Goal: Task Accomplishment & Management: Use online tool/utility

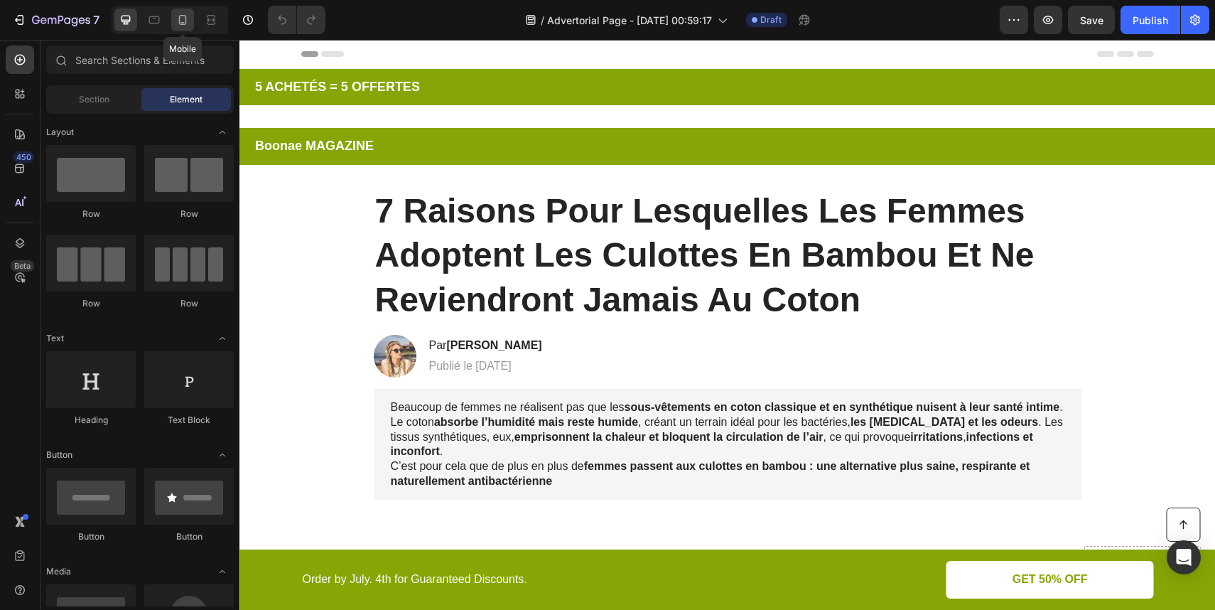
click at [180, 20] on icon at bounding box center [183, 20] width 14 height 14
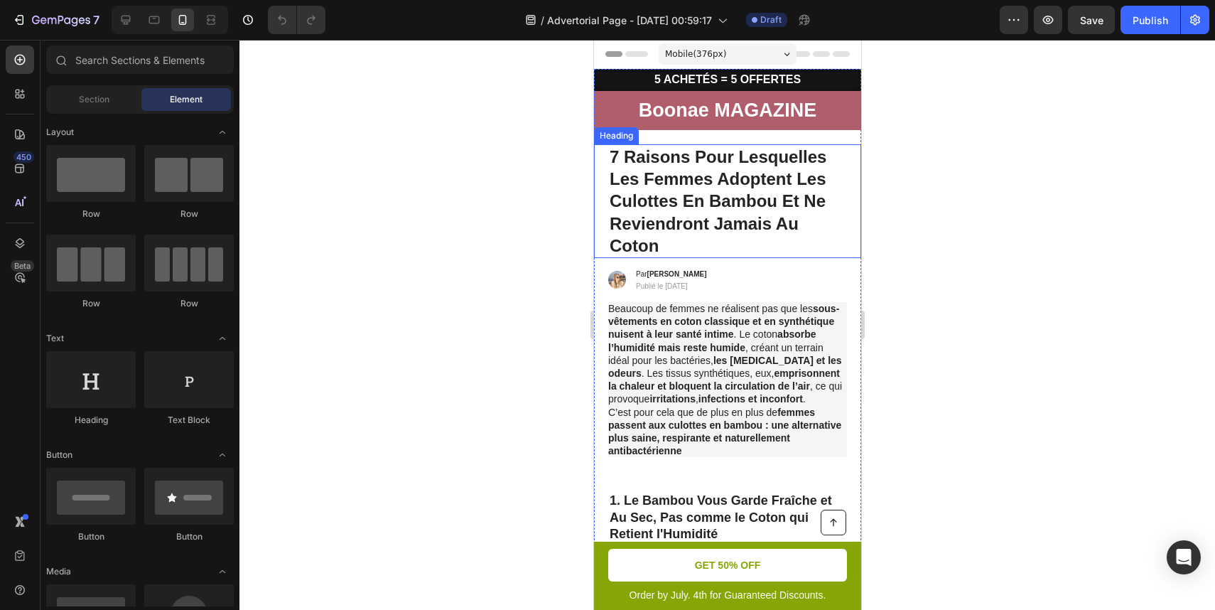
click at [762, 181] on h1 "7 Raisons Pour Lesquelles Les Femmes Adoptent Les Culottes En Bambou Et Ne Revi…" at bounding box center [727, 201] width 239 height 114
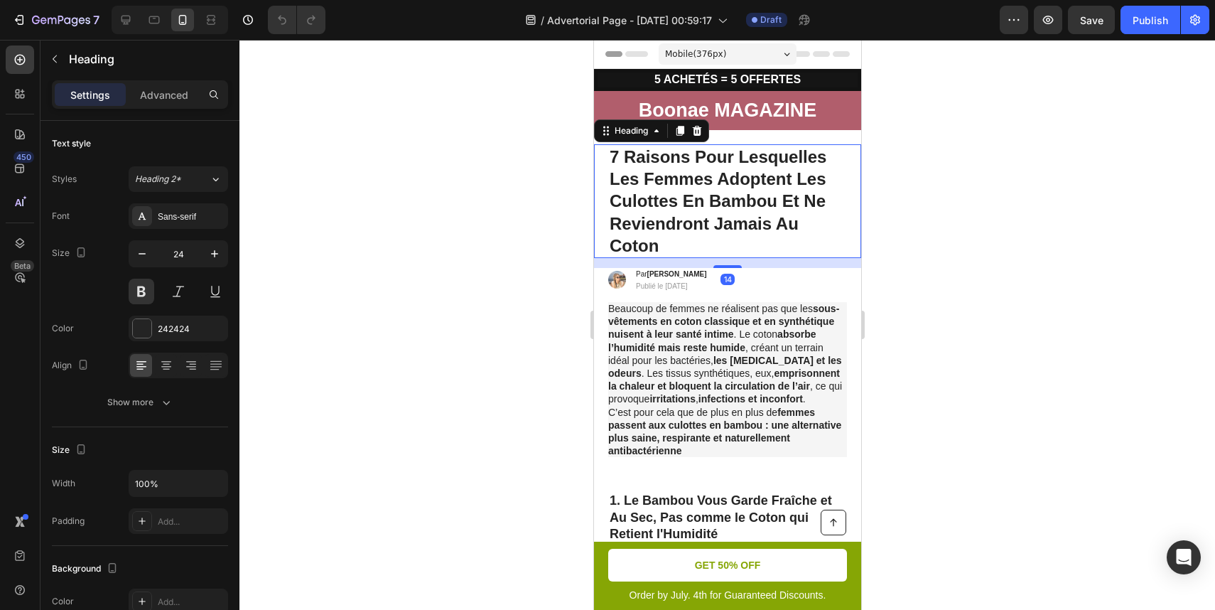
click at [763, 180] on h1 "7 Raisons Pour Lesquelles Les Femmes Adoptent Les Culottes En Bambou Et Ne Revi…" at bounding box center [727, 201] width 239 height 114
click at [787, 198] on p "7 Raisons Pour Lesquelles Les Femmes Adoptent Les Culottes En Bambou Et Ne Revi…" at bounding box center [727, 201] width 236 height 111
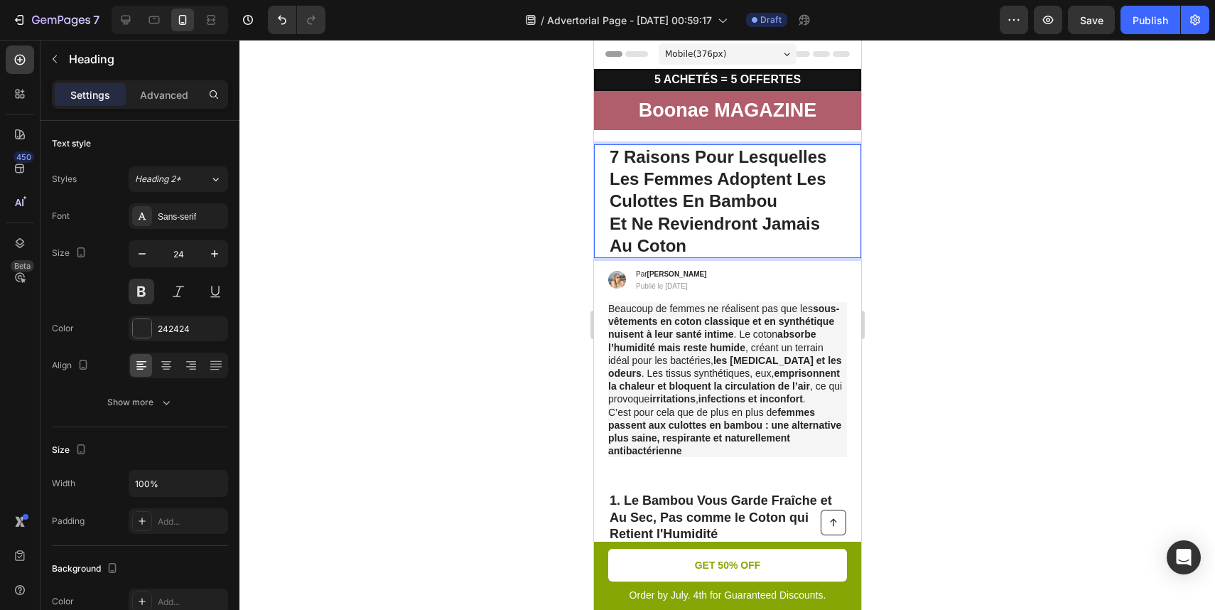
click at [892, 195] on div at bounding box center [728, 325] width 976 height 570
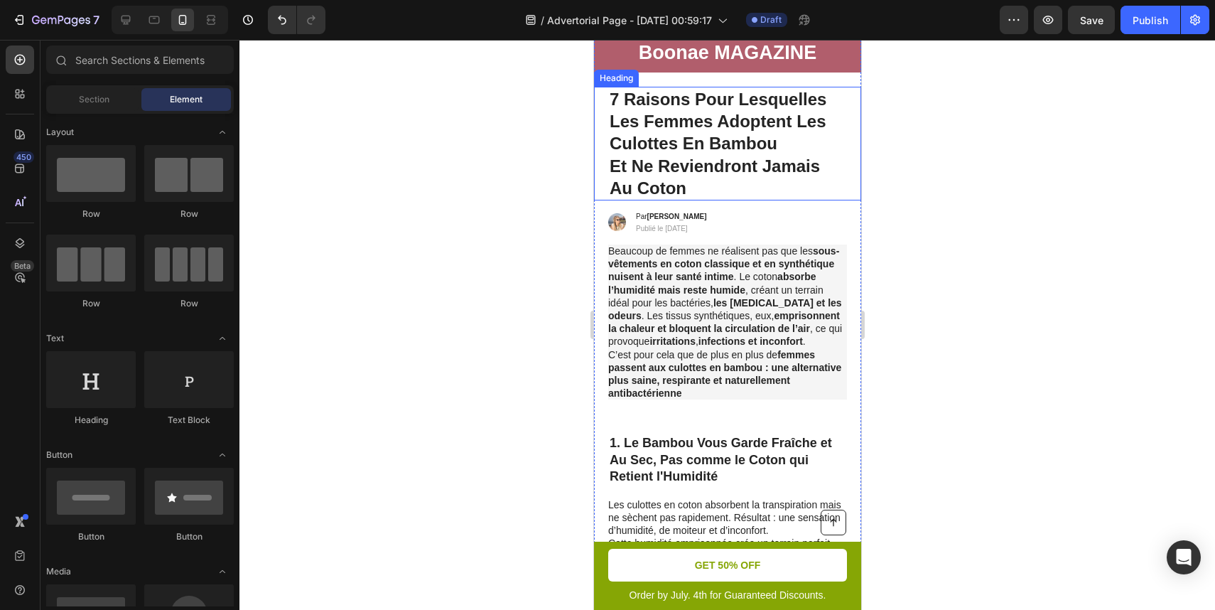
scroll to position [58, 0]
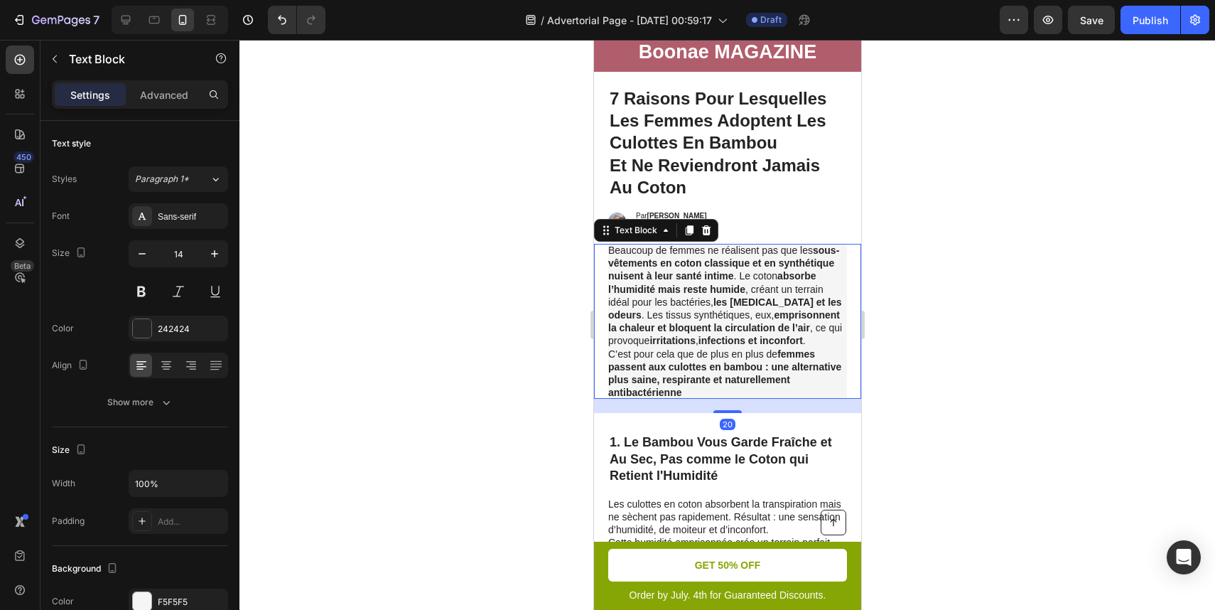
click at [743, 318] on strong "emprisonnent la chaleur et bloquent la circulation de l’air" at bounding box center [724, 321] width 232 height 24
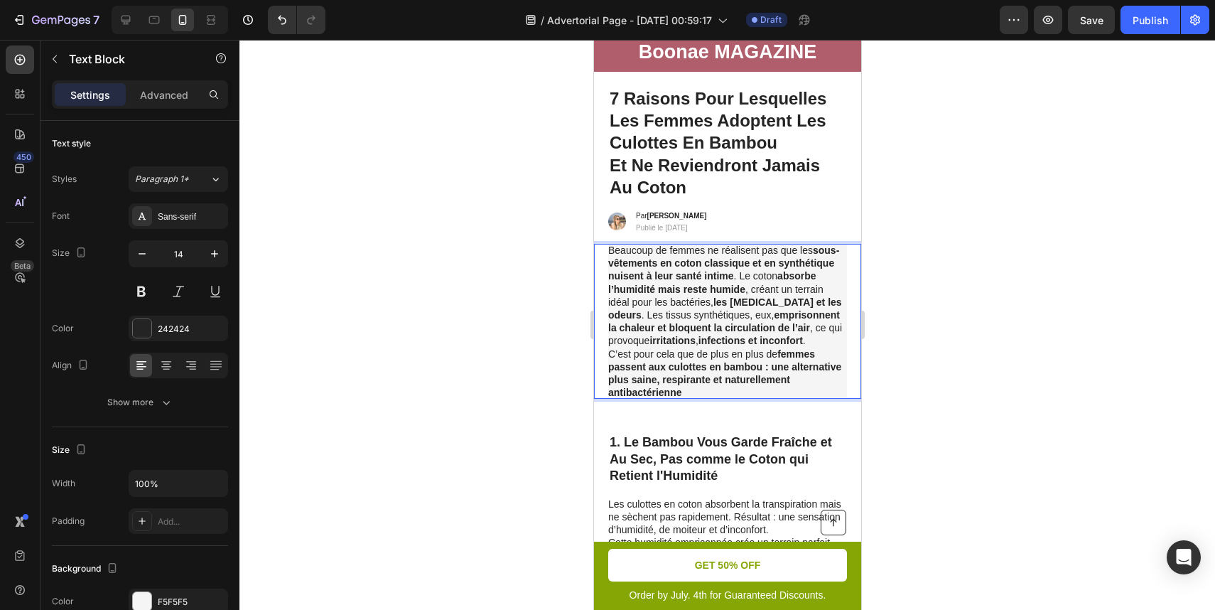
click at [755, 283] on p "Beaucoup de femmes ne réalisent pas que les sous-vêtements en coton classique e…" at bounding box center [727, 321] width 239 height 155
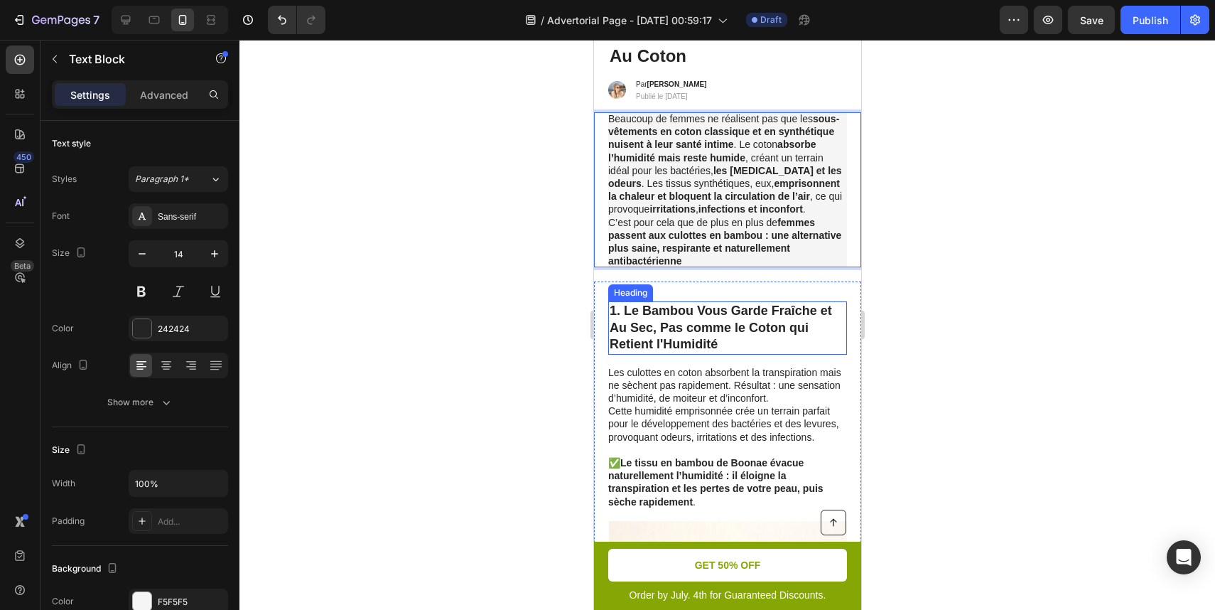
scroll to position [220, 0]
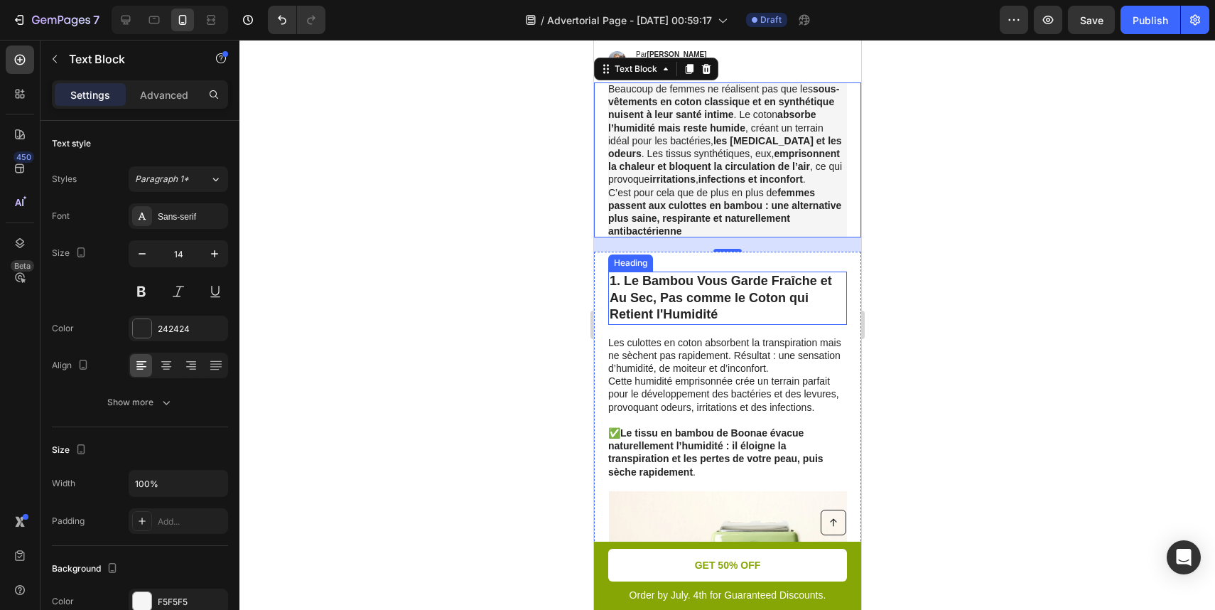
click at [956, 269] on div at bounding box center [728, 325] width 976 height 570
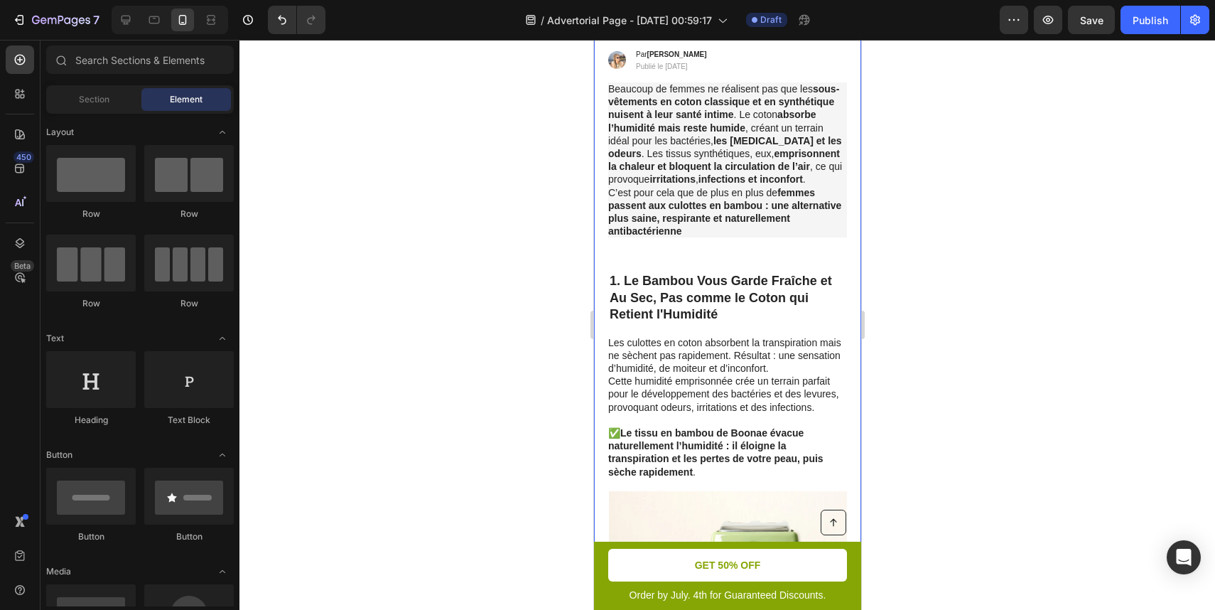
click at [796, 237] on p "Beaucoup de femmes ne réalisent pas que les sous-vêtements en coton classique e…" at bounding box center [727, 159] width 239 height 155
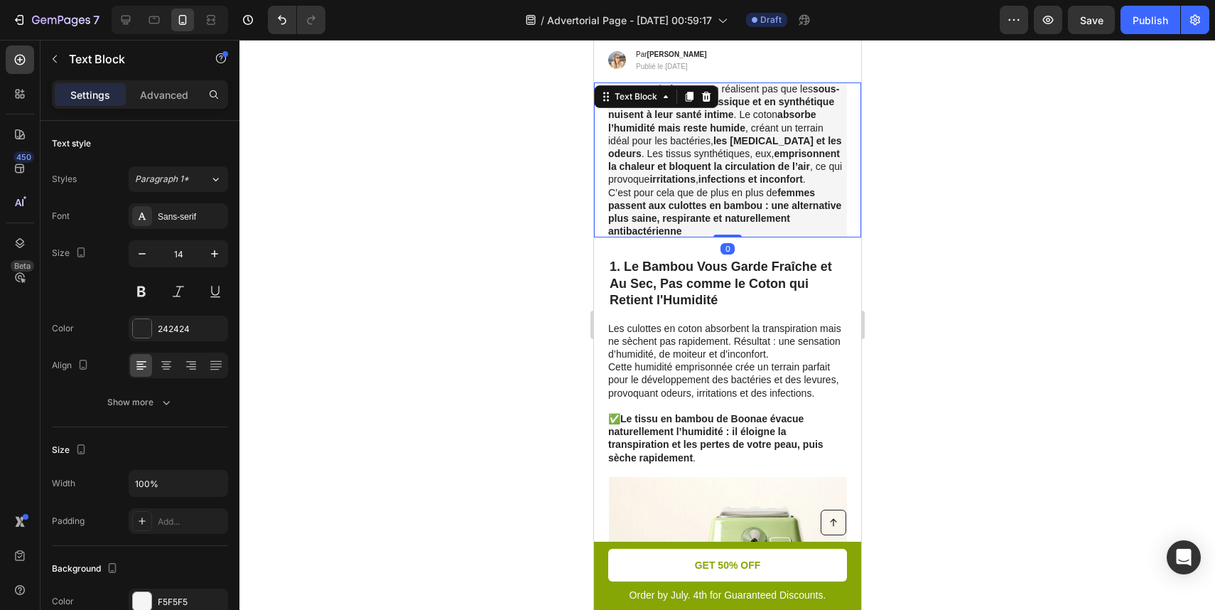
drag, startPoint x: 731, startPoint y: 250, endPoint x: 745, endPoint y: 210, distance: 42.3
click at [745, 210] on div "Beaucoup de femmes ne réalisent pas que les sous-vêtements en coton classique e…" at bounding box center [726, 159] width 267 height 155
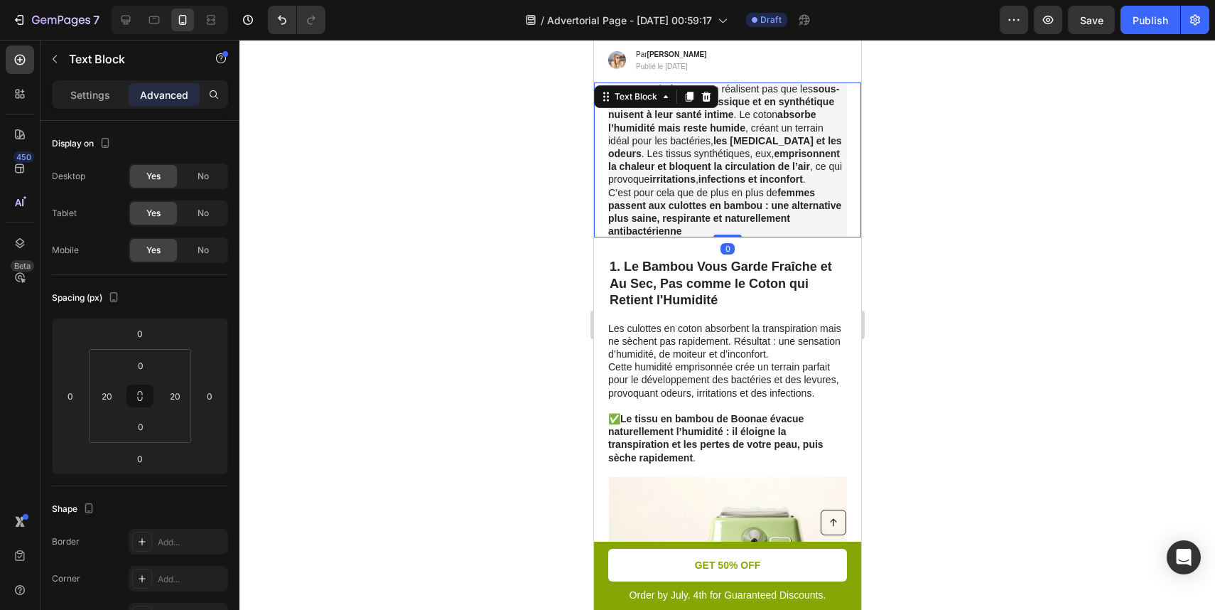
click at [941, 228] on div at bounding box center [728, 325] width 976 height 570
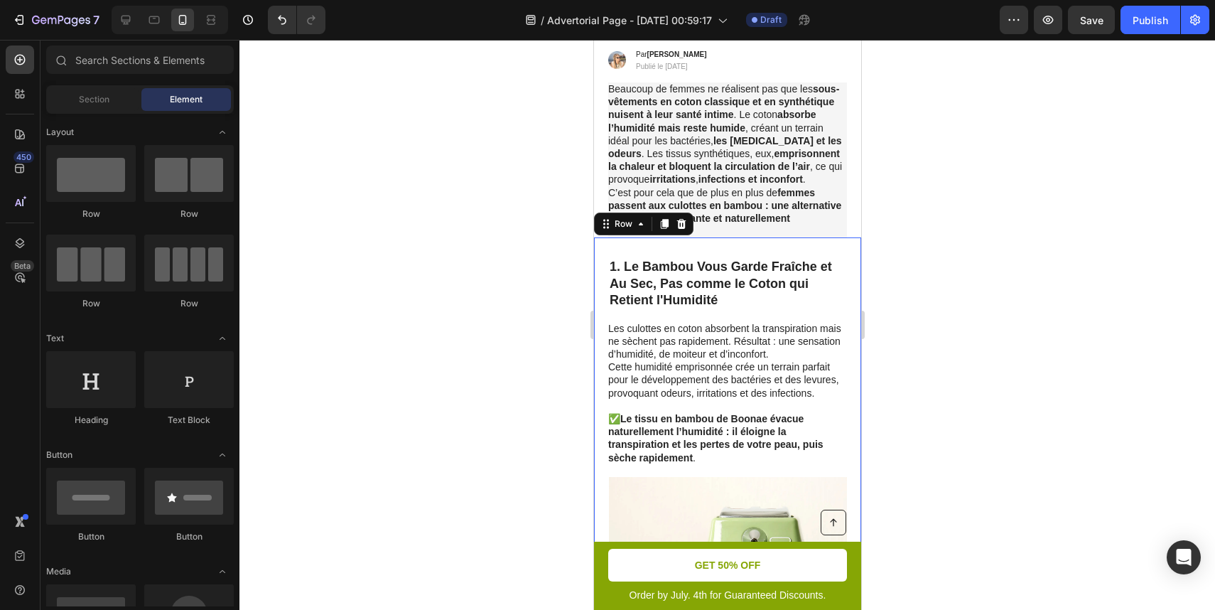
click at [829, 248] on div "1. Le Bambou Vous Garde Fraîche et Au Sec, Pas comme le Coton qui Retient l'Hum…" at bounding box center [726, 486] width 267 height 499
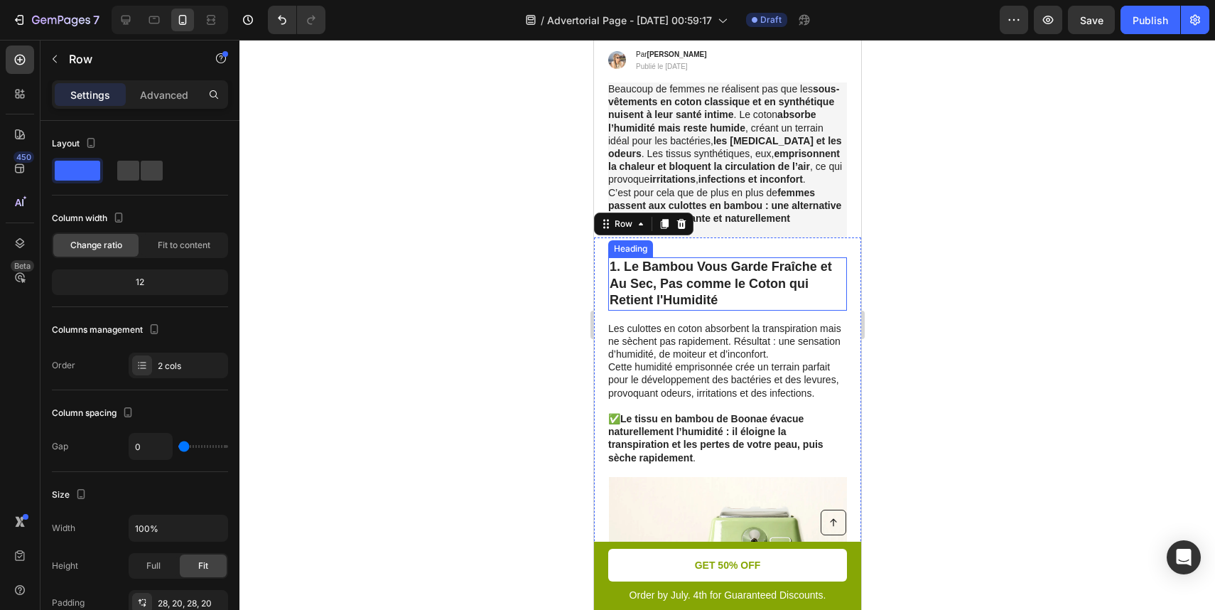
click at [813, 279] on h2 "1. Le Bambou Vous Garde Fraîche et Au Sec, Pas comme le Coton qui Retient l'Hum…" at bounding box center [727, 283] width 239 height 53
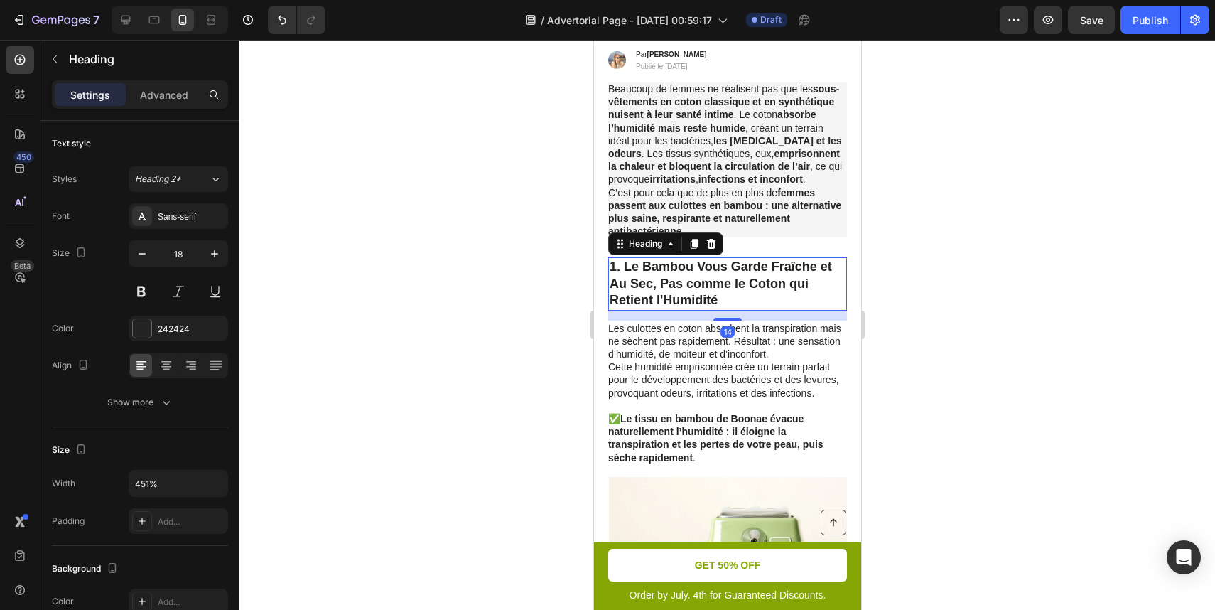
click at [896, 274] on div at bounding box center [728, 325] width 976 height 570
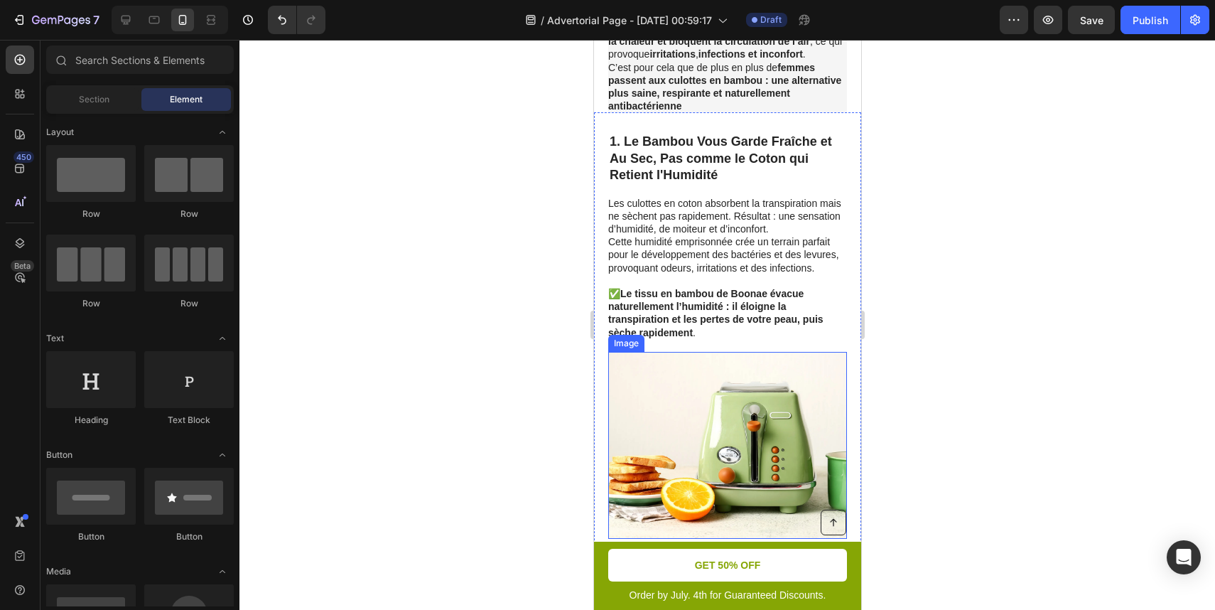
click at [745, 431] on img at bounding box center [727, 446] width 238 height 188
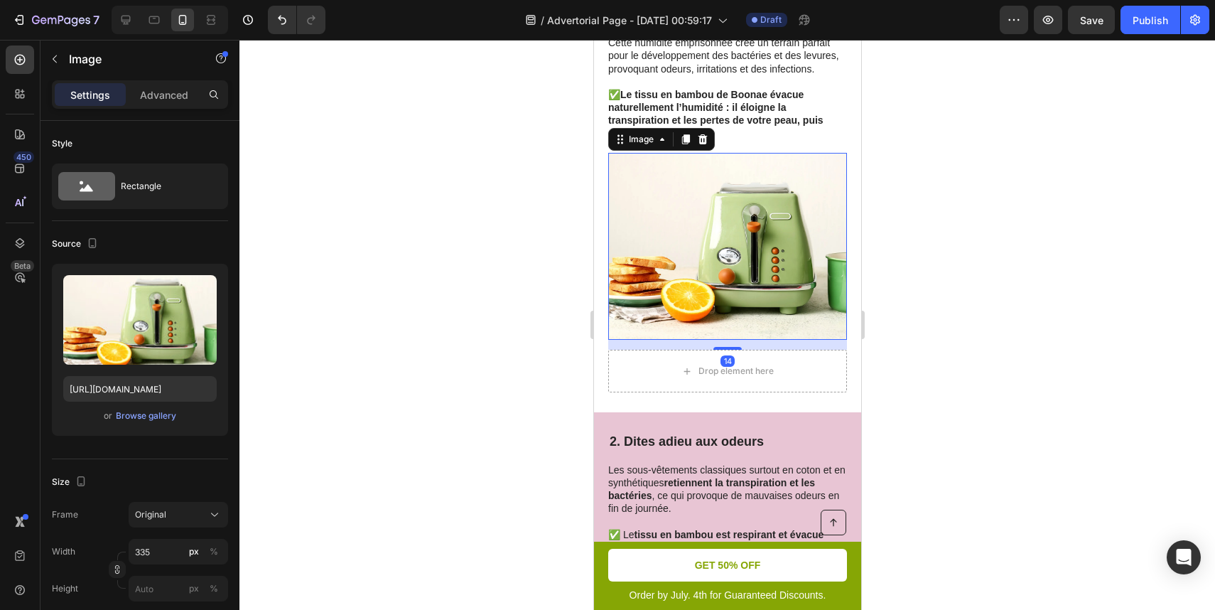
scroll to position [547, 0]
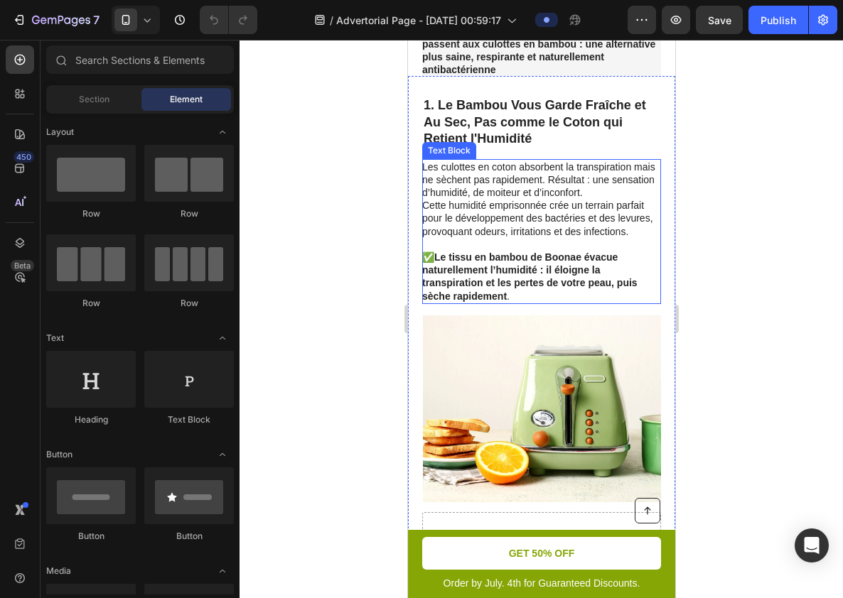
scroll to position [426, 0]
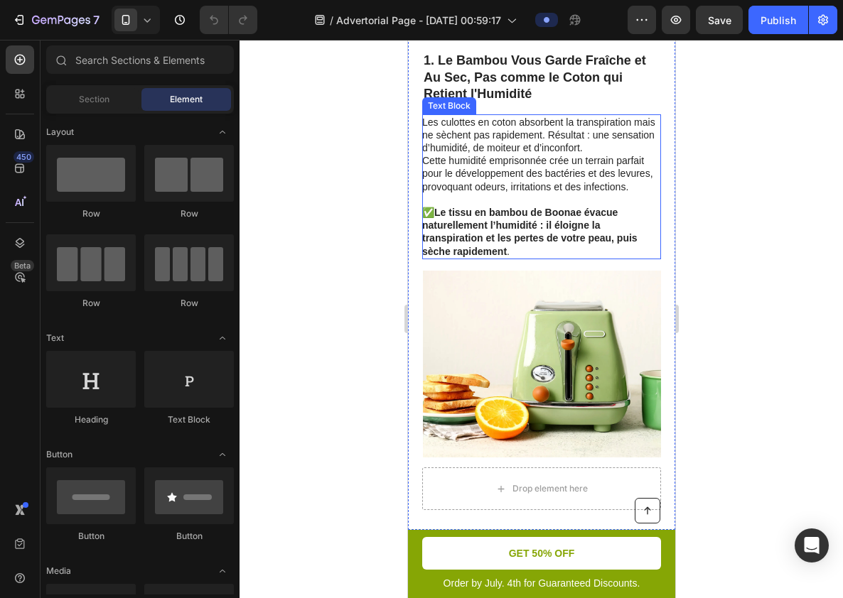
click at [555, 319] on img at bounding box center [541, 365] width 238 height 188
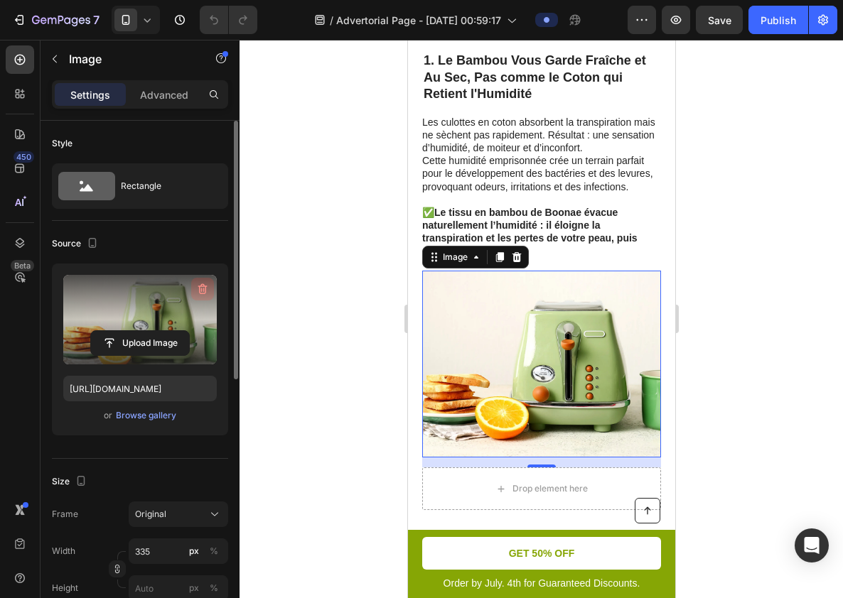
click at [199, 290] on icon "button" at bounding box center [202, 289] width 9 height 11
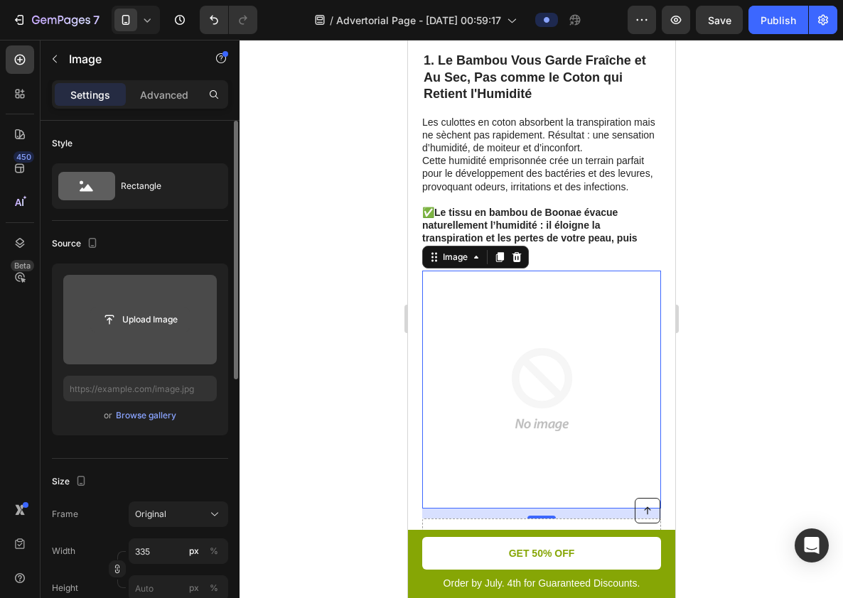
click at [142, 322] on input "file" at bounding box center [140, 320] width 98 height 24
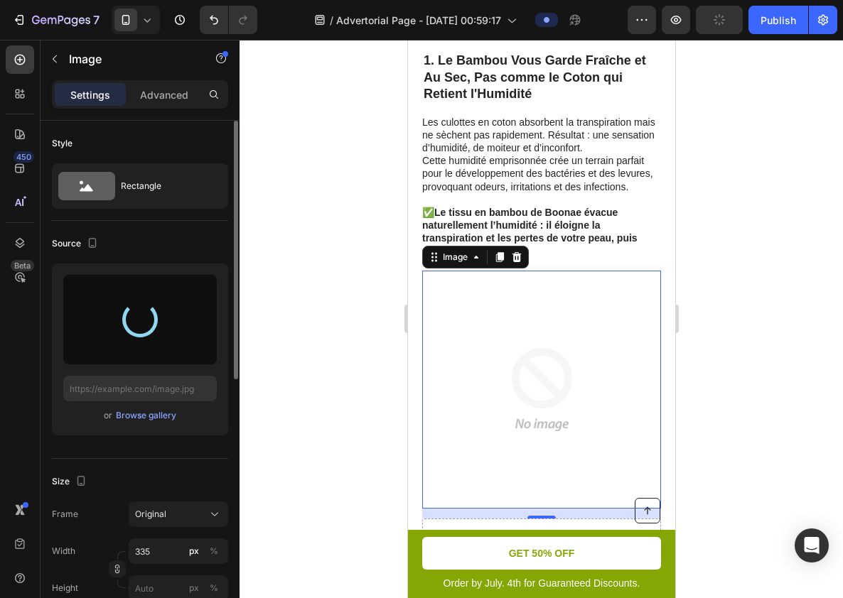
type input "[URL][DOMAIN_NAME]"
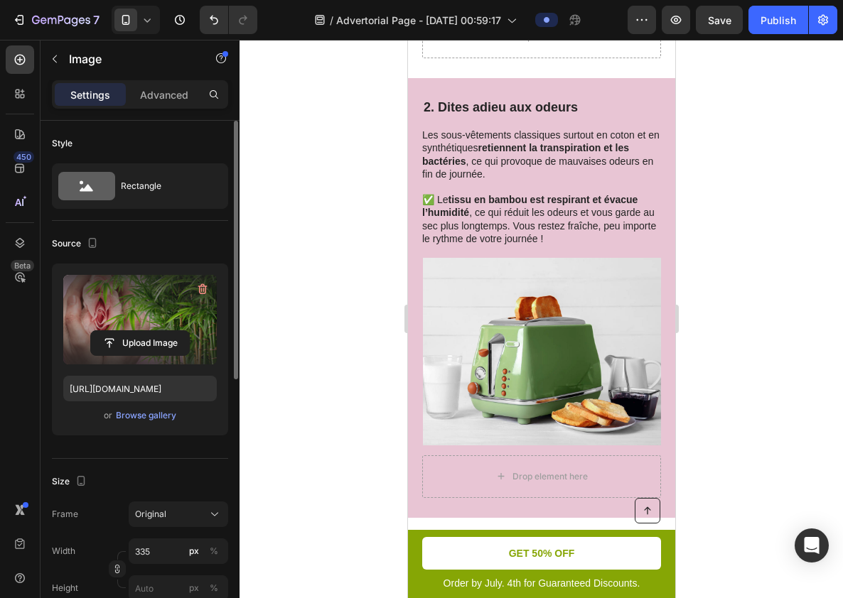
scroll to position [937, 0]
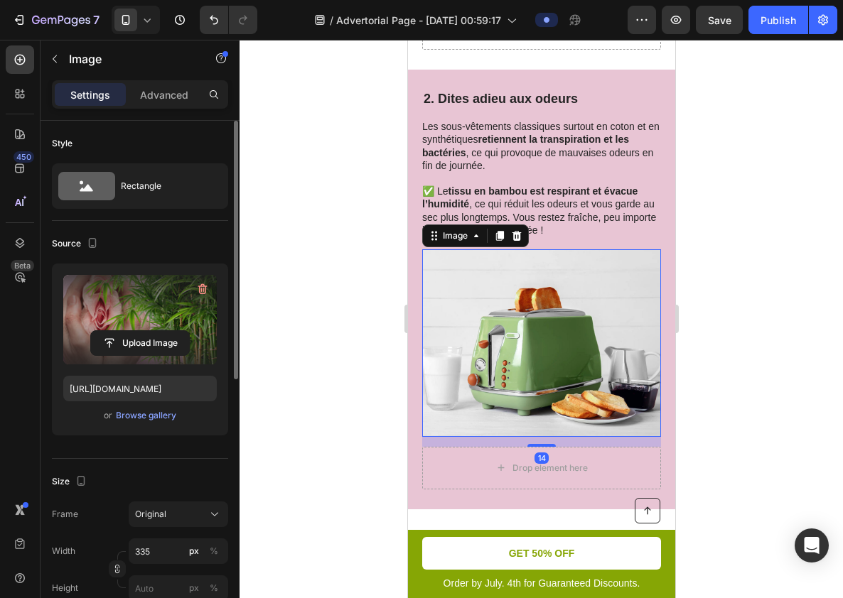
click at [517, 346] on img at bounding box center [541, 343] width 238 height 188
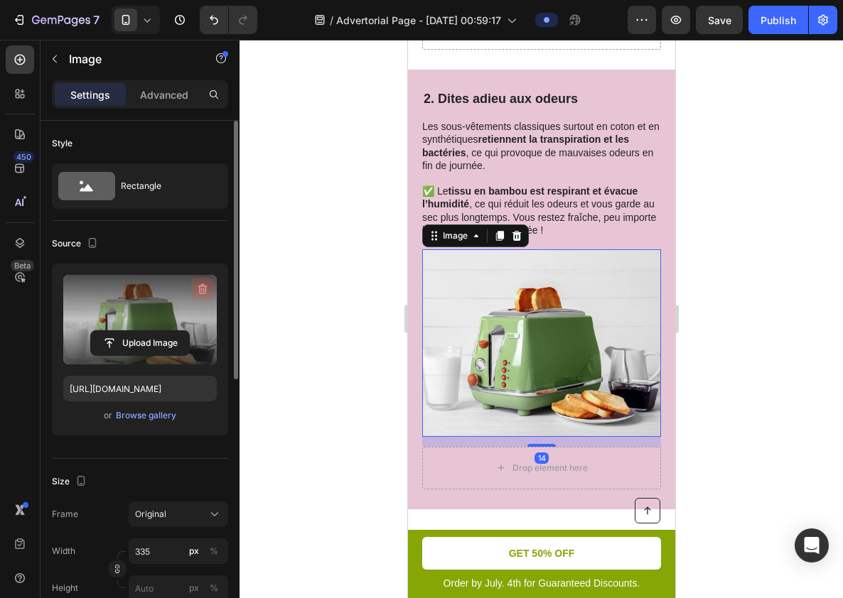
click at [200, 289] on icon "button" at bounding box center [202, 289] width 14 height 14
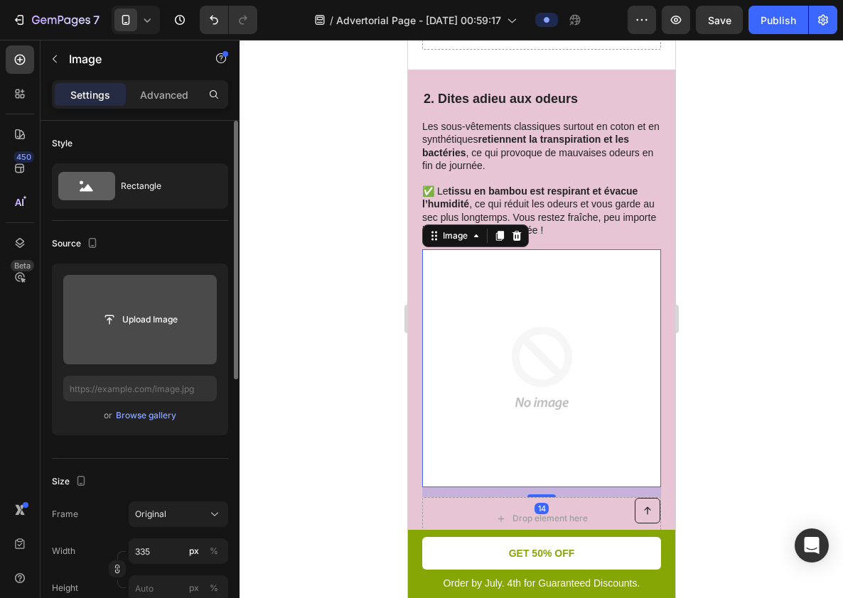
click at [139, 311] on input "file" at bounding box center [140, 320] width 98 height 24
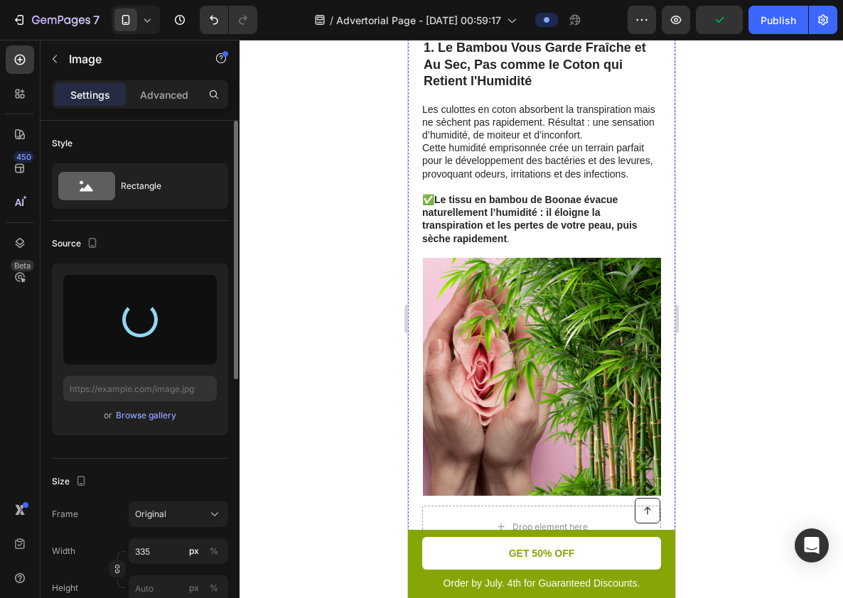
scroll to position [436, 0]
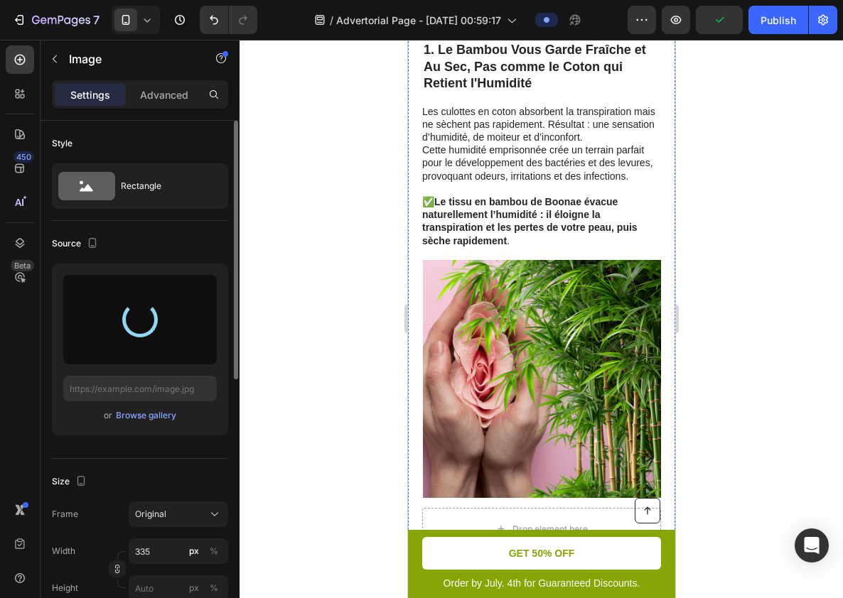
type input "[URL][DOMAIN_NAME]"
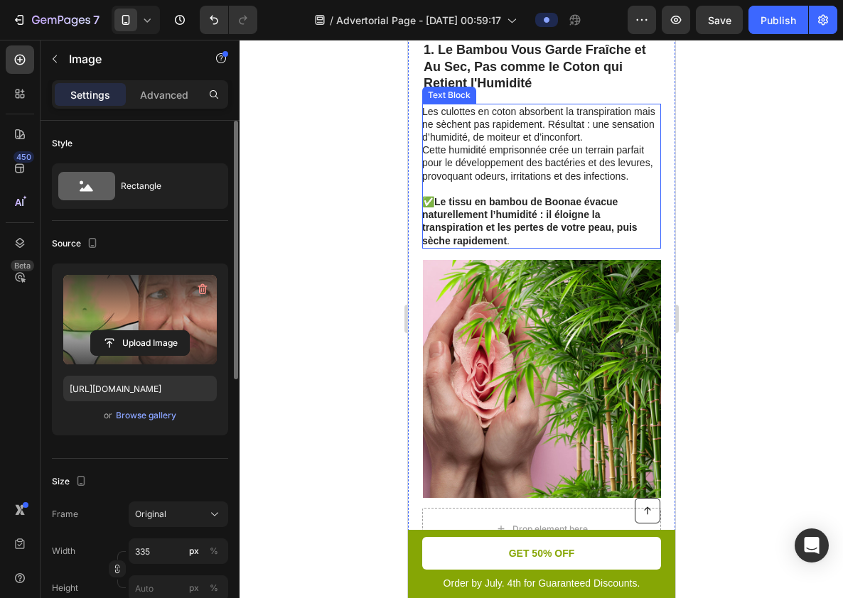
click at [549, 124] on p "Les culottes en coton absorbent la transpiration mais ne sèchent pas rapidement…" at bounding box center [539, 124] width 237 height 39
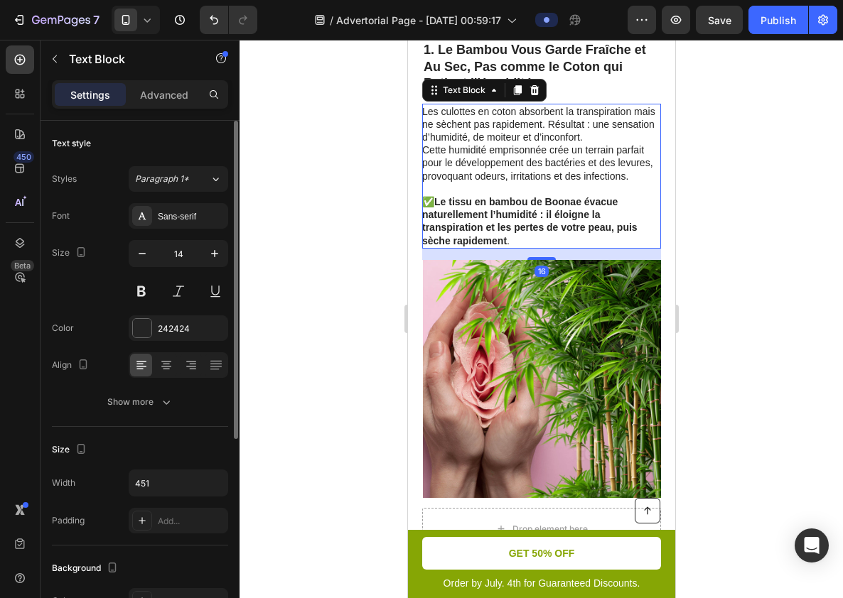
click at [553, 129] on p "Les culottes en coton absorbent la transpiration mais ne sèchent pas rapidement…" at bounding box center [539, 124] width 237 height 39
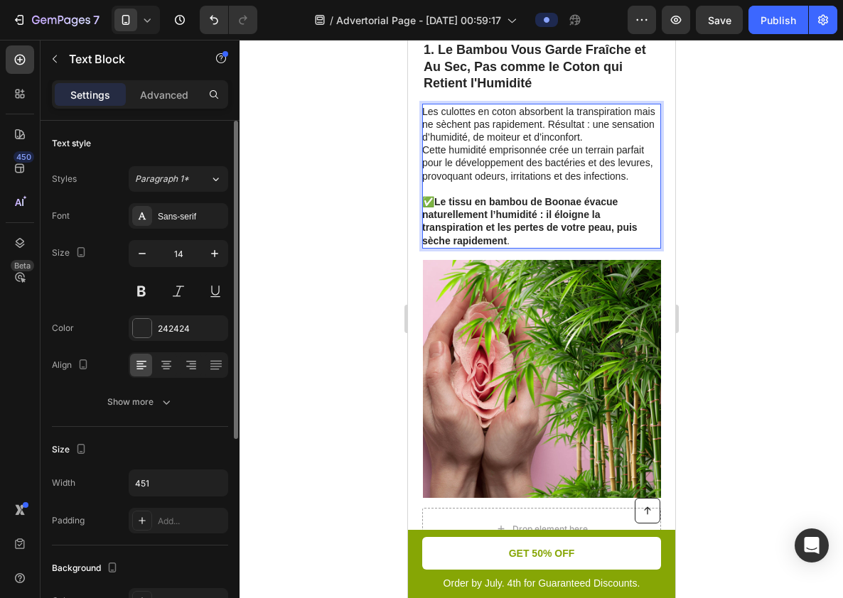
click at [500, 161] on p "Cette humidité emprisonnée crée un terrain parfait pour le développement des ba…" at bounding box center [539, 163] width 237 height 39
drag, startPoint x: 500, startPoint y: 161, endPoint x: 530, endPoint y: 161, distance: 29.9
click at [530, 161] on p "Cette humidité emprisonnée crée un terrain parfait pour le développement des ba…" at bounding box center [539, 163] width 237 height 39
click at [552, 159] on p "Cette humidité emprisonnée crée un terrain parfait pour les bactéries et des le…" at bounding box center [539, 163] width 237 height 39
drag, startPoint x: 552, startPoint y: 159, endPoint x: 505, endPoint y: 160, distance: 46.9
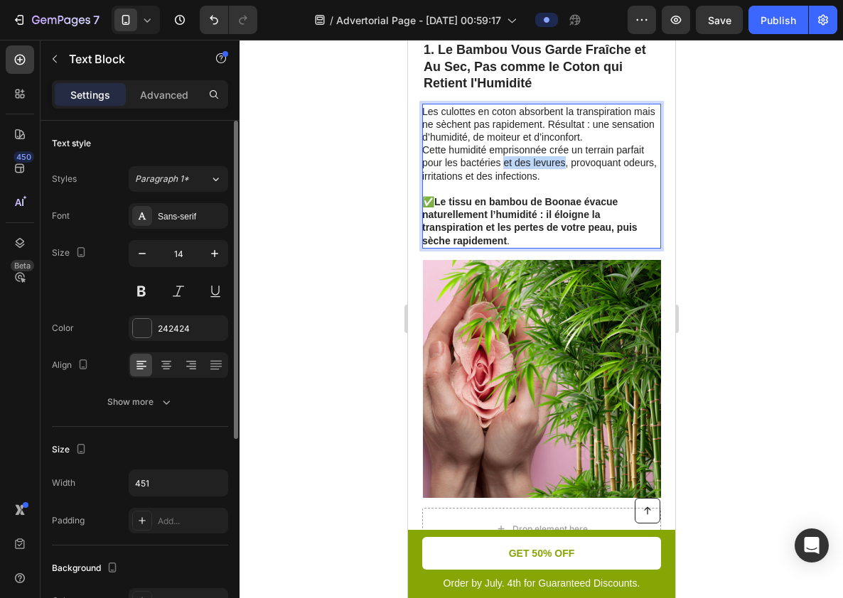
click at [505, 160] on p "Cette humidité emprisonnée crée un terrain parfait pour les bactéries et des le…" at bounding box center [539, 163] width 237 height 39
click at [544, 163] on p "Cette humidité emprisonnée crée un terrain parfait pour les bactéries, provoqua…" at bounding box center [539, 163] width 237 height 39
click at [583, 160] on p "Cette humidité emprisonnée crée un terrain parfait pour les bactéries, ce qui p…" at bounding box center [539, 163] width 237 height 39
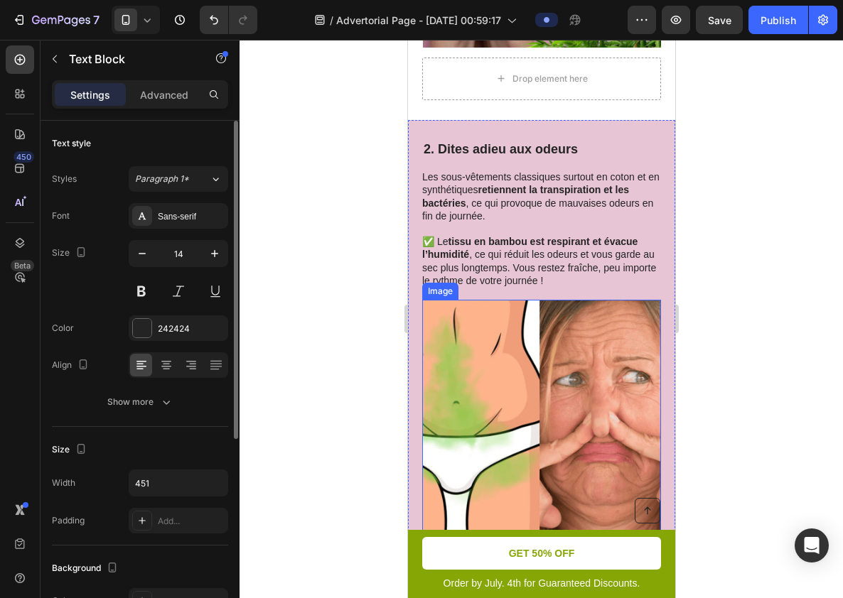
scroll to position [897, 0]
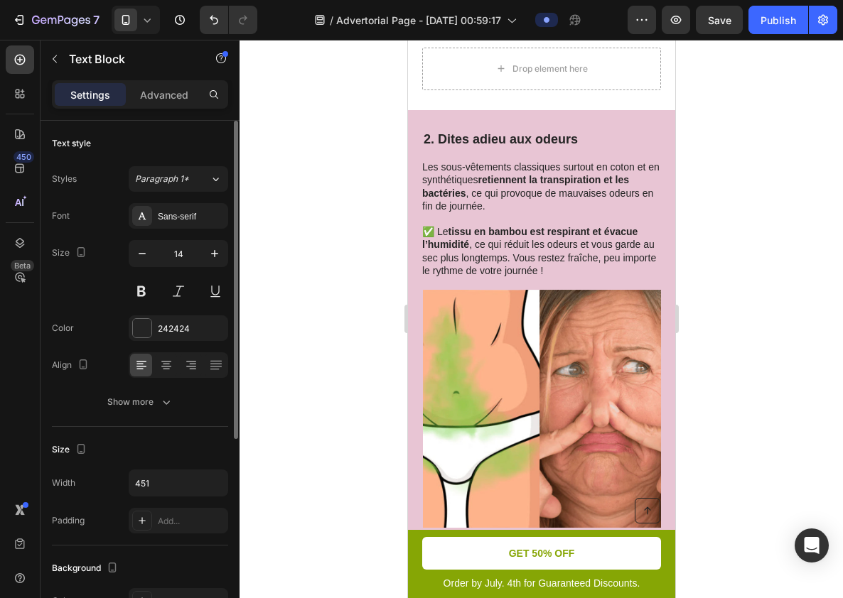
click at [719, 287] on div at bounding box center [541, 319] width 603 height 559
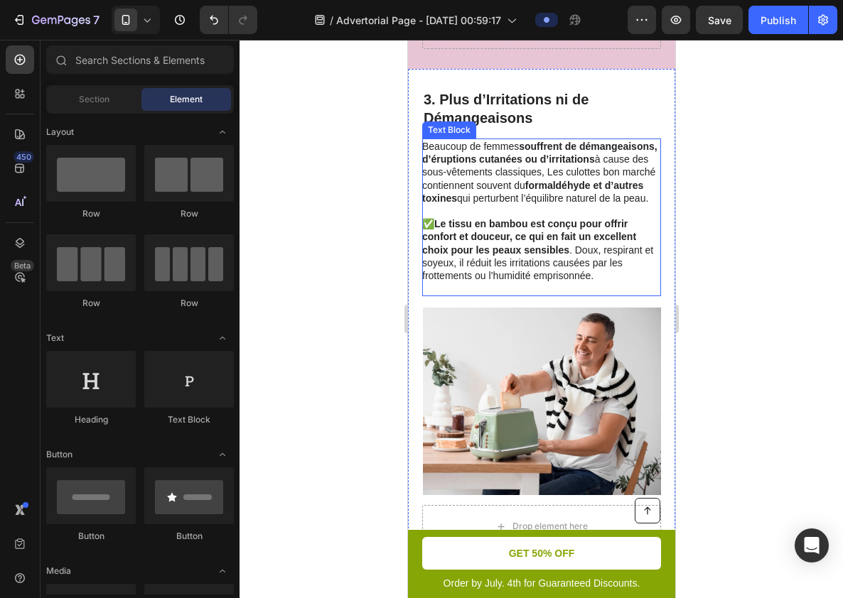
scroll to position [1431, 0]
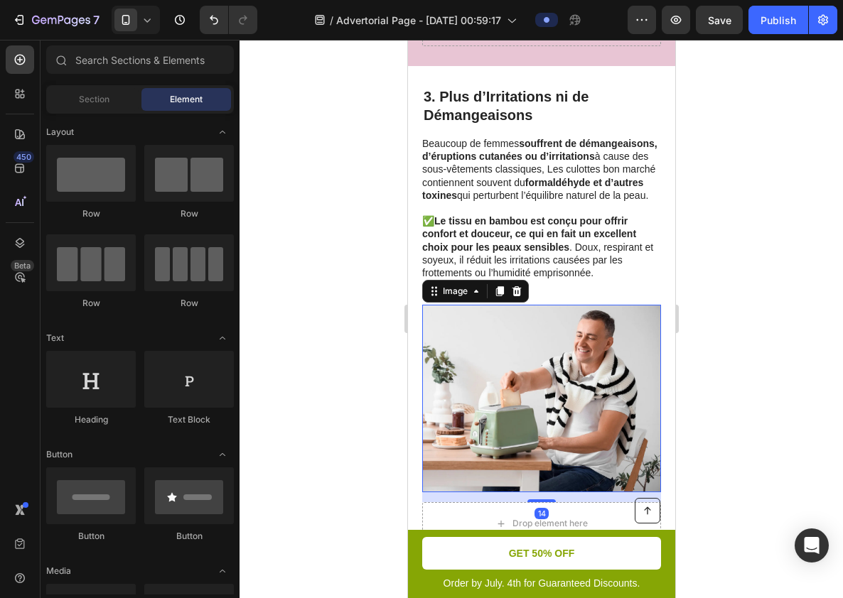
click at [547, 394] on img at bounding box center [541, 399] width 238 height 188
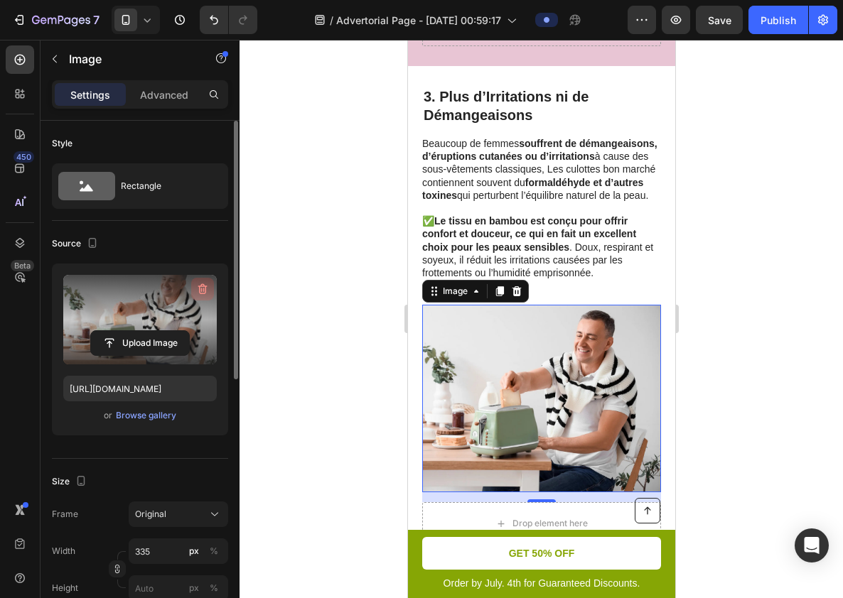
click at [200, 291] on icon "button" at bounding box center [202, 289] width 14 height 14
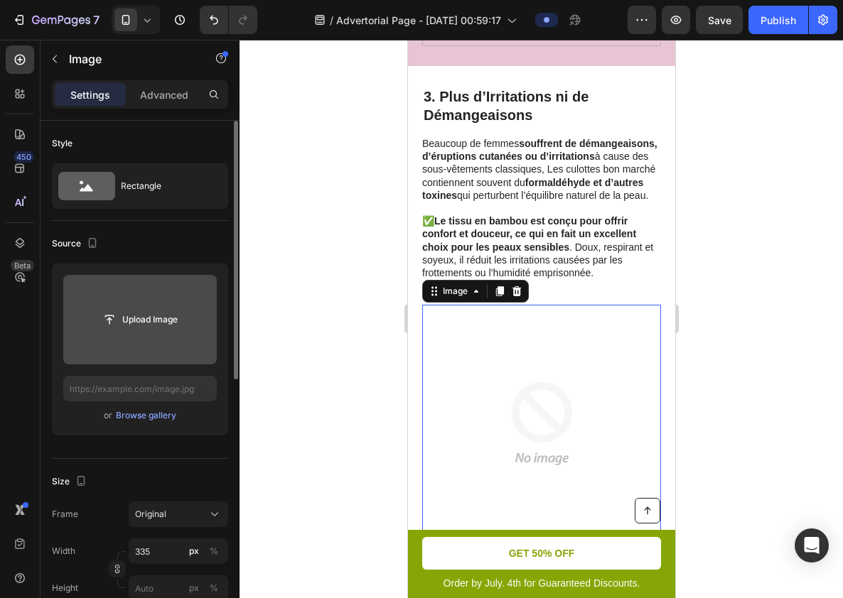
click at [165, 308] on input "file" at bounding box center [140, 320] width 98 height 24
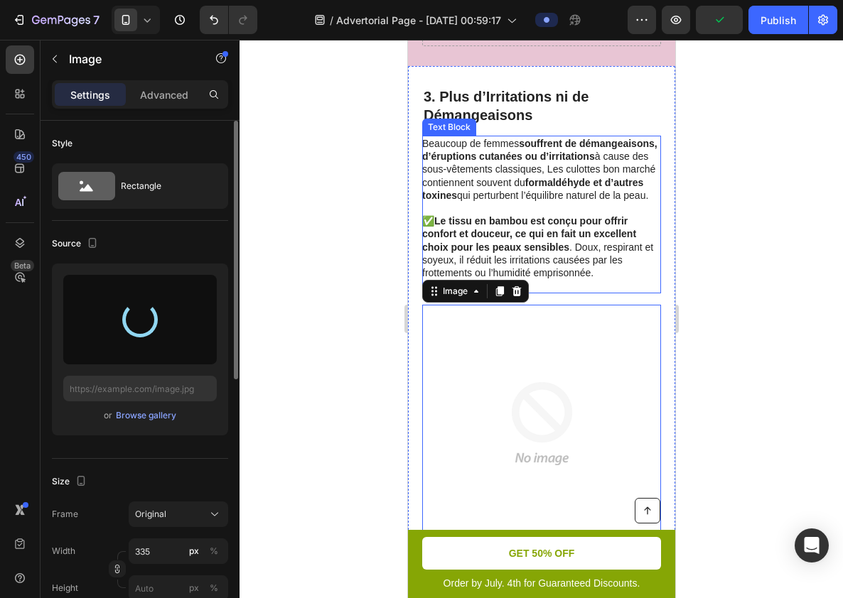
click at [575, 186] on p "Beaucoup de femmes souffrent de démangeaisons, d’éruptions cutanées ou d’irrita…" at bounding box center [539, 169] width 237 height 65
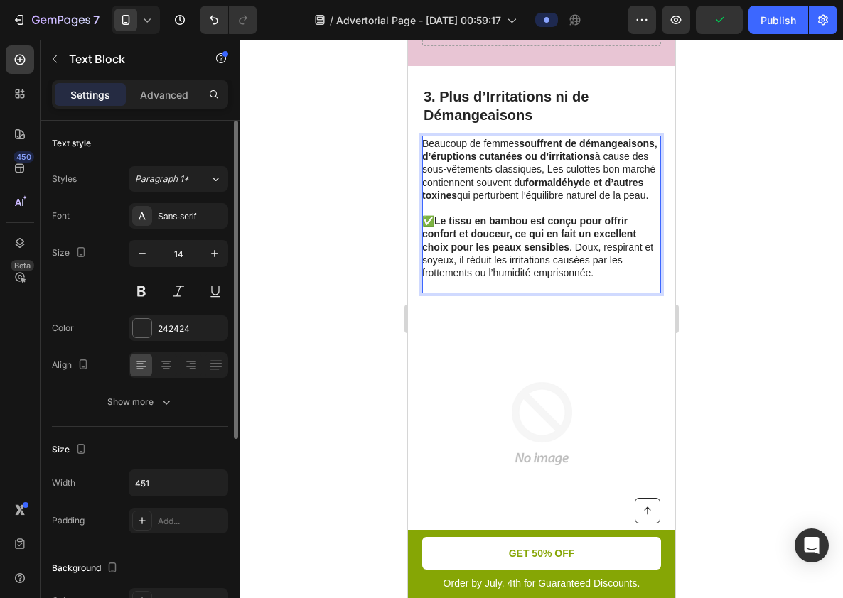
click at [547, 166] on p "Beaucoup de femmes souffrent de démangeaisons, d’éruptions cutanées ou d’irrita…" at bounding box center [539, 169] width 237 height 65
click at [534, 161] on strong "souffrent de démangeaisons, d’éruptions cutanées ou d’irritations" at bounding box center [538, 150] width 235 height 24
click at [534, 157] on strong "souffrent de démangeaisons, d’éruptions cutanées ou d’irritations" at bounding box center [538, 150] width 235 height 24
drag, startPoint x: 534, startPoint y: 157, endPoint x: 571, endPoint y: 157, distance: 37.7
click at [571, 157] on strong "souffrent de démangeaisons, d’éruptions cutanées ou d’irritations" at bounding box center [538, 150] width 235 height 24
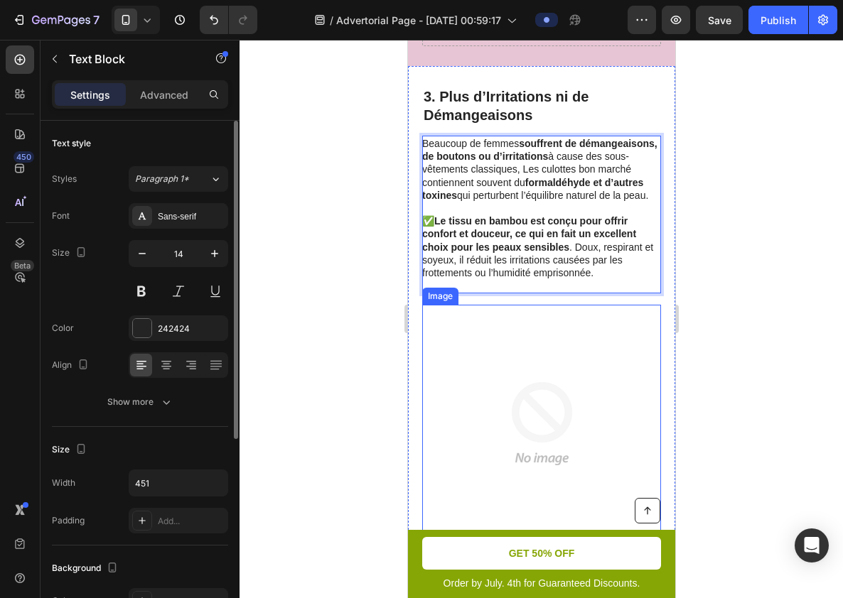
click at [591, 380] on img at bounding box center [541, 424] width 238 height 238
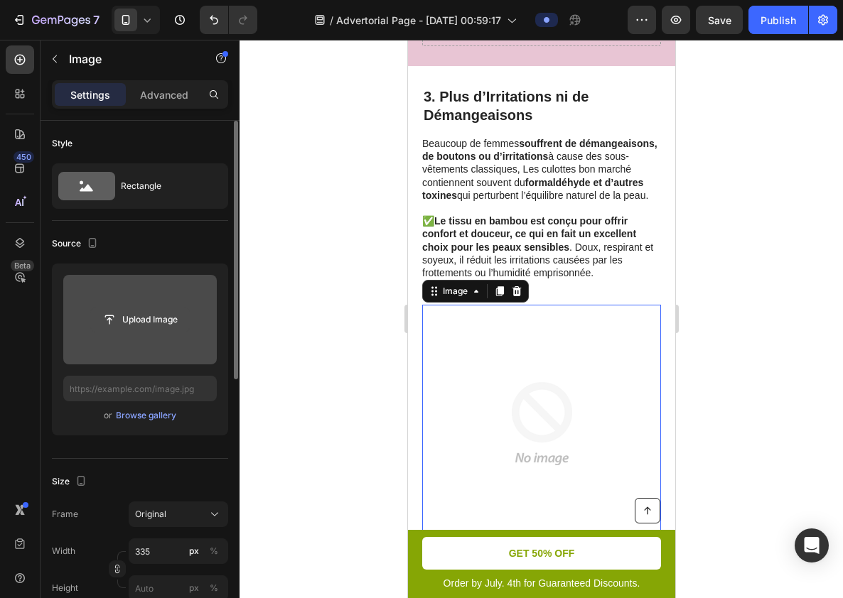
click at [189, 308] on input "file" at bounding box center [140, 320] width 98 height 24
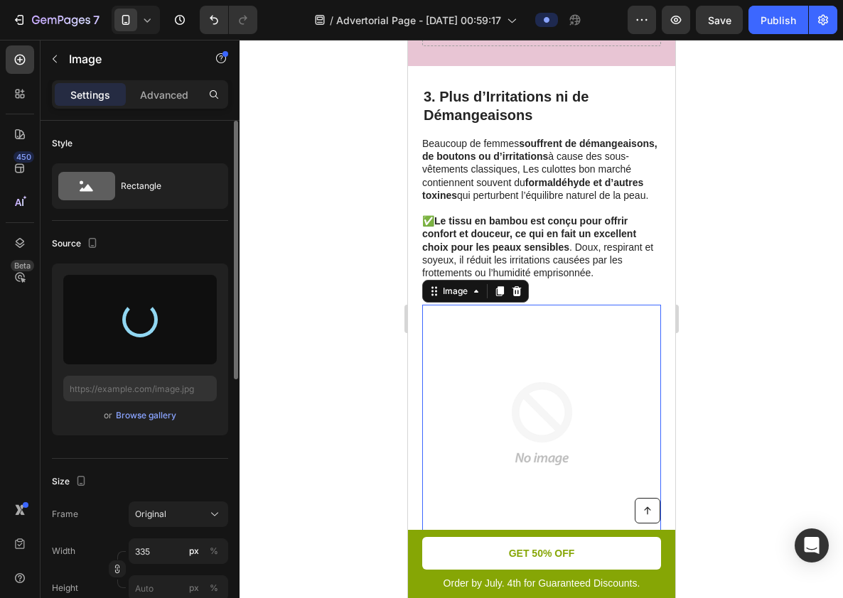
type input "[URL][DOMAIN_NAME]"
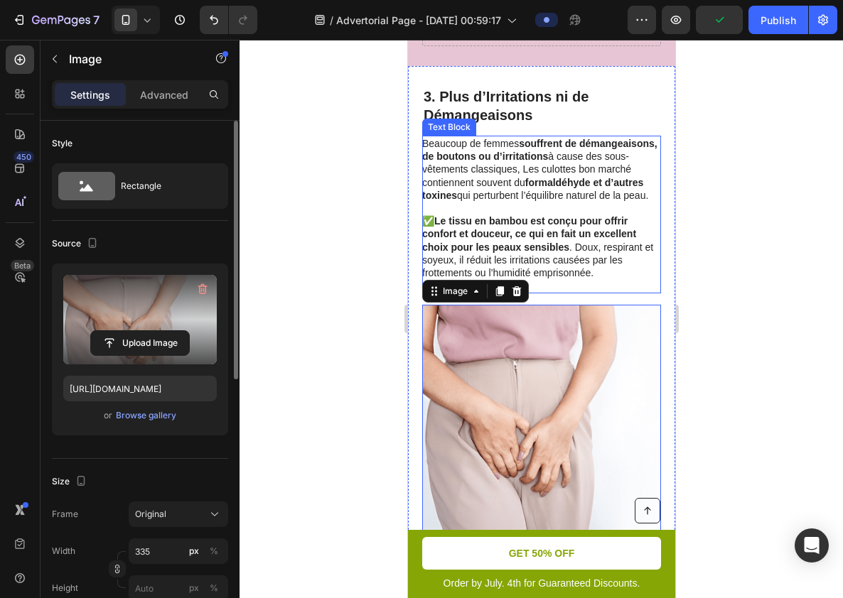
click at [588, 190] on p "Beaucoup de femmes souffrent de démangeaisons, de boutons ou d’irritations à ca…" at bounding box center [539, 169] width 237 height 65
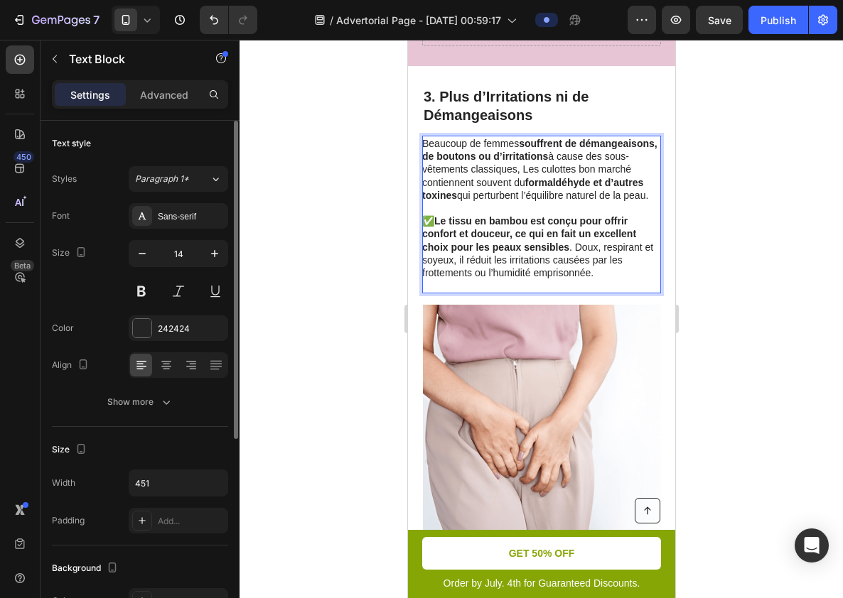
click at [578, 202] on p "Beaucoup de femmes souffrent de démangeaisons, de boutons ou d’irritations à ca…" at bounding box center [539, 169] width 237 height 65
click at [492, 292] on p "Rich Text Editor. Editing area: main" at bounding box center [539, 285] width 237 height 13
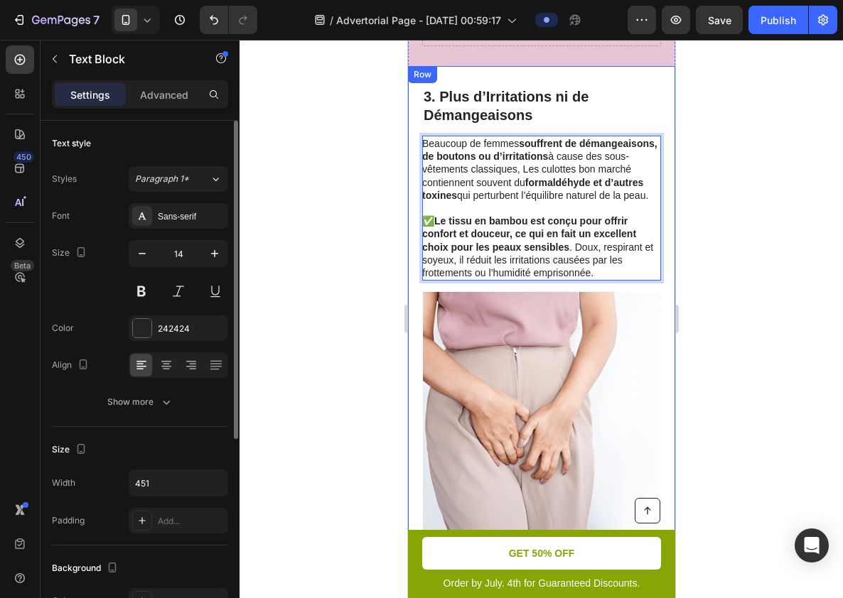
click at [769, 272] on div at bounding box center [541, 319] width 603 height 559
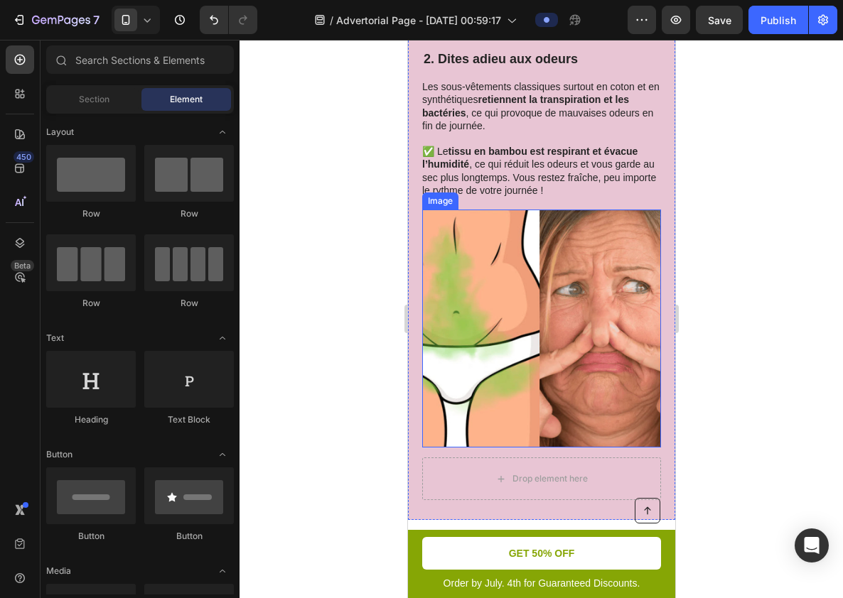
scroll to position [1060, 0]
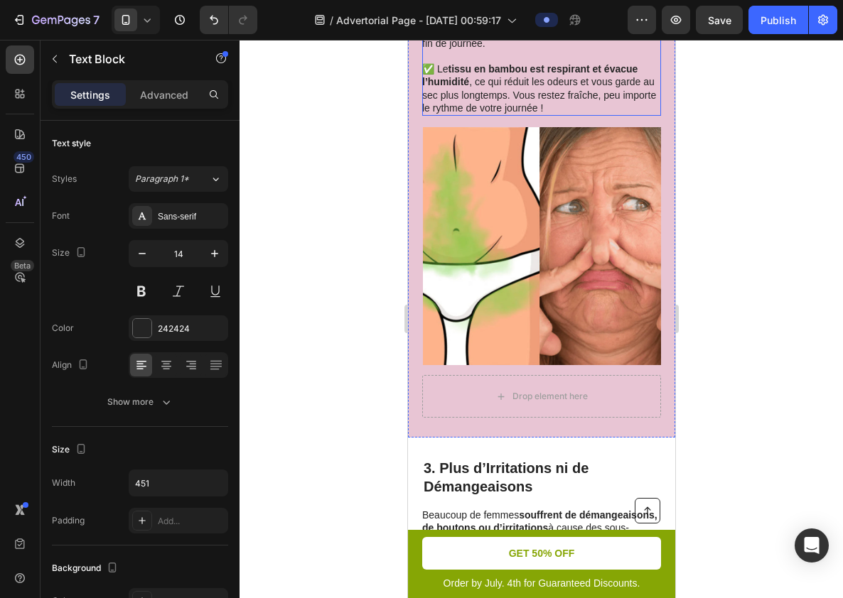
click at [576, 96] on p "✅ Le tissu en bambou est respirant et évacue l’humidité , ce qui réduit les ode…" at bounding box center [539, 82] width 237 height 65
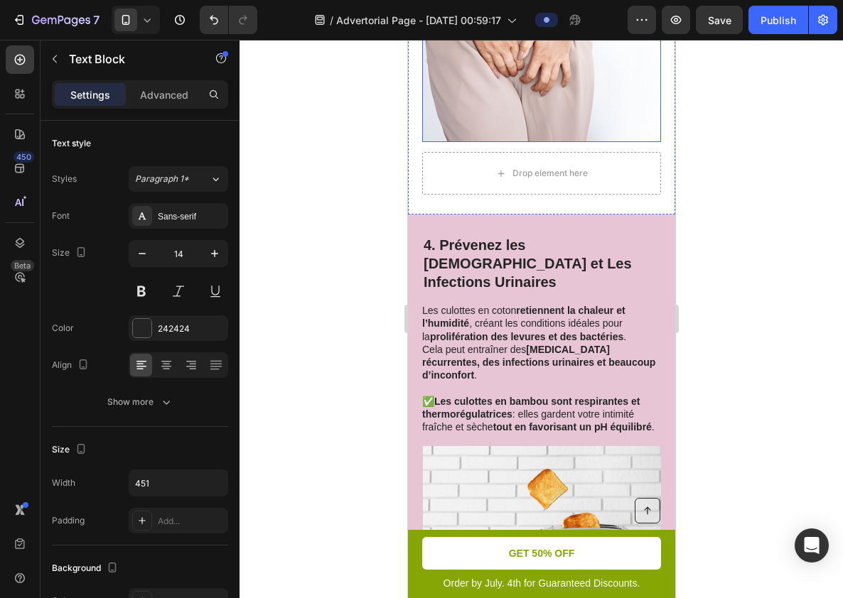
scroll to position [1825, 0]
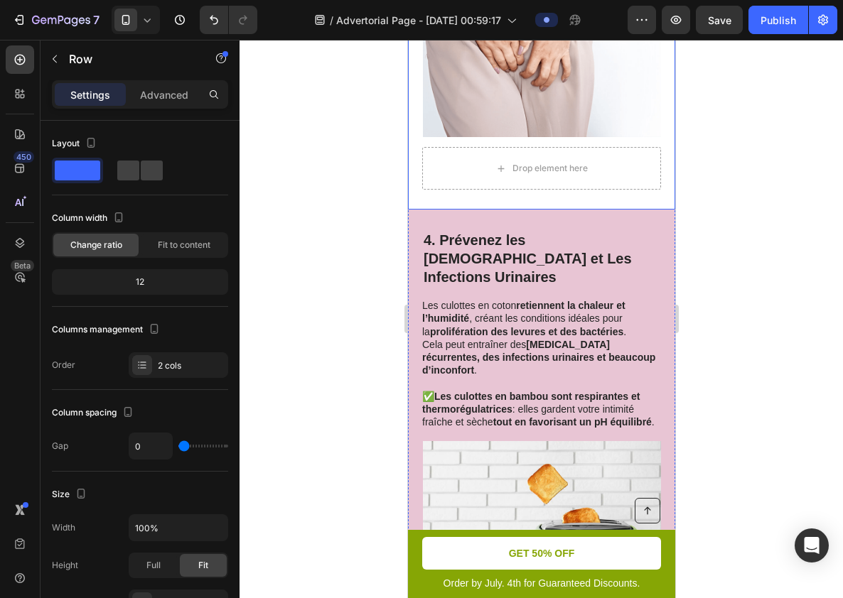
click at [585, 88] on img at bounding box center [541, 18] width 238 height 238
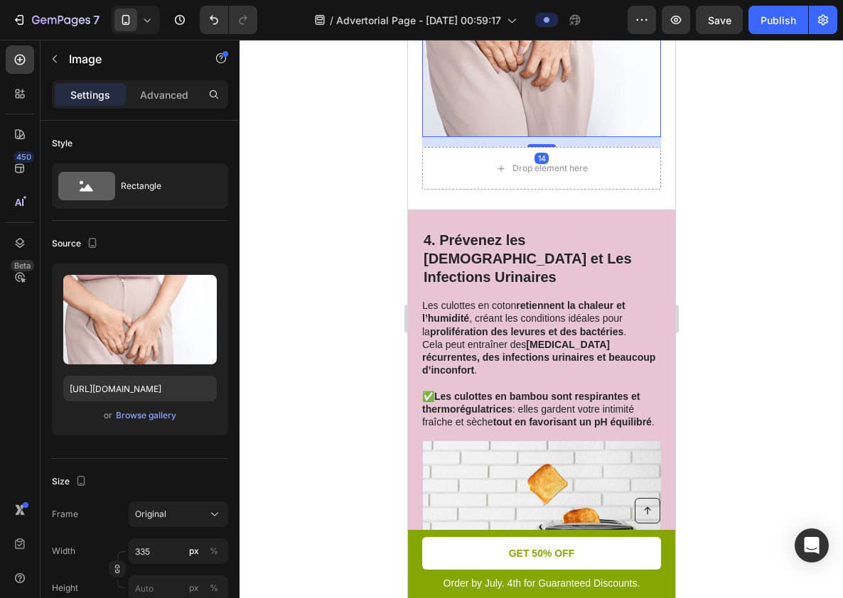
drag, startPoint x: 543, startPoint y: 157, endPoint x: 547, endPoint y: 135, distance: 22.3
click at [547, 135] on div "Image 14" at bounding box center [540, 18] width 239 height 238
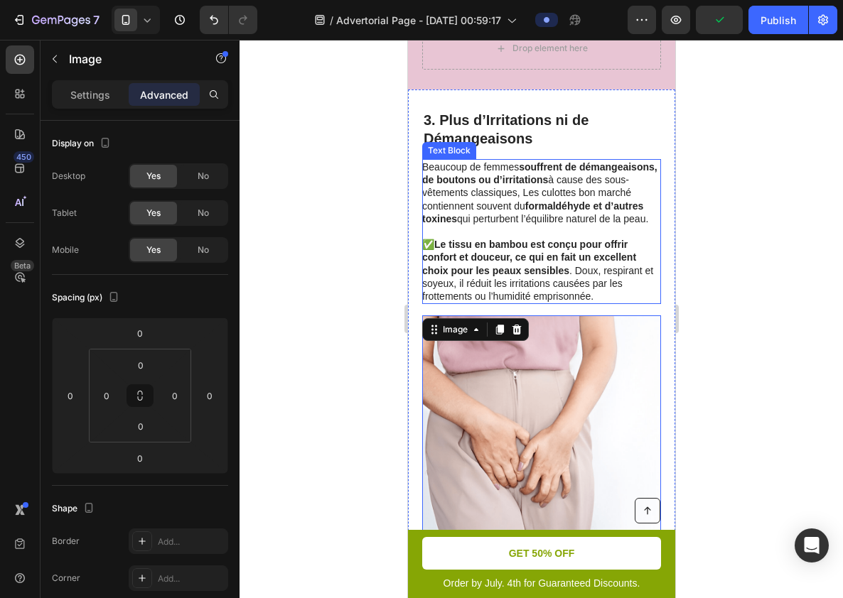
scroll to position [1139, 0]
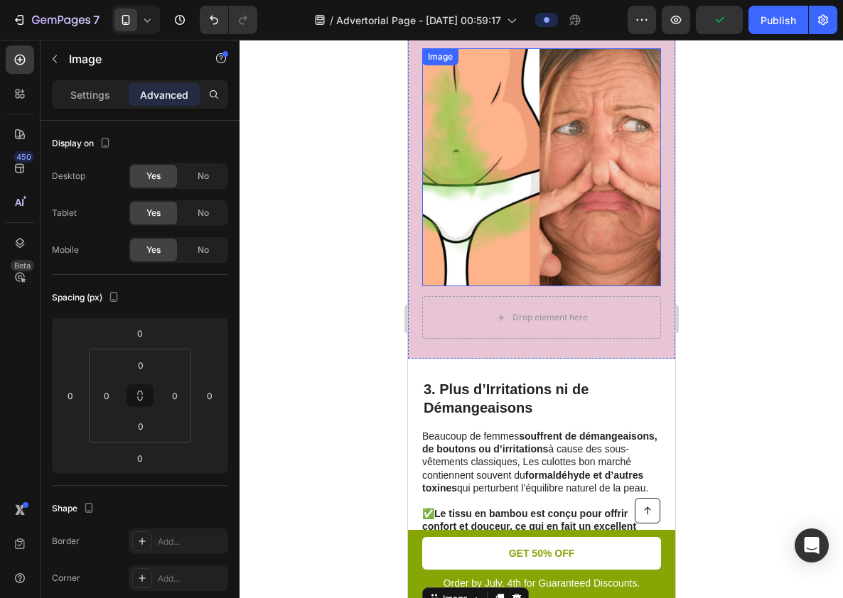
click at [535, 183] on img at bounding box center [541, 167] width 238 height 238
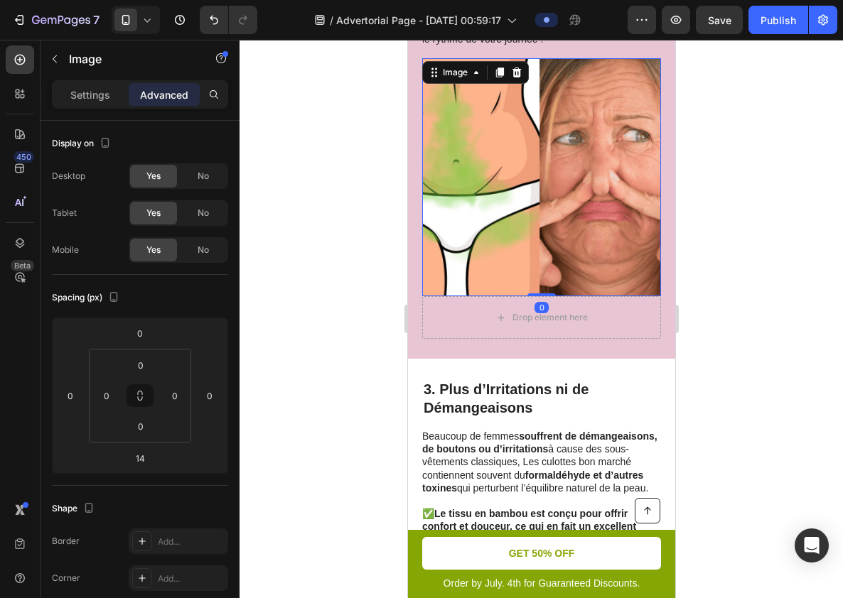
drag, startPoint x: 540, startPoint y: 294, endPoint x: 543, endPoint y: 257, distance: 37.8
click at [543, 257] on div "Image 0" at bounding box center [540, 177] width 239 height 238
type input "0"
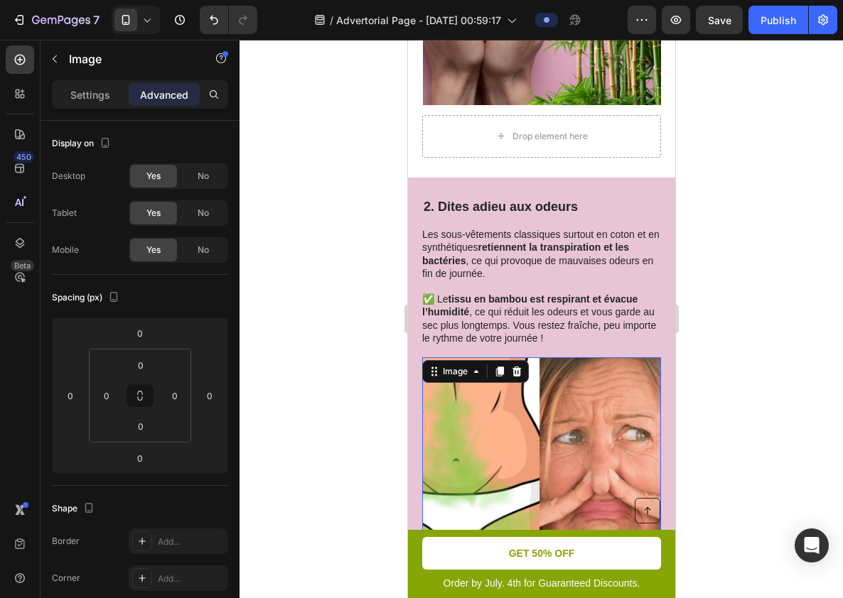
scroll to position [724, 0]
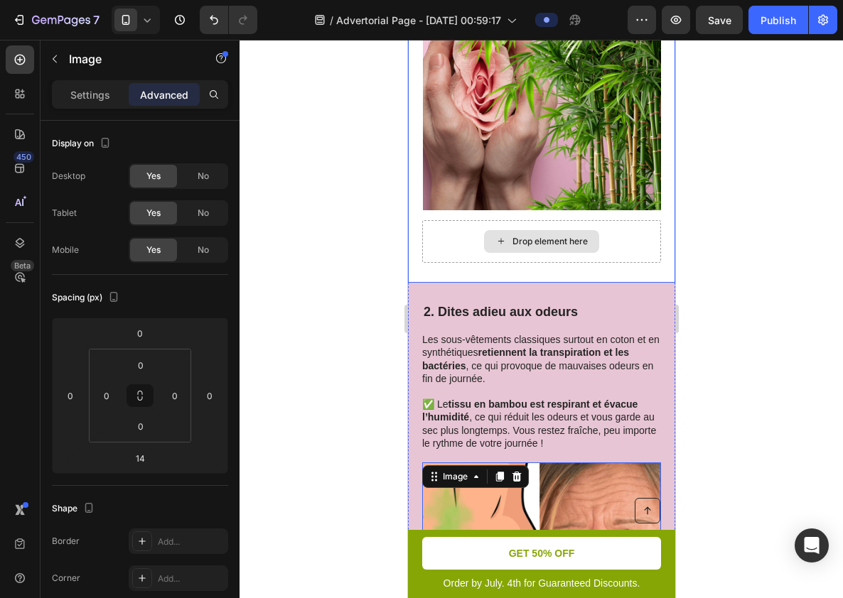
click at [546, 195] on img at bounding box center [541, 91] width 238 height 238
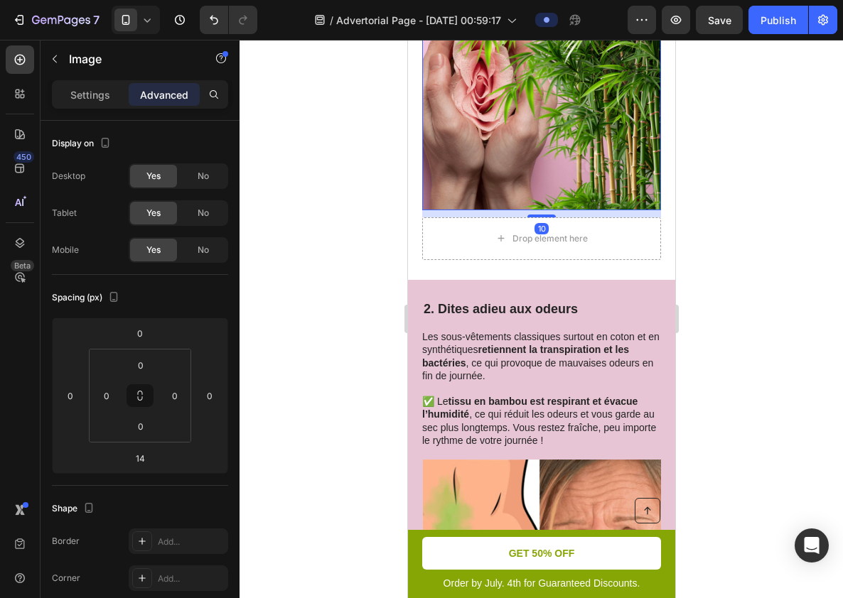
drag, startPoint x: 544, startPoint y: 219, endPoint x: 554, endPoint y: 168, distance: 52.1
click at [550, 186] on div "Image 10" at bounding box center [540, 91] width 239 height 238
type input "0"
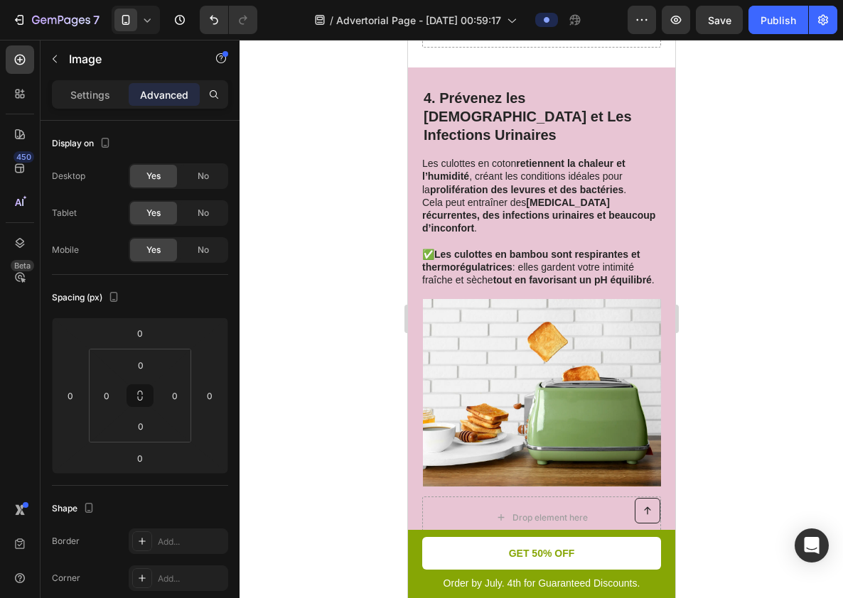
scroll to position [1935, 0]
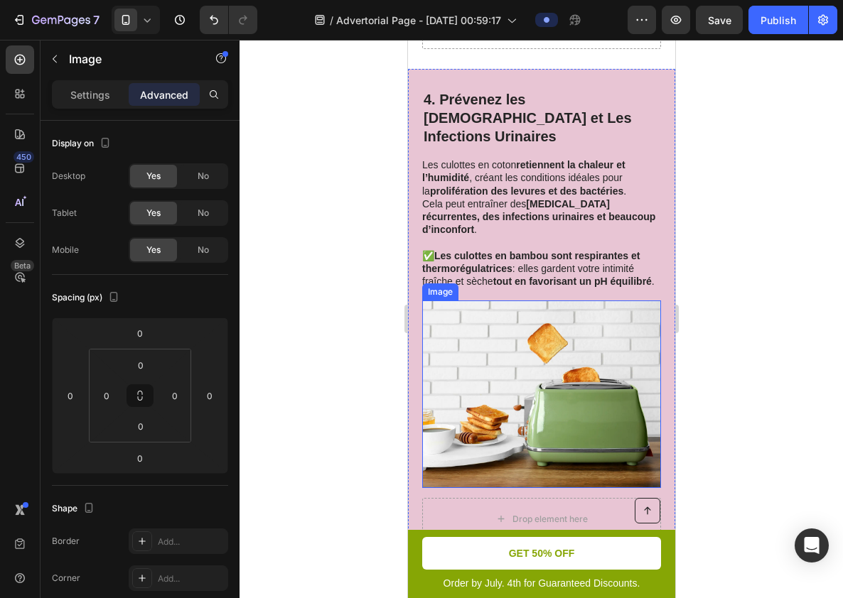
click at [554, 360] on img at bounding box center [541, 395] width 238 height 188
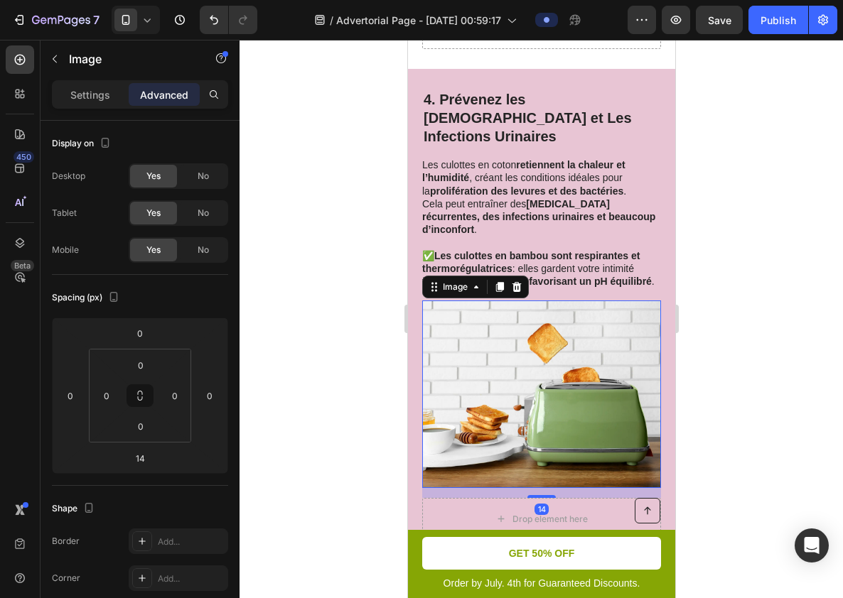
click at [565, 373] on img at bounding box center [541, 395] width 238 height 188
click at [517, 282] on icon at bounding box center [516, 287] width 9 height 10
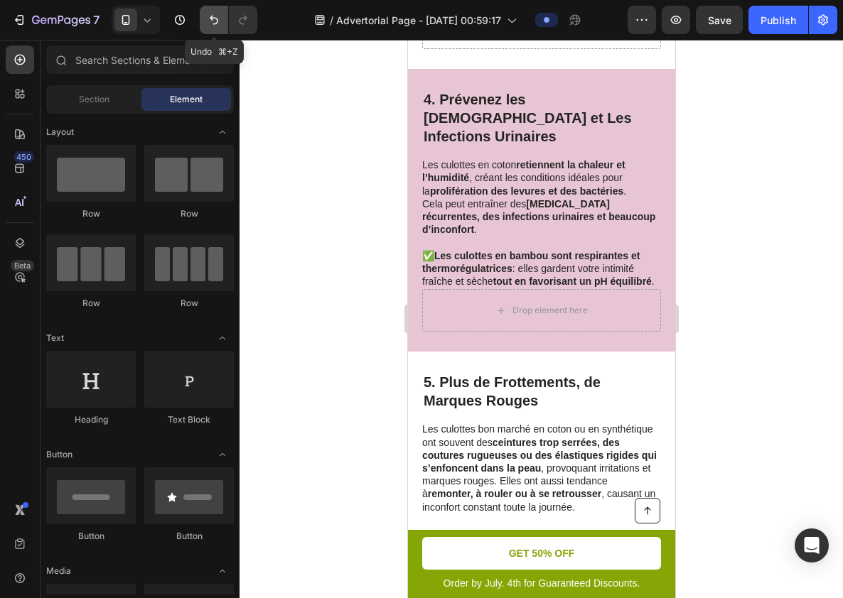
click at [213, 22] on icon "Undo/Redo" at bounding box center [214, 20] width 14 height 14
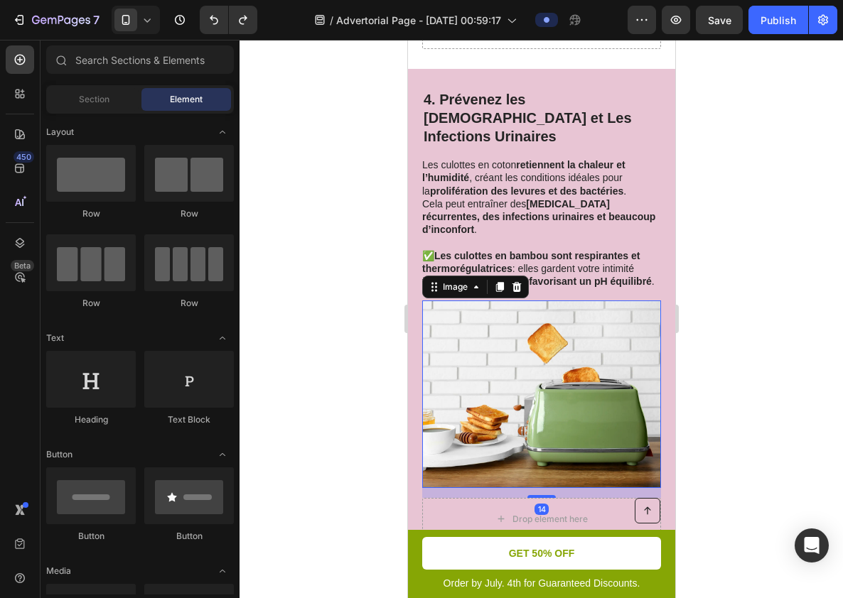
click at [541, 348] on img at bounding box center [541, 395] width 238 height 188
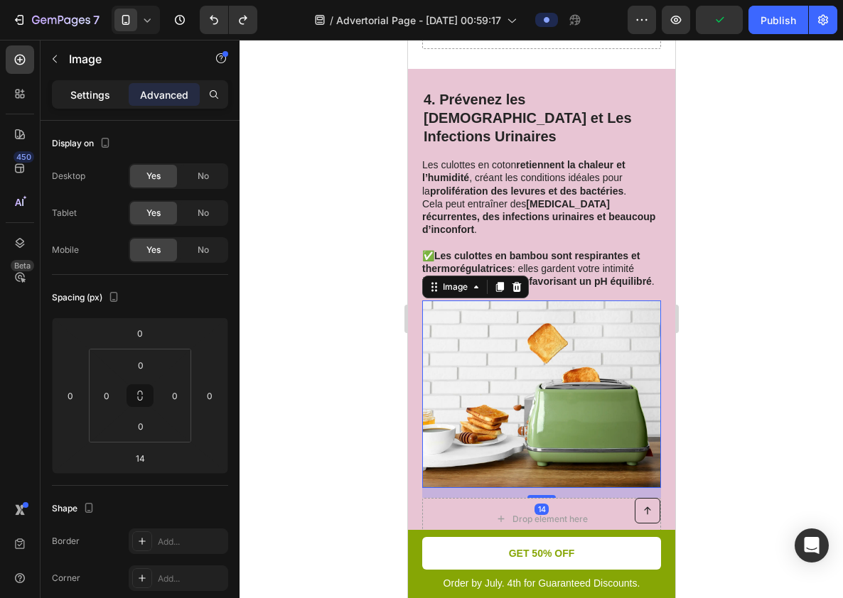
click at [93, 94] on p "Settings" at bounding box center [90, 94] width 40 height 15
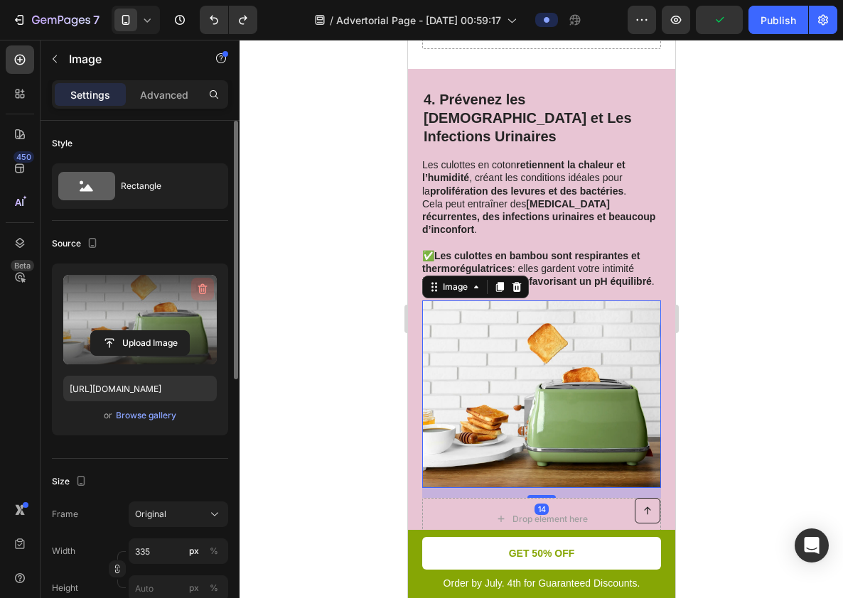
click at [203, 286] on icon "button" at bounding box center [202, 289] width 9 height 11
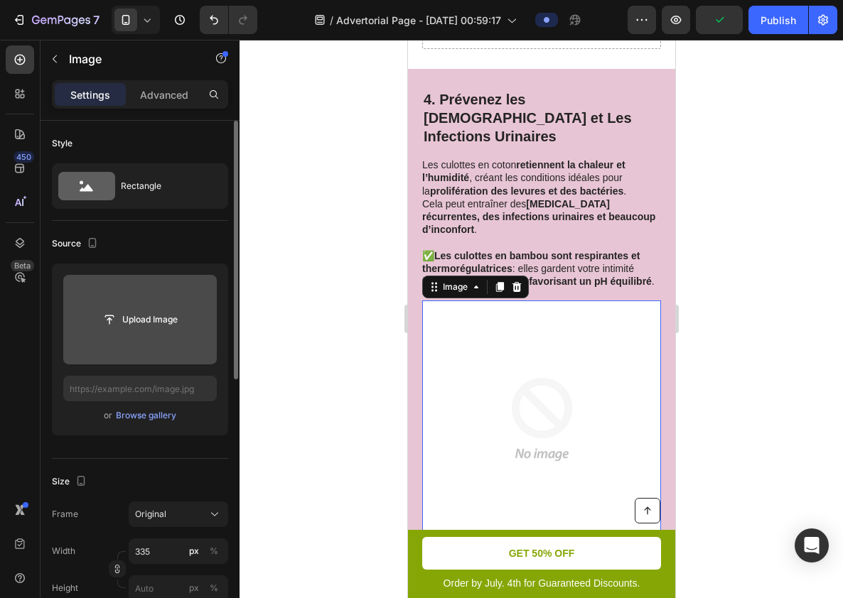
click at [149, 316] on input "file" at bounding box center [140, 320] width 98 height 24
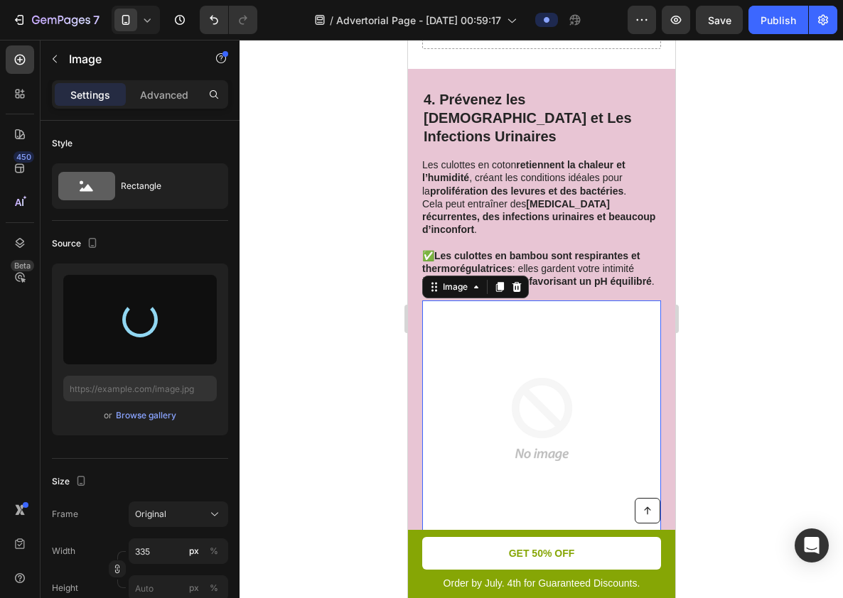
type input "[URL][DOMAIN_NAME]"
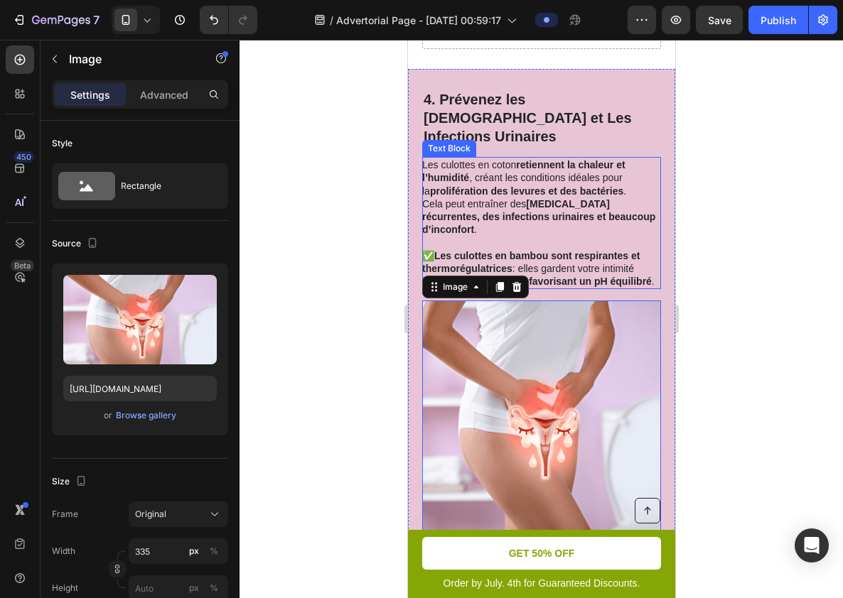
click at [573, 198] on strong "[MEDICAL_DATA] récurrentes, des infections urinaires et beaucoup d’inconfort" at bounding box center [537, 216] width 233 height 37
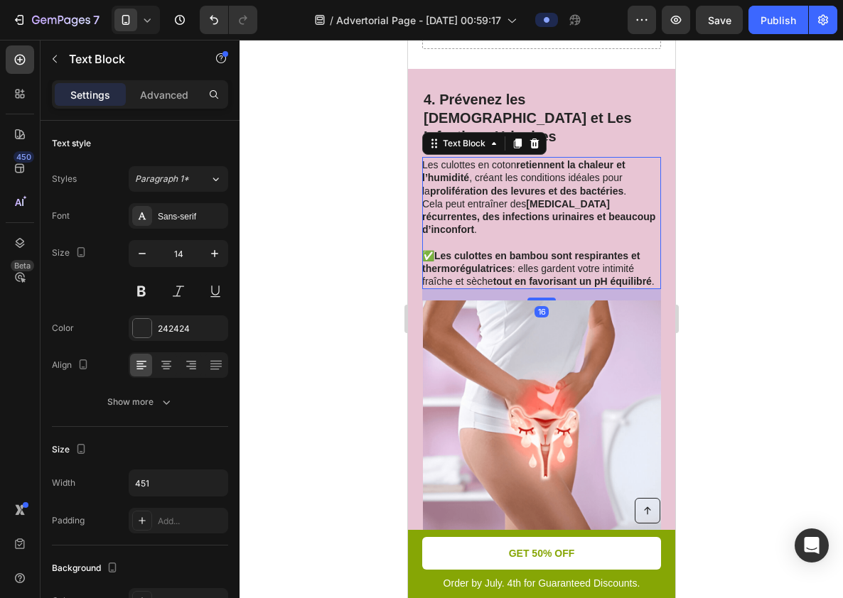
click at [626, 169] on p "Les culottes en coton retiennent la chaleur et l’humidité , créant les conditio…" at bounding box center [539, 178] width 237 height 39
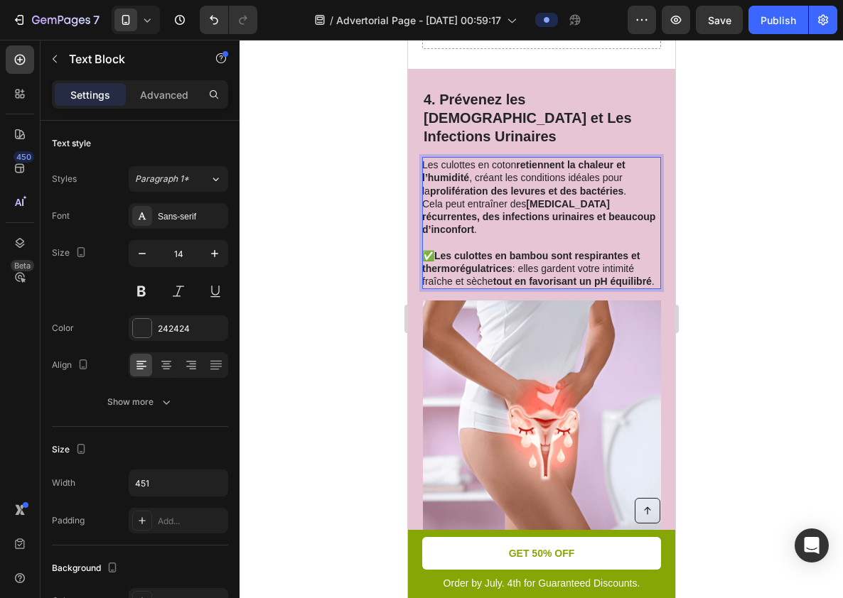
click at [632, 173] on p "Les culottes en coton retiennent la chaleur et l’humidité , créant les conditio…" at bounding box center [539, 178] width 237 height 39
click at [465, 198] on p "Cela peut entraîner des mycoses récurrentes, des infections urinaires et beauco…" at bounding box center [539, 217] width 237 height 39
click at [465, 186] on strong "prolifération des levures et des bactéries" at bounding box center [530, 191] width 193 height 11
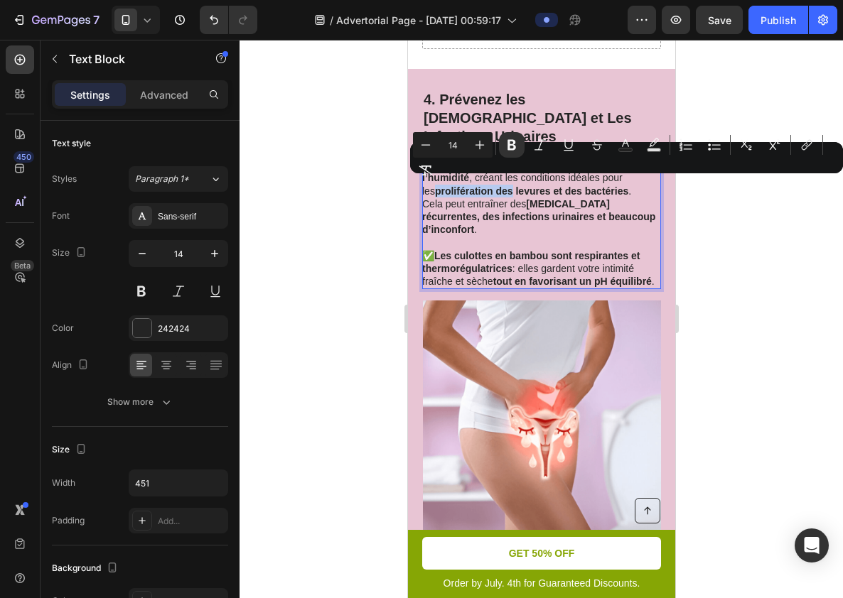
drag, startPoint x: 465, startPoint y: 186, endPoint x: 485, endPoint y: 186, distance: 19.9
click at [485, 186] on strong "prolifération des levures et des bactéries" at bounding box center [530, 191] width 193 height 11
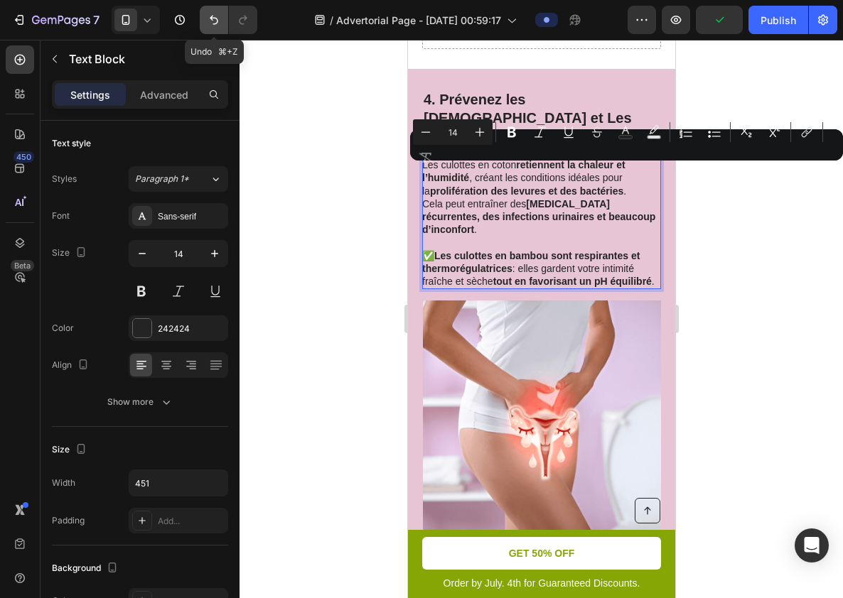
click at [225, 21] on button "Undo/Redo" at bounding box center [214, 20] width 28 height 28
type input "16"
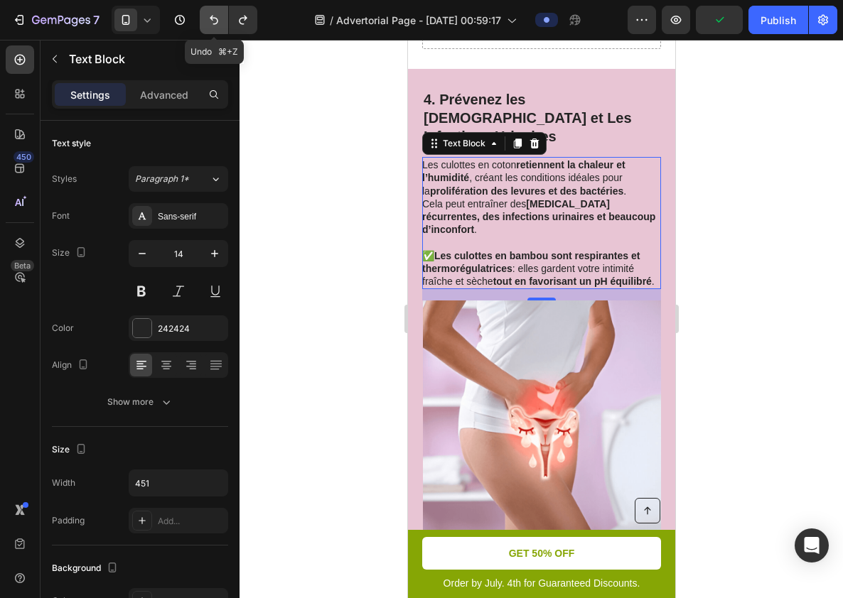
click at [225, 21] on button "Undo/Redo" at bounding box center [214, 20] width 28 height 28
click at [761, 316] on div at bounding box center [541, 319] width 603 height 559
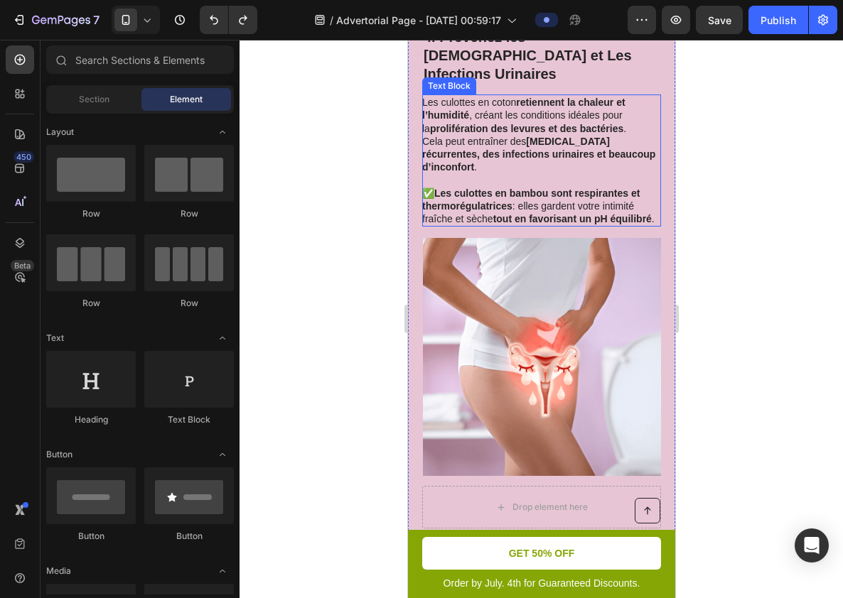
scroll to position [2221, 0]
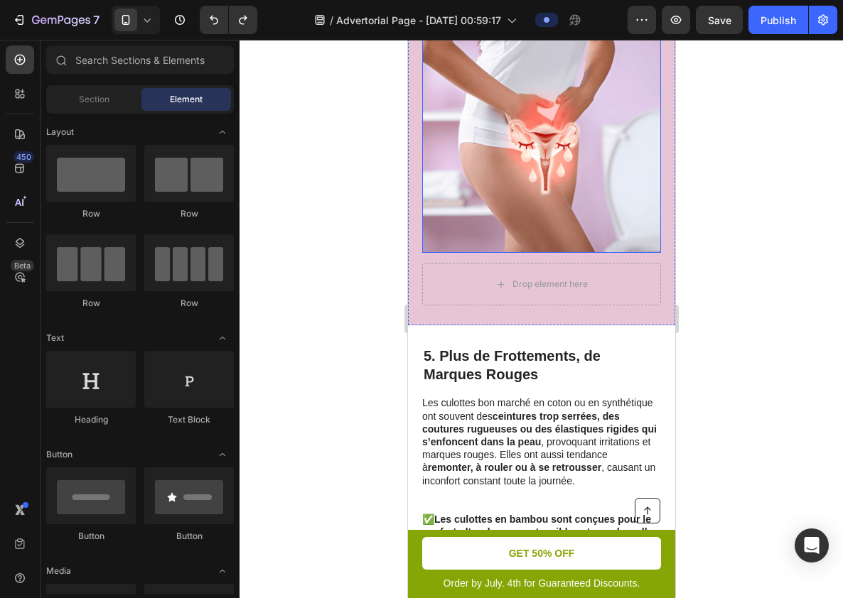
click at [554, 234] on img at bounding box center [541, 134] width 238 height 238
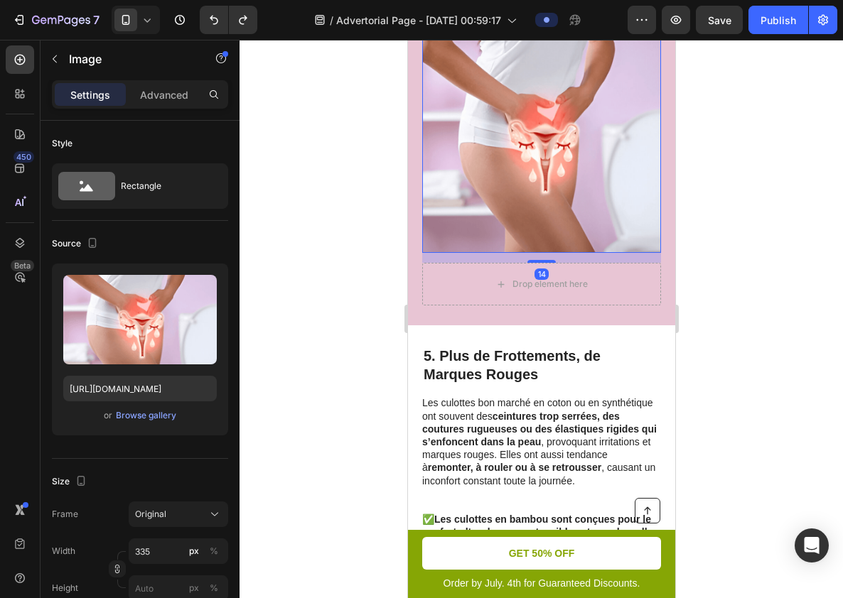
drag, startPoint x: 546, startPoint y: 243, endPoint x: 572, endPoint y: 189, distance: 60.1
click at [569, 192] on div "Image 14" at bounding box center [540, 134] width 239 height 238
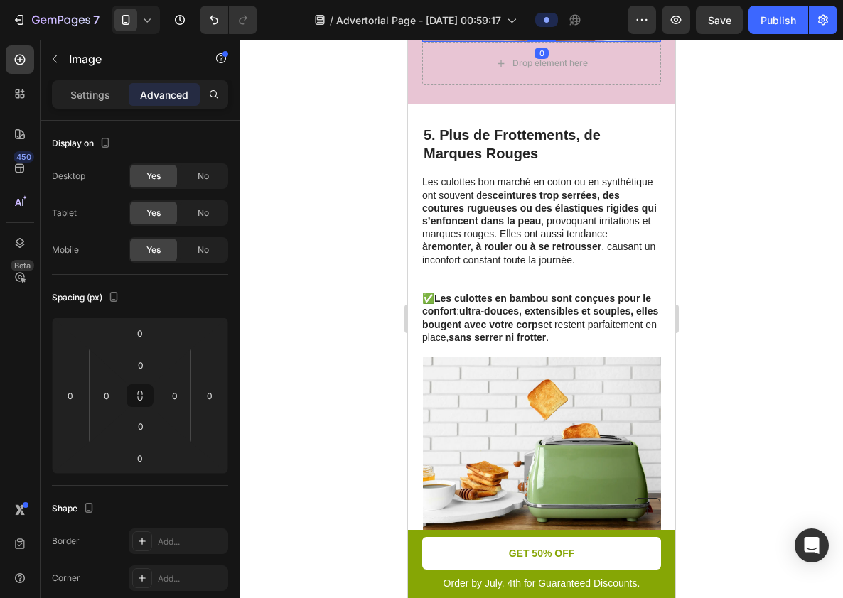
scroll to position [2526, 0]
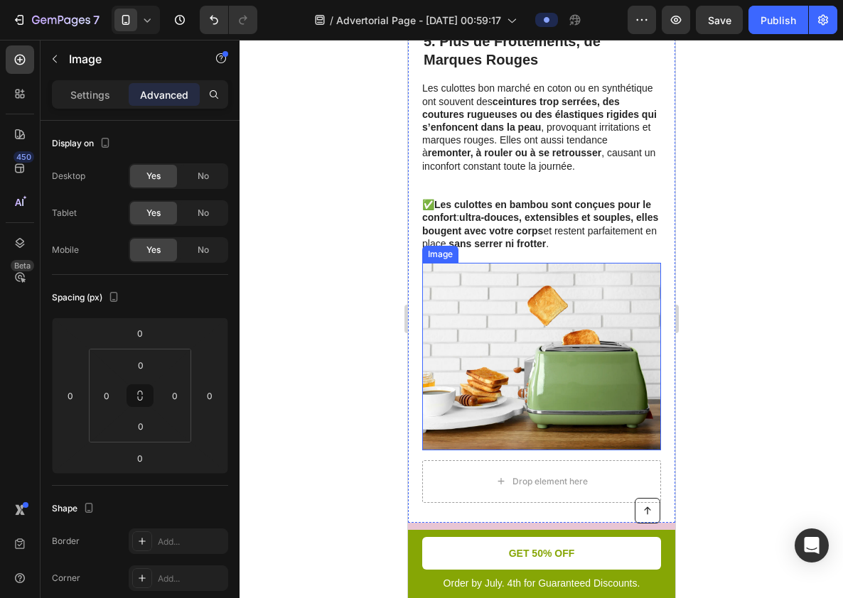
click at [554, 339] on img at bounding box center [541, 357] width 238 height 188
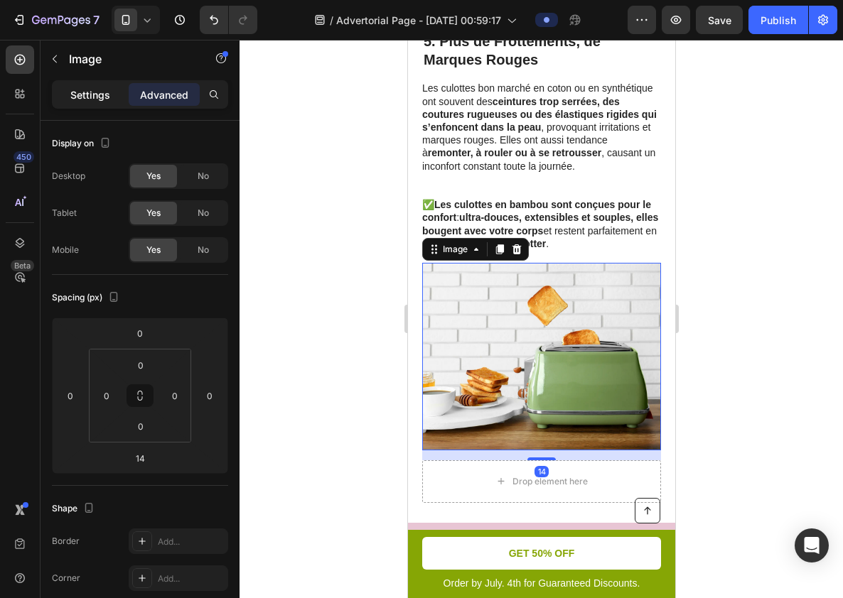
click at [105, 93] on p "Settings" at bounding box center [90, 94] width 40 height 15
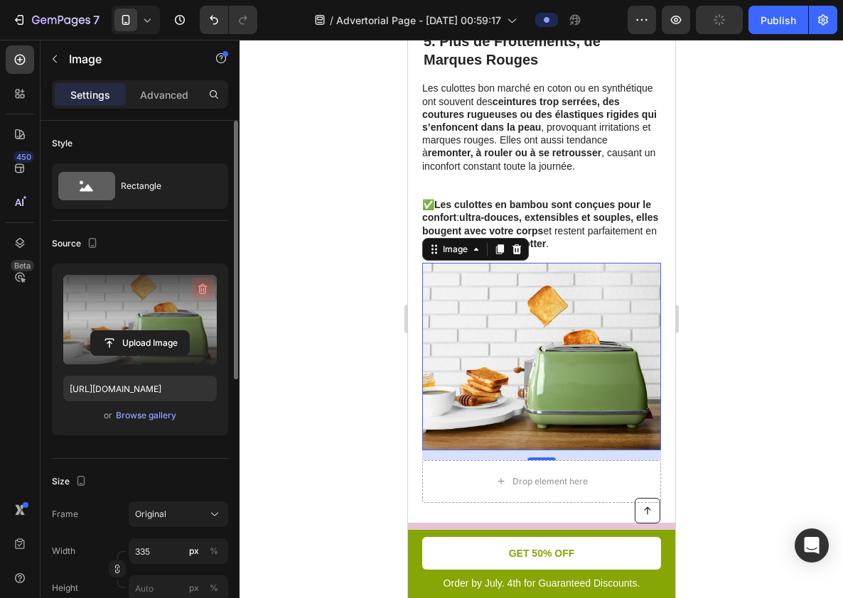
click at [204, 286] on icon "button" at bounding box center [202, 289] width 9 height 11
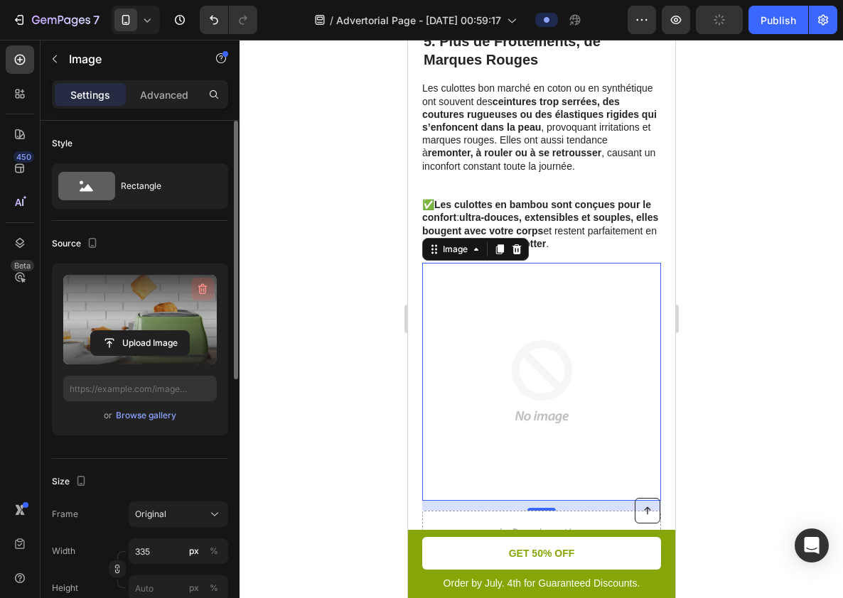
scroll to position [2577, 0]
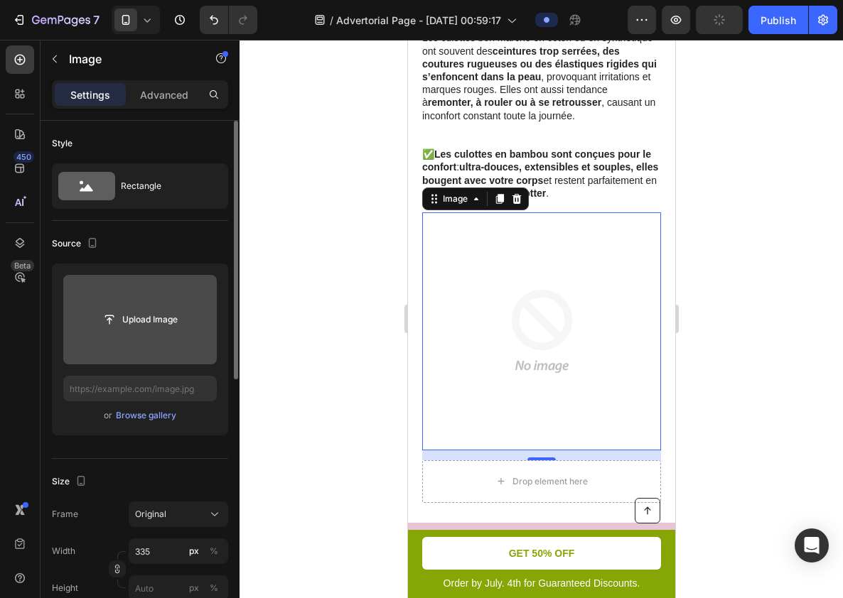
click at [154, 330] on input "file" at bounding box center [140, 320] width 98 height 24
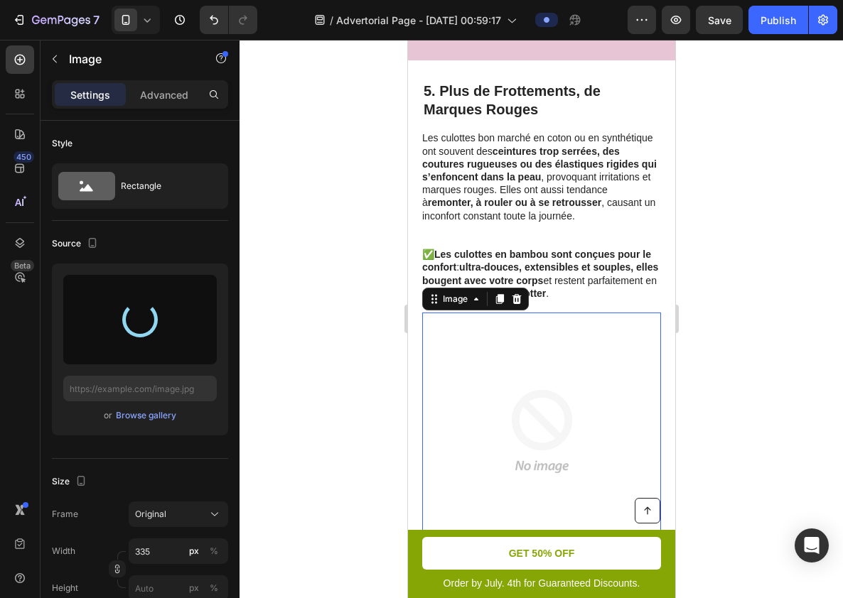
scroll to position [2466, 0]
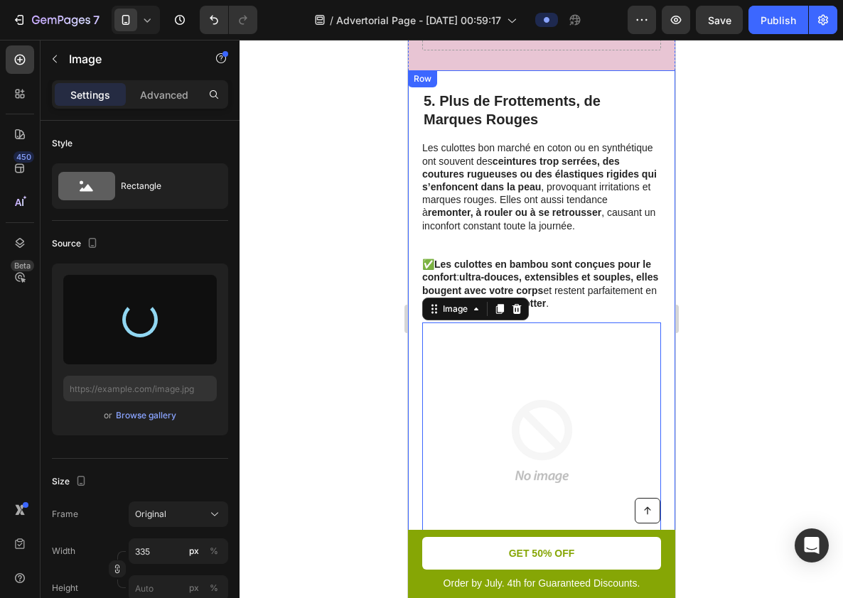
click at [565, 70] on div "Drop element here 5. Plus de Frottements, de Marques Rouges Heading Les culotte…" at bounding box center [540, 351] width 267 height 563
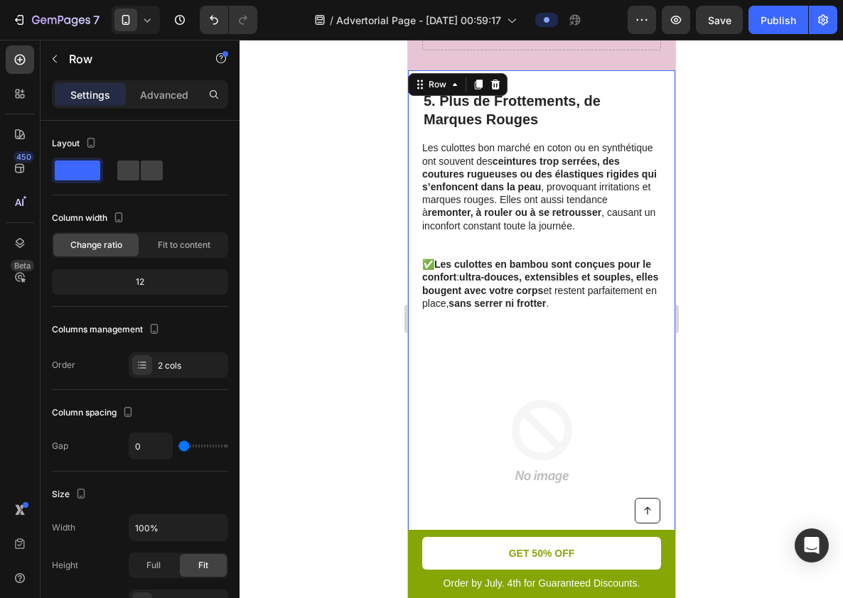
click at [744, 124] on div at bounding box center [541, 319] width 603 height 559
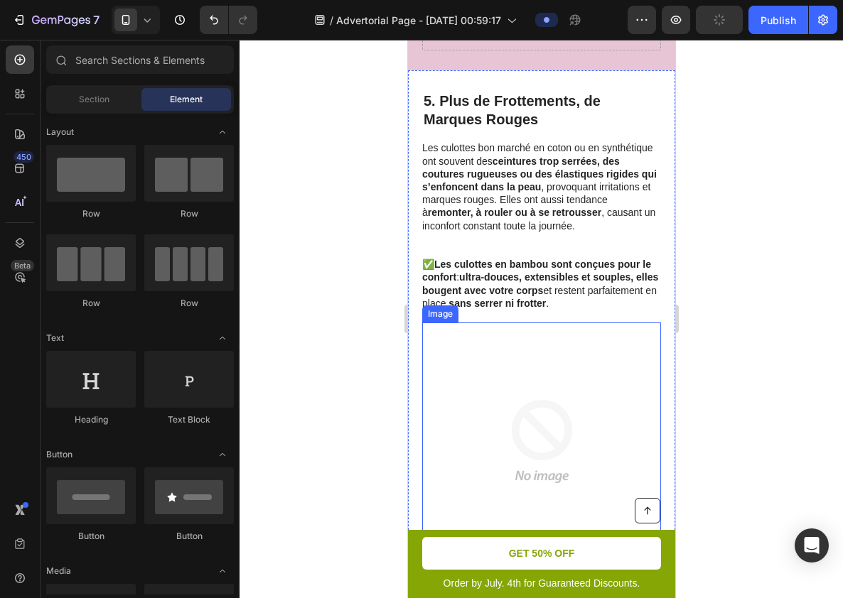
click at [497, 378] on img at bounding box center [541, 442] width 238 height 238
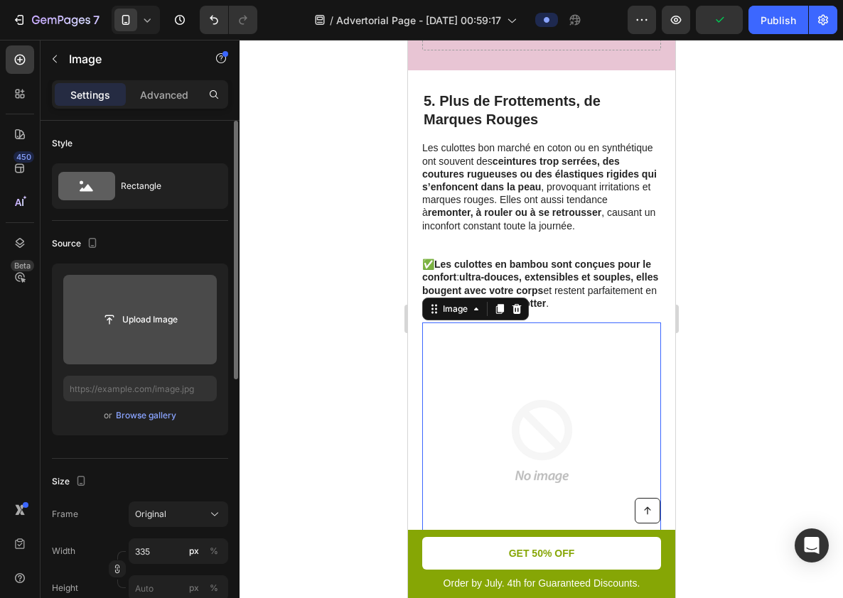
click at [139, 280] on input "file" at bounding box center [140, 320] width 154 height 90
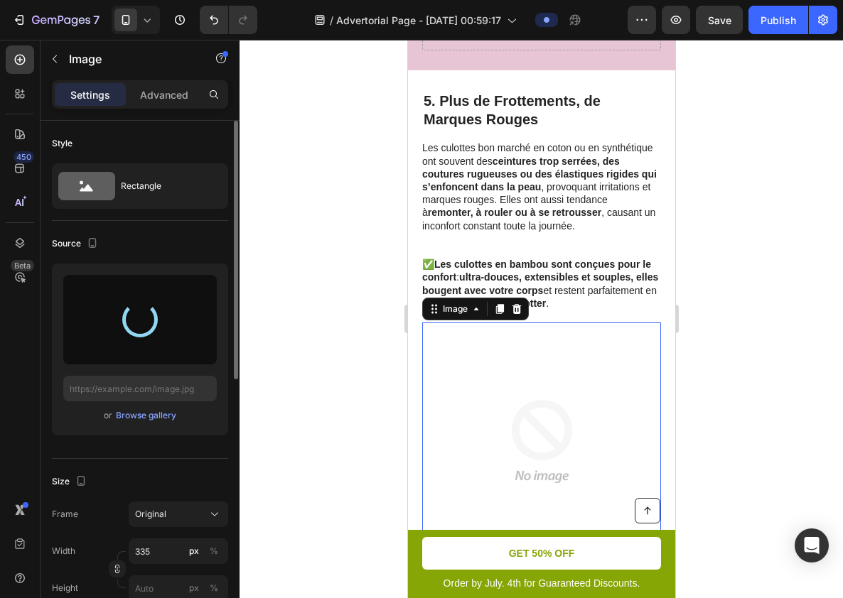
type input "[URL][DOMAIN_NAME]"
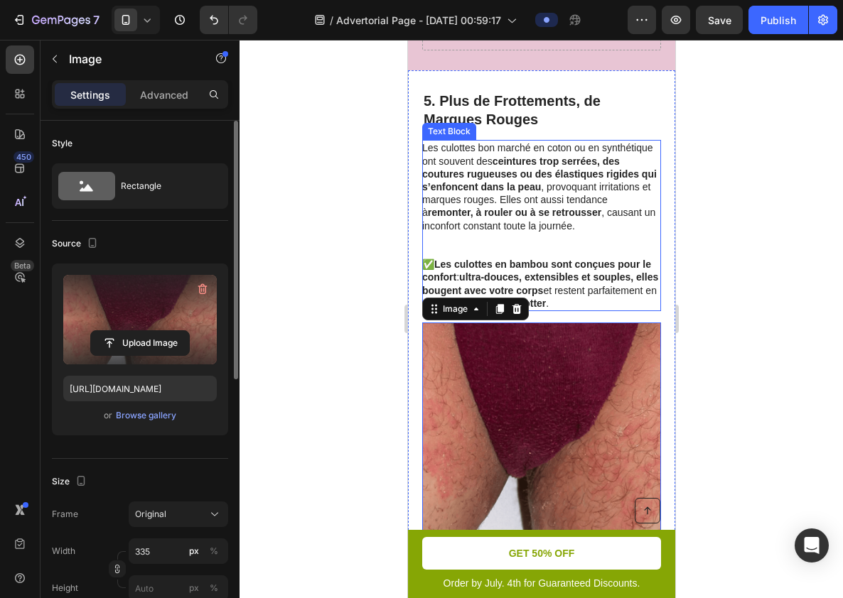
click at [517, 156] on strong "ceintures trop serrées, des coutures rugueuses ou des élastiques rigides qui s’…" at bounding box center [538, 174] width 235 height 37
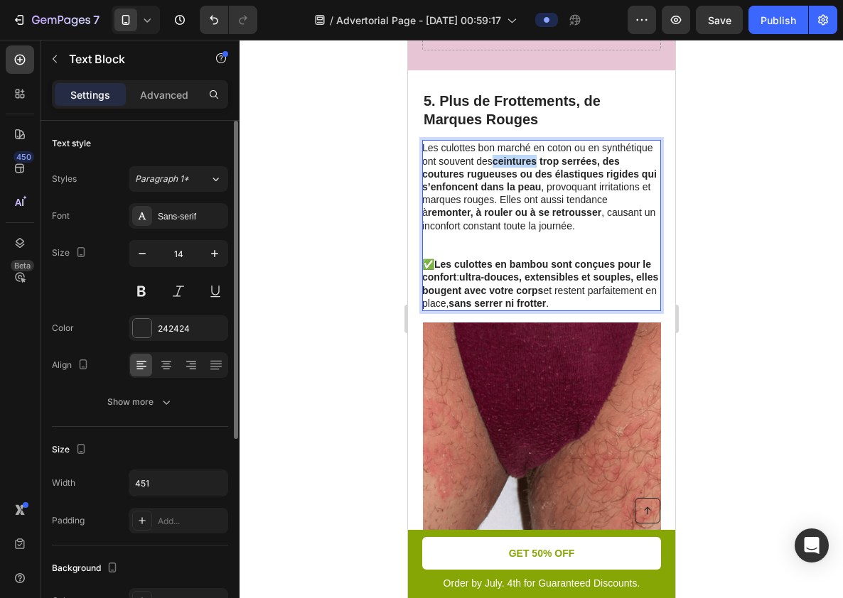
click at [517, 156] on strong "ceintures trop serrées, des coutures rugueuses ou des élastiques rigides qui s’…" at bounding box center [538, 174] width 235 height 37
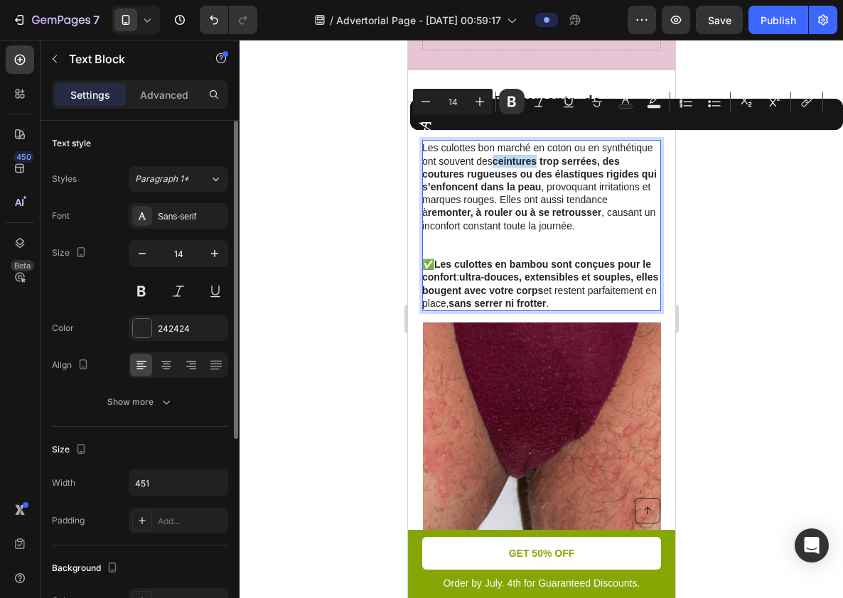
click at [520, 156] on strong "ceintures trop serrées, des coutures rugueuses ou des élastiques rigides qui s’…" at bounding box center [538, 174] width 235 height 37
drag, startPoint x: 520, startPoint y: 141, endPoint x: 528, endPoint y: 141, distance: 8.6
click at [528, 156] on strong "ceintures trop serrées, des coutures rugueuses ou des élastiques rigides qui s’…" at bounding box center [538, 174] width 235 height 37
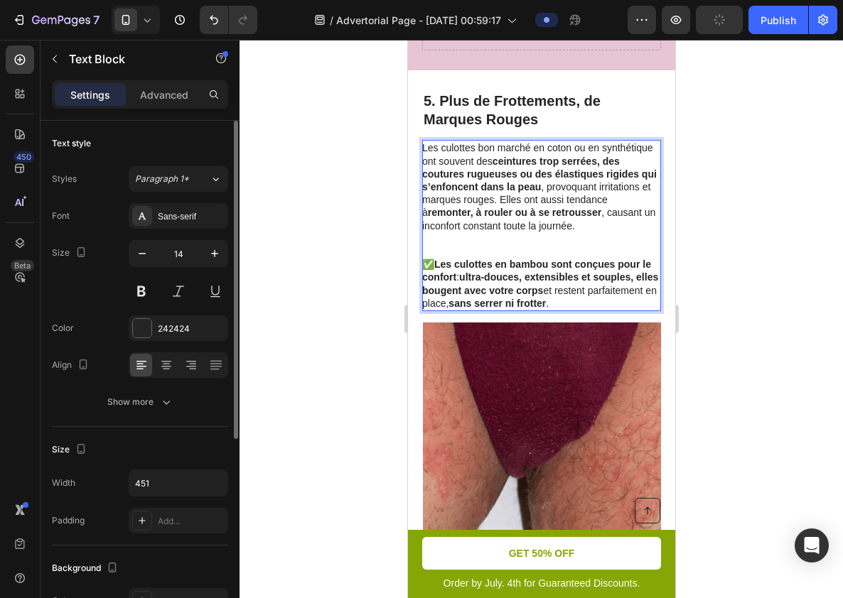
click at [429, 141] on p "Les culottes bon marché en coton ou en synthétique ont souvent des ceintures tr…" at bounding box center [539, 186] width 237 height 90
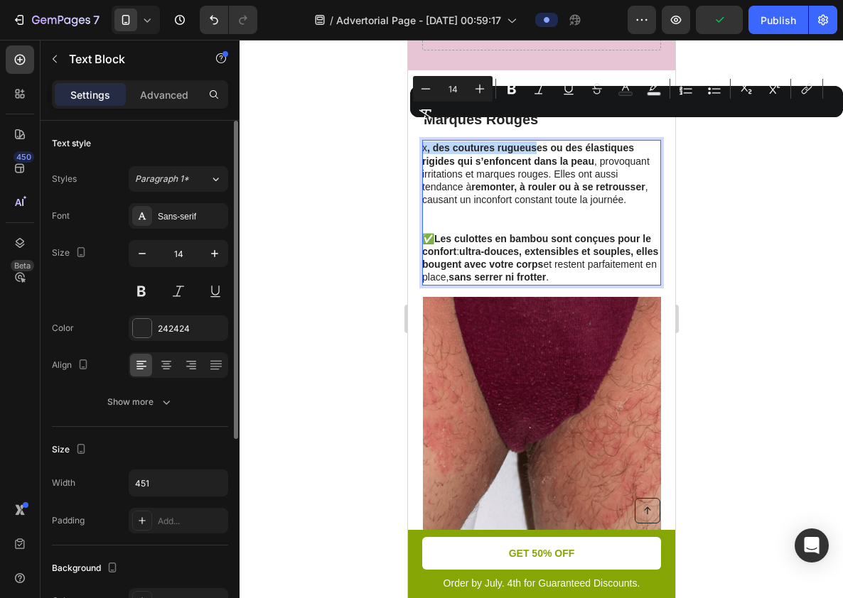
drag, startPoint x: 429, startPoint y: 129, endPoint x: 578, endPoint y: 142, distance: 149.9
click at [578, 142] on p "x , des coutures rugueuses ou des élastiques rigides qui s’enfoncent dans la pe…" at bounding box center [539, 173] width 237 height 65
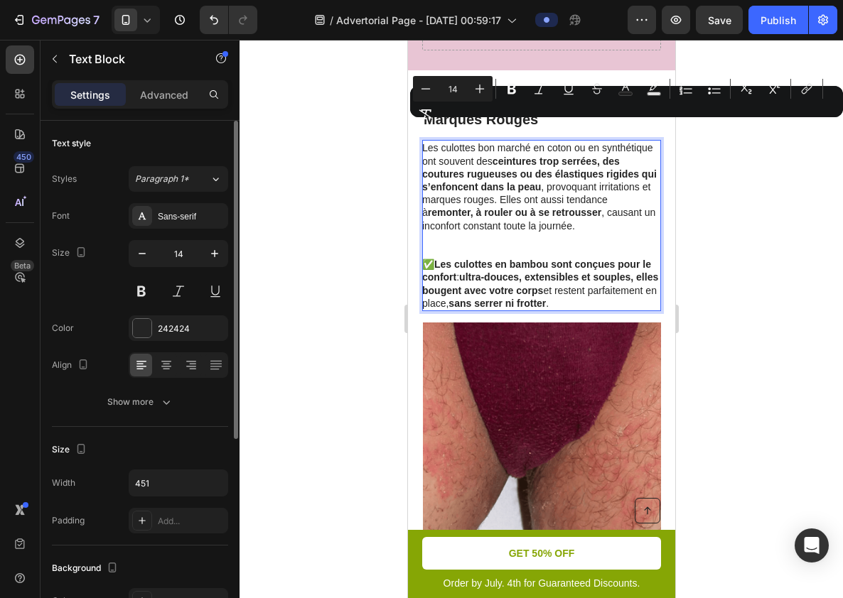
click at [576, 183] on p "Les culottes bon marché en coton ou en synthétique ont souvent des ceintures tr…" at bounding box center [539, 186] width 237 height 90
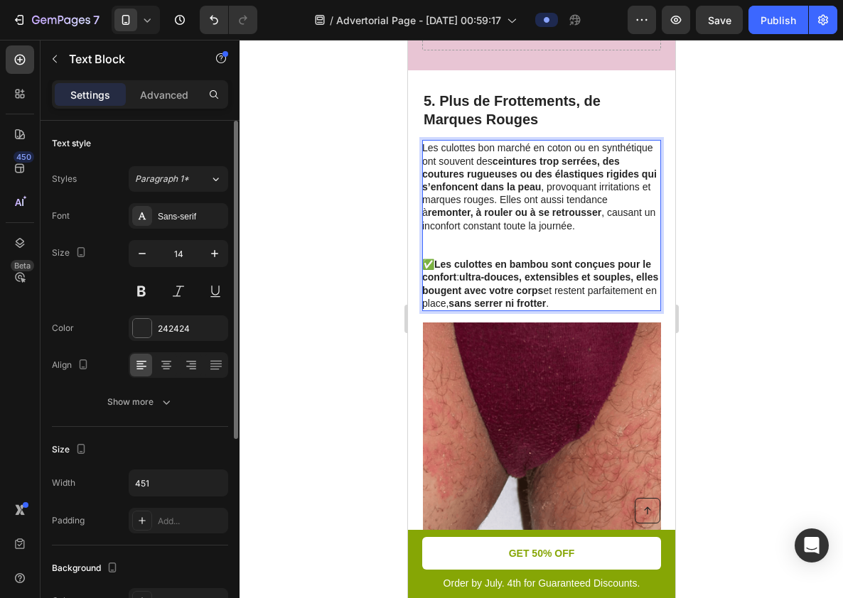
click at [528, 156] on strong "ceintures trop serrées, des coutures rugueuses ou des élastiques rigides qui s’…" at bounding box center [538, 174] width 235 height 37
click at [517, 156] on strong "bandes trop serrées, des coutures rugueuses ou des élastiques rigides qui s’enf…" at bounding box center [537, 174] width 233 height 37
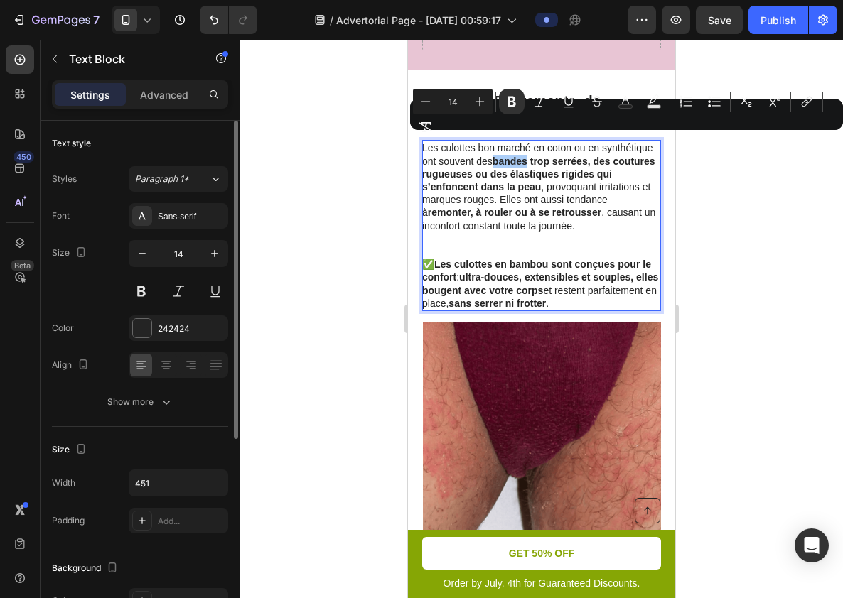
click at [510, 139] on div "Minus 14 Plus Bold Italic Underline Strikethrough Text Color Text Background Co…" at bounding box center [626, 114] width 427 height 51
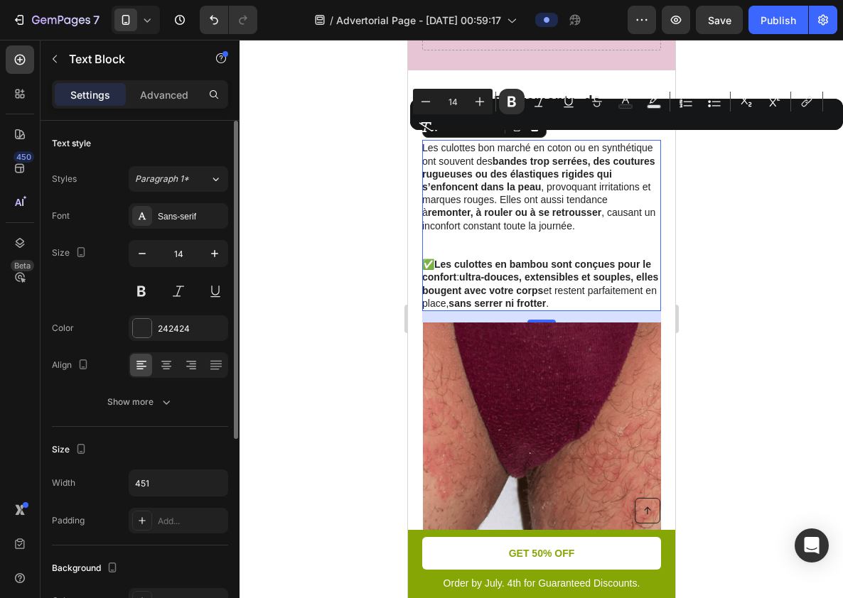
click at [532, 156] on strong "bandes trop serrées, des coutures rugueuses ou des élastiques rigides qui s’enf…" at bounding box center [537, 174] width 233 height 37
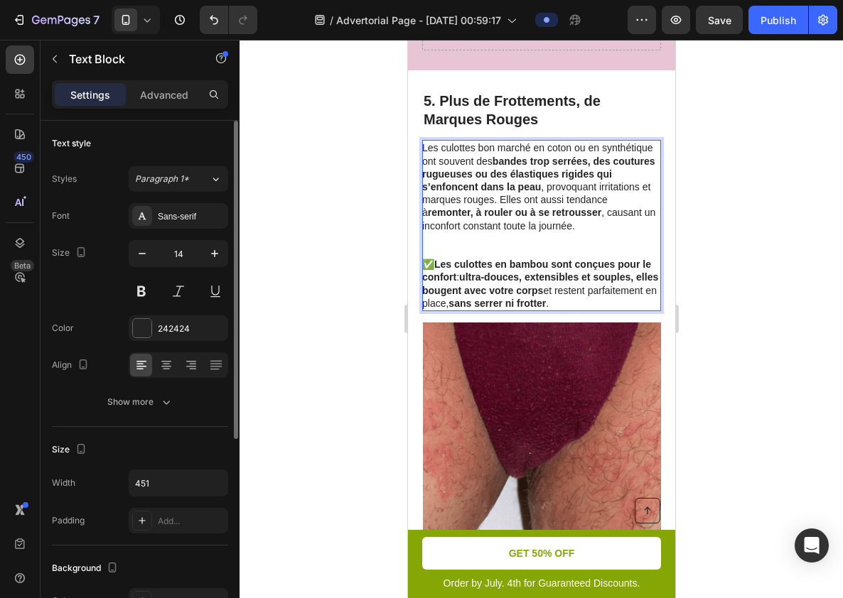
click at [511, 156] on strong "bandes trop serrées, des coutures rugueuses ou des élastiques rigides qui s’enf…" at bounding box center [537, 174] width 233 height 37
drag, startPoint x: 511, startPoint y: 136, endPoint x: 591, endPoint y: 138, distance: 79.6
click at [591, 156] on strong "bandes trop serrées, des coutures rugueuses ou des élastiques rigides qui s’enf…" at bounding box center [537, 174] width 233 height 37
click at [475, 259] on strong "Les culottes en bambou sont conçues pour le confort" at bounding box center [535, 271] width 229 height 24
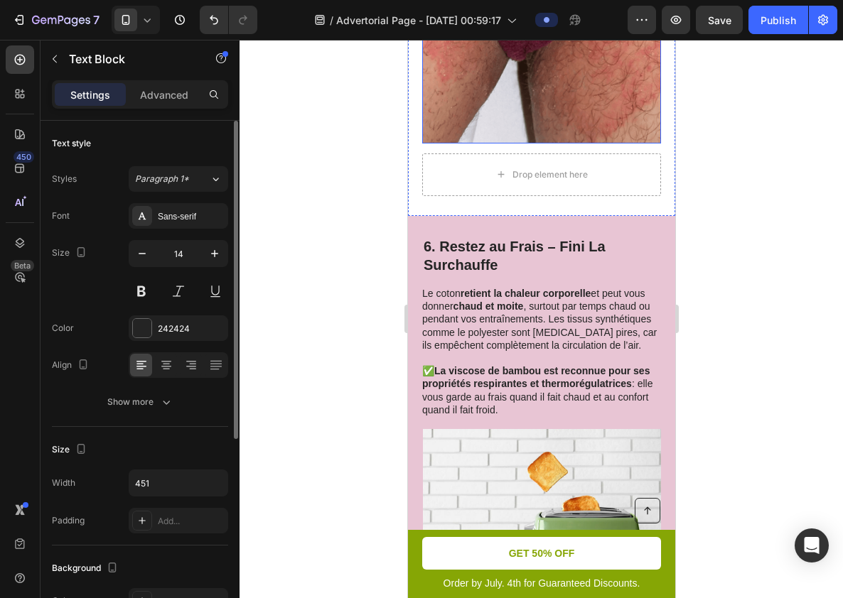
scroll to position [2893, 0]
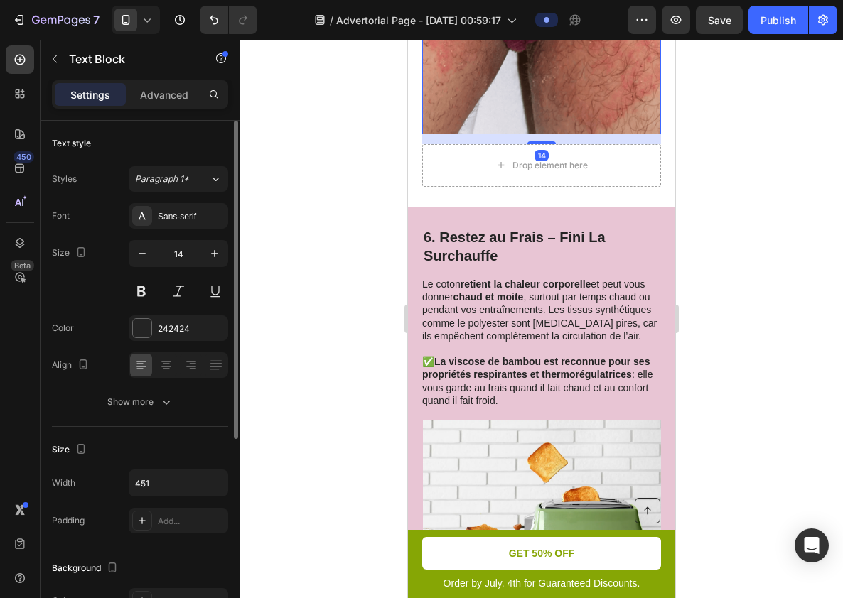
click at [552, 100] on img at bounding box center [541, 15] width 238 height 238
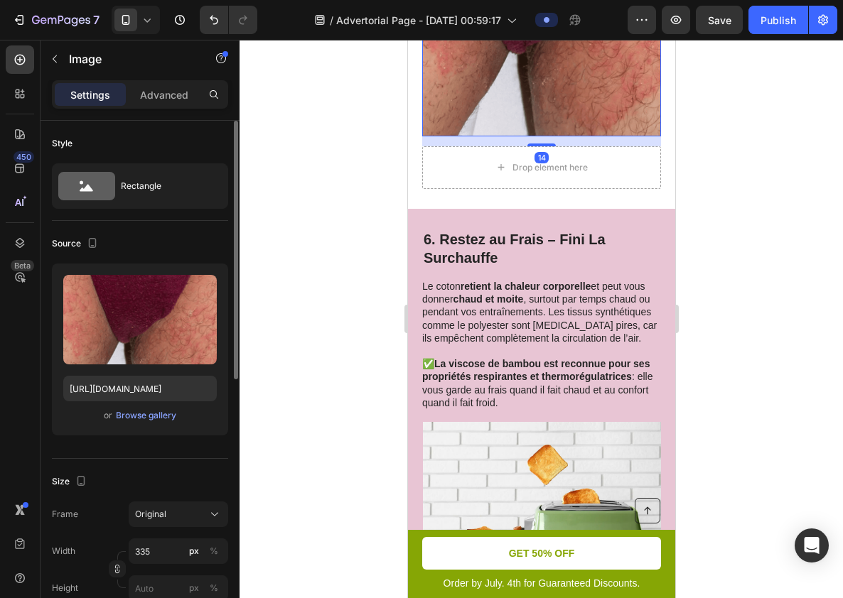
drag, startPoint x: 542, startPoint y: 124, endPoint x: 548, endPoint y: 89, distance: 35.4
click at [548, 92] on div "Image 14" at bounding box center [540, 17] width 239 height 238
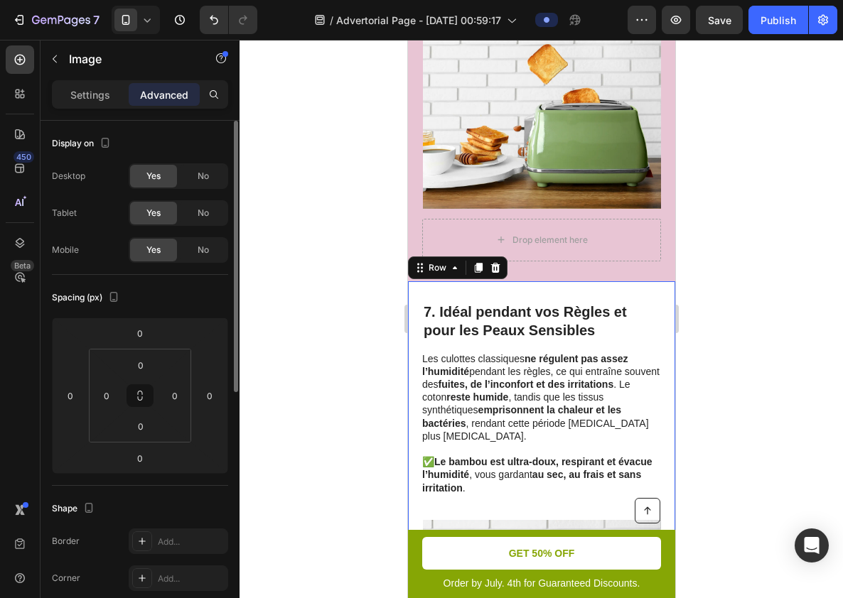
click at [537, 281] on div "Drop element here 7. Idéal pendant vos Règles et pour les Peaux Sensibles Headi…" at bounding box center [540, 530] width 267 height 499
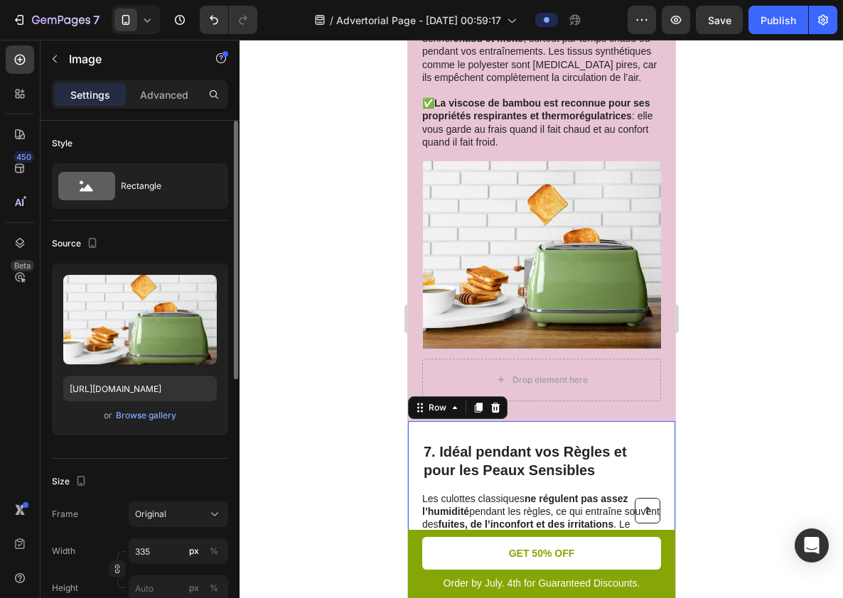
click at [541, 277] on img at bounding box center [541, 255] width 238 height 188
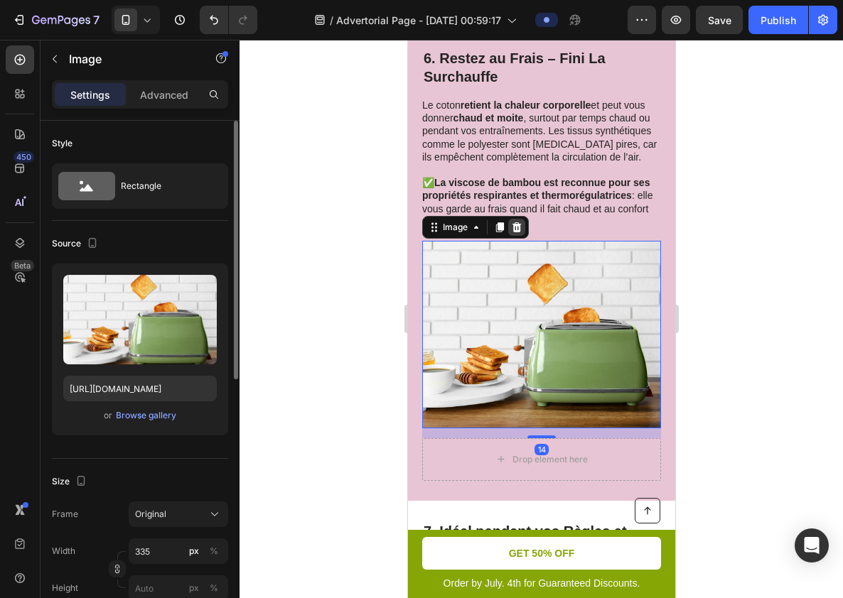
click at [512, 222] on icon at bounding box center [515, 227] width 11 height 11
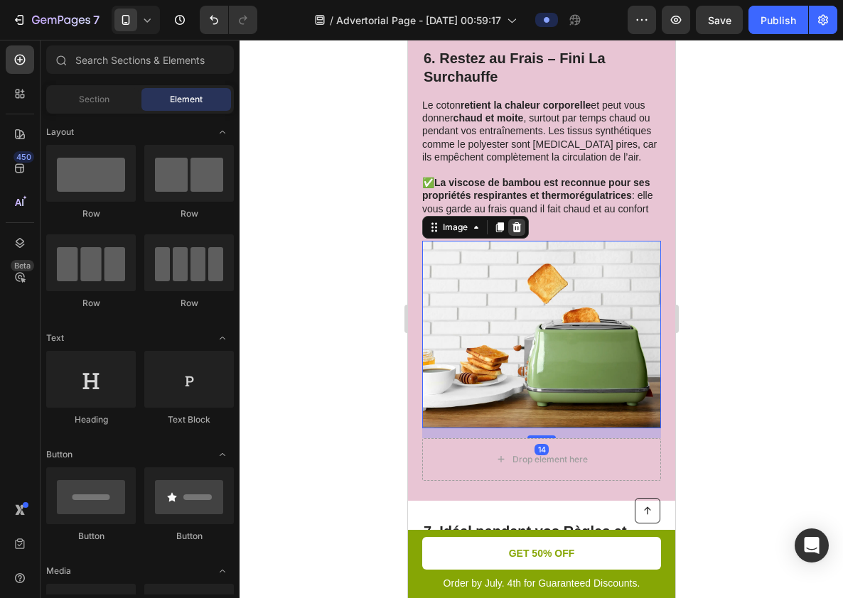
scroll to position [2854, 0]
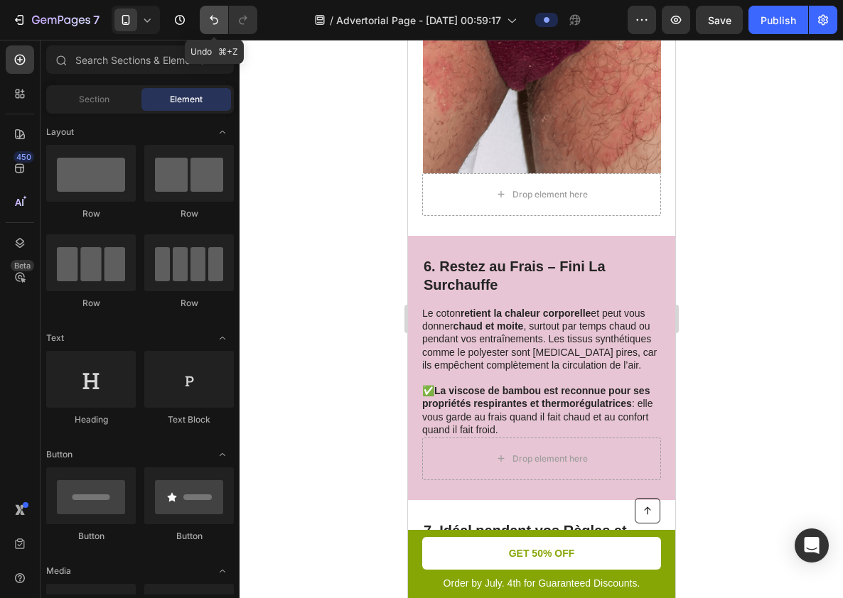
click at [214, 23] on icon "Undo/Redo" at bounding box center [214, 20] width 9 height 9
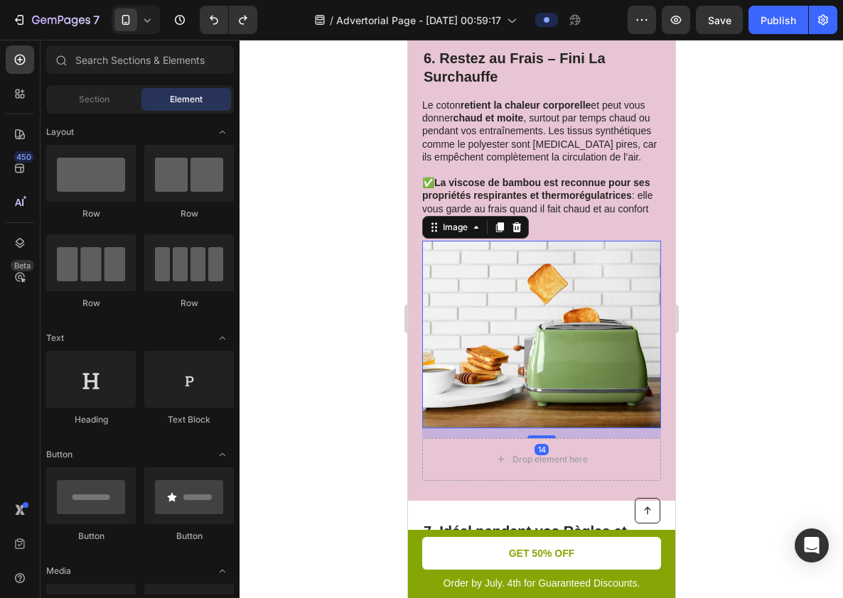
click at [513, 333] on img at bounding box center [541, 335] width 238 height 188
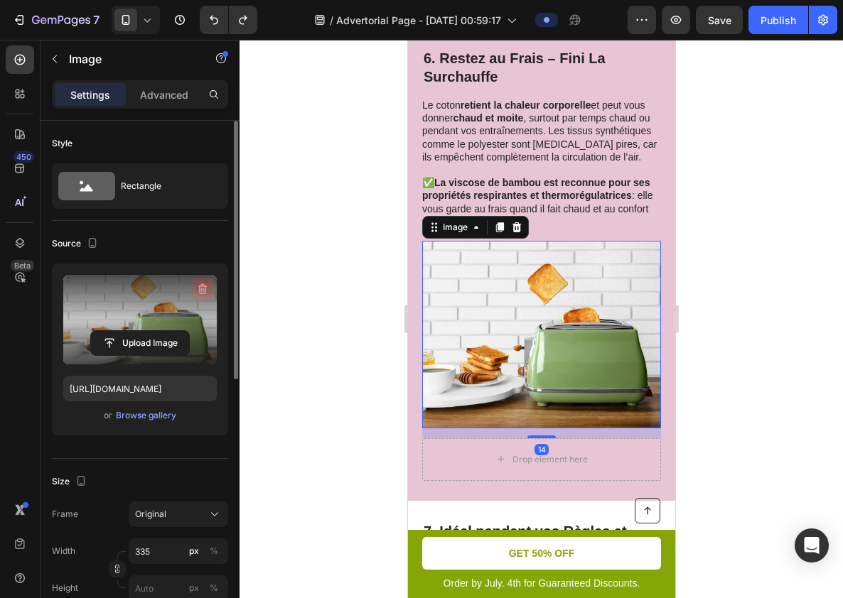
click at [208, 282] on icon "button" at bounding box center [202, 289] width 14 height 14
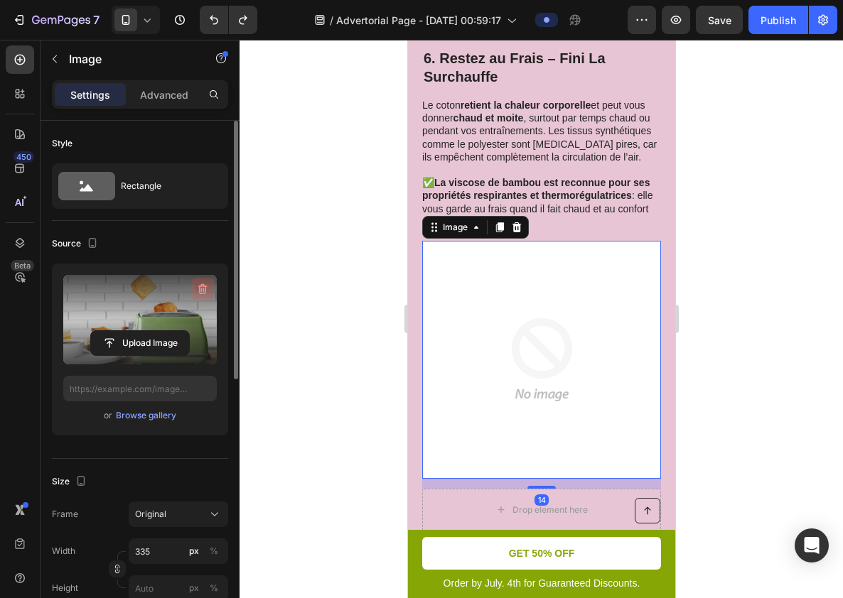
scroll to position [3113, 0]
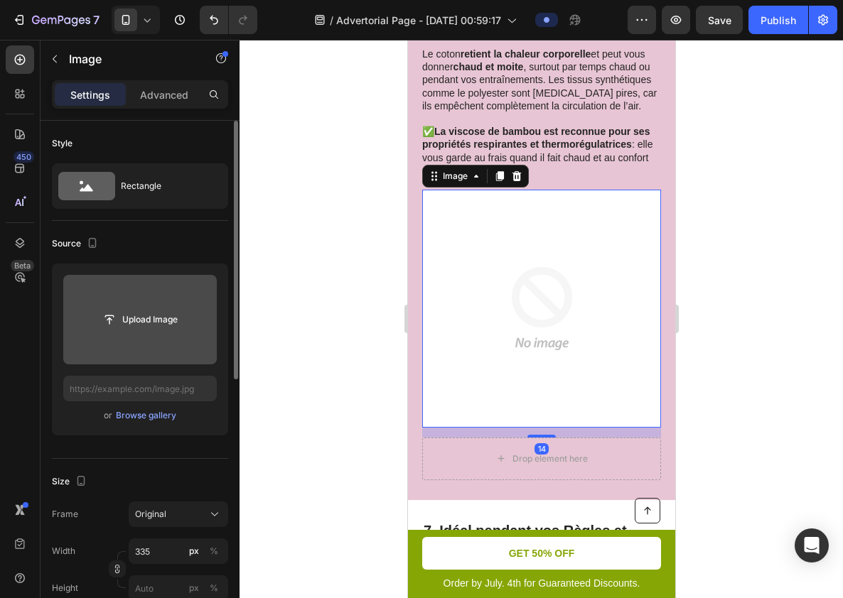
click at [170, 308] on input "file" at bounding box center [140, 320] width 98 height 24
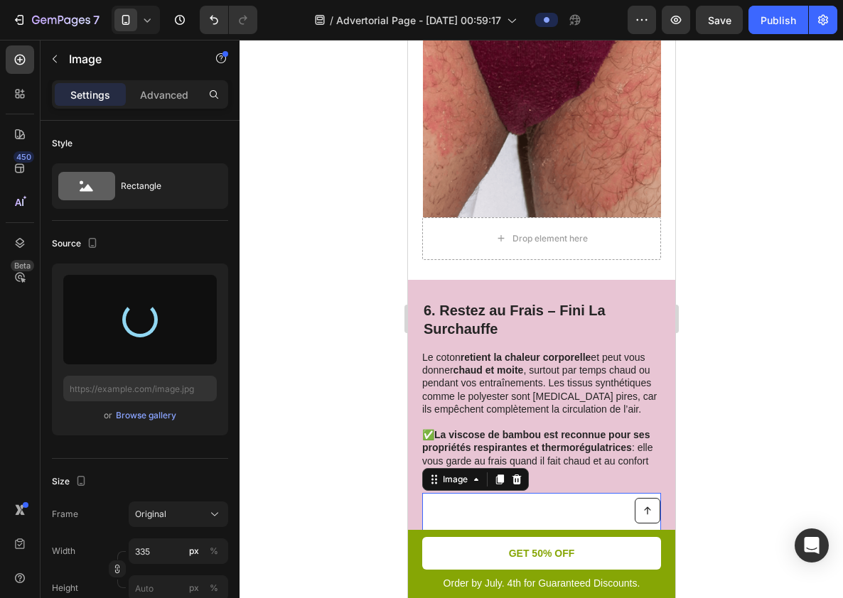
scroll to position [2808, 0]
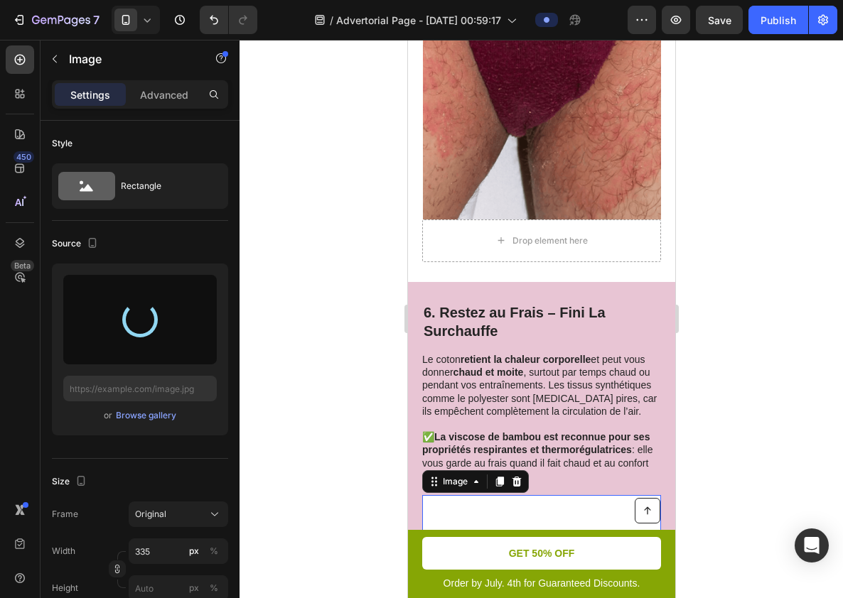
type input "[URL][DOMAIN_NAME]"
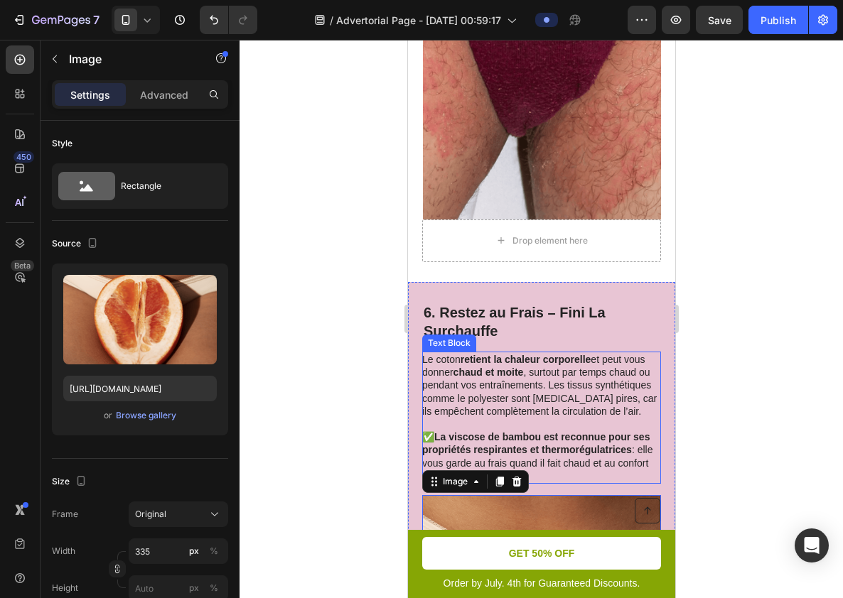
click at [587, 353] on p "Le coton retient la chaleur corporelle et peut vous donner chaud et moite , sur…" at bounding box center [539, 385] width 237 height 65
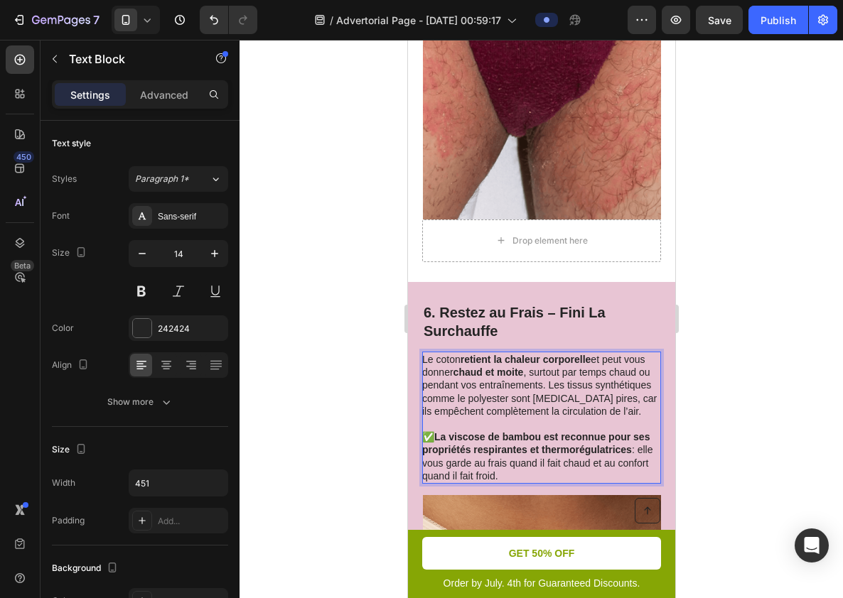
click at [508, 367] on strong "chaud et moite" at bounding box center [488, 372] width 70 height 11
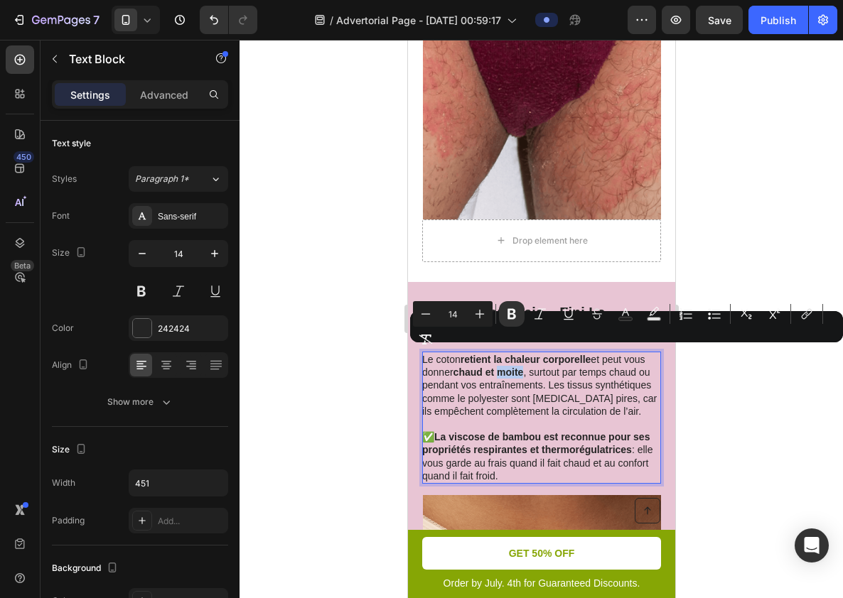
drag, startPoint x: 508, startPoint y: 355, endPoint x: 500, endPoint y: 355, distance: 8.5
click at [500, 367] on strong "chaud et moite" at bounding box center [488, 372] width 70 height 11
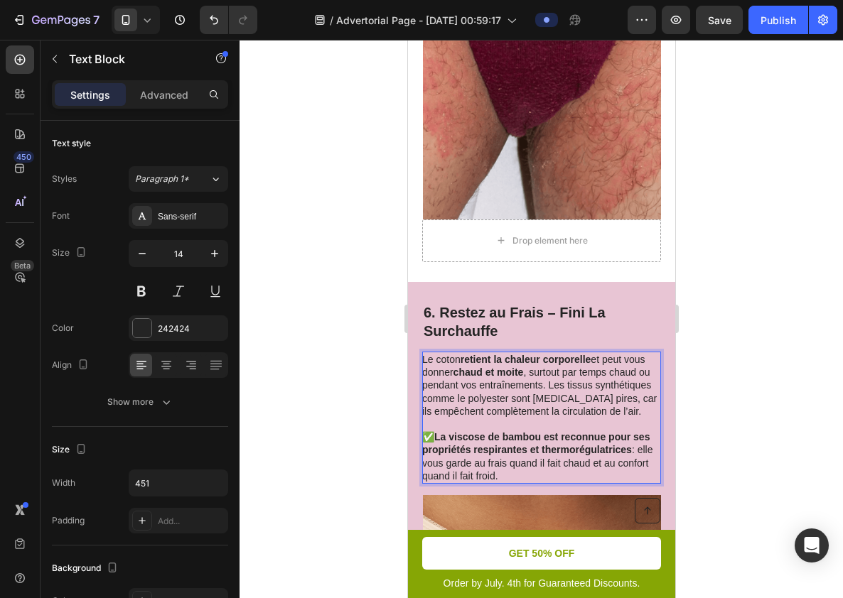
click at [520, 367] on p "Le coton retient la chaleur corporelle et peut vous donner chaud et moite , sur…" at bounding box center [539, 385] width 237 height 65
click at [596, 353] on p "Le coton retient la chaleur corporelle et peut vous donner chaud et moite , sur…" at bounding box center [539, 385] width 237 height 65
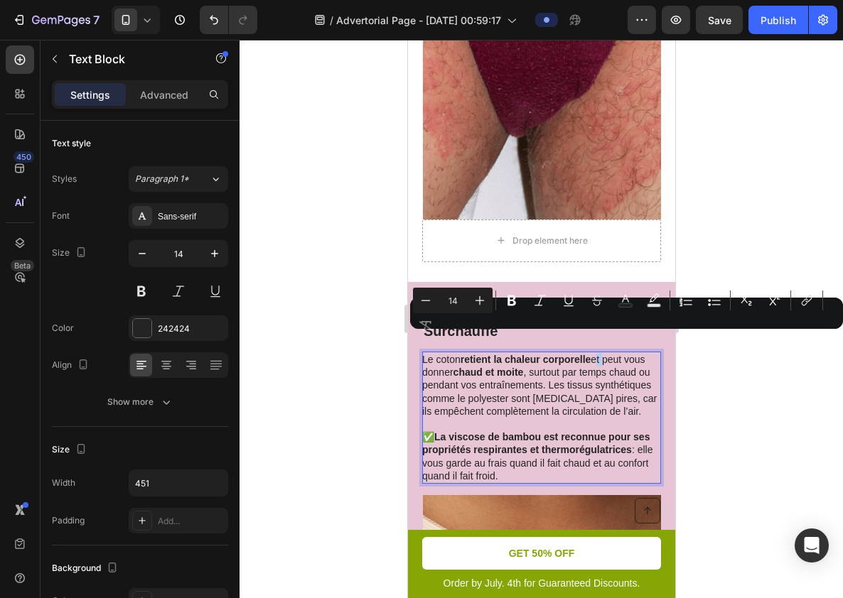
click at [595, 353] on p "Le coton retient la chaleur corporelle et peut vous donner chaud et moite , sur…" at bounding box center [539, 385] width 237 height 65
click at [577, 359] on p "Le coton retient la chaleur corporelle et peut vous donner chaud et moite , sur…" at bounding box center [539, 385] width 237 height 65
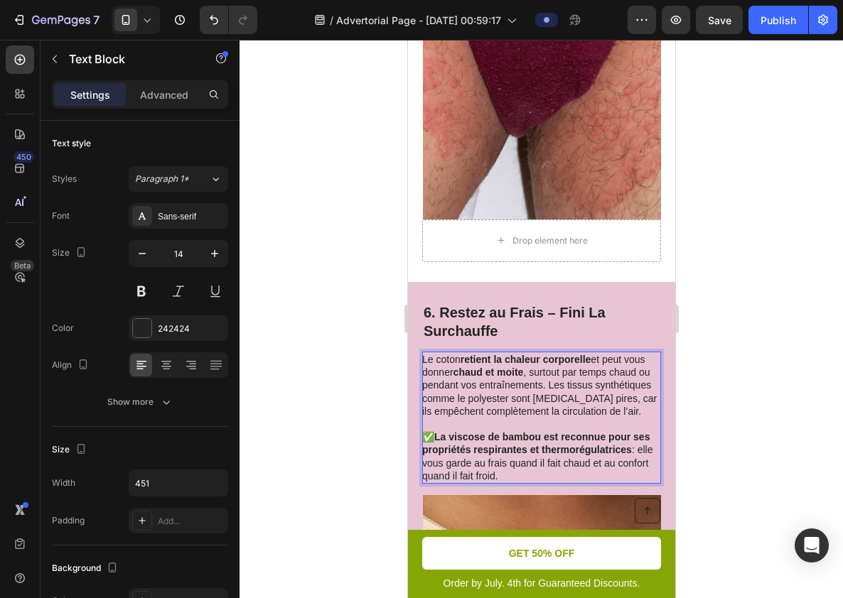
click at [594, 353] on p "Le coton retient la chaleur corporelle et peut vous donner chaud et moite , sur…" at bounding box center [539, 385] width 237 height 65
click at [601, 353] on p "Le coton retient la chaleur corporelle et peut vous donner chaud et moite , sur…" at bounding box center [539, 385] width 237 height 65
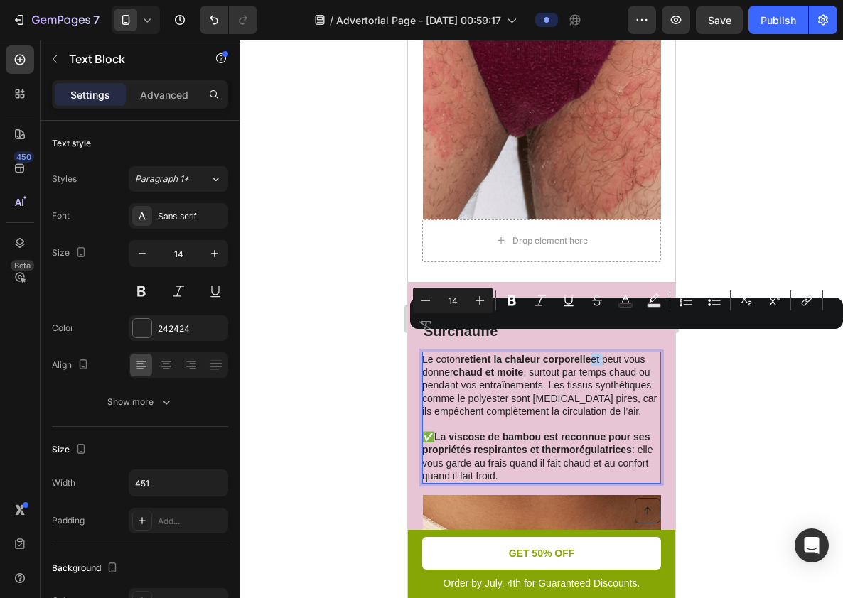
click at [600, 353] on p "Le coton retient la chaleur corporelle et peut vous donner chaud et moite , sur…" at bounding box center [539, 385] width 237 height 65
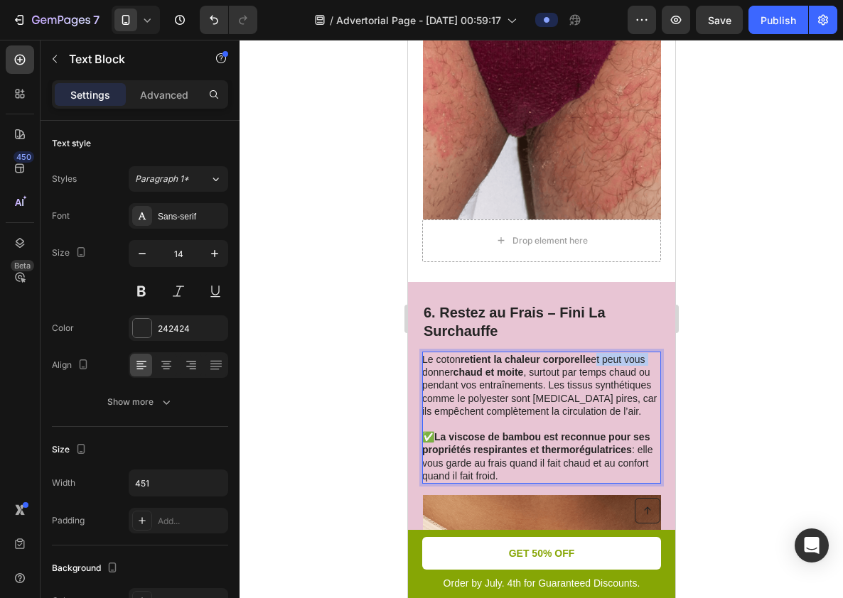
drag, startPoint x: 600, startPoint y: 340, endPoint x: 640, endPoint y: 340, distance: 39.8
click at [640, 353] on p "Le coton retient la chaleur corporelle et peut vous donner chaud et moite , sur…" at bounding box center [539, 385] width 237 height 65
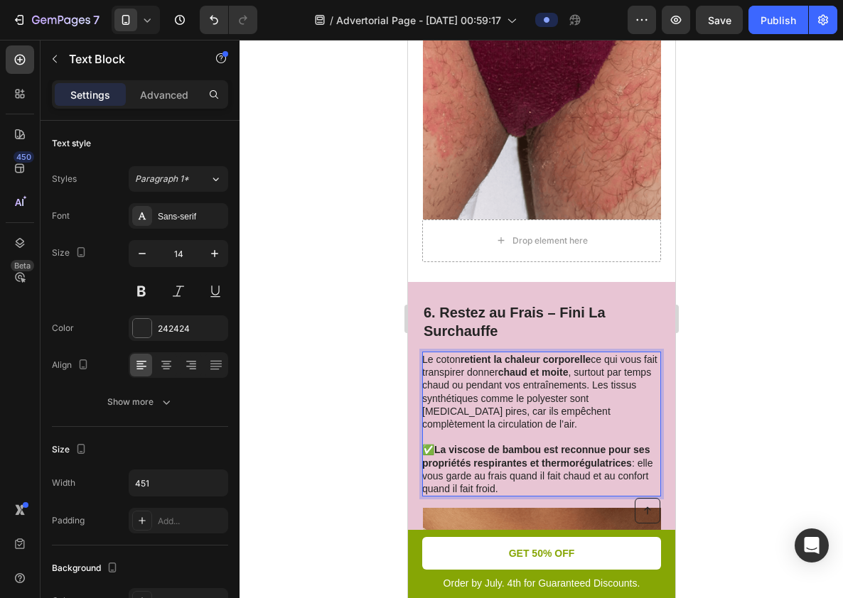
click at [436, 355] on p "Le coton retient la chaleur corporelle ce qui vous fait transpirer donner chaud…" at bounding box center [539, 391] width 237 height 77
click at [640, 357] on p "Le coton retient la chaleur corporelle ce qui vous donne cette sensation de cha…" at bounding box center [539, 391] width 237 height 77
click at [504, 380] on strong "chaud et moite" at bounding box center [488, 385] width 70 height 11
drag, startPoint x: 504, startPoint y: 368, endPoint x: 436, endPoint y: 368, distance: 67.5
click at [436, 368] on p "Le coton retient la chaleur corporelle ce qui vous donne cette sensation de cha…" at bounding box center [539, 391] width 237 height 77
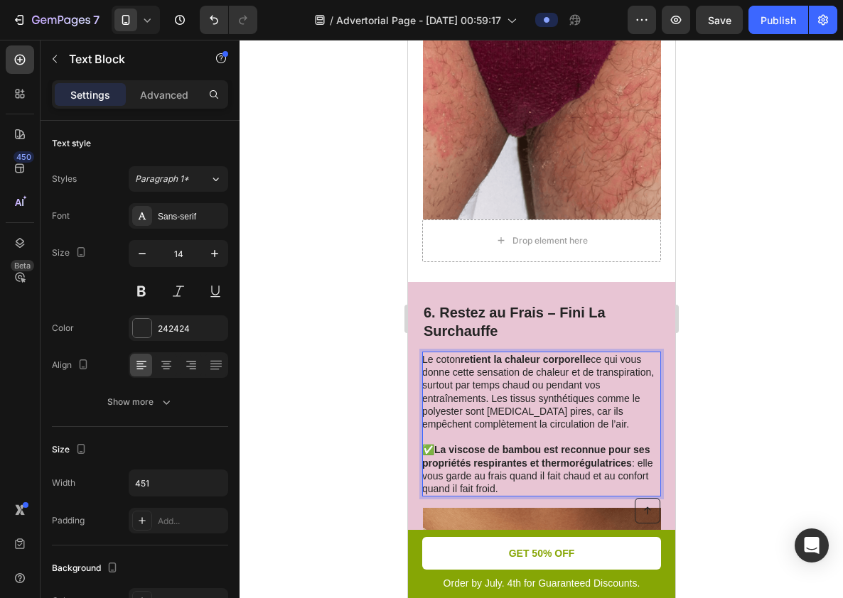
click at [618, 353] on p "Le coton retient la chaleur corporelle ce qui vous donne cette sensation de cha…" at bounding box center [539, 391] width 237 height 77
drag, startPoint x: 618, startPoint y: 351, endPoint x: 556, endPoint y: 351, distance: 62.5
click at [556, 353] on p "Le coton retient la chaleur corporelle ce qui vous donne cette sensation de cha…" at bounding box center [539, 391] width 237 height 77
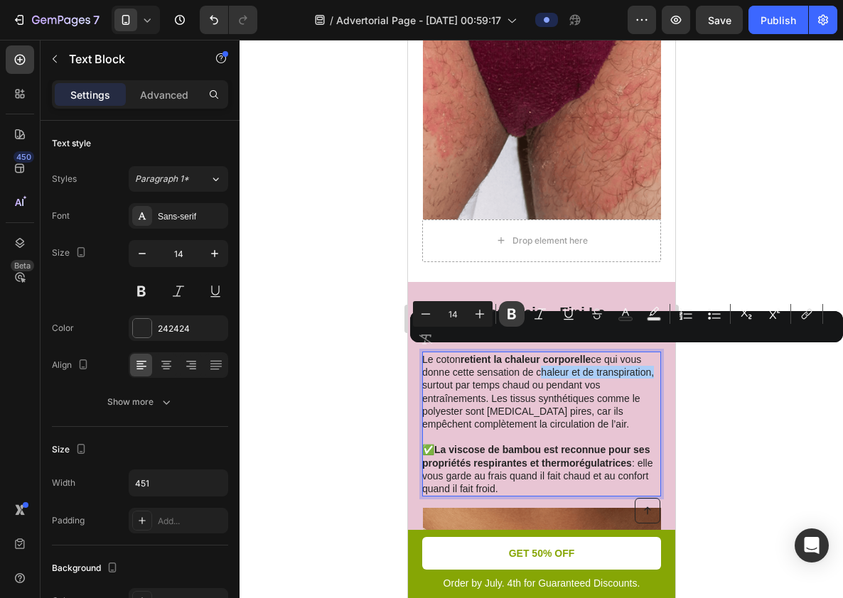
click at [509, 314] on icon "Editor contextual toolbar" at bounding box center [511, 314] width 9 height 11
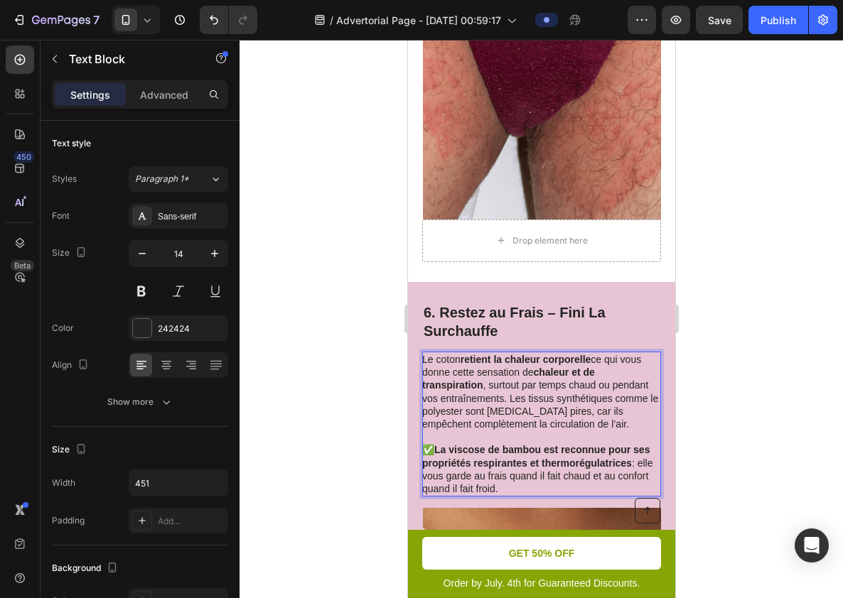
click at [531, 373] on p "Le coton retient la chaleur corporelle ce qui vous donne cette sensation de cha…" at bounding box center [539, 391] width 237 height 77
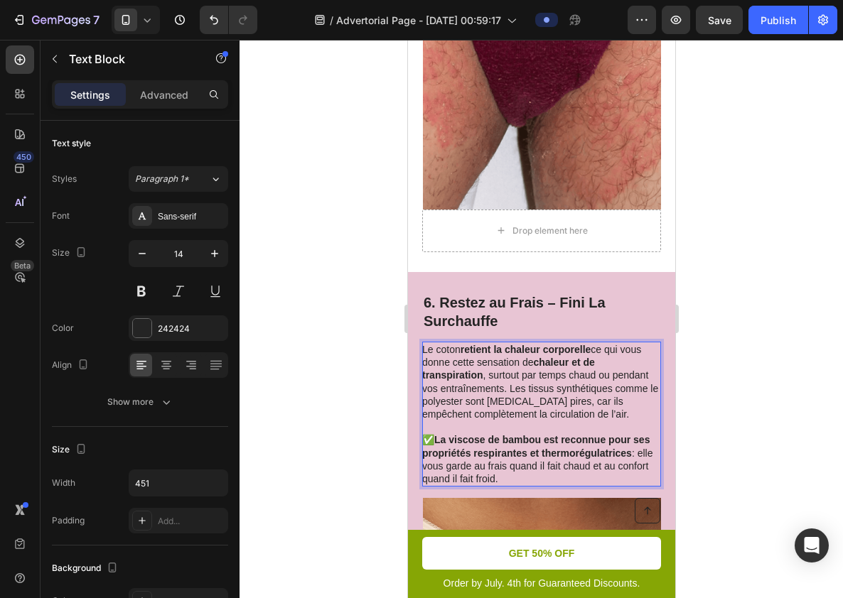
click at [466, 434] on strong "La viscose de bambou est reconnue pour ses propriétés respirantes et thermorégu…" at bounding box center [534, 446] width 227 height 24
click at [437, 434] on strong "La viscose de bambou est reconnue pour ses propriétés respirantes et thermorégu…" at bounding box center [534, 446] width 227 height 24
drag, startPoint x: 437, startPoint y: 421, endPoint x: 490, endPoint y: 421, distance: 52.6
click at [490, 434] on strong "La viscose de bambou est reconnue pour ses propriétés respirantes et thermorégu…" at bounding box center [534, 446] width 227 height 24
click at [466, 434] on strong "La viscose de bambou est reconnue pour ses propriétés respirantes et thermorégu…" at bounding box center [534, 446] width 227 height 24
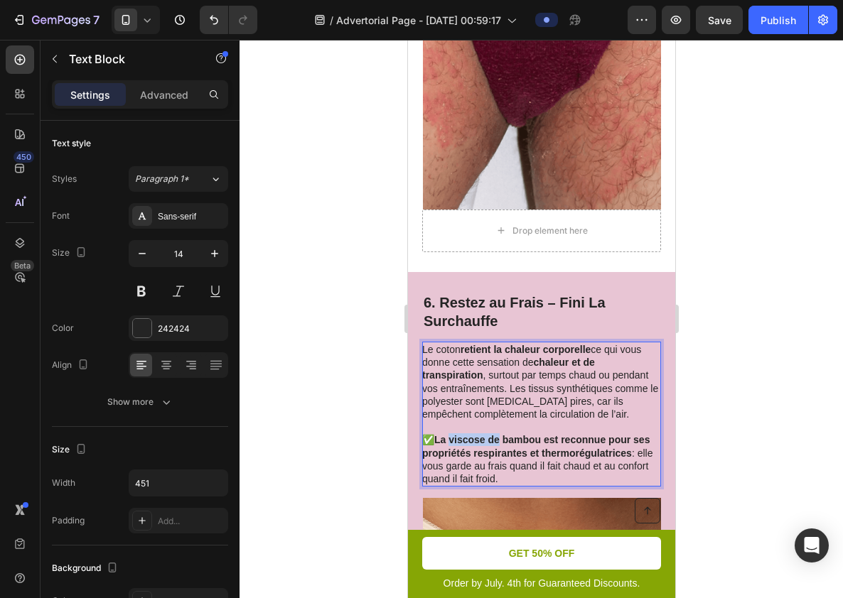
drag, startPoint x: 466, startPoint y: 421, endPoint x: 493, endPoint y: 424, distance: 27.1
click at [493, 434] on strong "La viscose de bambou est reconnue pour ses propriétés respirantes et thermorégu…" at bounding box center [534, 446] width 227 height 24
click at [444, 434] on strong "La viscose de bambou est reconnue pour ses propriétés respirantes et thermorégu…" at bounding box center [534, 446] width 227 height 24
click at [471, 434] on strong "La viscose de bambou est reconnue pour ses propriétés respirantes et thermorégu…" at bounding box center [534, 446] width 227 height 24
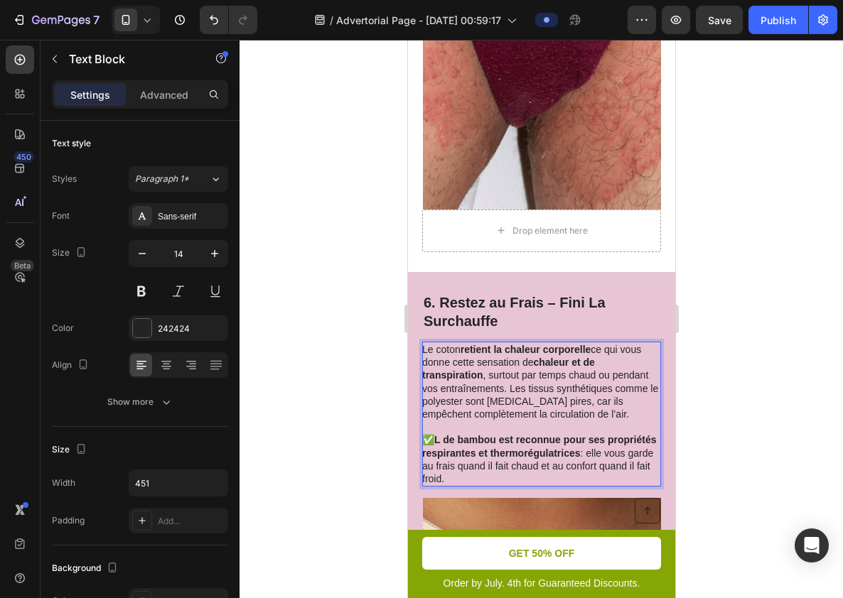
click at [429, 434] on p "✅ L de bambou est reconnue pour ses propriétés respirantes et thermorégulatrice…" at bounding box center [539, 460] width 237 height 52
click at [443, 434] on strong "L de bambou est reconnue pour ses propriétés respirantes et thermorégulatrices" at bounding box center [538, 446] width 234 height 24
click at [440, 434] on strong "Lde bambou est reconnue pour ses propriétés respirantes et thermorégulatrices" at bounding box center [526, 446] width 210 height 24
click at [448, 434] on strong "Lede bambou est reconnue pour ses propriétés respirantes et thermorégulatrices" at bounding box center [539, 446] width 237 height 24
click at [448, 434] on strong "Le de bambou est reconnue pour ses propriétés respirantes et thermorégulatrices" at bounding box center [526, 446] width 210 height 24
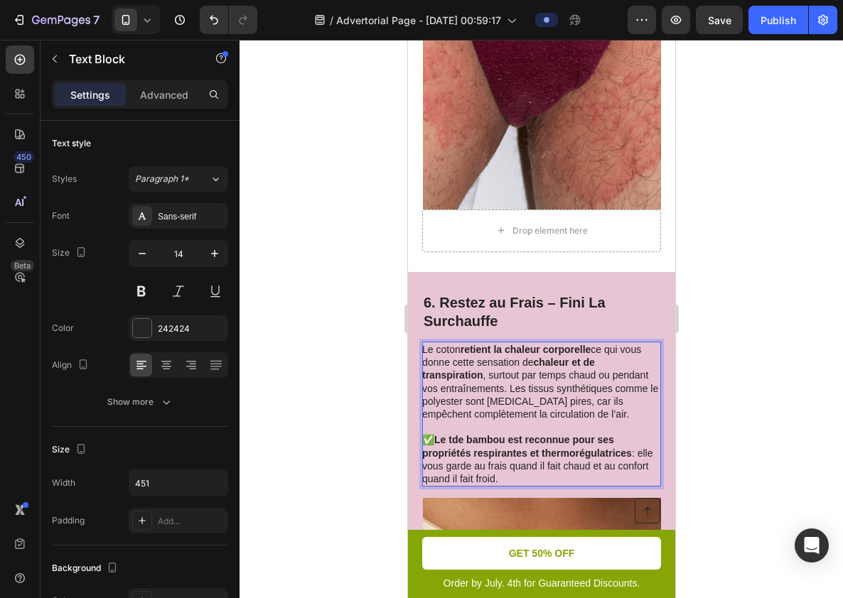
click at [453, 434] on strong "Le tde bambou est reconnue pour ses propriétés respirantes et thermorégulatrices" at bounding box center [526, 446] width 210 height 24
click at [453, 434] on strong "Le t de bambou est reconnue pour ses propriétés respirantes et thermorégulatric…" at bounding box center [526, 446] width 210 height 24
click at [453, 434] on strong "Le ti de bambou est reconnue pour ses propriétés respirantes et thermorégulatri…" at bounding box center [526, 446] width 210 height 24
click at [461, 434] on strong "Le tis de bambou est reconnue pour ses propriétés respirantes et thermorégulatr…" at bounding box center [526, 446] width 210 height 24
click at [466, 434] on strong "Le tiss de bambou est reconnue pour ses propriétés respirantes et thermorégulat…" at bounding box center [526, 446] width 210 height 24
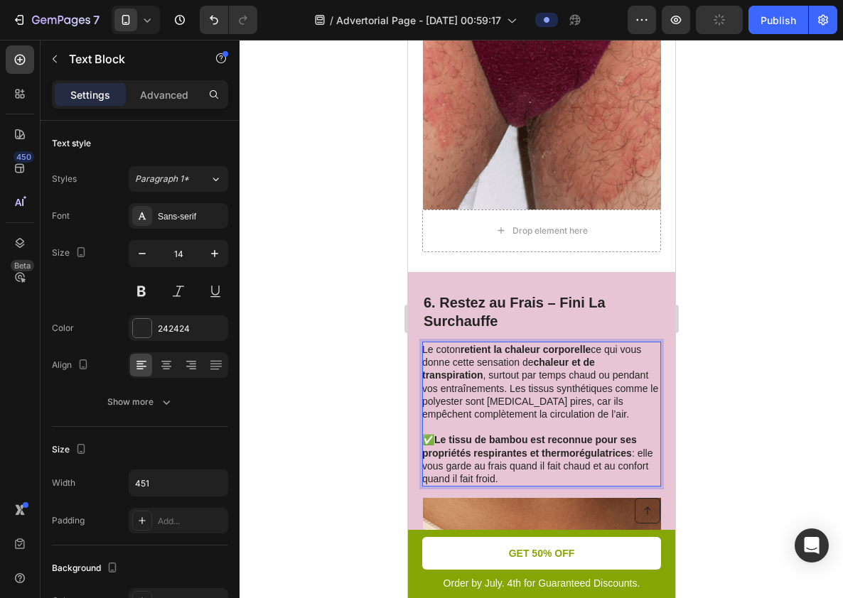
click at [511, 435] on strong "Le tissu de bambou est reconnue pour ses propriétés respirantes et thermorégula…" at bounding box center [528, 446] width 215 height 24
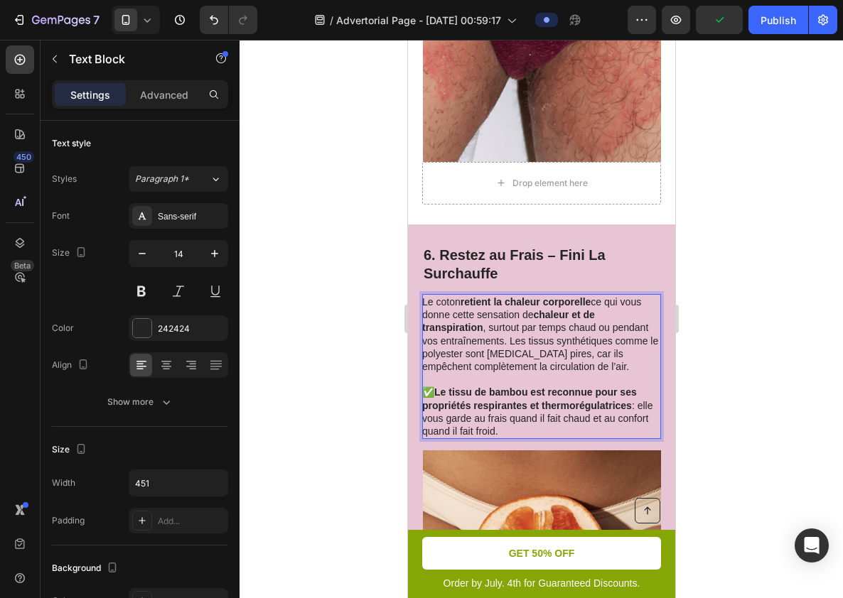
scroll to position [2898, 0]
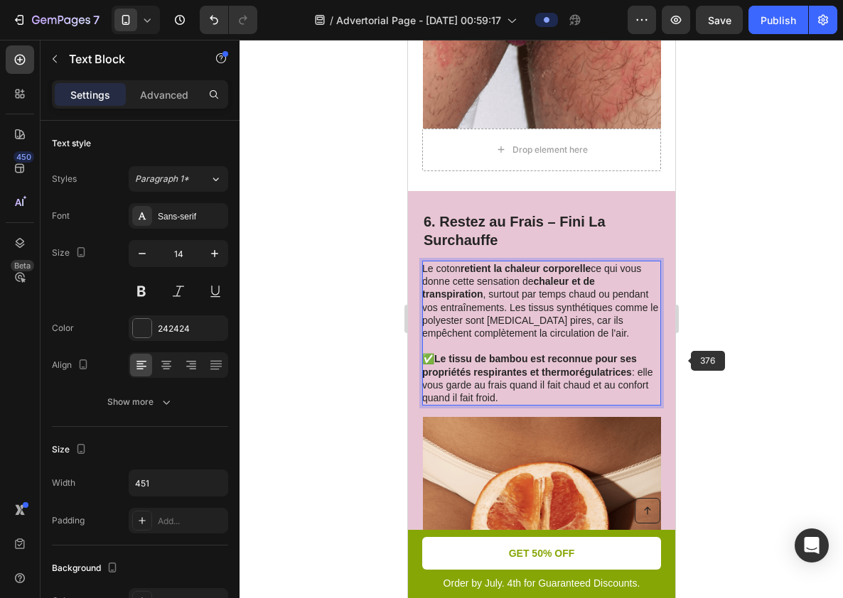
click at [820, 384] on div at bounding box center [541, 319] width 603 height 559
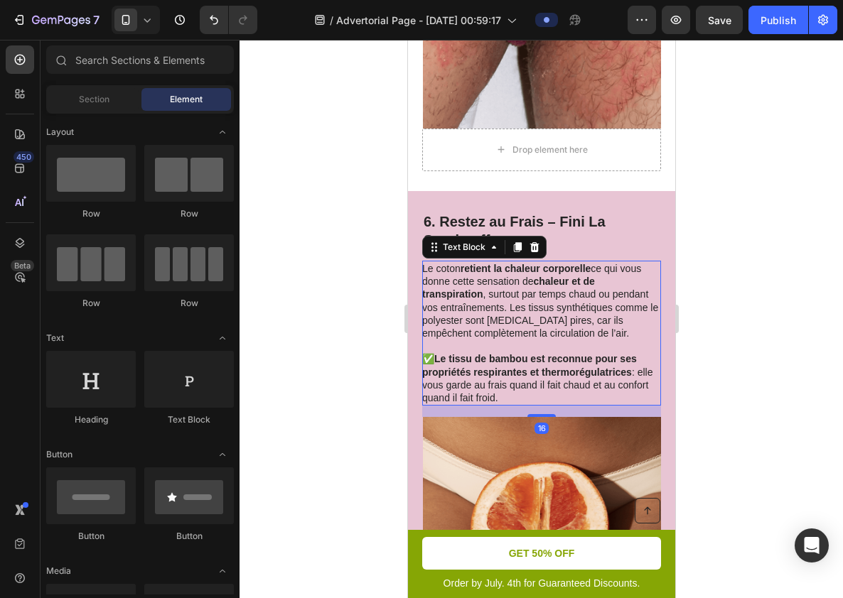
click at [593, 373] on p "✅ Le tissu de bambou est reconnue pour ses propriétés respirantes et thermorégu…" at bounding box center [539, 379] width 237 height 52
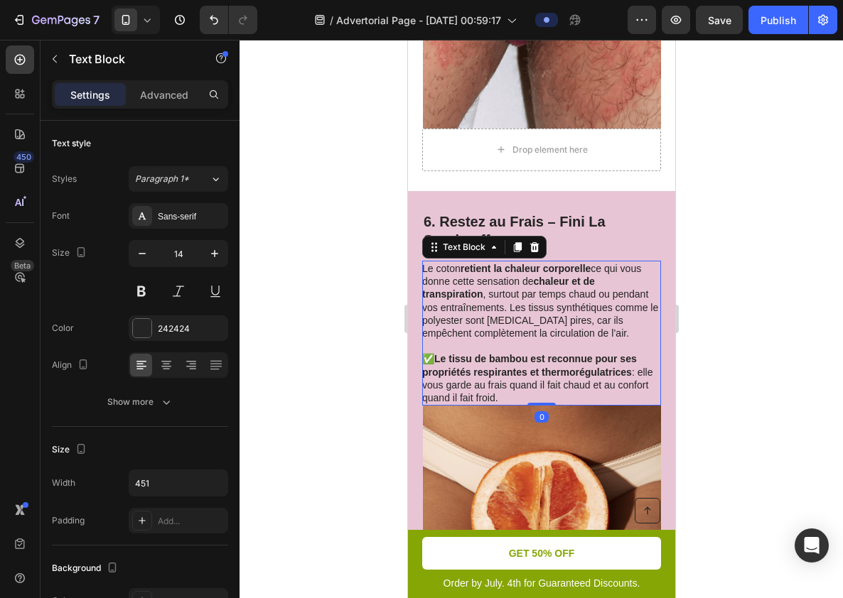
drag, startPoint x: 546, startPoint y: 398, endPoint x: 557, endPoint y: 377, distance: 23.2
click at [556, 377] on div "Le coton retient la chaleur corporelle ce qui vous donne cette sensation de cha…" at bounding box center [540, 333] width 239 height 145
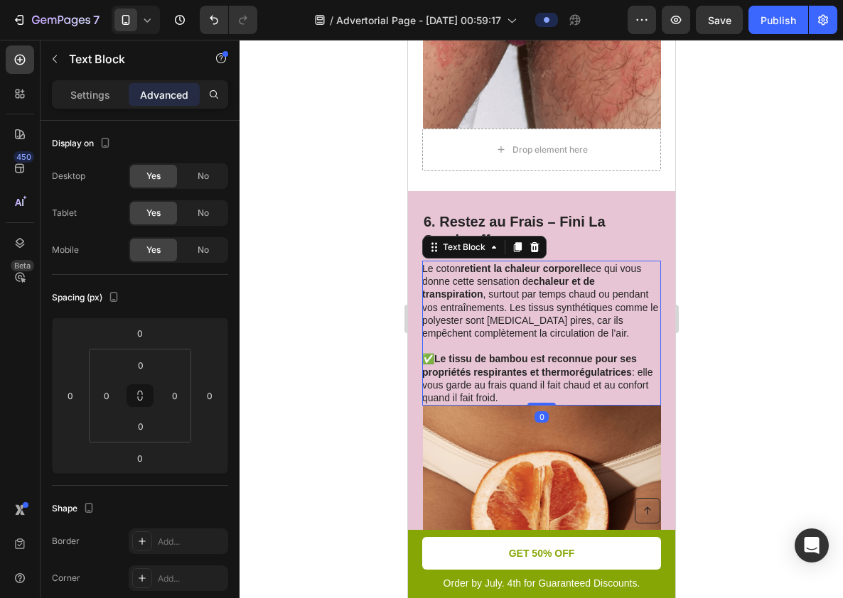
click at [758, 406] on div at bounding box center [541, 319] width 603 height 559
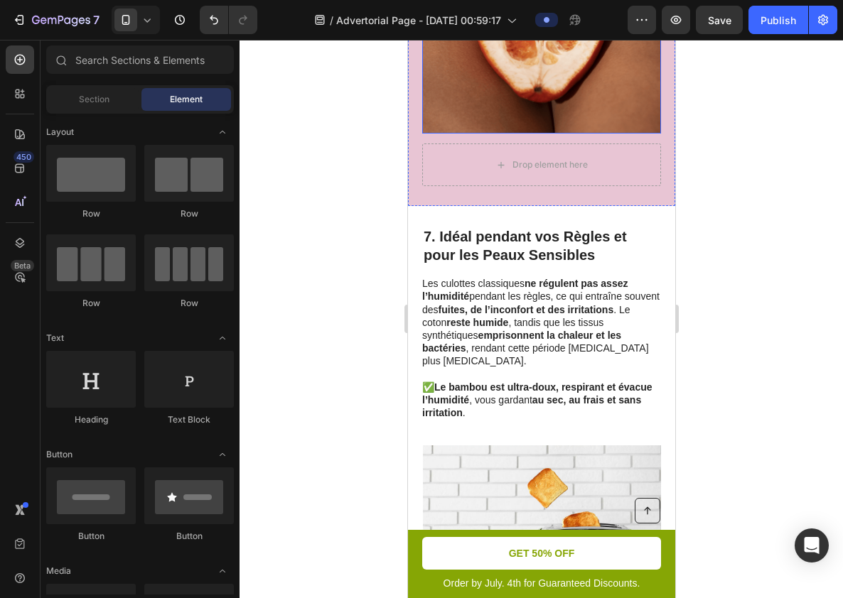
scroll to position [3451, 0]
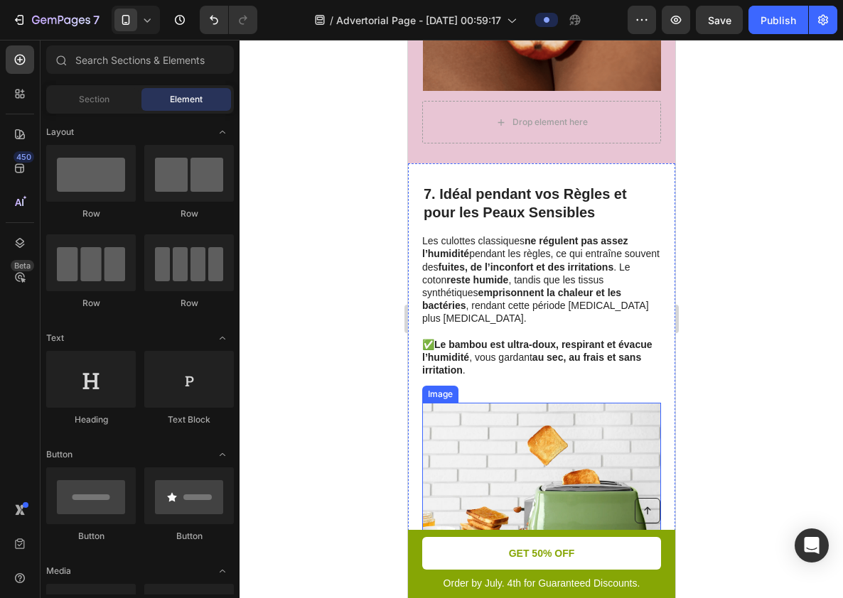
click at [590, 448] on img at bounding box center [541, 497] width 238 height 188
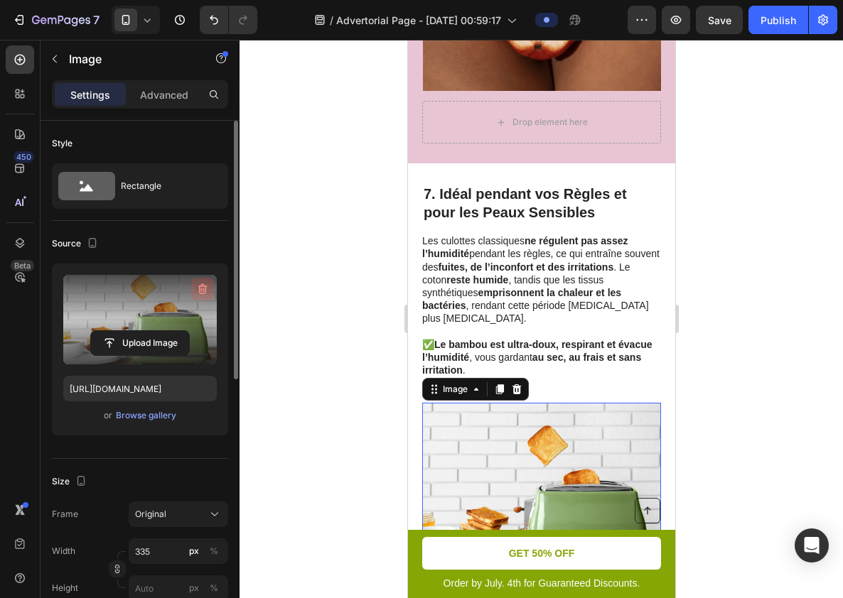
click at [205, 280] on button "button" at bounding box center [202, 289] width 23 height 23
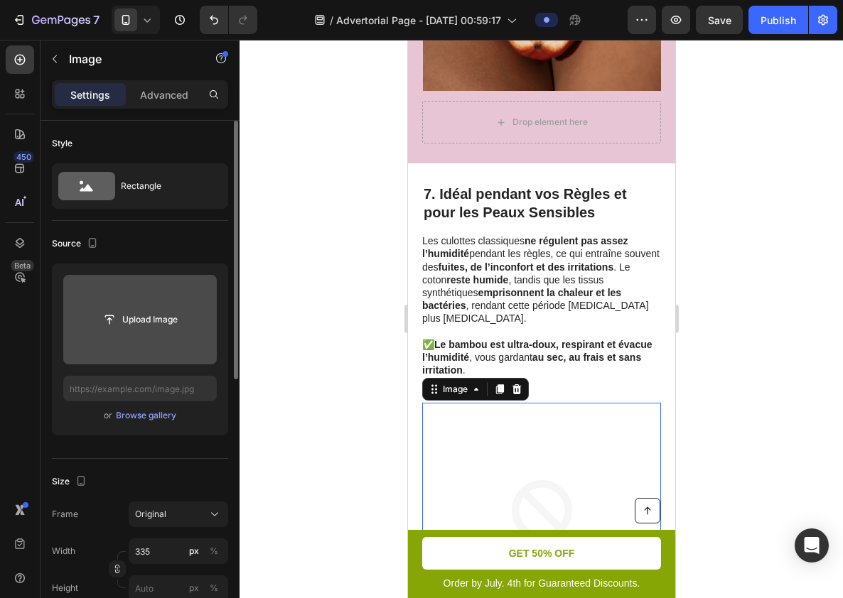
click at [162, 313] on input "file" at bounding box center [140, 320] width 98 height 24
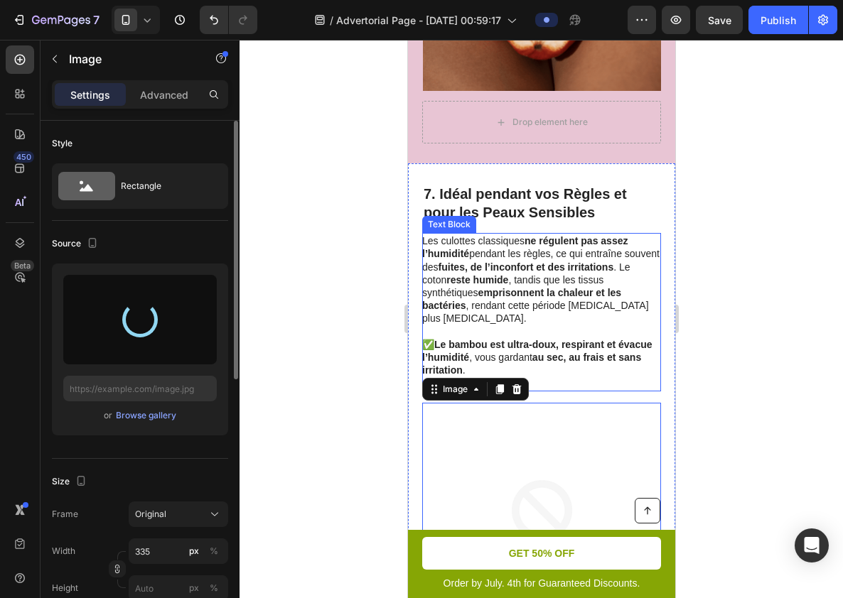
type input "[URL][DOMAIN_NAME]"
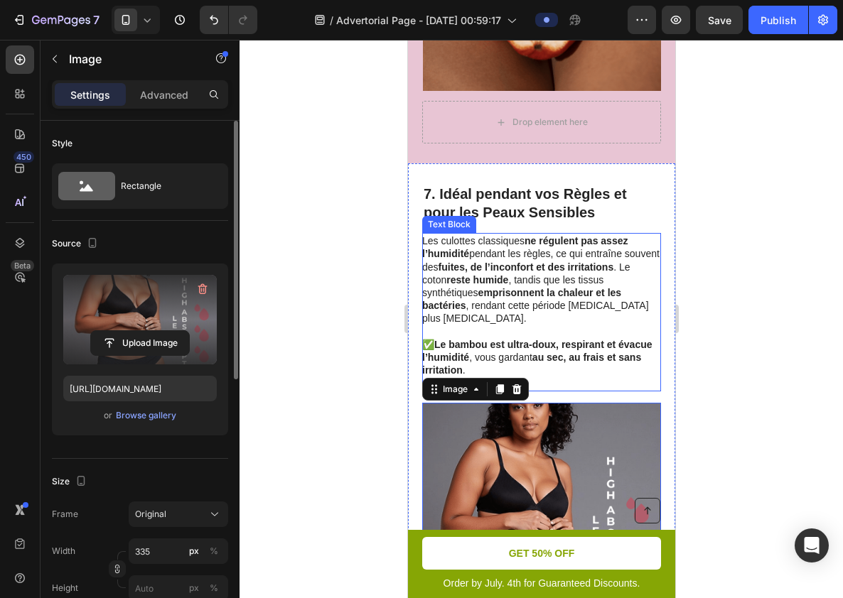
click at [770, 367] on div at bounding box center [541, 319] width 603 height 559
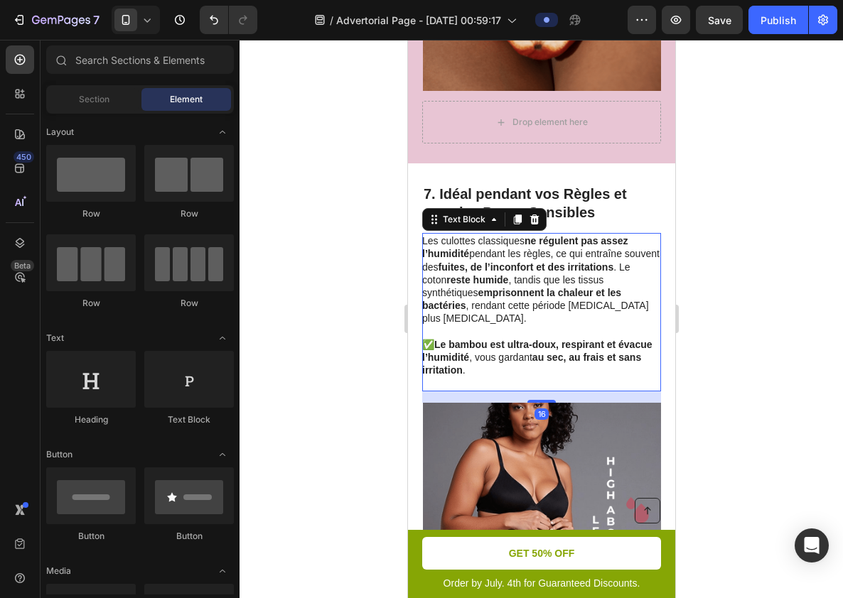
click at [586, 338] on p "✅ Le bambou est ultra-doux, respirant et évacue l’humidité , vous gardant au se…" at bounding box center [539, 357] width 237 height 39
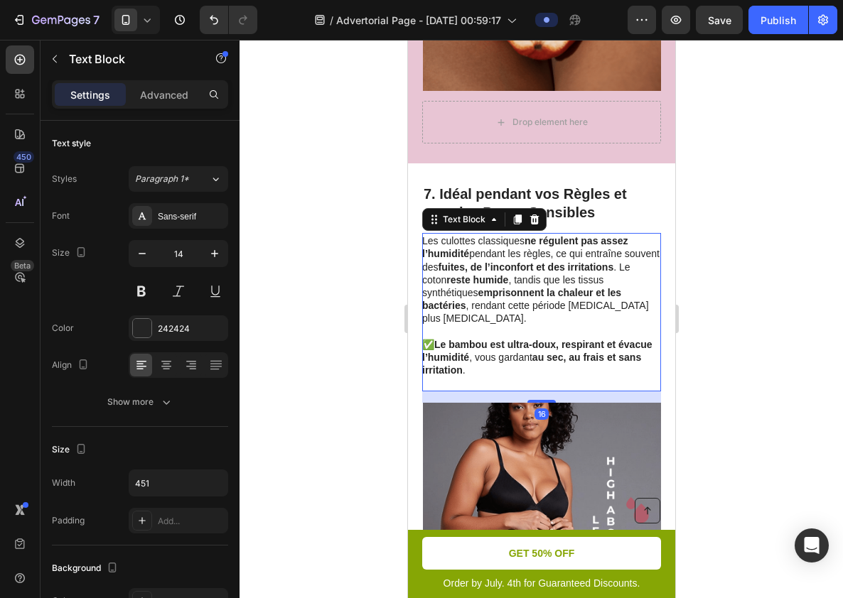
drag, startPoint x: 542, startPoint y: 369, endPoint x: 547, endPoint y: 341, distance: 28.3
click at [547, 343] on div "Les culottes classiques ne régulent pas assez l’humidité pendant les règles, ce…" at bounding box center [540, 312] width 239 height 158
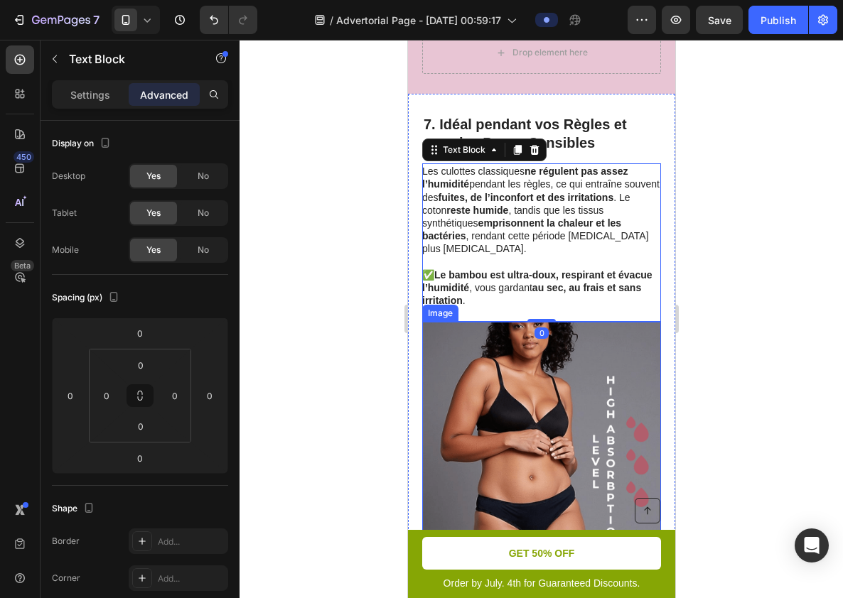
scroll to position [3526, 0]
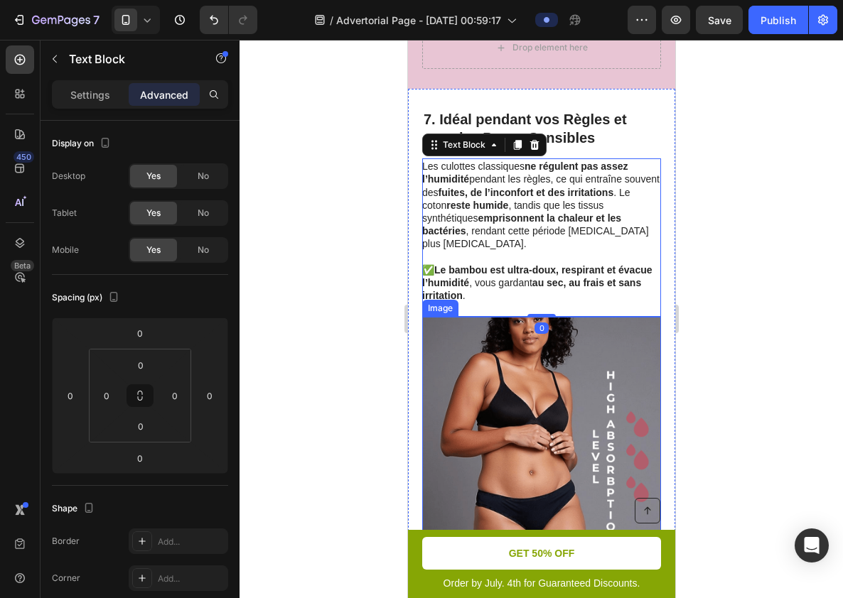
click at [569, 270] on p "✅ Le bambou est ultra-doux, respirant et évacue l’humidité , vous gardant au se…" at bounding box center [539, 283] width 237 height 39
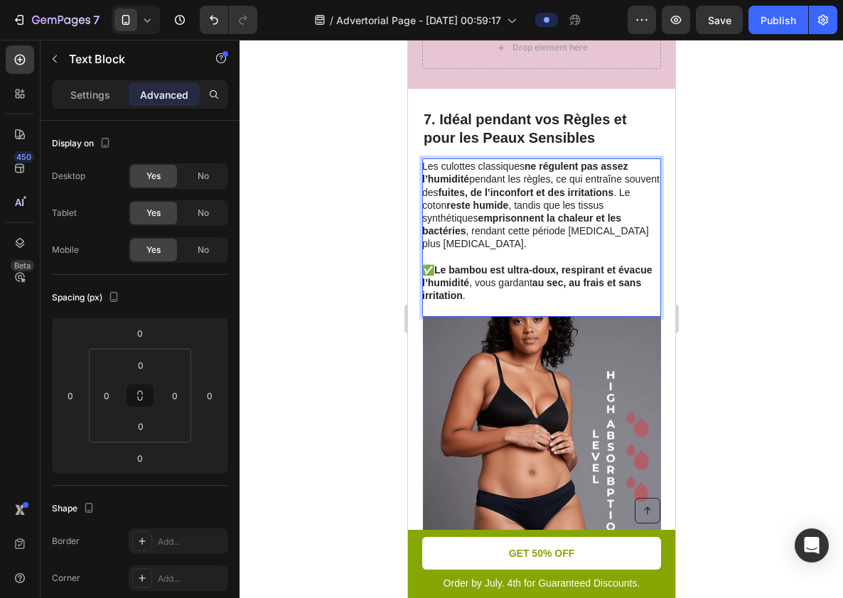
click at [594, 302] on p "Rich Text Editor. Editing area: main" at bounding box center [539, 308] width 237 height 13
click at [591, 302] on p "Rich Text Editor. Editing area: main" at bounding box center [539, 308] width 237 height 13
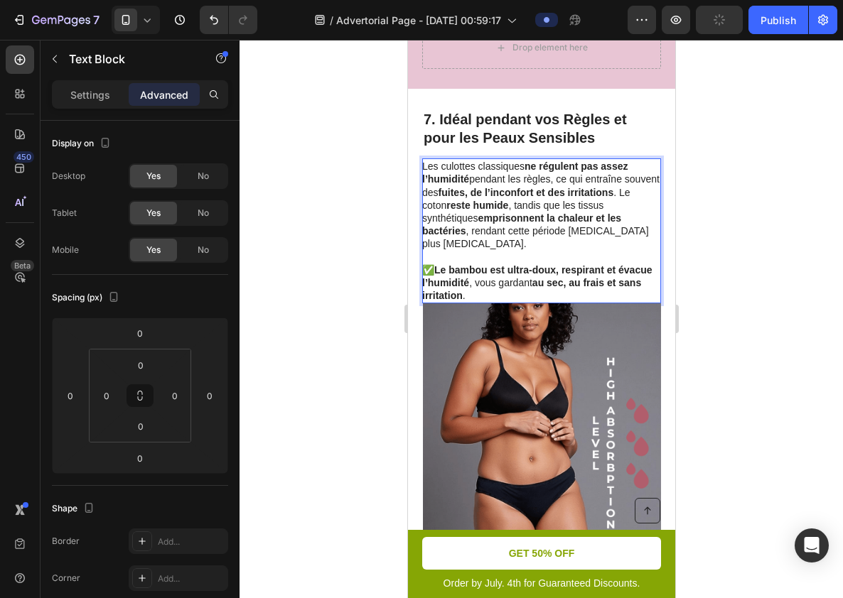
click at [746, 293] on div at bounding box center [541, 319] width 603 height 559
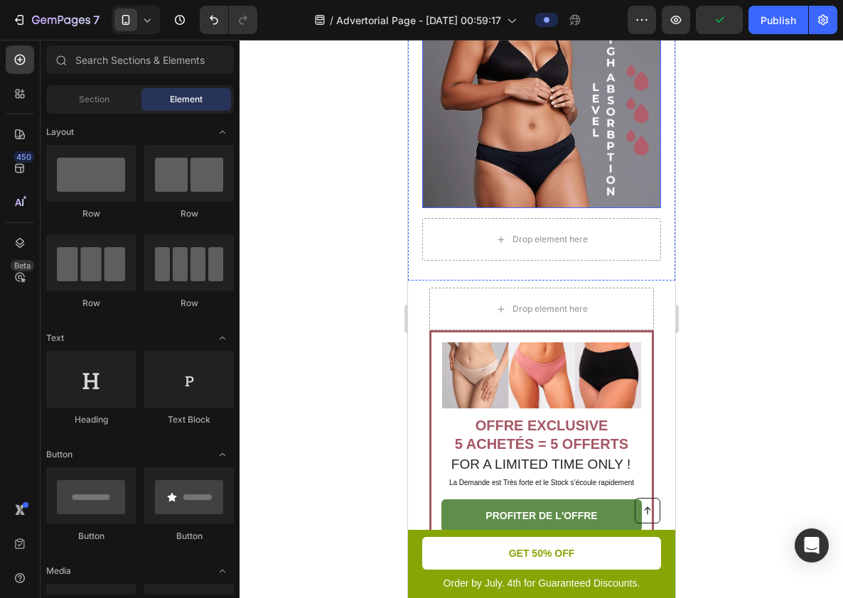
scroll to position [3861, 0]
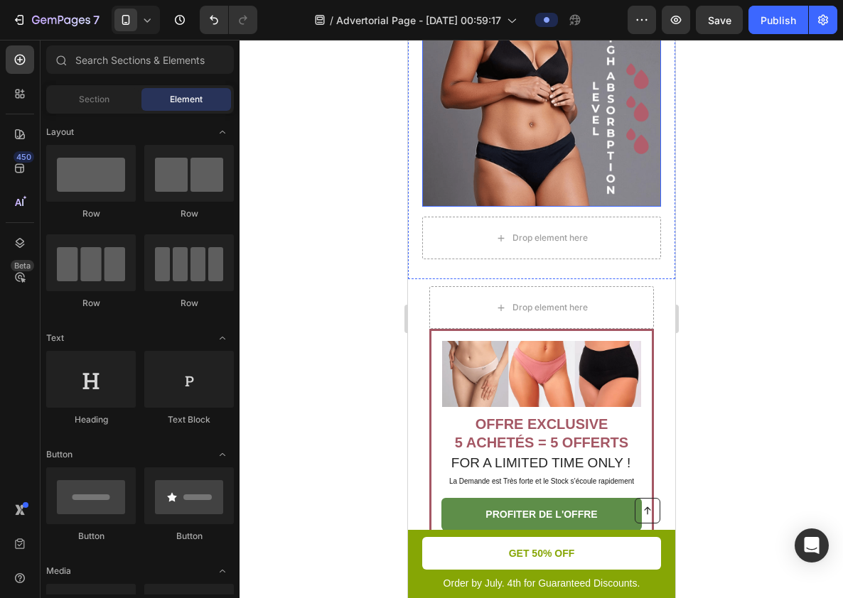
click at [603, 156] on img at bounding box center [541, 88] width 238 height 238
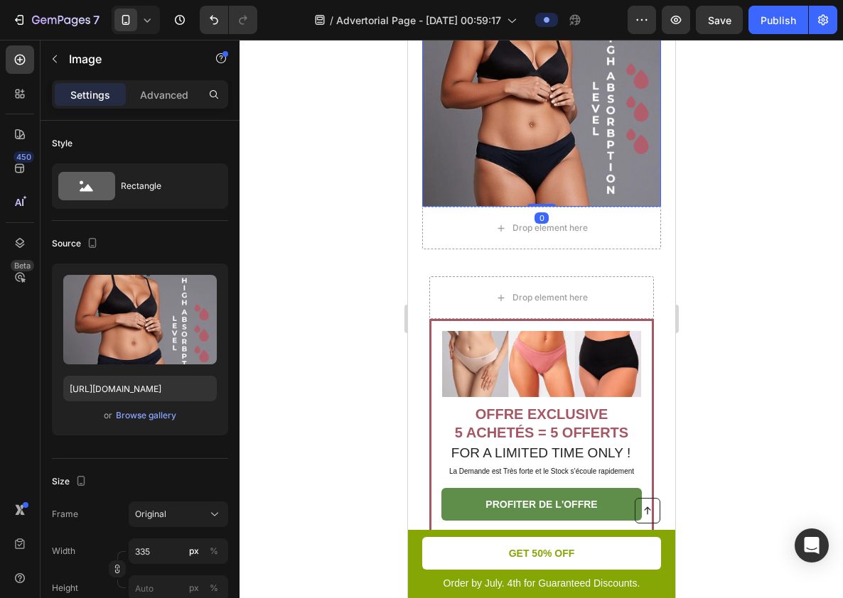
scroll to position [3851, 0]
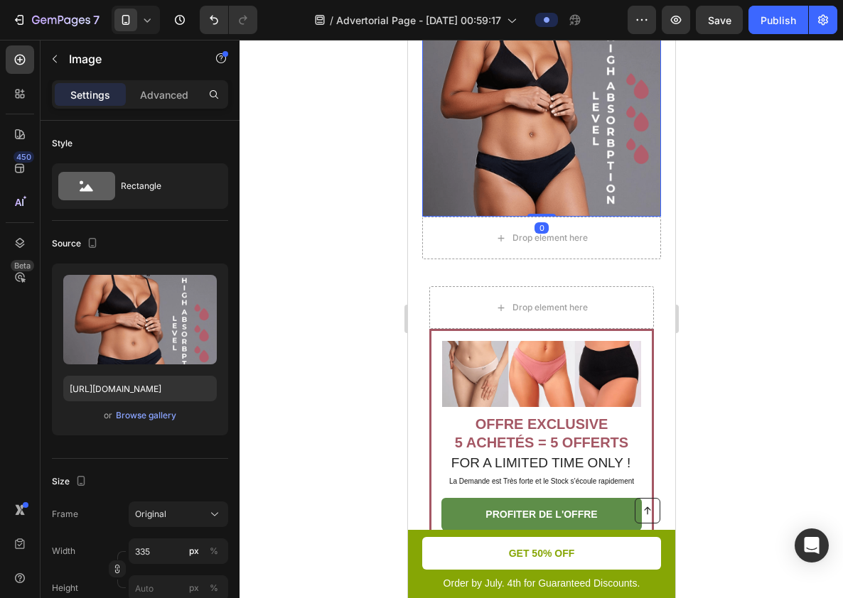
drag, startPoint x: 547, startPoint y: 185, endPoint x: 564, endPoint y: 146, distance: 42.0
click at [564, 146] on div "Image 0" at bounding box center [540, 98] width 239 height 238
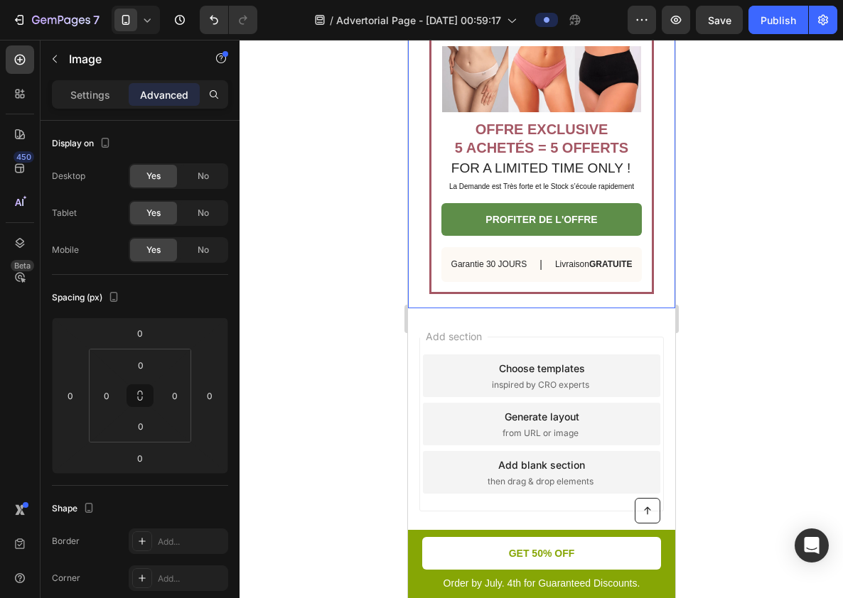
scroll to position [4110, 0]
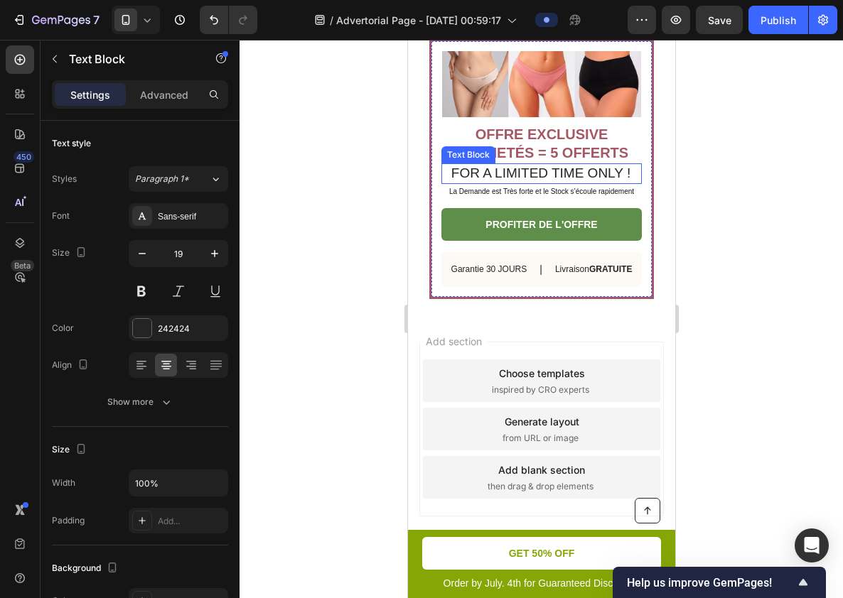
click at [557, 176] on p "FOR A LIMITED TIME ONLY !" at bounding box center [540, 174] width 199 height 18
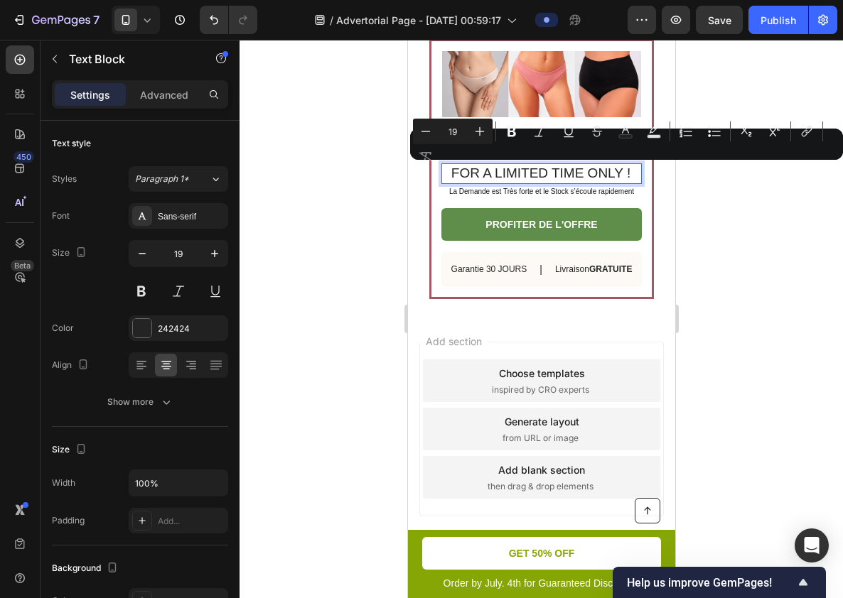
click at [598, 174] on p "FOR A LIMITED TIME ONLY !" at bounding box center [540, 174] width 199 height 18
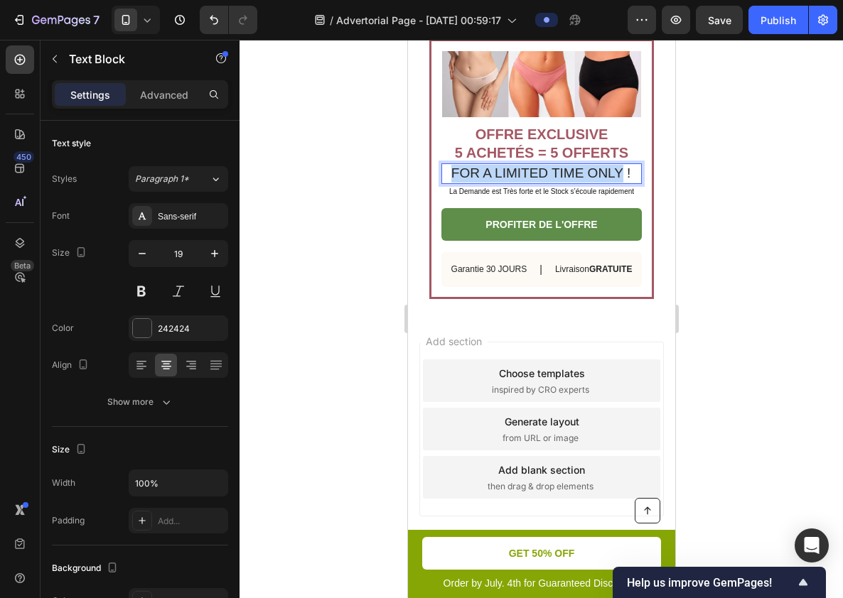
drag, startPoint x: 598, startPoint y: 174, endPoint x: 461, endPoint y: 176, distance: 137.2
click at [461, 176] on p "FOR A LIMITED TIME ONLY !" at bounding box center [540, 174] width 199 height 18
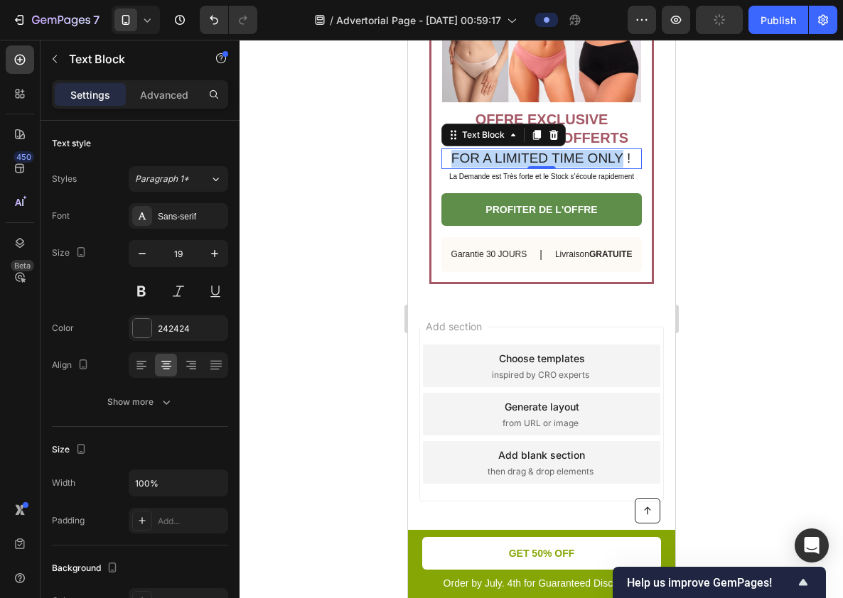
scroll to position [4126, 0]
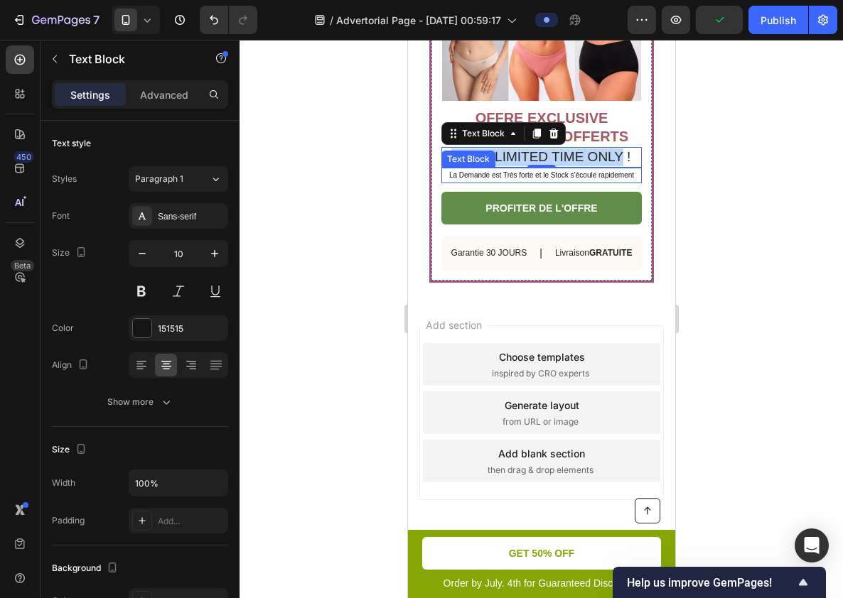
click at [468, 163] on div "Text Block" at bounding box center [468, 159] width 54 height 17
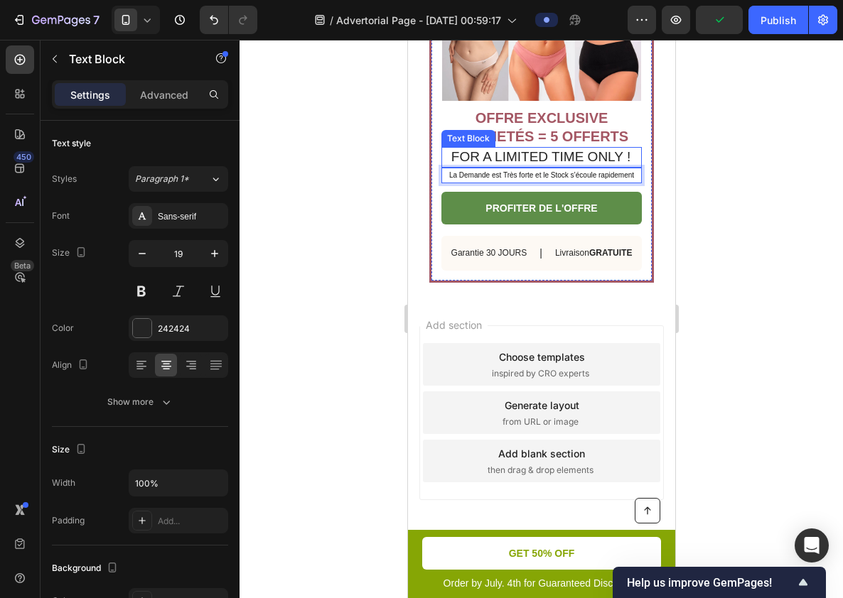
click at [479, 155] on p "FOR A LIMITED TIME ONLY !" at bounding box center [540, 158] width 199 height 18
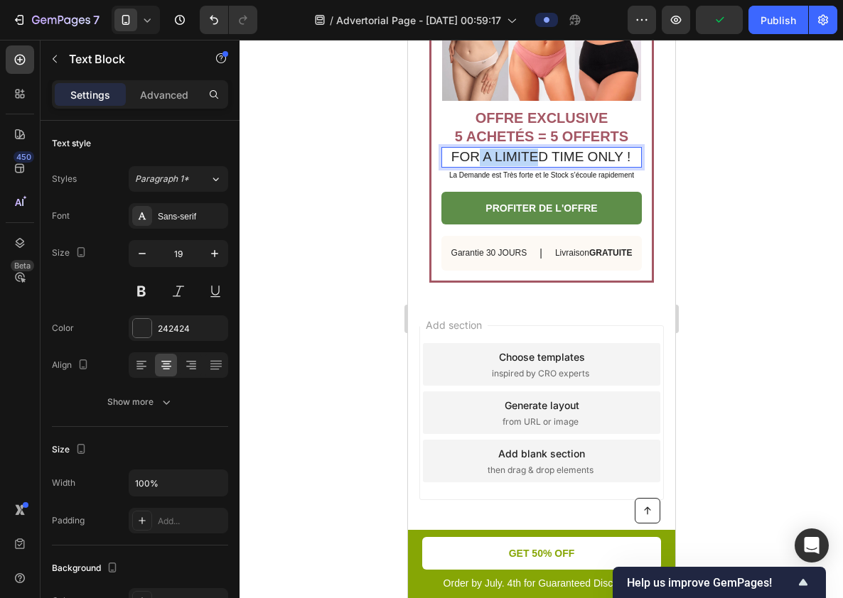
drag, startPoint x: 479, startPoint y: 155, endPoint x: 534, endPoint y: 155, distance: 55.4
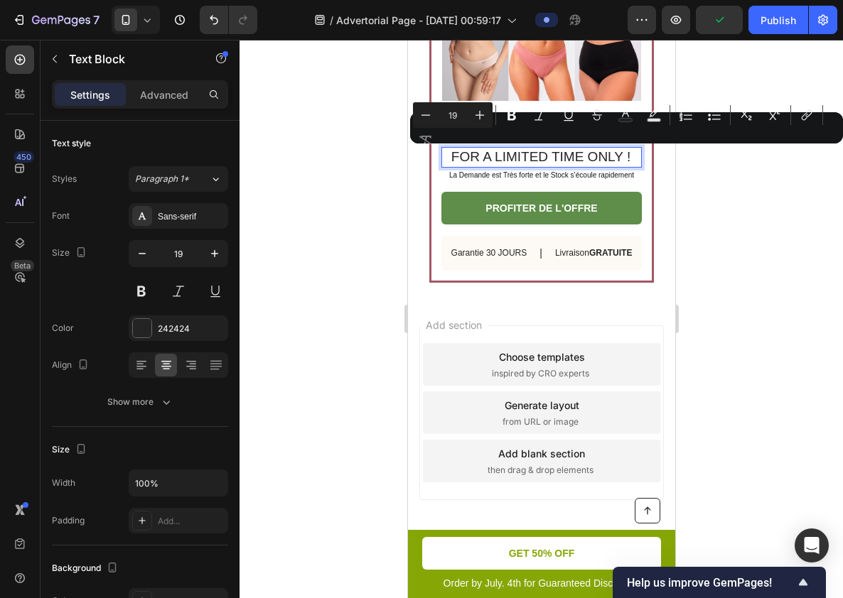
click at [606, 154] on p "FOR A LIMITED TIME ONLY !" at bounding box center [540, 158] width 199 height 18
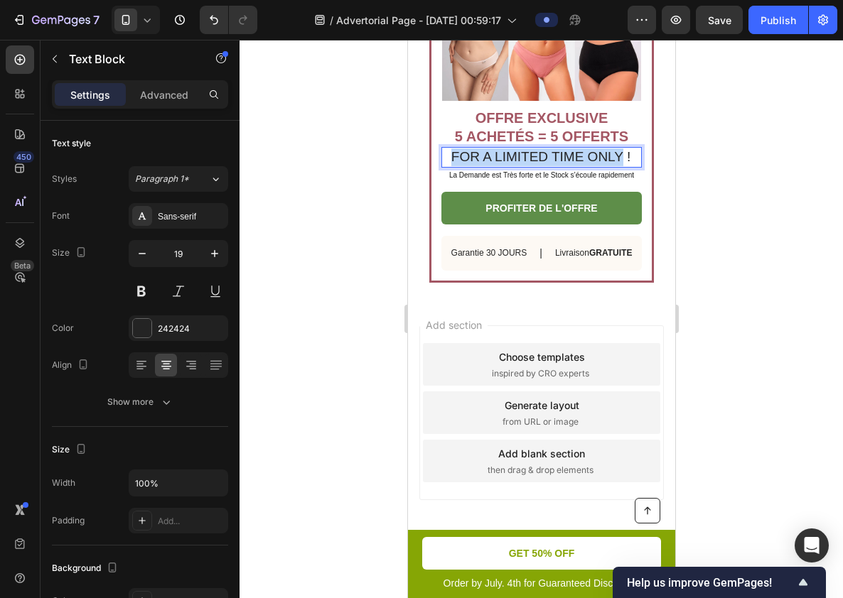
drag, startPoint x: 606, startPoint y: 154, endPoint x: 469, endPoint y: 154, distance: 137.2
click at [469, 154] on p "FOR A LIMITED TIME ONLY !" at bounding box center [540, 158] width 199 height 18
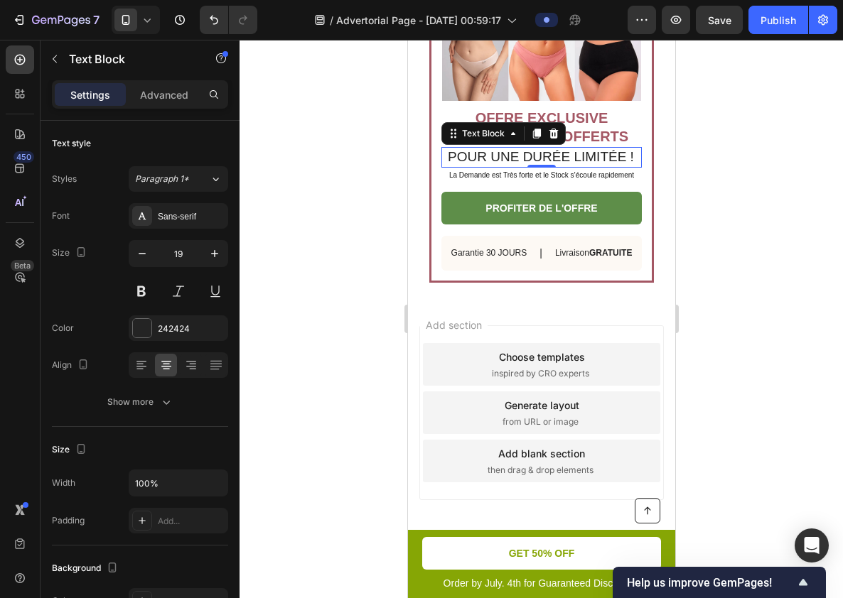
click at [707, 205] on div at bounding box center [541, 319] width 603 height 559
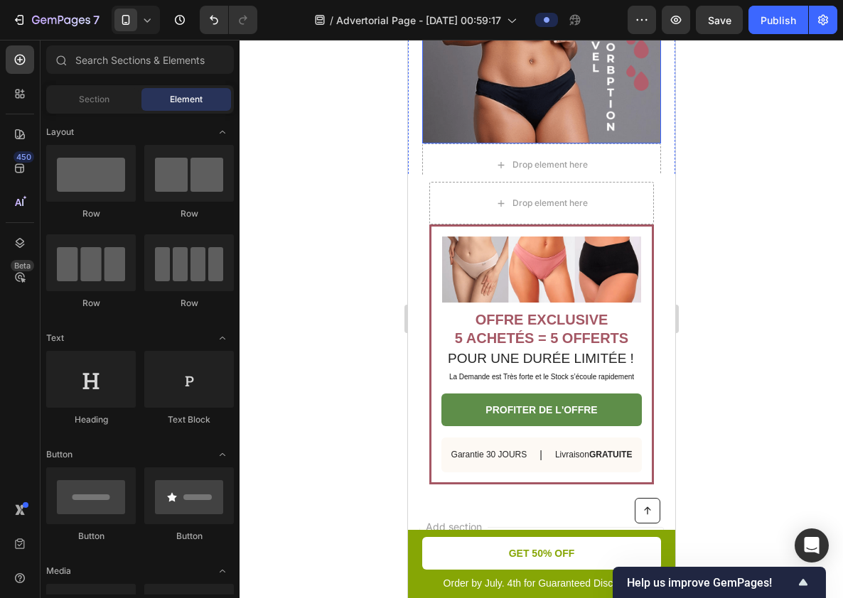
scroll to position [4037, 0]
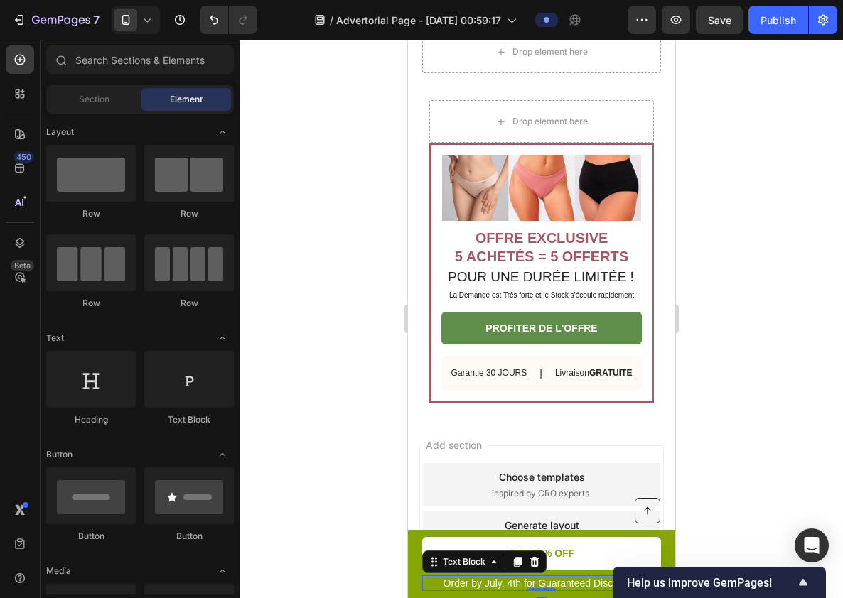
click at [515, 583] on p "Order by July. 4th for Guaranteed Discounts." at bounding box center [541, 583] width 236 height 13
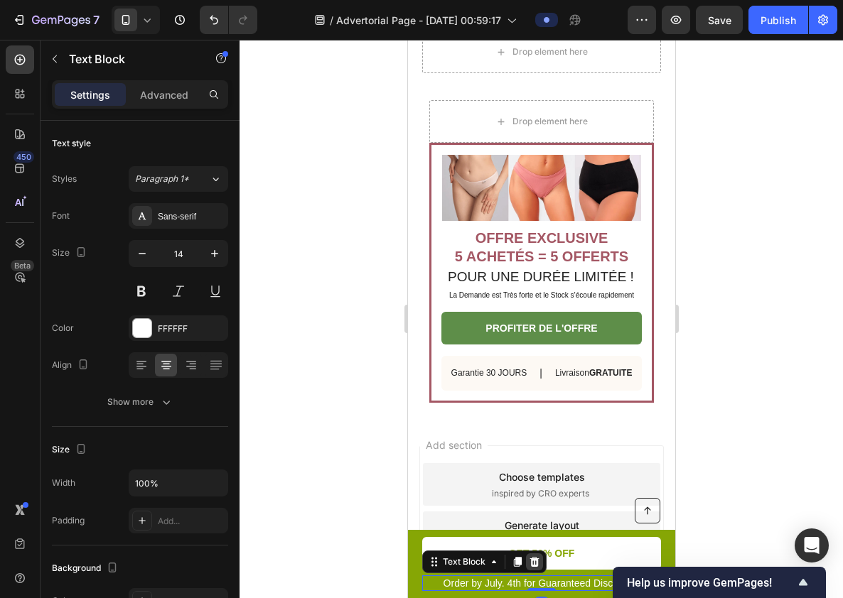
click at [537, 568] on div at bounding box center [533, 562] width 17 height 17
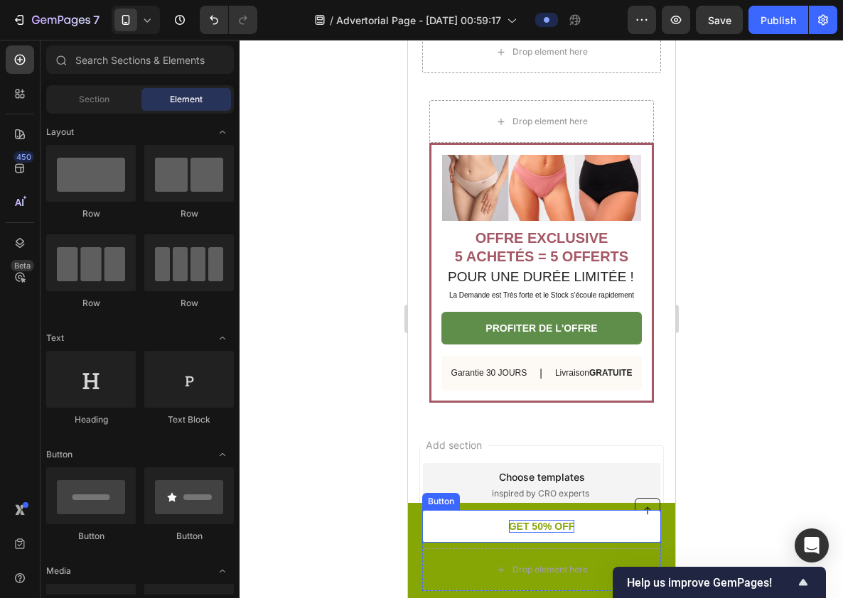
click at [534, 528] on p "GET 50% OFF" at bounding box center [541, 526] width 66 height 13
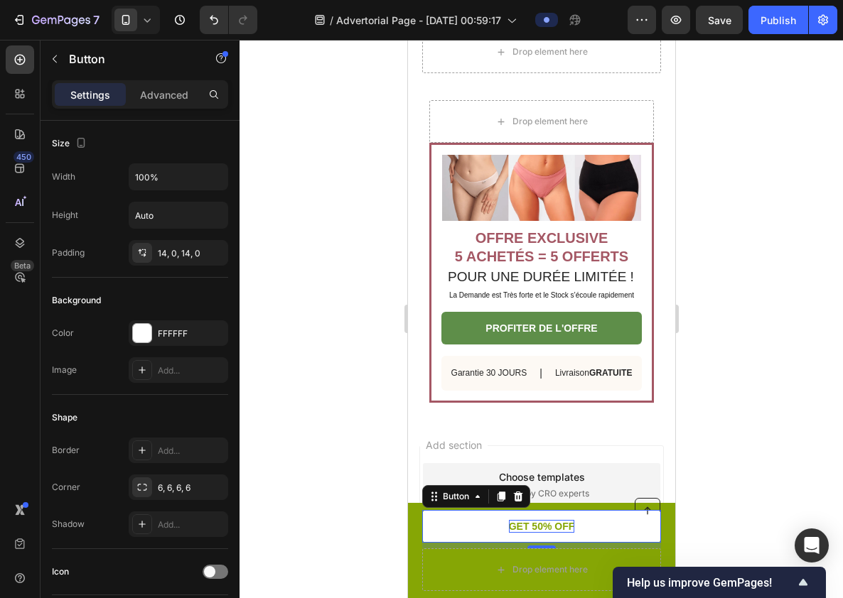
click at [542, 525] on p "GET 50% OFF" at bounding box center [541, 526] width 66 height 13
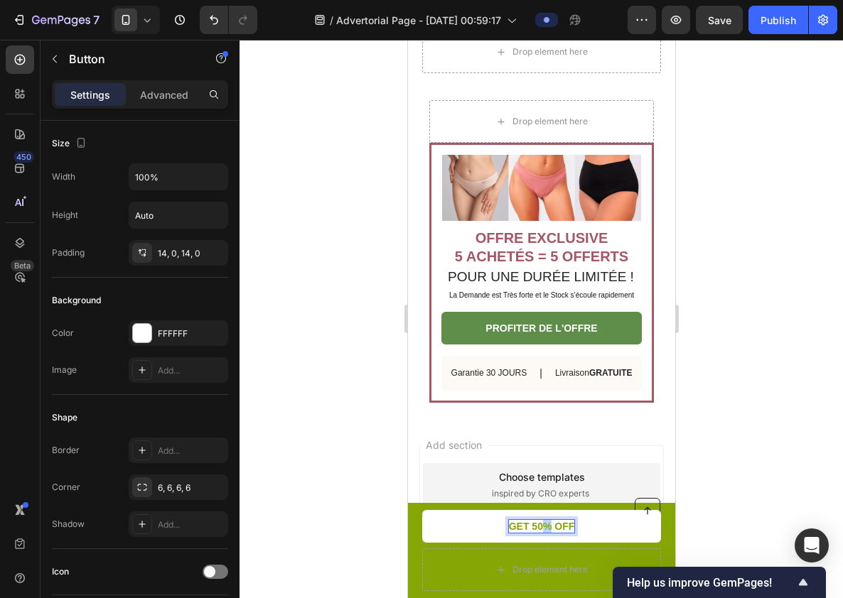
click at [542, 525] on p "GET 50% OFF" at bounding box center [541, 526] width 66 height 13
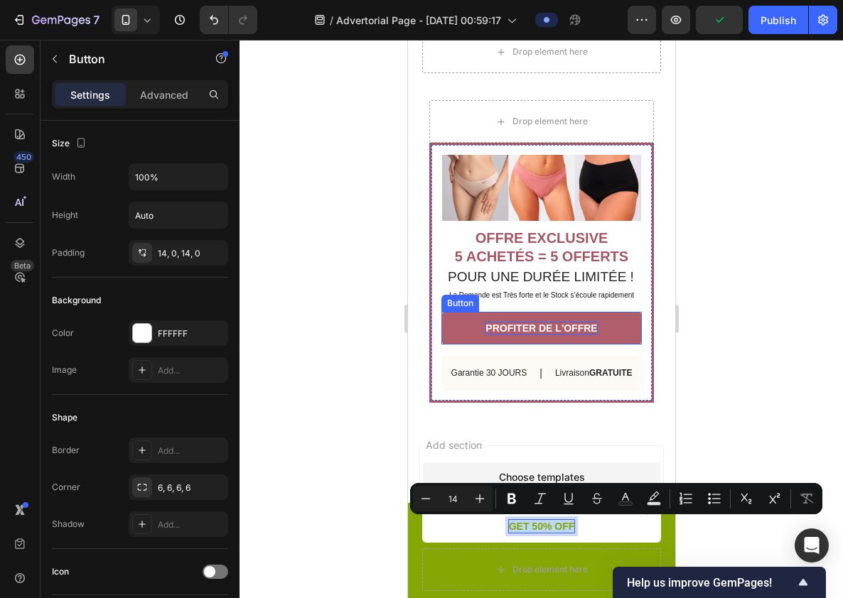
click at [557, 322] on p "PROFITER DE L'OFFRE" at bounding box center [541, 328] width 112 height 13
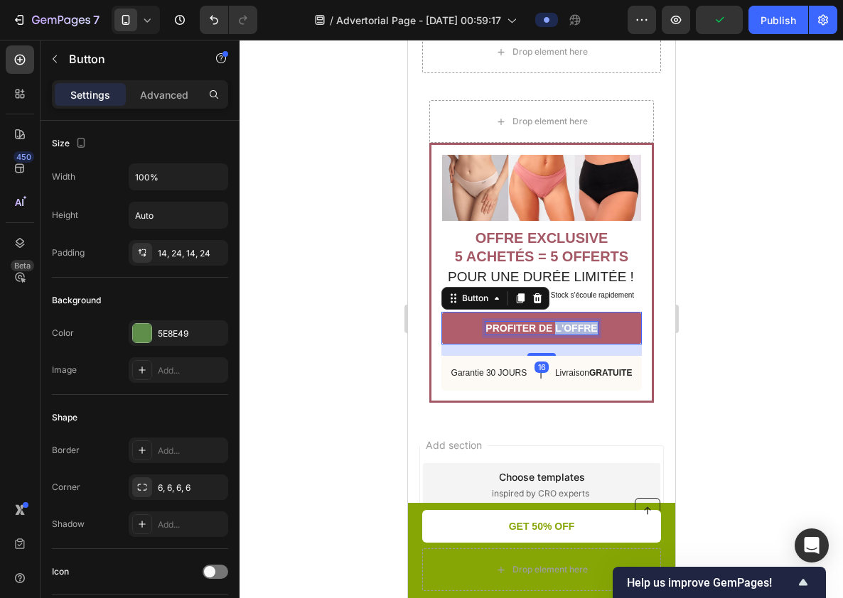
click at [557, 322] on p "PROFITER DE L'OFFRE" at bounding box center [541, 328] width 112 height 13
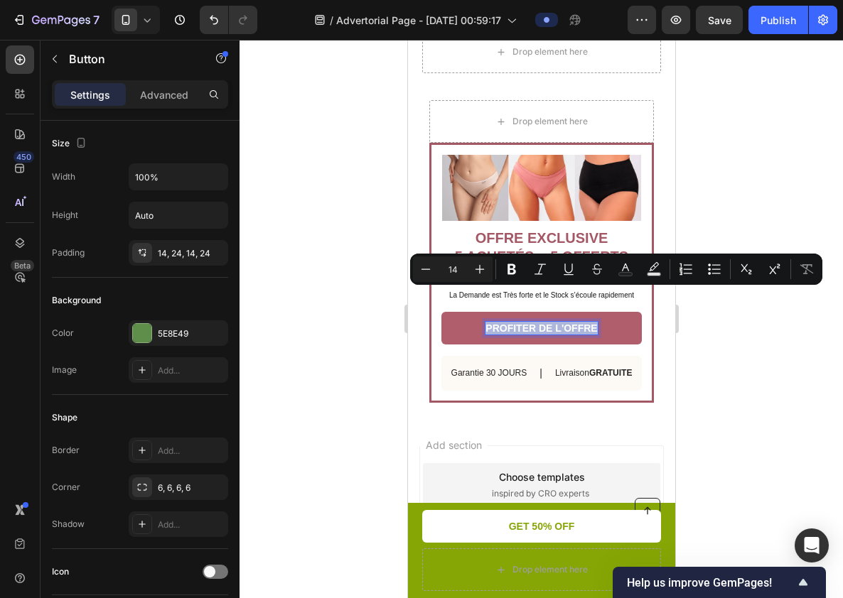
copy p "PROFITER DE L'OFFRE"
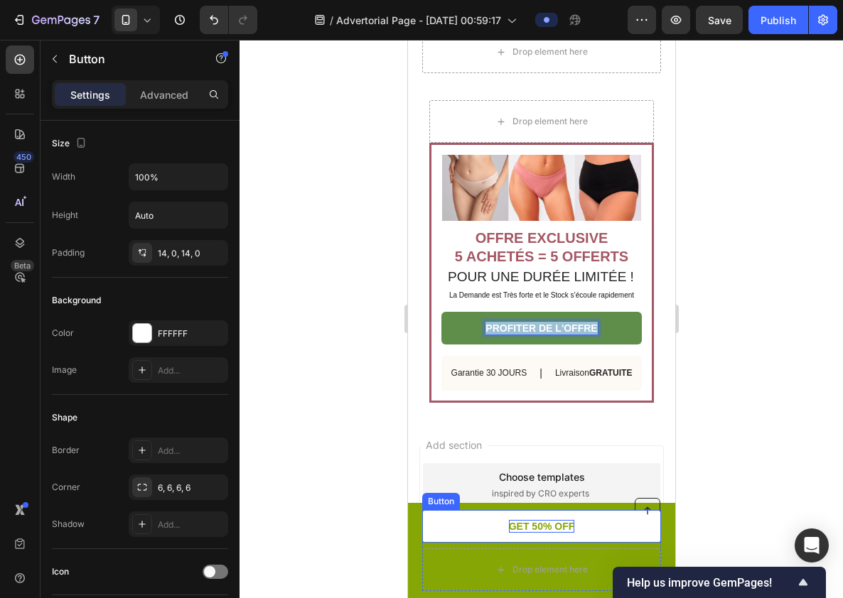
click at [531, 525] on p "GET 50% OFF" at bounding box center [541, 526] width 66 height 13
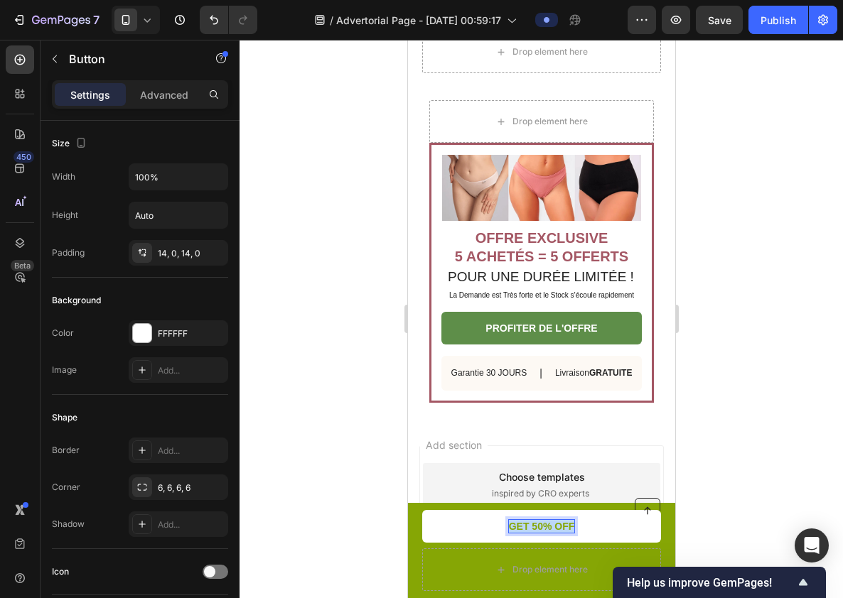
click at [552, 525] on p "GET 50% OFF" at bounding box center [541, 526] width 66 height 13
click at [595, 526] on p "PROFITER DE L'OFFRE" at bounding box center [541, 526] width 112 height 13
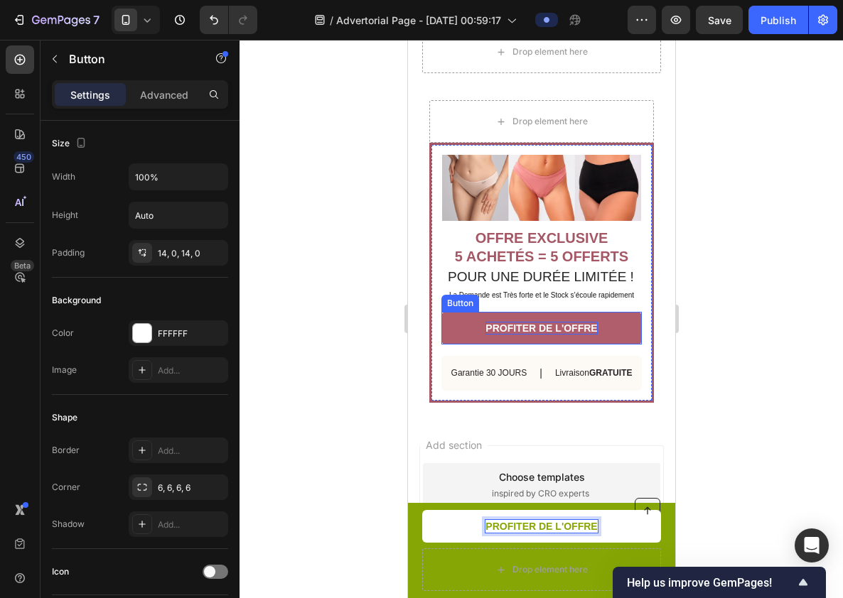
click at [539, 322] on p "PROFITER DE L'OFFRE" at bounding box center [541, 328] width 112 height 13
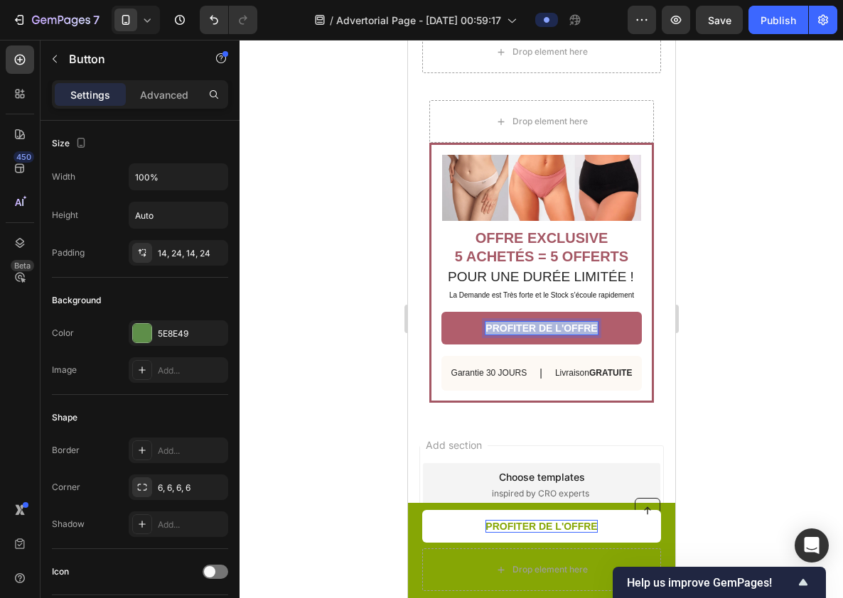
click at [539, 322] on p "PROFITER DE L'OFFRE" at bounding box center [541, 328] width 112 height 13
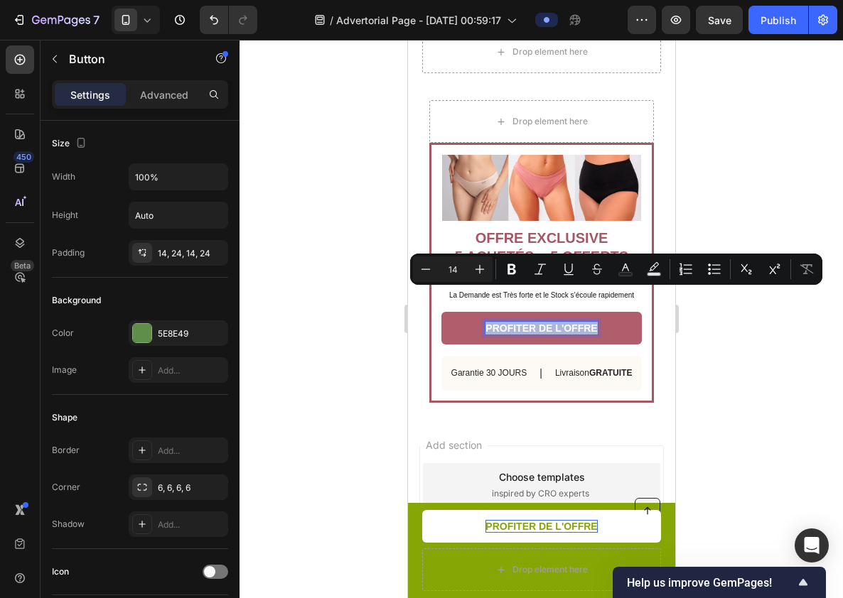
click at [523, 322] on p "PROFITER DE L'OFFRE" at bounding box center [541, 328] width 112 height 13
click at [590, 322] on p "PROFITER DE L'OFFRE" at bounding box center [541, 328] width 112 height 13
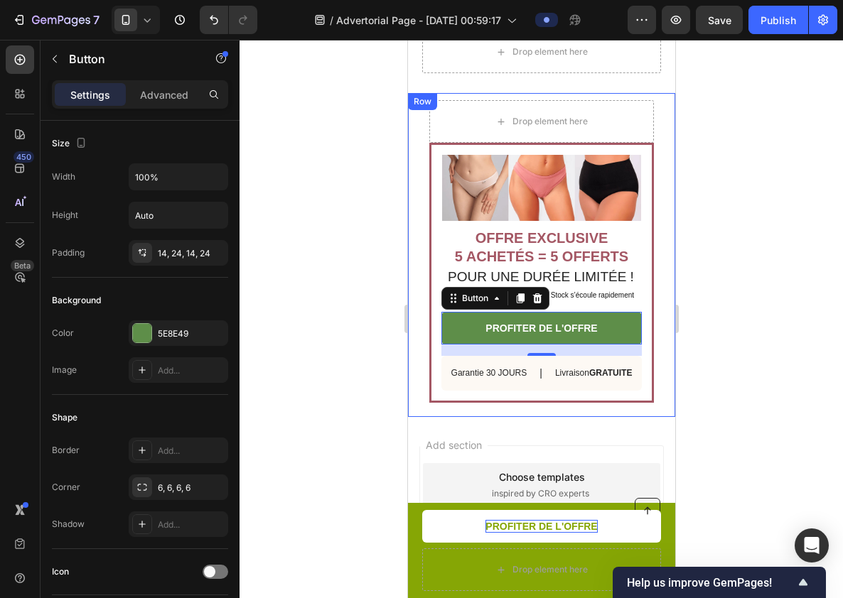
click at [721, 350] on div at bounding box center [541, 319] width 603 height 559
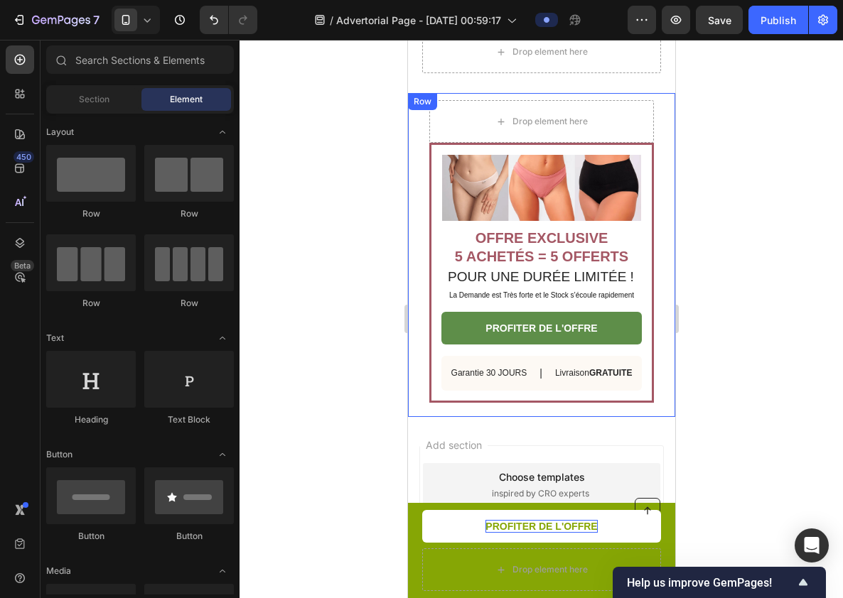
click at [726, 361] on div at bounding box center [541, 319] width 603 height 559
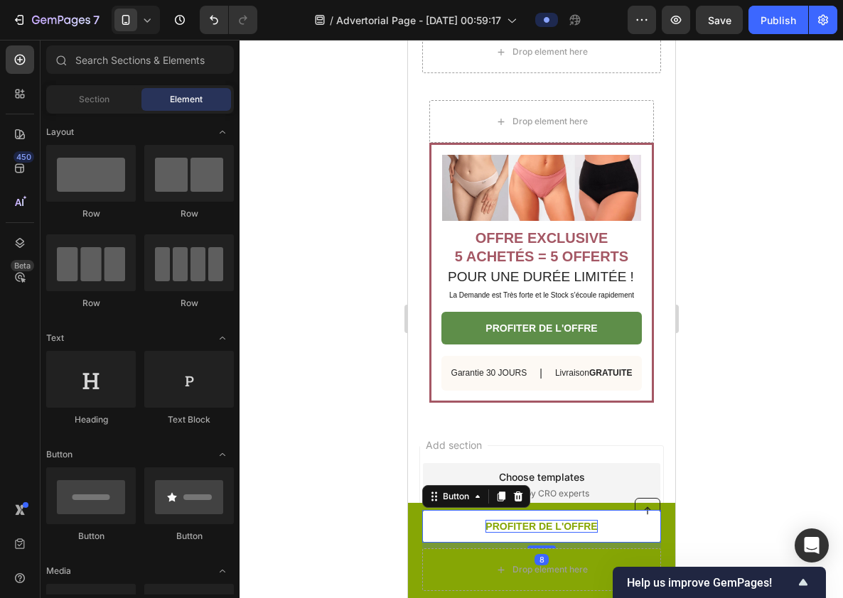
click at [619, 524] on link "PROFITER DE L'OFFRE" at bounding box center [540, 526] width 239 height 33
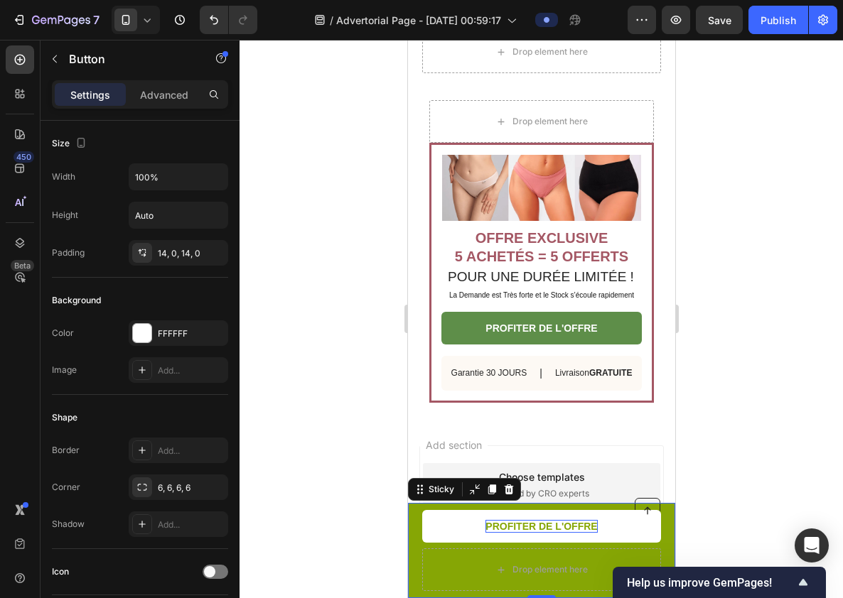
click at [414, 571] on div "Button Drop element here PROFITER DE L'OFFRE Button Row Sticky 0" at bounding box center [540, 550] width 267 height 95
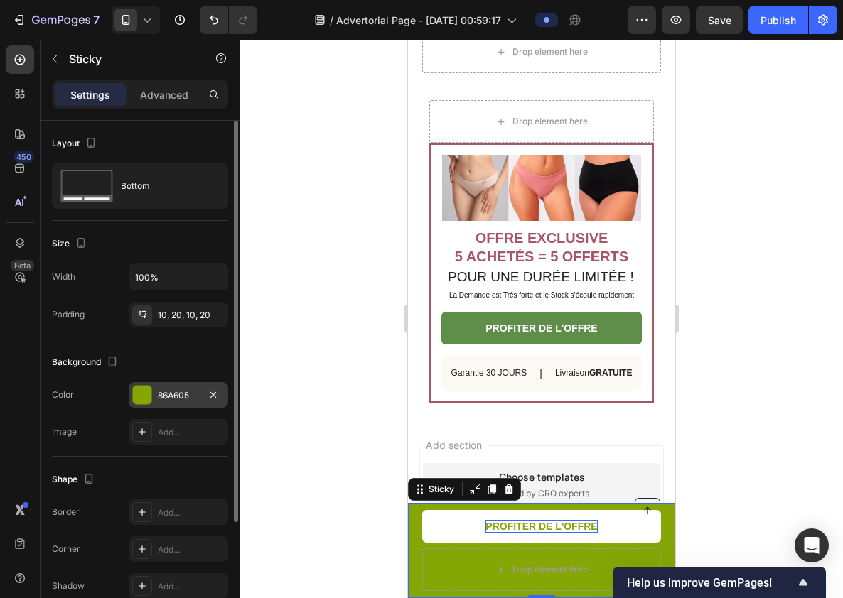
click at [178, 388] on div "86A605" at bounding box center [179, 395] width 100 height 26
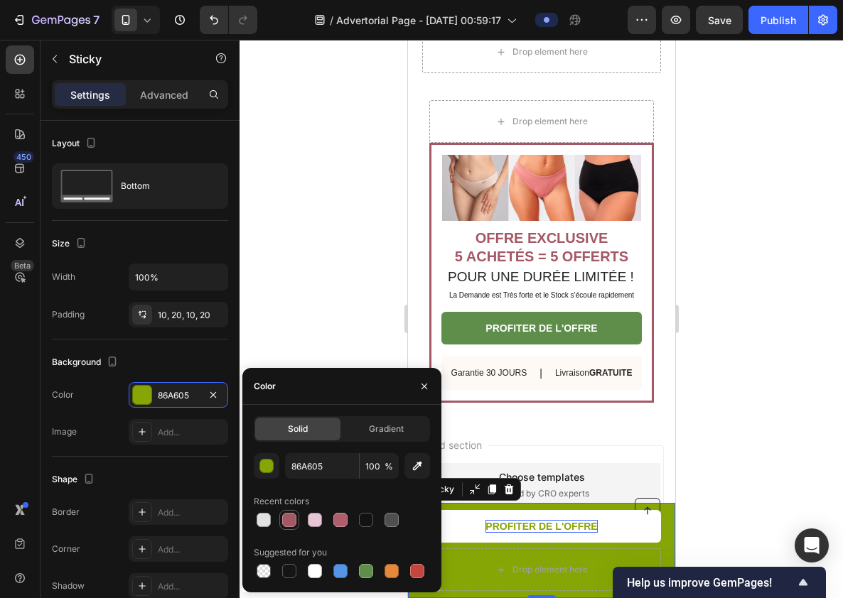
click at [288, 525] on div at bounding box center [289, 520] width 14 height 14
type input "A45764"
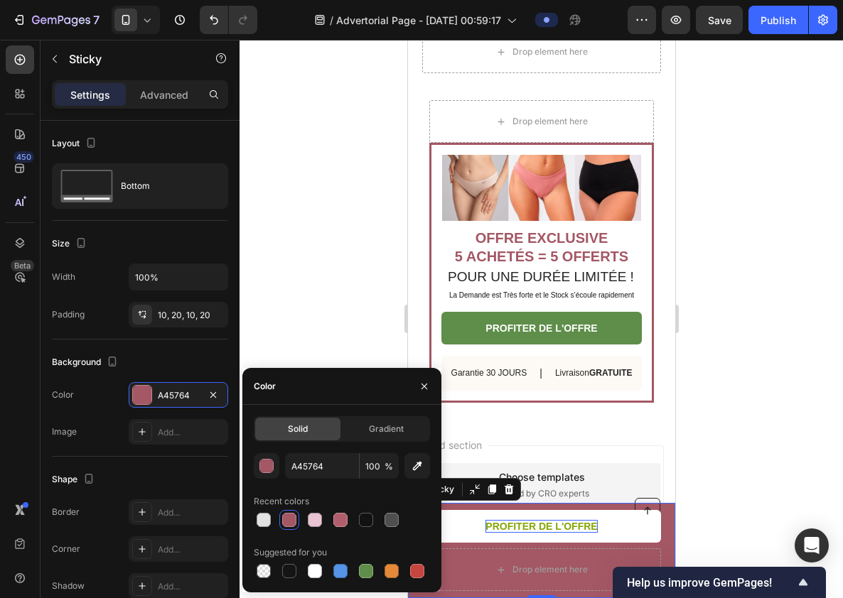
click at [783, 451] on div at bounding box center [541, 319] width 603 height 559
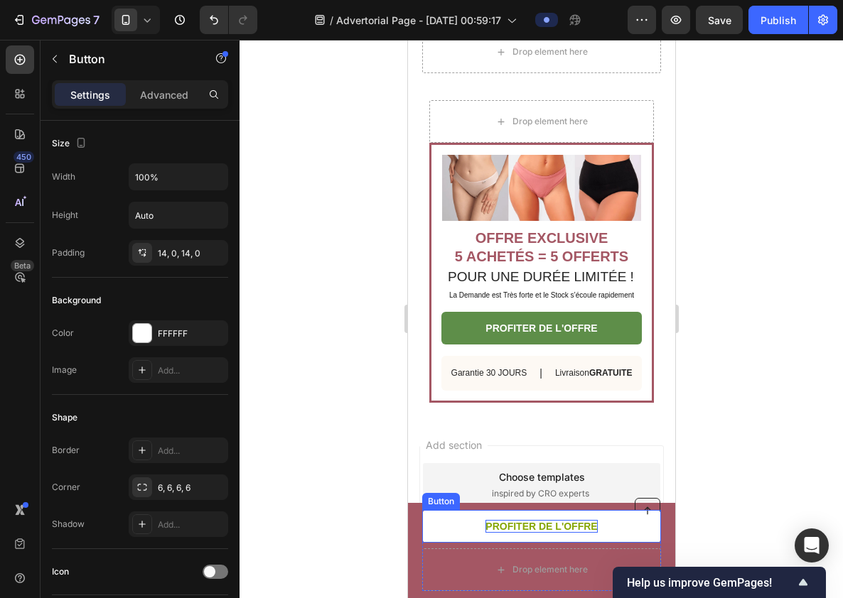
click at [620, 520] on link "PROFITER DE L'OFFRE" at bounding box center [540, 526] width 239 height 33
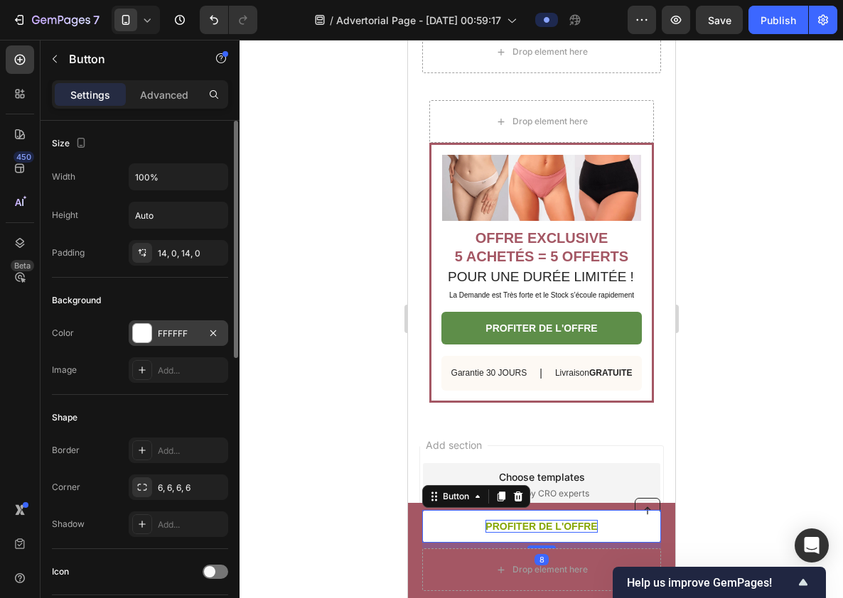
click at [183, 328] on div "FFFFFF" at bounding box center [178, 334] width 41 height 13
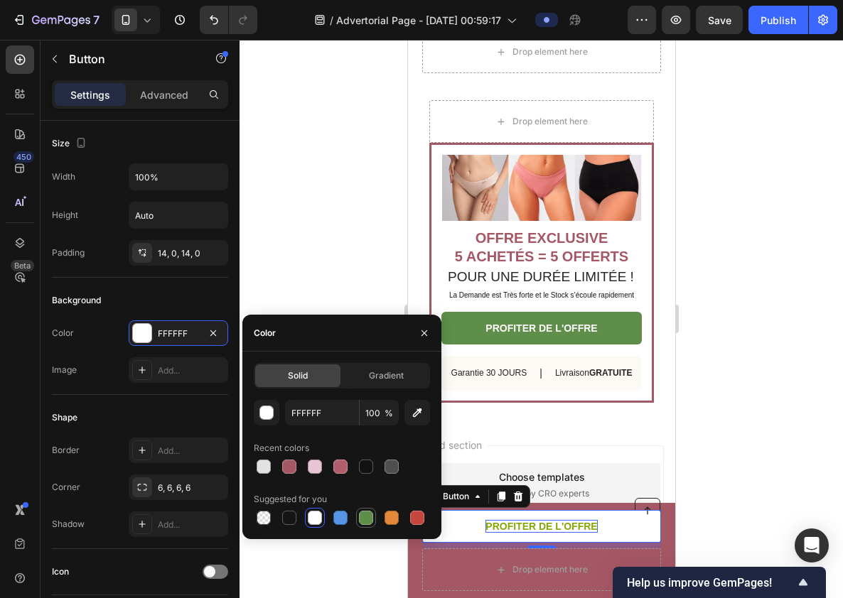
click at [364, 520] on div at bounding box center [366, 518] width 14 height 14
type input "5E8E49"
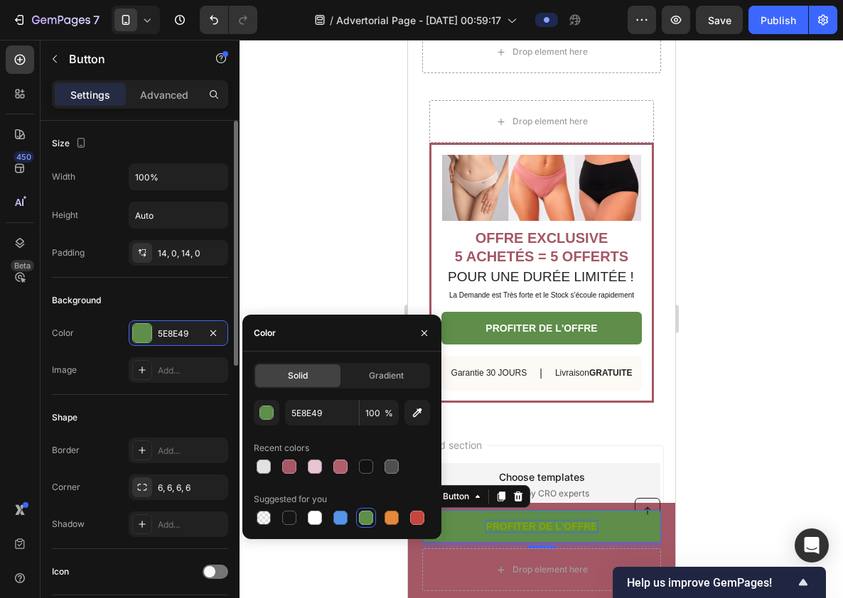
click at [114, 348] on div "Color 5E8E49 Image Add..." at bounding box center [140, 352] width 176 height 63
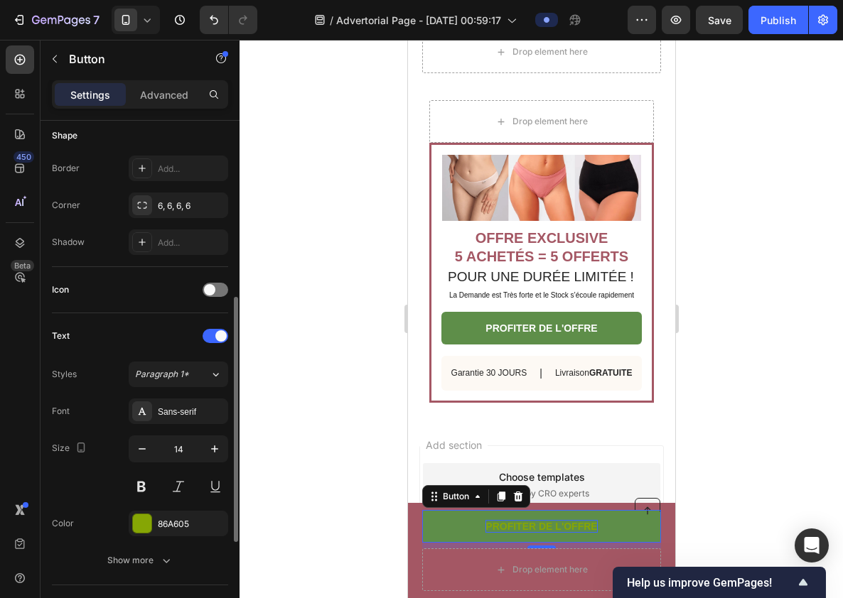
scroll to position [360, 0]
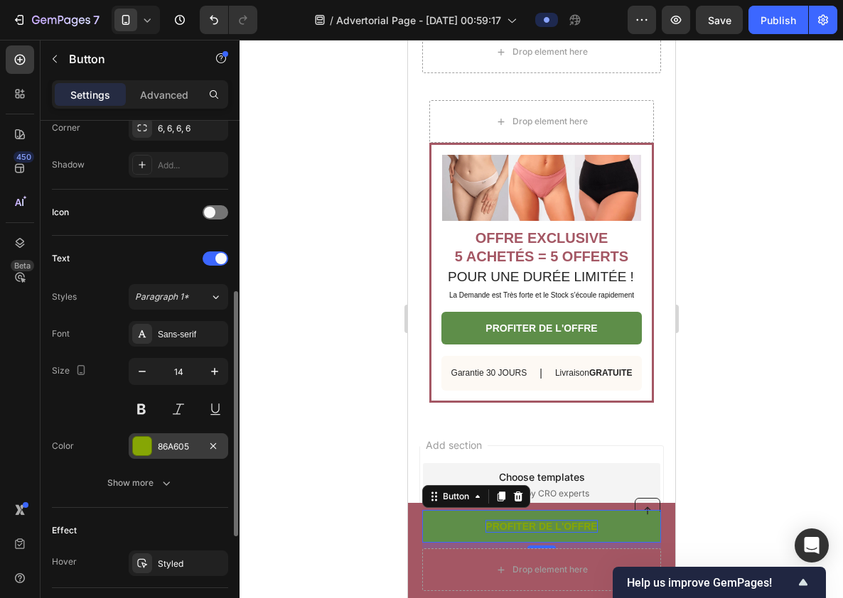
click at [163, 442] on div "86A605" at bounding box center [178, 447] width 41 height 13
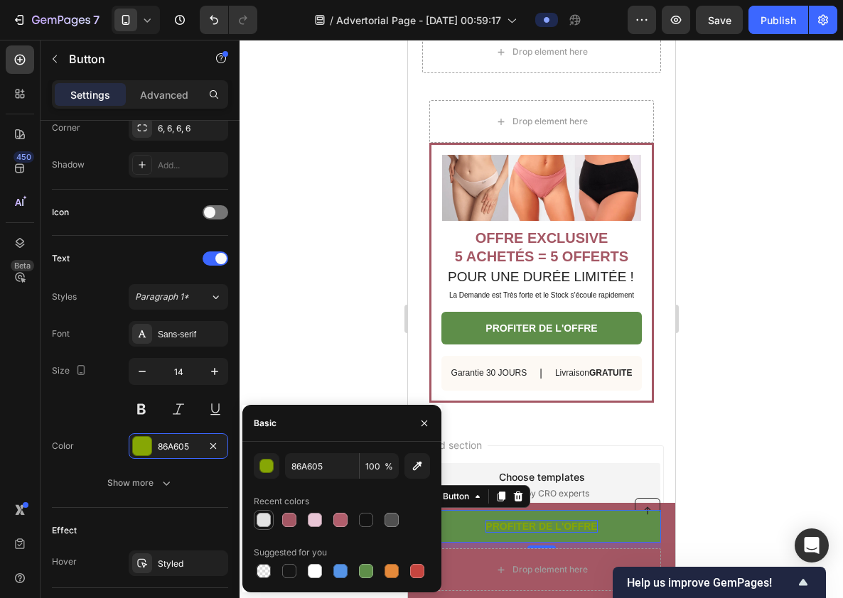
click at [259, 517] on div at bounding box center [264, 520] width 14 height 14
type input "E2E2E2"
click at [776, 466] on div at bounding box center [541, 319] width 603 height 559
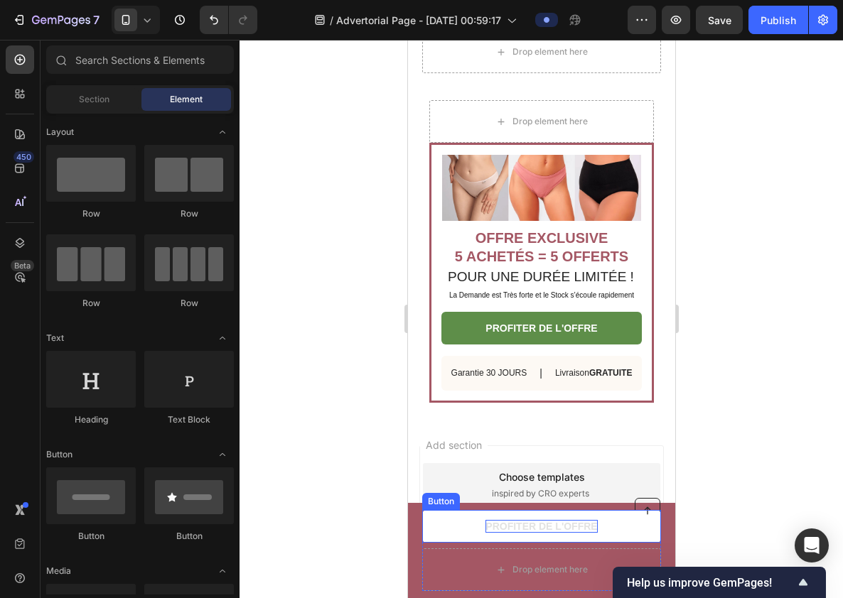
click at [613, 523] on link "PROFITER DE L'OFFRE" at bounding box center [540, 526] width 239 height 33
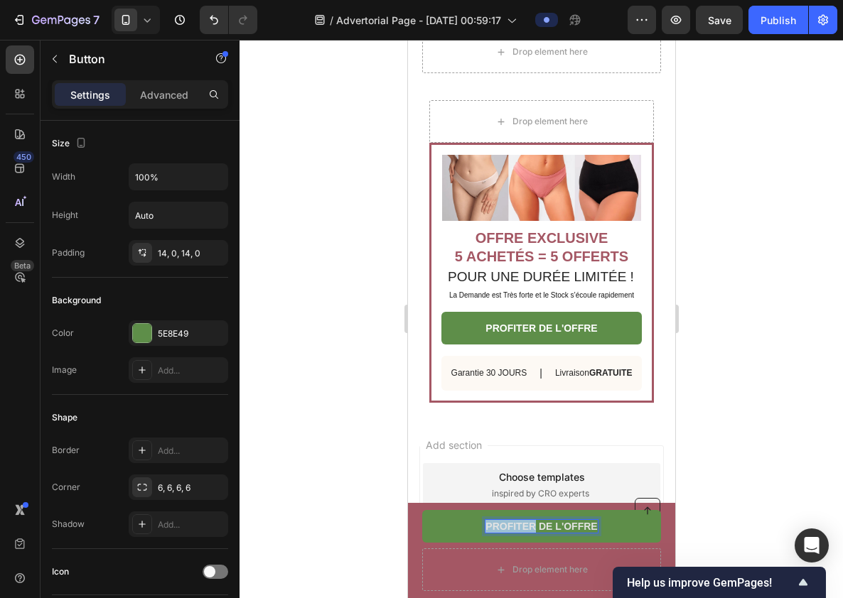
click at [526, 523] on p "PROFITER DE L'OFFRE" at bounding box center [541, 526] width 112 height 13
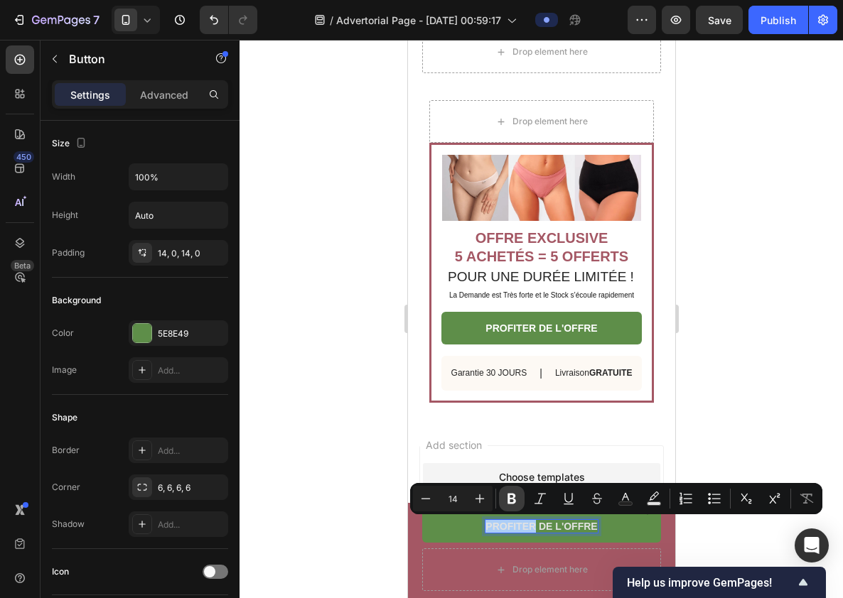
click at [512, 497] on icon "Editor contextual toolbar" at bounding box center [511, 499] width 9 height 11
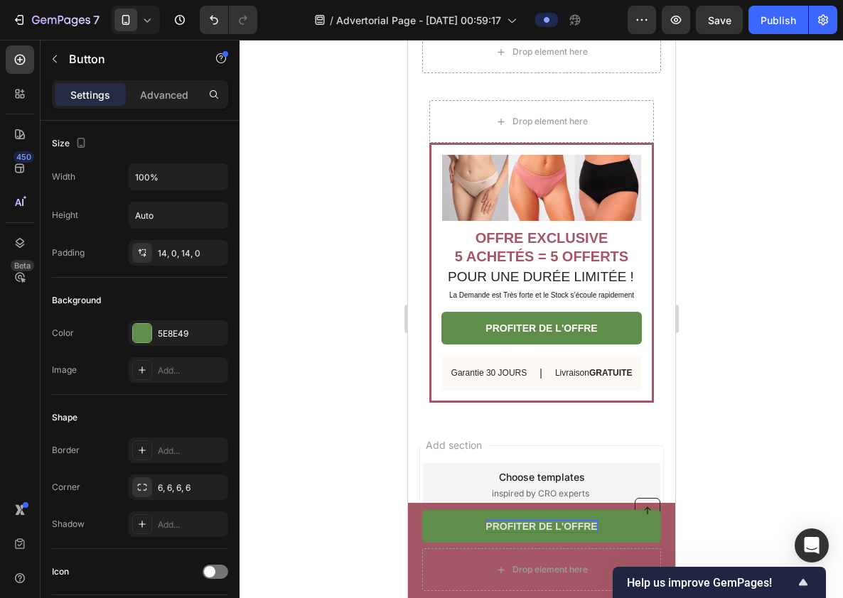
click at [765, 399] on div at bounding box center [541, 319] width 603 height 559
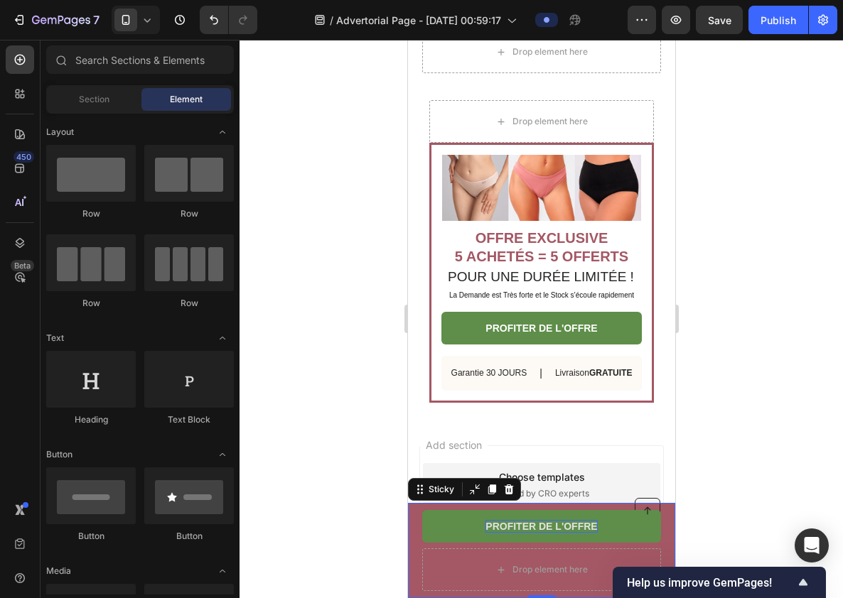
click at [418, 556] on div "Button Drop element here PROFITER DE L'OFFRE Button Row Sticky 0" at bounding box center [540, 550] width 267 height 95
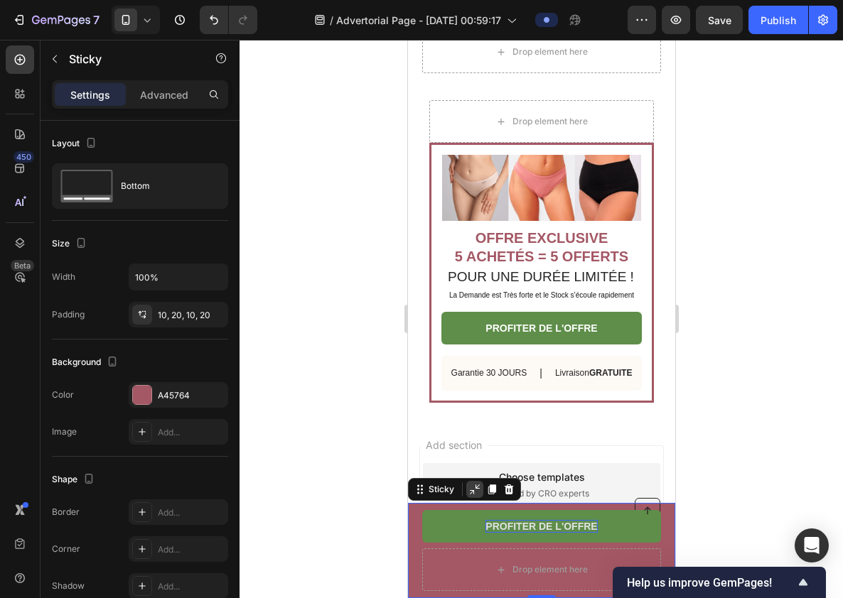
click at [469, 493] on icon at bounding box center [473, 489] width 11 height 11
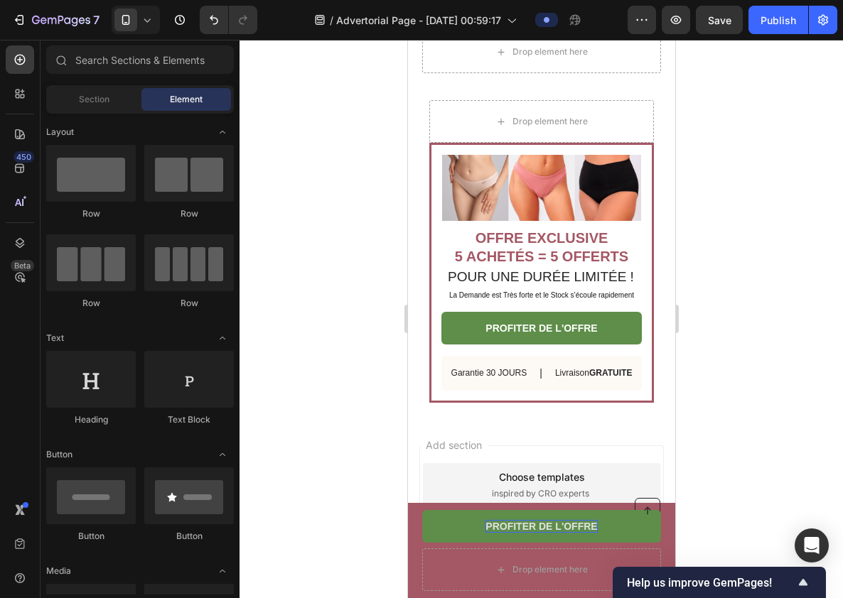
click at [795, 455] on div at bounding box center [541, 319] width 603 height 559
click at [764, 460] on div at bounding box center [541, 319] width 603 height 559
click at [419, 417] on div "Add section Choose templates inspired by CRO experts Generate layout from URL o…" at bounding box center [540, 553] width 267 height 272
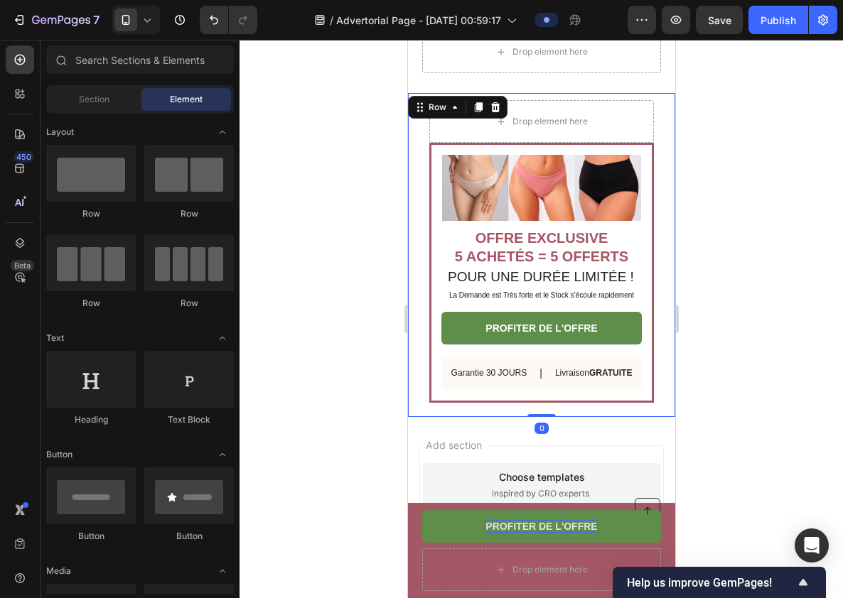
click at [502, 372] on div "Image OFFRE EXCLUSIVE 5 ACHETÉS = 5 OFFERTS Heading POUR UNE DURÉE LIMITÉE ! Te…" at bounding box center [540, 255] width 267 height 324
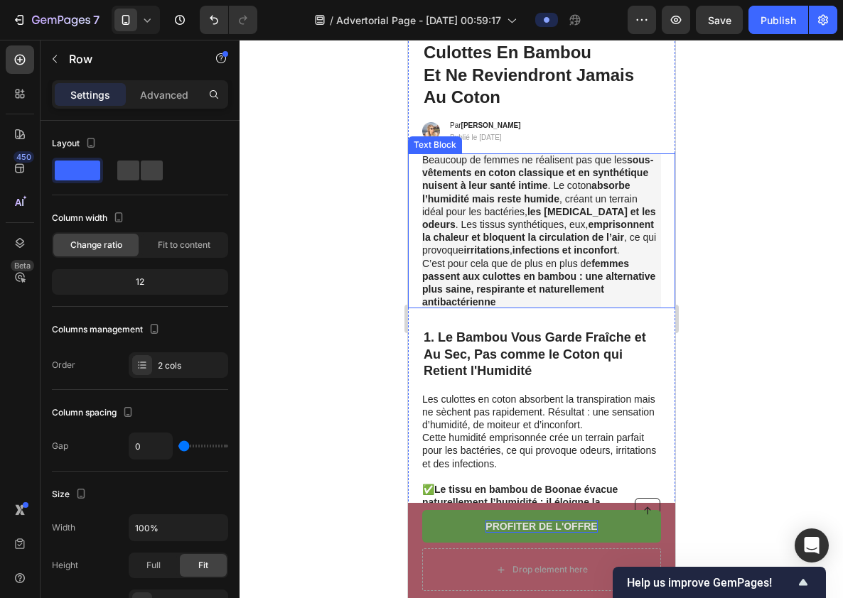
scroll to position [149, 0]
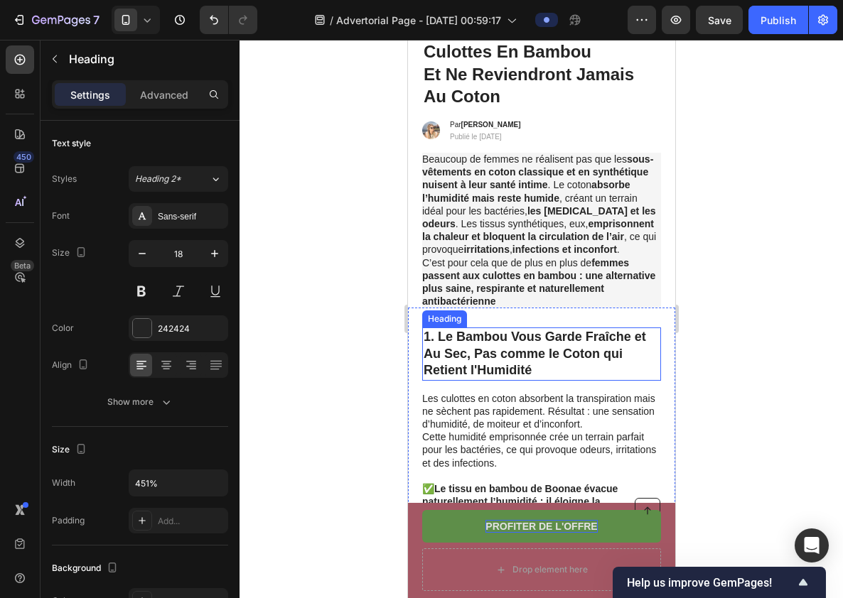
click at [525, 336] on h2 "1. Le Bambou Vous Garde Fraîche et Au Sec, Pas comme le Coton qui Retient l'Hum…" at bounding box center [540, 354] width 239 height 53
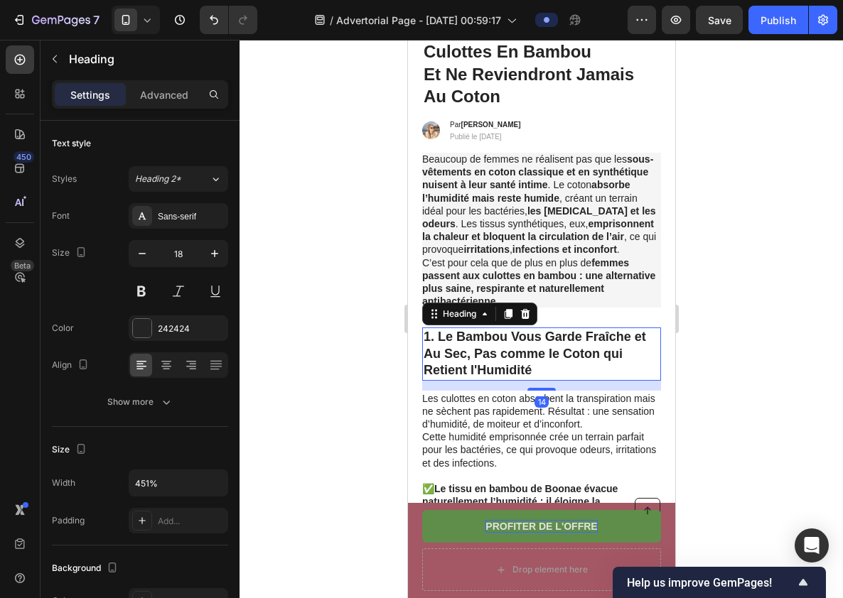
click at [525, 336] on h2 "1. Le Bambou Vous Garde Fraîche et Au Sec, Pas comme le Coton qui Retient l'Hum…" at bounding box center [540, 354] width 239 height 53
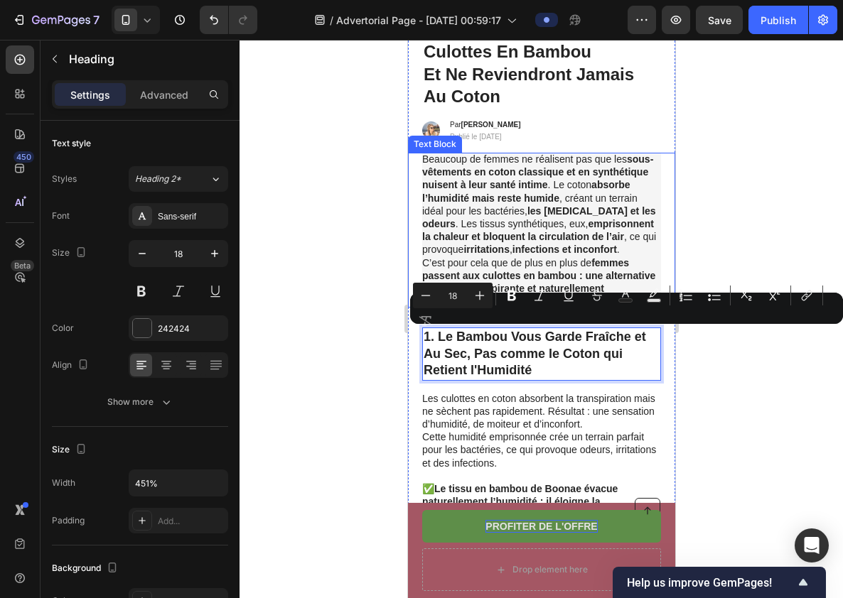
scroll to position [0, 0]
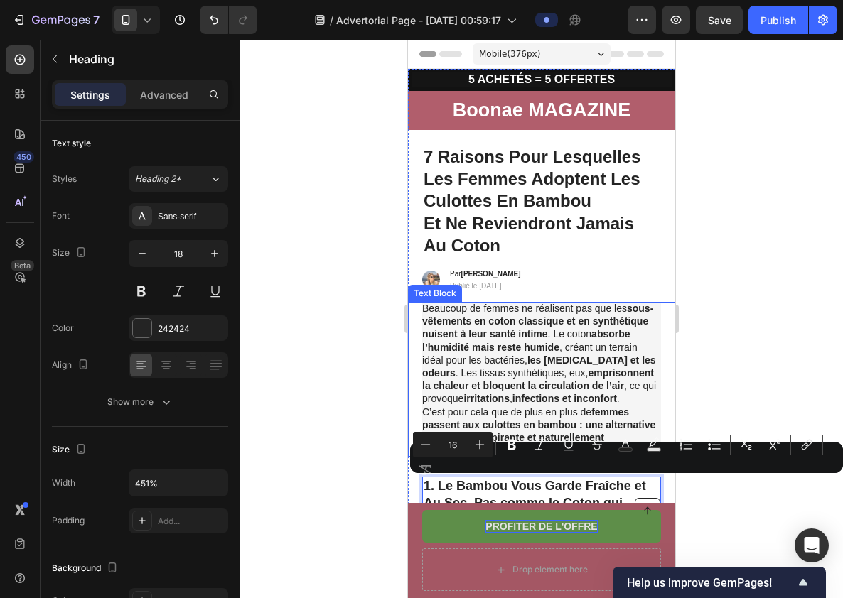
click at [596, 334] on strong "absorbe l’humidité mais reste humide" at bounding box center [525, 340] width 208 height 24
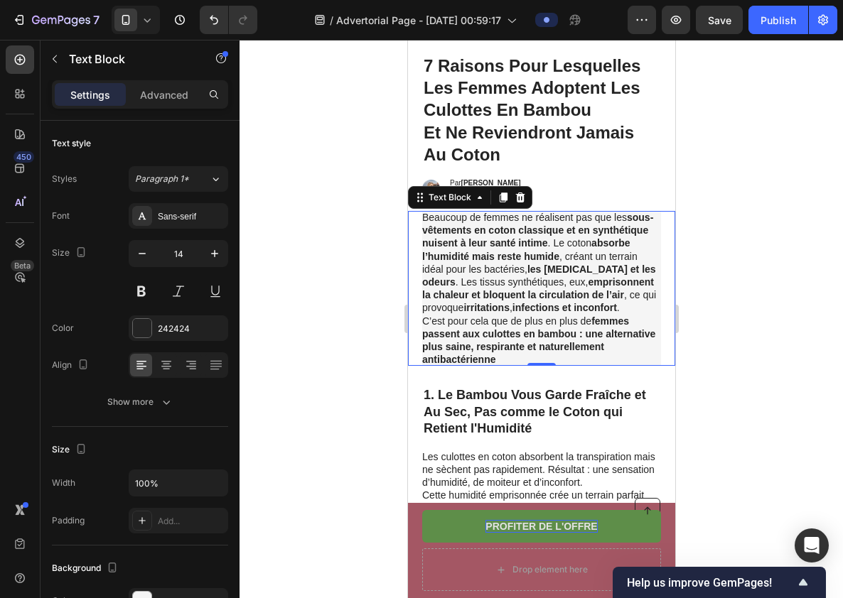
scroll to position [93, 0]
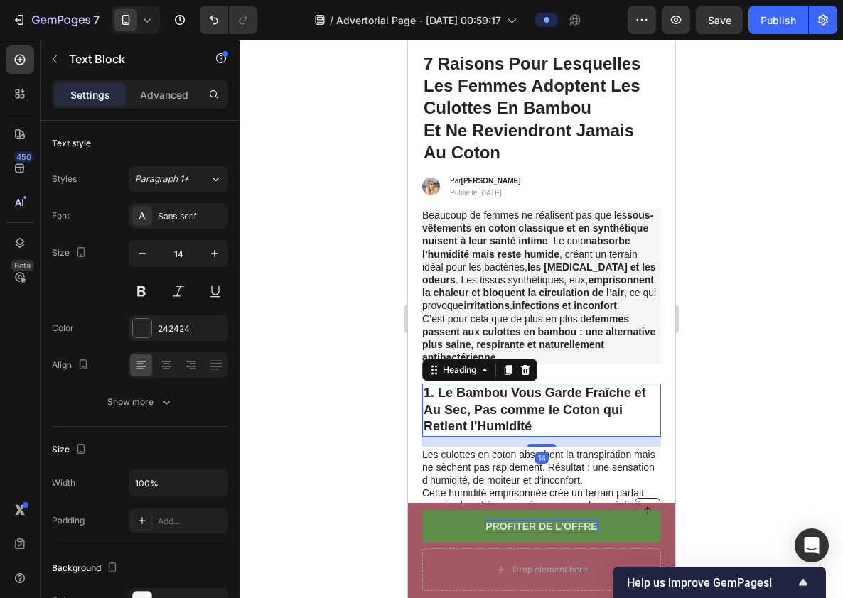
click at [529, 400] on p "1. Le Bambou Vous Garde Fraîche et Au Sec, Pas comme le Coton qui Retient l'Hum…" at bounding box center [541, 410] width 236 height 50
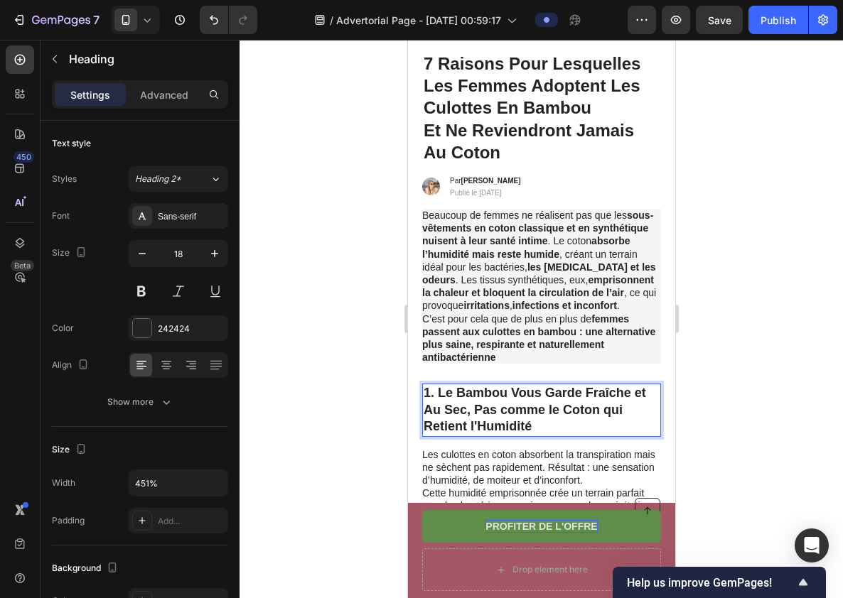
click at [529, 397] on p "1. Le Bambou Vous Garde Fraîche et Au Sec, Pas comme le Coton qui Retient l'Hum…" at bounding box center [541, 410] width 236 height 50
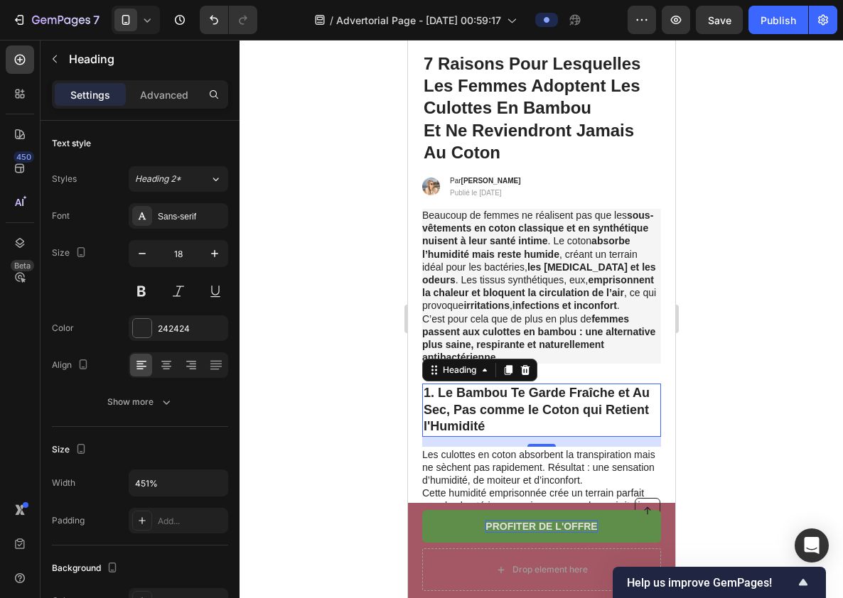
click at [743, 429] on div at bounding box center [541, 319] width 603 height 559
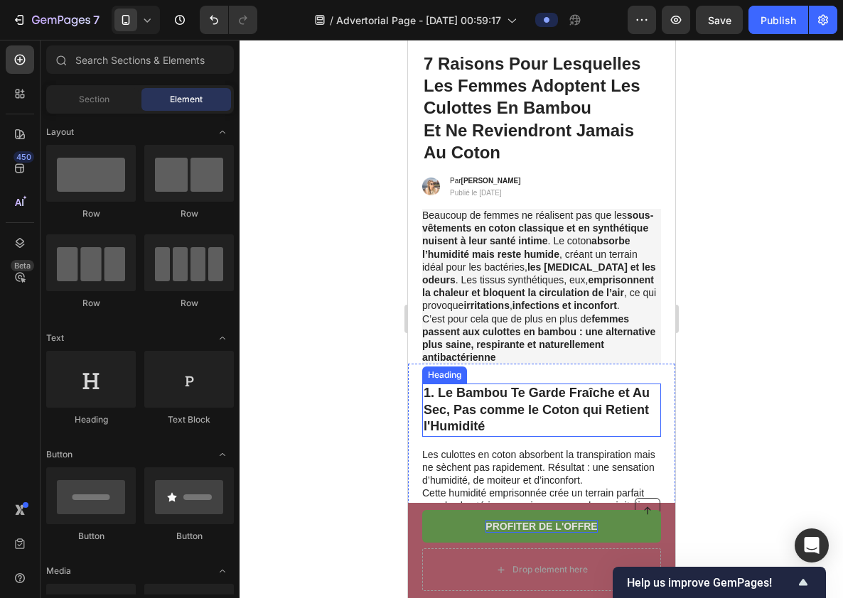
click at [607, 414] on p "1. Le Bambou Te Garde Fraîche et Au Sec, Pas comme le Coton qui Retient l'Humid…" at bounding box center [541, 410] width 236 height 50
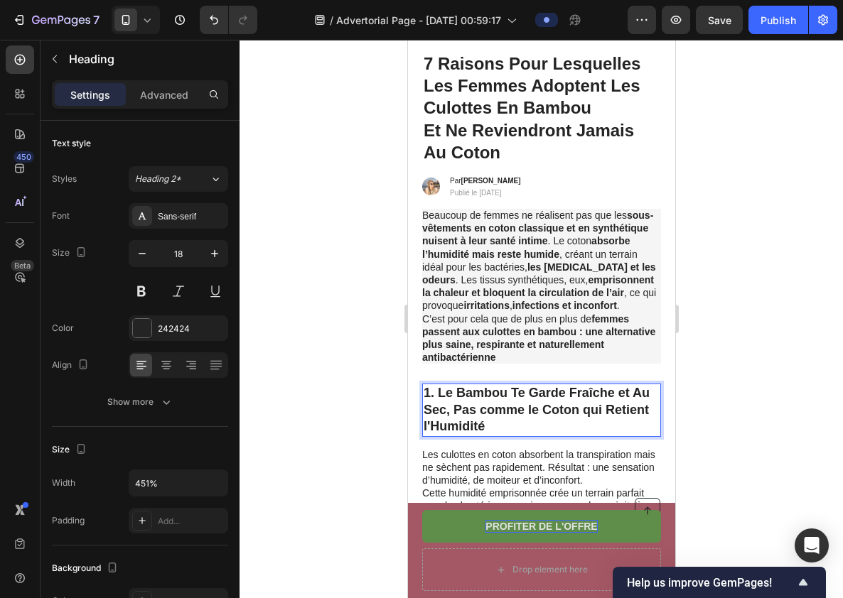
click at [687, 441] on div at bounding box center [541, 319] width 603 height 559
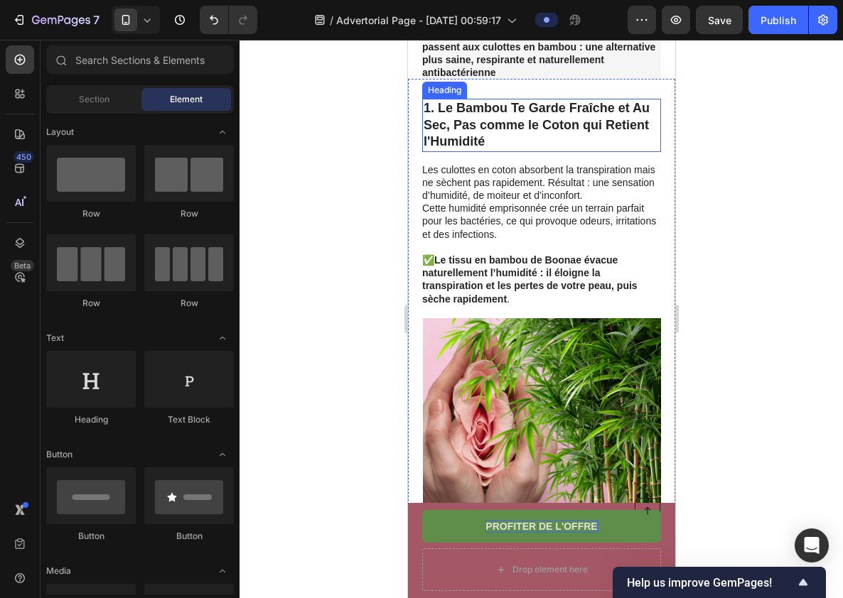
scroll to position [380, 0]
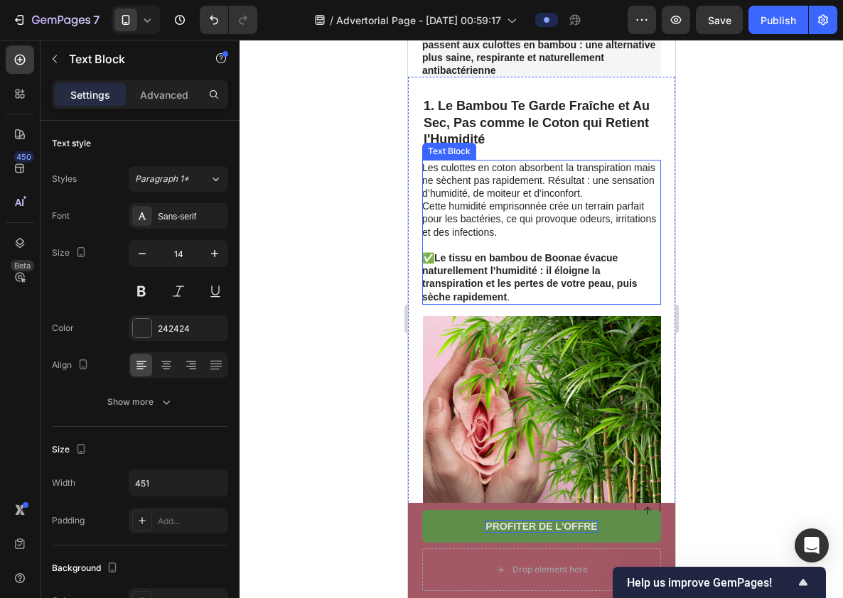
click at [547, 198] on p "Les culottes en coton absorbent la transpiration mais ne sèchent pas rapidement…" at bounding box center [539, 180] width 237 height 39
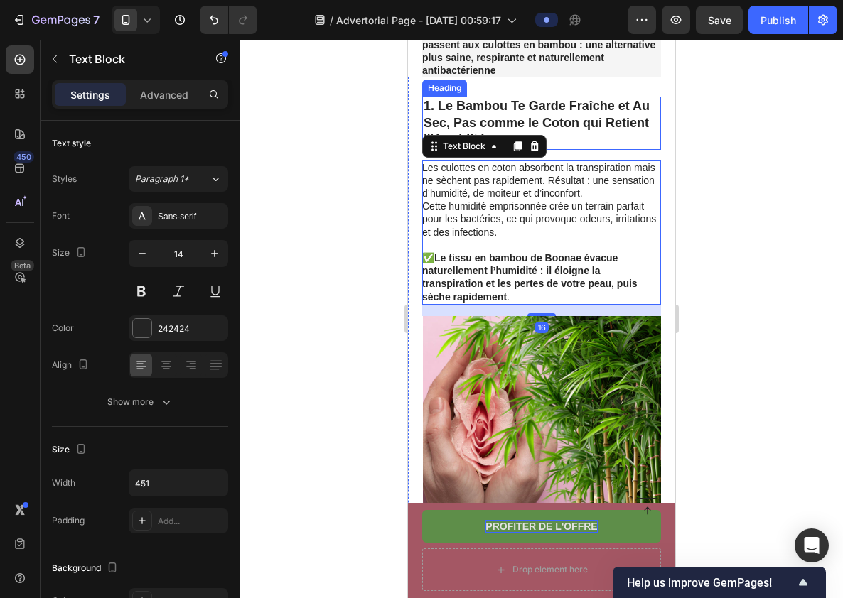
click at [580, 142] on p "1. Le Bambou Te Garde Fraîche et Au Sec, Pas comme le Coton qui Retient l'Humid…" at bounding box center [541, 123] width 236 height 50
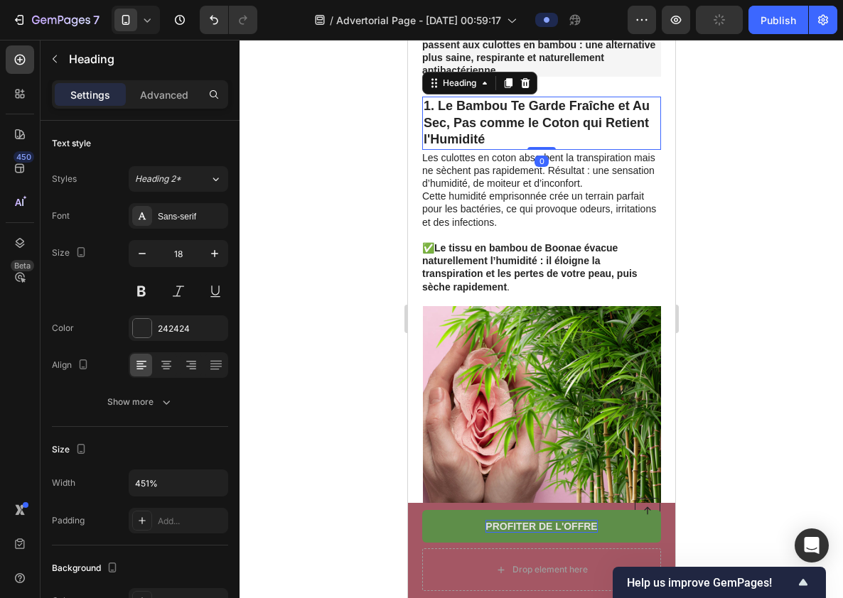
drag, startPoint x: 548, startPoint y: 158, endPoint x: 550, endPoint y: 139, distance: 19.3
click at [550, 139] on div "1. Le Bambou Te Garde Fraîche et Au Sec, Pas comme le Coton qui Retient l'Humid…" at bounding box center [540, 123] width 239 height 53
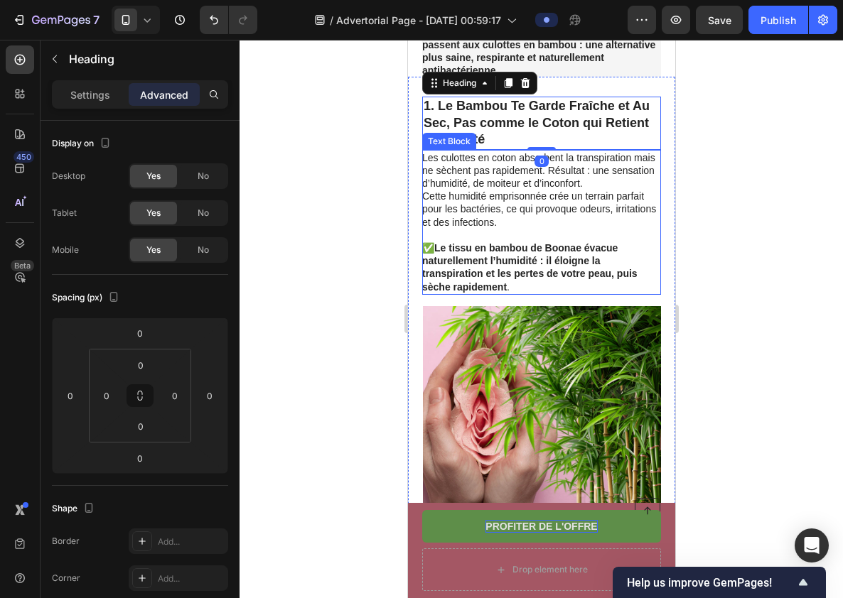
click at [652, 219] on p "Cette humidité emprisonnée crée un terrain parfait pour les bactéries, ce qui p…" at bounding box center [539, 209] width 237 height 39
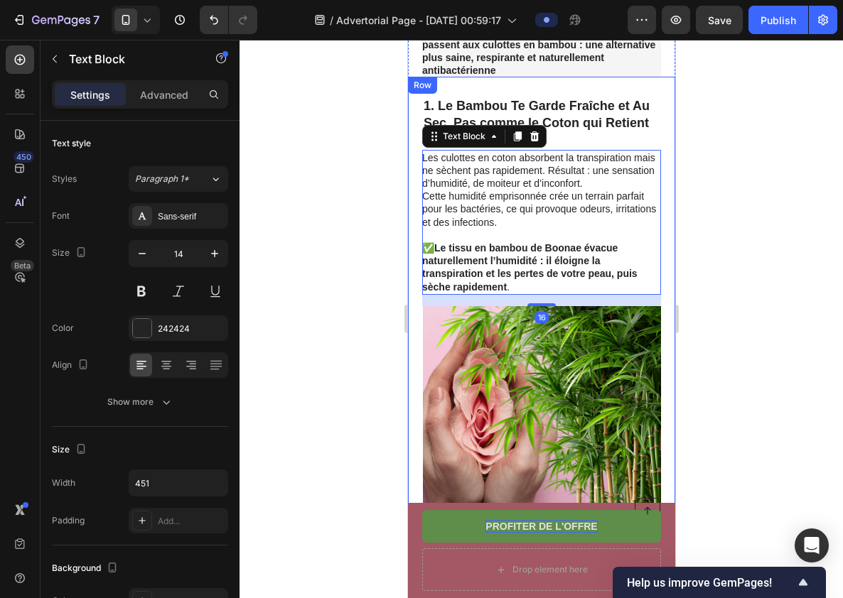
click at [739, 267] on div at bounding box center [541, 319] width 603 height 559
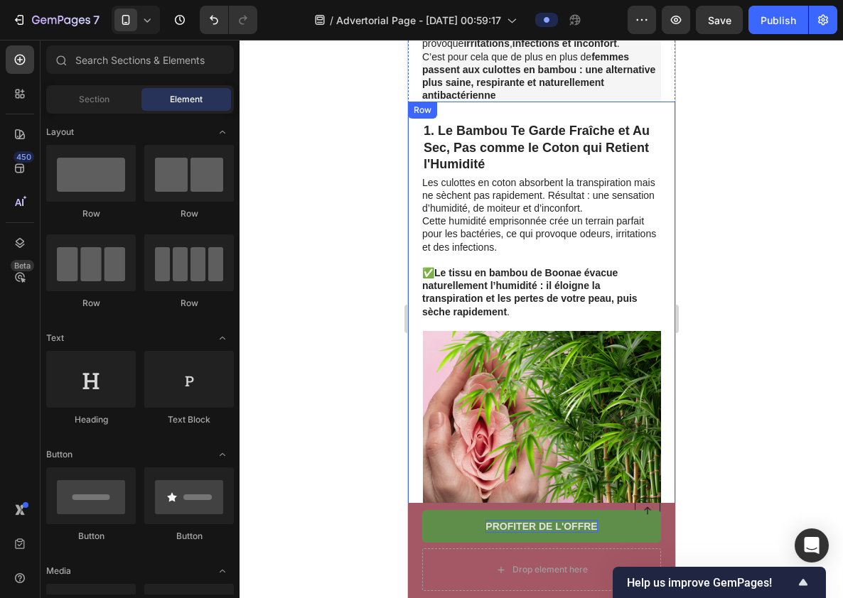
scroll to position [330, 0]
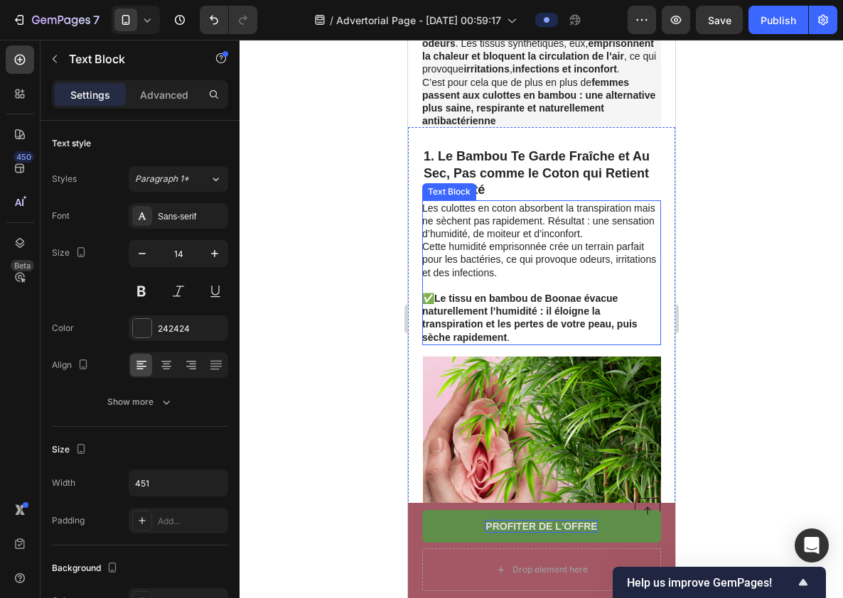
click at [624, 248] on p "Cette humidité emprisonnée crée un terrain parfait pour les bactéries, ce qui p…" at bounding box center [539, 259] width 237 height 39
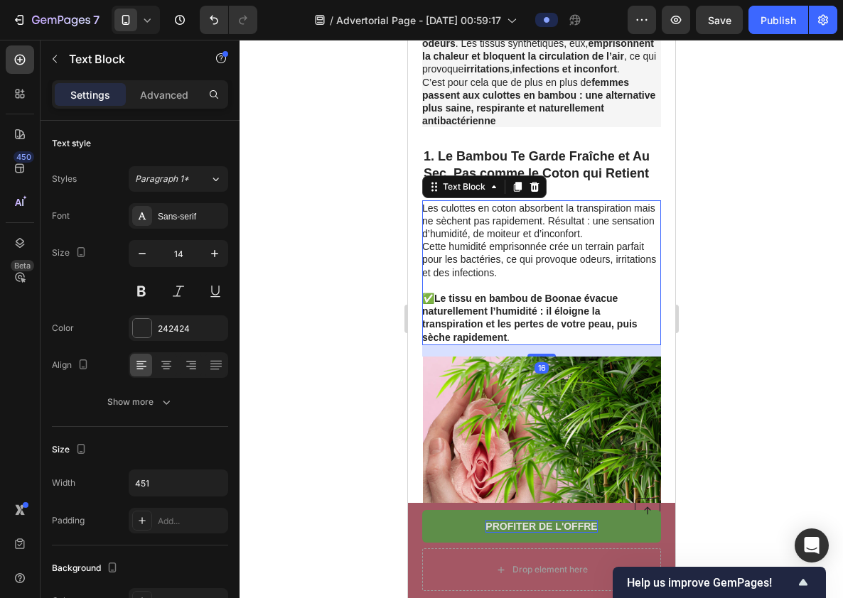
click at [599, 246] on p "Cette humidité emprisonnée crée un terrain parfait pour les bactéries, ce qui p…" at bounding box center [539, 259] width 237 height 39
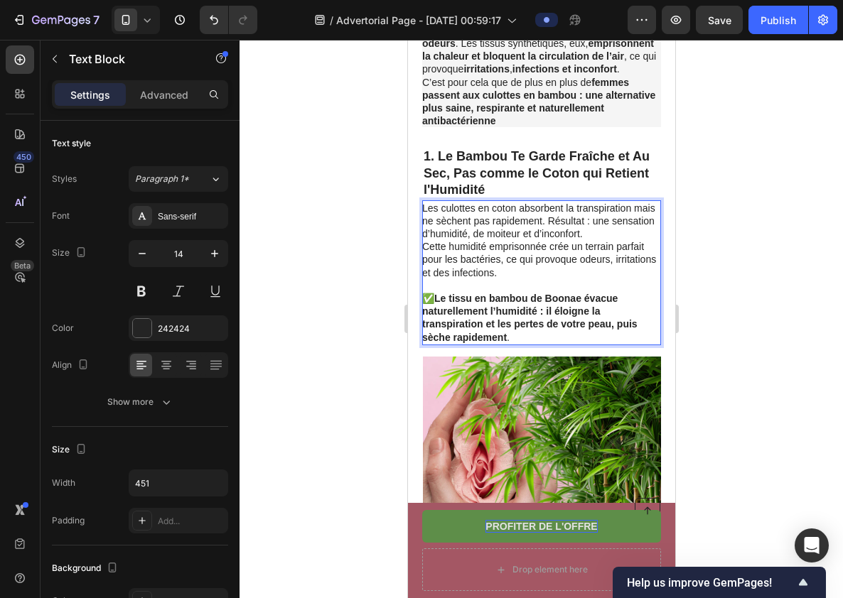
click at [785, 353] on div at bounding box center [541, 319] width 603 height 559
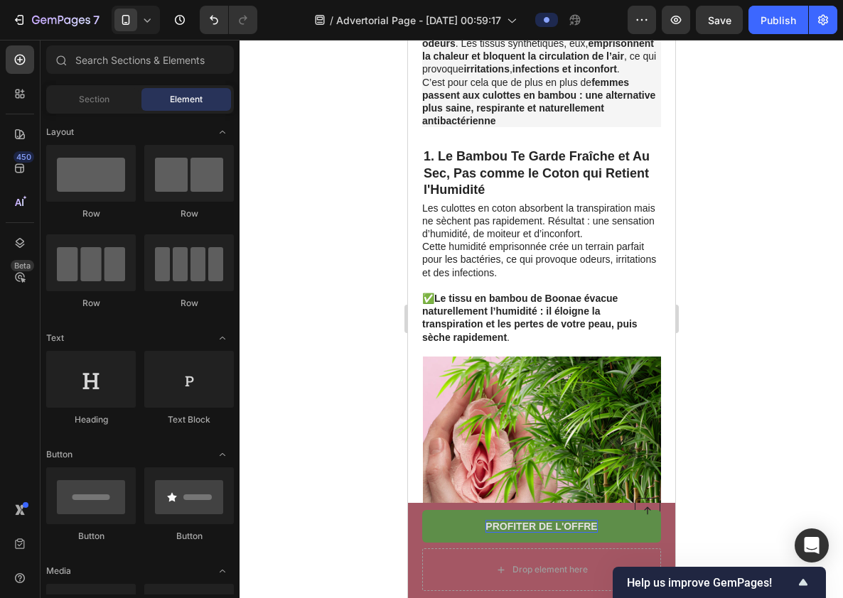
click at [315, 247] on div at bounding box center [541, 319] width 603 height 559
click at [205, 18] on button "Undo/Redo" at bounding box center [214, 20] width 28 height 28
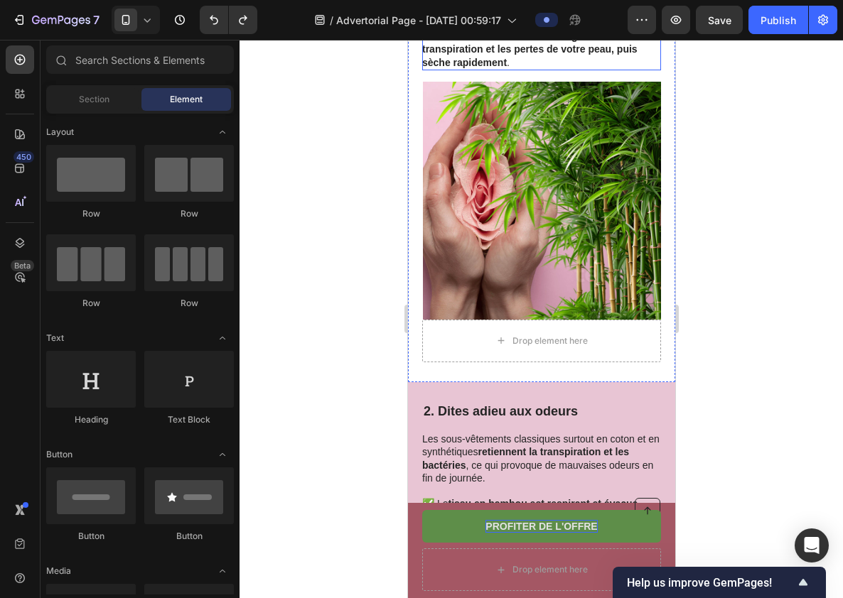
scroll to position [684, 0]
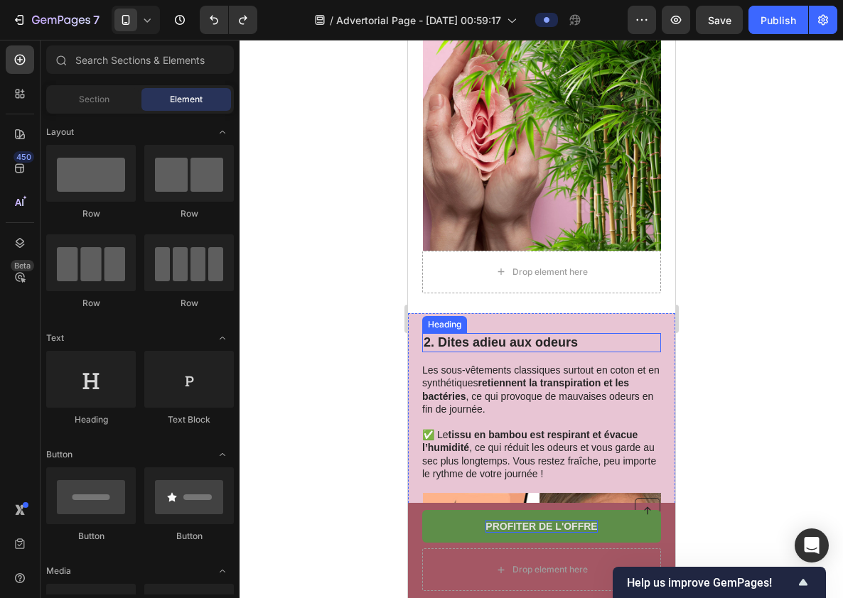
click at [468, 345] on h2 "2. Dites adieu aux odeurs" at bounding box center [540, 342] width 239 height 19
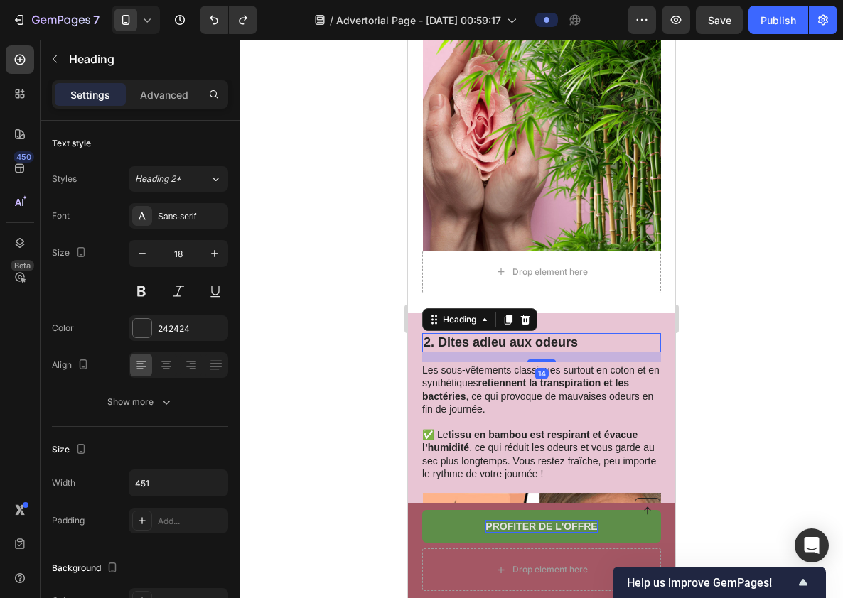
click at [466, 344] on h2 "2. Dites adieu aux odeurs" at bounding box center [540, 342] width 239 height 19
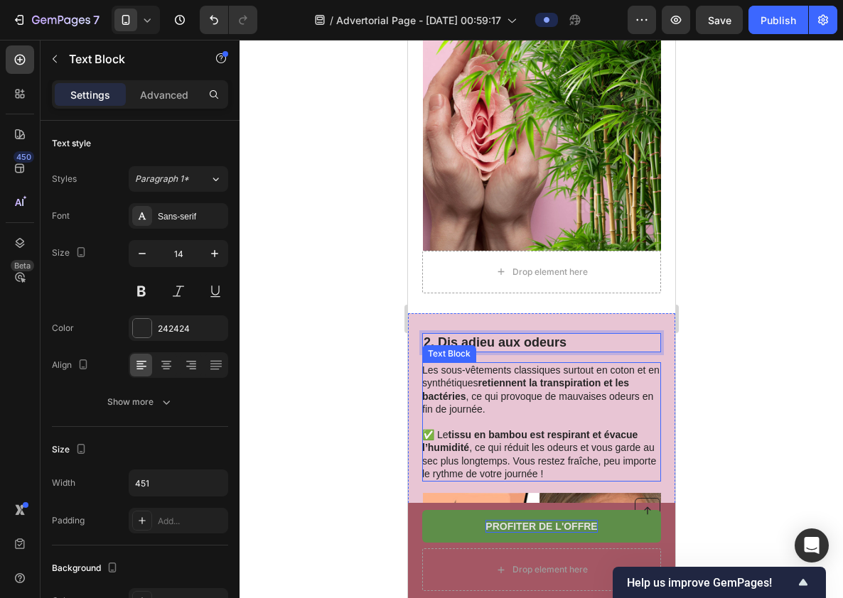
click at [557, 385] on strong "retiennent la transpiration et les bactéries" at bounding box center [524, 389] width 207 height 24
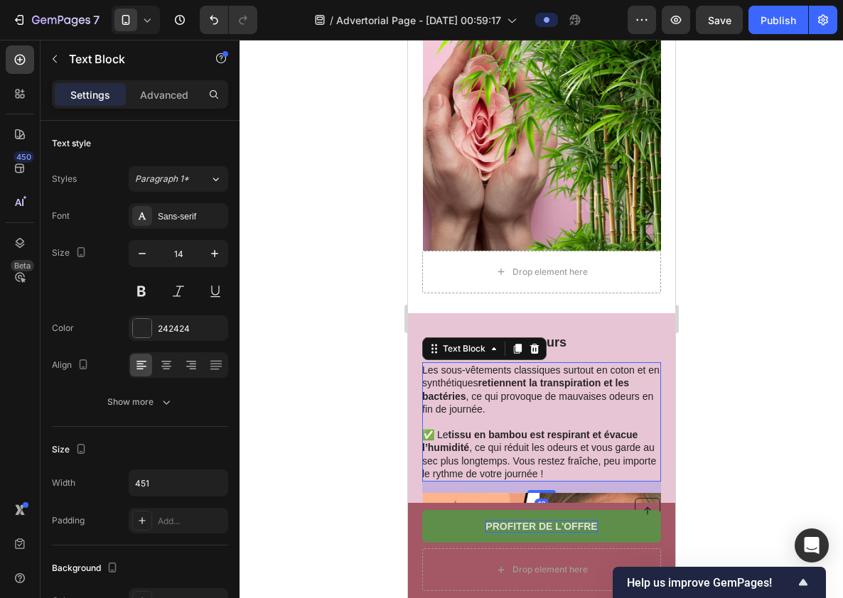
click at [545, 388] on strong "retiennent la transpiration et les bactéries" at bounding box center [524, 389] width 207 height 24
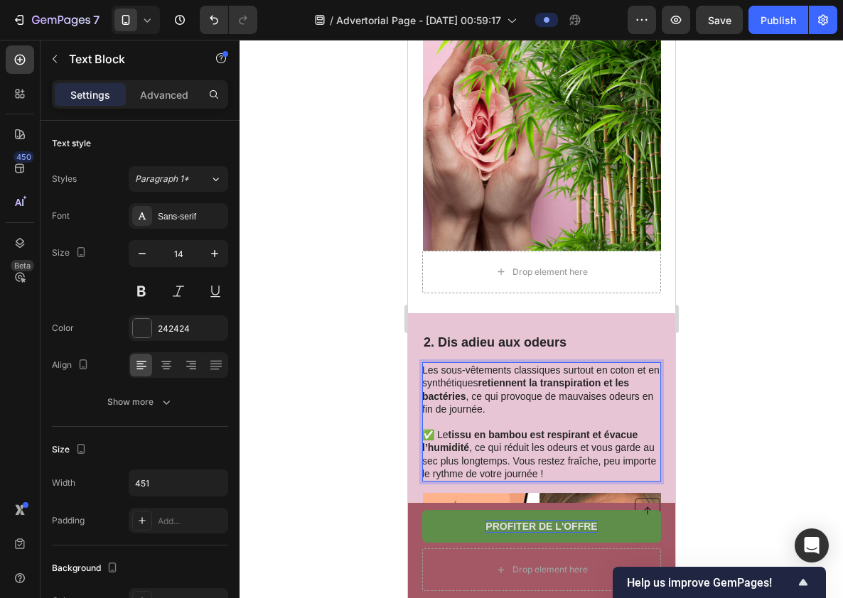
click at [601, 449] on p "✅ Le tissu en bambou est respirant et évacue l’humidité , ce qui réduit les ode…" at bounding box center [539, 448] width 237 height 65
click at [527, 461] on p "✅ Le tissu en bambou est respirant et évacue l’humidité , ce qui réduit les ode…" at bounding box center [539, 448] width 237 height 65
drag, startPoint x: 527, startPoint y: 461, endPoint x: 544, endPoint y: 461, distance: 16.3
click at [544, 461] on p "✅ Le tissu en bambou est respirant et évacue l’humidité , ce qui réduit les ode…" at bounding box center [539, 448] width 237 height 65
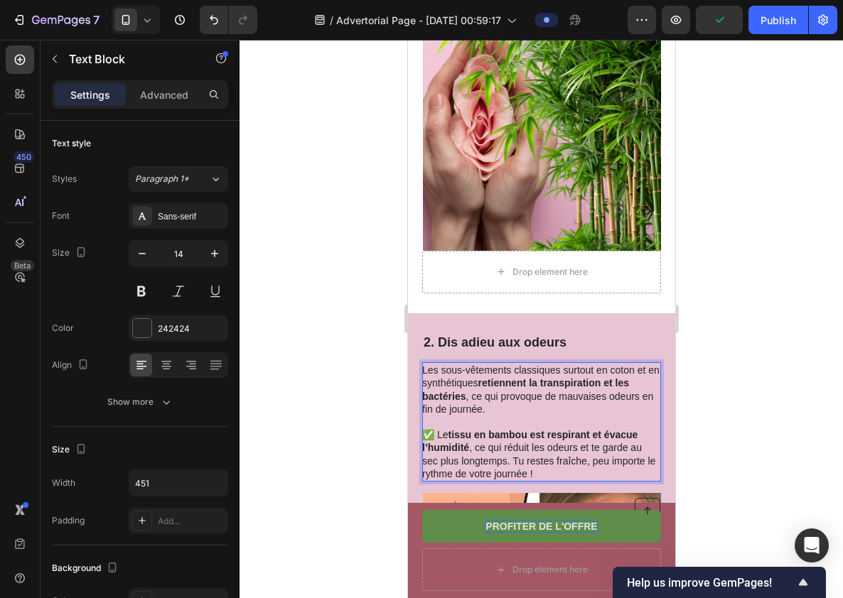
click at [761, 465] on div at bounding box center [541, 319] width 603 height 559
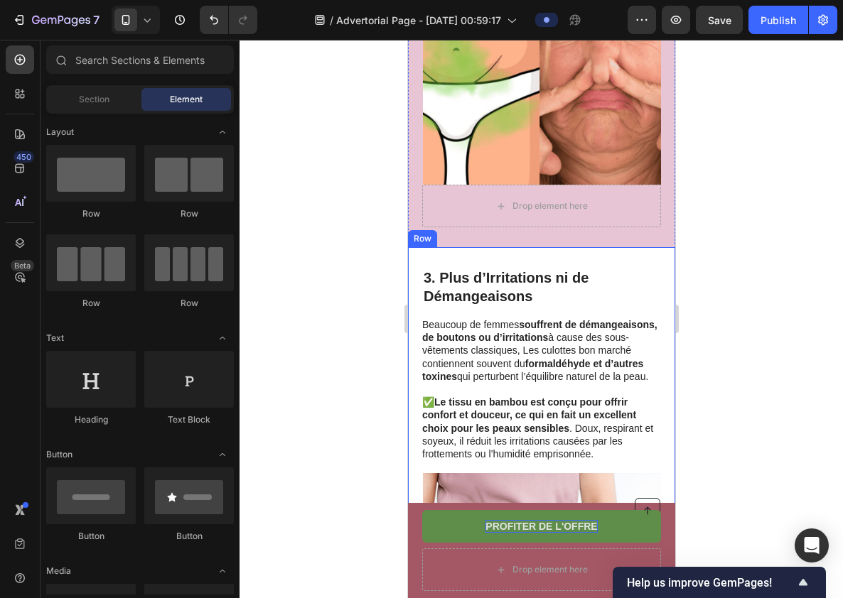
scroll to position [1236, 0]
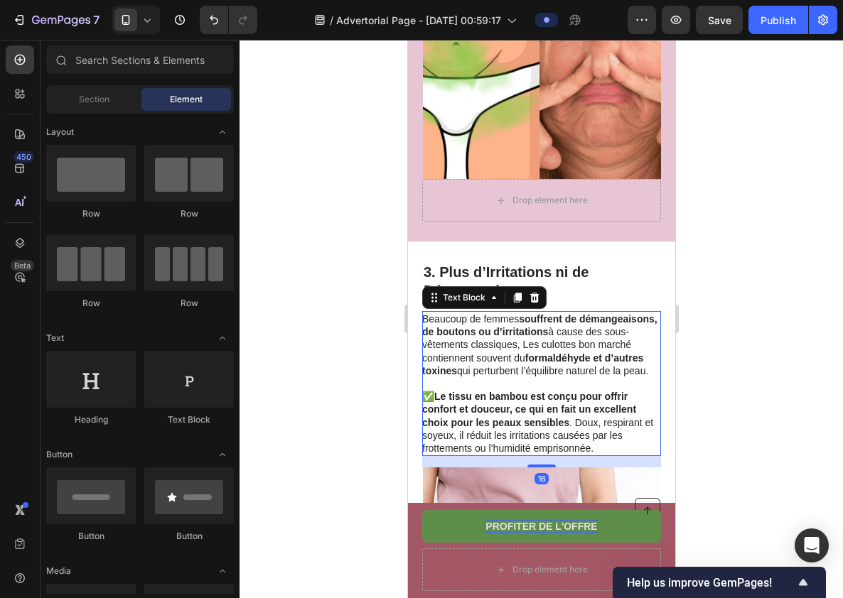
click at [522, 351] on p "Beaucoup de femmes souffrent de démangeaisons, de boutons ou d’irritations à ca…" at bounding box center [539, 345] width 237 height 65
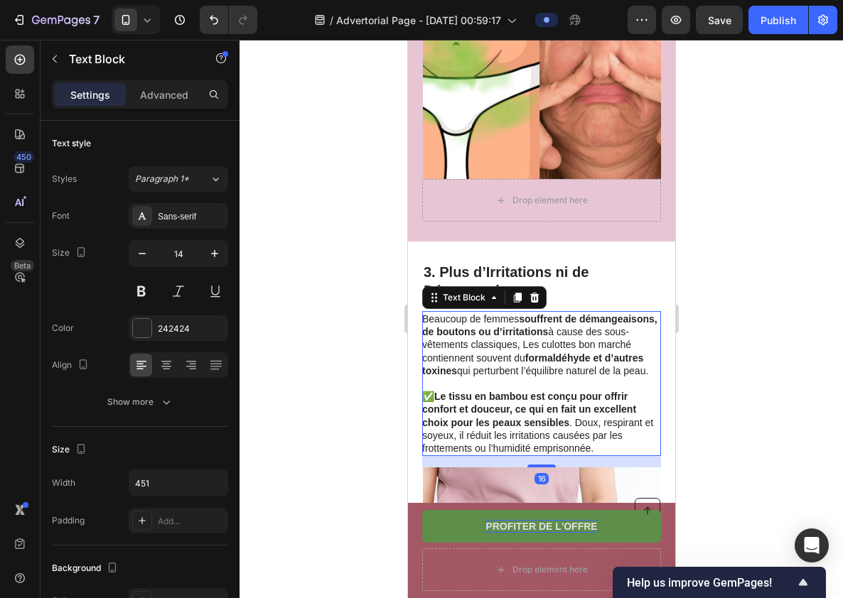
click at [549, 354] on p "Beaucoup de femmes souffrent de démangeaisons, de boutons ou d’irritations à ca…" at bounding box center [539, 345] width 237 height 65
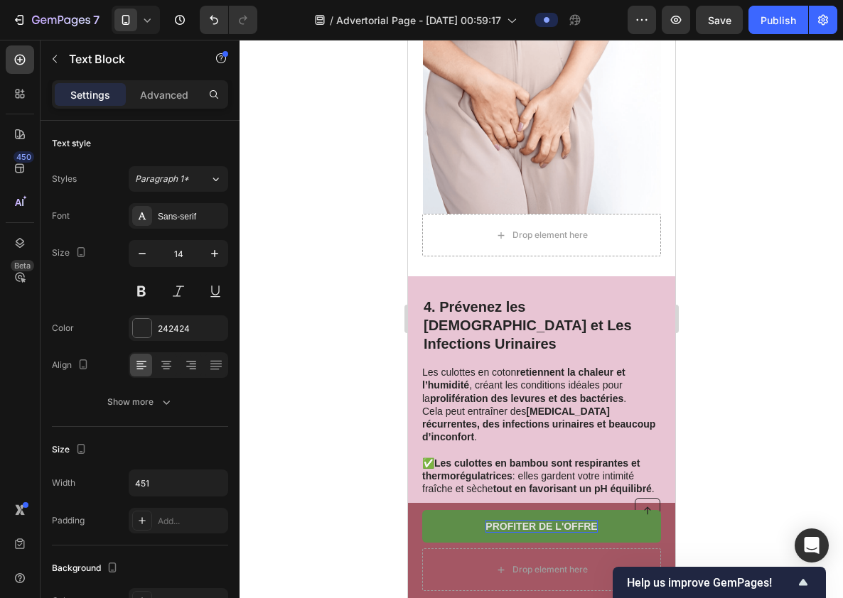
scroll to position [1729, 0]
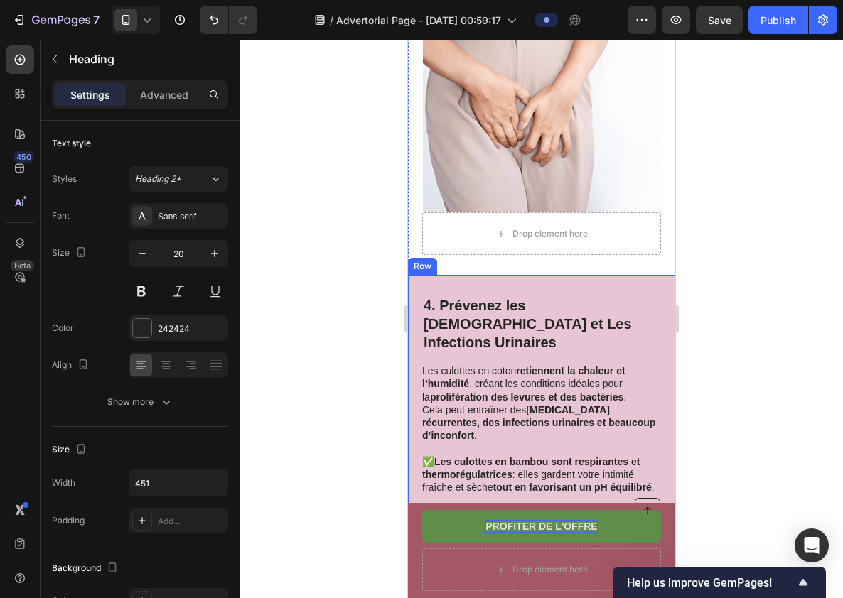
click at [527, 336] on h2 "4. Prévenez les Mycoses et Les Infections Urinaires" at bounding box center [540, 324] width 239 height 58
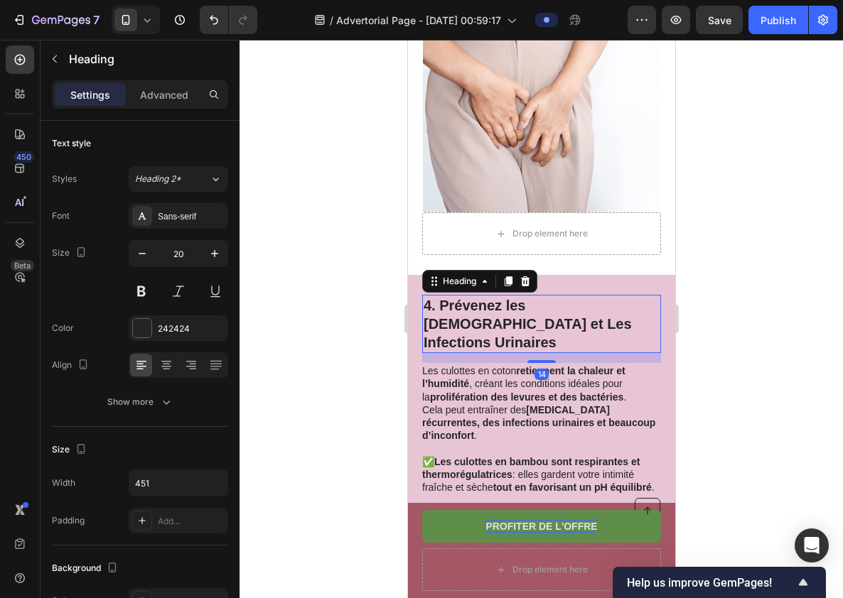
click at [491, 323] on h2 "4. Prévenez les Mycoses et Les Infections Urinaires" at bounding box center [540, 324] width 239 height 58
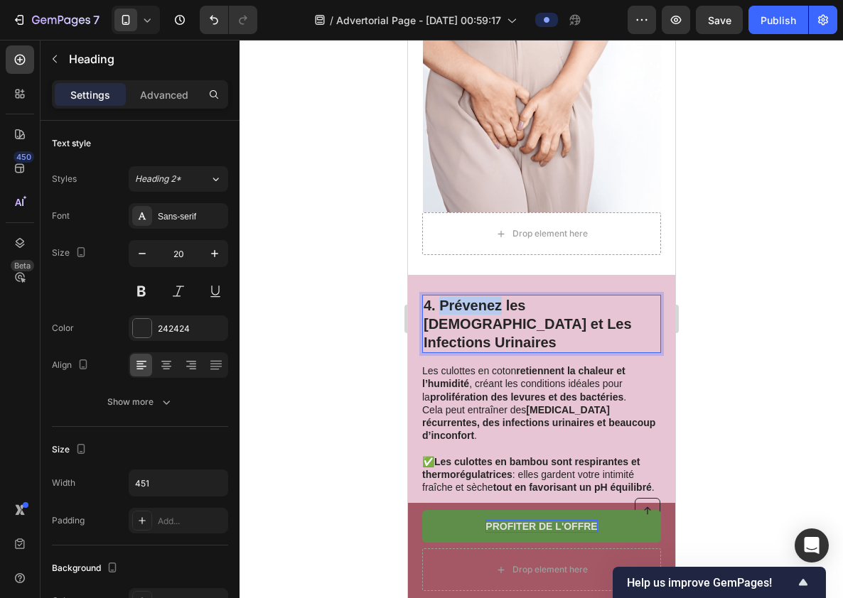
click at [491, 323] on p "4. Prévenez les Mycoses et Les Infections Urinaires" at bounding box center [541, 323] width 236 height 55
click at [762, 389] on div at bounding box center [541, 319] width 603 height 559
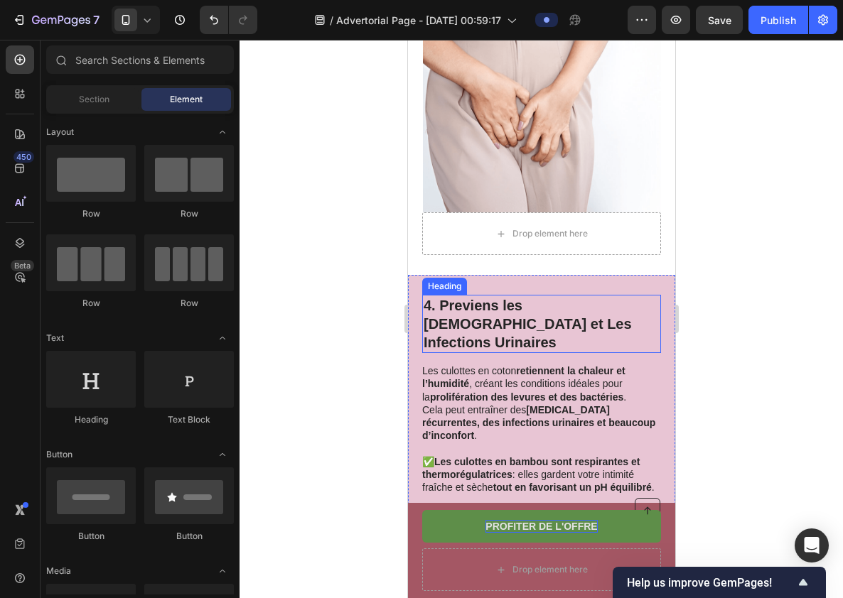
click at [520, 331] on p "4. Previens les Mycoses et Les Infections Urinaires" at bounding box center [541, 323] width 236 height 55
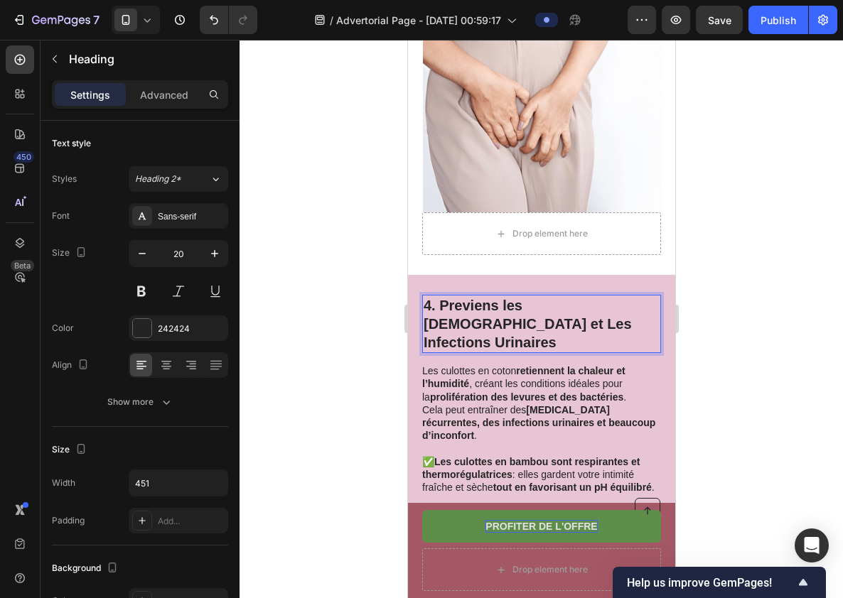
click at [484, 321] on p "4. Previens les Mycoses et Les Infections Urinaires" at bounding box center [541, 323] width 236 height 55
click at [540, 318] on p "4. Il te proyège les Mycoses et Les Infections Urinaires" at bounding box center [541, 323] width 236 height 55
click at [436, 337] on p "4. Il te proyège des Mycoses et Les Infections Urinaires" at bounding box center [541, 323] width 236 height 55
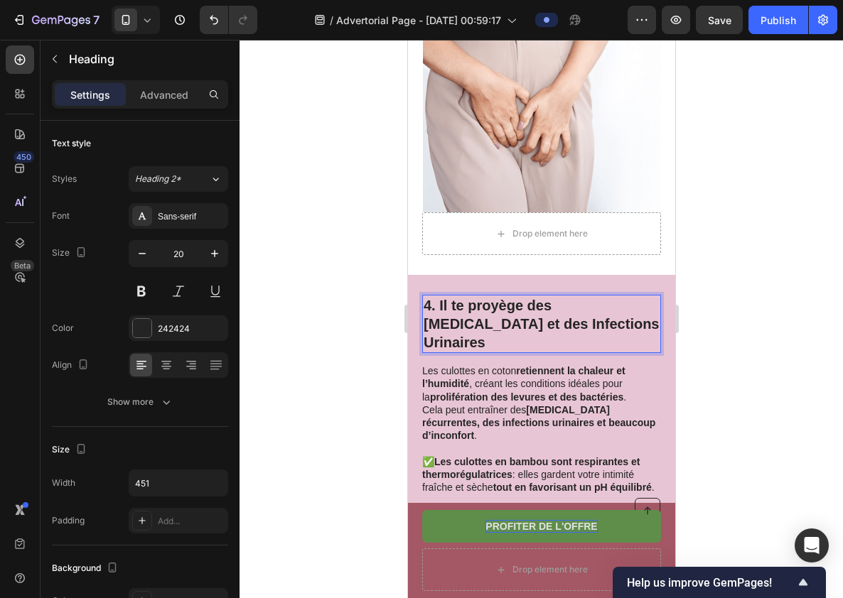
click at [498, 318] on p "4. Il te proyège des Mycoses et des Infections Urinaires" at bounding box center [541, 323] width 236 height 55
click at [477, 316] on p "4. Il te protège des Mycoses et des Infections Urinaires" at bounding box center [541, 323] width 236 height 55
click at [725, 401] on div at bounding box center [541, 319] width 603 height 559
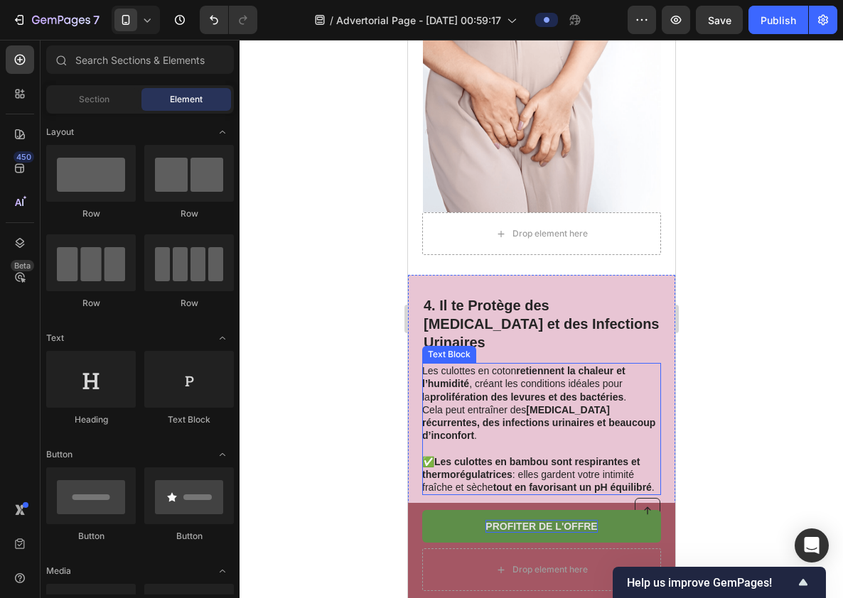
scroll to position [1743, 0]
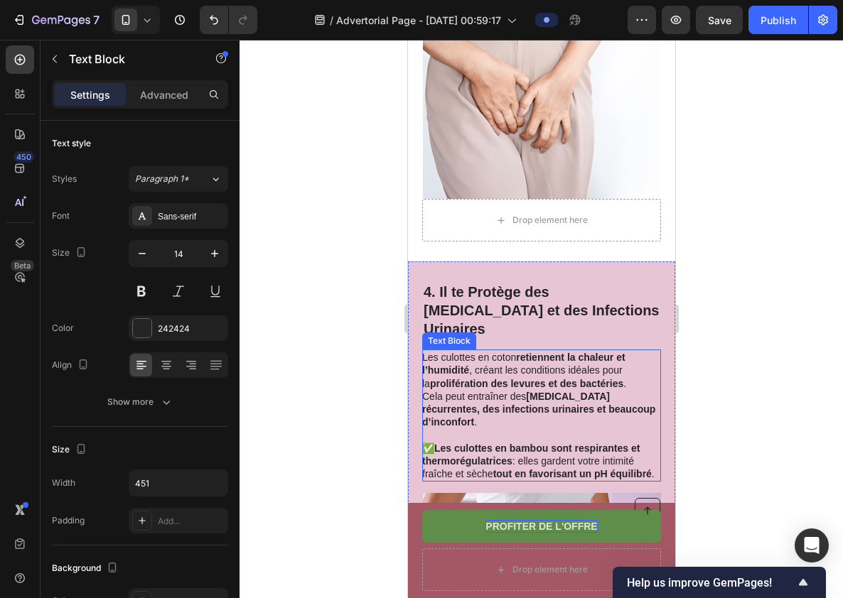
click at [558, 391] on strong "[MEDICAL_DATA] récurrentes, des infections urinaires et beaucoup d’inconfort" at bounding box center [537, 409] width 233 height 37
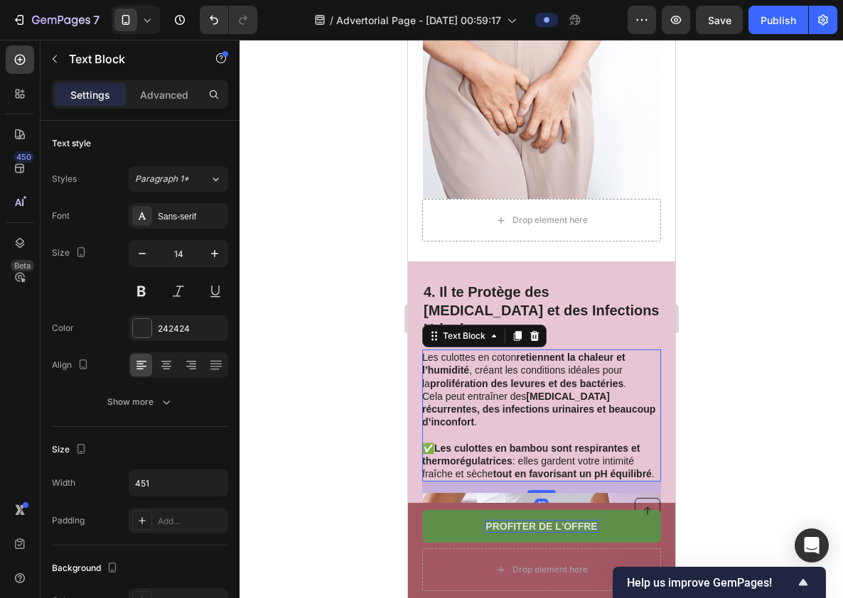
click at [575, 381] on strong "prolifération des levures et des bactéries" at bounding box center [525, 383] width 193 height 11
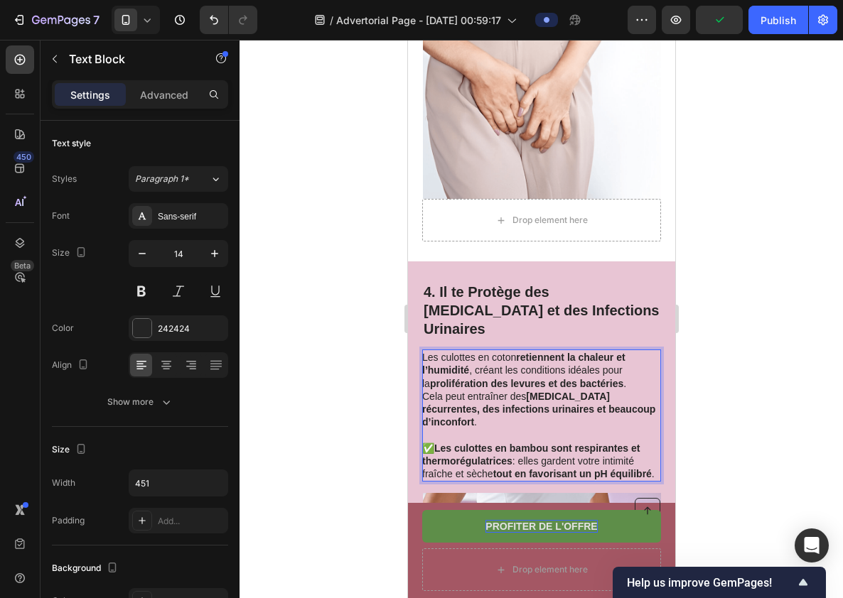
click at [593, 443] on p "✅ Les culottes en bambou sont respirantes et thermorégulatrices : elles gardent…" at bounding box center [539, 461] width 237 height 39
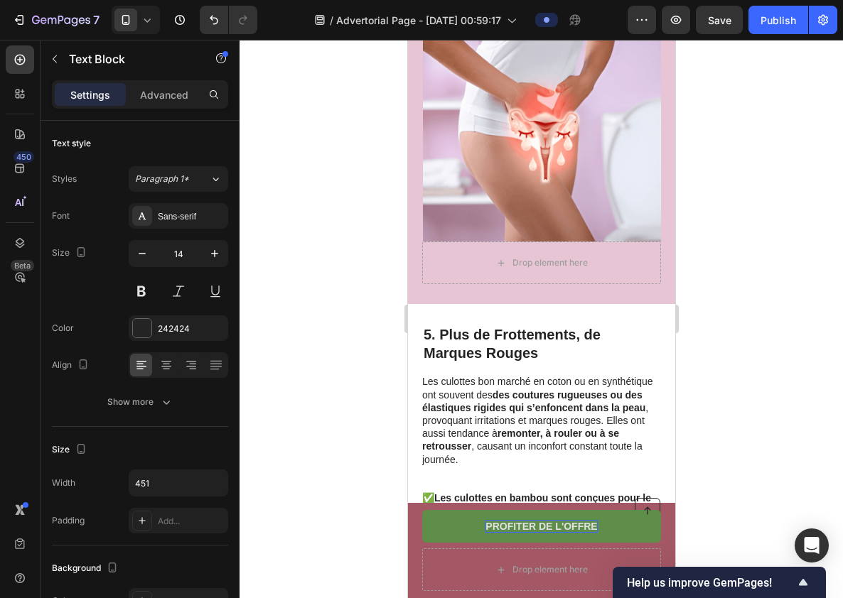
scroll to position [2243, 0]
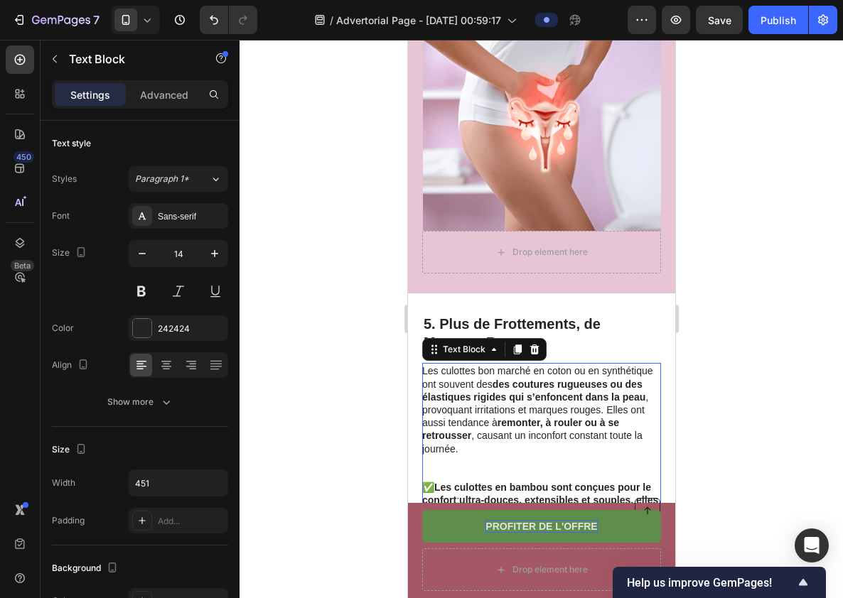
click at [527, 365] on p "Les culottes bon marché en coton ou en synthétique ont souvent des des coutures…" at bounding box center [539, 410] width 237 height 90
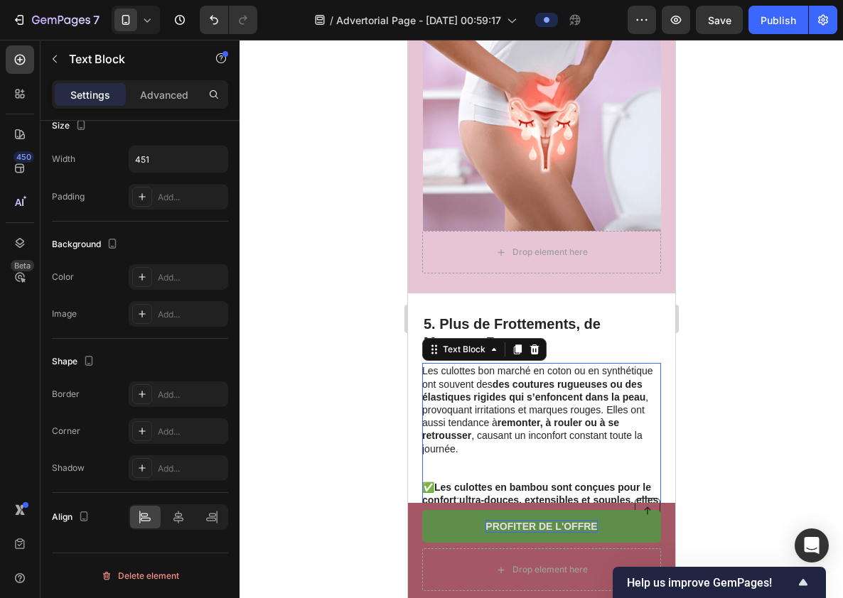
click at [513, 468] on p at bounding box center [539, 474] width 237 height 13
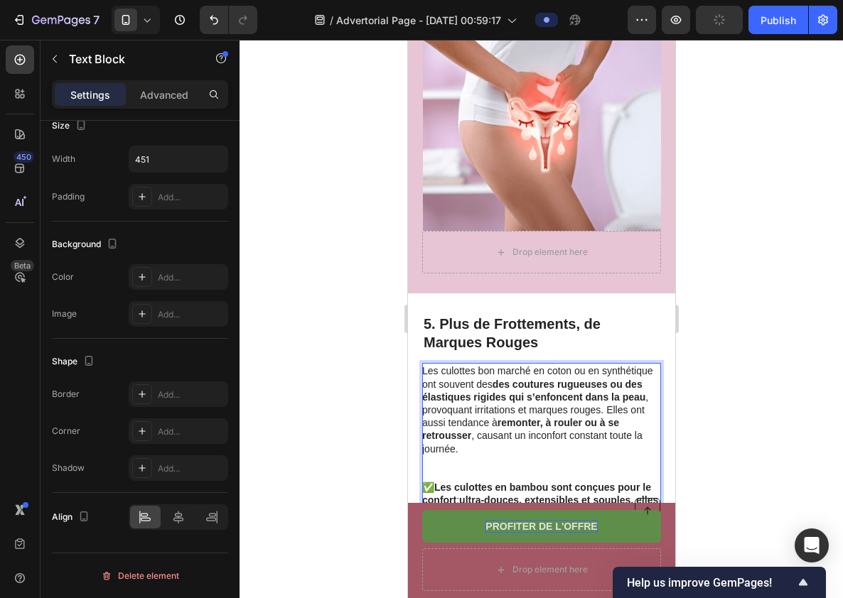
click at [529, 468] on p "Rich Text Editor. Editing area: main" at bounding box center [539, 474] width 237 height 13
click at [530, 456] on p "Rich Text Editor. Editing area: main" at bounding box center [539, 462] width 237 height 13
click at [530, 468] on p "Rich Text Editor. Editing area: main" at bounding box center [539, 474] width 237 height 13
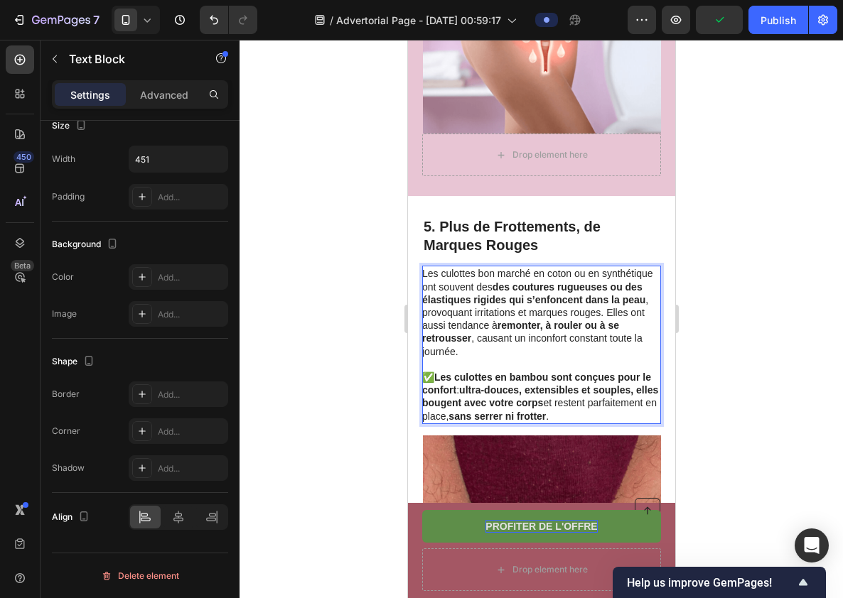
scroll to position [2352, 0]
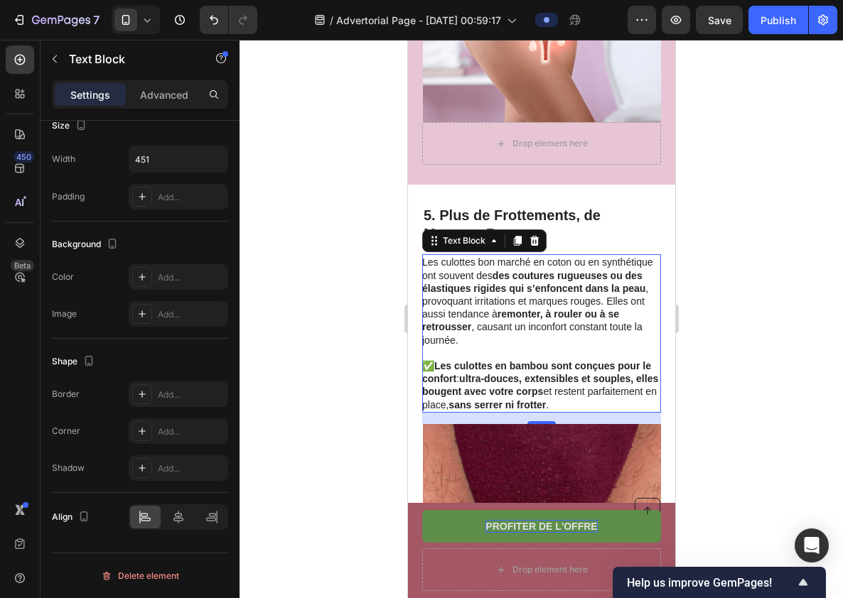
click at [717, 392] on div at bounding box center [541, 319] width 603 height 559
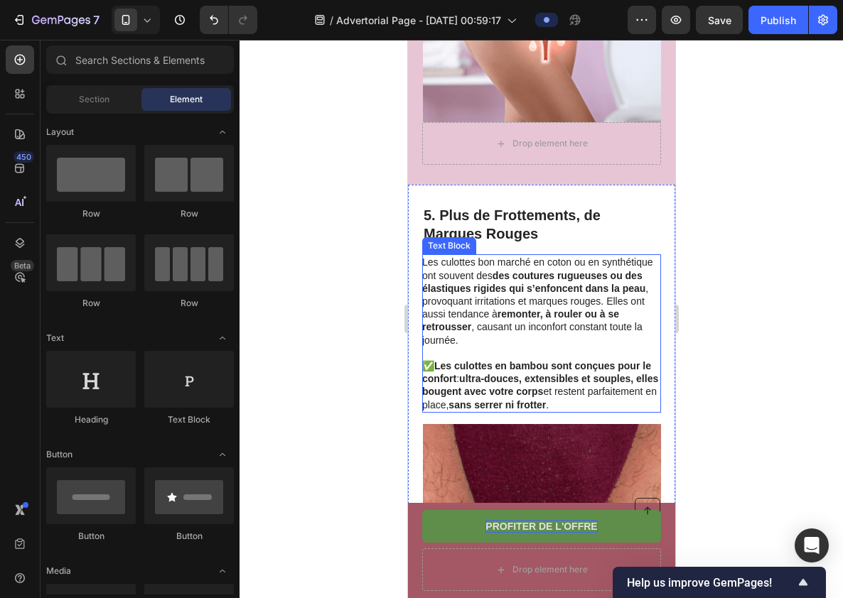
click at [528, 373] on strong "ultra-douces, extensibles et souples, elles bougent avec votre corps" at bounding box center [539, 385] width 236 height 24
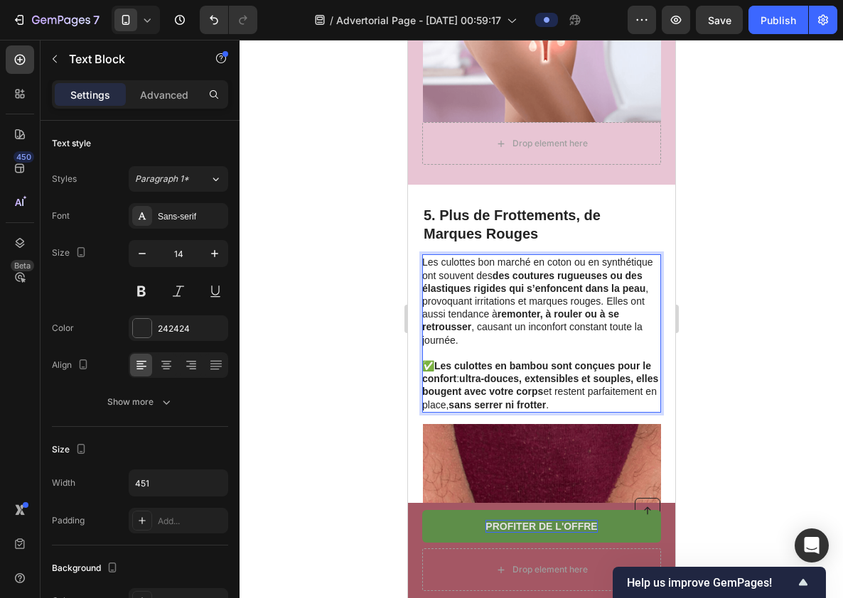
click at [526, 373] on strong "ultra-douces, extensibles et souples, elles bougent avec votre corps" at bounding box center [539, 385] width 236 height 24
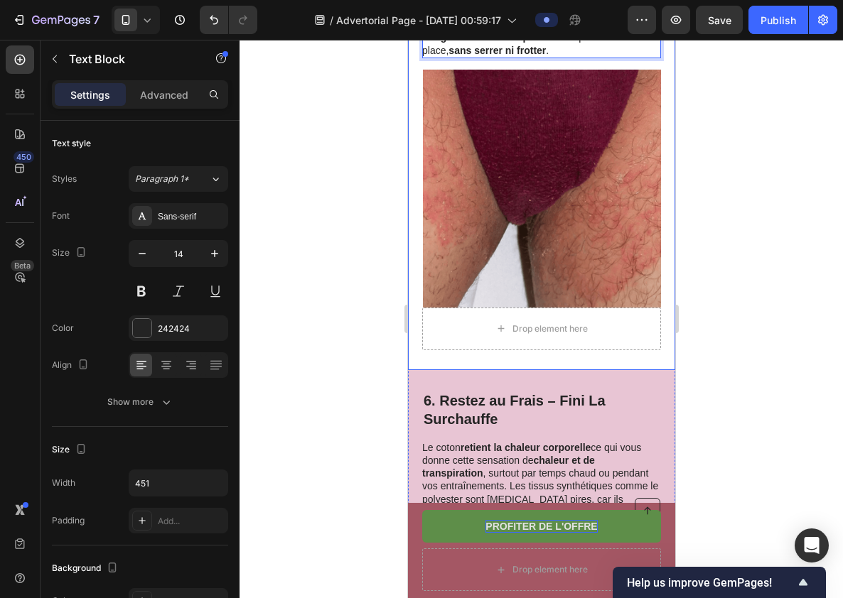
scroll to position [2827, 0]
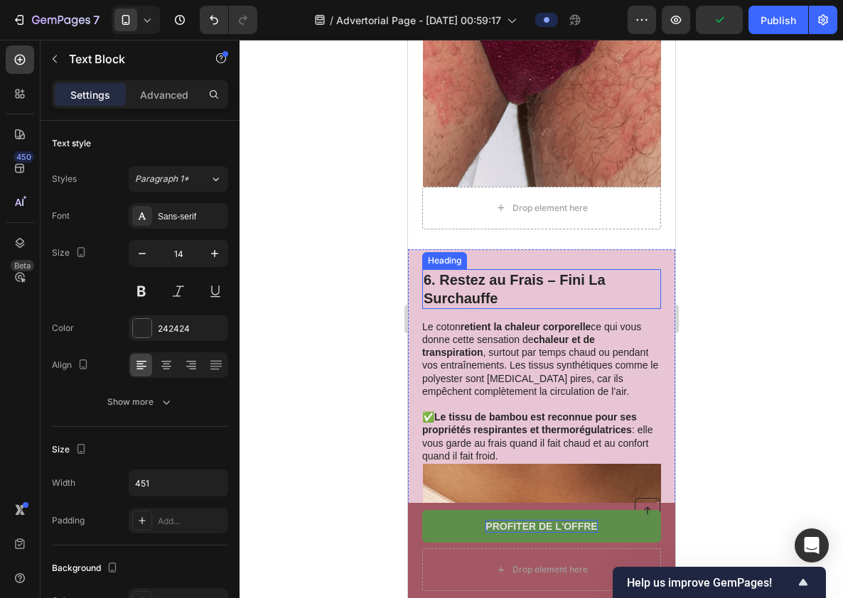
click at [506, 269] on h2 "6. Restez au Frais – Fini La Surchauffe" at bounding box center [540, 289] width 239 height 40
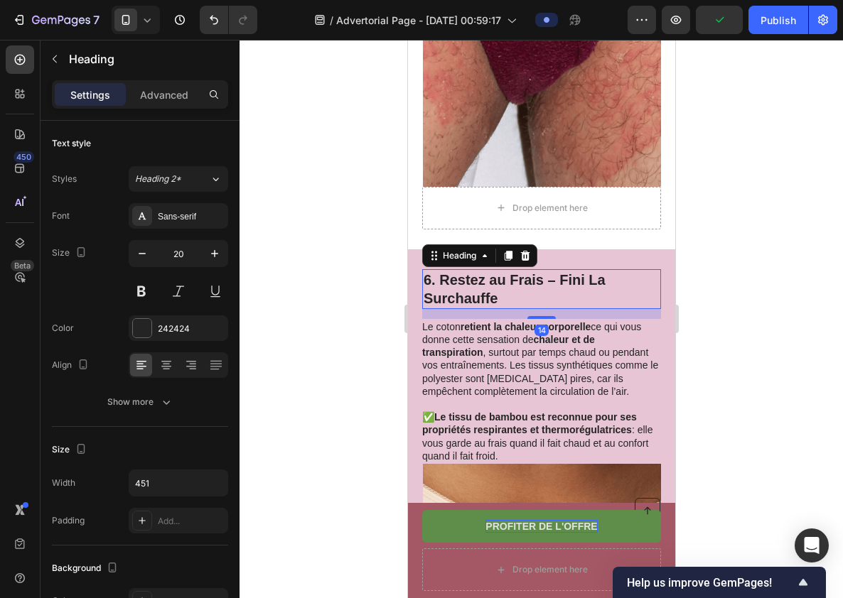
click at [483, 269] on h2 "6. Restez au Frais – Fini La Surchauffe" at bounding box center [540, 289] width 239 height 40
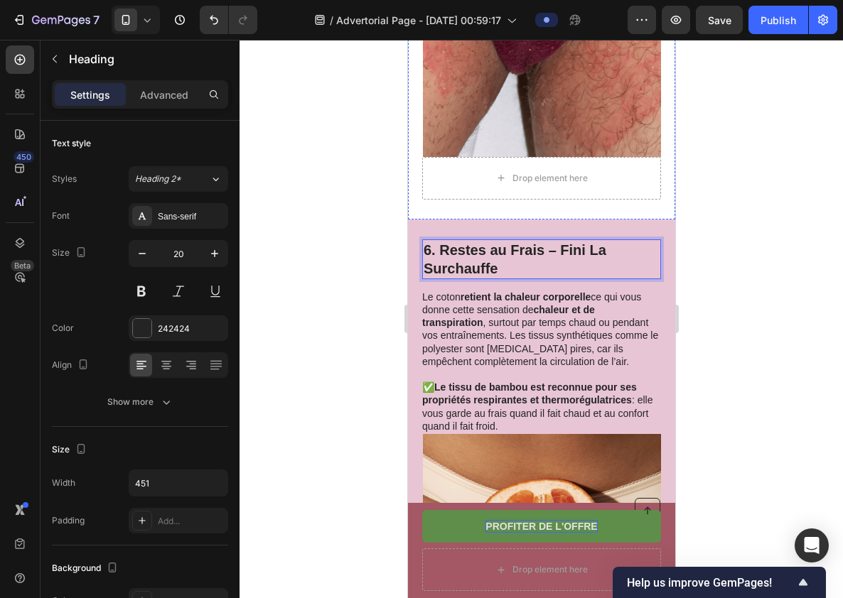
scroll to position [2871, 0]
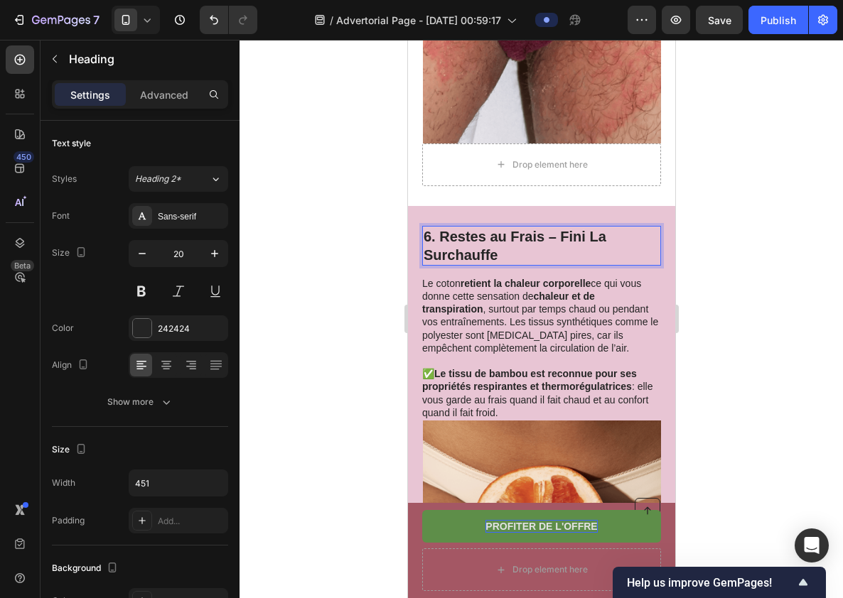
click at [534, 227] on p "6. Restes au Frais – Fini La Surchauffe" at bounding box center [541, 245] width 236 height 37
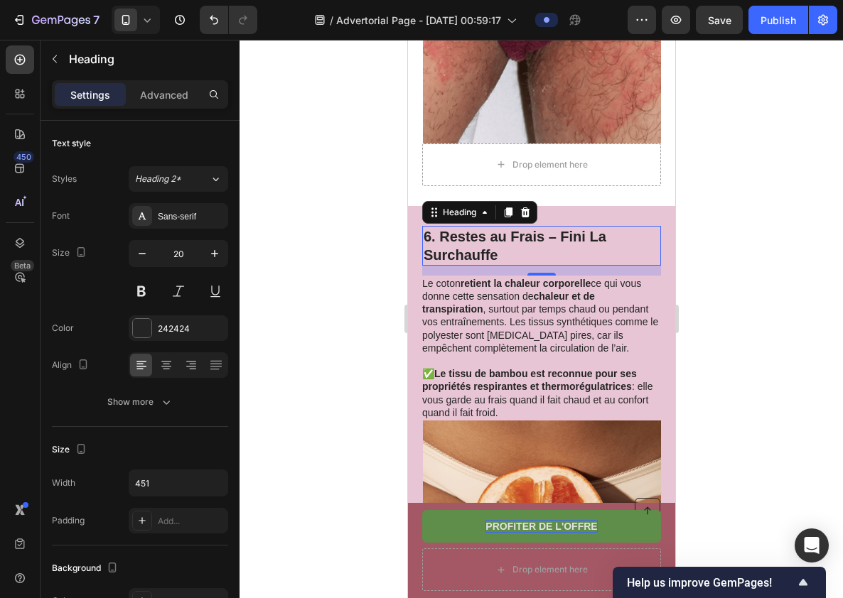
click at [729, 323] on div at bounding box center [541, 319] width 603 height 559
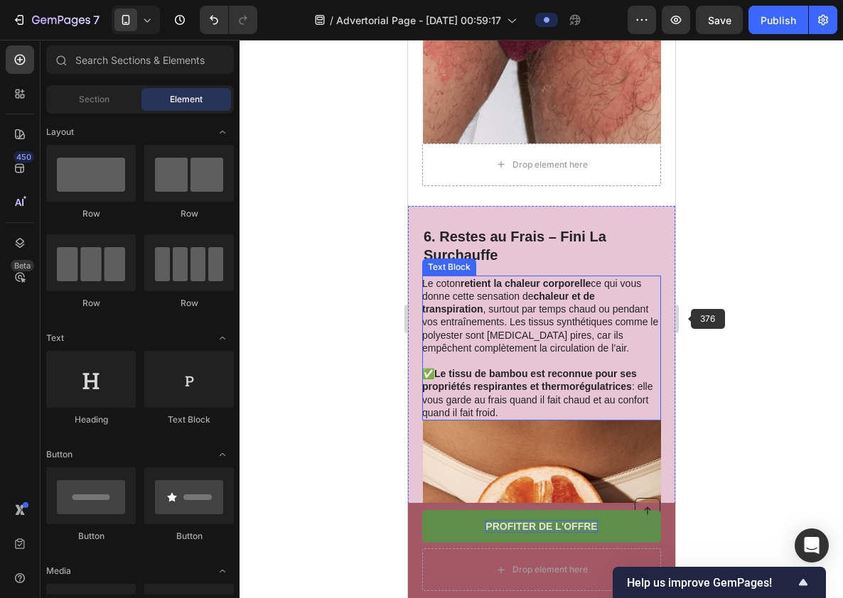
click at [623, 298] on p "Le coton retient la chaleur corporelle ce qui vous donne cette sensation de cha…" at bounding box center [539, 315] width 237 height 77
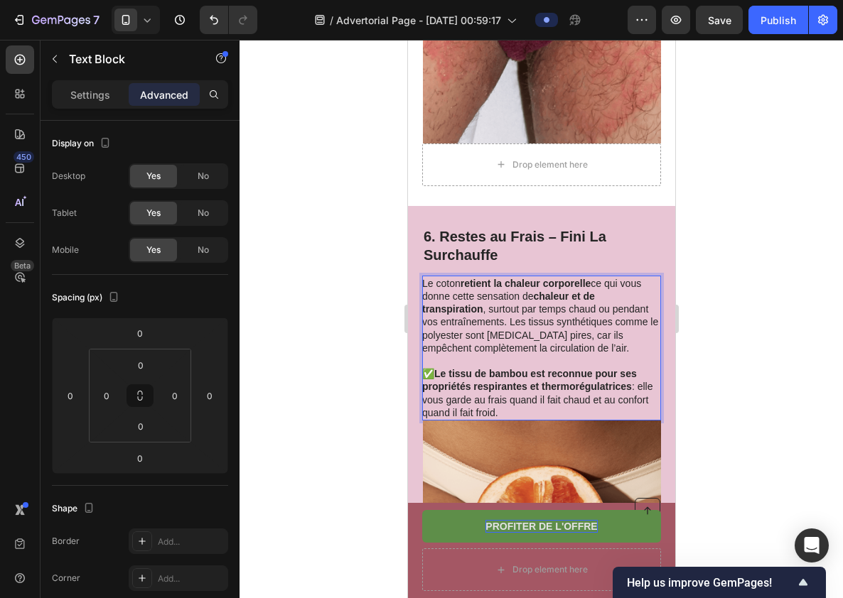
click at [637, 277] on p "Le coton retient la chaleur corporelle ce qui vous donne cette sensation de cha…" at bounding box center [539, 315] width 237 height 77
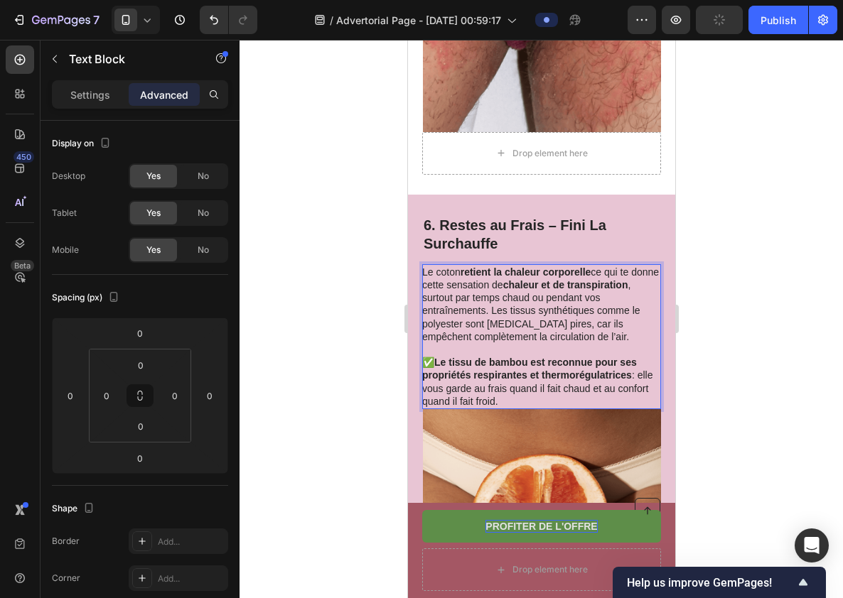
click at [430, 294] on p "Le coton retient la chaleur corporelle ce qui te donne cette sensation de chale…" at bounding box center [539, 304] width 237 height 77
click at [569, 306] on p "Le coton retient la chaleur corporelle ce qui te donne cette sensation de chale…" at bounding box center [539, 304] width 237 height 77
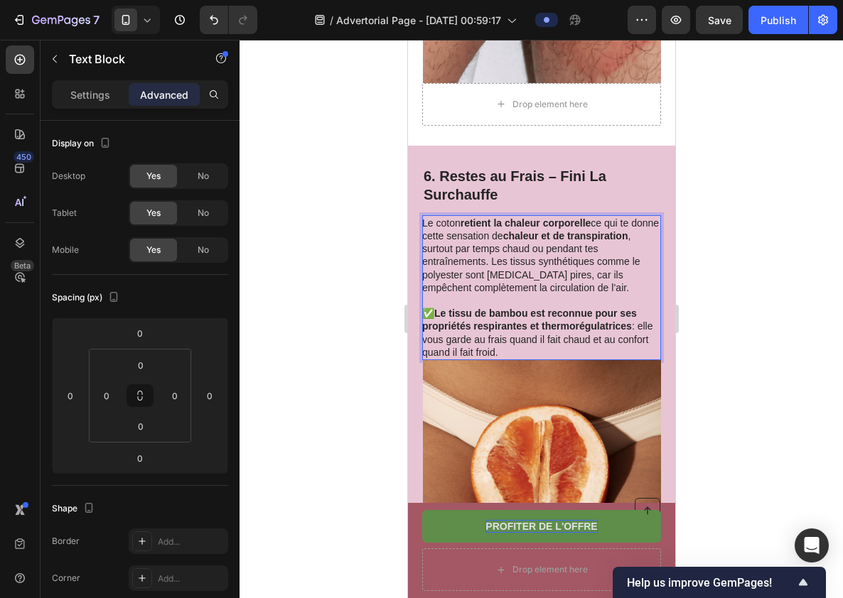
scroll to position [2953, 0]
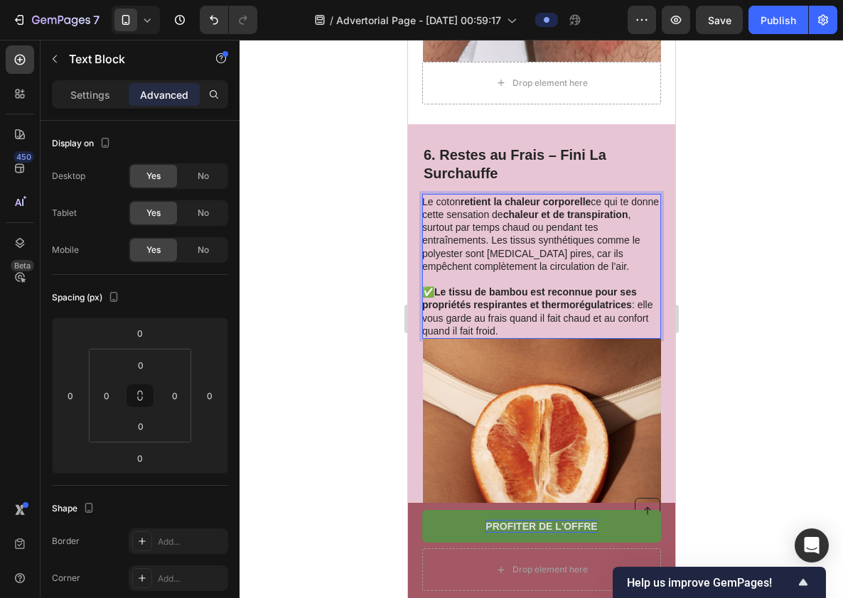
click at [432, 296] on p "✅ Le tissu de bambou est reconnue pour ses propriétés respirantes et thermorégu…" at bounding box center [539, 312] width 237 height 52
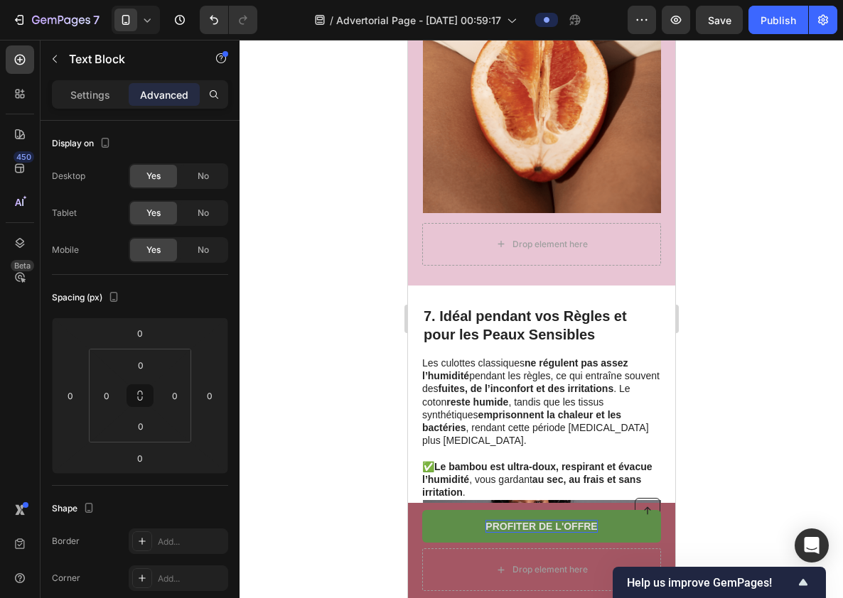
scroll to position [3394, 0]
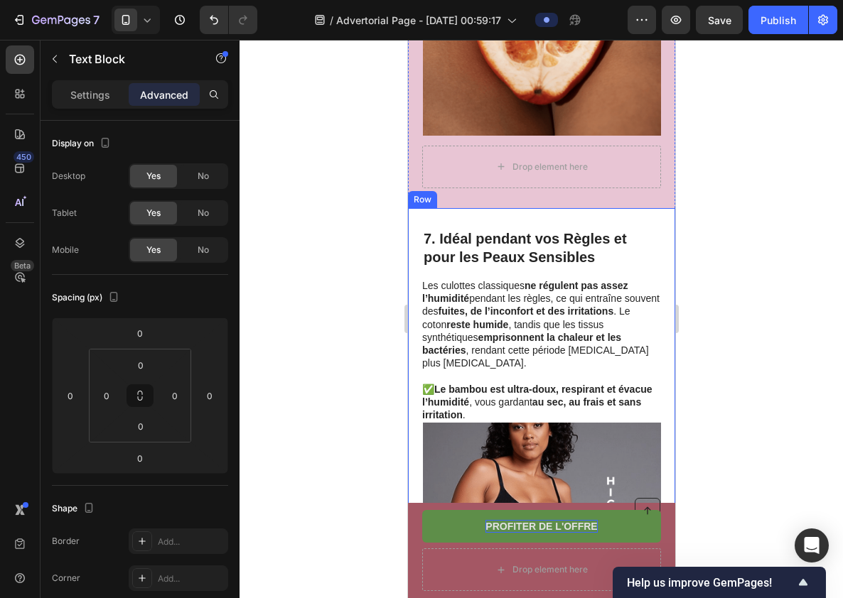
click at [527, 252] on div "7. Idéal pendant vos Règles et pour les Peaux Sensibles Heading Les culottes cl…" at bounding box center [540, 444] width 239 height 433
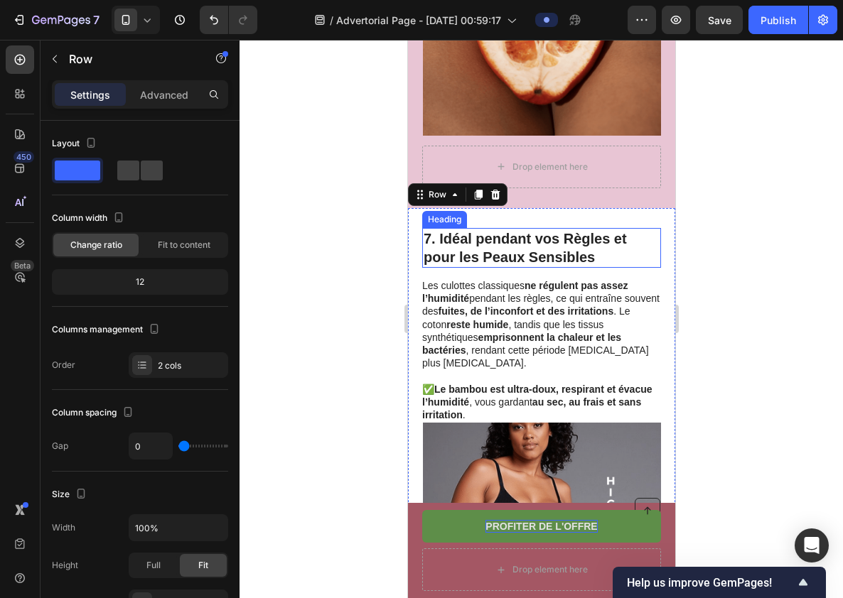
click at [525, 233] on h2 "7. Idéal pendant vos Règles et pour les Peaux Sensibles" at bounding box center [540, 248] width 239 height 40
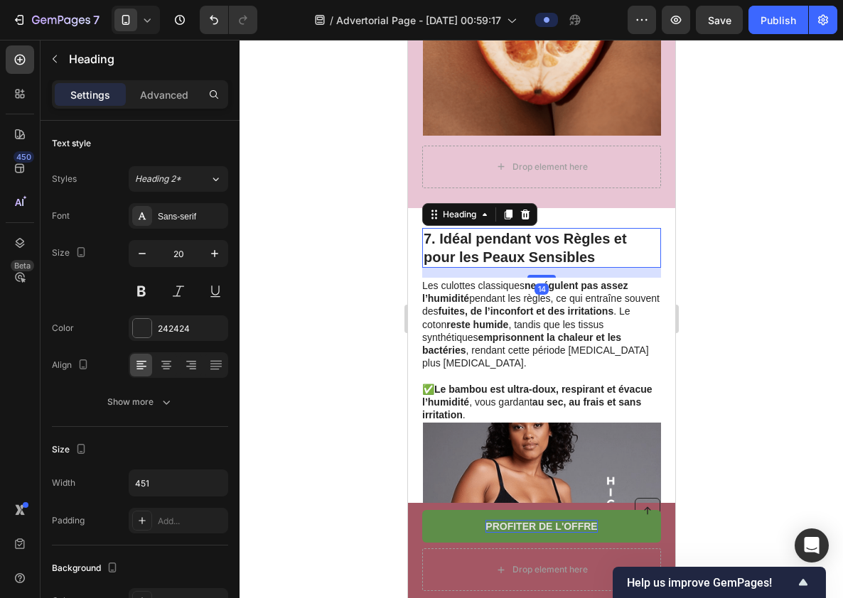
click at [549, 228] on h2 "7. Idéal pendant vos Règles et pour les Peaux Sensibles" at bounding box center [540, 248] width 239 height 40
click at [549, 230] on p "7. Idéal pendant vos Règles et pour les Peaux Sensibles" at bounding box center [541, 248] width 236 height 37
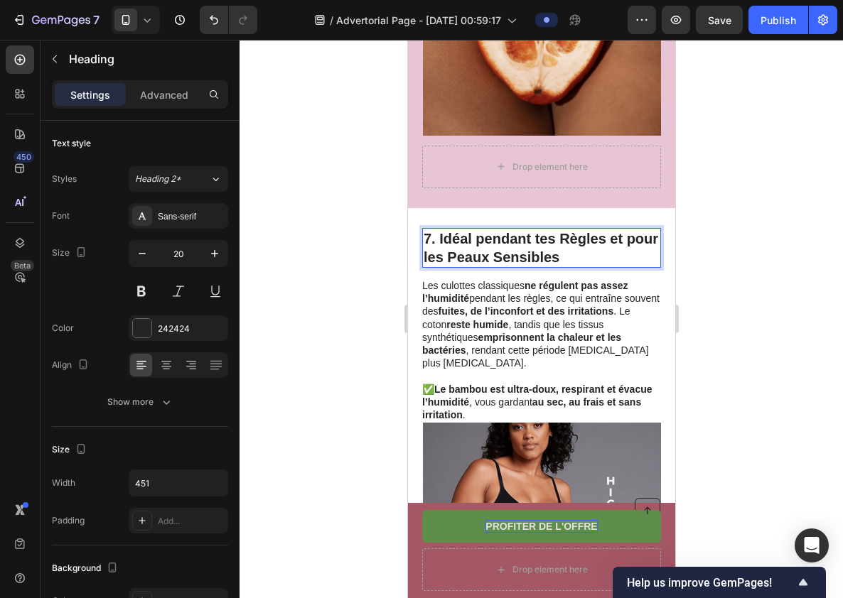
scroll to position [3466, 0]
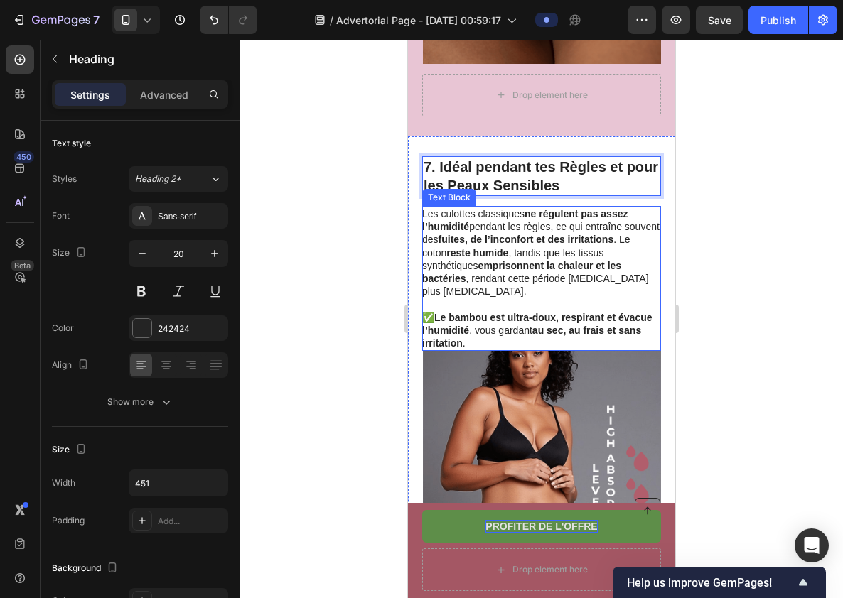
click at [569, 234] on strong "fuites, de l’inconfort et des irritations" at bounding box center [526, 239] width 176 height 11
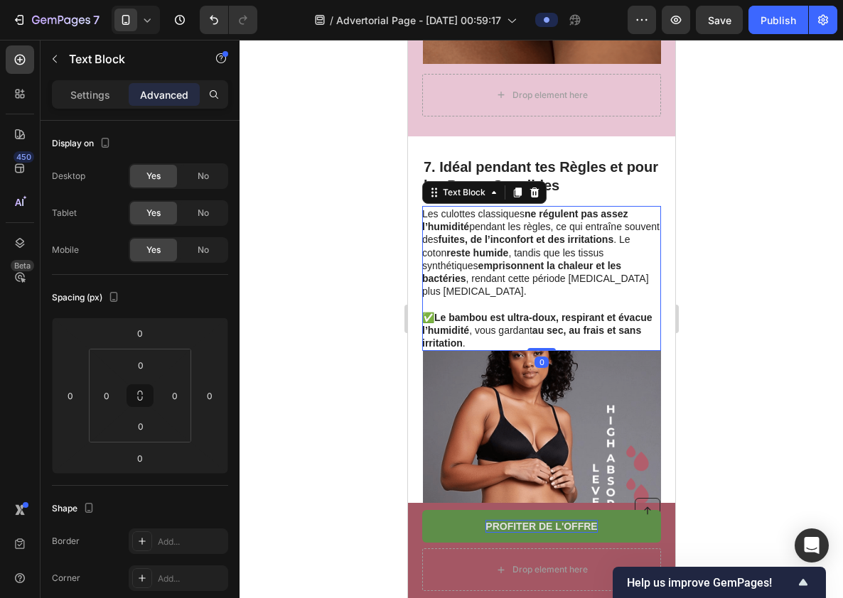
click at [573, 208] on p "Les culottes classiques ne régulent pas assez l’humidité pendant les règles, ce…" at bounding box center [539, 253] width 237 height 90
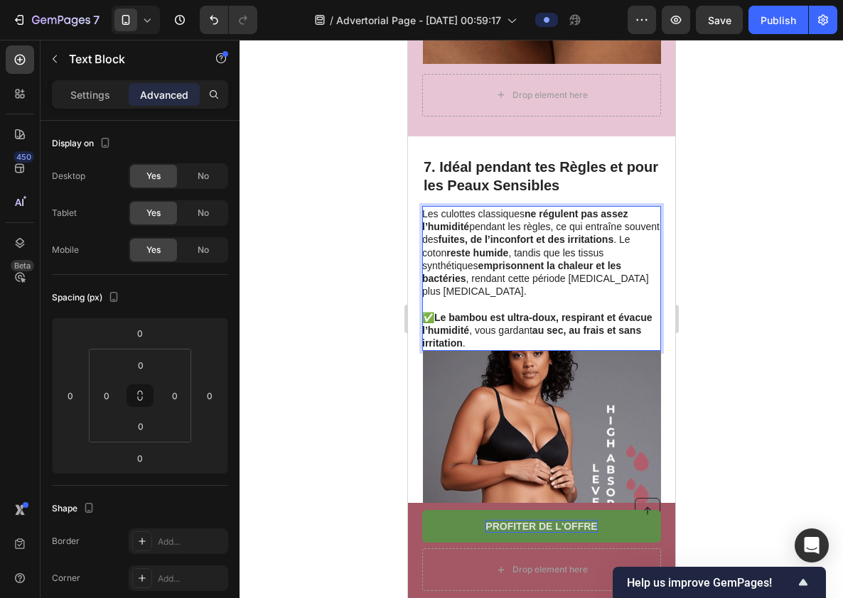
click at [566, 227] on p "Les culottes classiques ne régulent pas assez l’humidité pendant les règles, ce…" at bounding box center [539, 253] width 237 height 90
click at [568, 312] on strong "Le bambou est ultra-doux, respirant et évacue l’humidité" at bounding box center [536, 324] width 230 height 24
click at [562, 311] on p "✅ Le bambou est ultra-doux, respirant et évacue l’humidité , vous gardant au se…" at bounding box center [539, 330] width 237 height 39
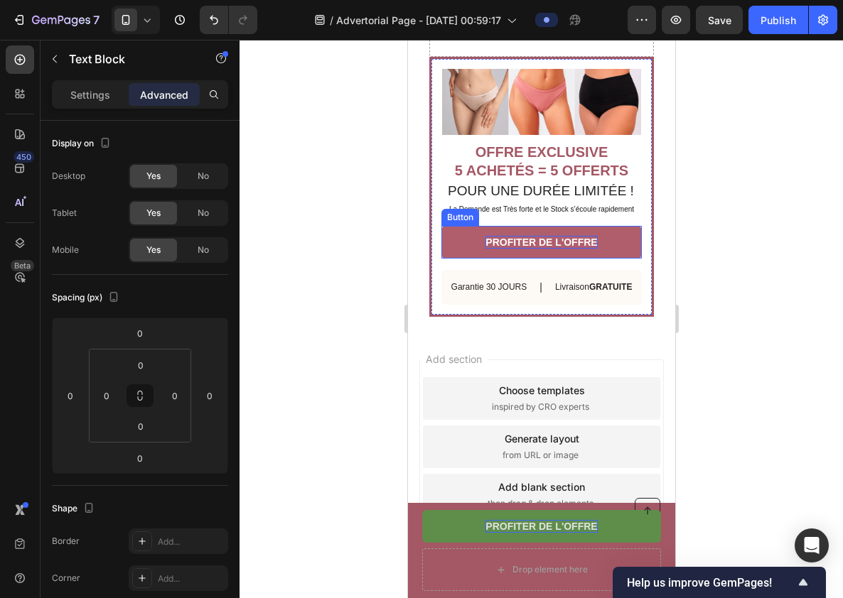
scroll to position [4113, 0]
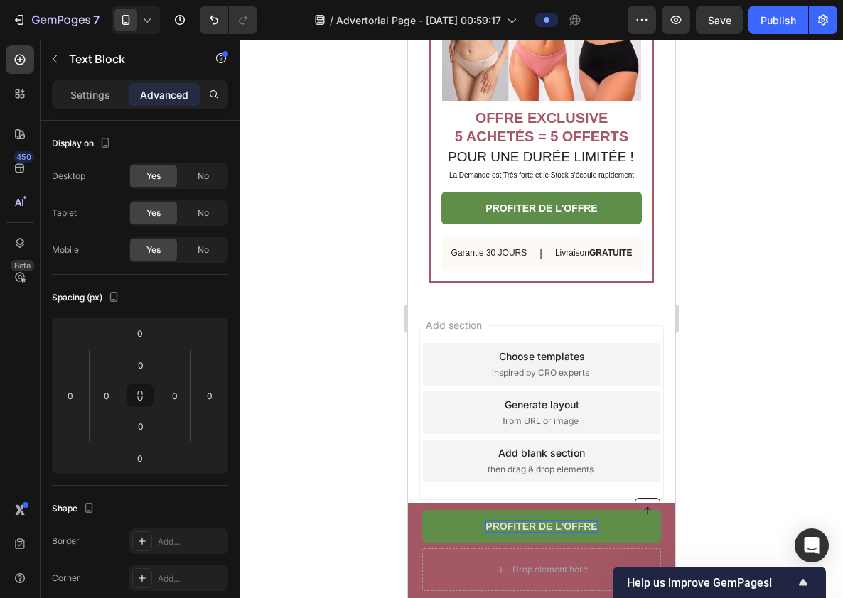
click at [715, 308] on div at bounding box center [541, 319] width 603 height 559
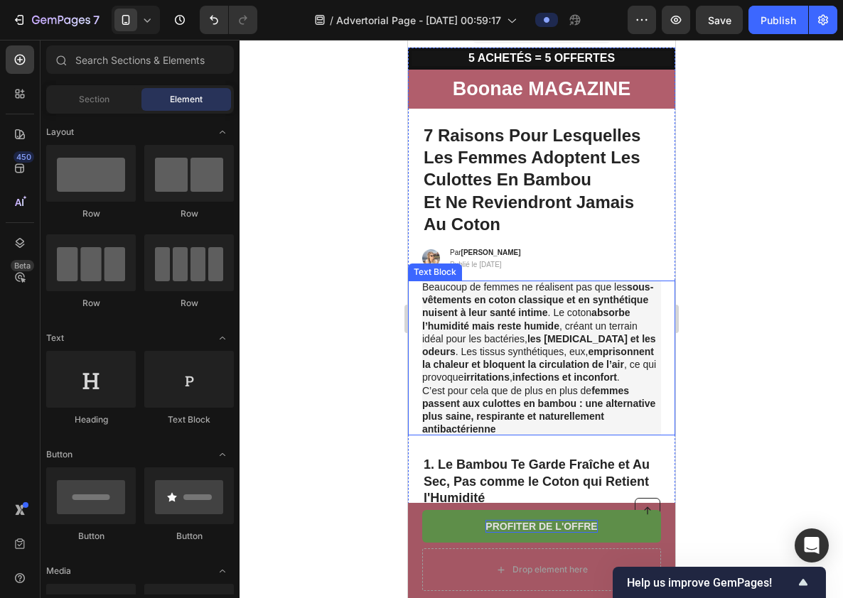
scroll to position [0, 0]
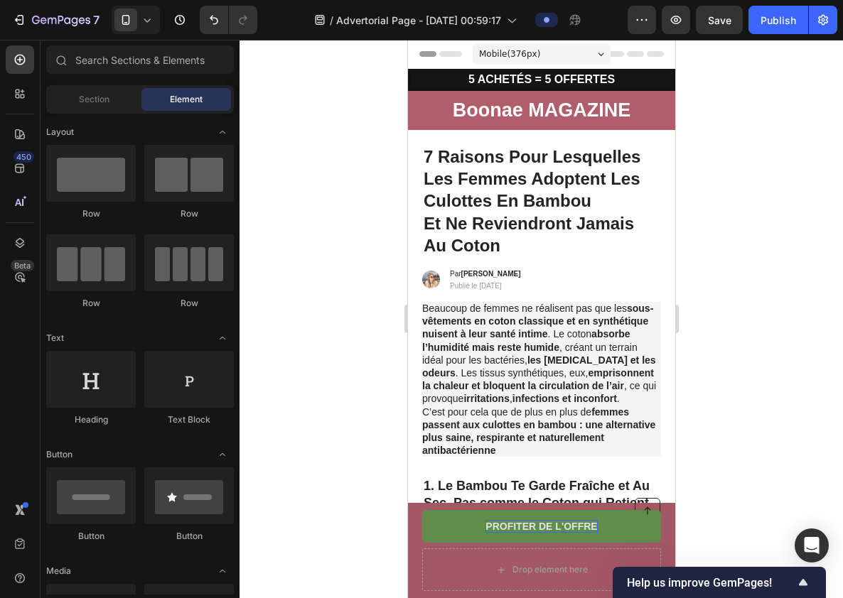
click at [760, 251] on div at bounding box center [541, 319] width 603 height 559
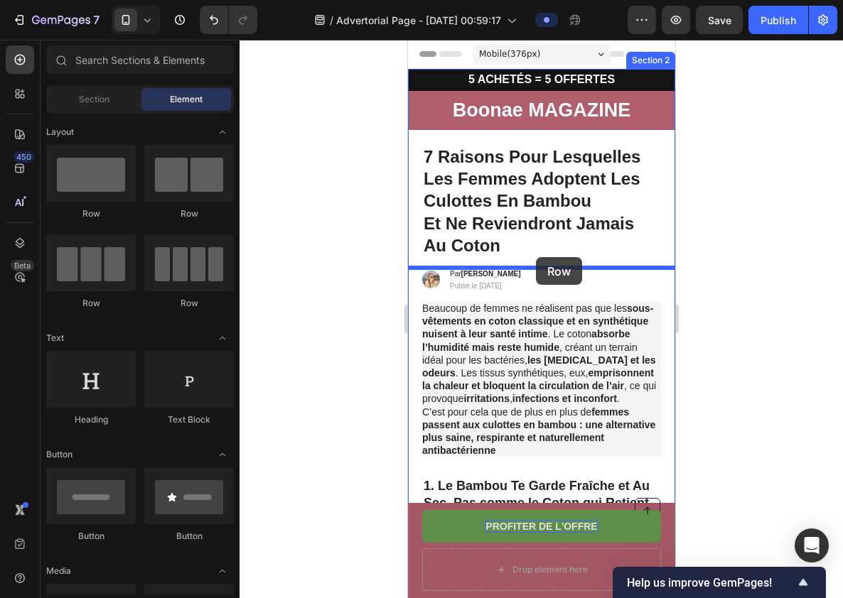
drag, startPoint x: 500, startPoint y: 207, endPoint x: 537, endPoint y: 263, distance: 67.2
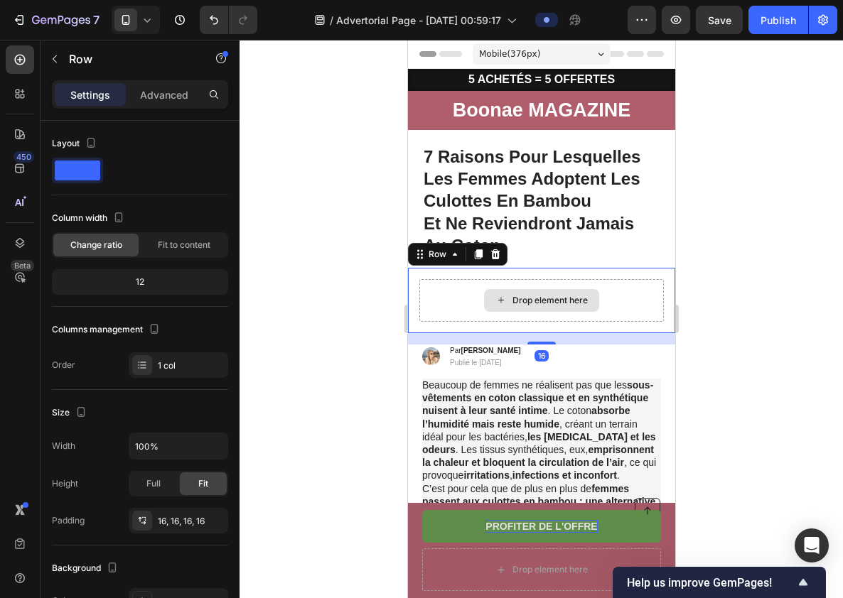
click at [504, 296] on icon at bounding box center [500, 300] width 11 height 12
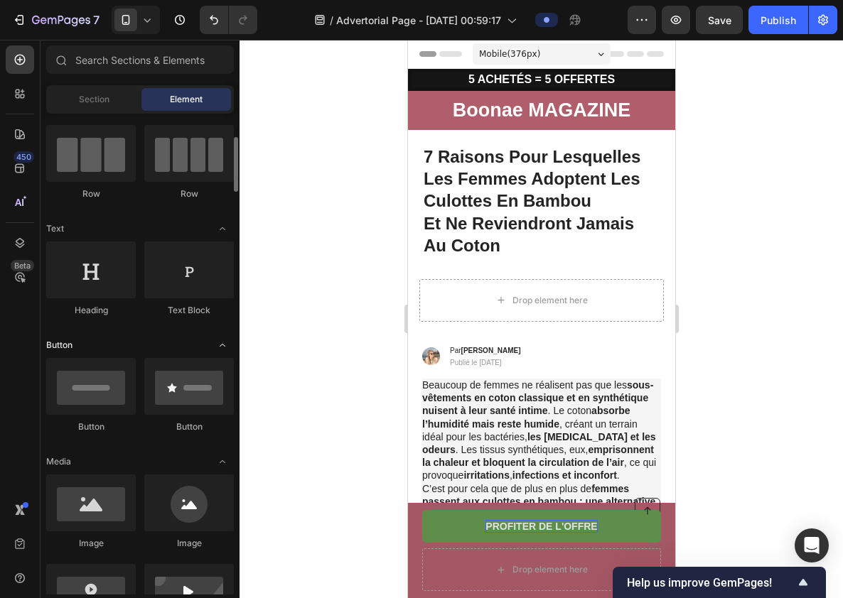
scroll to position [130, 0]
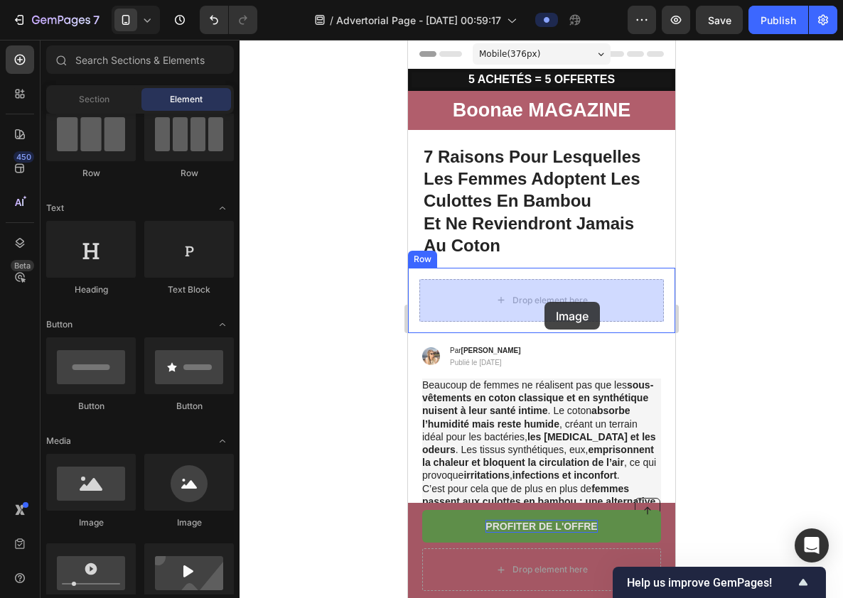
drag, startPoint x: 514, startPoint y: 517, endPoint x: 543, endPoint y: 302, distance: 216.6
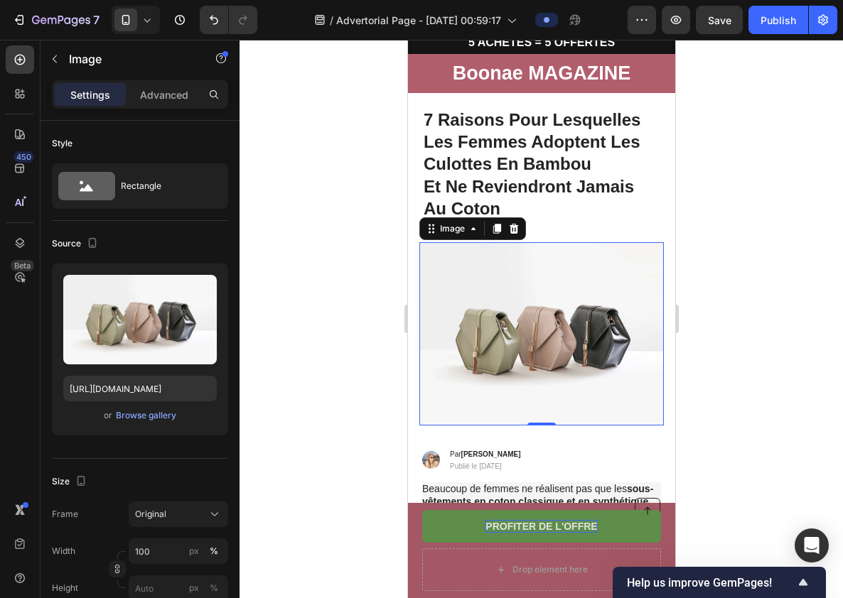
scroll to position [43, 0]
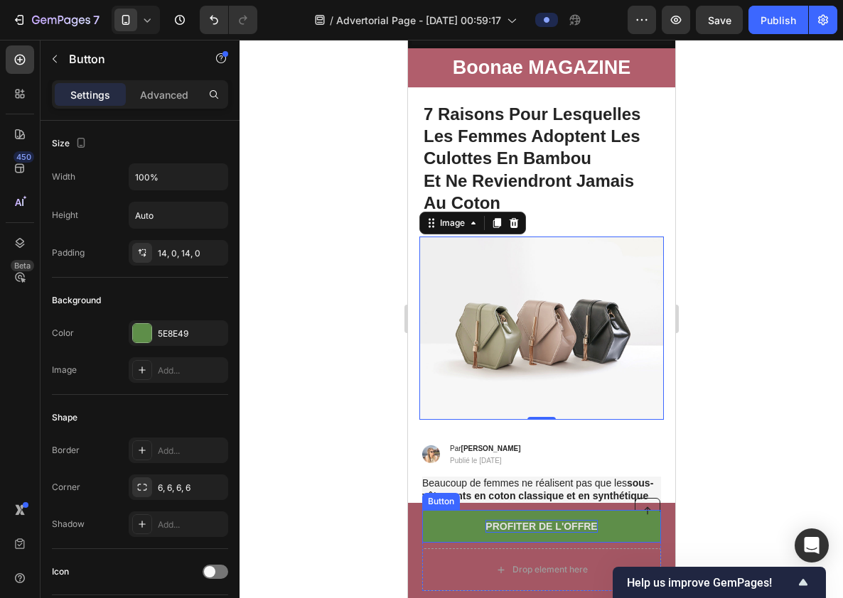
click at [554, 529] on strong "PROFITER DE L'OFFRE" at bounding box center [541, 526] width 112 height 11
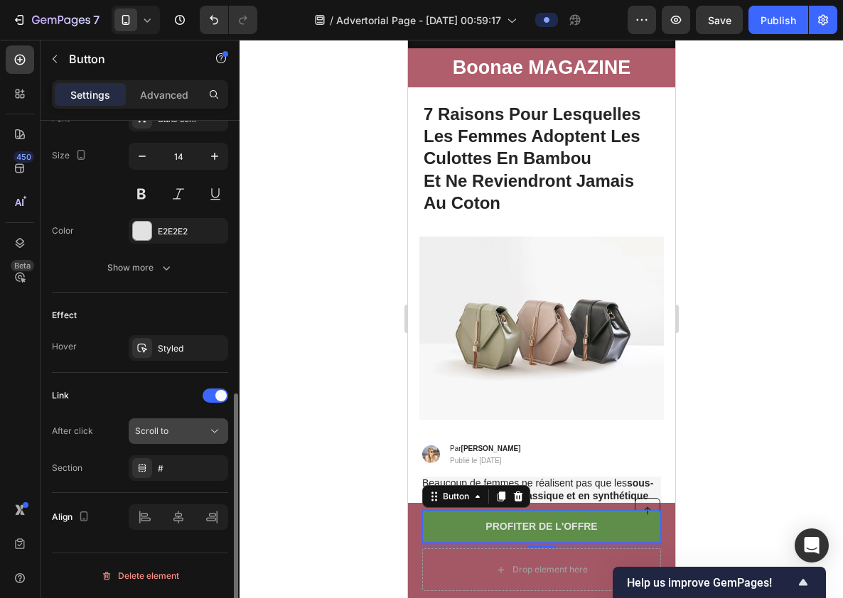
scroll to position [569, 0]
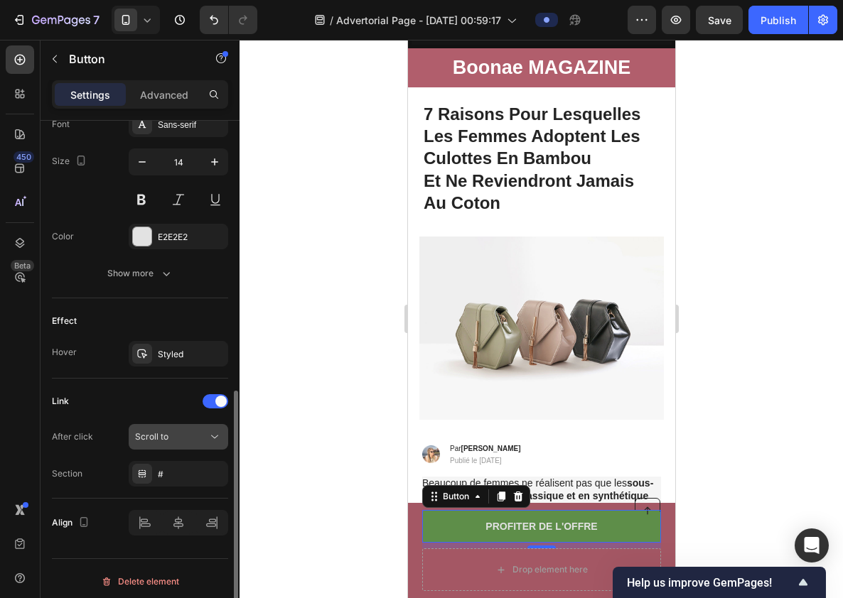
click at [173, 431] on div "Scroll to" at bounding box center [171, 437] width 72 height 13
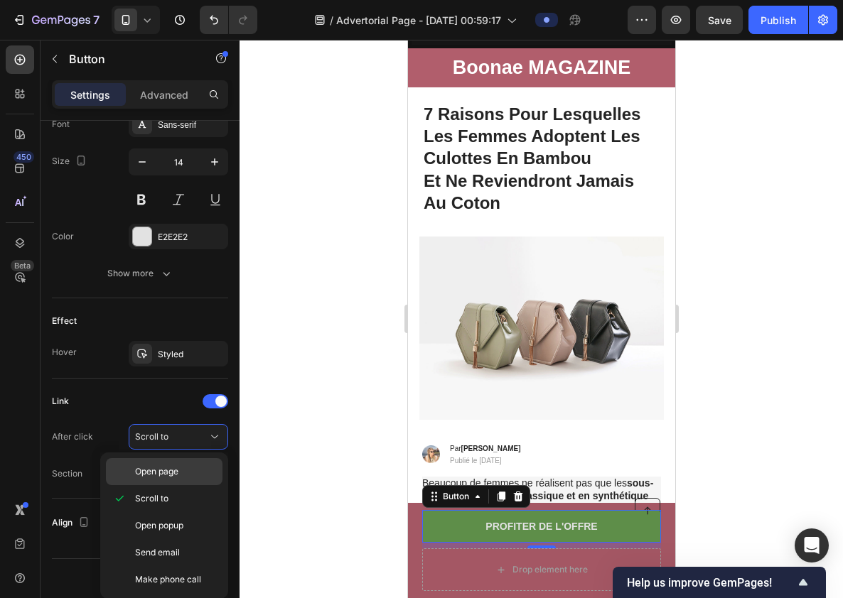
click at [174, 463] on div "Open page" at bounding box center [164, 471] width 117 height 27
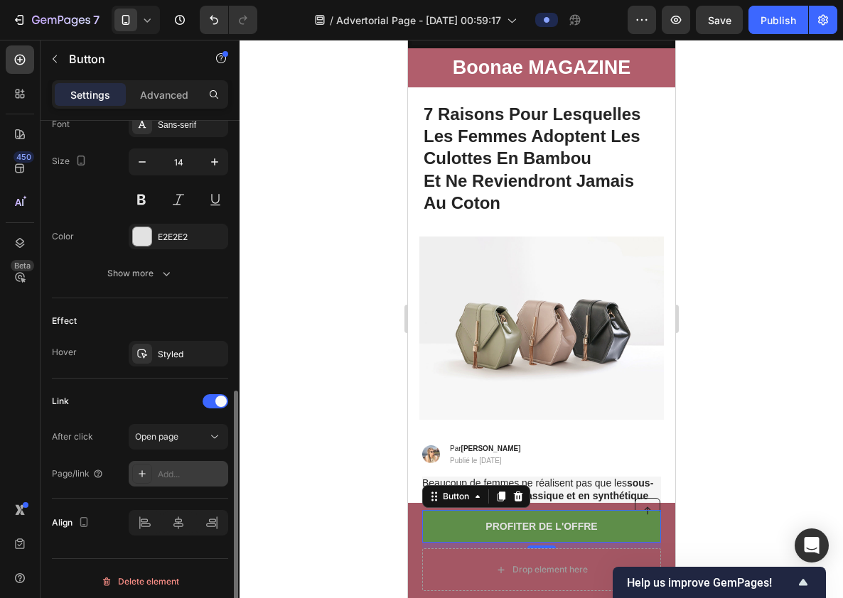
click at [175, 467] on div "Add..." at bounding box center [179, 474] width 100 height 26
click at [177, 419] on div "Link After click Open page Page/link Add..." at bounding box center [140, 438] width 176 height 97
click at [177, 435] on span "Open page" at bounding box center [156, 436] width 43 height 11
click at [113, 417] on div "Link After click Open page Page/link Add..." at bounding box center [140, 438] width 176 height 97
click at [165, 476] on div "Add..." at bounding box center [191, 474] width 67 height 13
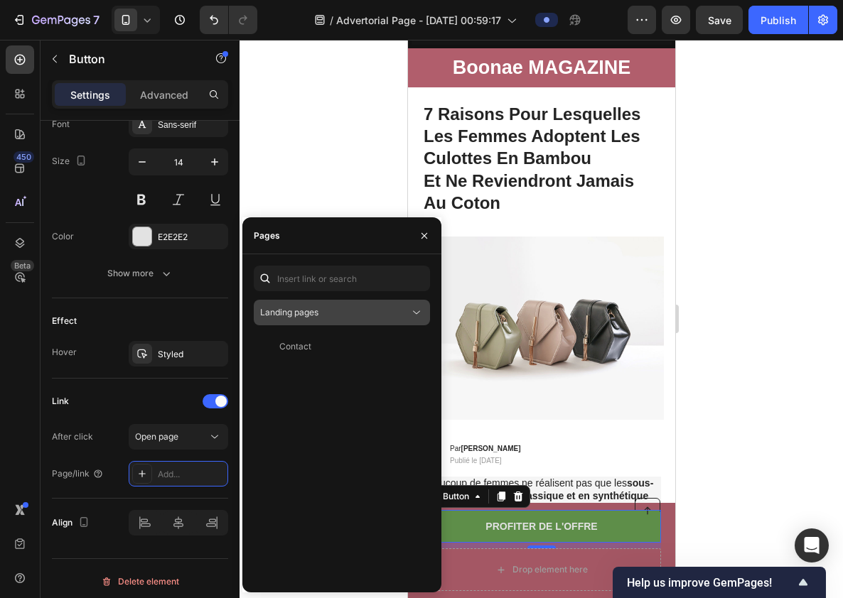
click at [351, 301] on button "Landing pages" at bounding box center [342, 313] width 176 height 26
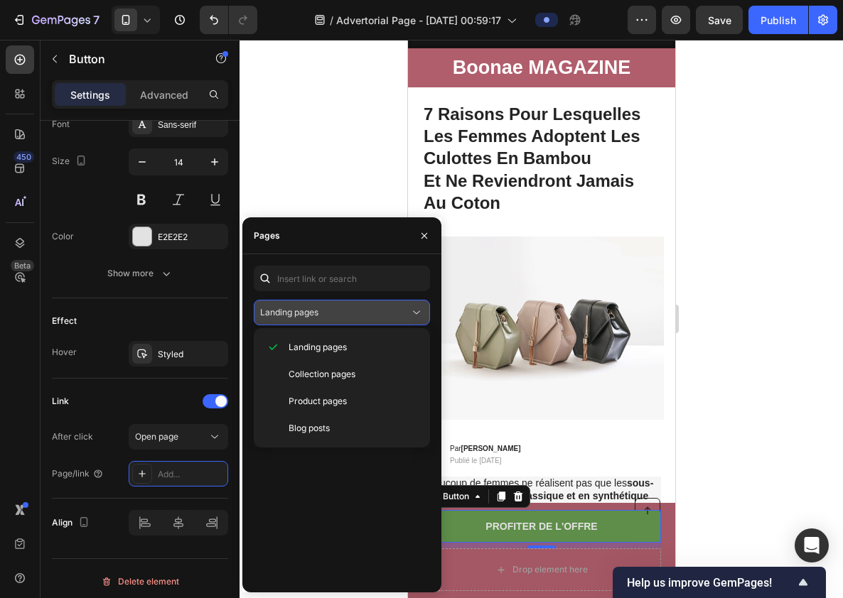
click at [349, 306] on div "Landing pages" at bounding box center [341, 313] width 163 height 14
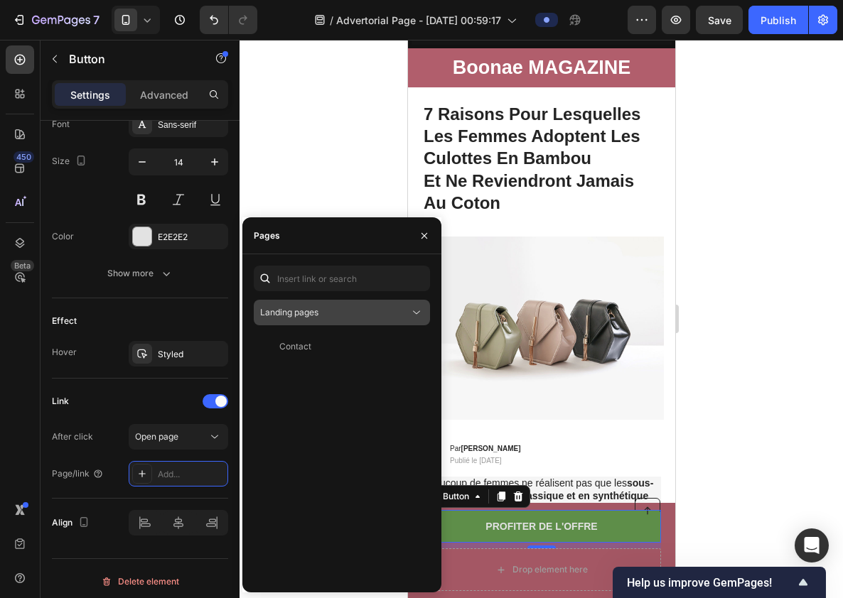
click at [349, 306] on div "Landing pages" at bounding box center [341, 313] width 163 height 14
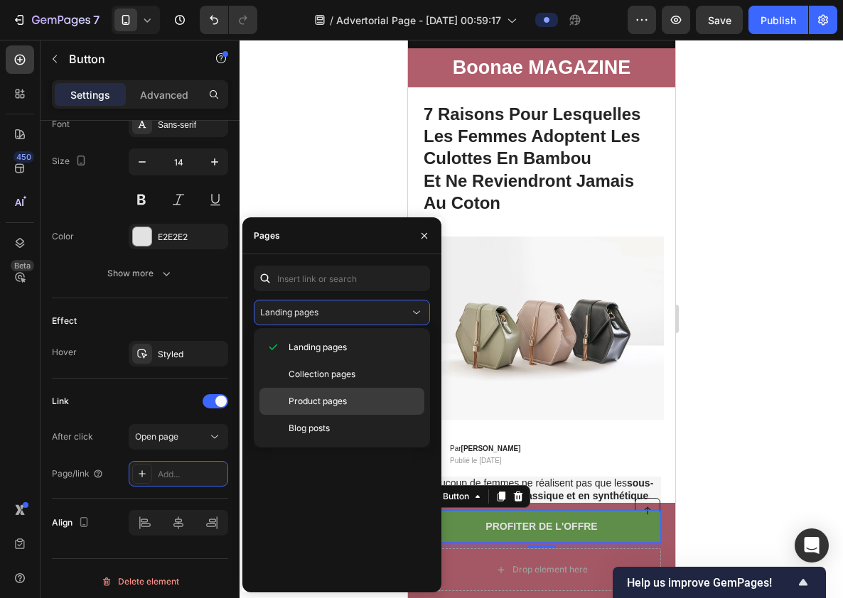
click at [334, 397] on span "Product pages" at bounding box center [318, 401] width 58 height 13
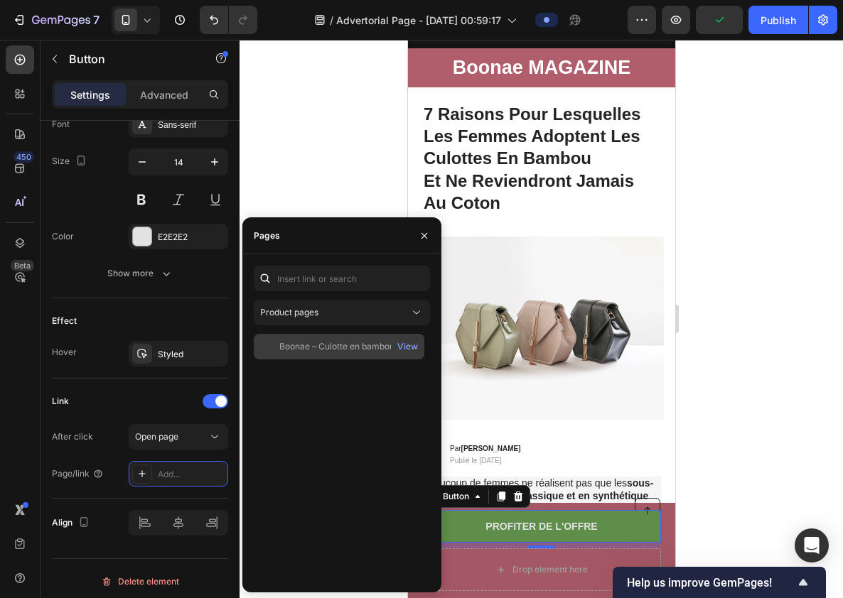
click at [345, 348] on div "Boonae – Culotte en bambou ultra douce" at bounding box center [347, 346] width 136 height 13
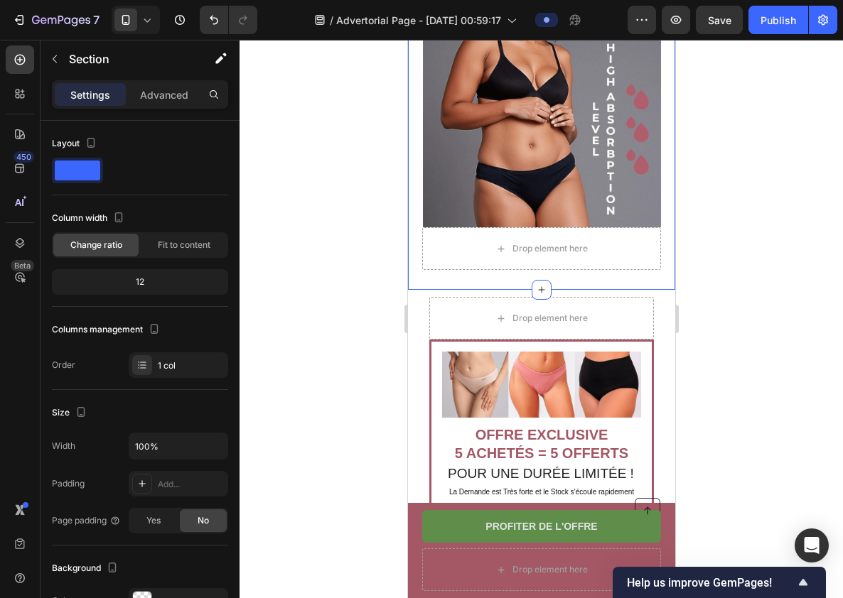
scroll to position [4331, 0]
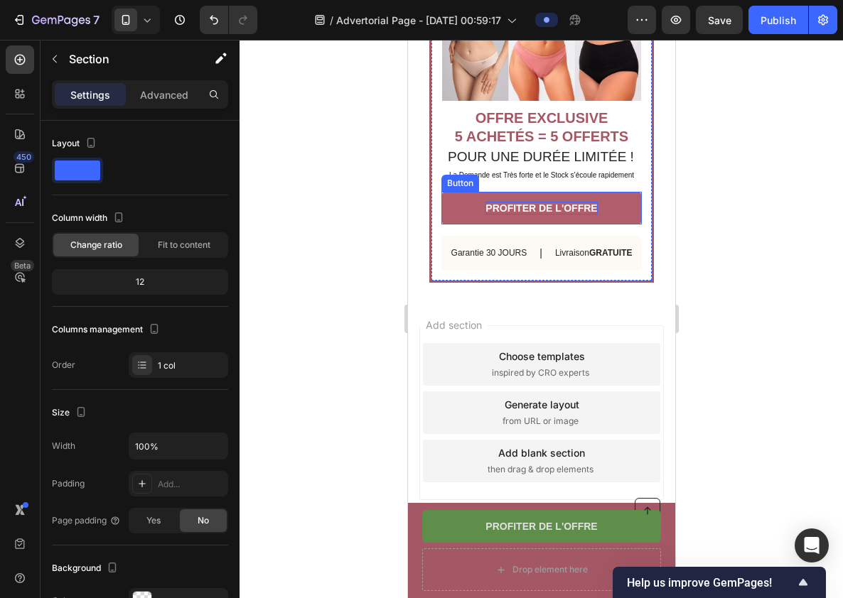
click at [552, 209] on p "PROFITER DE L'OFFRE" at bounding box center [541, 208] width 112 height 13
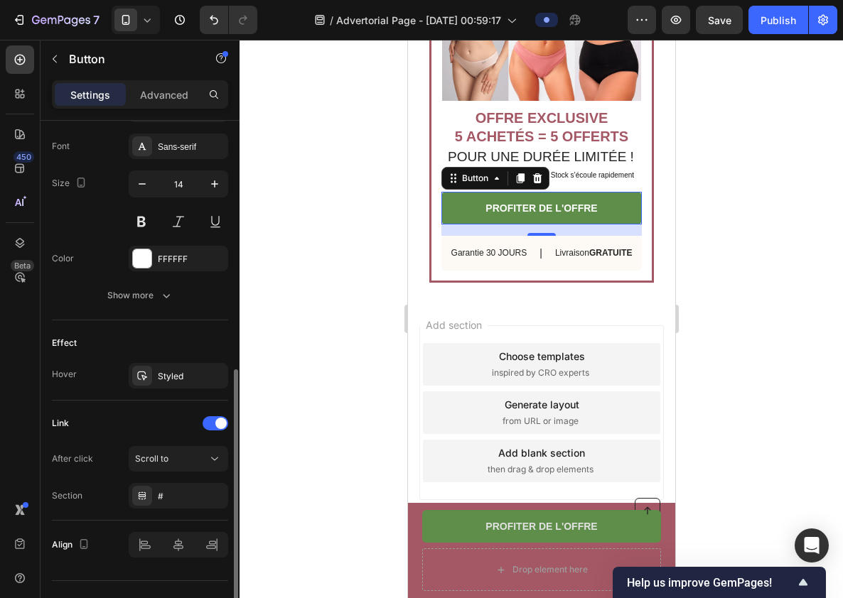
scroll to position [539, 0]
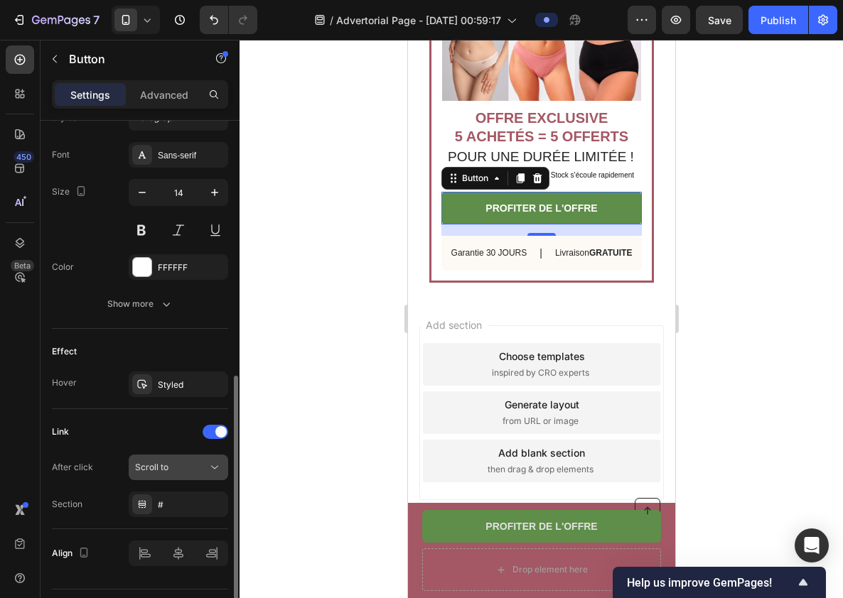
click at [190, 473] on div "Scroll to" at bounding box center [171, 467] width 72 height 13
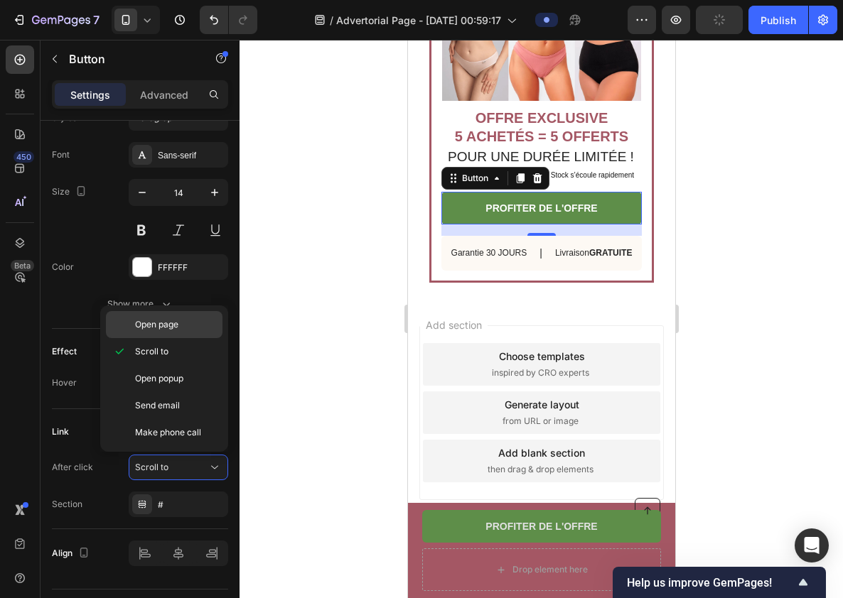
click at [191, 318] on p "Open page" at bounding box center [175, 324] width 81 height 13
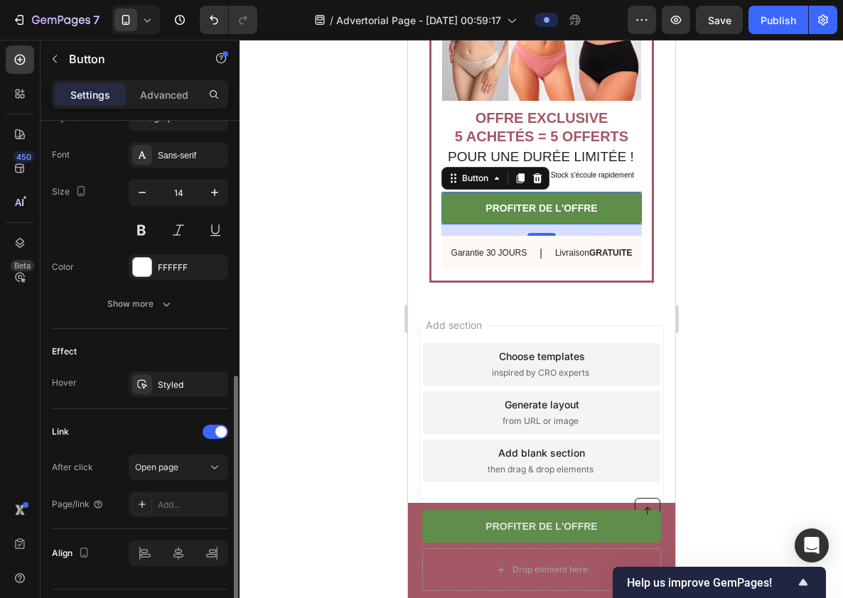
click at [171, 489] on div "After click Open page Page/link Add..." at bounding box center [140, 486] width 176 height 63
click at [171, 502] on div "Add..." at bounding box center [191, 505] width 67 height 13
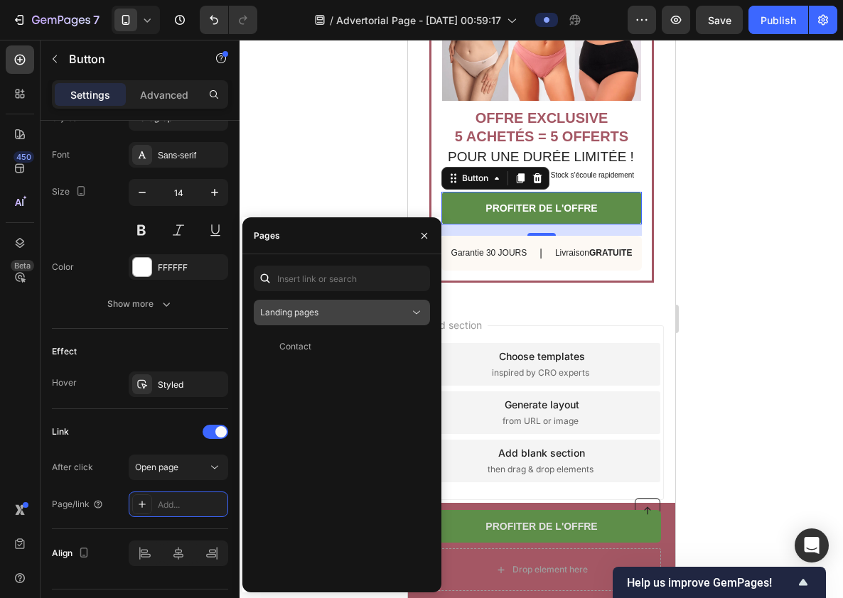
click at [341, 313] on div "Landing pages" at bounding box center [334, 312] width 149 height 13
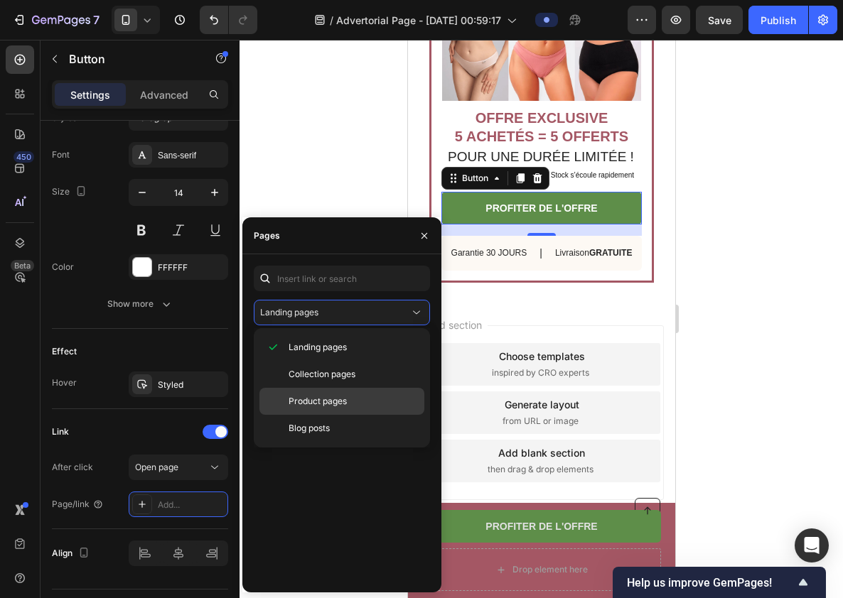
click at [338, 404] on span "Product pages" at bounding box center [318, 401] width 58 height 13
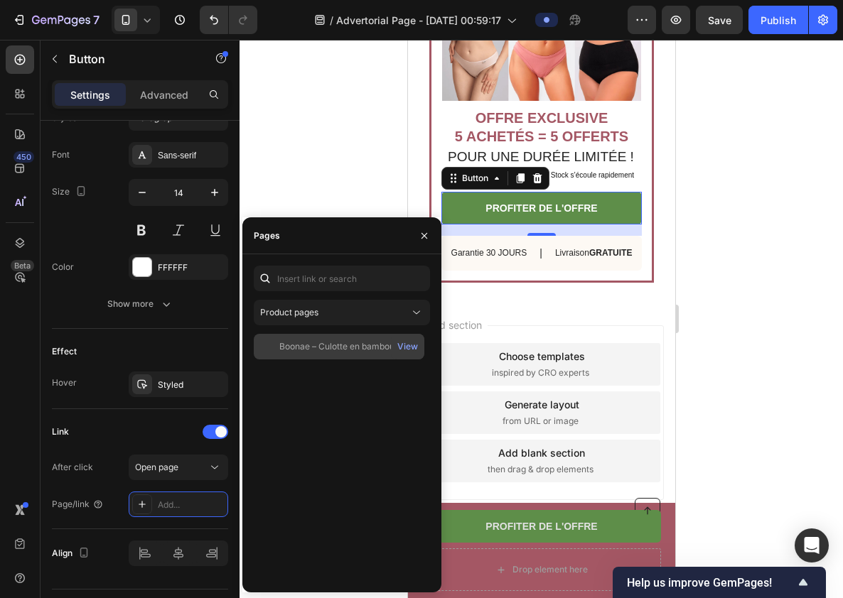
click at [334, 345] on div "Boonae – Culotte en bambou ultra douce" at bounding box center [347, 346] width 136 height 13
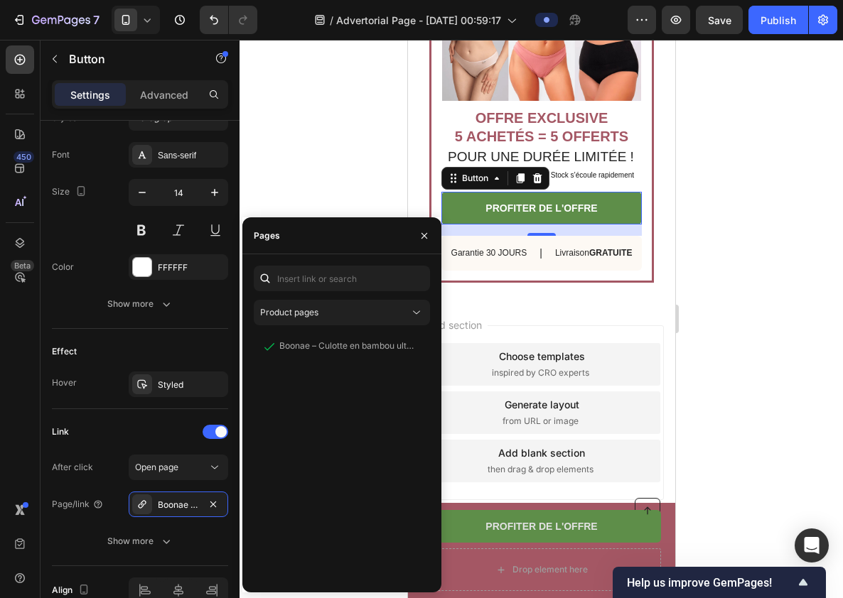
click at [742, 290] on div at bounding box center [541, 319] width 603 height 559
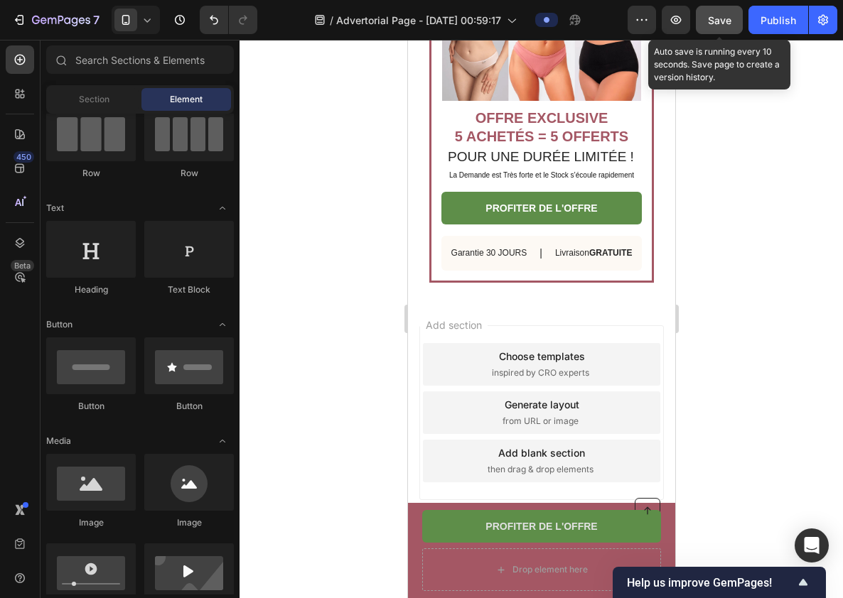
click at [715, 14] on span "Save" at bounding box center [719, 20] width 23 height 12
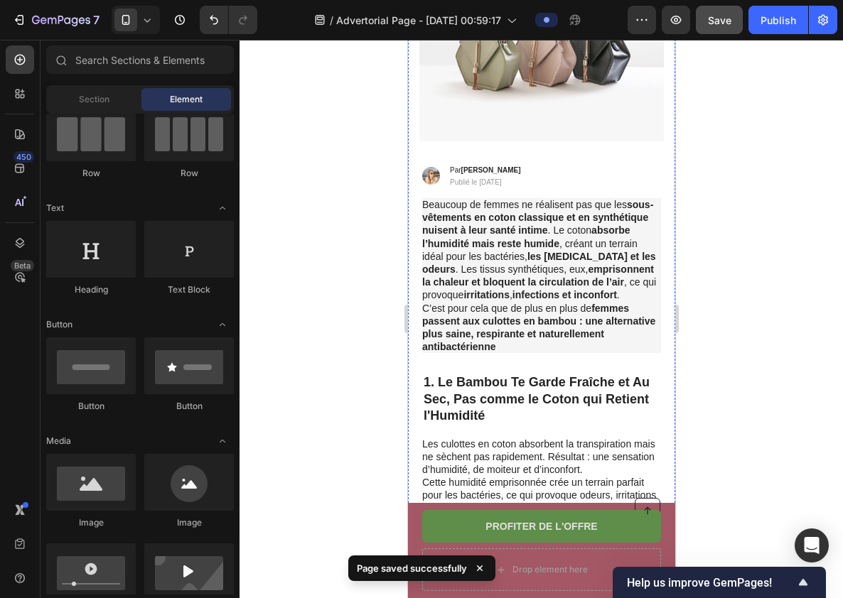
scroll to position [0, 0]
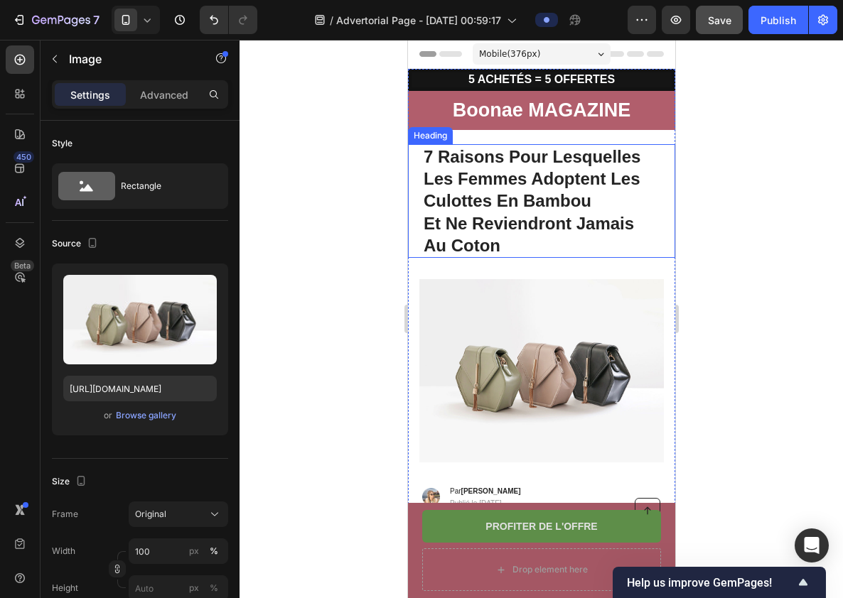
click at [478, 347] on img at bounding box center [541, 370] width 245 height 183
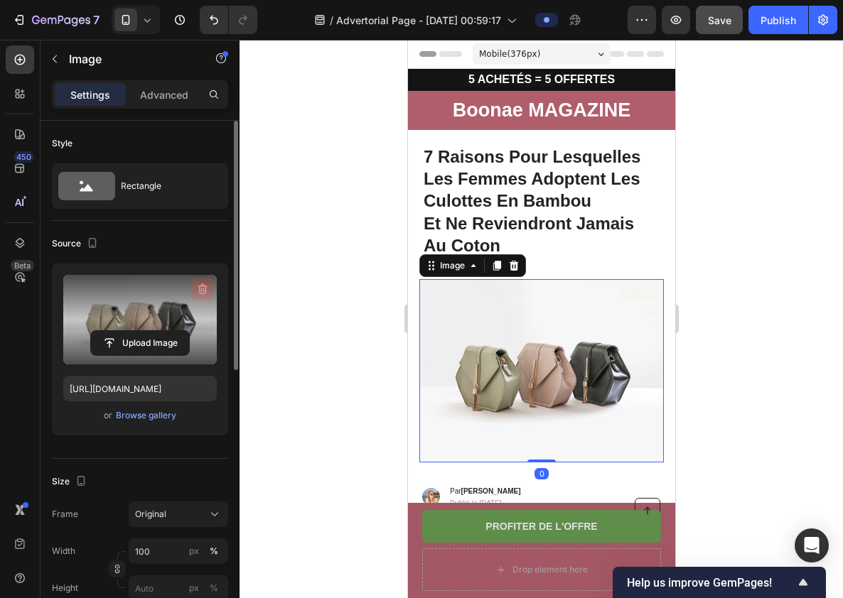
click at [198, 289] on icon "button" at bounding box center [202, 289] width 14 height 14
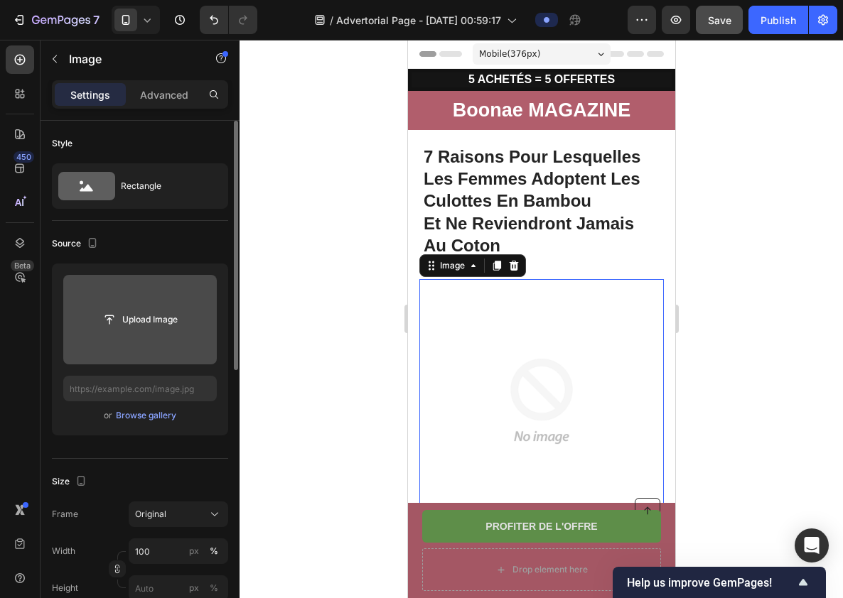
click at [154, 303] on input "file" at bounding box center [140, 320] width 154 height 90
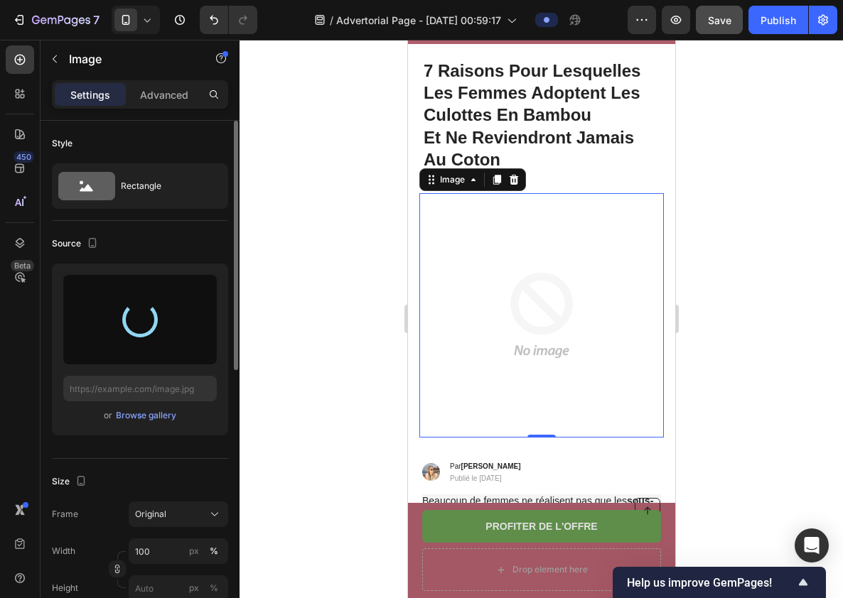
scroll to position [88, 0]
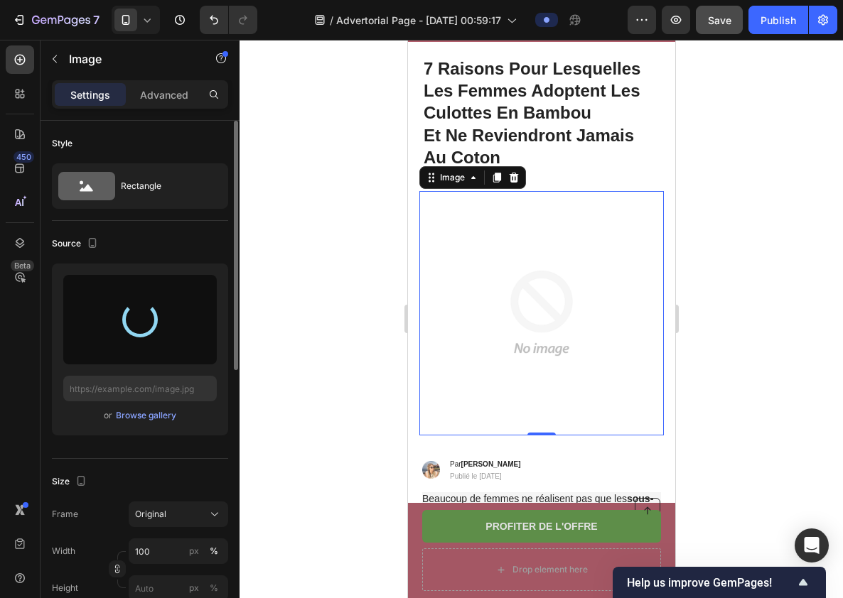
type input "[URL][DOMAIN_NAME]"
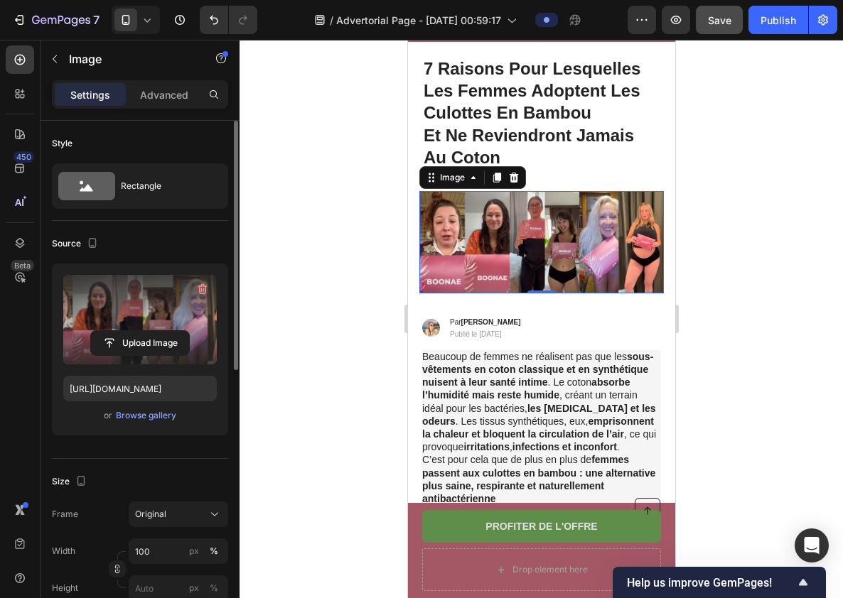
click at [529, 226] on img at bounding box center [541, 242] width 245 height 102
click at [415, 264] on div "Image 0 Row" at bounding box center [540, 242] width 267 height 125
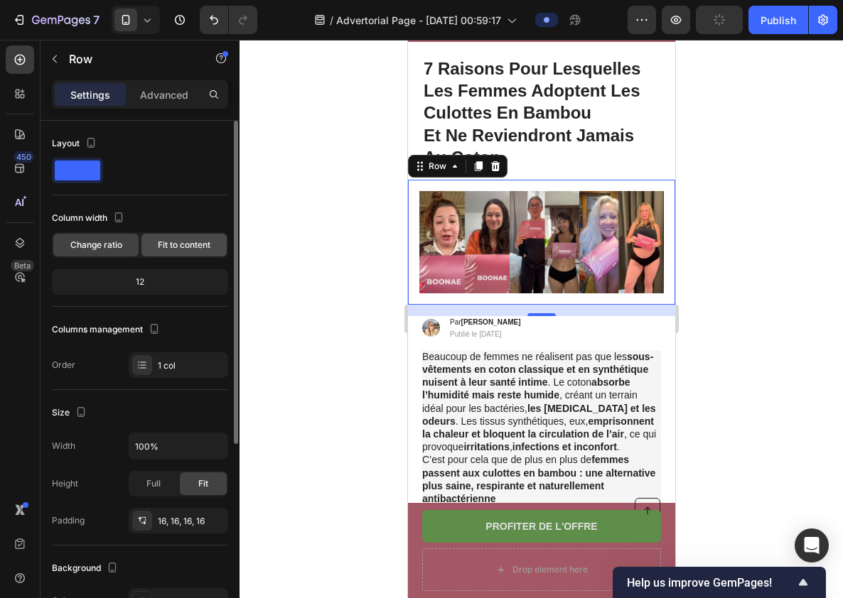
click at [197, 245] on span "Fit to content" at bounding box center [184, 245] width 53 height 13
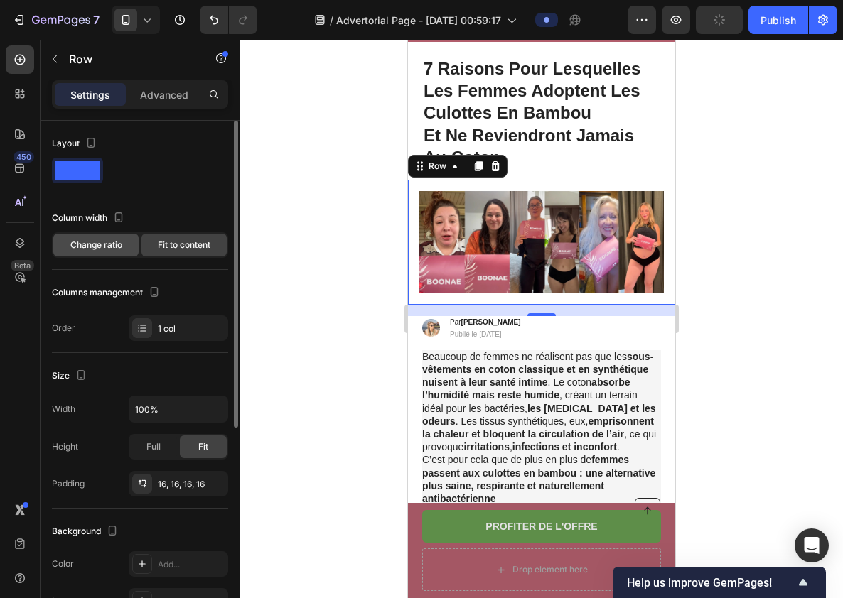
click at [125, 249] on div "Change ratio" at bounding box center [95, 245] width 85 height 23
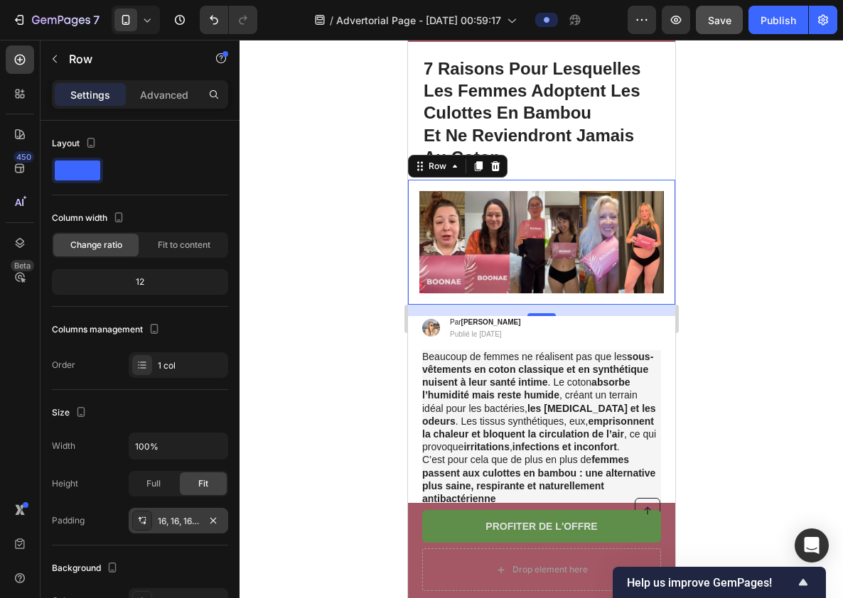
click at [181, 518] on div "16, 16, 16, 16" at bounding box center [178, 521] width 41 height 13
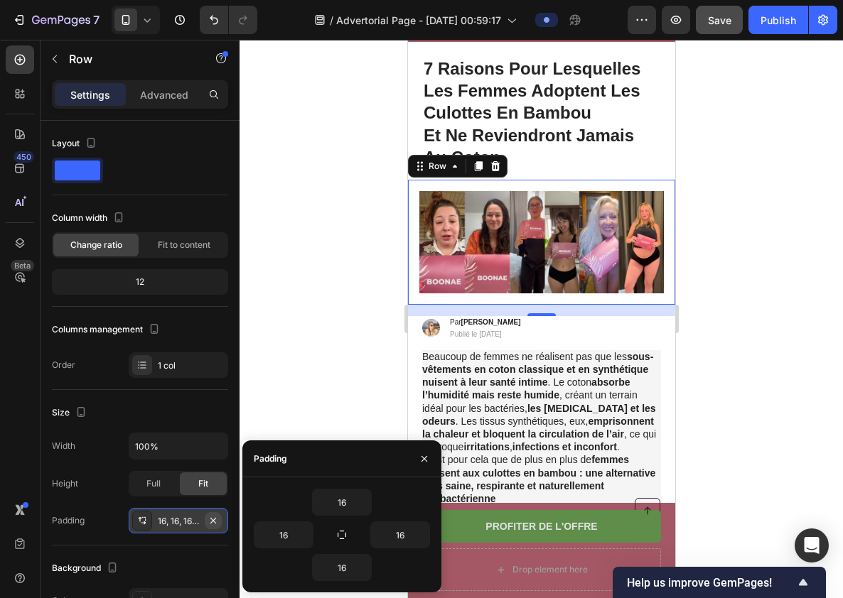
click at [213, 517] on icon "button" at bounding box center [213, 520] width 11 height 11
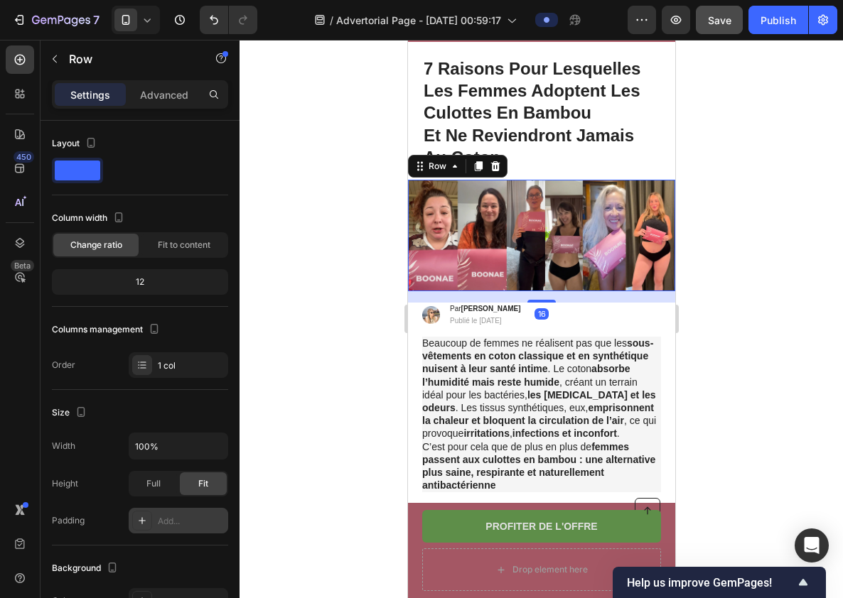
click at [351, 314] on div at bounding box center [541, 319] width 603 height 559
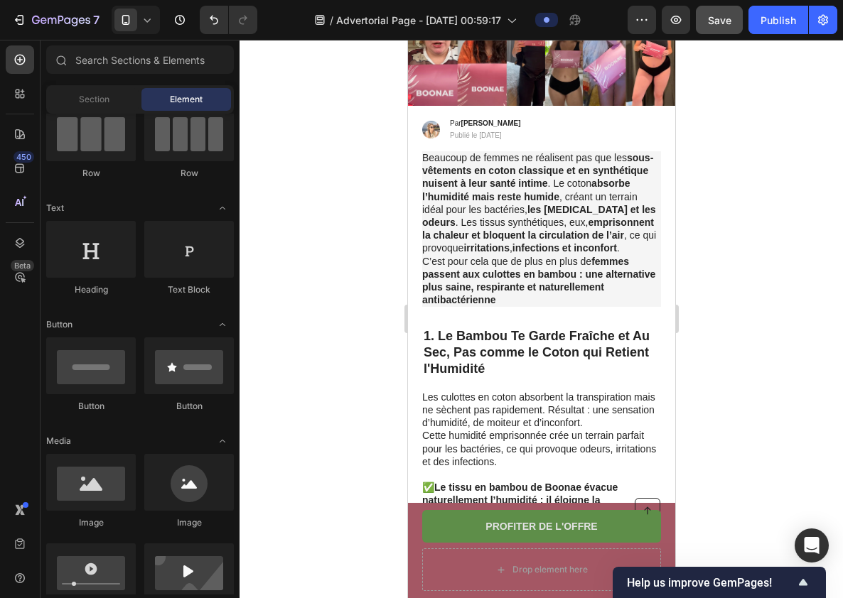
scroll to position [0, 0]
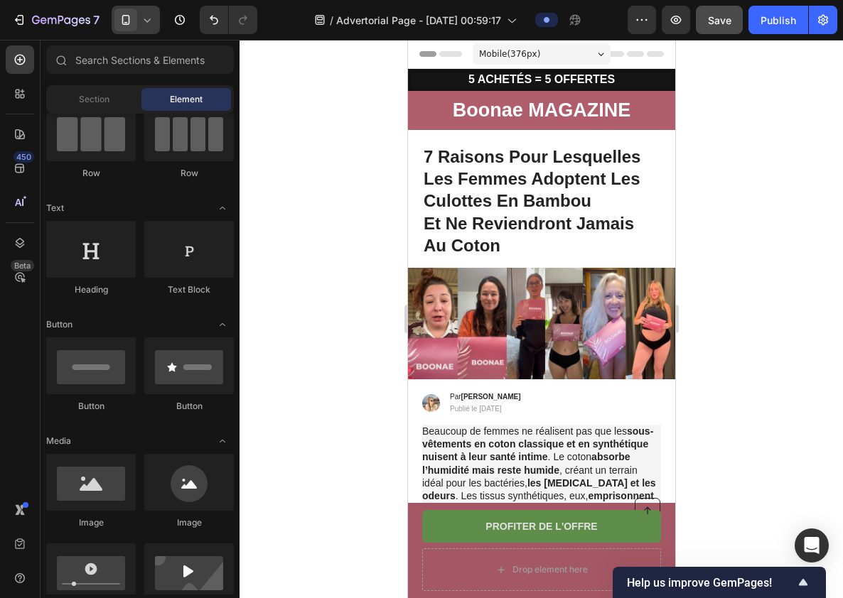
click at [141, 28] on div at bounding box center [136, 20] width 48 height 28
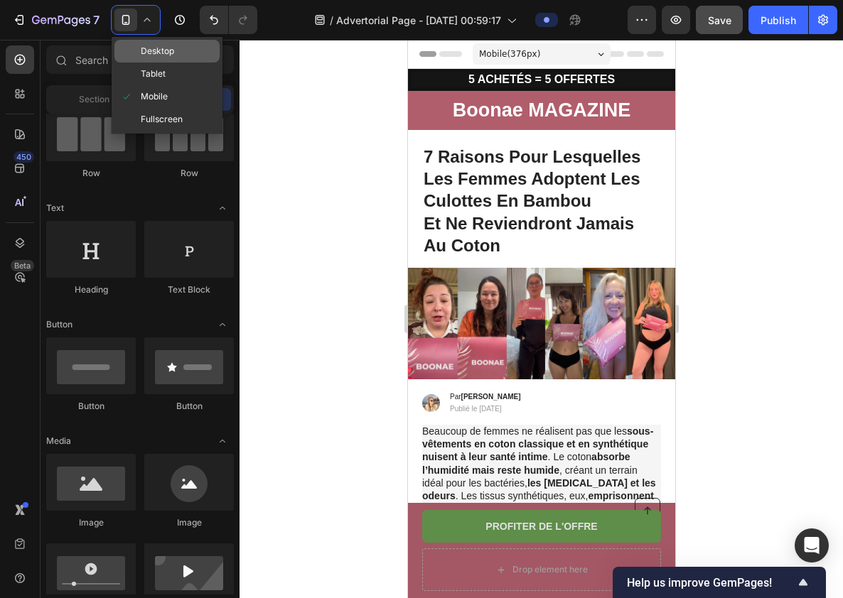
click at [155, 54] on span "Desktop" at bounding box center [157, 51] width 33 height 14
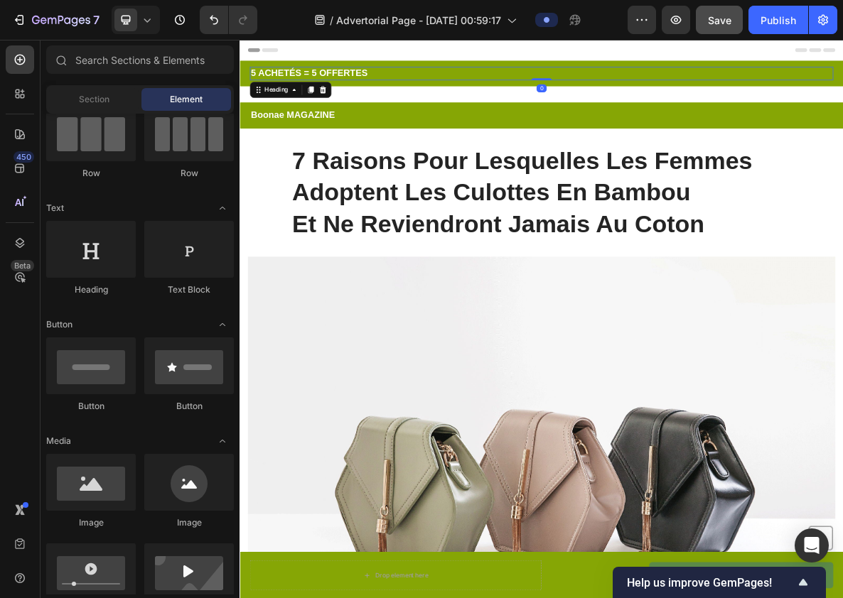
click at [783, 80] on h2 "5 ACHETÉS = 5 OFFERTES" at bounding box center [666, 86] width 824 height 19
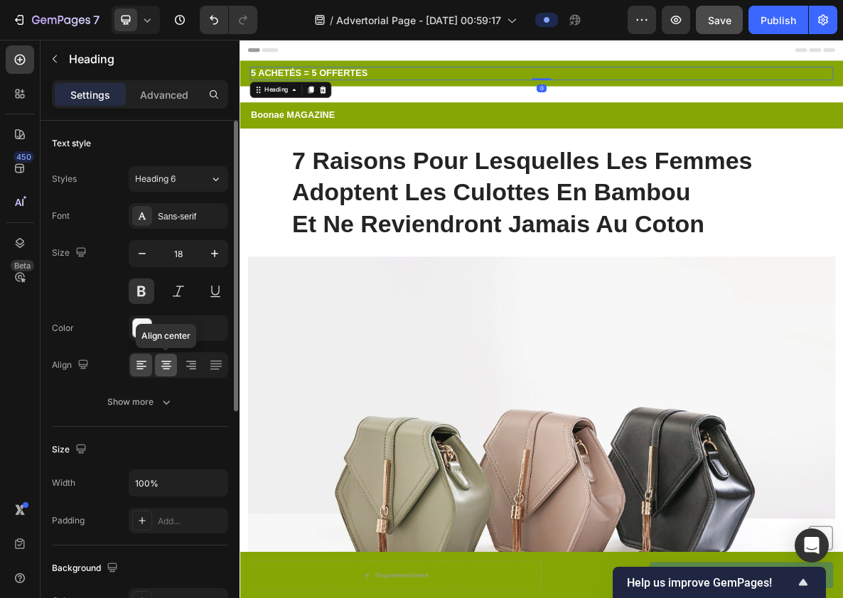
click at [170, 370] on icon at bounding box center [166, 365] width 14 height 14
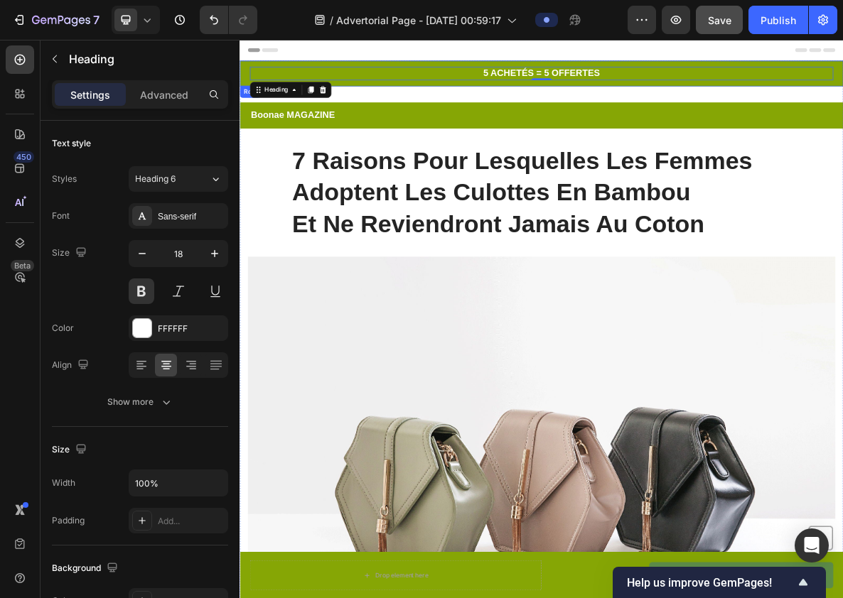
click at [456, 103] on div "5 ACHETÉS = 5 OFFERTES Heading 0 Row" at bounding box center [666, 87] width 853 height 36
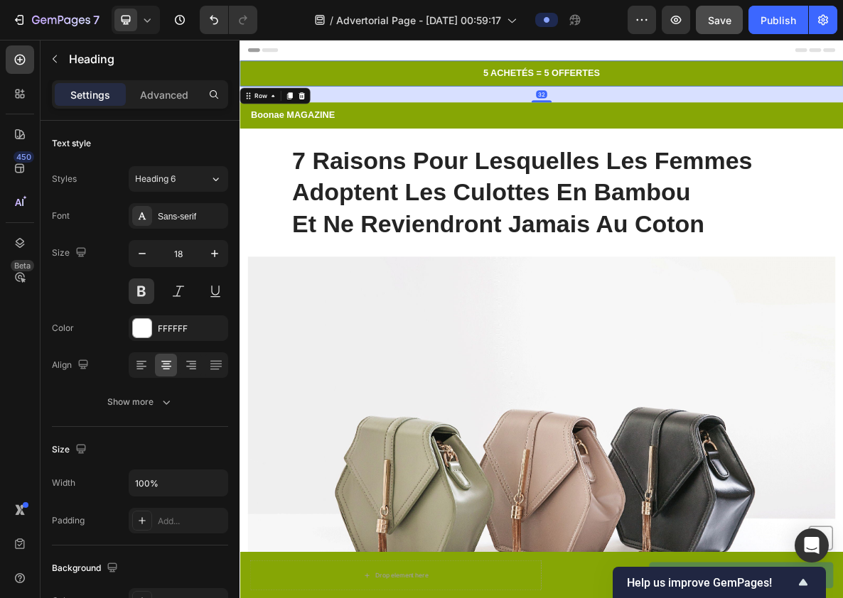
click at [441, 86] on h2 "5 ACHETÉS = 5 OFFERTES" at bounding box center [666, 86] width 824 height 19
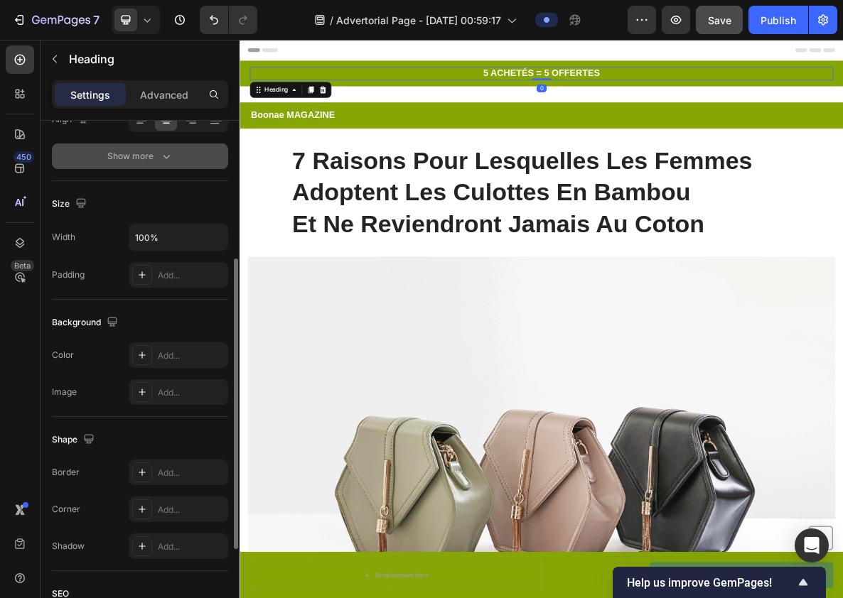
scroll to position [404, 0]
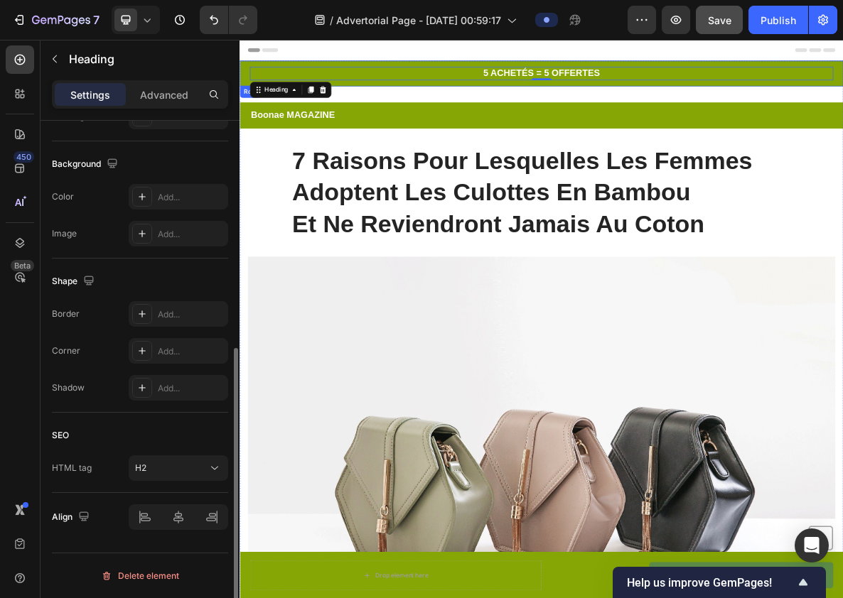
click at [247, 80] on div "5 ACHETÉS = 5 OFFERTES Heading 0 Row" at bounding box center [666, 87] width 853 height 36
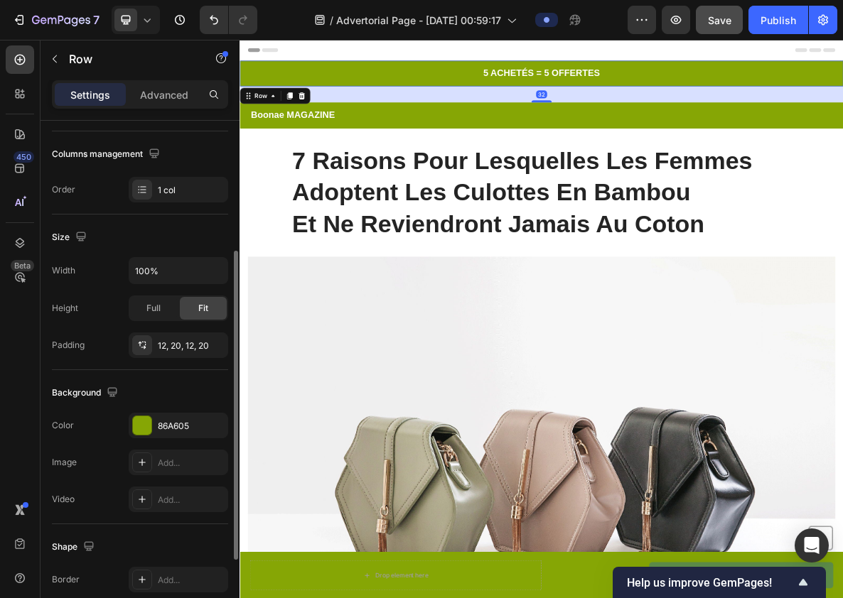
scroll to position [215, 0]
click at [210, 345] on icon "button" at bounding box center [213, 343] width 11 height 11
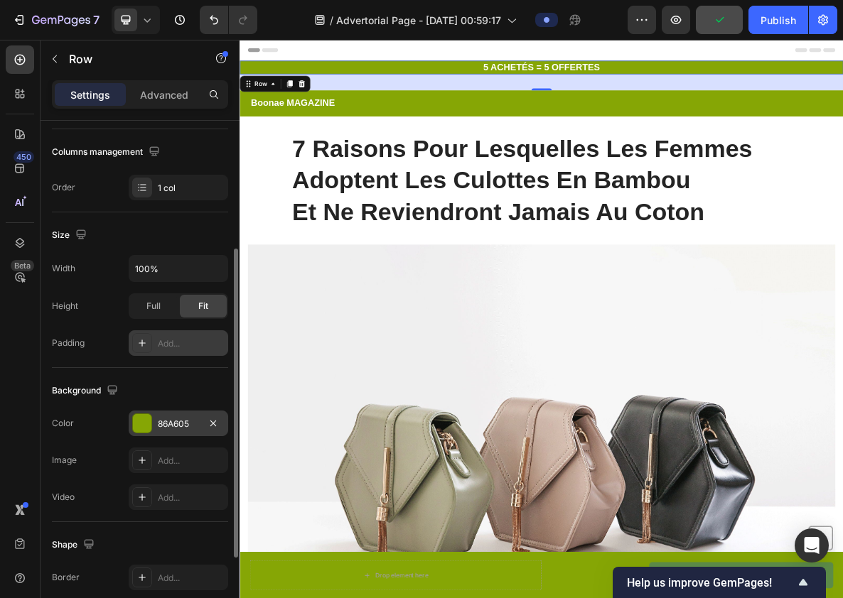
click at [170, 422] on div "86A605" at bounding box center [178, 424] width 41 height 13
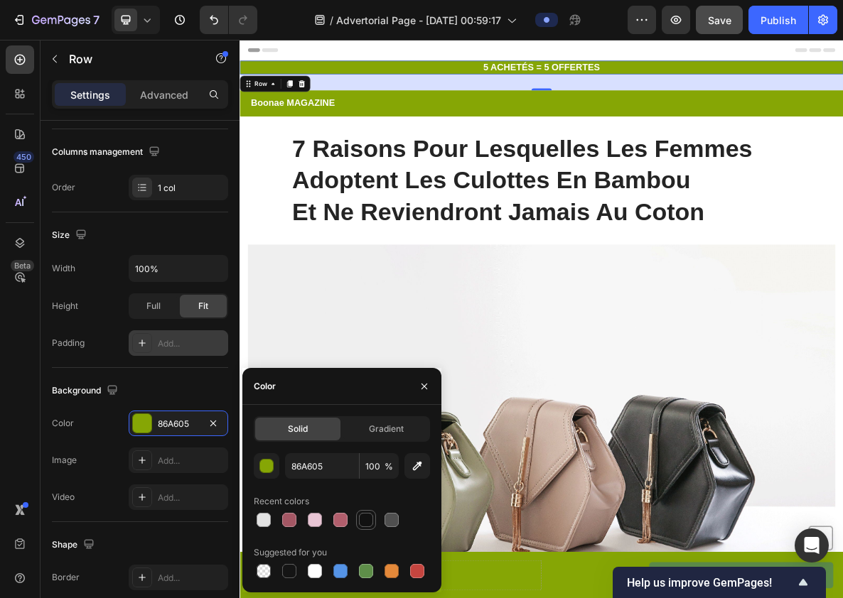
click at [369, 520] on div at bounding box center [366, 520] width 14 height 14
type input "121212"
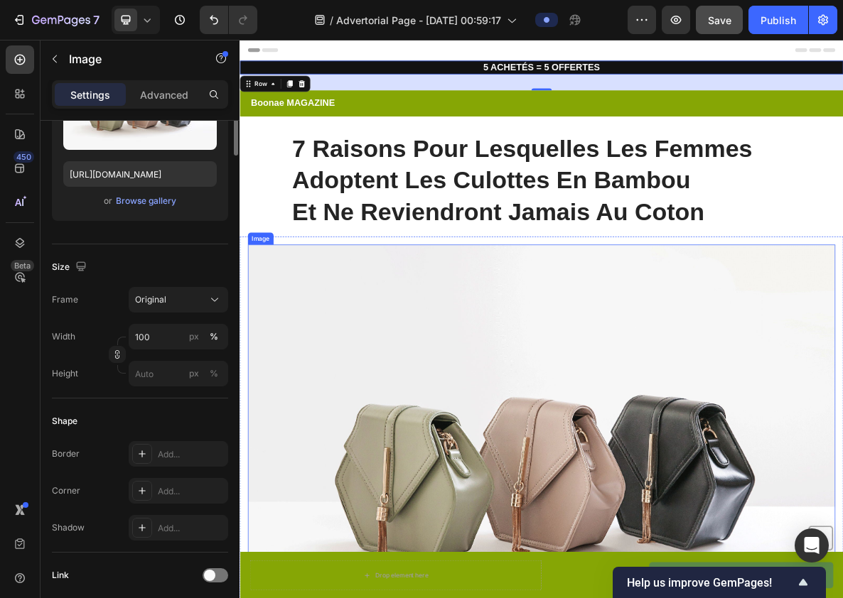
scroll to position [0, 0]
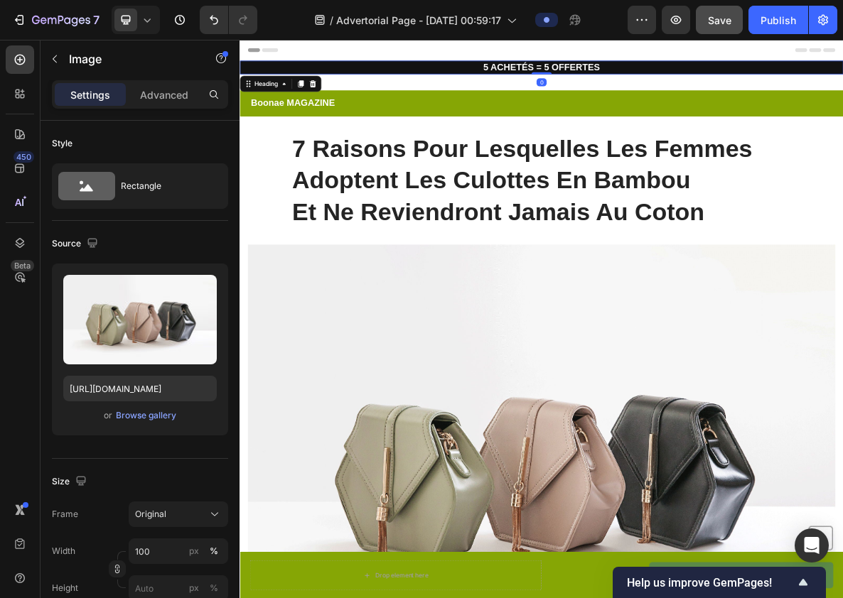
click at [768, 72] on h2 "5 ACHETÉS = 5 OFFERTES" at bounding box center [666, 78] width 853 height 19
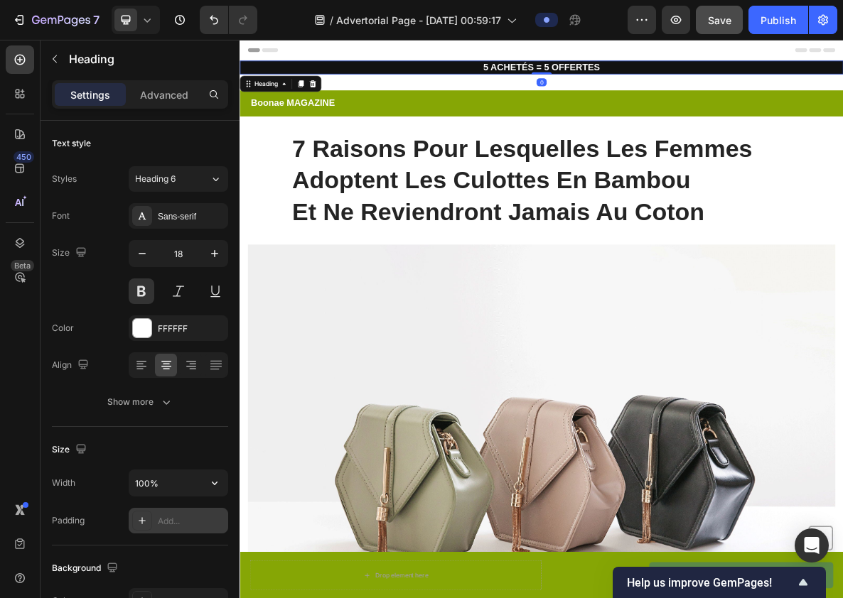
click at [187, 521] on div "Add..." at bounding box center [191, 521] width 67 height 13
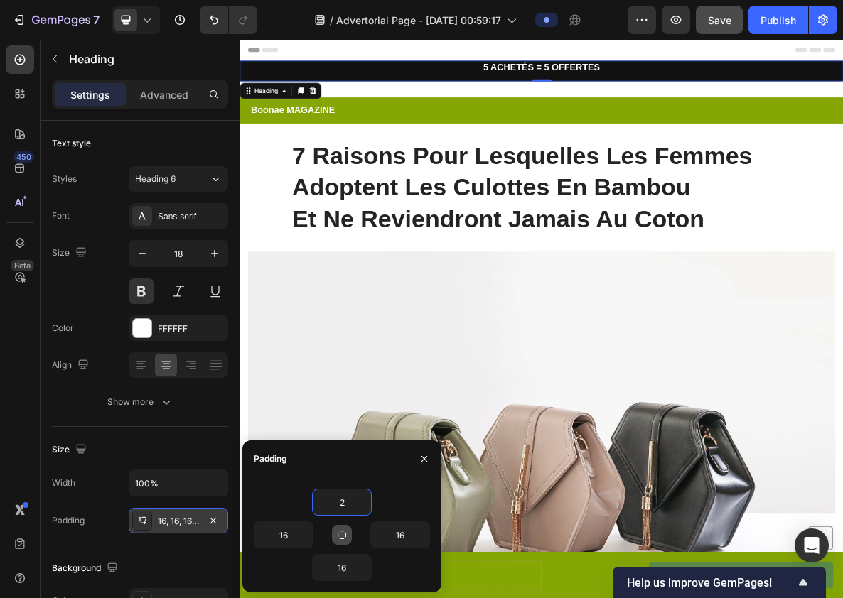
type input "2"
click at [348, 533] on button "button" at bounding box center [342, 535] width 20 height 20
type input "2"
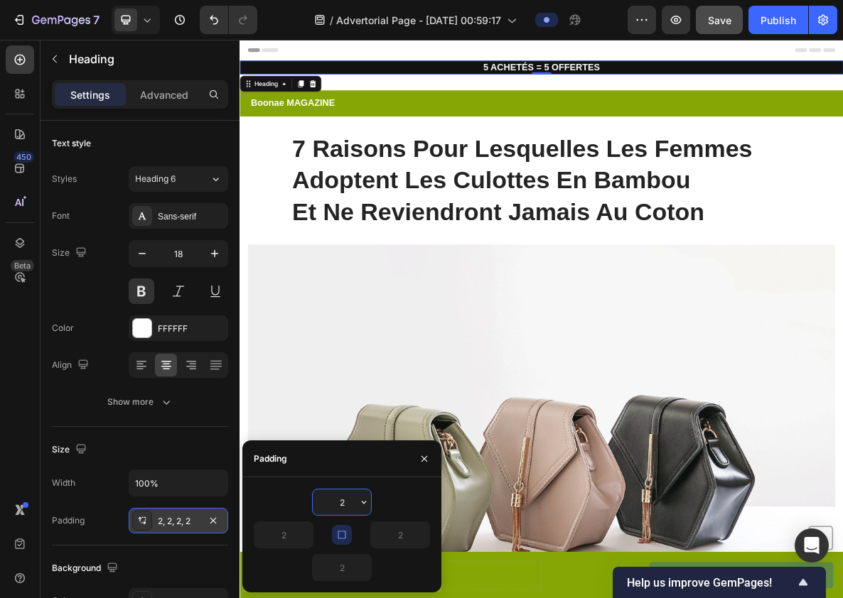
click at [350, 504] on input "2" at bounding box center [342, 503] width 58 height 26
type input "5"
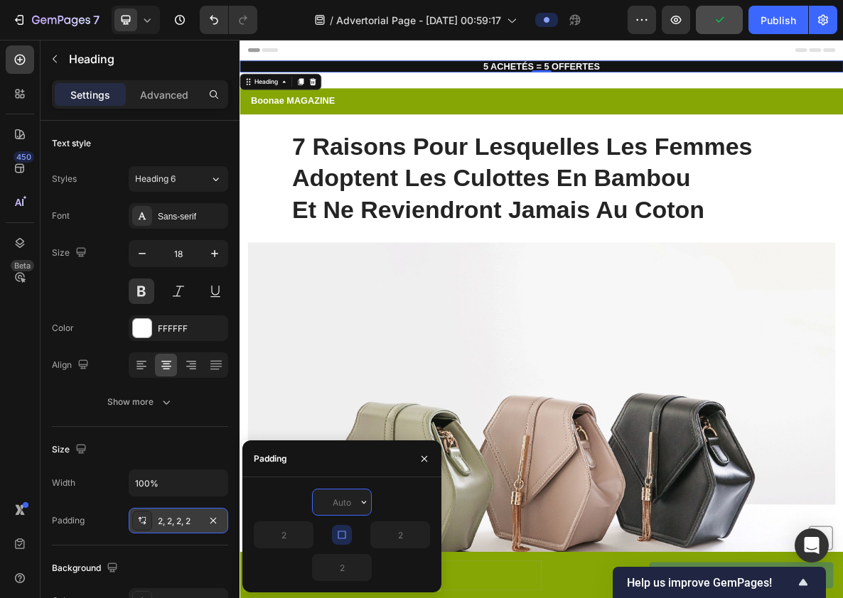
type input "8"
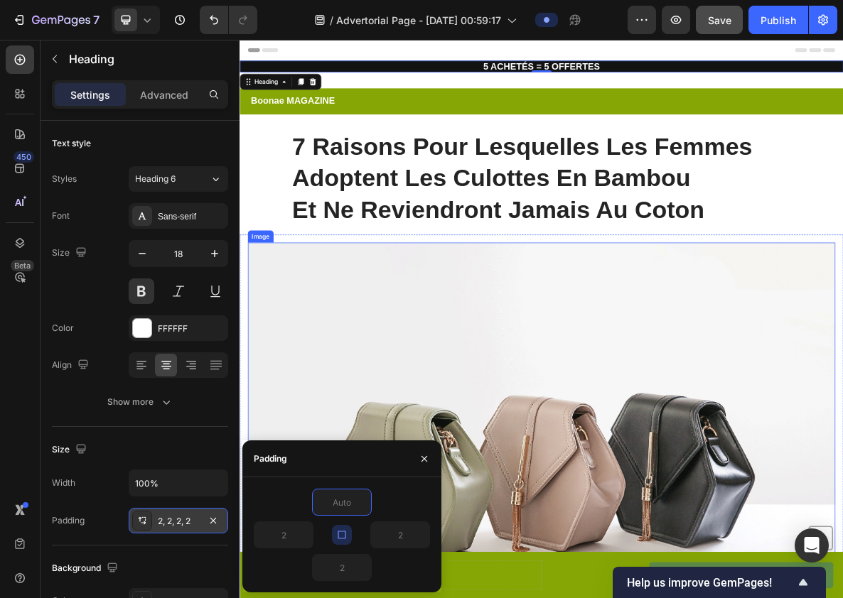
type input "7"
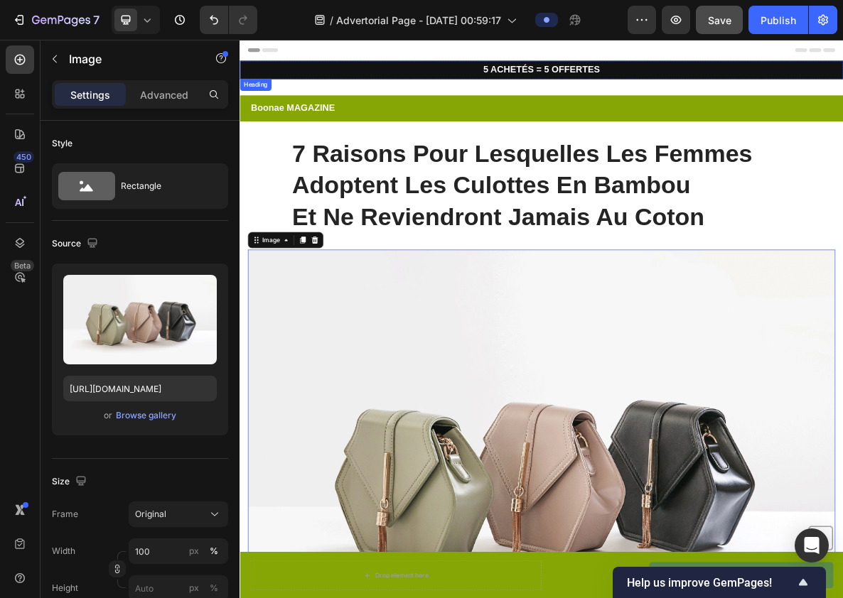
click at [757, 73] on h2 "5 ACHETÉS = 5 OFFERTES" at bounding box center [666, 82] width 853 height 26
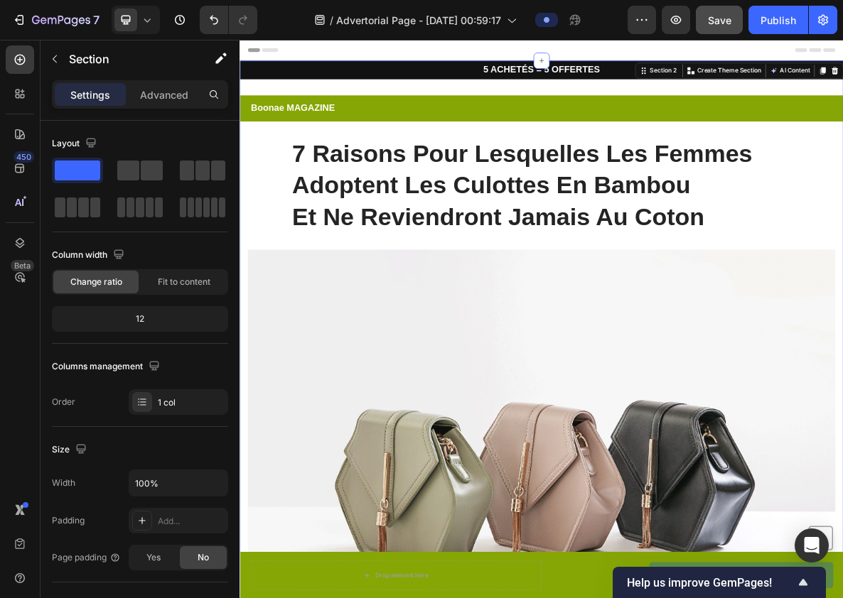
click at [748, 80] on h2 "5 ACHETÉS = 5 OFFERTES" at bounding box center [666, 82] width 853 height 26
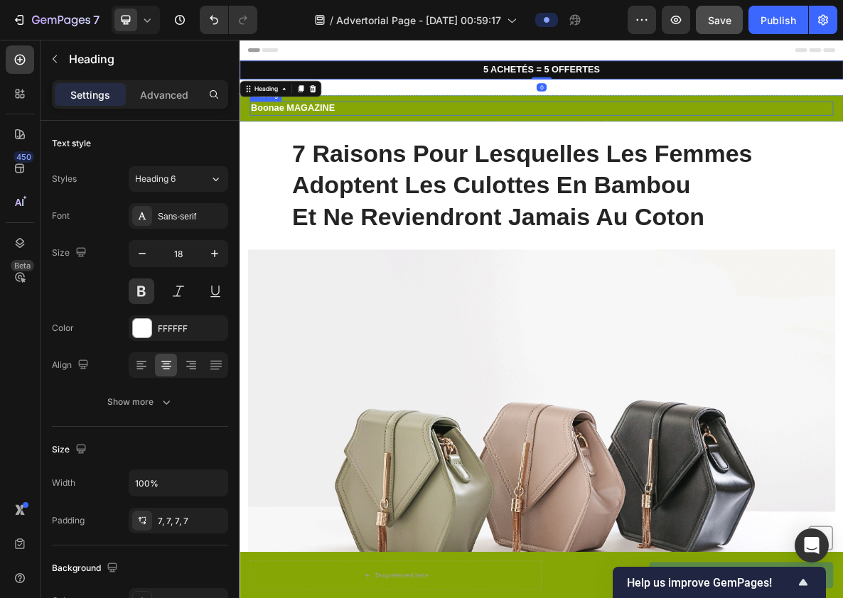
click at [689, 131] on h2 "Boonae MAGAZINE" at bounding box center [666, 136] width 824 height 19
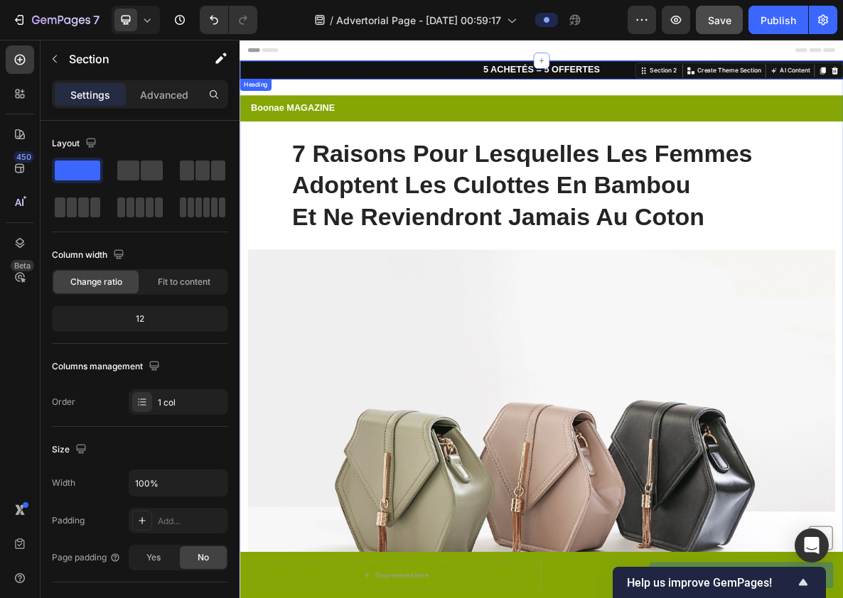
click at [361, 85] on h2 "5 ACHETÉS = 5 OFFERTES" at bounding box center [666, 82] width 853 height 26
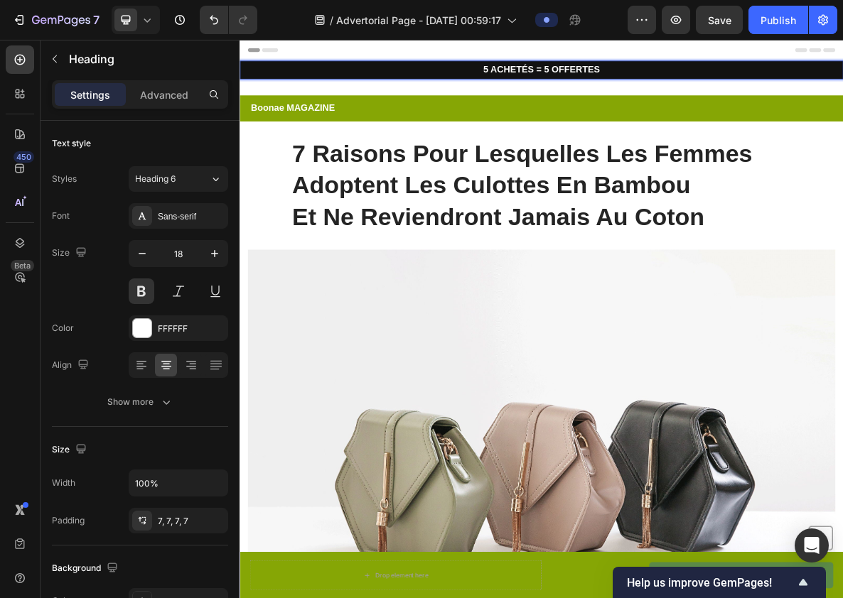
click at [615, 82] on p "5 ACHETÉS = 5 OFFERTES" at bounding box center [666, 82] width 843 height 16
click at [682, 127] on h2 "Boonae MAGAZINE" at bounding box center [666, 136] width 824 height 19
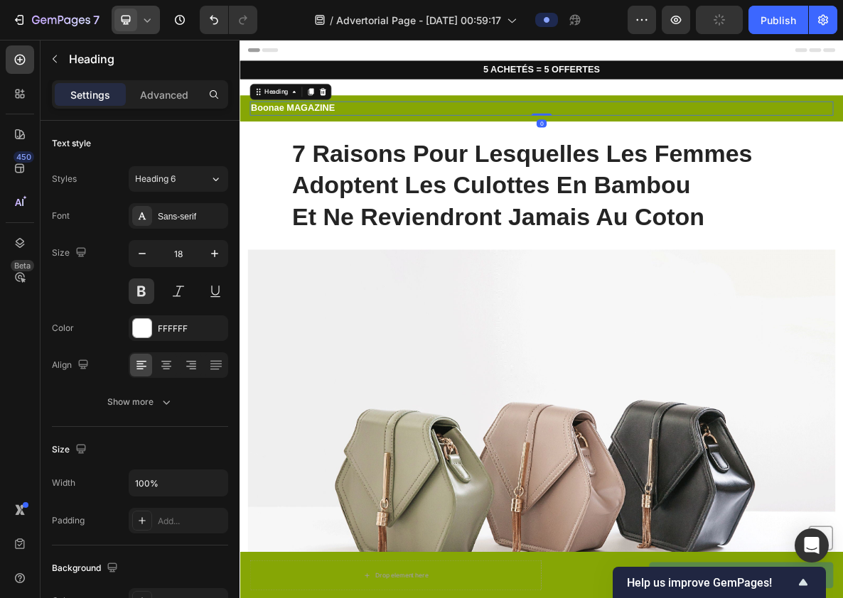
click at [148, 31] on div at bounding box center [136, 20] width 48 height 28
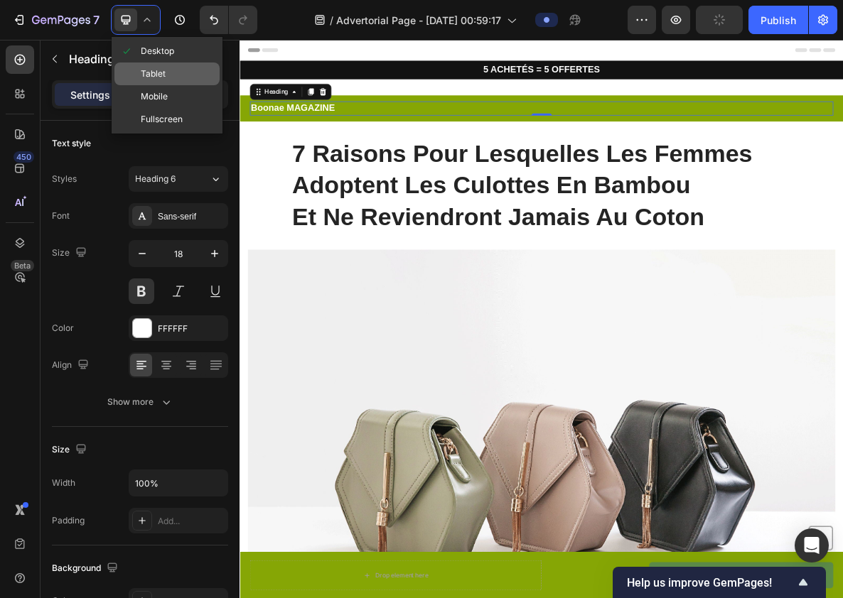
click at [153, 75] on span "Tablet" at bounding box center [153, 74] width 25 height 14
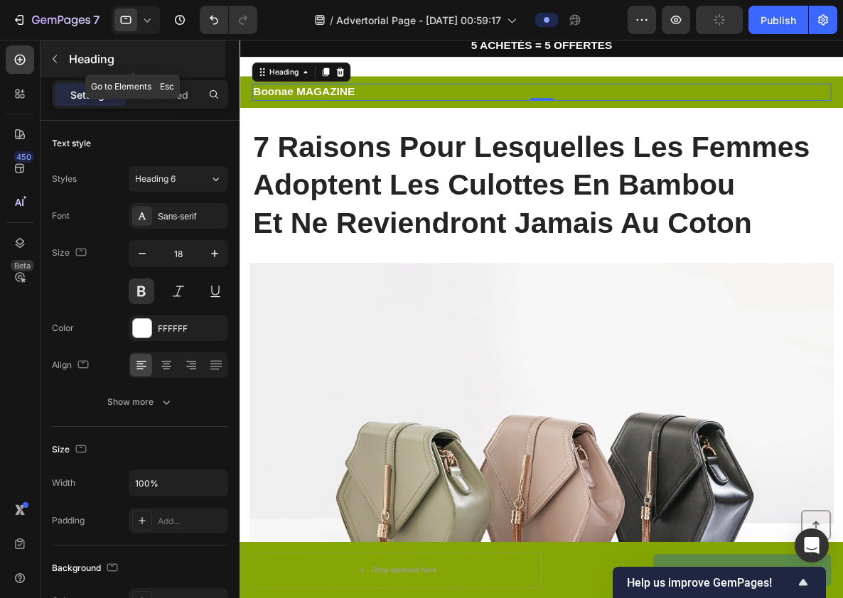
scroll to position [37, 0]
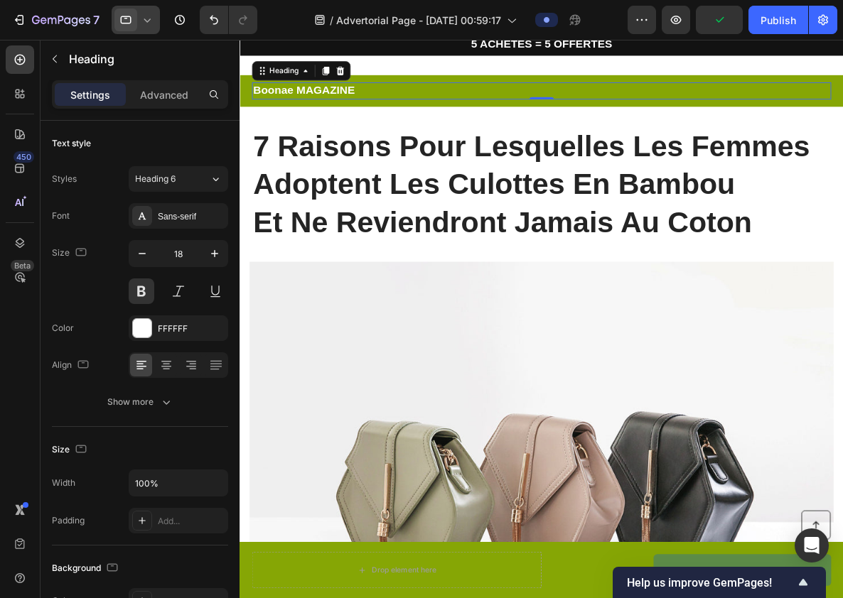
click at [154, 21] on icon at bounding box center [147, 20] width 14 height 14
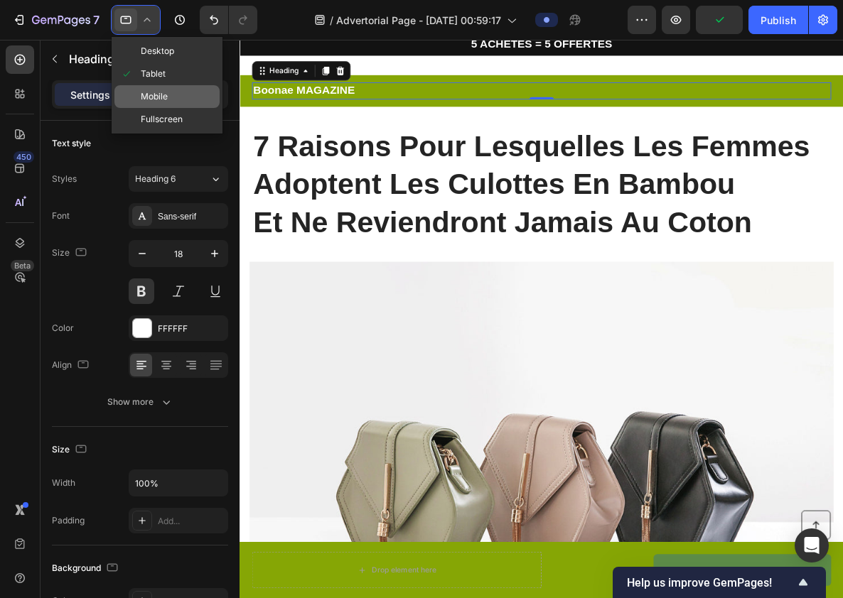
click at [166, 97] on span "Mobile" at bounding box center [154, 97] width 27 height 14
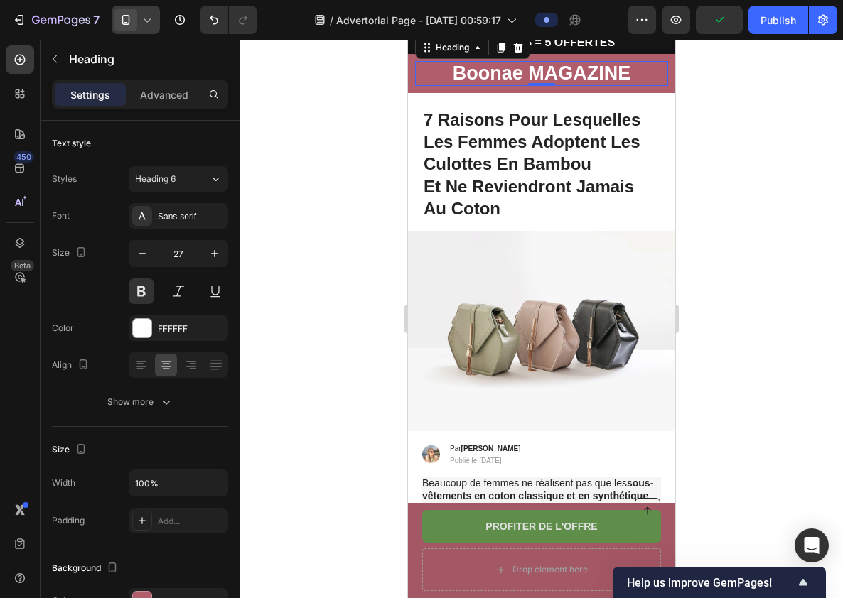
scroll to position [9, 0]
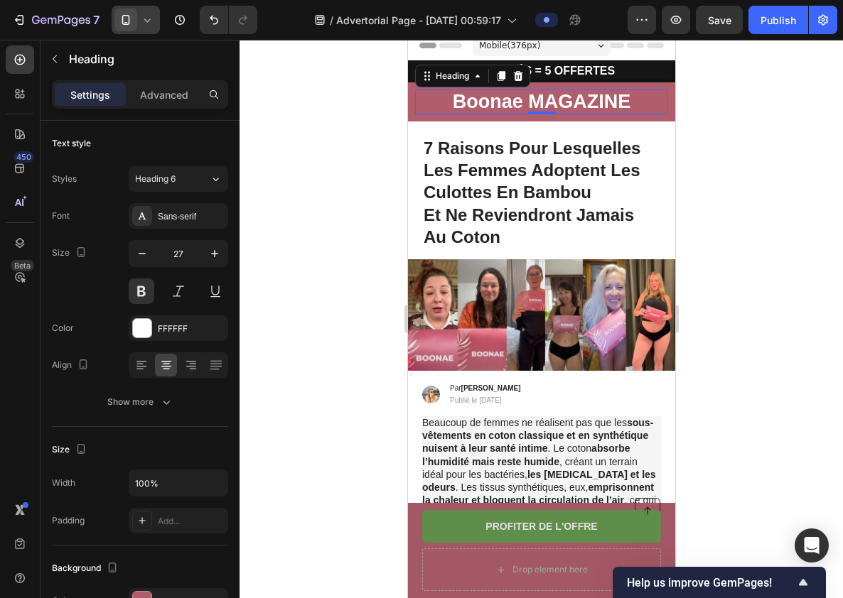
click at [153, 20] on icon at bounding box center [147, 20] width 14 height 14
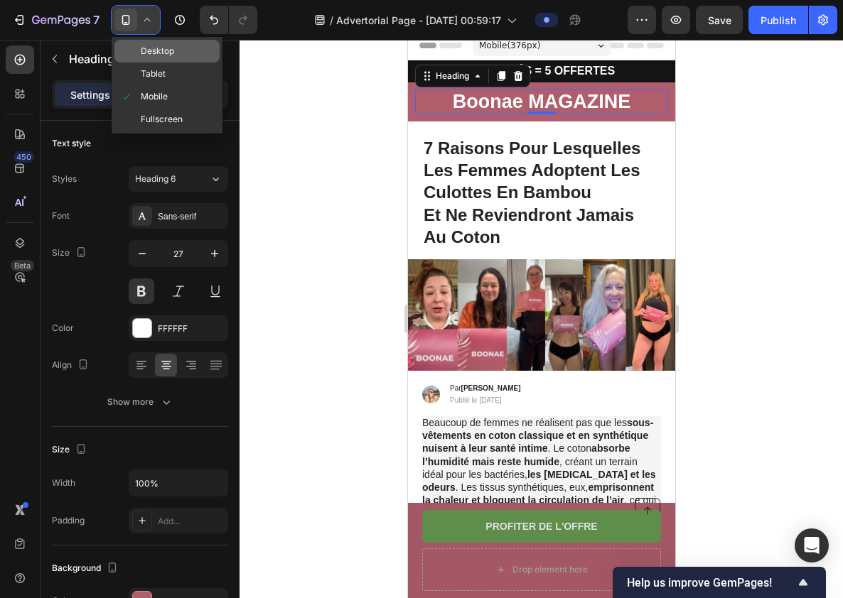
click at [153, 43] on div "Desktop" at bounding box center [166, 51] width 105 height 23
type input "18"
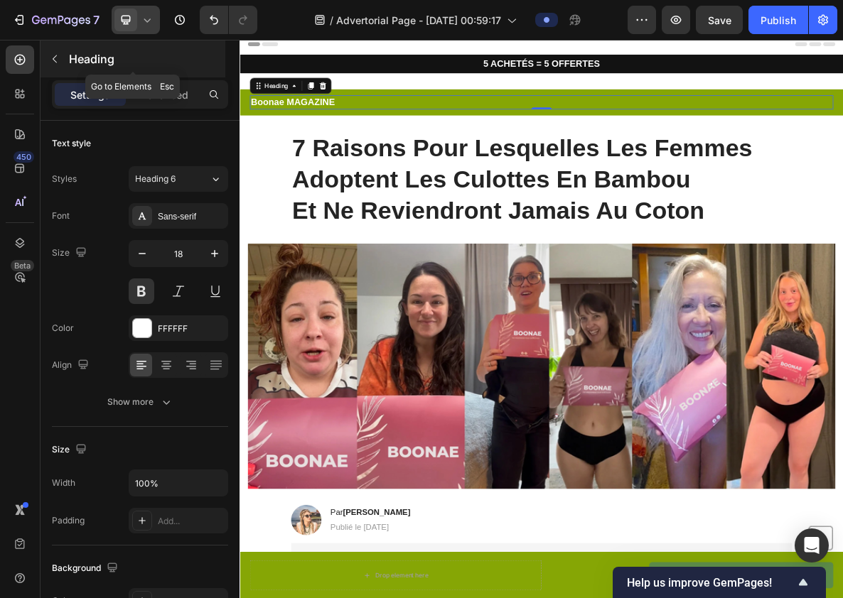
scroll to position [37, 0]
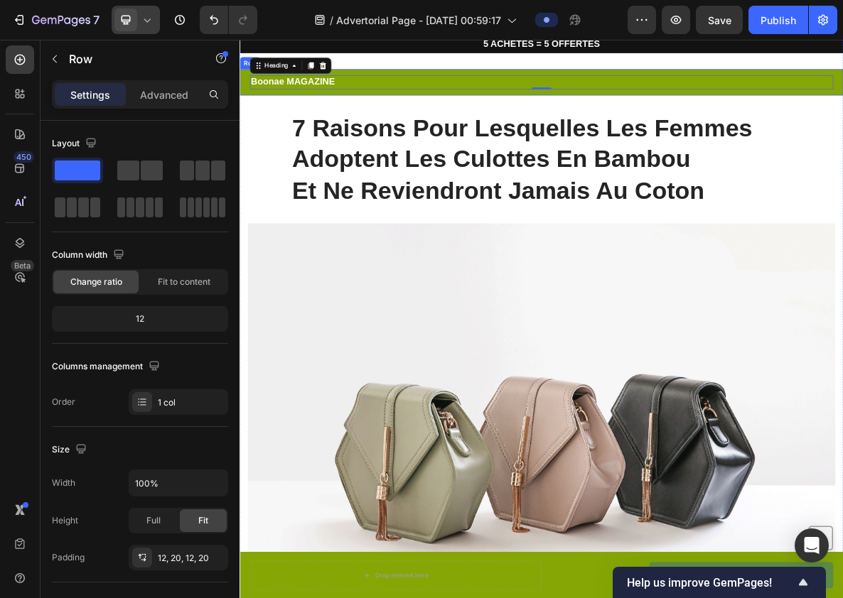
click at [542, 114] on div "Boonae MAGAZINE Heading 0 Row" at bounding box center [666, 99] width 853 height 36
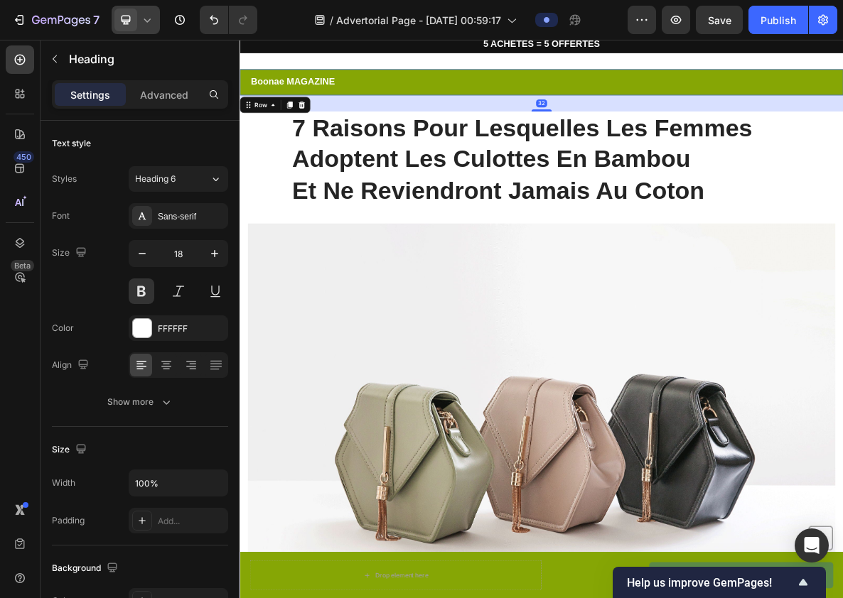
click at [547, 102] on h2 "Boonae MAGAZINE" at bounding box center [666, 99] width 824 height 19
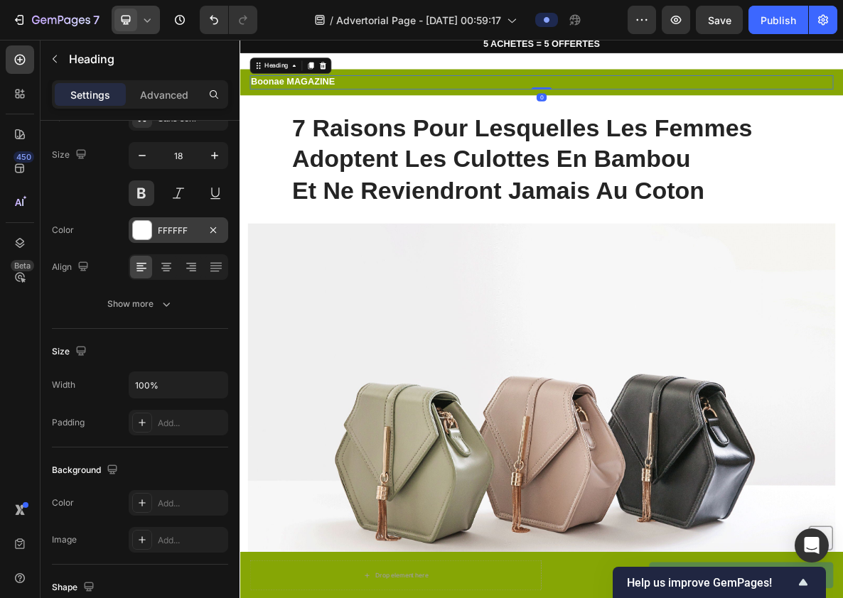
scroll to position [0, 0]
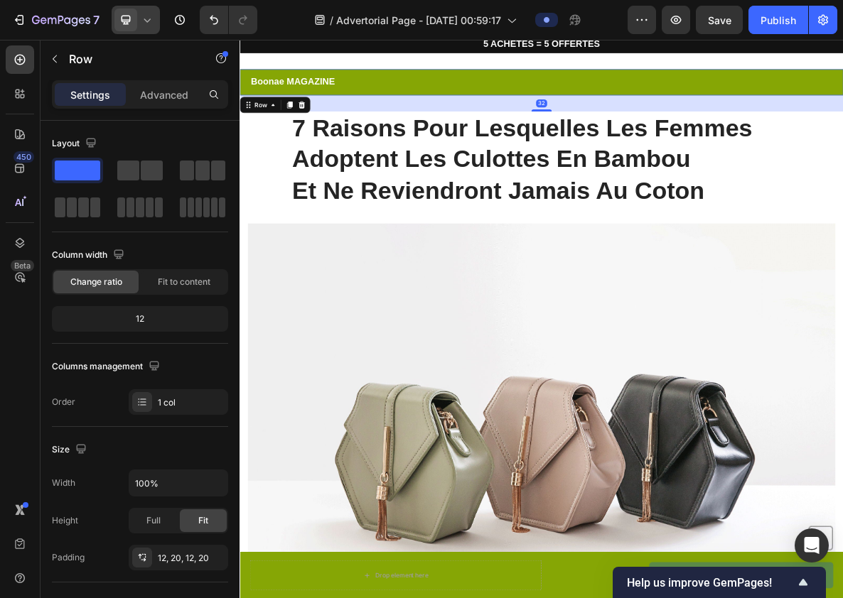
click at [249, 100] on div "Boonae MAGAZINE Heading Row 32" at bounding box center [666, 99] width 853 height 36
click at [215, 557] on icon "button" at bounding box center [213, 557] width 11 height 11
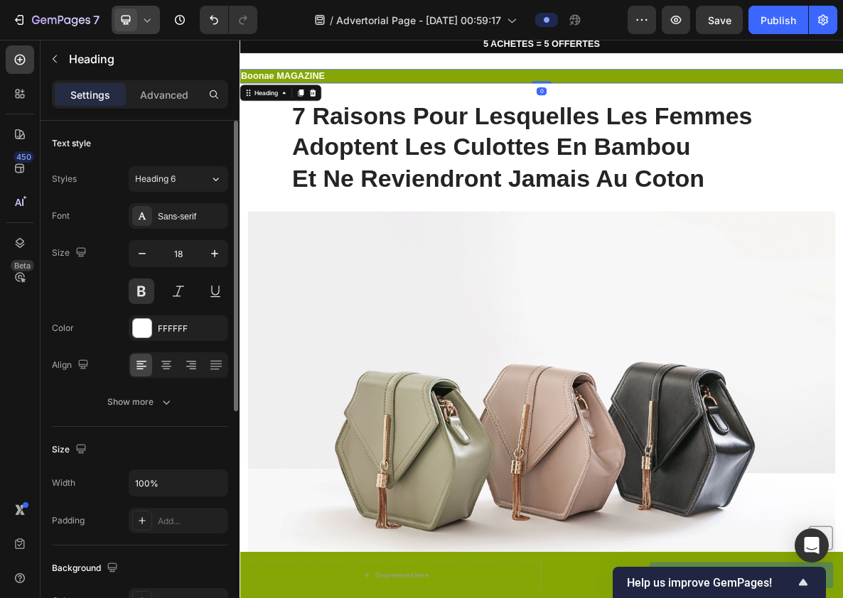
click at [658, 88] on h2 "Boonae MAGAZINE" at bounding box center [666, 90] width 853 height 19
click at [325, 90] on h2 "Boonae MAGAZINE" at bounding box center [666, 90] width 853 height 19
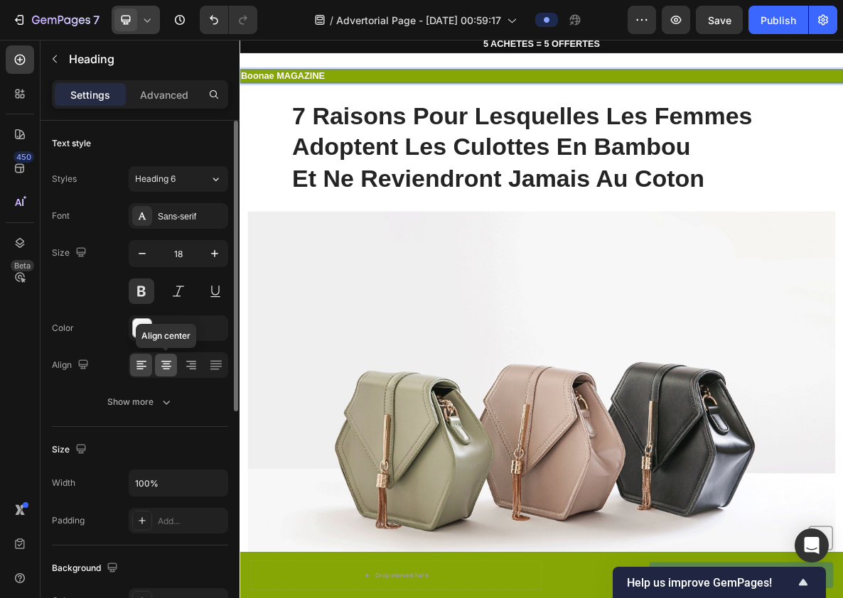
click at [171, 368] on icon at bounding box center [166, 365] width 14 height 14
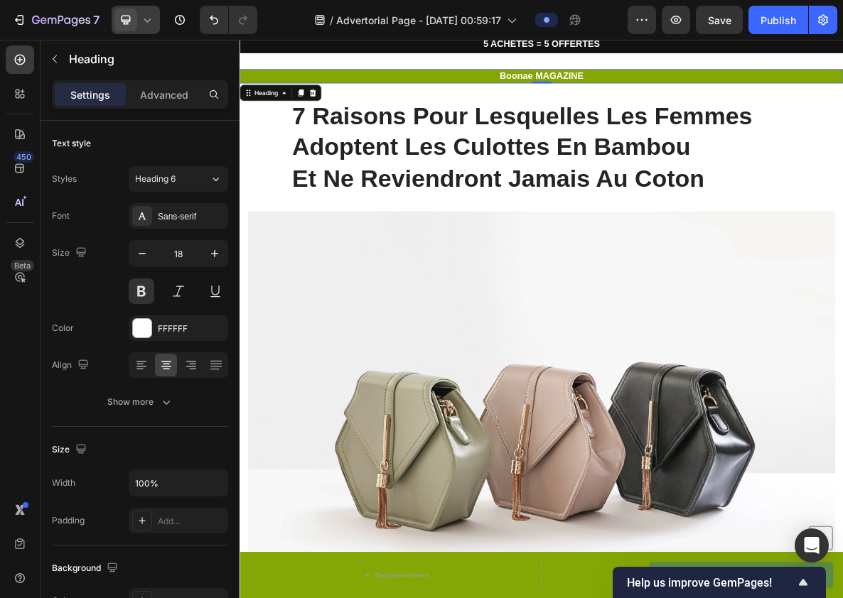
click at [555, 91] on p "Boonae MAGAZINE" at bounding box center [666, 90] width 850 height 16
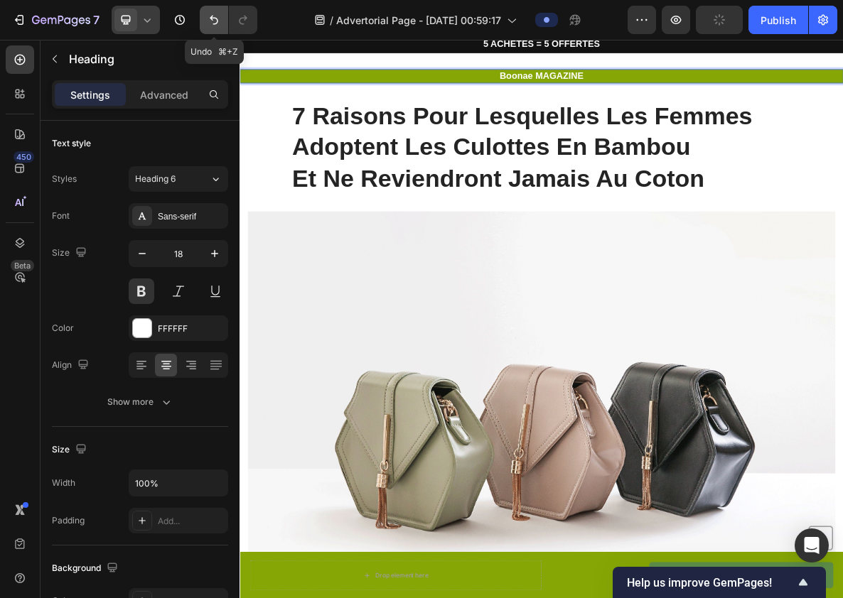
click at [213, 18] on icon "Undo/Redo" at bounding box center [214, 20] width 14 height 14
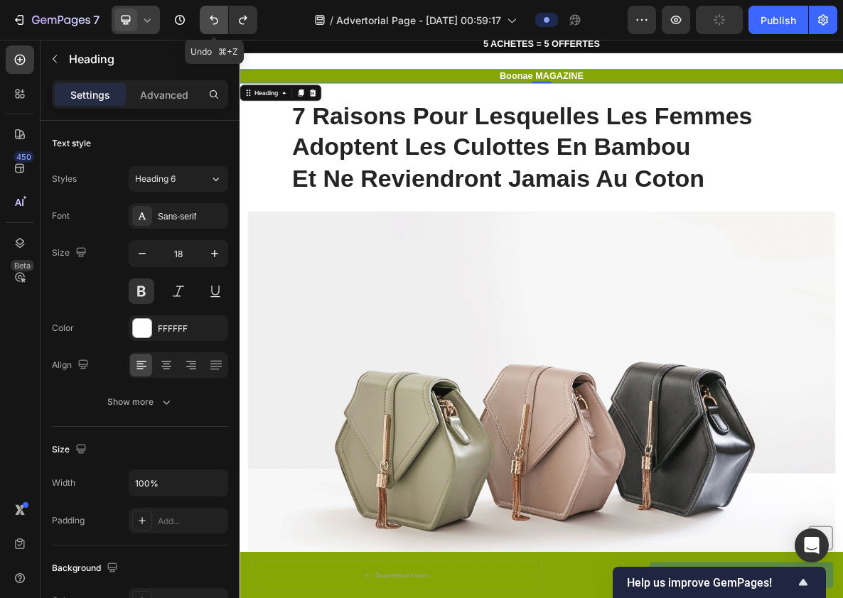
click at [216, 18] on icon "Undo/Redo" at bounding box center [214, 20] width 14 height 14
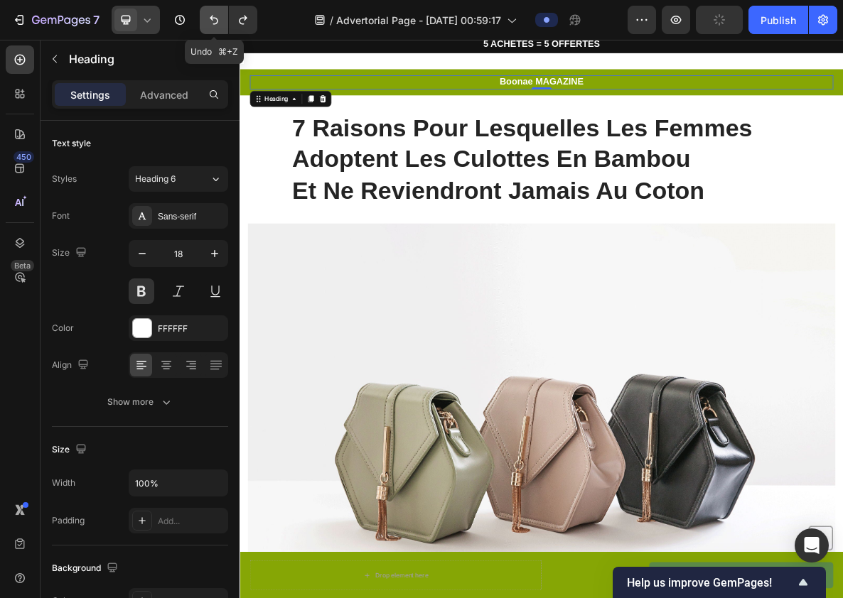
click at [218, 18] on icon "Undo/Redo" at bounding box center [214, 20] width 14 height 14
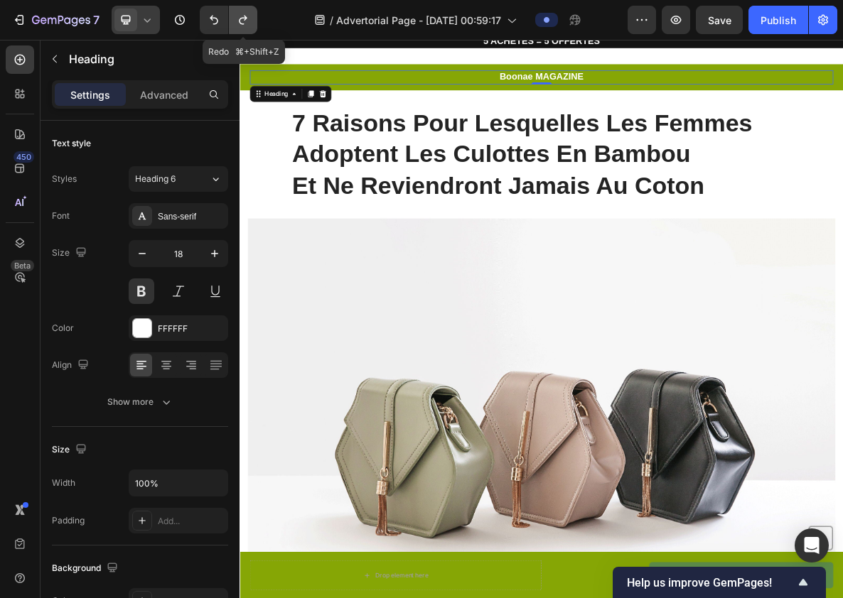
click at [241, 16] on icon "Undo/Redo" at bounding box center [243, 20] width 14 height 14
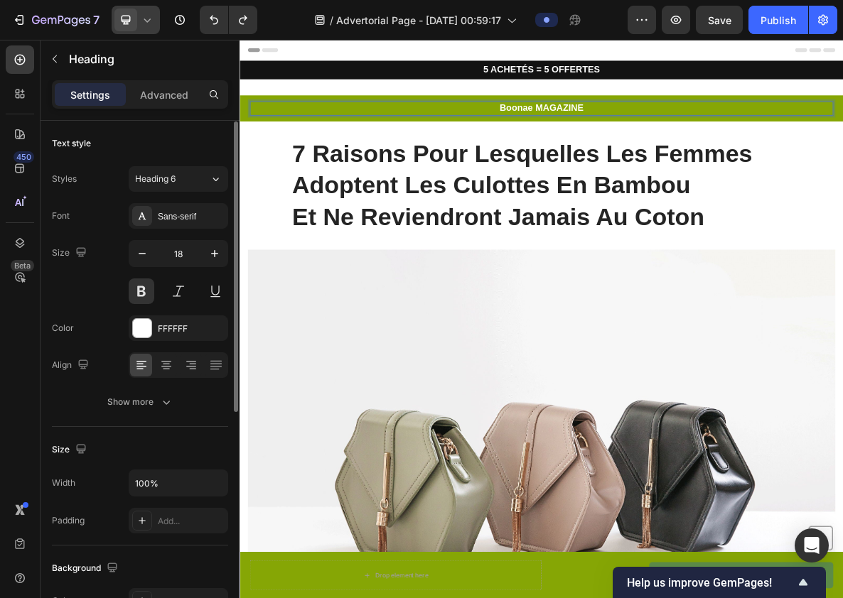
scroll to position [58, 0]
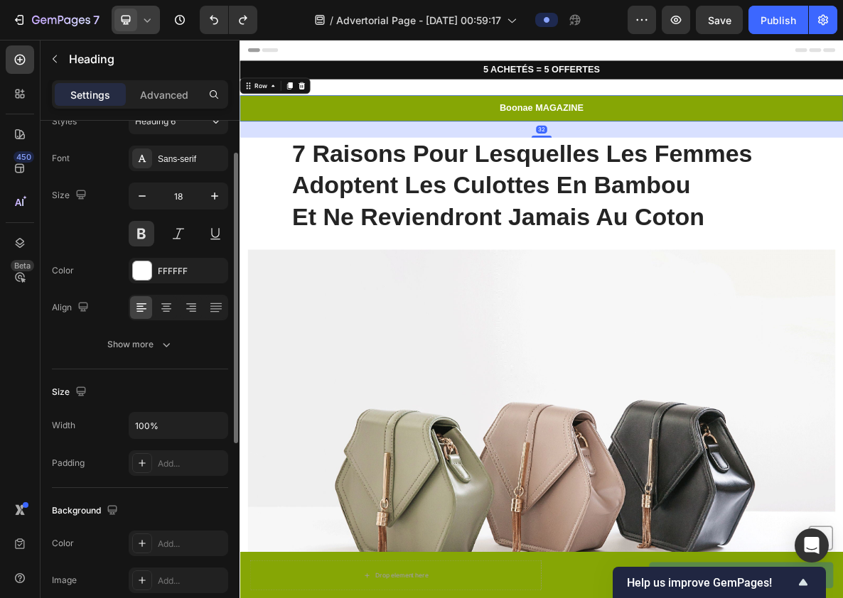
click at [247, 135] on div "Boonae MAGAZINE Heading Row 32" at bounding box center [666, 136] width 853 height 36
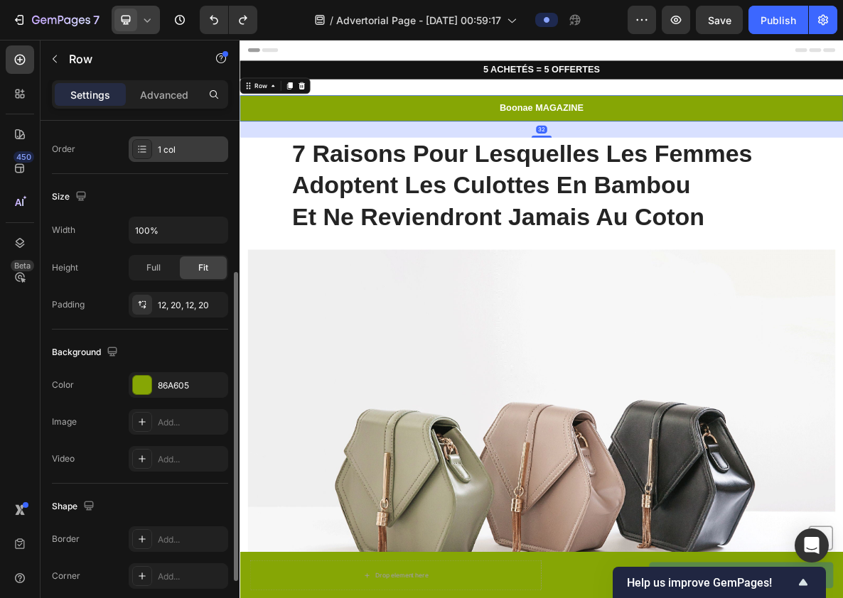
scroll to position [336, 0]
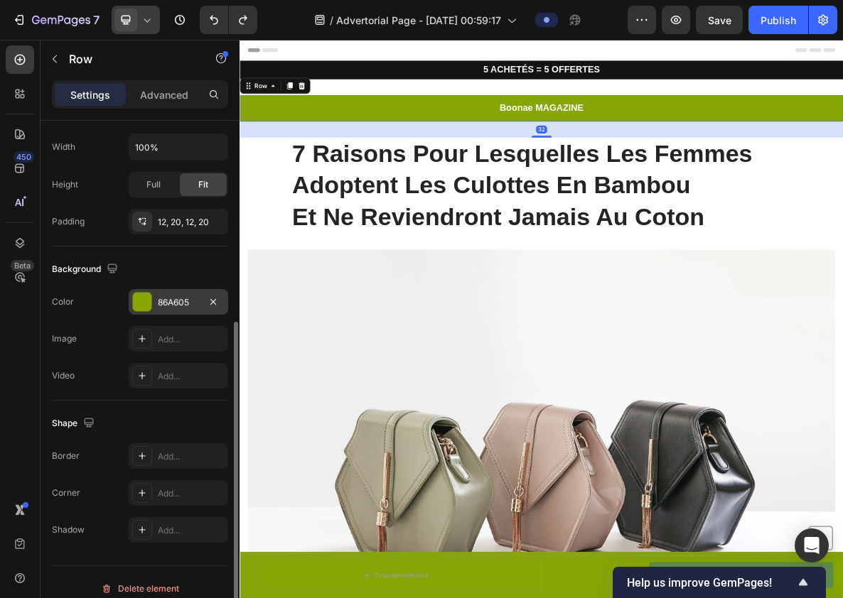
click at [171, 299] on div "86A605" at bounding box center [178, 302] width 41 height 13
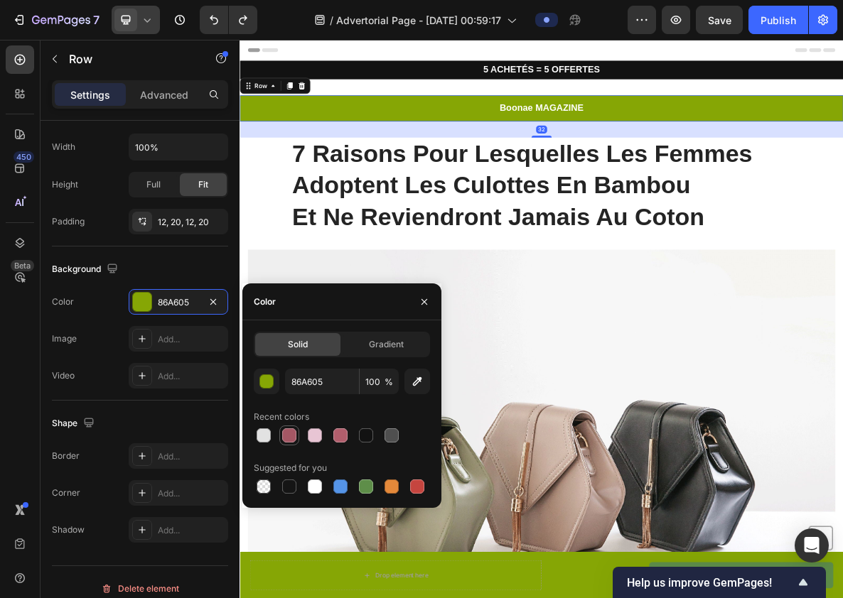
click at [293, 433] on div at bounding box center [289, 436] width 14 height 14
type input "A45764"
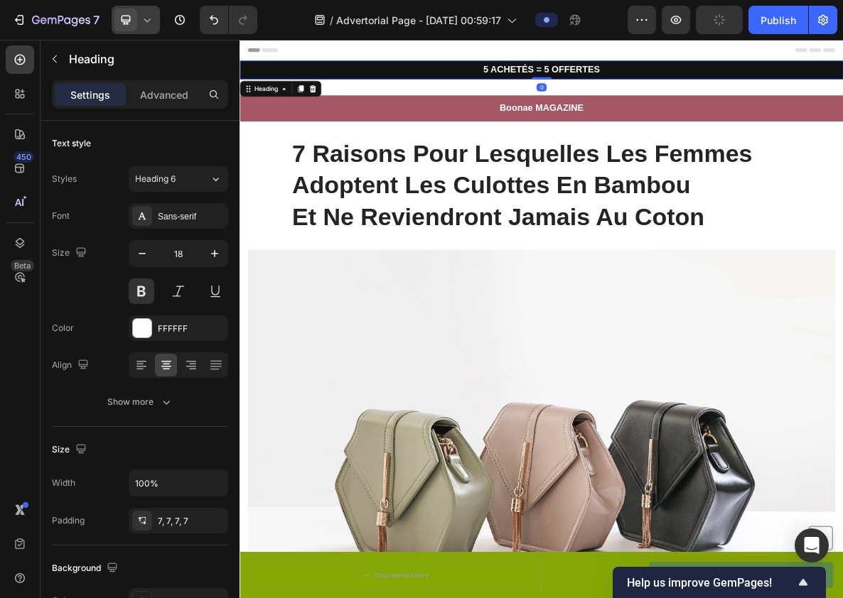
click at [578, 93] on h2 "5 ACHETÉS = 5 OFFERTES" at bounding box center [666, 82] width 853 height 26
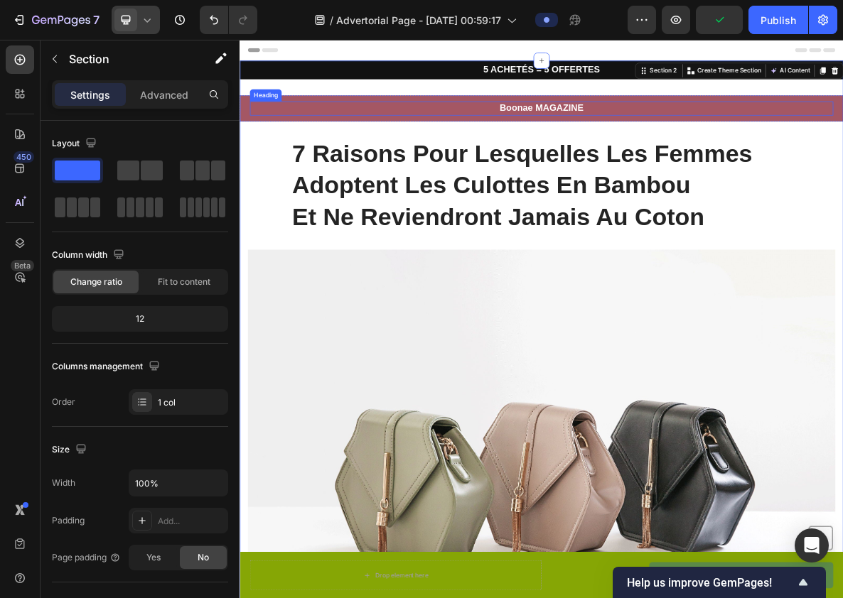
click at [534, 136] on p "Boonae MAGAZINE" at bounding box center [666, 136] width 822 height 16
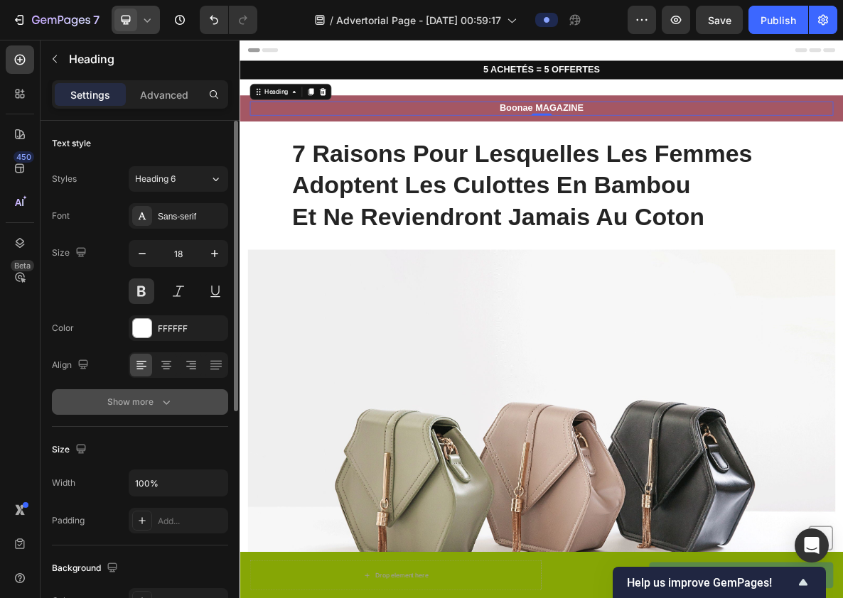
click at [156, 403] on div "Show more" at bounding box center [140, 402] width 66 height 14
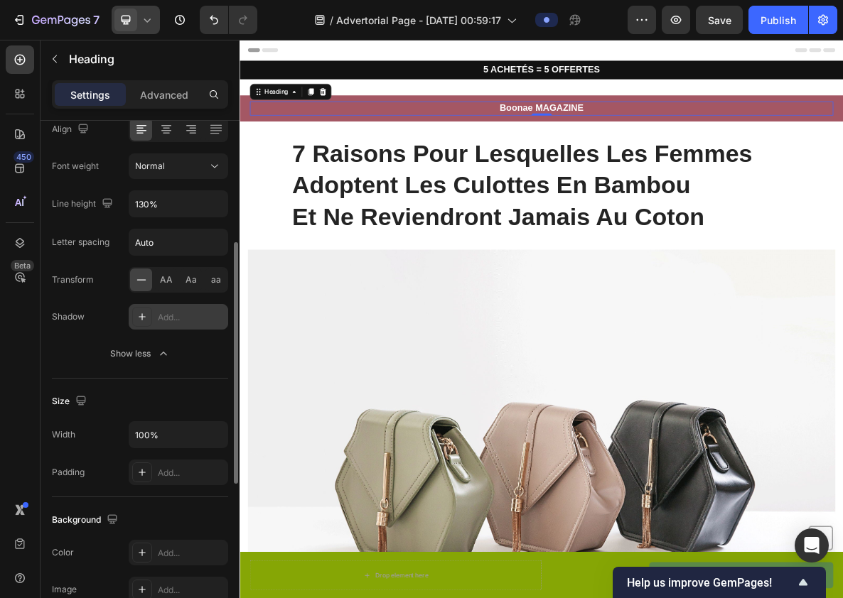
scroll to position [245, 0]
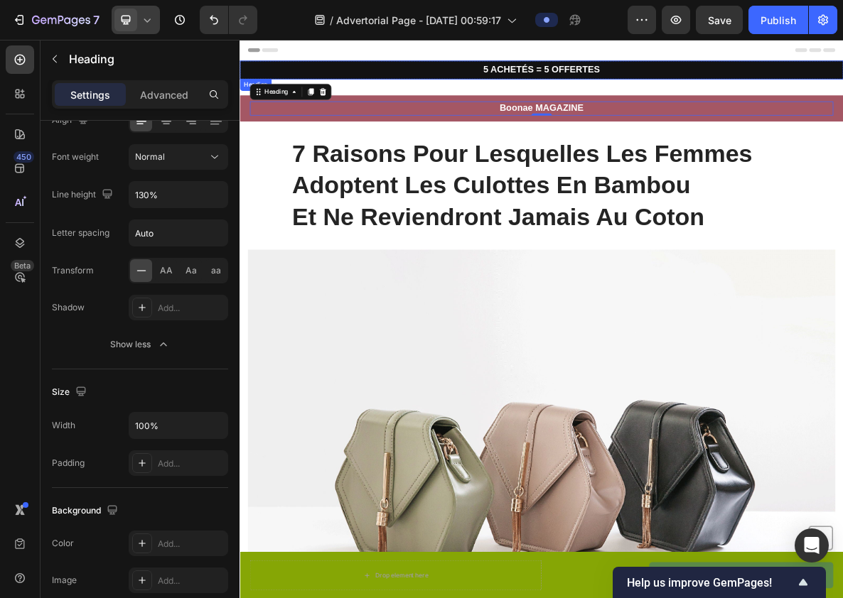
click at [557, 76] on p "5 ACHETÉS = 5 OFFERTES" at bounding box center [666, 82] width 843 height 16
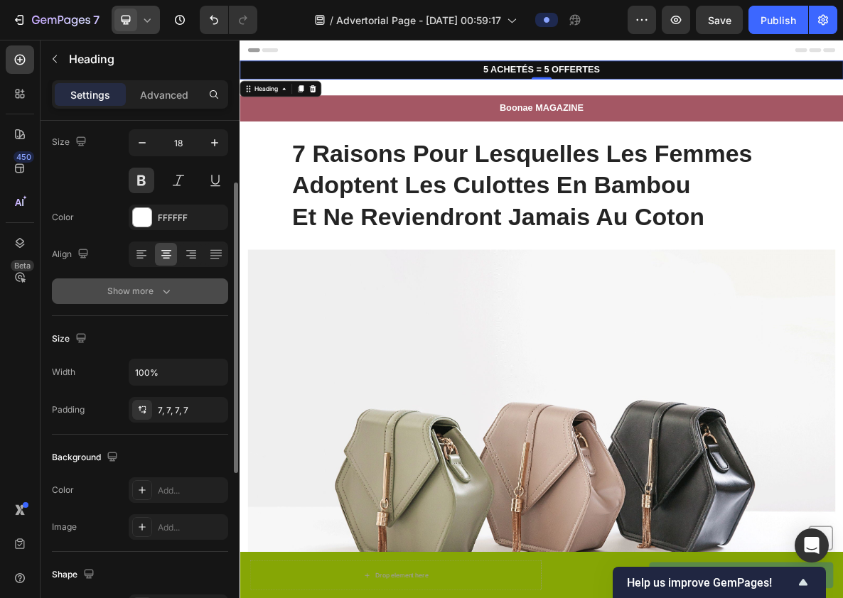
click at [164, 299] on button "Show more" at bounding box center [140, 292] width 176 height 26
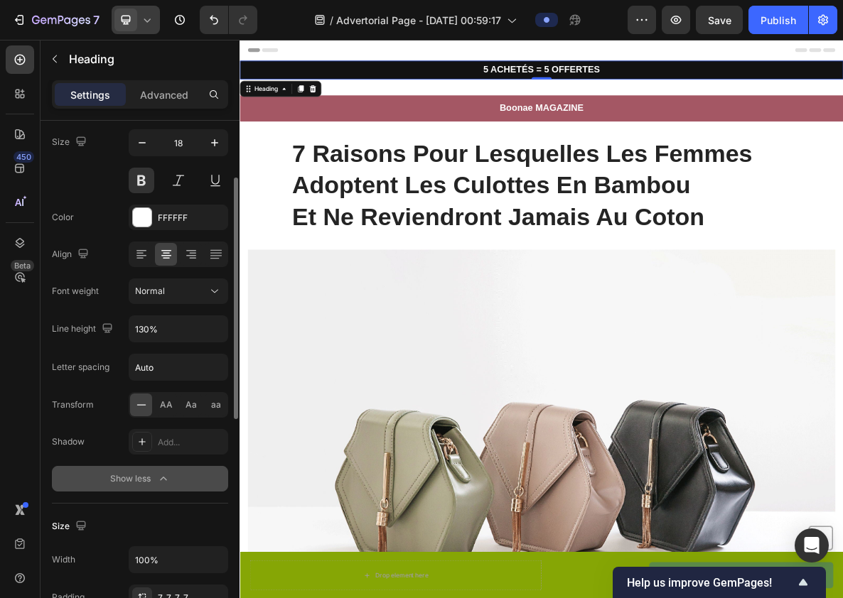
scroll to position [134, 0]
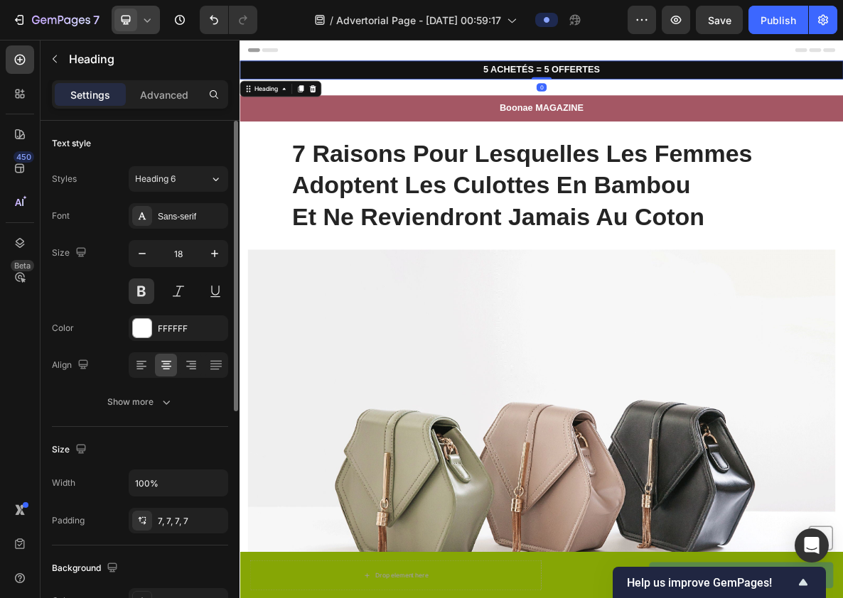
click at [674, 92] on div "5 ACHETÉS = 5 OFFERTES Heading 0" at bounding box center [666, 82] width 853 height 26
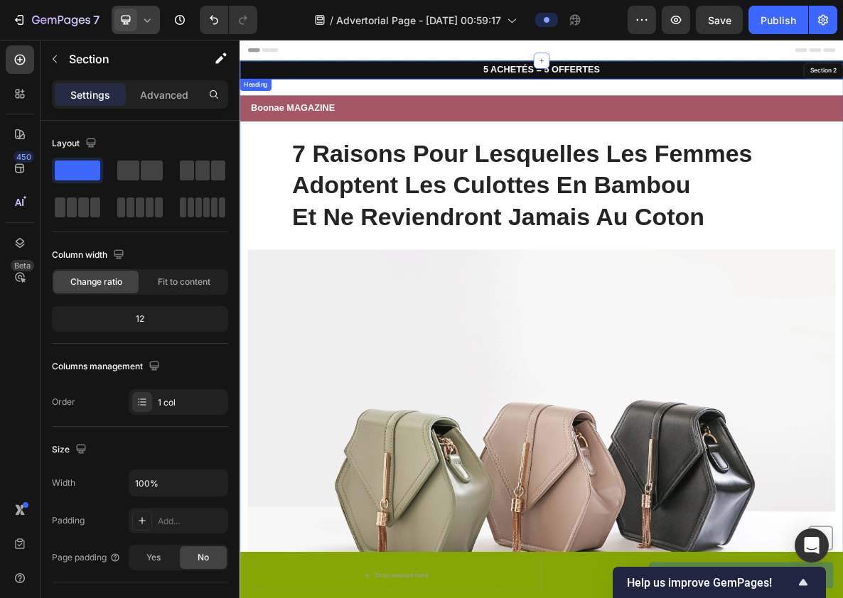
click at [758, 82] on h2 "5 ACHETÉS = 5 OFFERTES" at bounding box center [666, 82] width 853 height 26
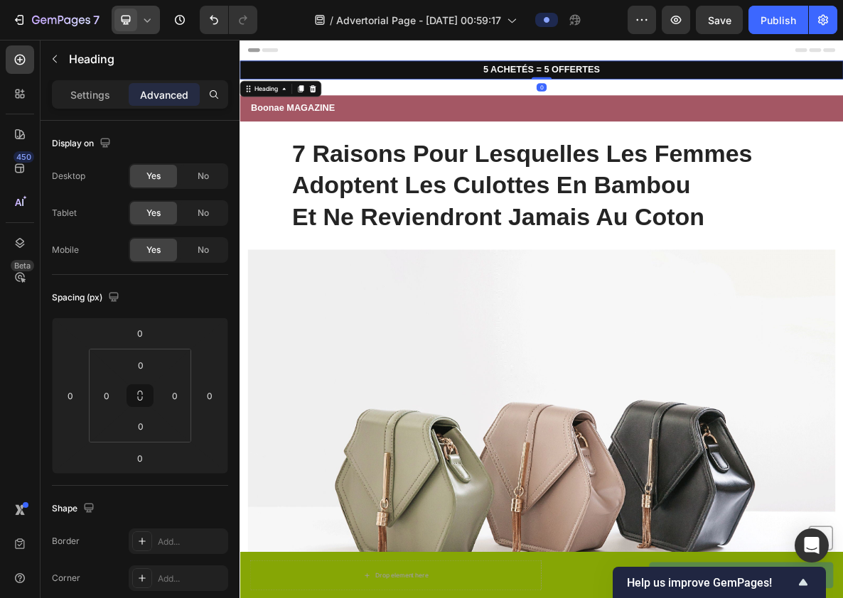
drag, startPoint x: 670, startPoint y: 95, endPoint x: 702, endPoint y: 48, distance: 56.4
click at [704, 94] on h2 "5 ACHETÉS = 5 OFFERTES" at bounding box center [666, 82] width 853 height 26
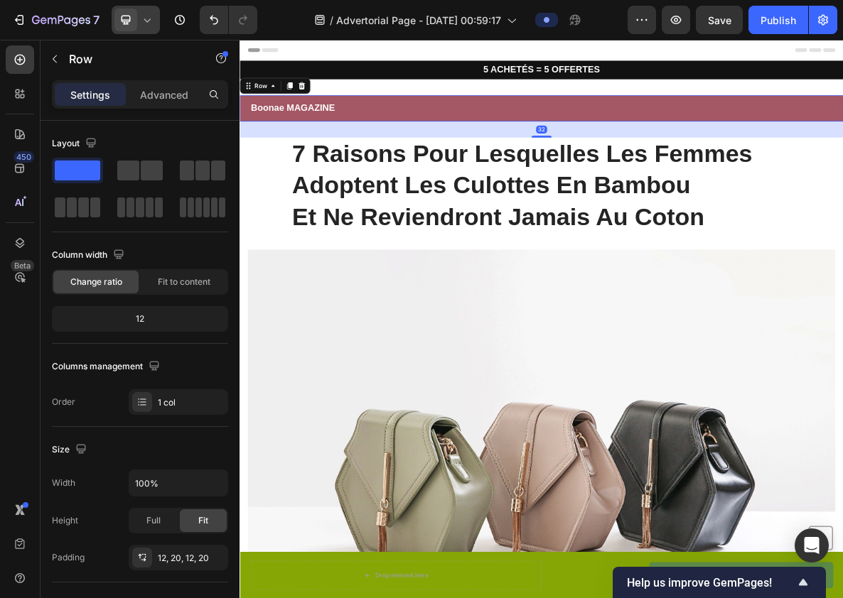
click at [704, 121] on div "Boonae MAGAZINE Heading Row 32" at bounding box center [666, 136] width 853 height 36
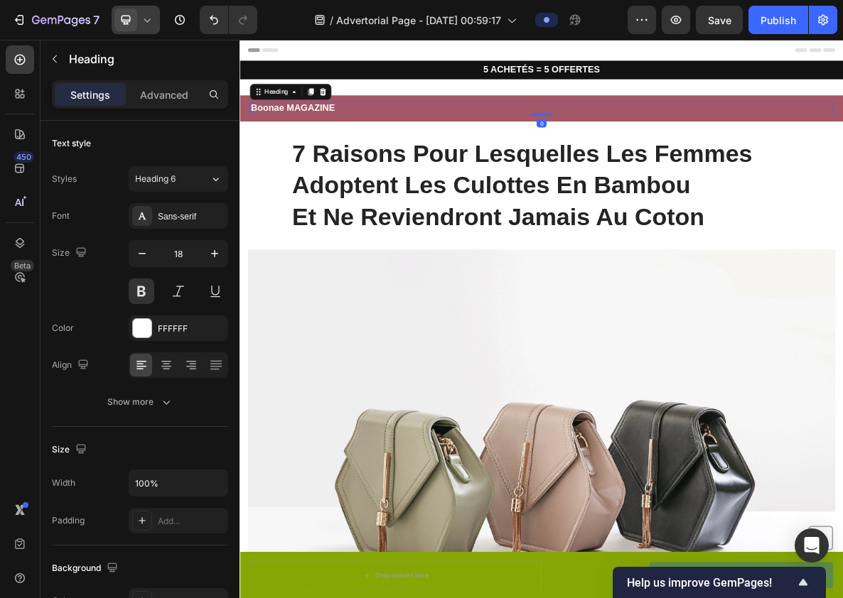
click at [552, 144] on h2 "Boonae MAGAZINE" at bounding box center [666, 136] width 824 height 19
click at [176, 358] on div at bounding box center [166, 365] width 22 height 23
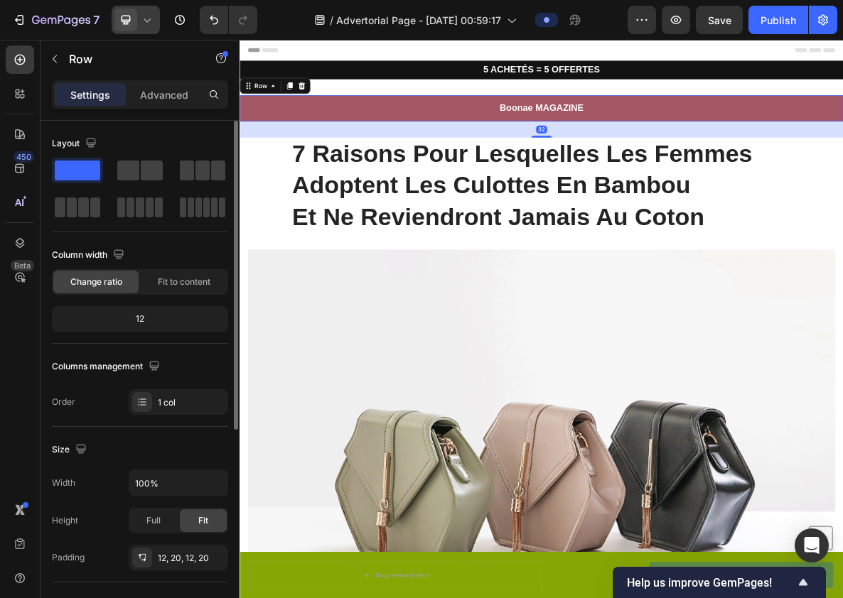
click at [699, 121] on div "Boonae MAGAZINE Heading Row 32" at bounding box center [666, 136] width 853 height 36
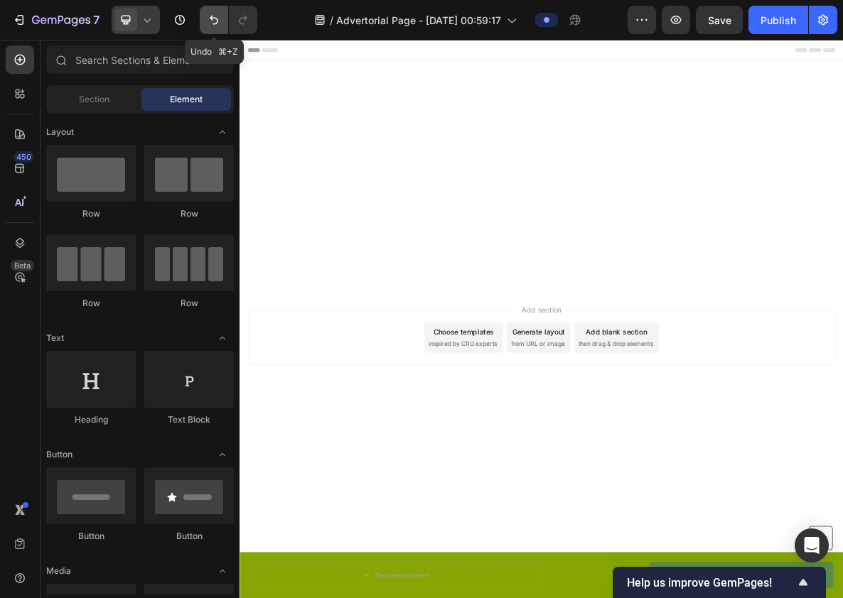
click at [216, 21] on icon "Undo/Redo" at bounding box center [214, 20] width 14 height 14
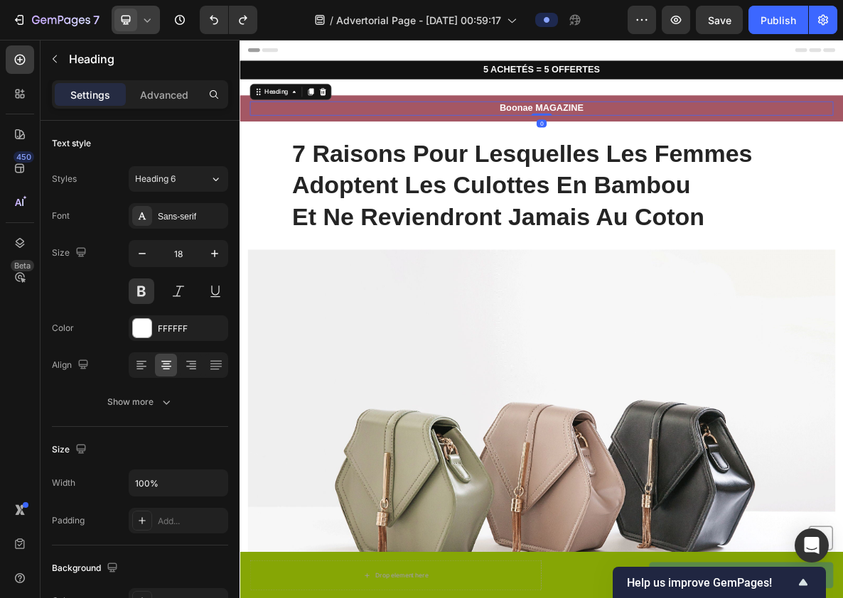
click at [679, 139] on h2 "Boonae MAGAZINE" at bounding box center [666, 136] width 824 height 19
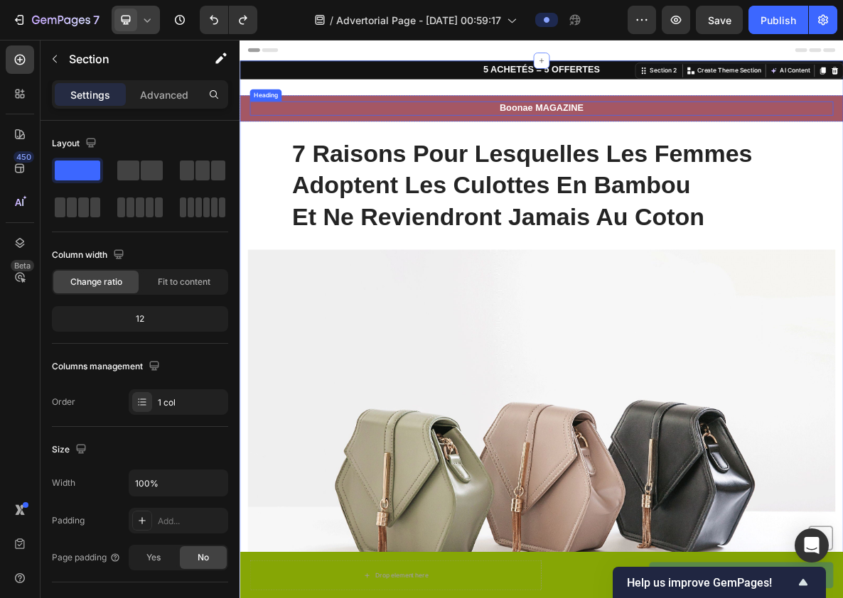
click at [523, 131] on h2 "Boonae MAGAZINE" at bounding box center [666, 136] width 824 height 19
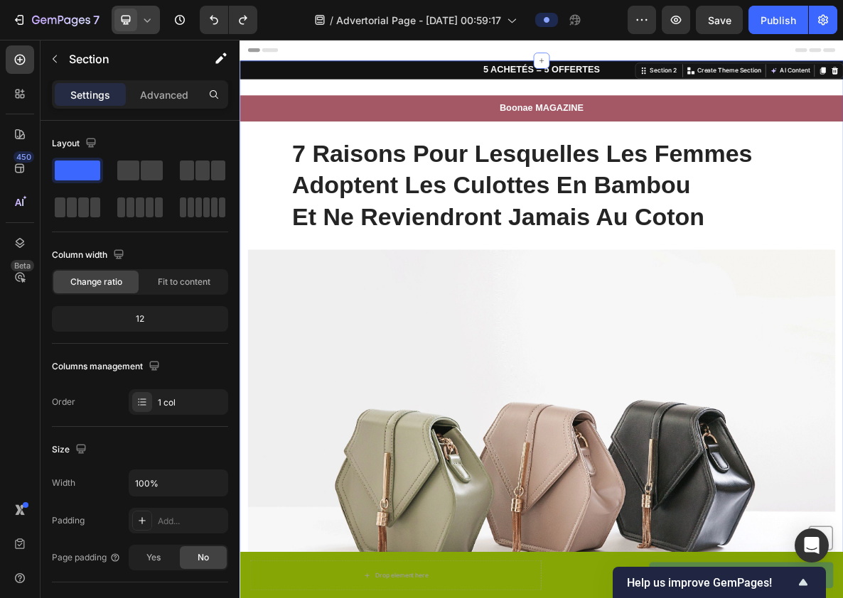
click at [460, 89] on h2 "5 ACHETÉS = 5 OFFERTES" at bounding box center [666, 82] width 853 height 26
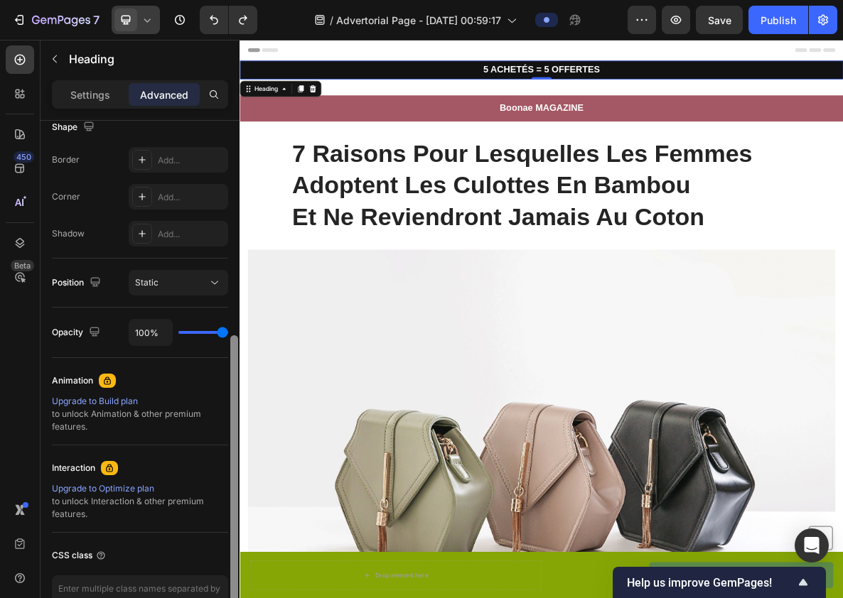
scroll to position [391, 0]
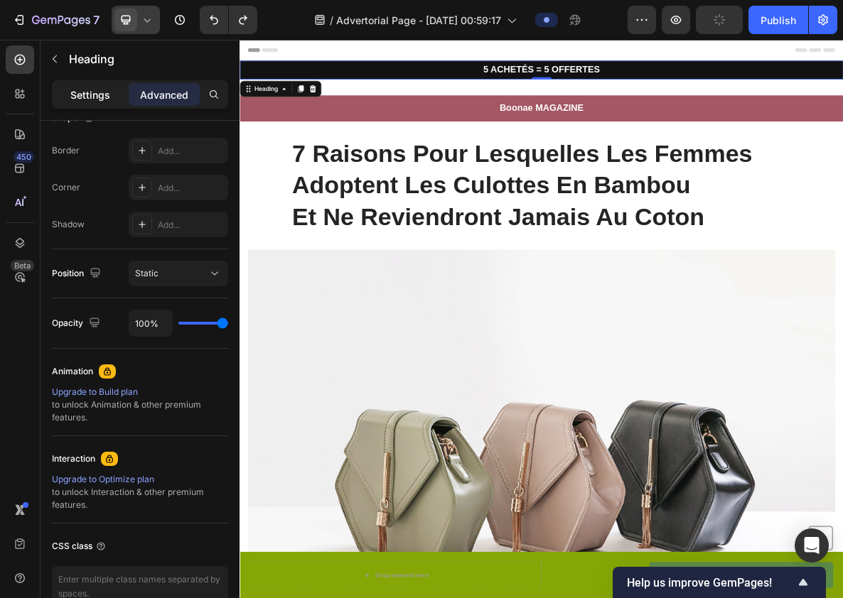
click at [92, 100] on p "Settings" at bounding box center [90, 94] width 40 height 15
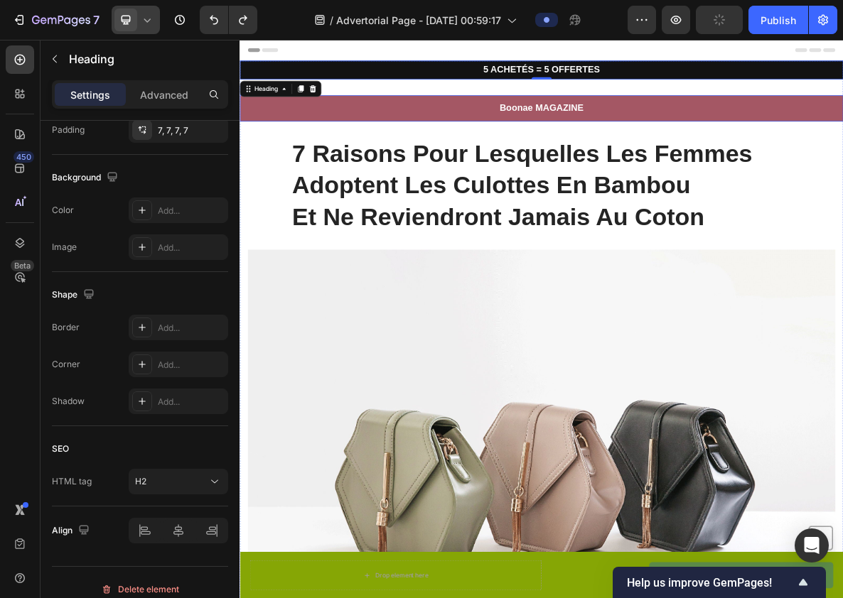
click at [686, 140] on h2 "Boonae MAGAZINE" at bounding box center [666, 136] width 824 height 19
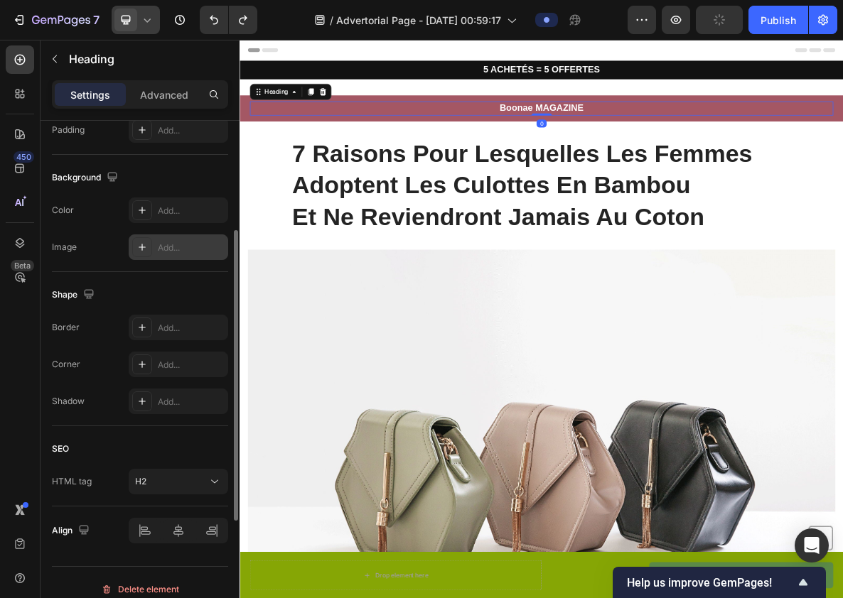
scroll to position [0, 0]
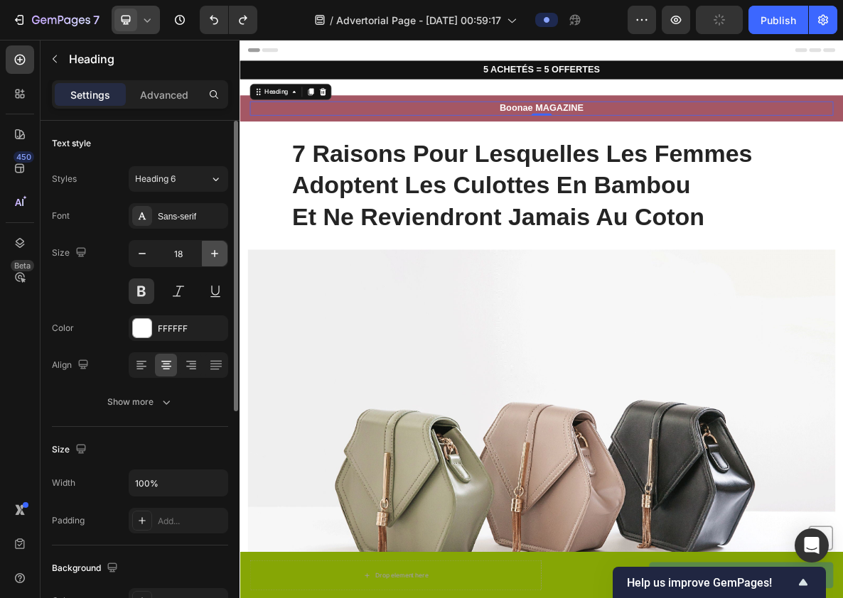
click at [215, 251] on icon "button" at bounding box center [215, 254] width 14 height 14
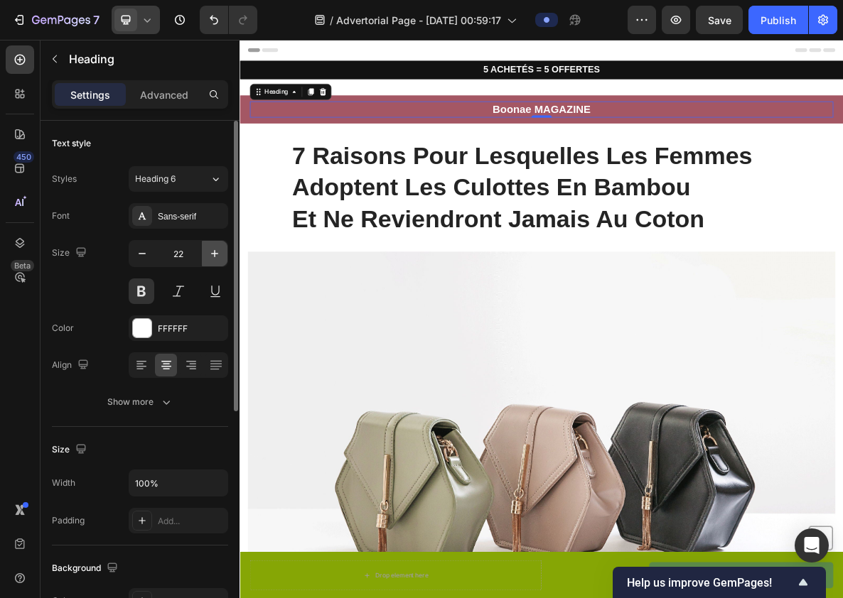
click at [215, 251] on icon "button" at bounding box center [215, 254] width 14 height 14
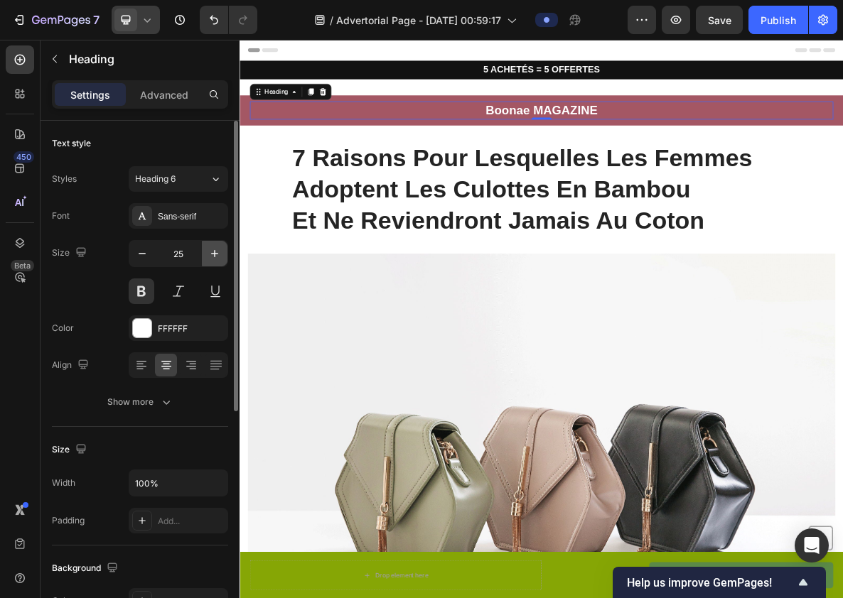
click at [215, 251] on icon "button" at bounding box center [215, 254] width 14 height 14
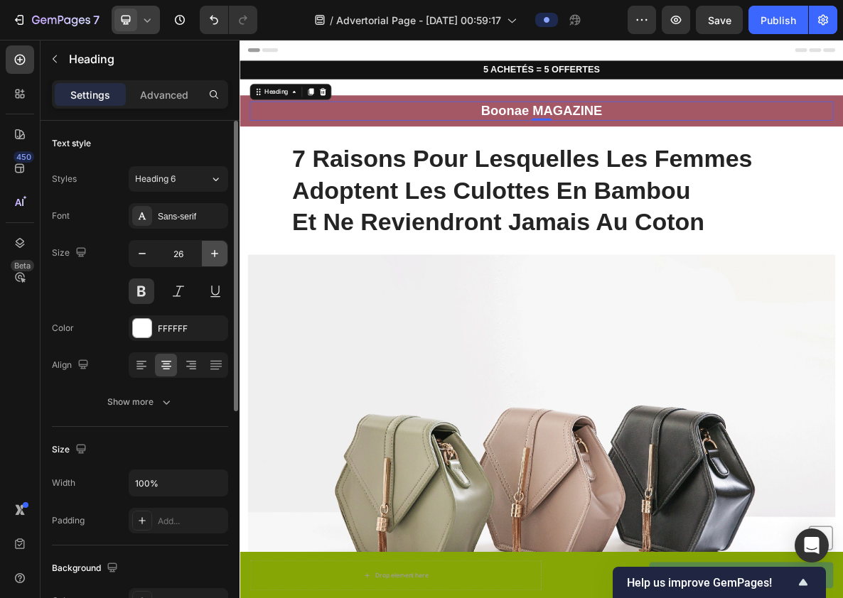
click at [215, 251] on icon "button" at bounding box center [215, 254] width 14 height 14
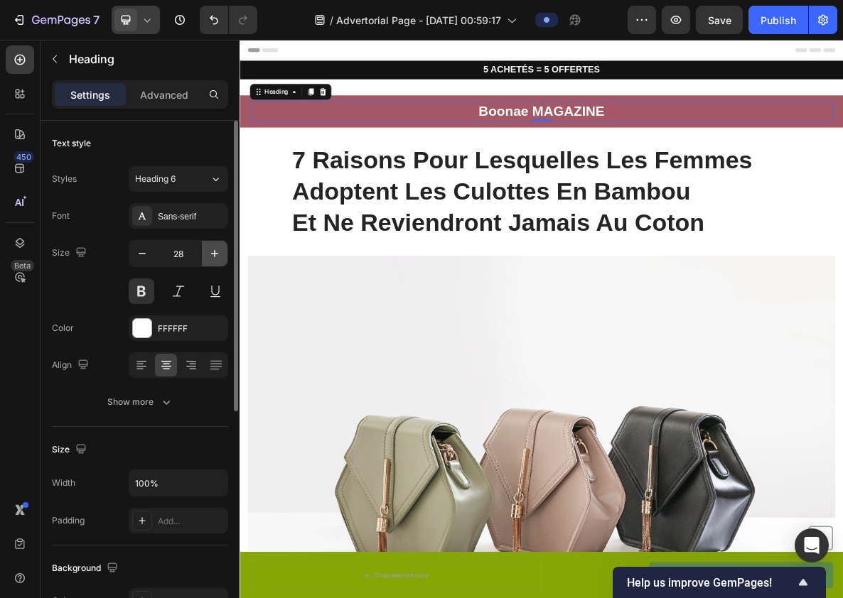
click at [215, 251] on icon "button" at bounding box center [215, 254] width 14 height 14
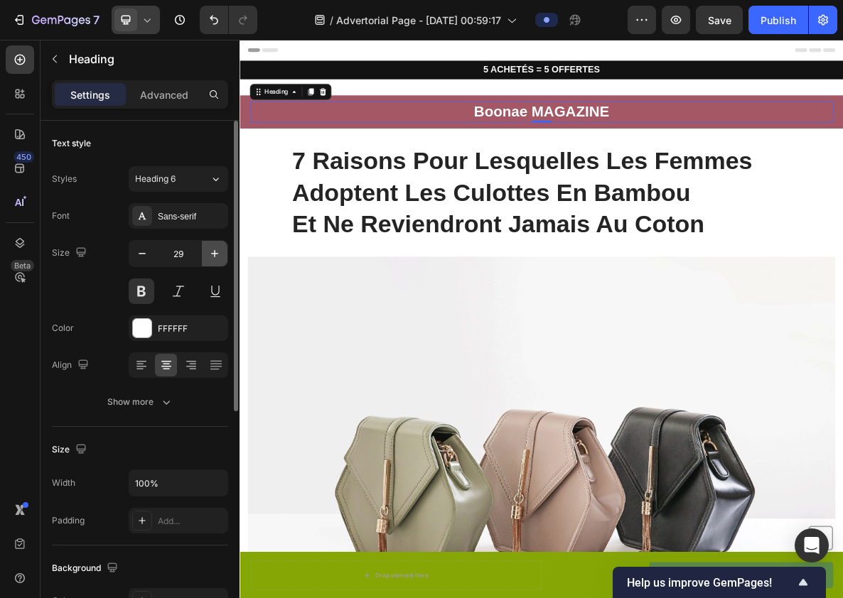
click at [215, 251] on icon "button" at bounding box center [215, 254] width 14 height 14
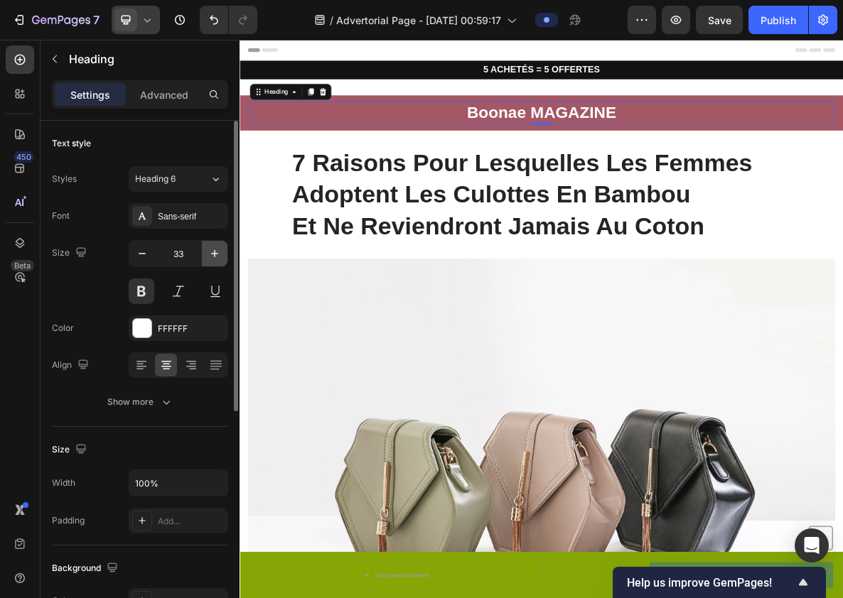
click at [215, 251] on icon "button" at bounding box center [215, 254] width 14 height 14
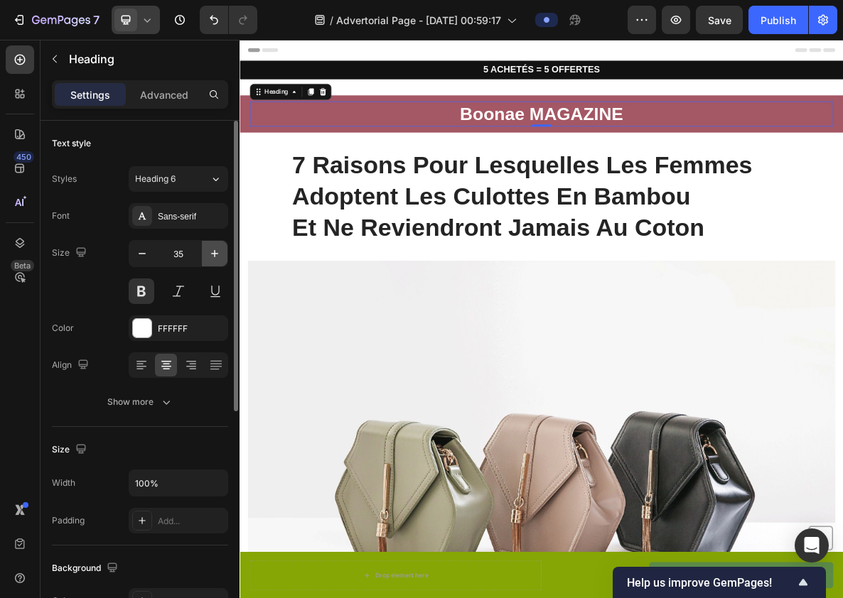
click at [215, 251] on icon "button" at bounding box center [215, 254] width 14 height 14
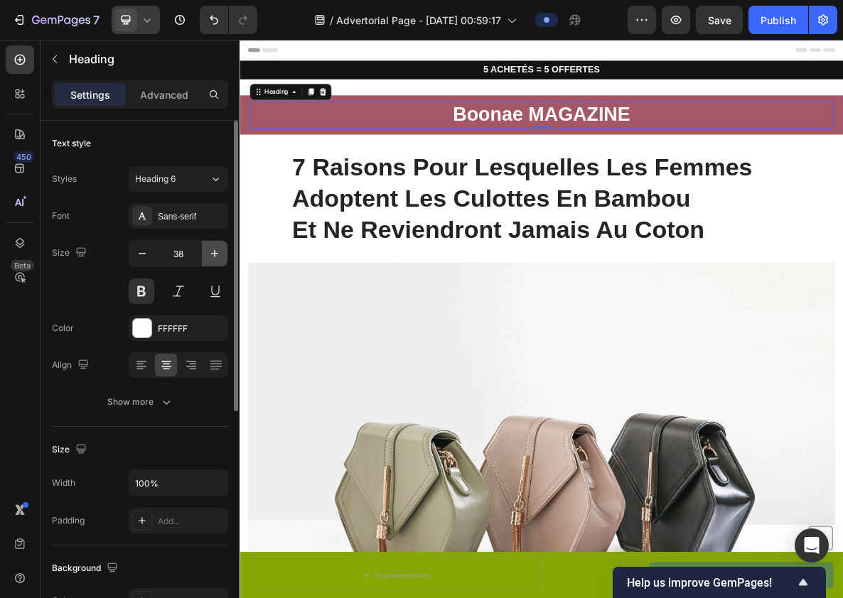
click at [215, 251] on icon "button" at bounding box center [215, 254] width 14 height 14
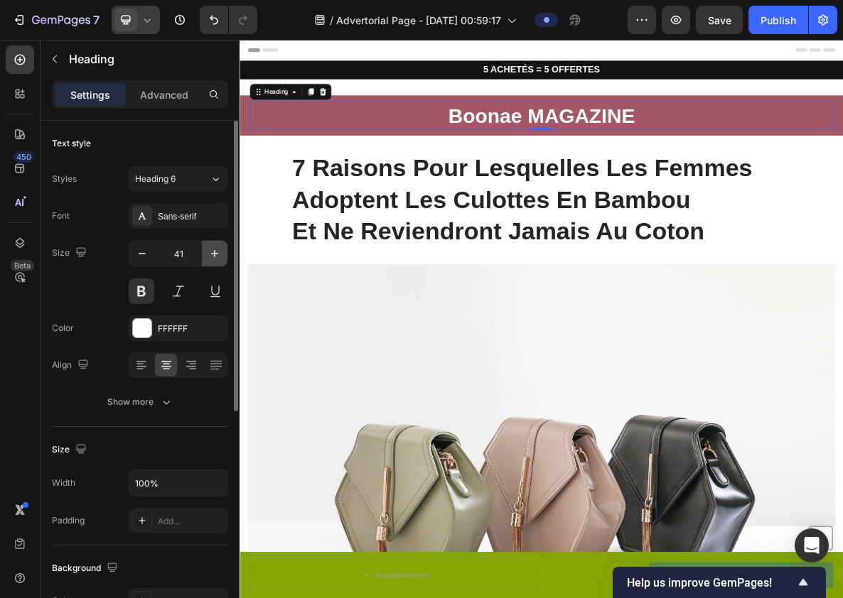
click at [215, 251] on icon "button" at bounding box center [215, 254] width 14 height 14
type input "42"
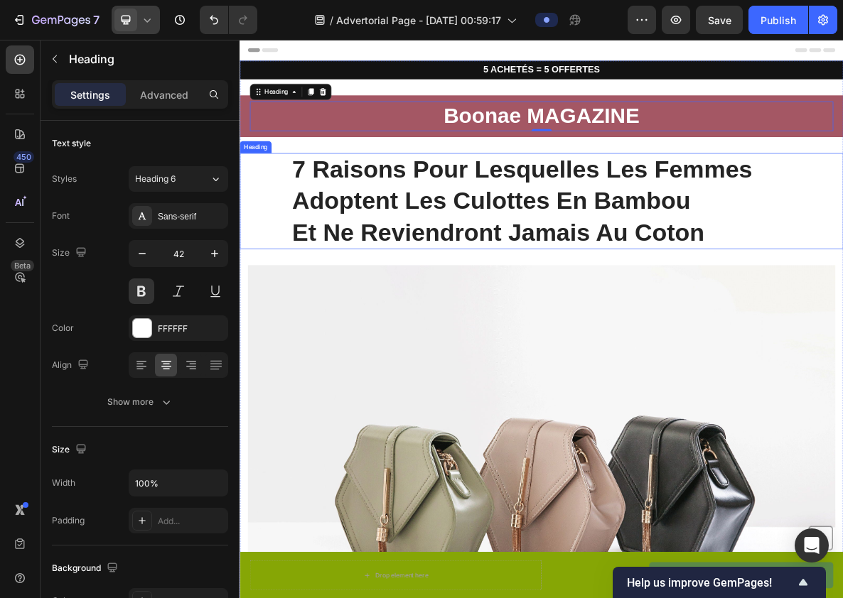
click at [594, 272] on h1 "7 Raisons Pour Lesquelles Les Femmes Adoptent Les Culottes En Bambou Et Ne Revi…" at bounding box center [666, 268] width 708 height 136
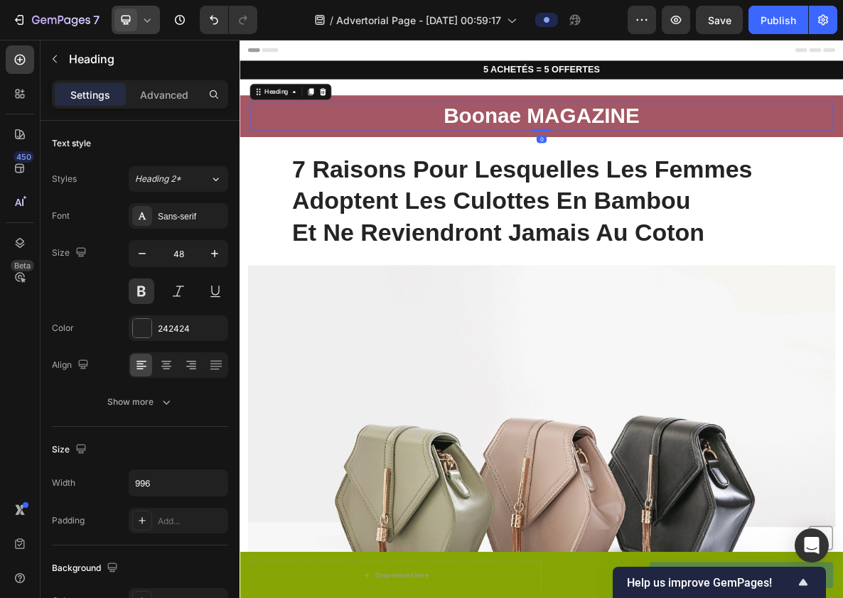
click at [571, 144] on h2 "Boonae MAGAZINE" at bounding box center [666, 148] width 824 height 42
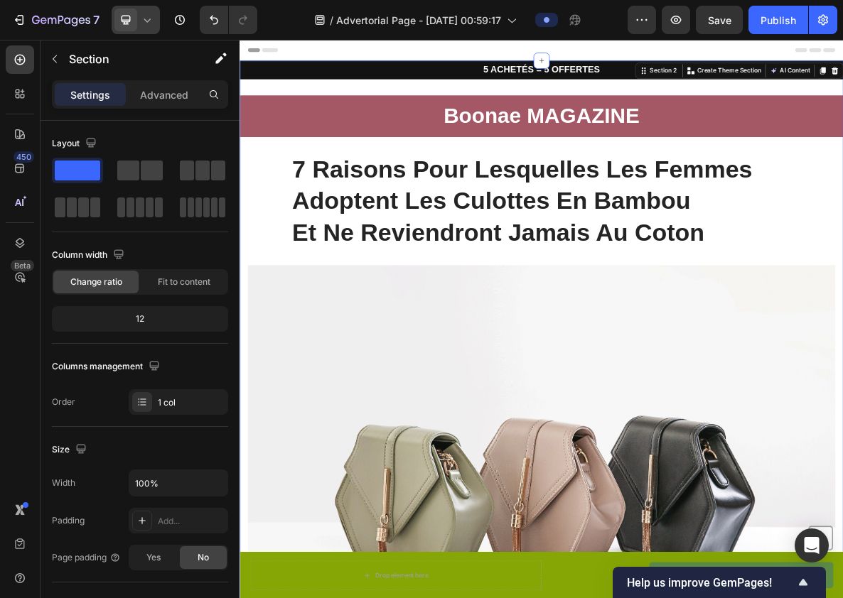
click at [587, 92] on h2 "5 ACHETÉS = 5 OFFERTES" at bounding box center [666, 82] width 853 height 26
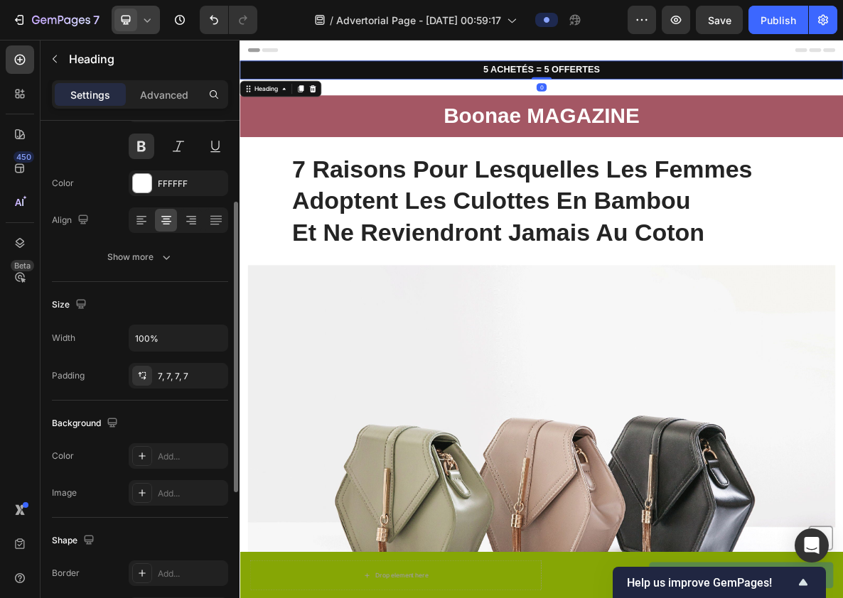
scroll to position [151, 0]
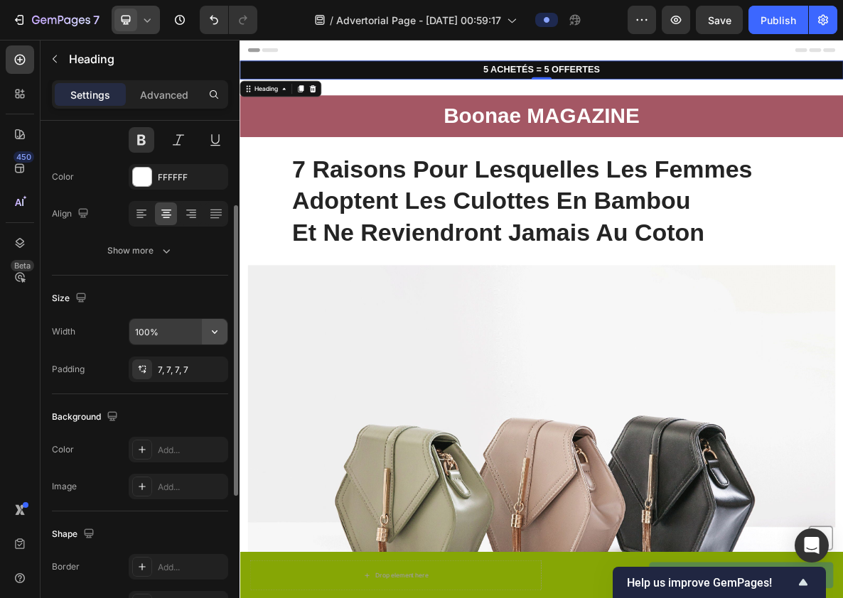
click at [203, 331] on button "button" at bounding box center [215, 332] width 26 height 26
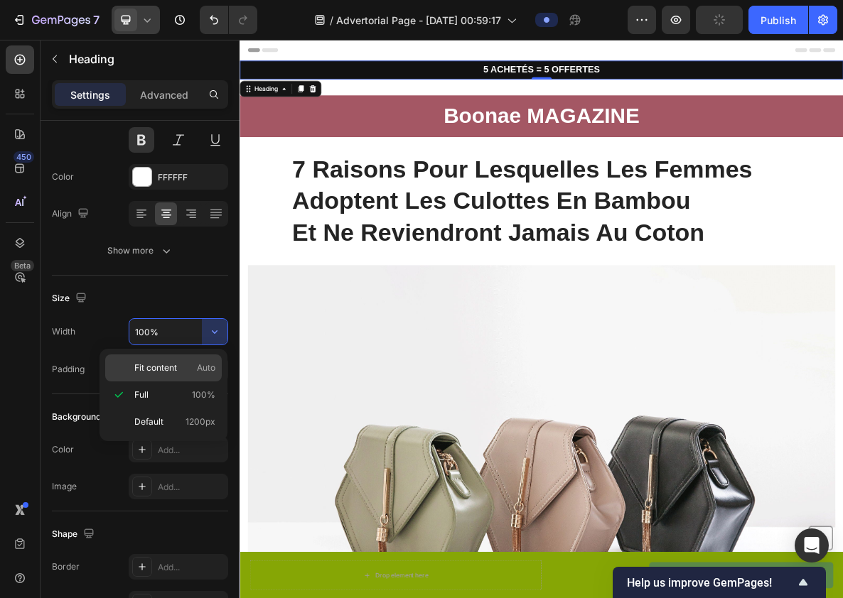
click at [189, 370] on p "Fit content Auto" at bounding box center [174, 368] width 81 height 13
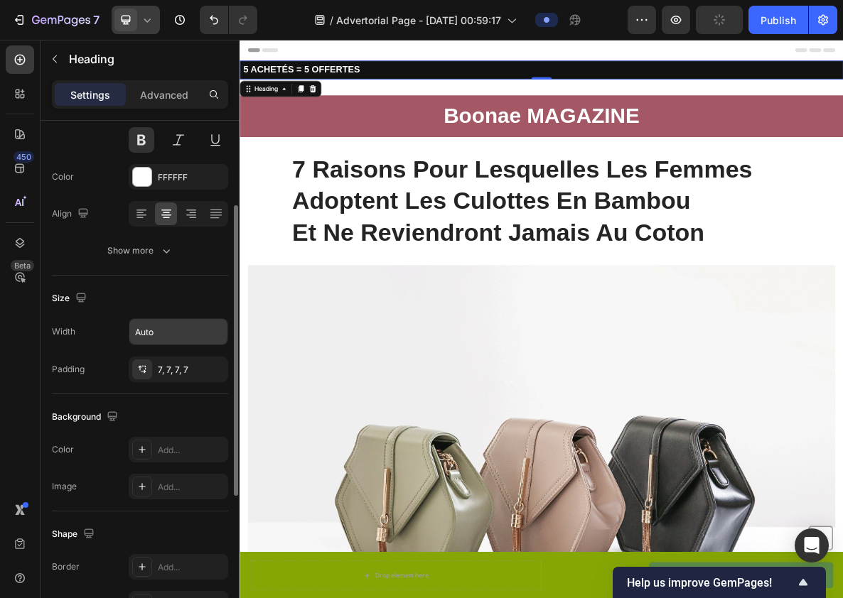
click at [193, 332] on input "Auto" at bounding box center [178, 332] width 98 height 26
click at [217, 328] on icon "button" at bounding box center [215, 332] width 14 height 14
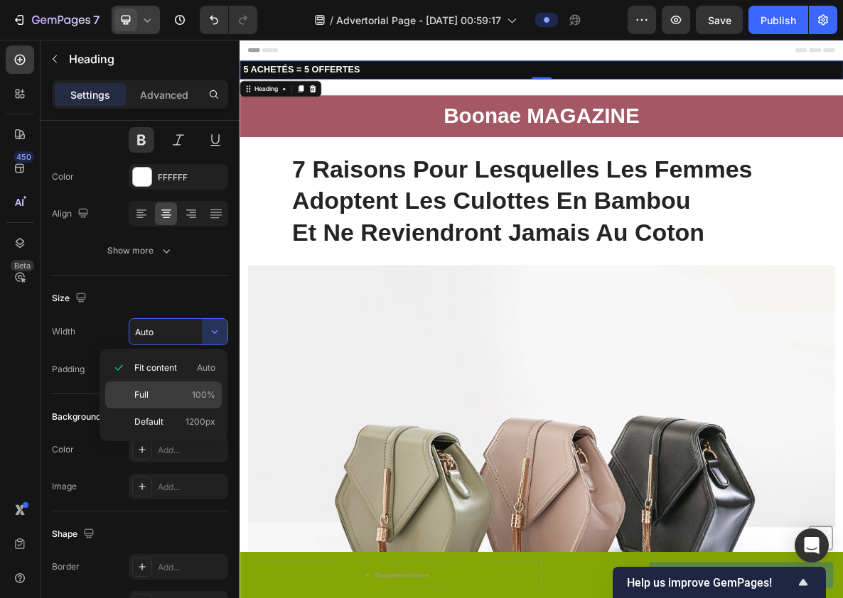
click at [183, 384] on div "Full 100%" at bounding box center [163, 395] width 117 height 27
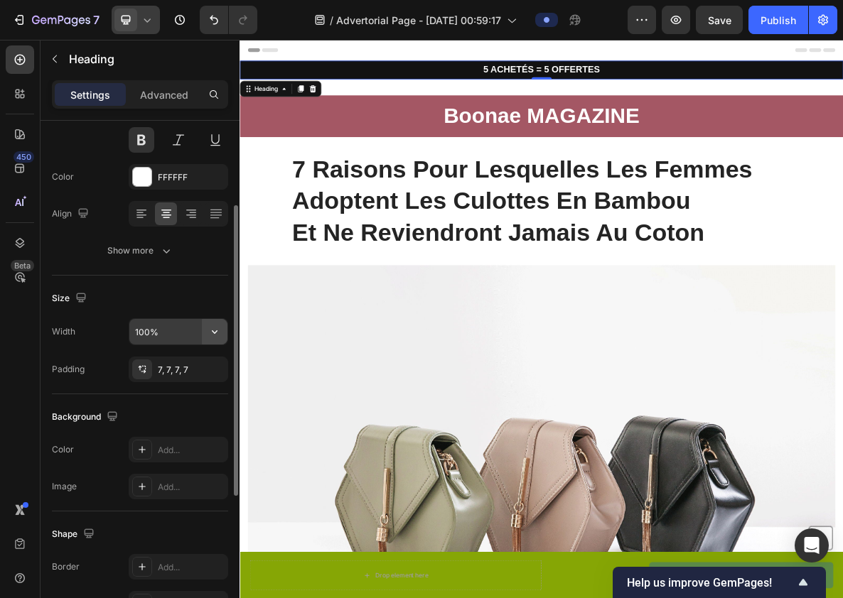
click at [215, 332] on icon "button" at bounding box center [215, 333] width 6 height 4
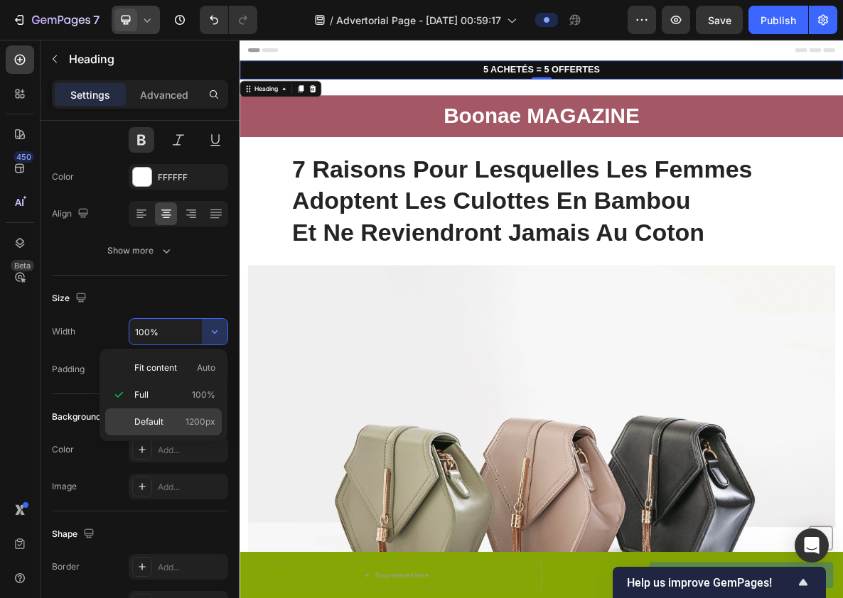
click at [183, 416] on p "Default 1200px" at bounding box center [174, 422] width 81 height 13
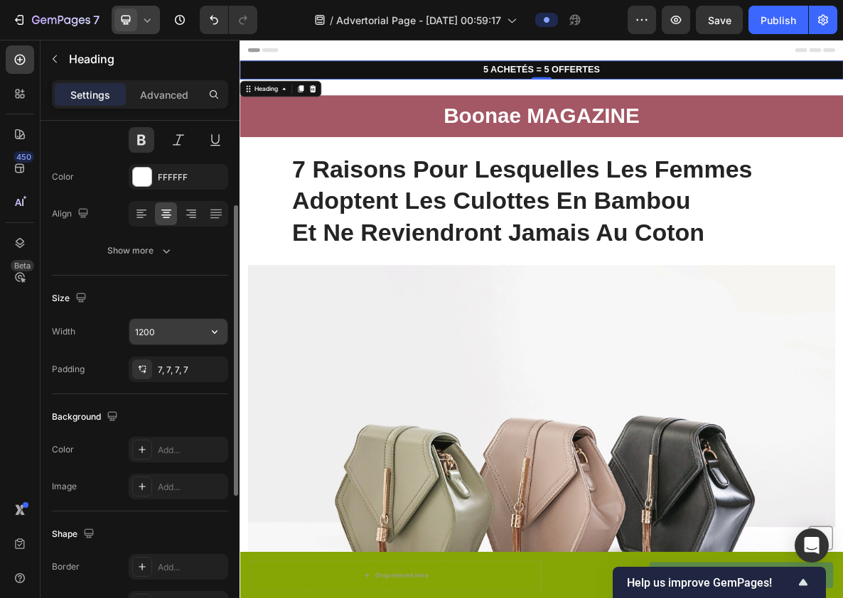
click at [218, 323] on button "button" at bounding box center [215, 332] width 26 height 26
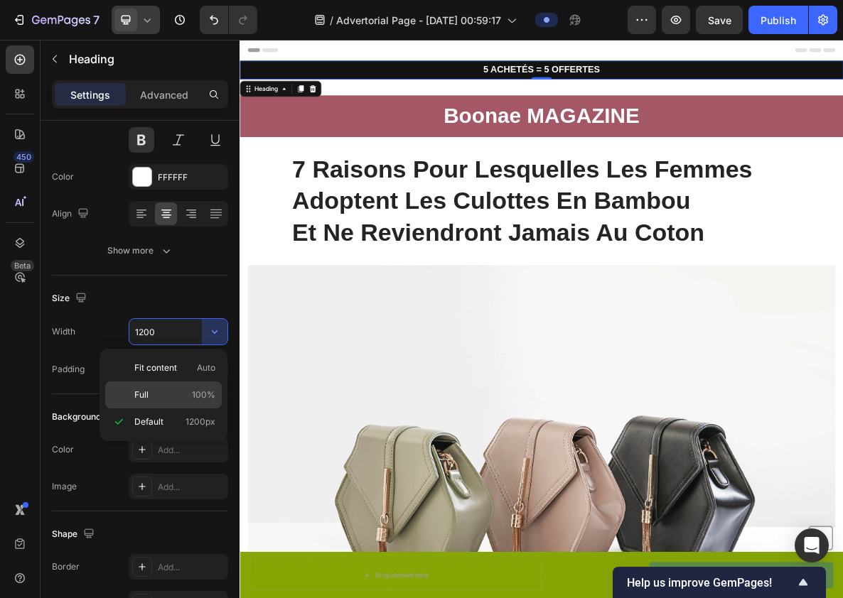
click at [197, 383] on div "Full 100%" at bounding box center [163, 395] width 117 height 27
type input "100%"
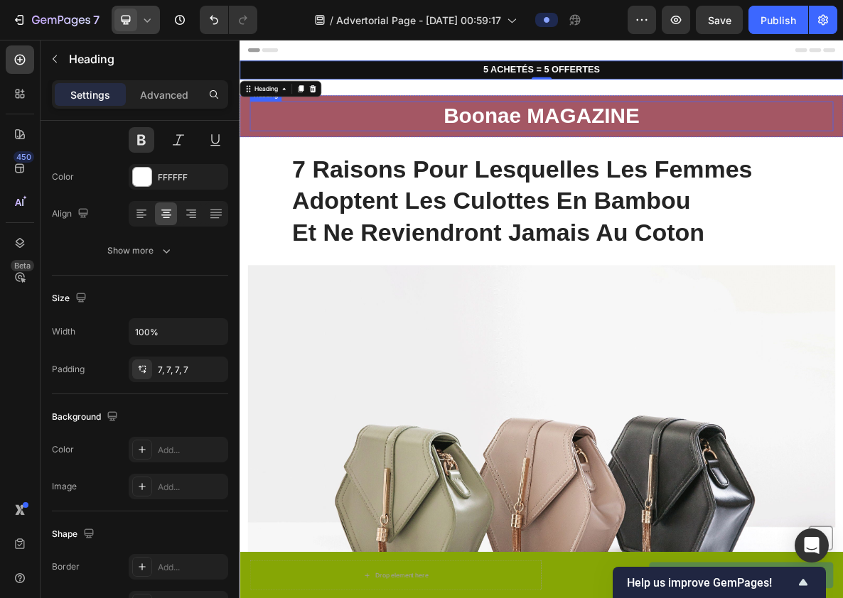
click at [520, 156] on h2 "Boonae MAGAZINE" at bounding box center [666, 148] width 824 height 42
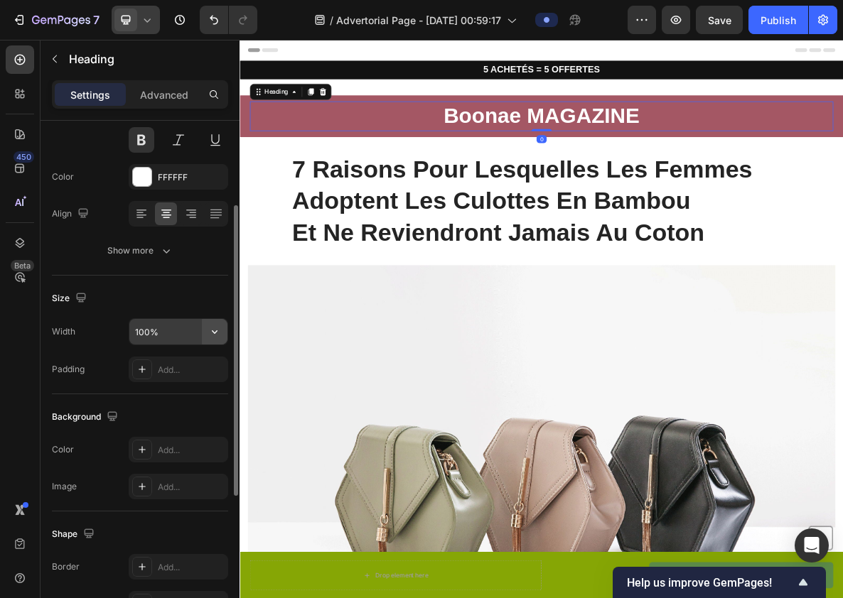
click at [222, 335] on button "button" at bounding box center [215, 332] width 26 height 26
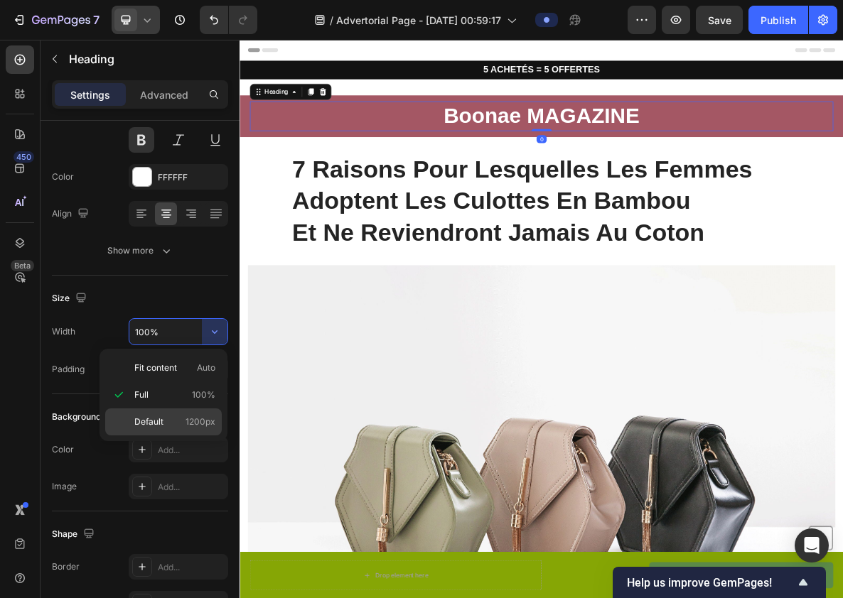
click at [180, 422] on p "Default 1200px" at bounding box center [174, 422] width 81 height 13
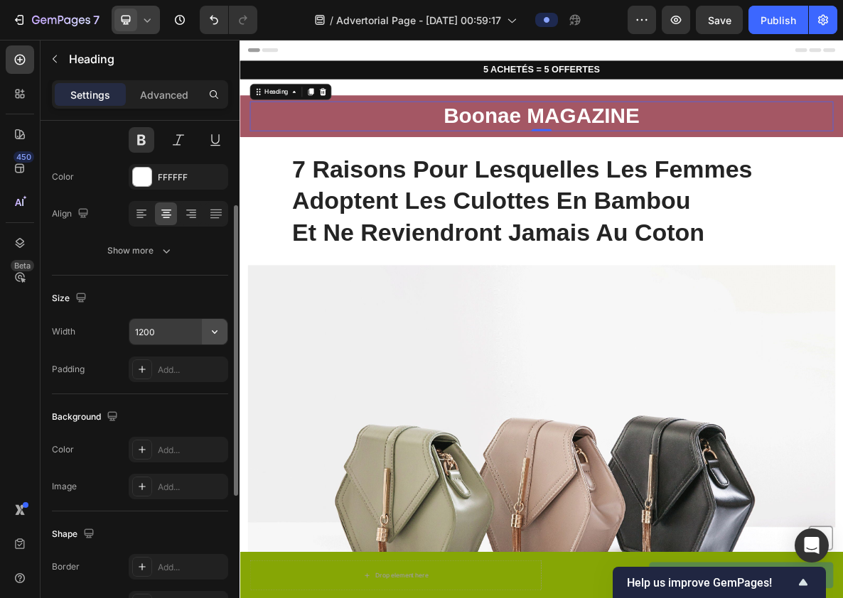
click at [210, 328] on icon "button" at bounding box center [215, 332] width 14 height 14
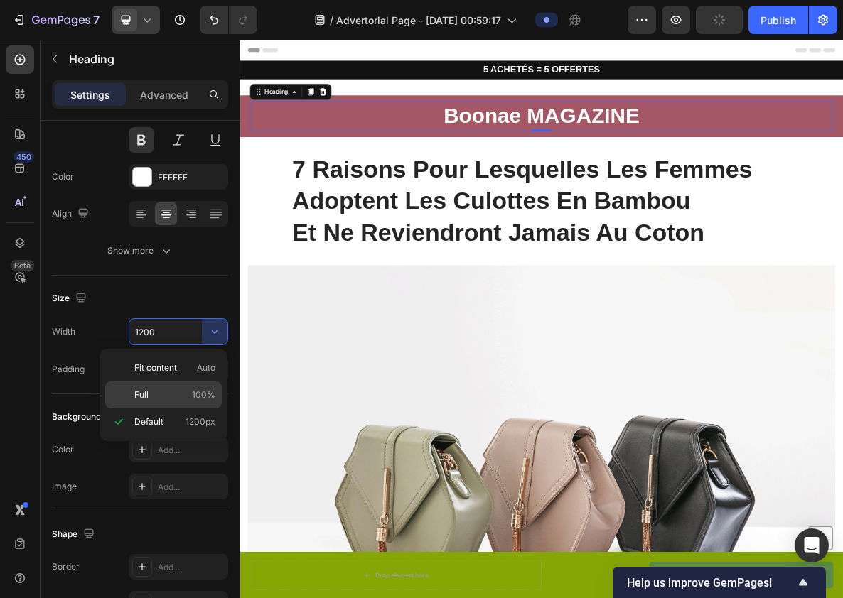
click at [189, 392] on p "Full 100%" at bounding box center [174, 395] width 81 height 13
type input "100%"
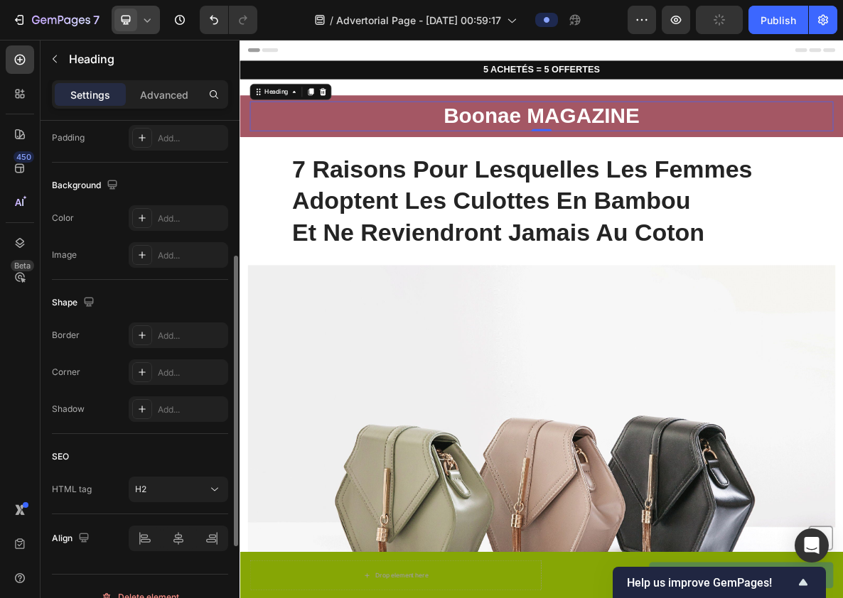
scroll to position [404, 0]
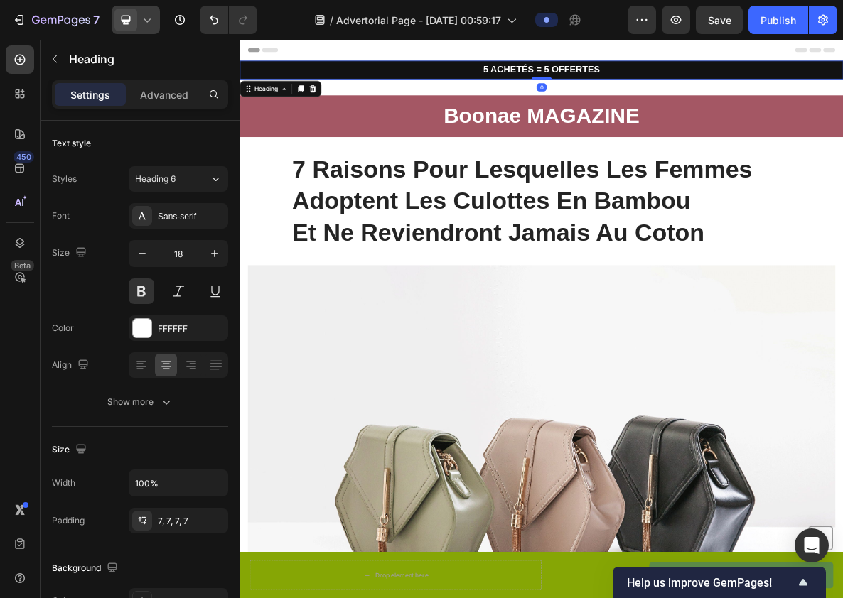
click at [598, 83] on h2 "5 ACHETÉS = 5 OFFERTES" at bounding box center [666, 82] width 853 height 26
click at [614, 137] on h2 "Boonae MAGAZINE" at bounding box center [666, 148] width 824 height 42
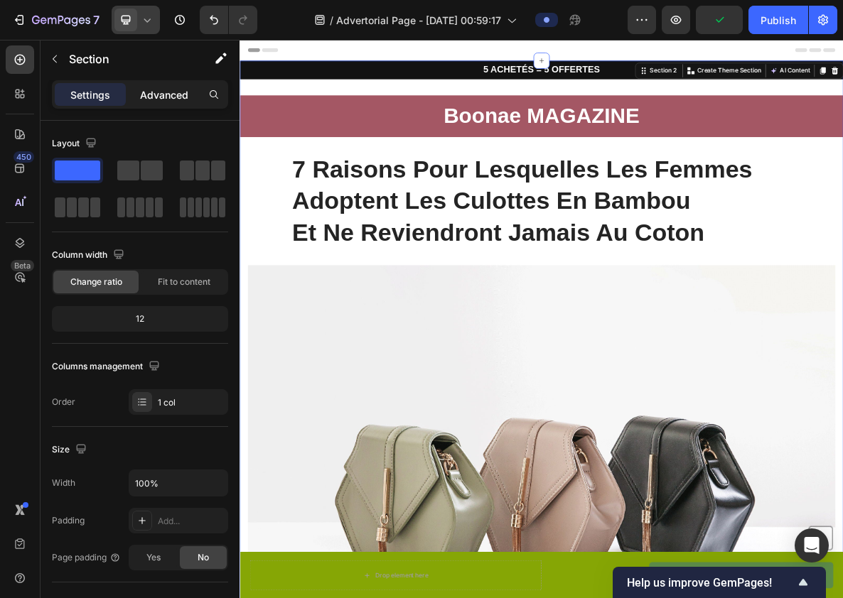
click at [189, 102] on div "Advanced" at bounding box center [164, 94] width 71 height 23
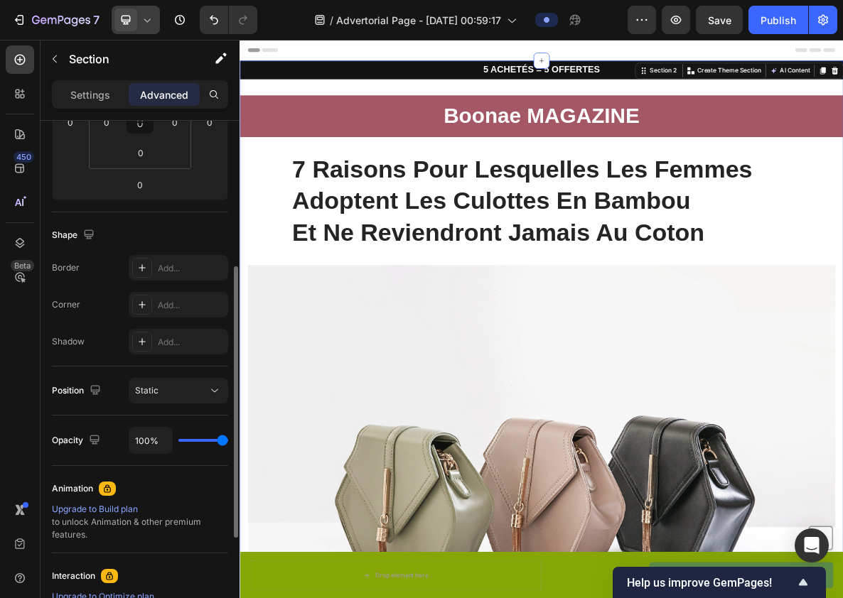
scroll to position [275, 0]
click at [211, 392] on icon at bounding box center [215, 389] width 14 height 14
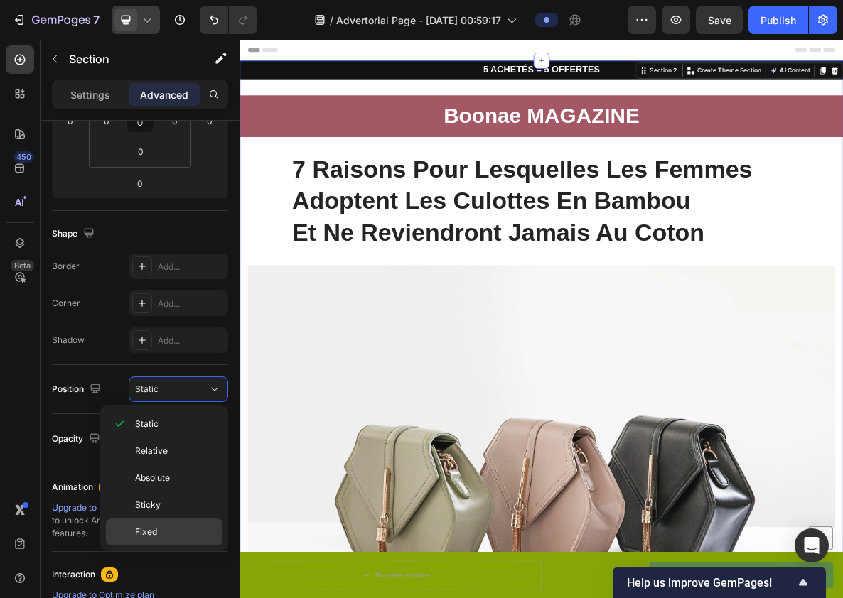
click at [164, 526] on p "Fixed" at bounding box center [175, 532] width 81 height 13
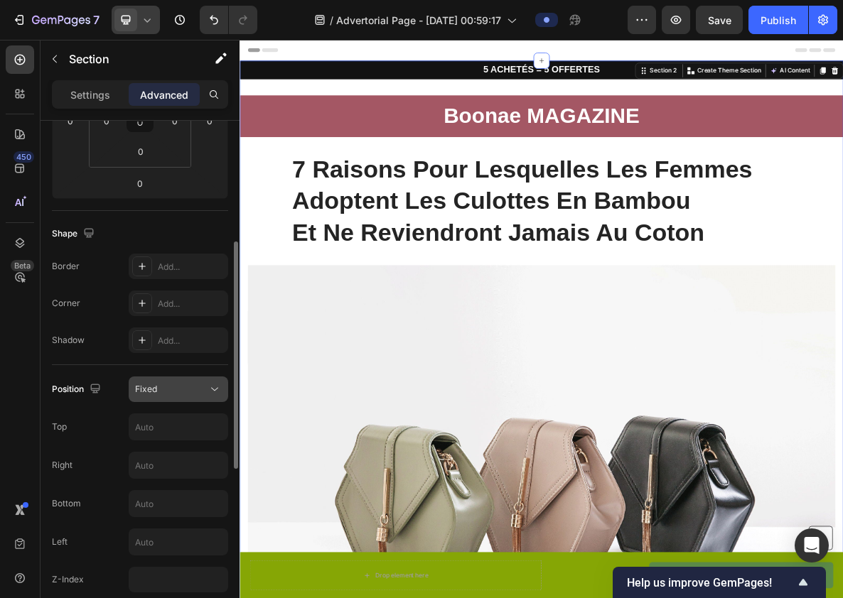
click at [169, 382] on div "Fixed" at bounding box center [178, 389] width 87 height 14
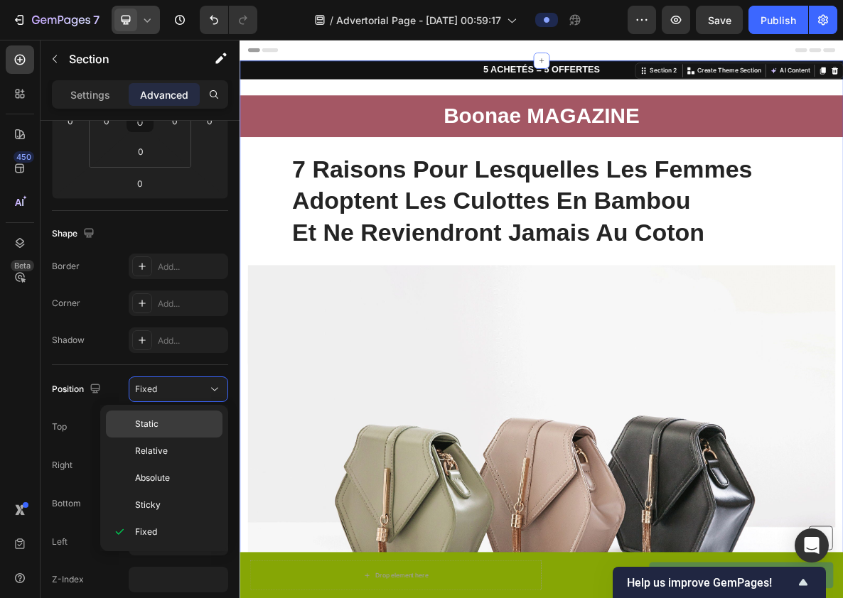
click at [164, 420] on p "Static" at bounding box center [175, 424] width 81 height 13
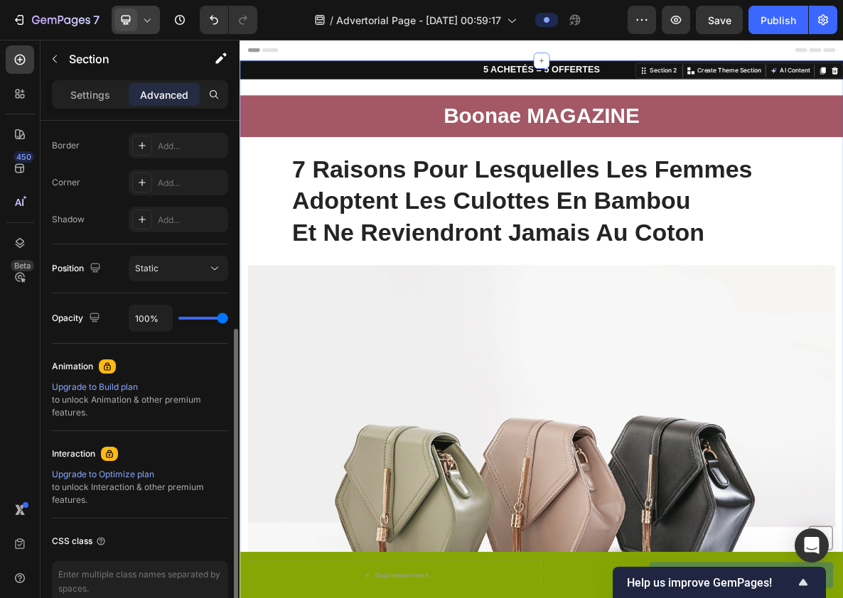
scroll to position [468, 0]
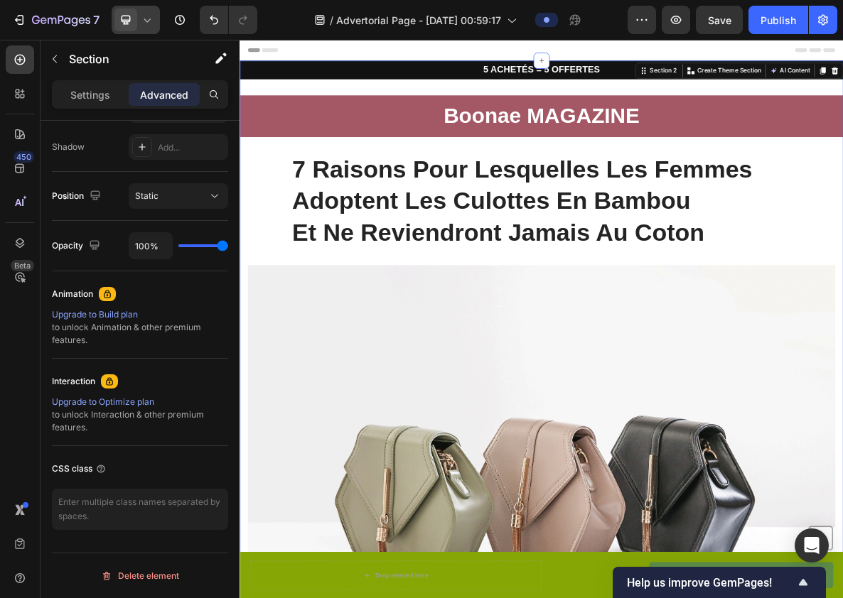
click at [161, 15] on div "7" at bounding box center [134, 20] width 269 height 28
click at [136, 27] on span at bounding box center [125, 20] width 23 height 23
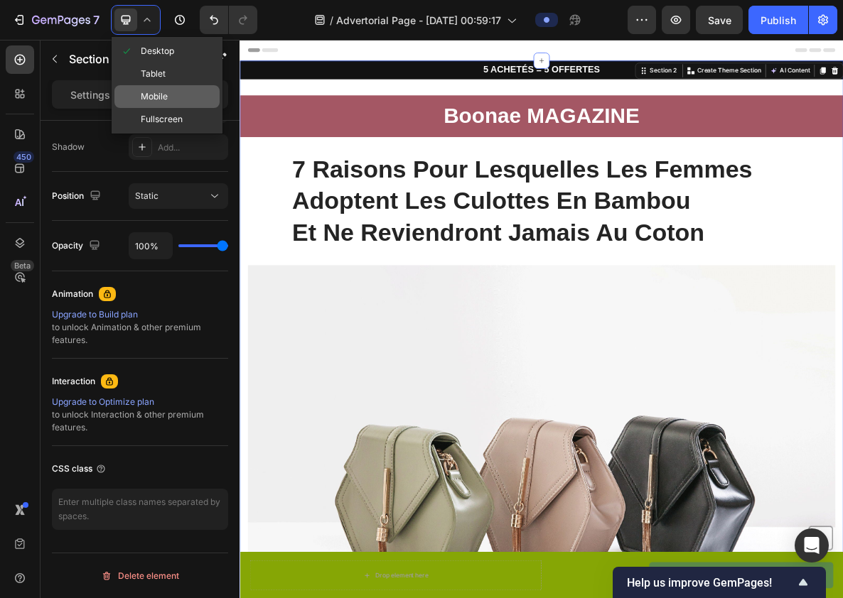
click at [166, 90] on span "Mobile" at bounding box center [154, 97] width 27 height 14
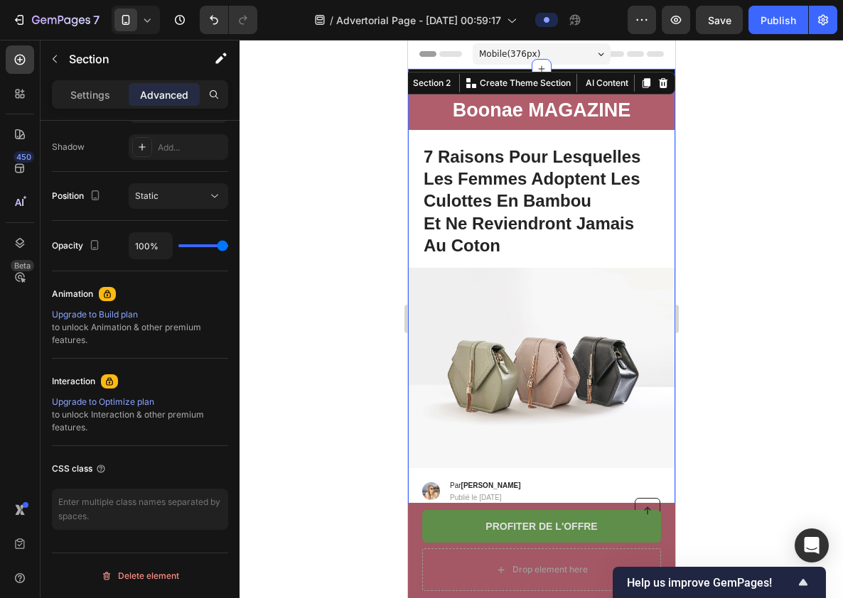
click at [390, 213] on div at bounding box center [541, 319] width 603 height 559
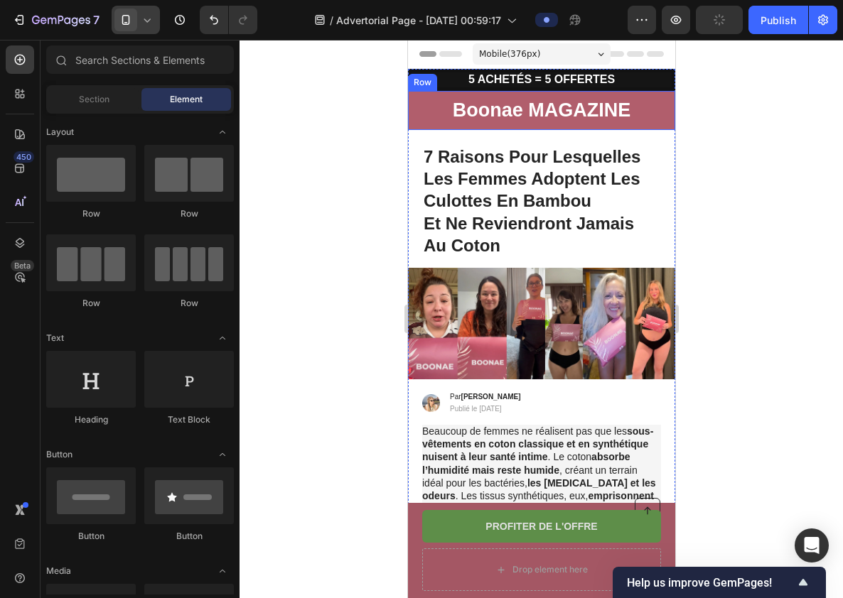
click at [131, 23] on icon at bounding box center [126, 20] width 14 height 14
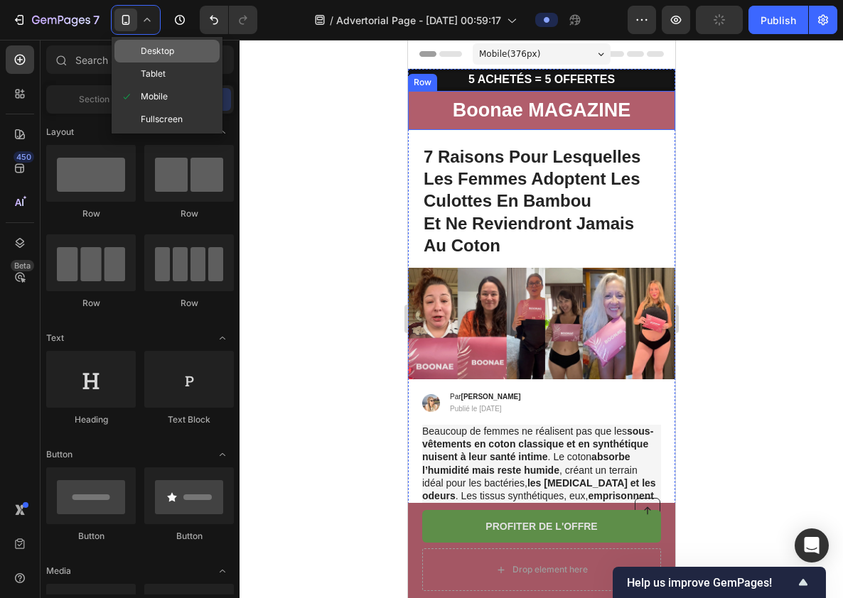
click at [155, 50] on span "Desktop" at bounding box center [157, 51] width 33 height 14
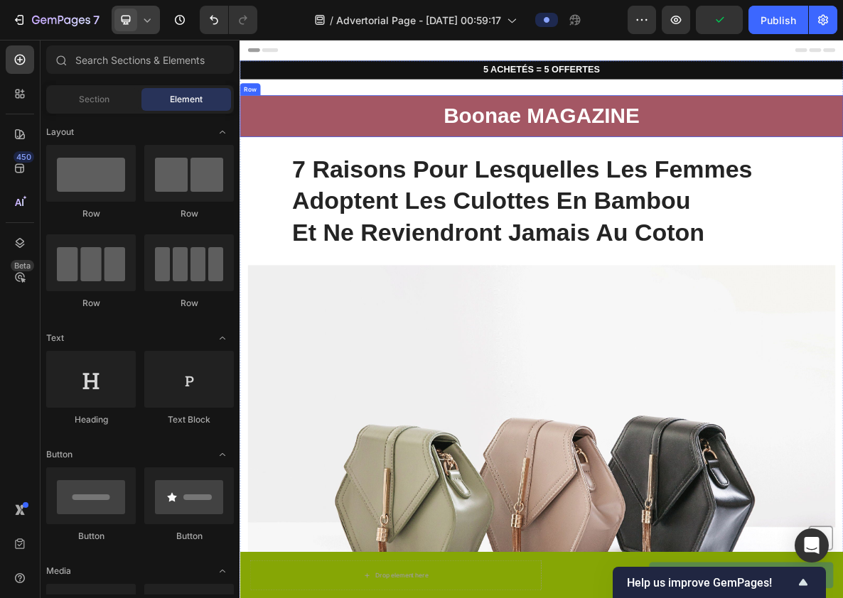
click at [149, 10] on div at bounding box center [136, 20] width 48 height 28
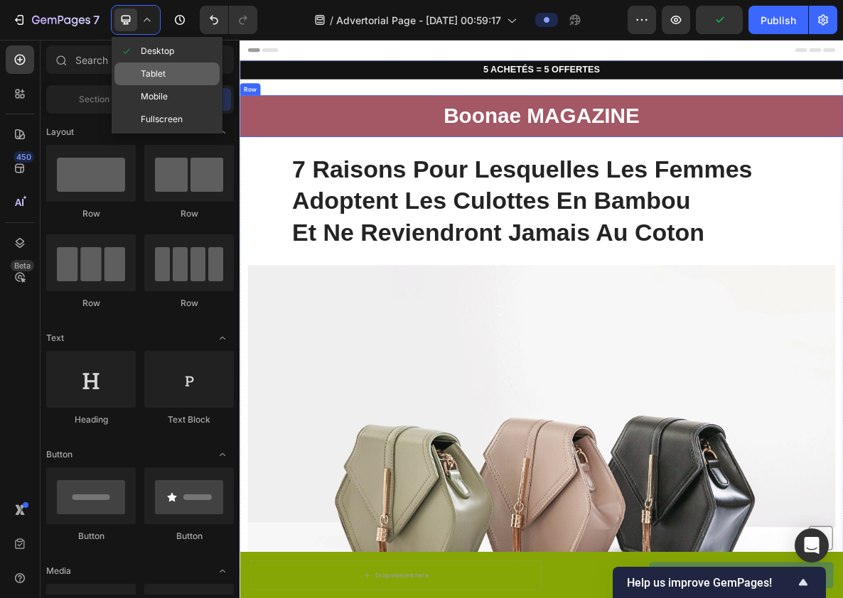
click at [162, 68] on span "Tablet" at bounding box center [153, 74] width 25 height 14
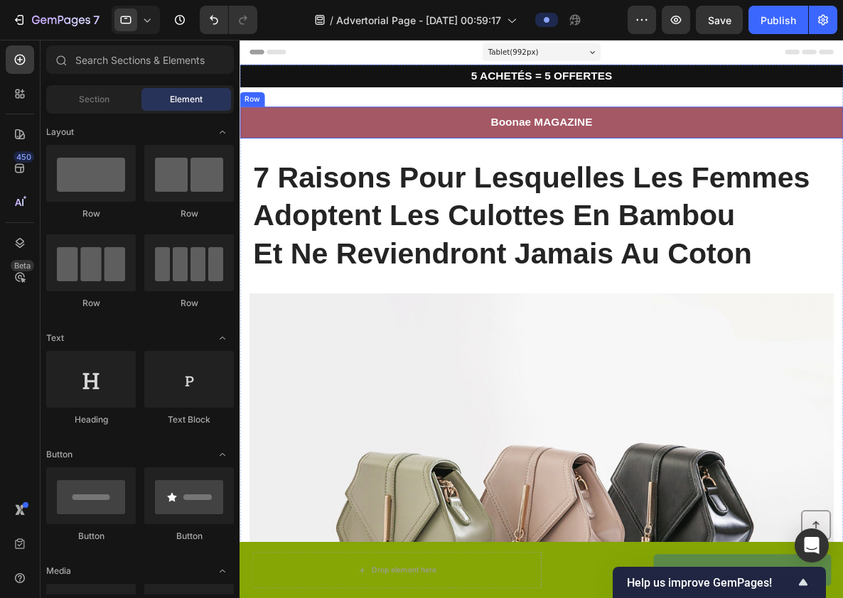
click at [150, 17] on icon at bounding box center [147, 20] width 14 height 14
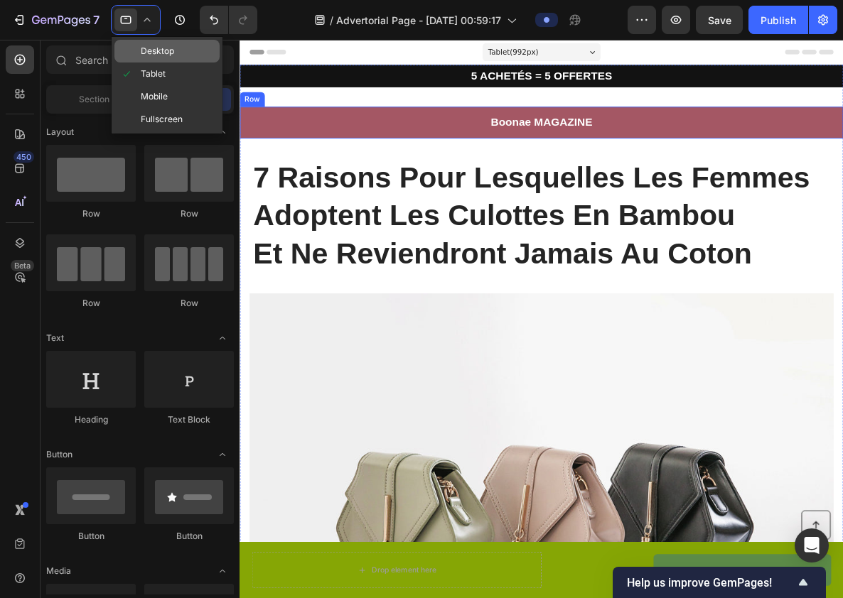
click at [160, 50] on span "Desktop" at bounding box center [157, 51] width 33 height 14
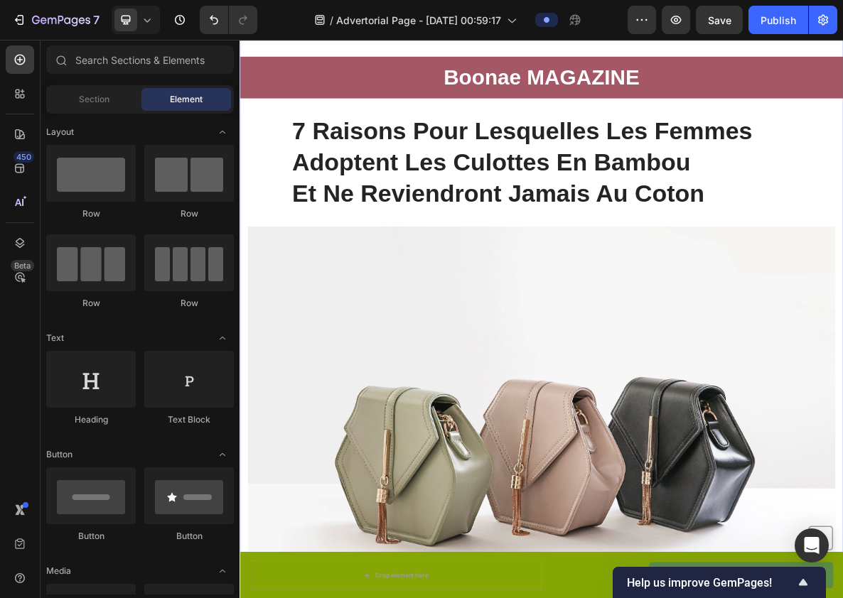
scroll to position [116, 0]
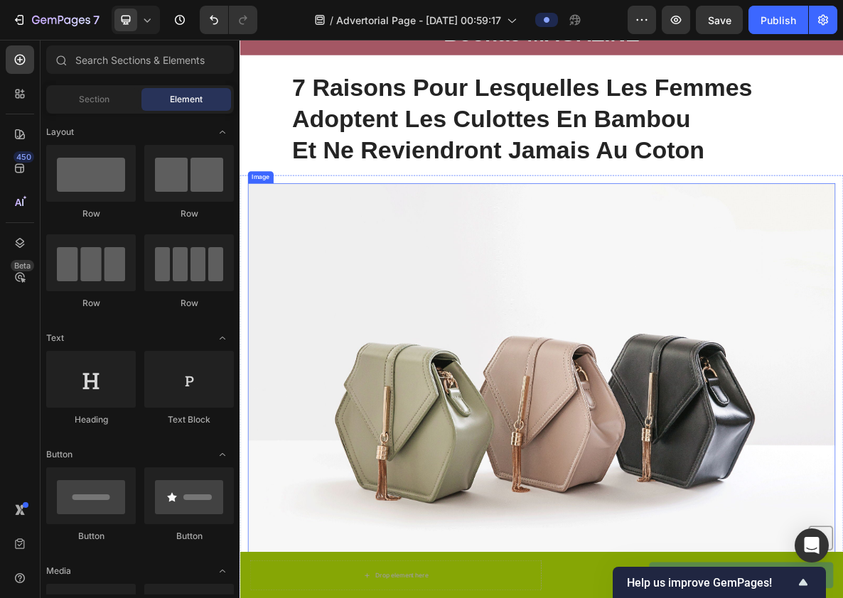
click at [614, 480] on img at bounding box center [666, 553] width 830 height 623
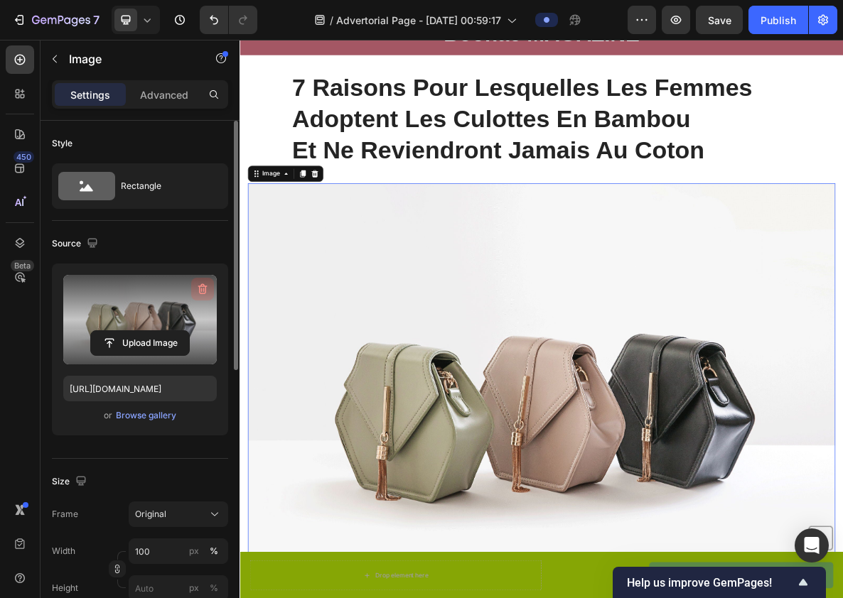
click at [203, 289] on icon "button" at bounding box center [202, 289] width 14 height 14
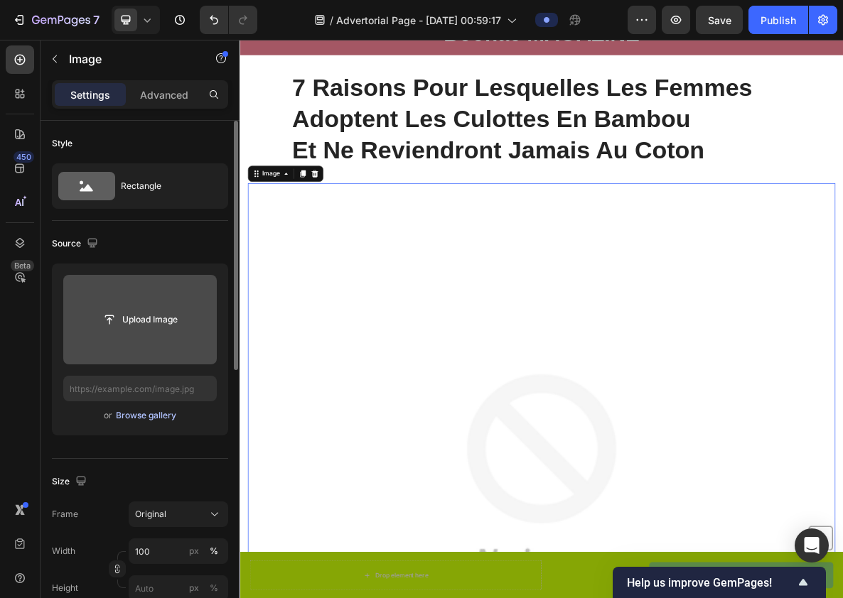
click at [156, 415] on div "Browse gallery" at bounding box center [146, 415] width 60 height 13
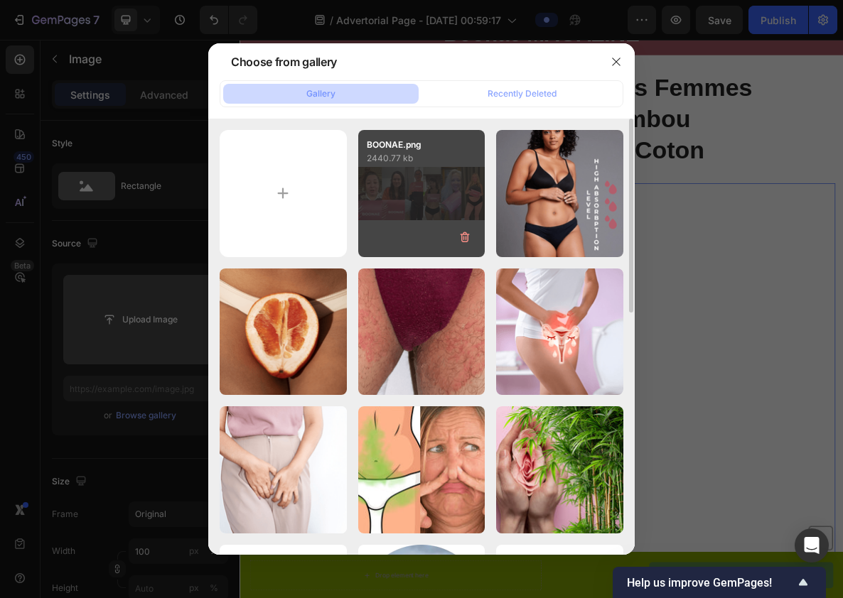
click at [436, 173] on div "BOONAE.png 2440.77 kb" at bounding box center [421, 193] width 127 height 127
type input "[URL][DOMAIN_NAME]"
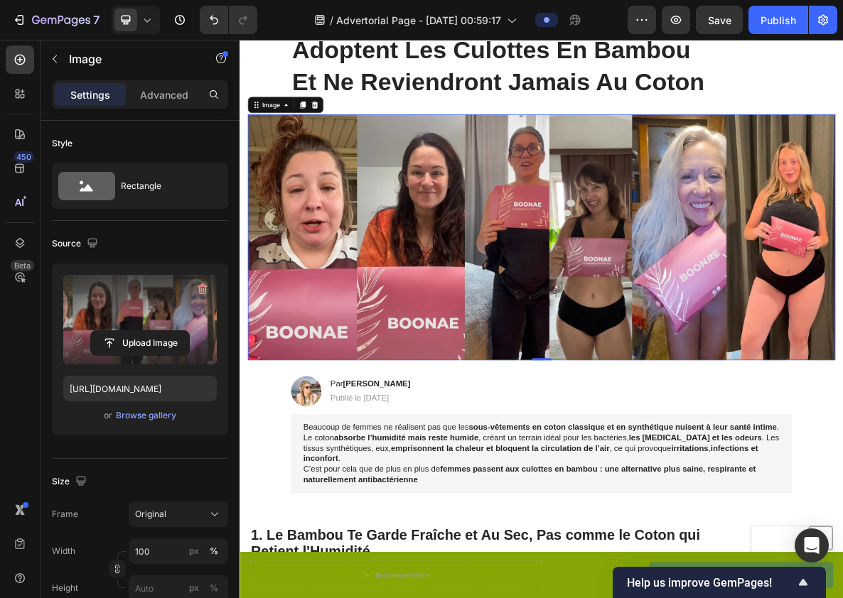
scroll to position [294, 0]
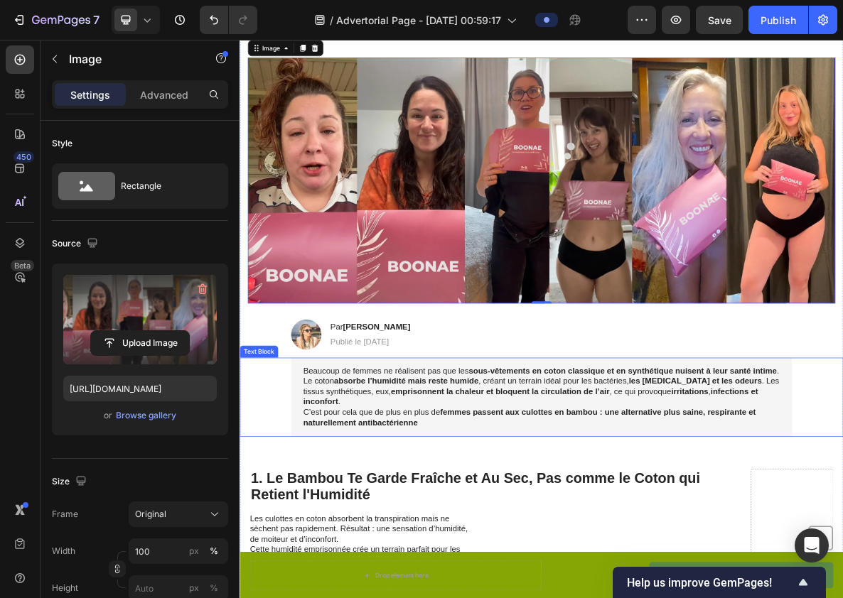
click at [562, 527] on strong "absorbe l’humidité mais reste humide" at bounding box center [474, 522] width 204 height 12
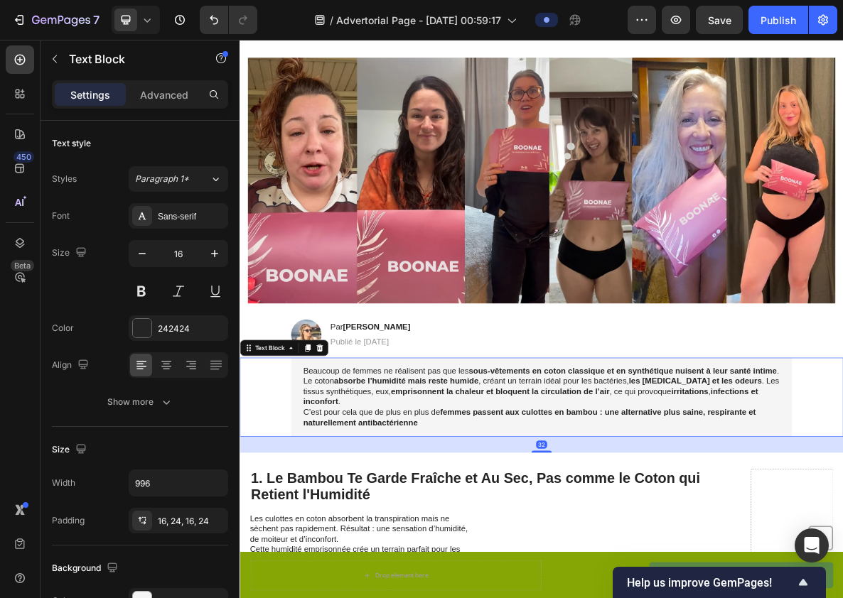
click at [842, 539] on div "Beaucoup de femmes ne réalisent pas que les sous-vêtements en coton classique e…" at bounding box center [666, 545] width 824 height 112
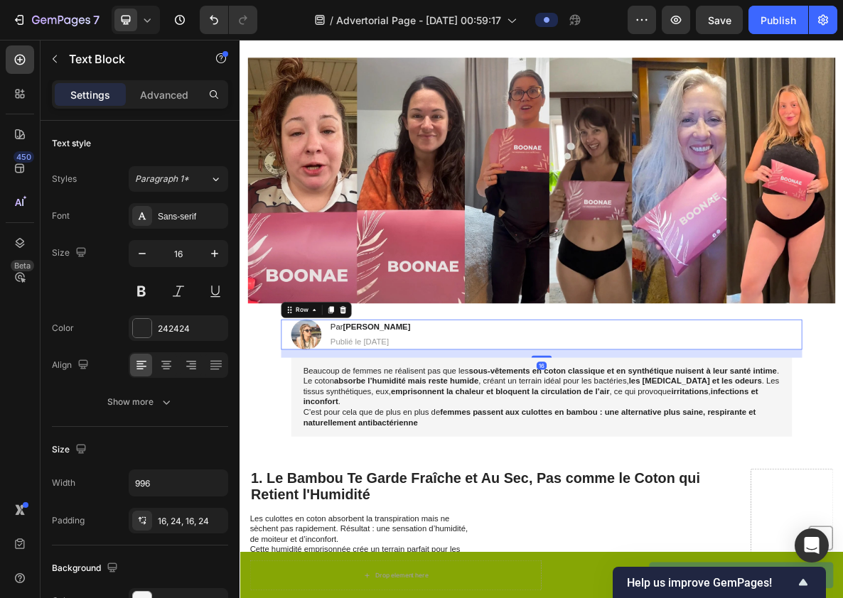
click at [842, 453] on div "Image Par [PERSON_NAME] Heading Publié le [DATE] Text Block Row 16" at bounding box center [666, 456] width 736 height 43
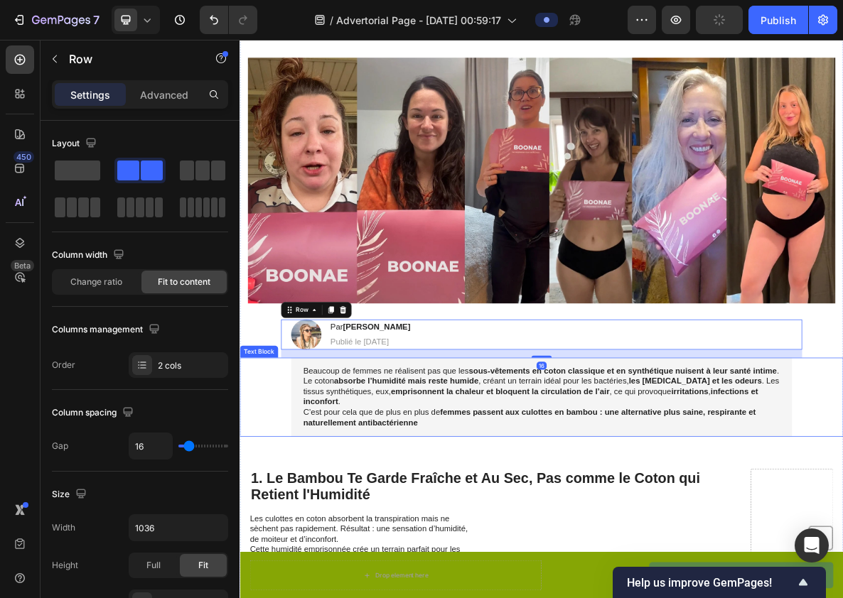
click at [530, 536] on strong "emprisonnent la chaleur et bloquent la circulation de l’air" at bounding box center [607, 537] width 309 height 12
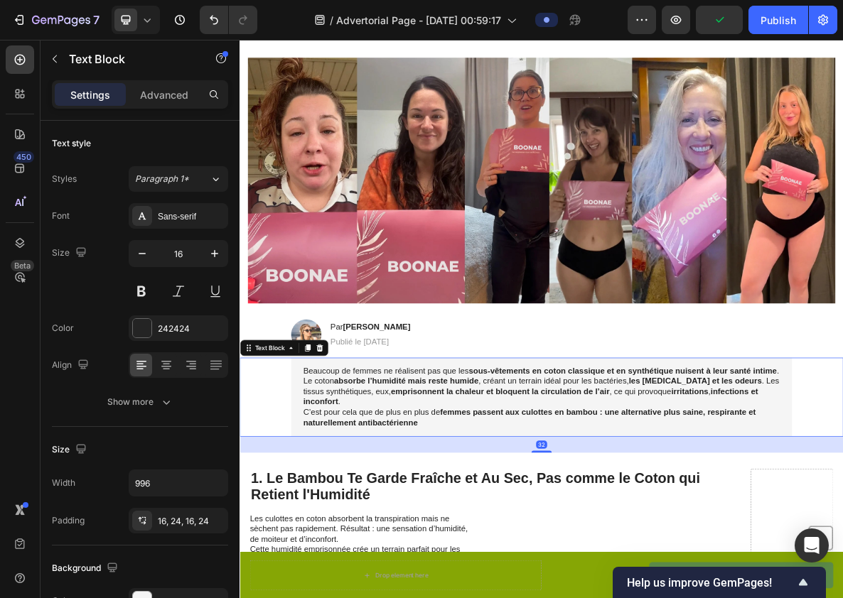
click at [289, 544] on div "Beaucoup de femmes ne réalisent pas que les sous-vêtements en coton classique e…" at bounding box center [666, 545] width 824 height 112
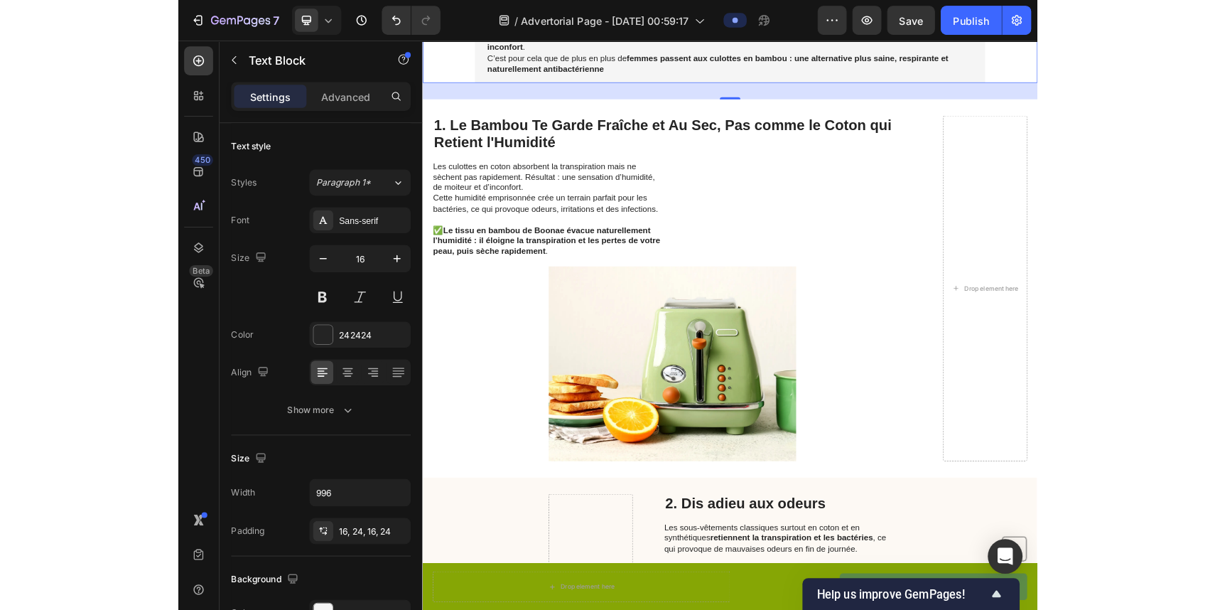
scroll to position [805, 0]
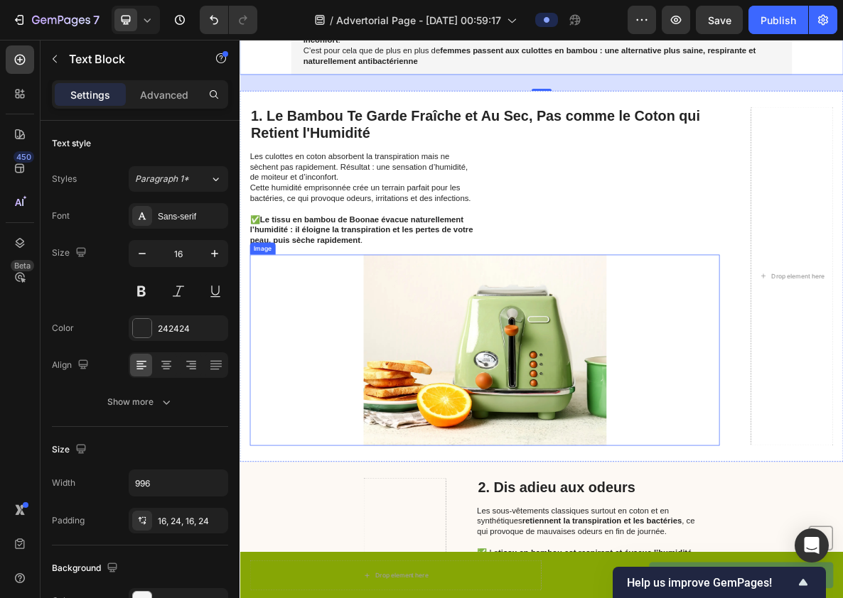
click at [616, 473] on img at bounding box center [585, 478] width 343 height 270
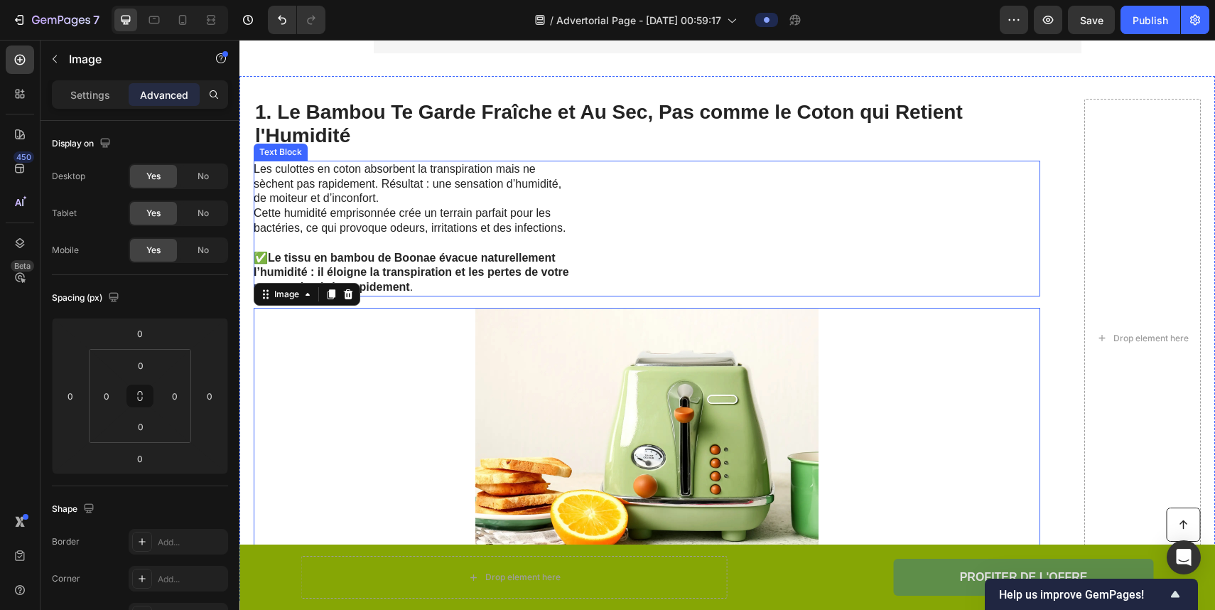
scroll to position [895, 0]
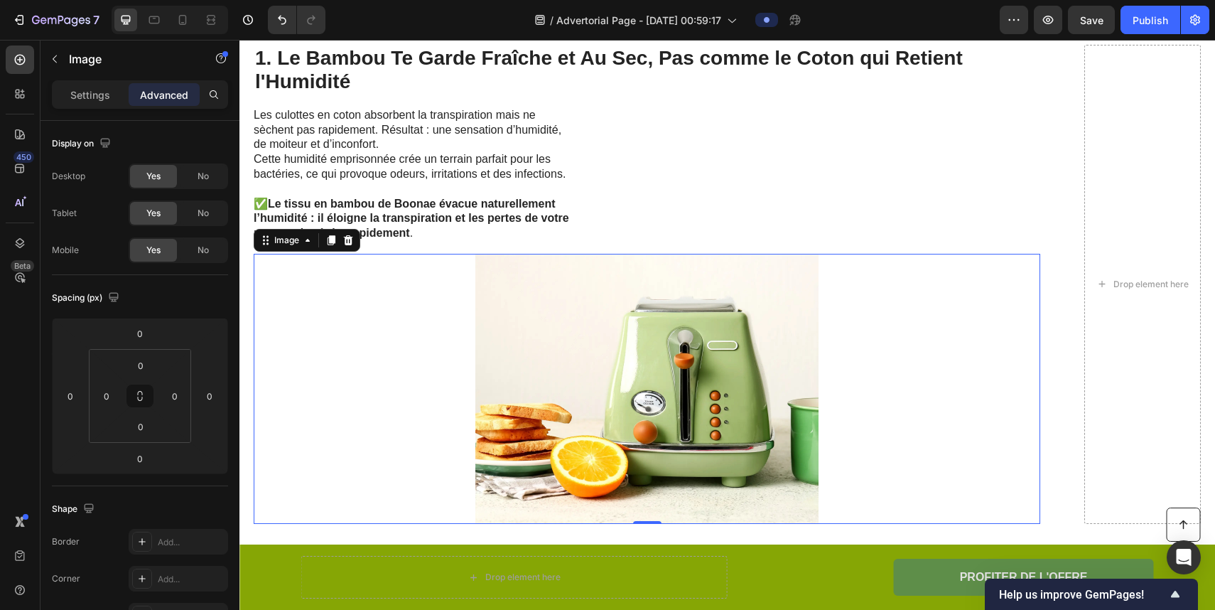
click at [655, 294] on img at bounding box center [647, 389] width 343 height 270
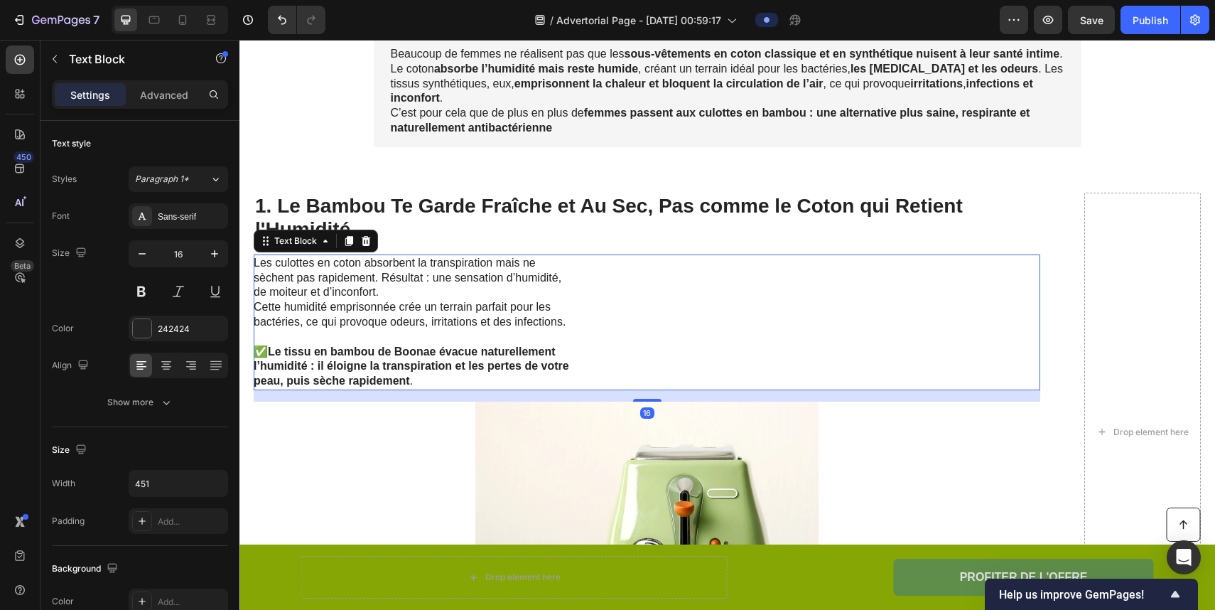
click at [655, 294] on div "Les culottes en coton absorbent la transpiration mais ne sèchent pas rapidement…" at bounding box center [647, 322] width 787 height 136
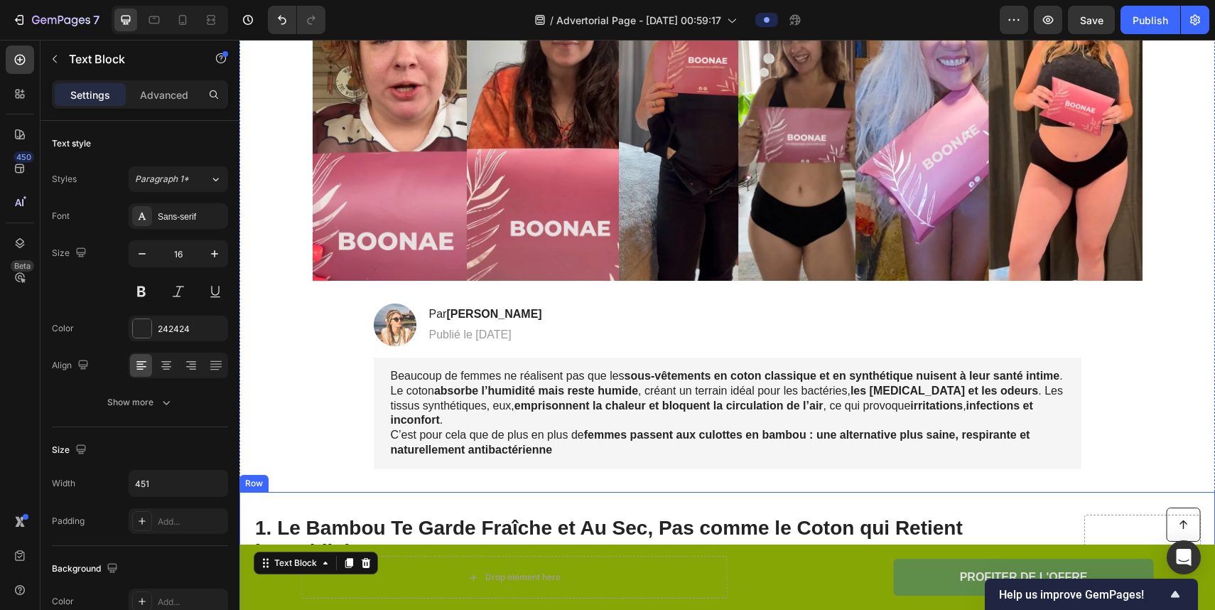
scroll to position [0, 0]
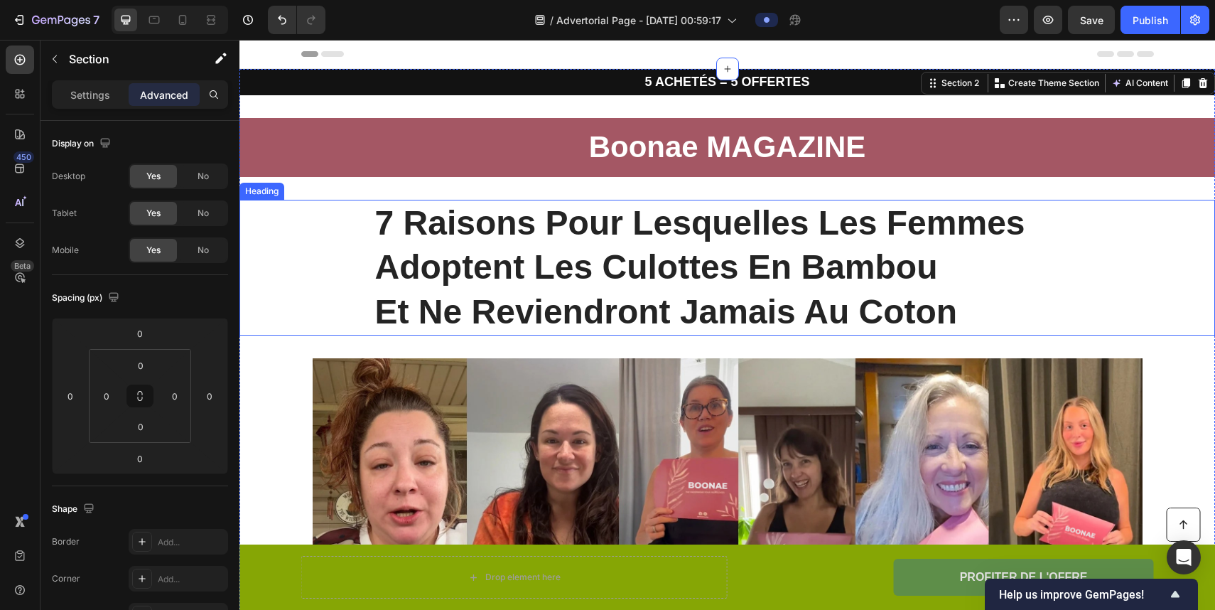
click at [711, 259] on h1 "7 Raisons Pour Lesquelles Les Femmes Adoptent Les Culottes En Bambou Et Ne Revi…" at bounding box center [728, 268] width 708 height 136
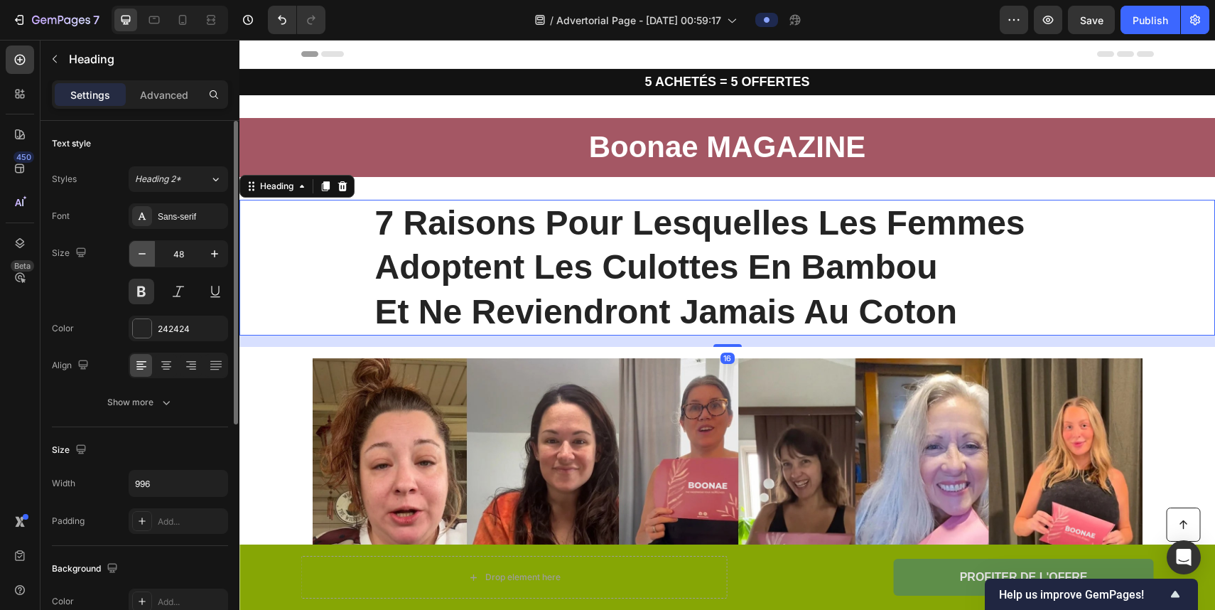
click at [147, 259] on icon "button" at bounding box center [142, 254] width 14 height 14
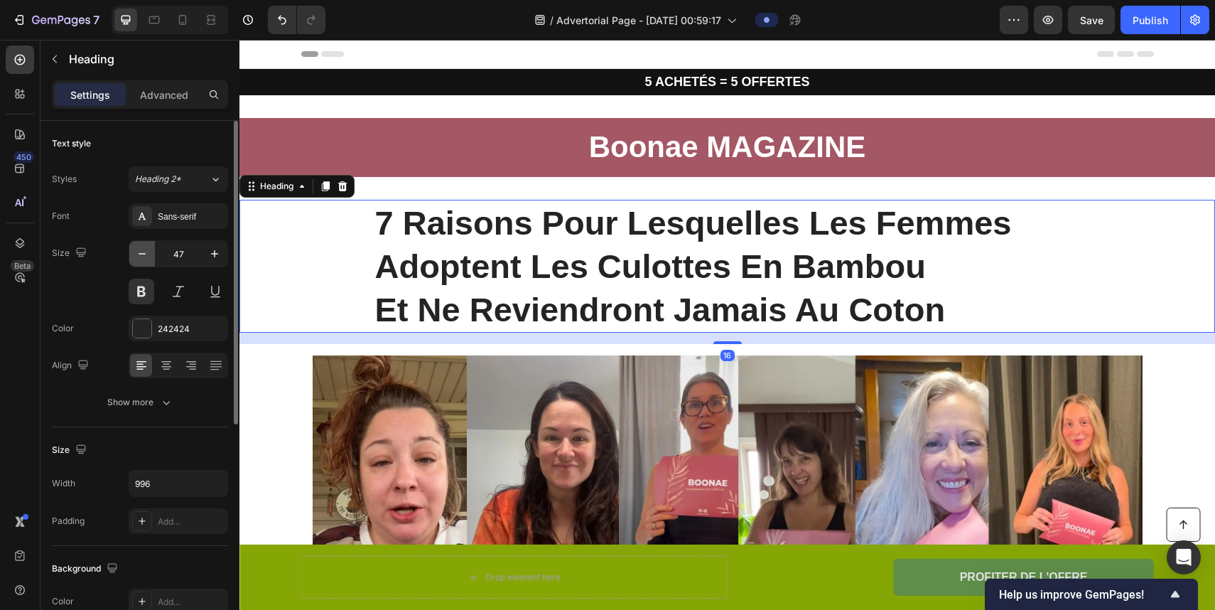
click at [140, 256] on icon "button" at bounding box center [142, 254] width 14 height 14
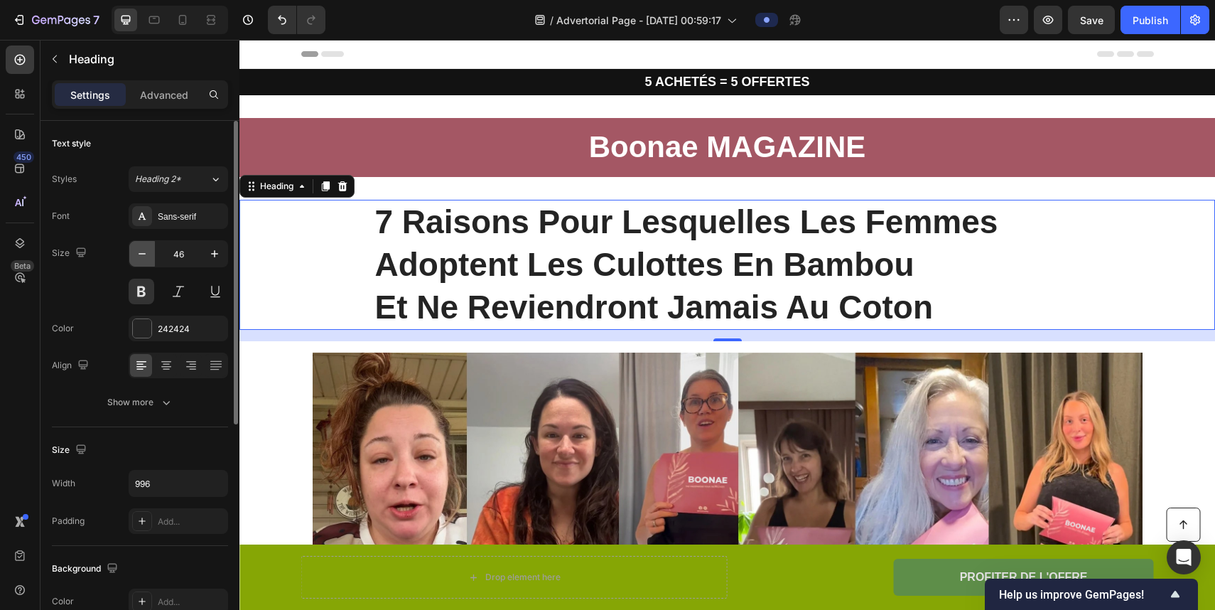
click at [140, 256] on icon "button" at bounding box center [142, 254] width 14 height 14
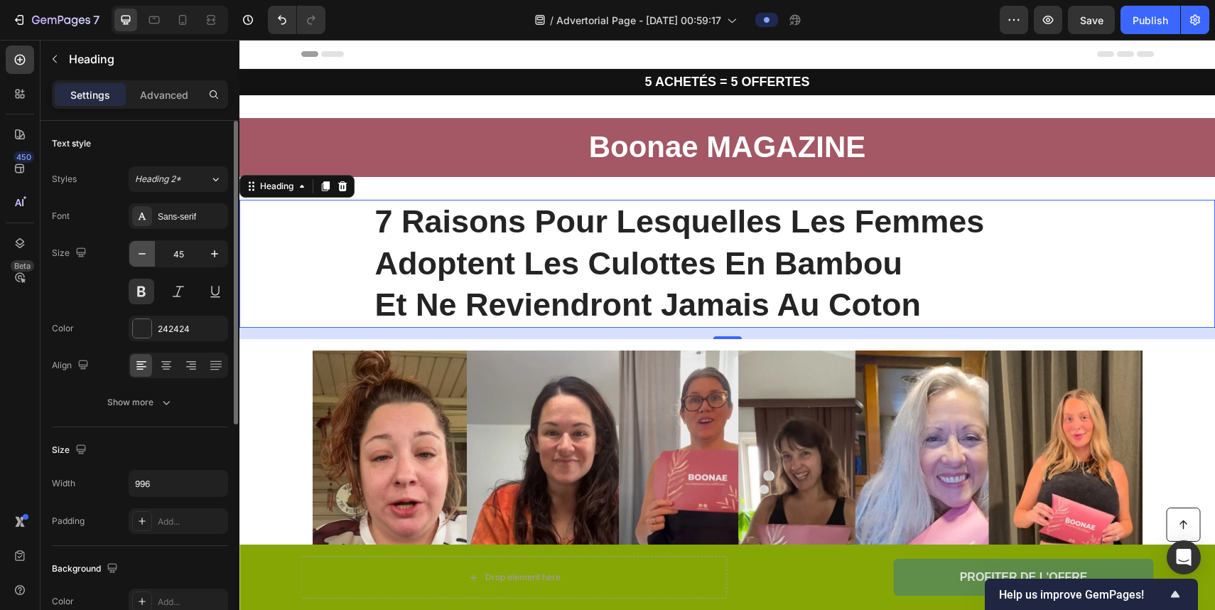
click at [140, 256] on icon "button" at bounding box center [142, 254] width 14 height 14
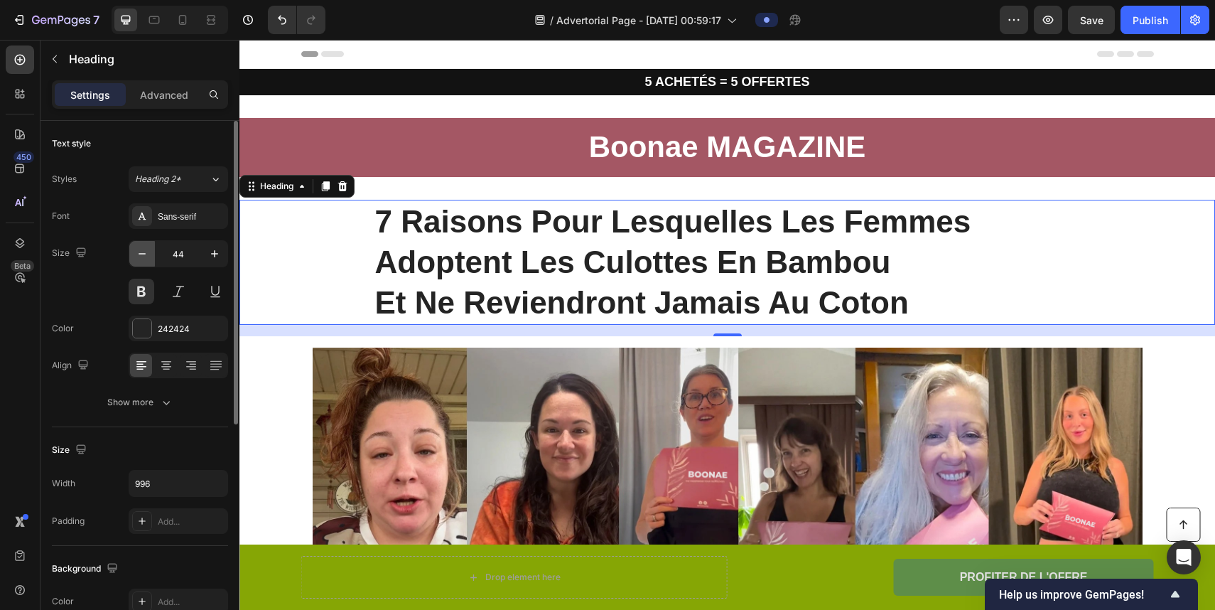
click at [140, 256] on icon "button" at bounding box center [142, 254] width 14 height 14
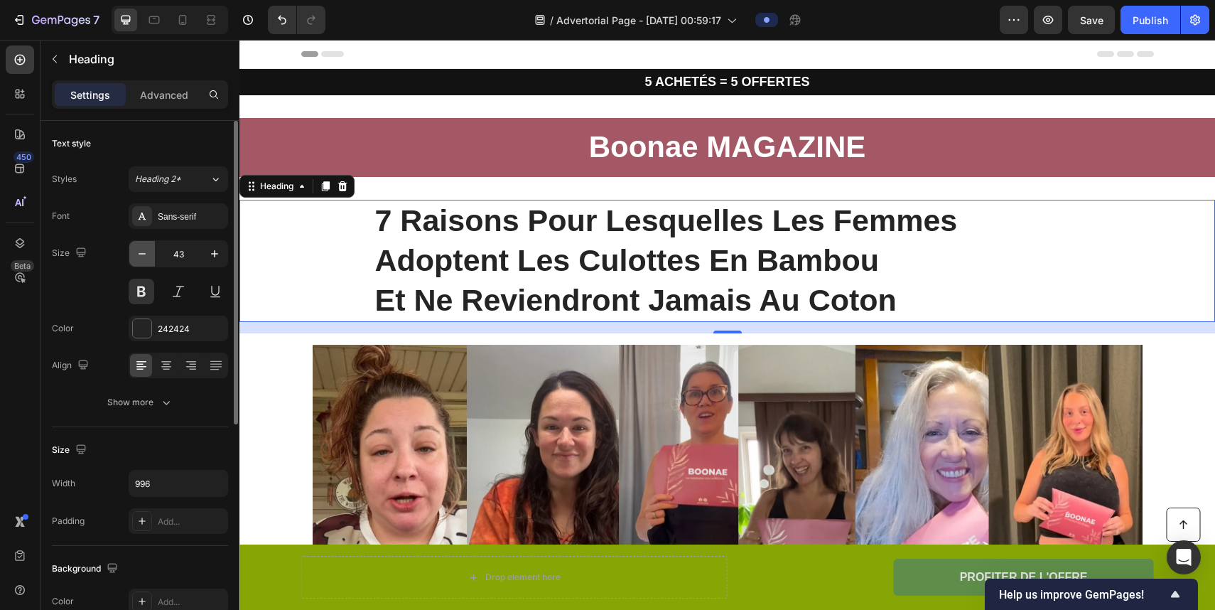
click at [143, 255] on icon "button" at bounding box center [142, 254] width 14 height 14
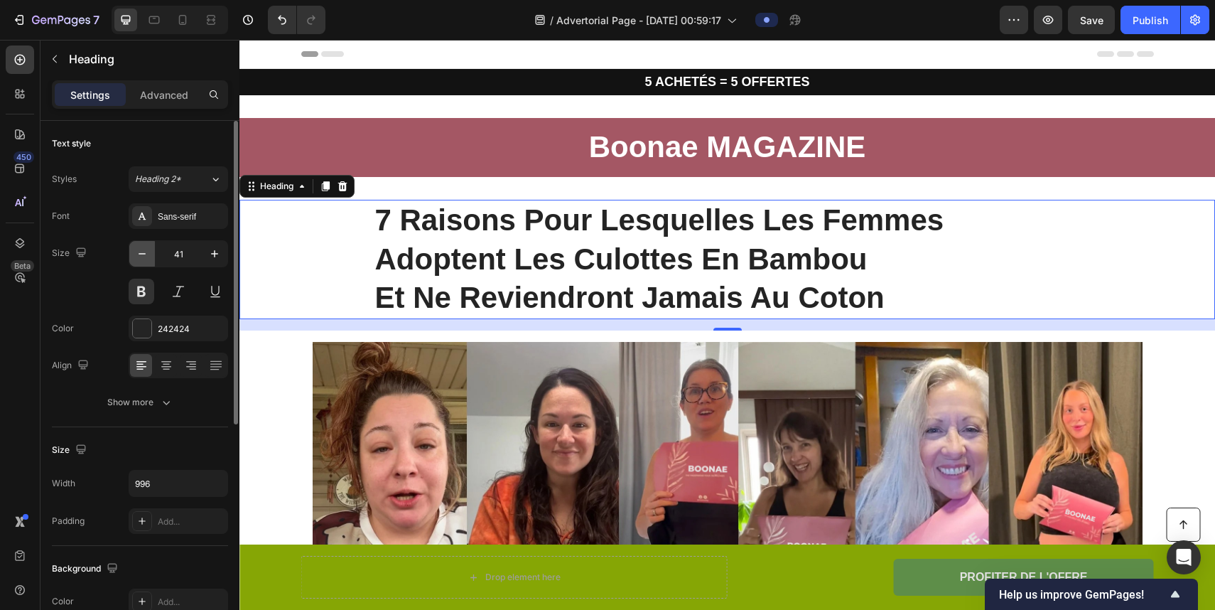
click at [143, 255] on icon "button" at bounding box center [142, 254] width 14 height 14
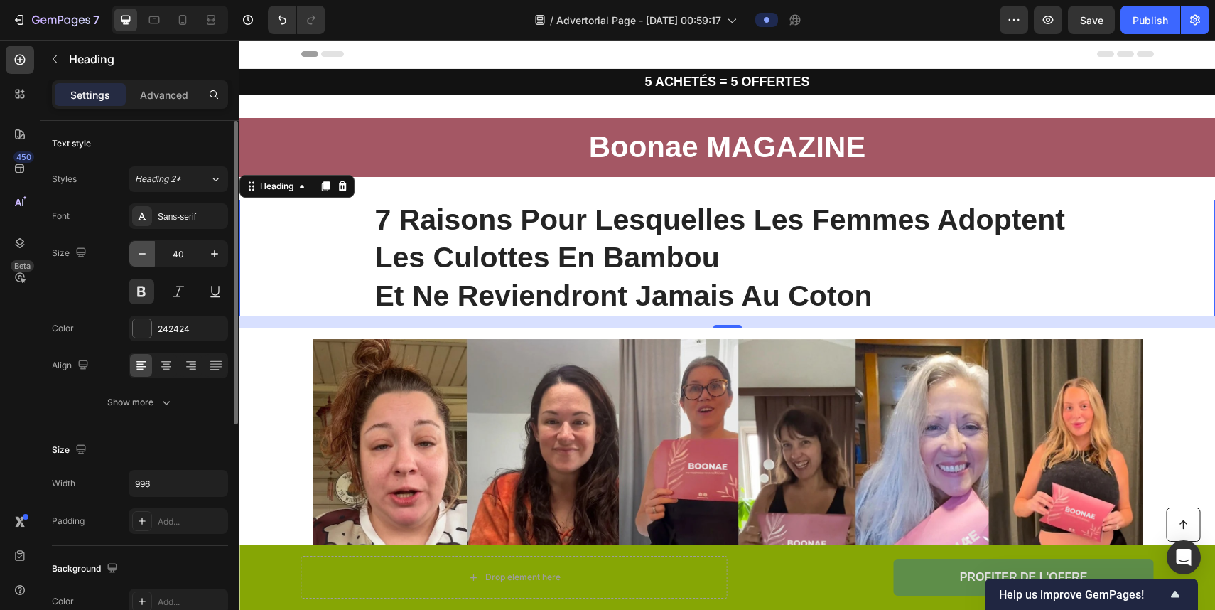
click at [143, 255] on icon "button" at bounding box center [142, 254] width 14 height 14
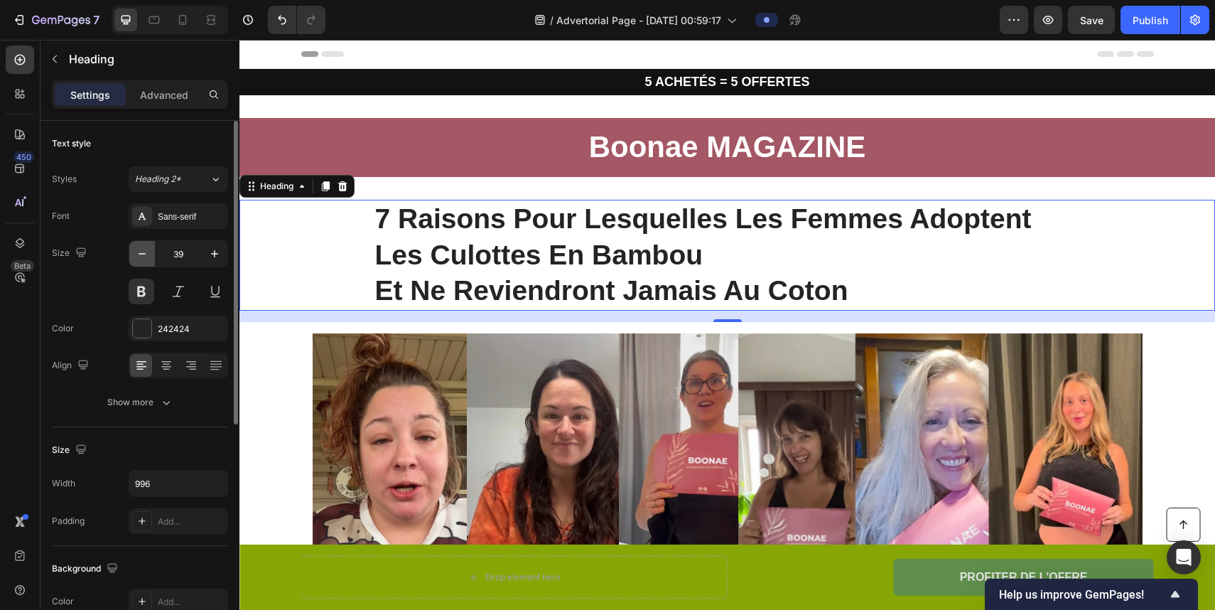
click at [143, 255] on icon "button" at bounding box center [142, 254] width 14 height 14
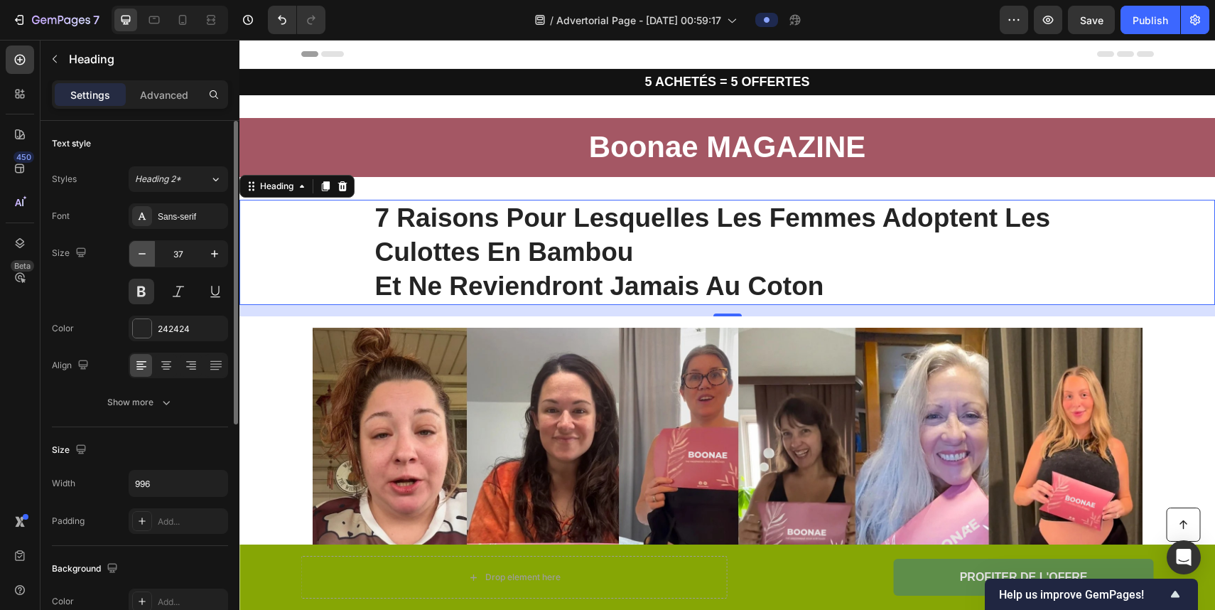
click at [143, 255] on icon "button" at bounding box center [142, 254] width 14 height 14
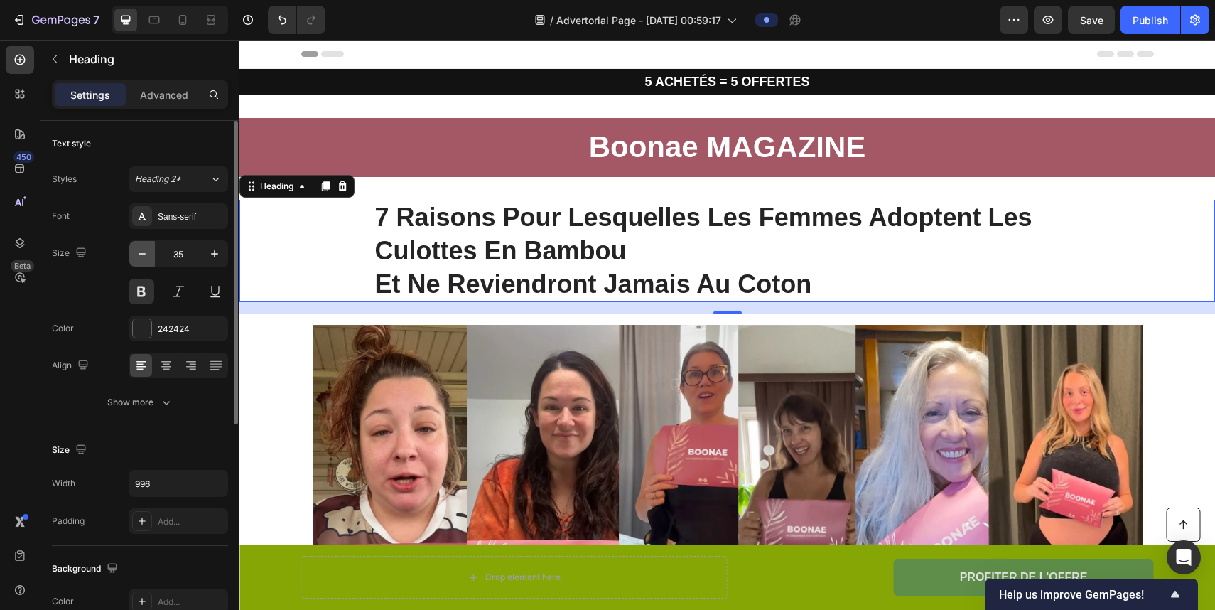
click at [143, 255] on icon "button" at bounding box center [142, 254] width 14 height 14
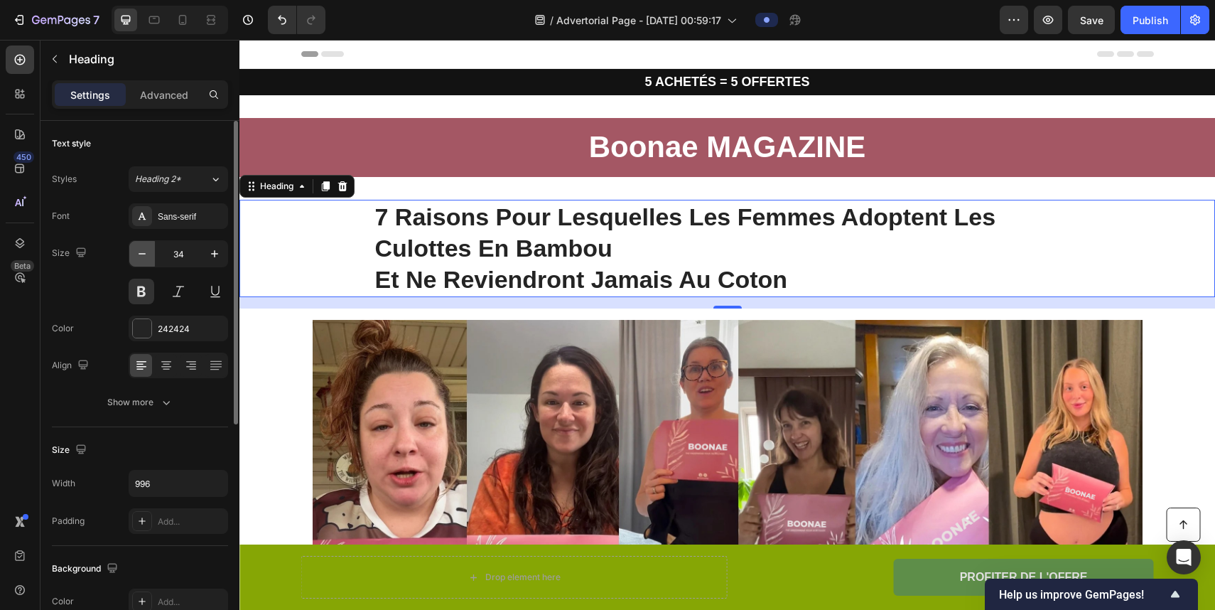
click at [143, 255] on icon "button" at bounding box center [142, 254] width 14 height 14
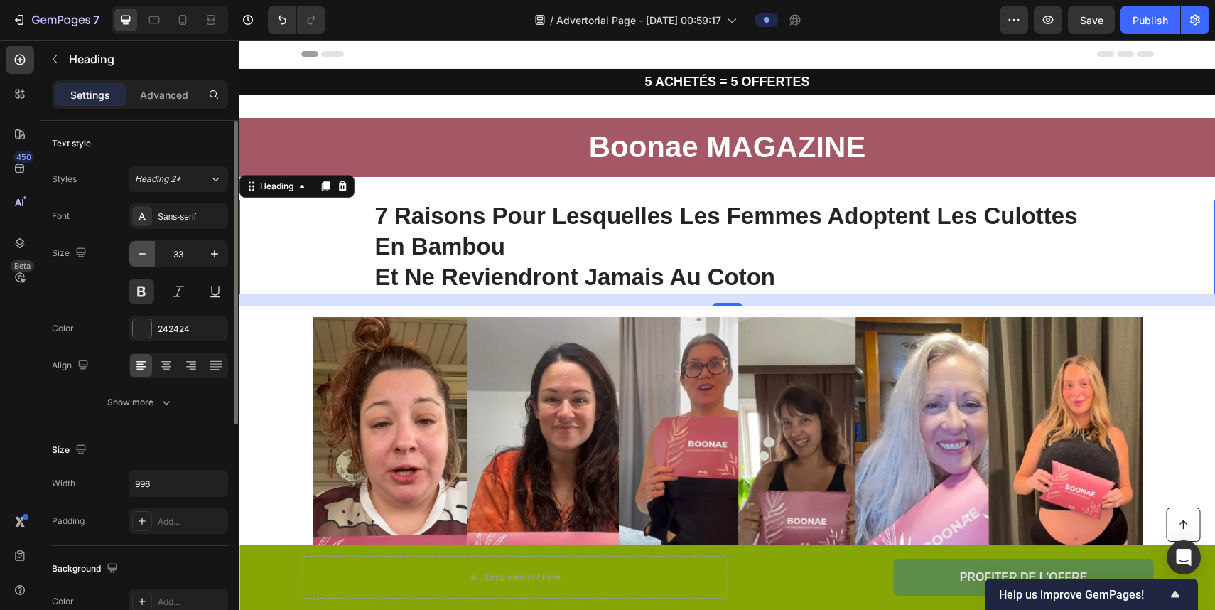
click at [143, 255] on icon "button" at bounding box center [142, 254] width 14 height 14
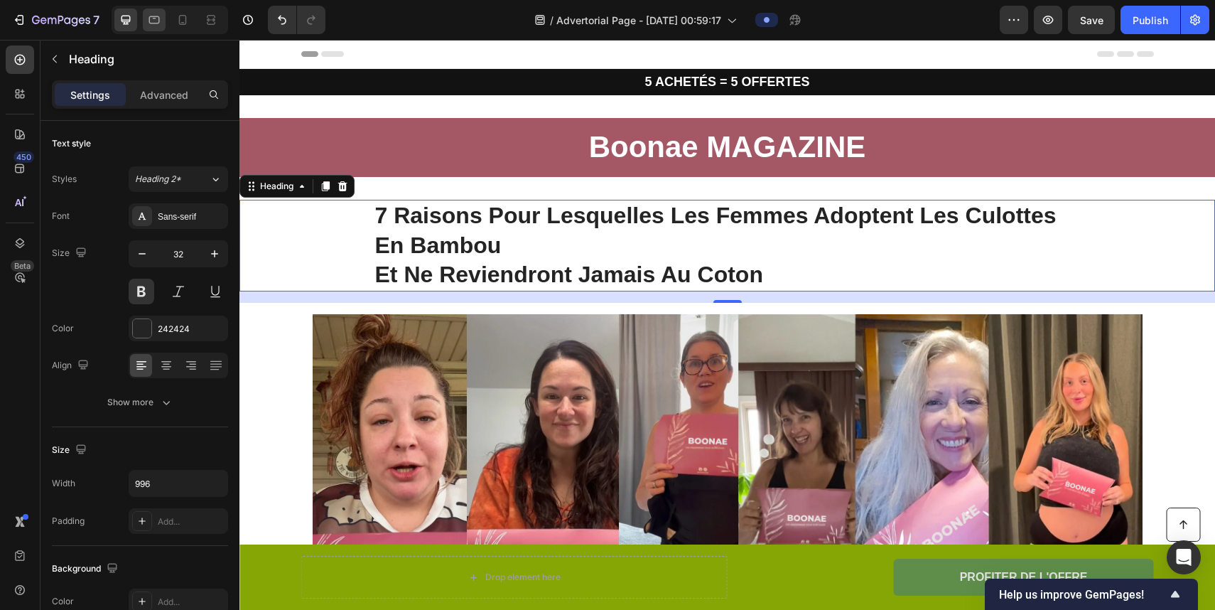
click at [154, 23] on icon at bounding box center [154, 20] width 14 height 14
type input "48"
type input "100%"
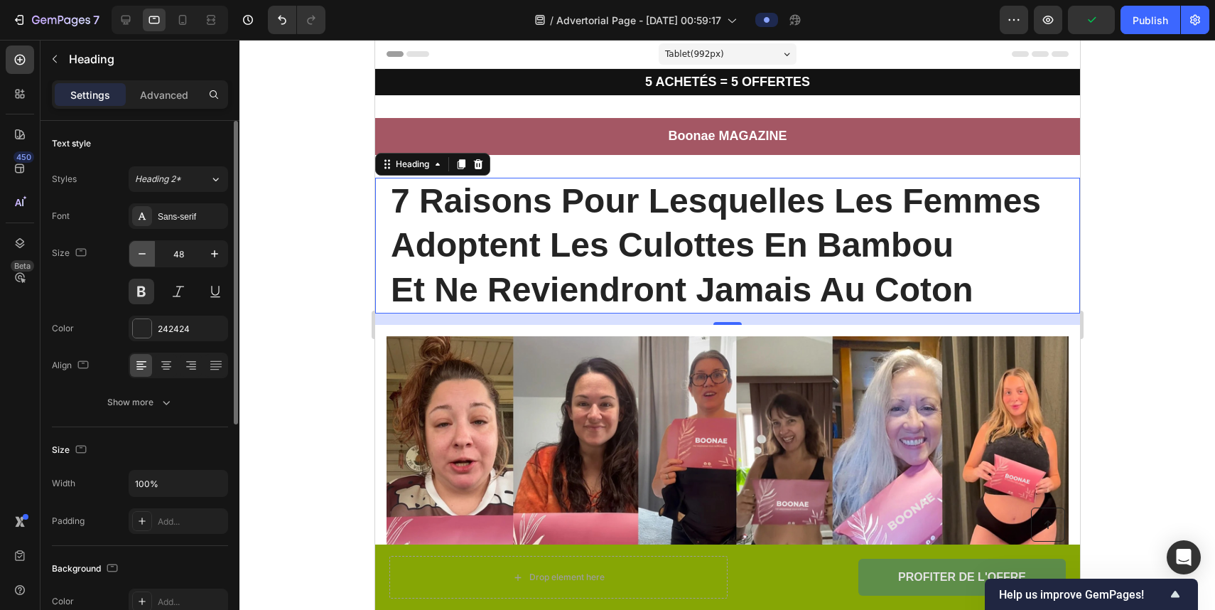
click at [139, 255] on icon "button" at bounding box center [142, 254] width 14 height 14
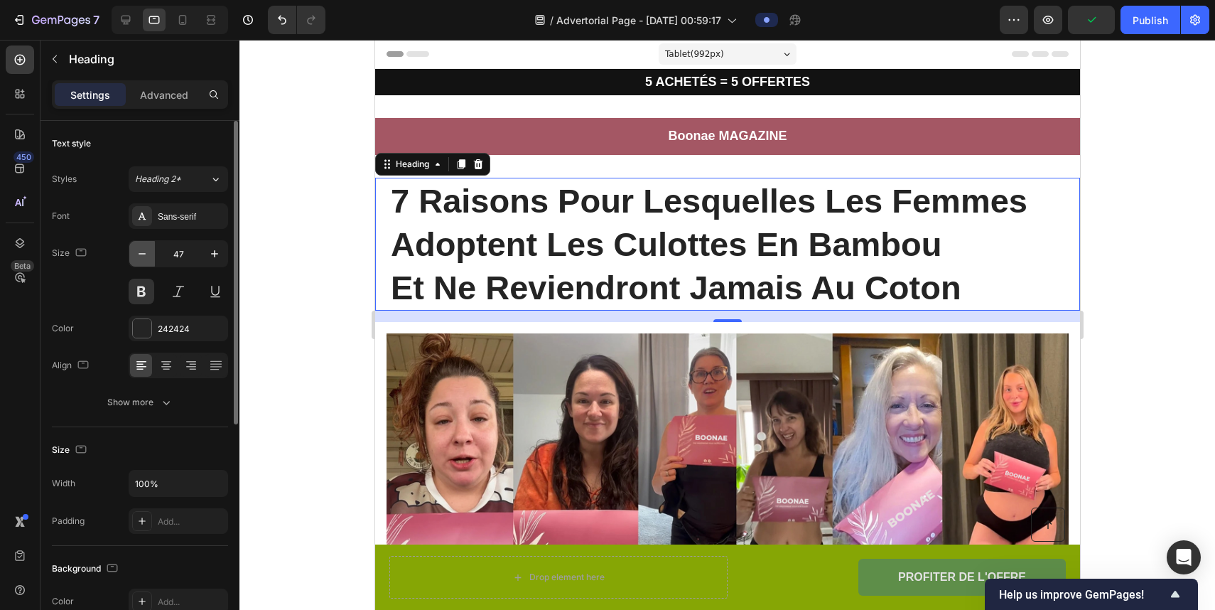
click at [139, 255] on icon "button" at bounding box center [142, 254] width 14 height 14
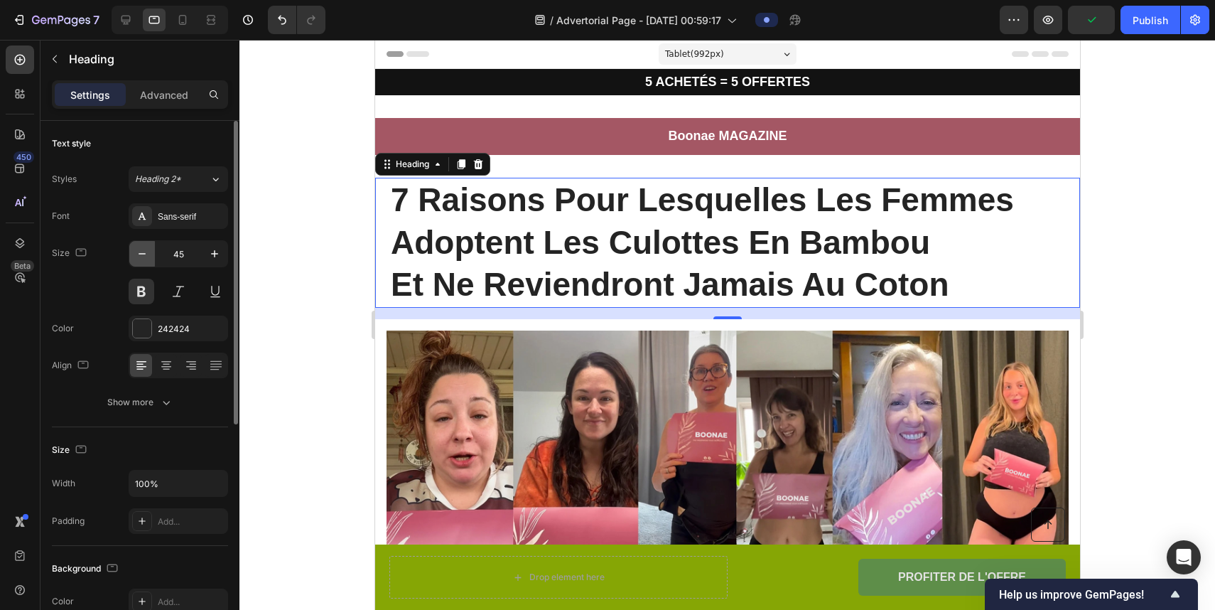
click at [139, 255] on icon "button" at bounding box center [142, 254] width 14 height 14
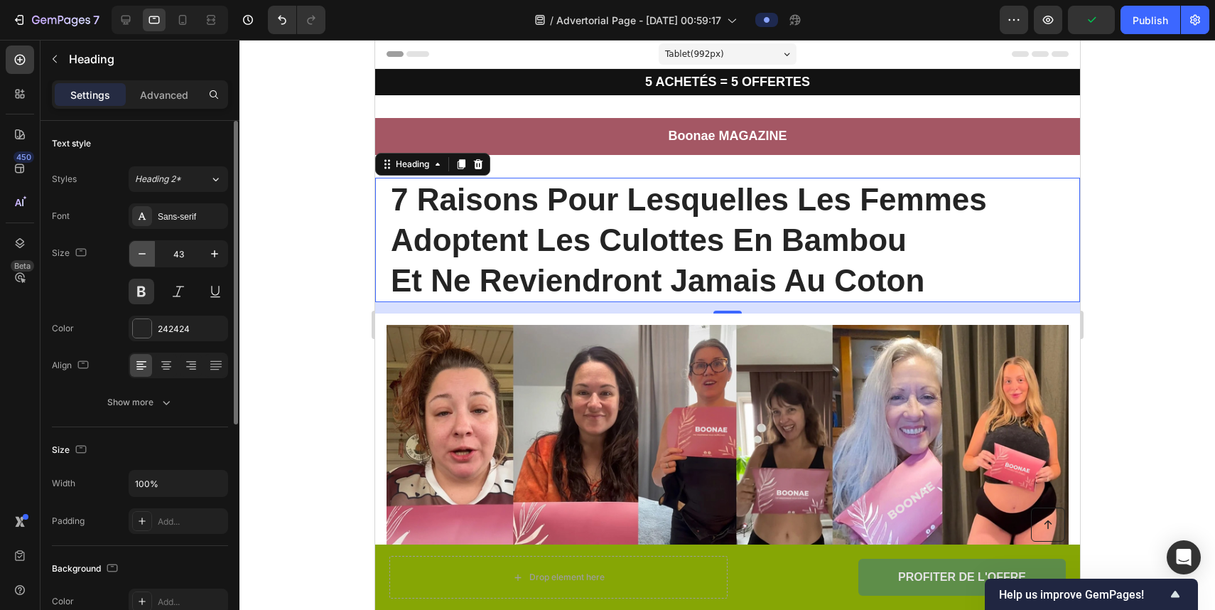
click at [139, 255] on icon "button" at bounding box center [142, 254] width 14 height 14
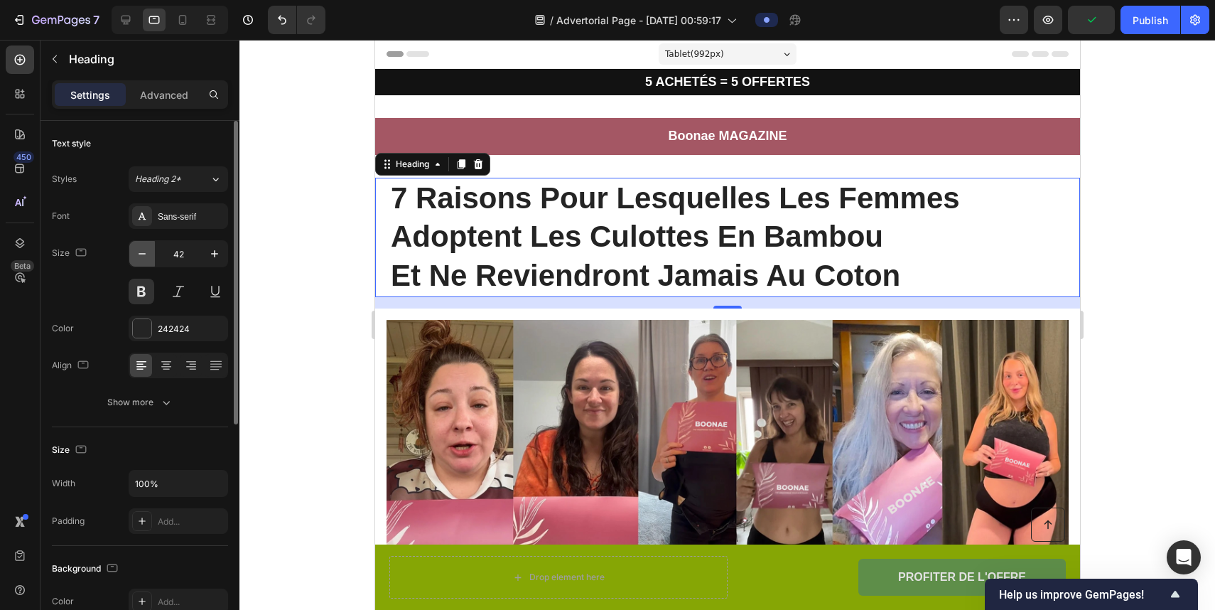
click at [139, 255] on icon "button" at bounding box center [142, 254] width 14 height 14
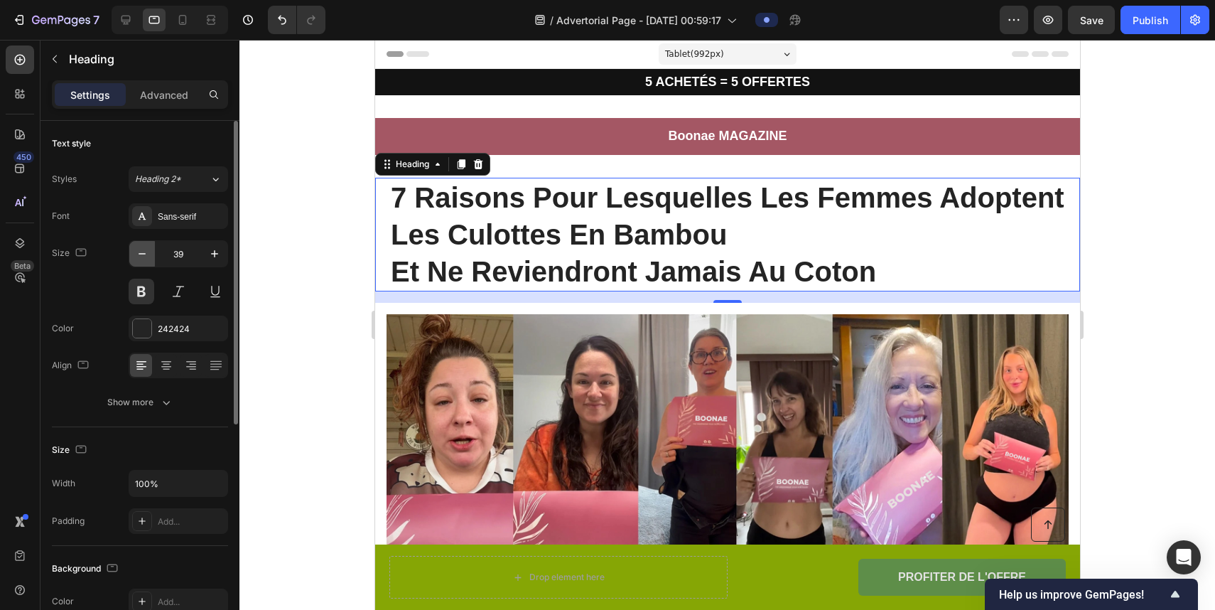
click at [139, 255] on icon "button" at bounding box center [142, 254] width 14 height 14
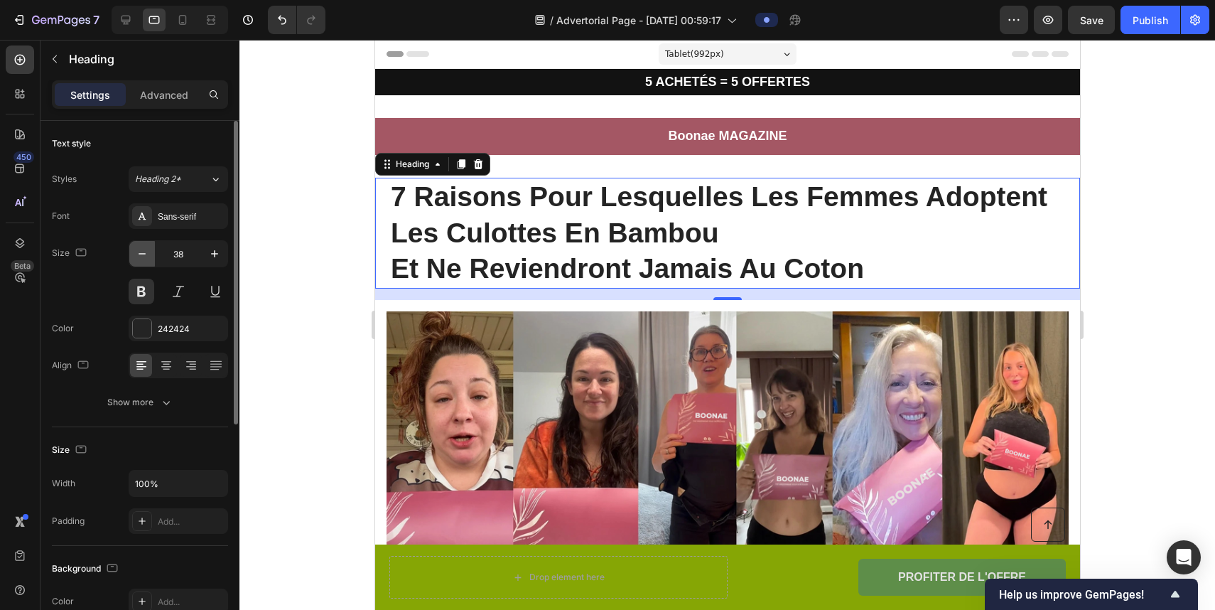
click at [139, 255] on icon "button" at bounding box center [142, 254] width 14 height 14
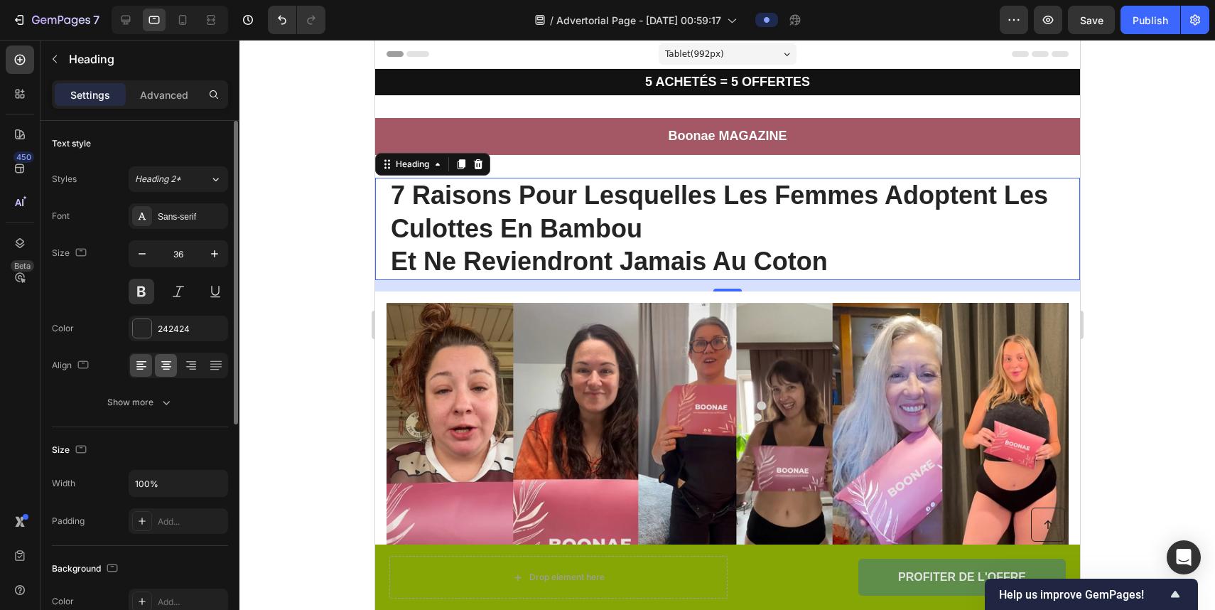
click at [171, 365] on icon at bounding box center [166, 365] width 14 height 14
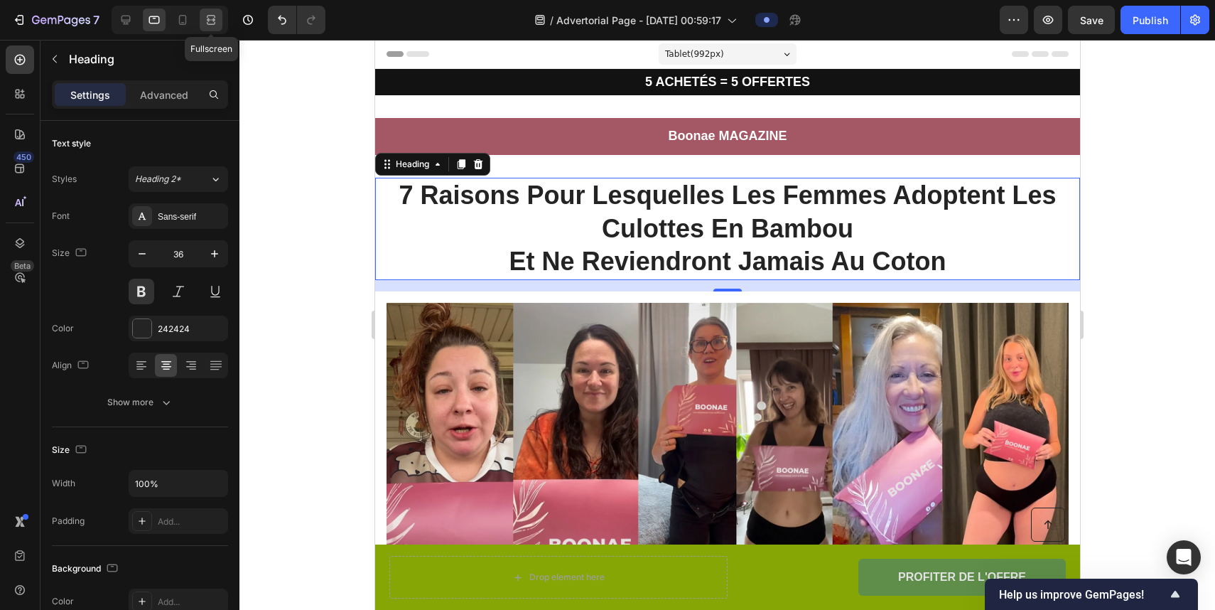
click at [208, 22] on icon at bounding box center [211, 23] width 9 height 3
type input "32"
type input "996"
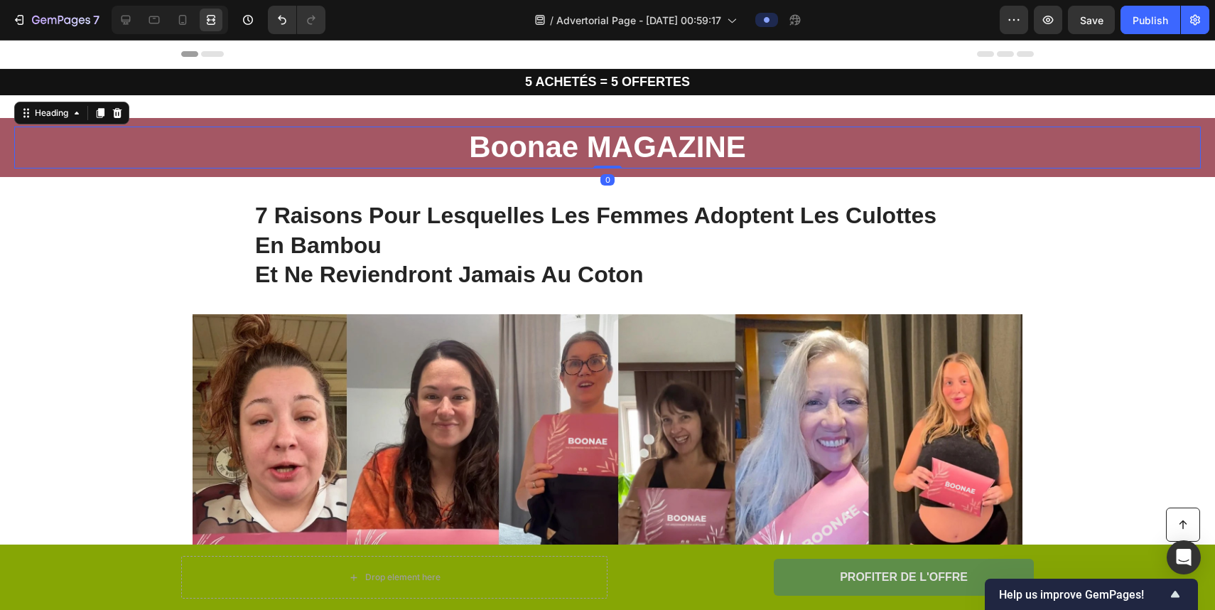
click at [826, 153] on h2 "Boonae MAGAZINE" at bounding box center [607, 148] width 1187 height 42
click at [124, 14] on icon at bounding box center [126, 20] width 14 height 14
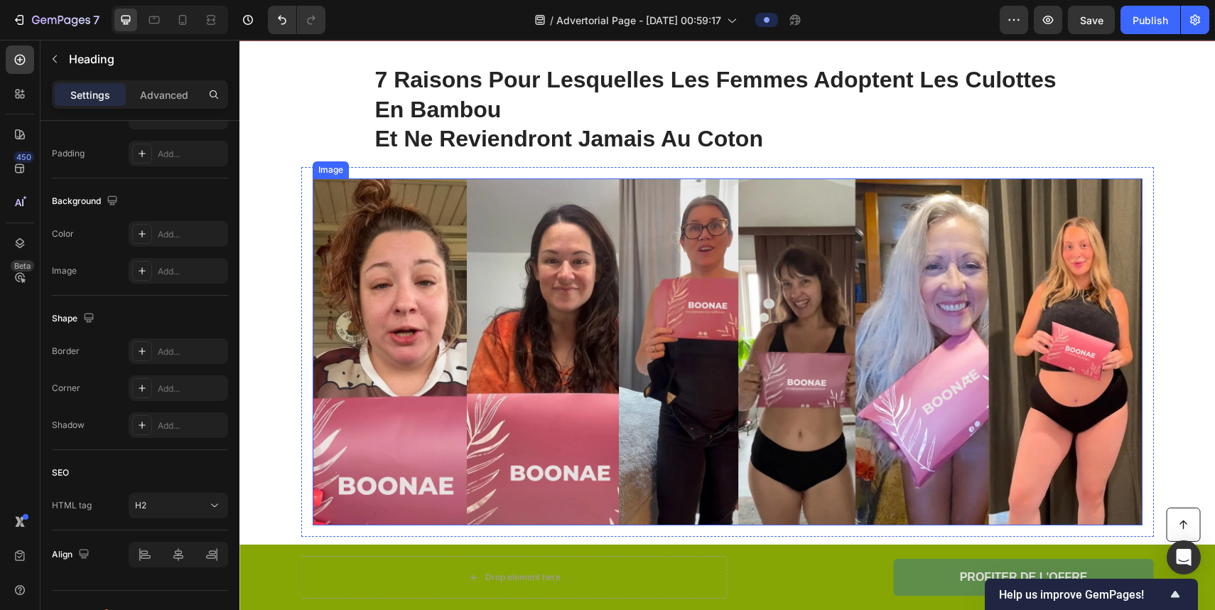
scroll to position [139, 0]
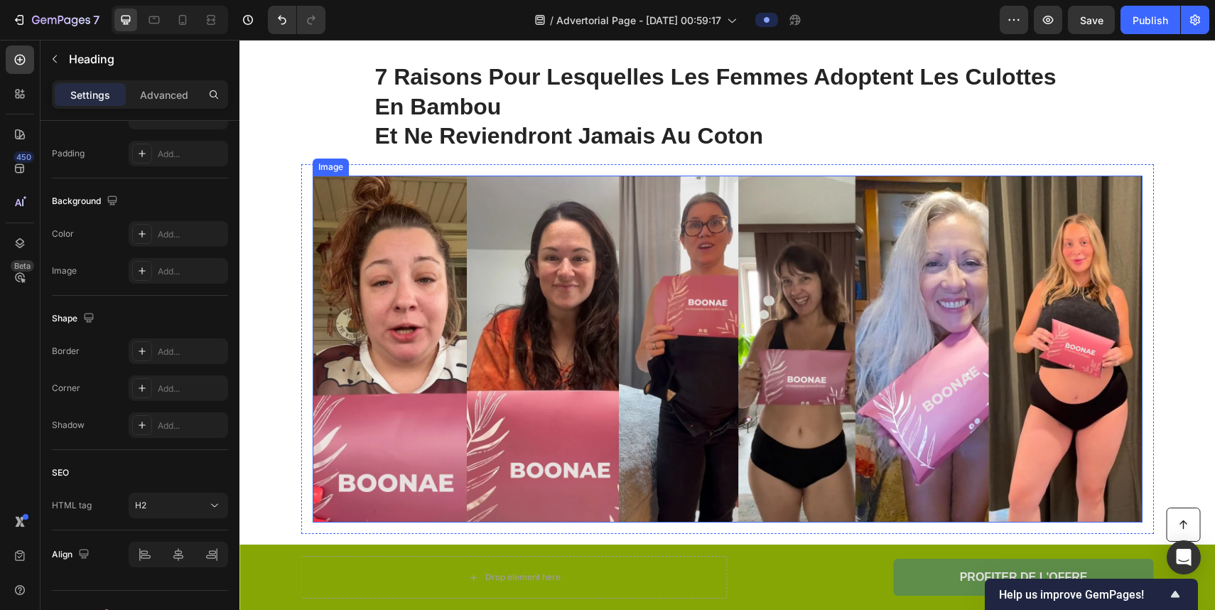
click at [525, 343] on img at bounding box center [728, 350] width 830 height 348
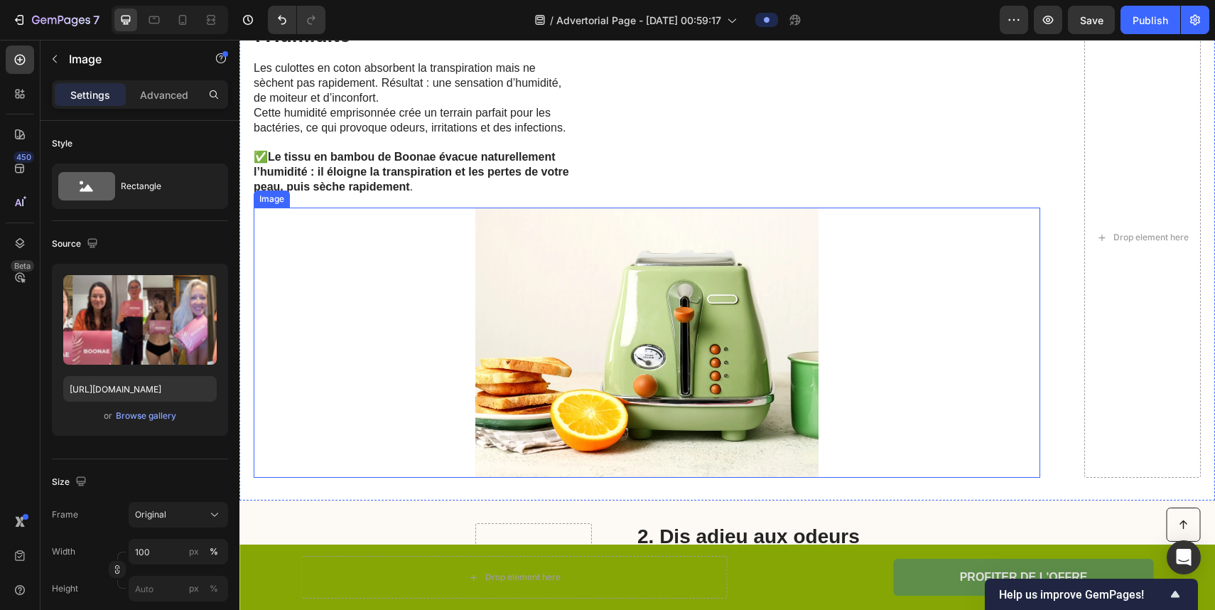
scroll to position [928, 0]
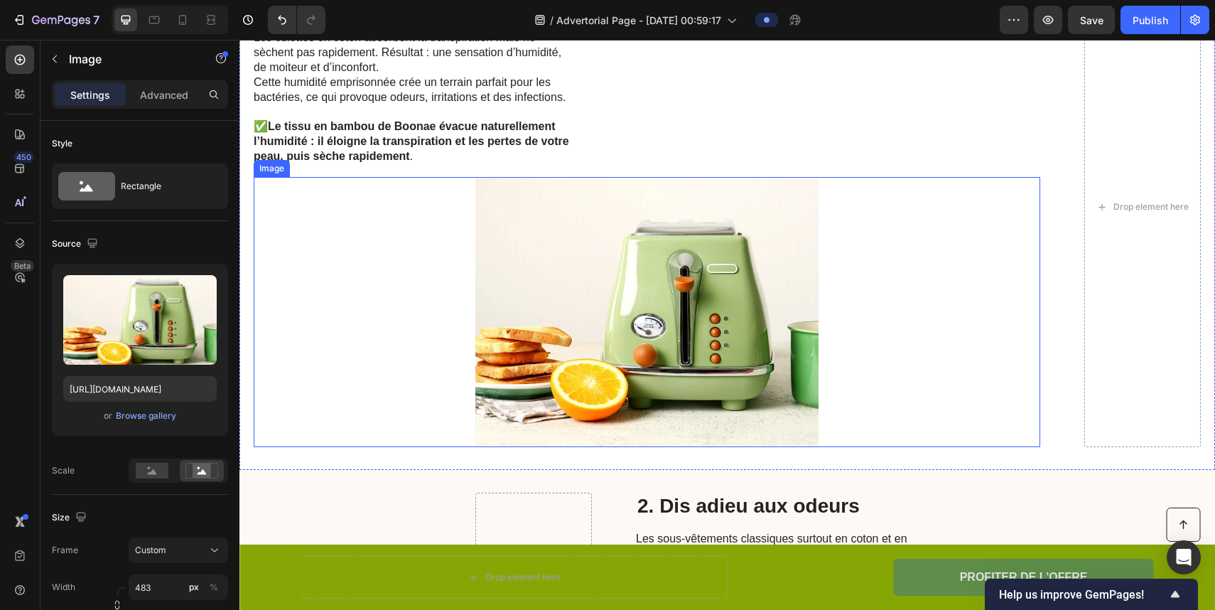
click at [551, 365] on img at bounding box center [647, 312] width 343 height 270
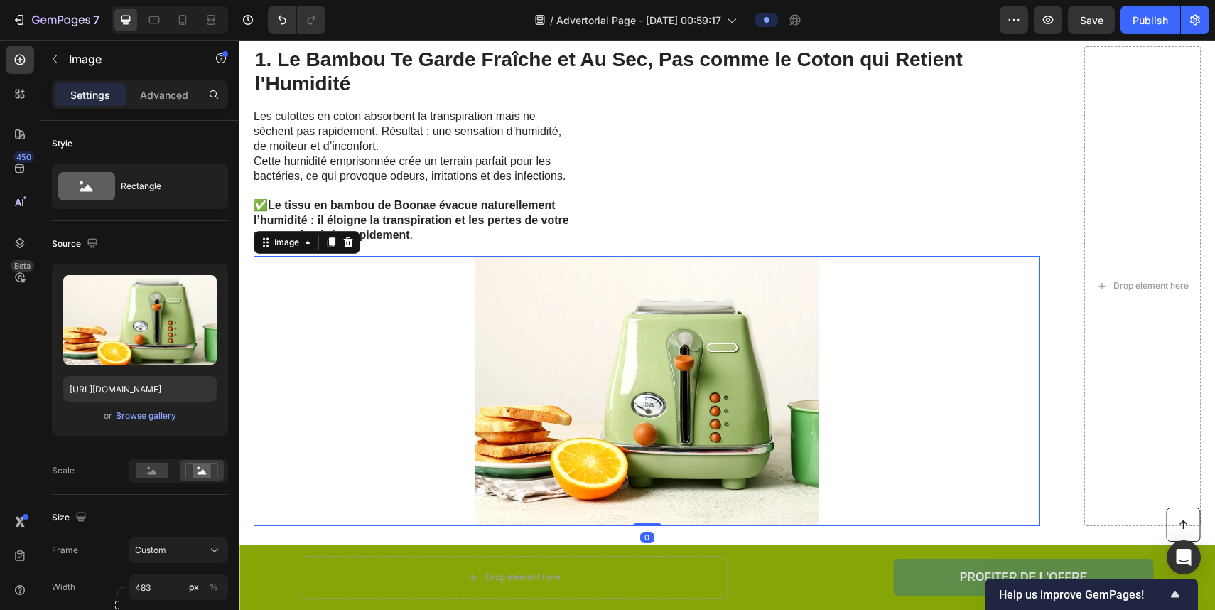
scroll to position [842, 0]
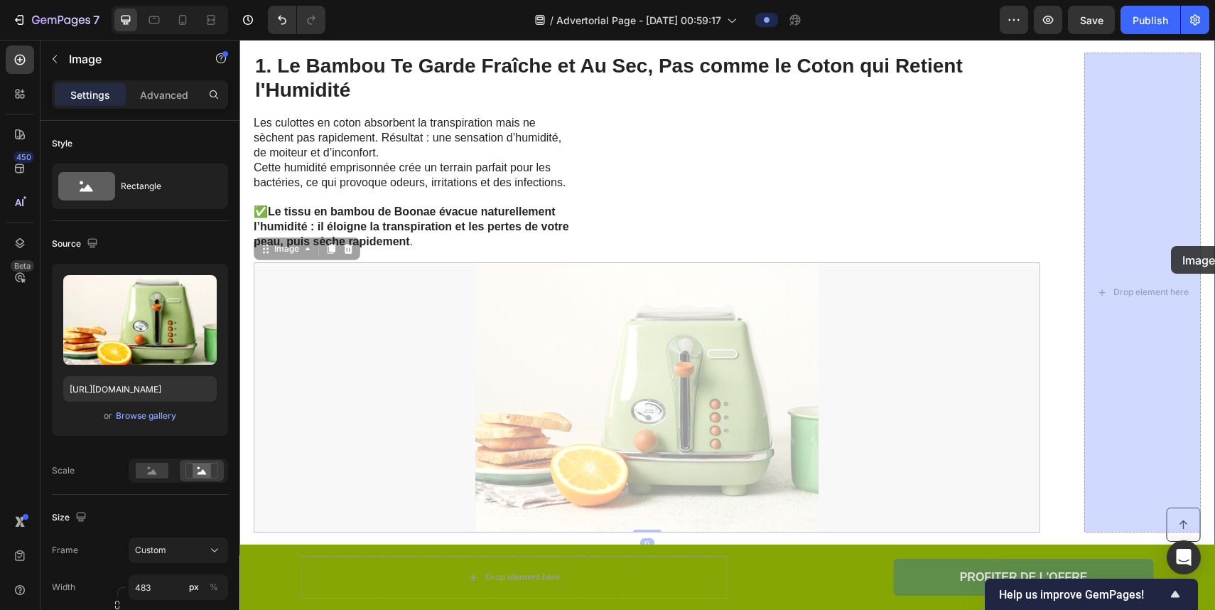
drag, startPoint x: 596, startPoint y: 373, endPoint x: 1169, endPoint y: 247, distance: 586.7
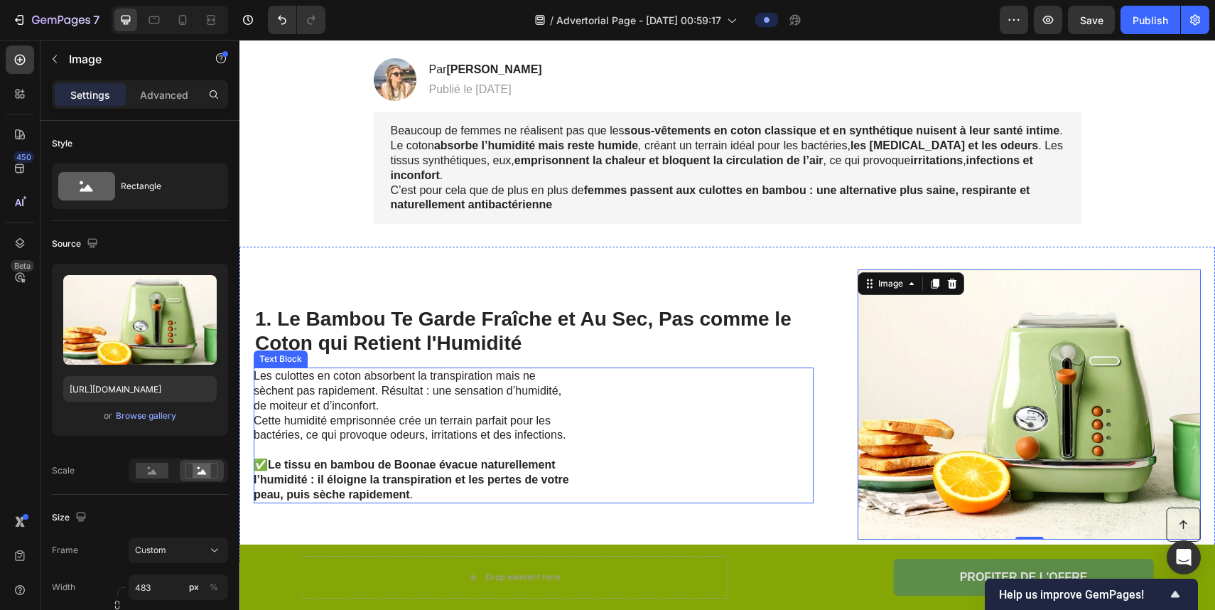
scroll to position [541, 0]
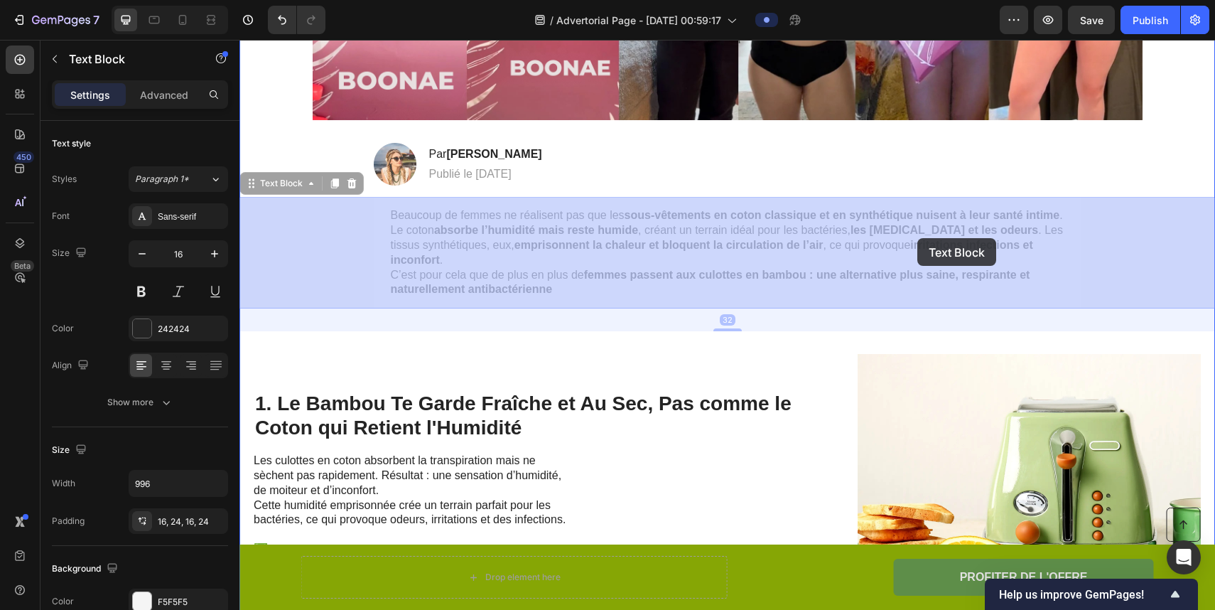
drag, startPoint x: 589, startPoint y: 251, endPoint x: 918, endPoint y: 238, distance: 328.6
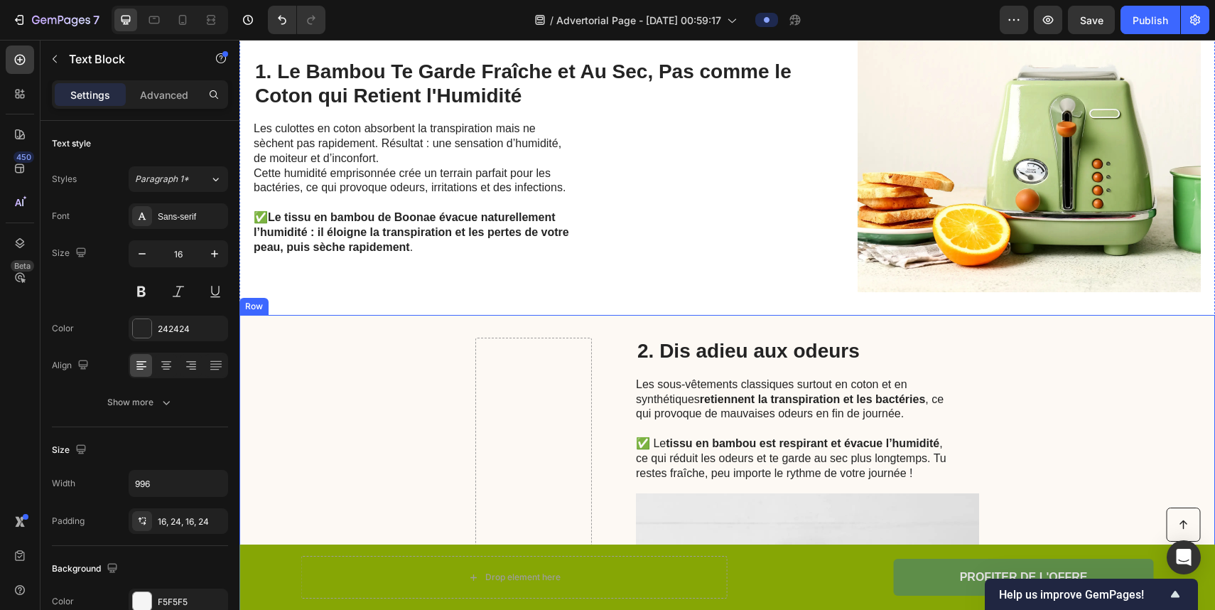
scroll to position [1039, 0]
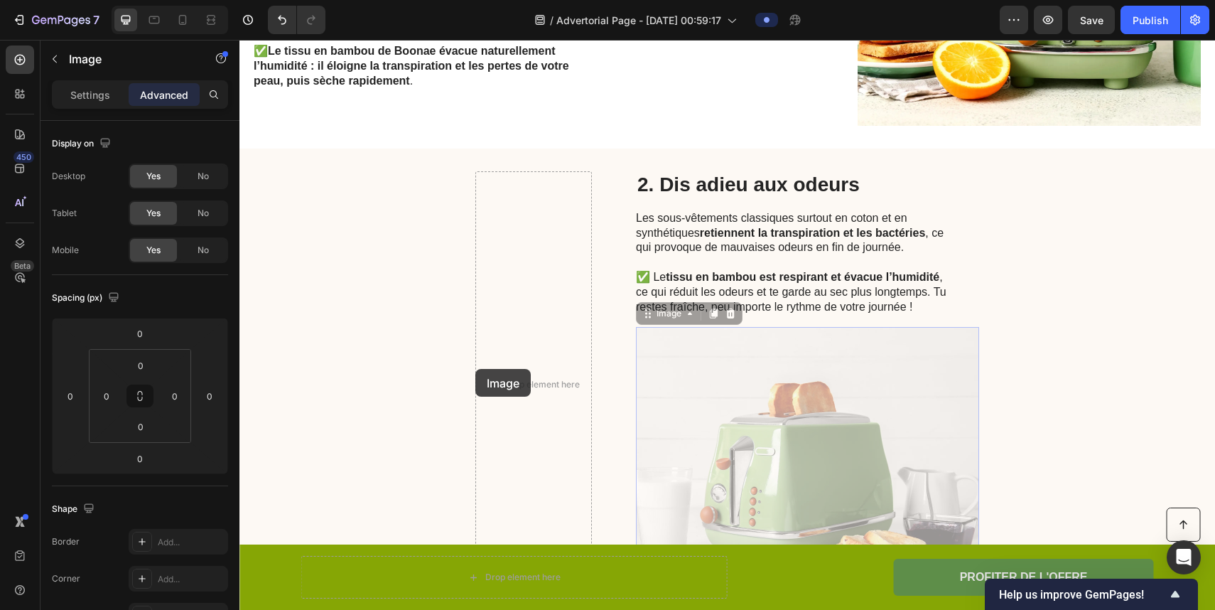
drag, startPoint x: 709, startPoint y: 417, endPoint x: 476, endPoint y: 369, distance: 238.1
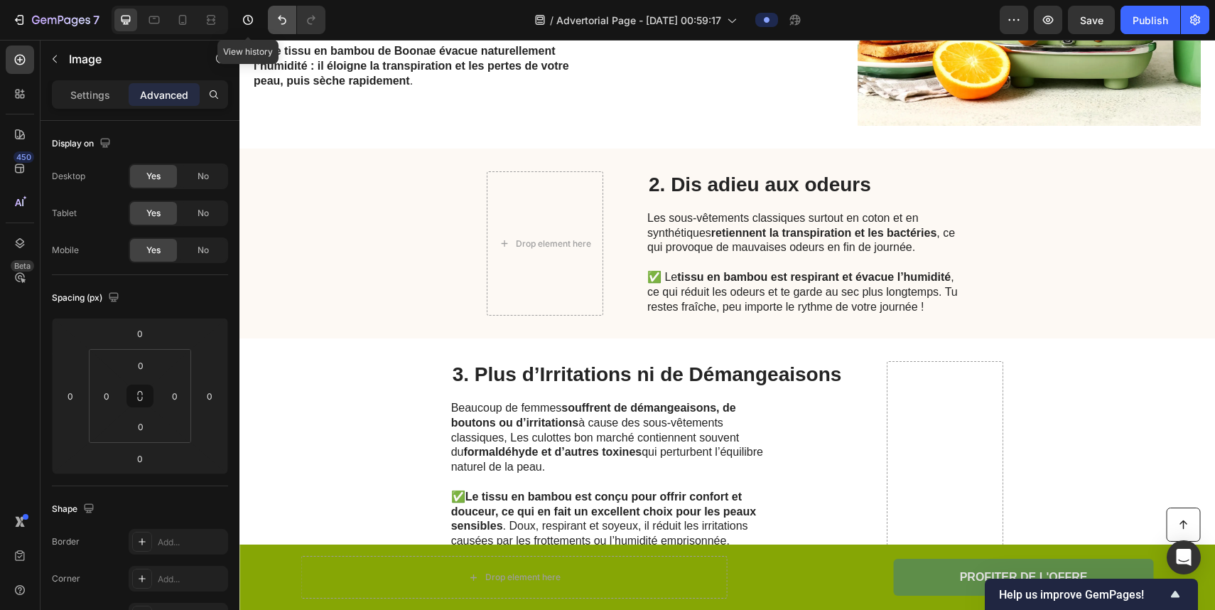
click at [279, 12] on button "Undo/Redo" at bounding box center [282, 20] width 28 height 28
click at [289, 21] on icon "Undo/Redo" at bounding box center [282, 20] width 14 height 14
click at [285, 21] on icon "Undo/Redo" at bounding box center [282, 20] width 9 height 9
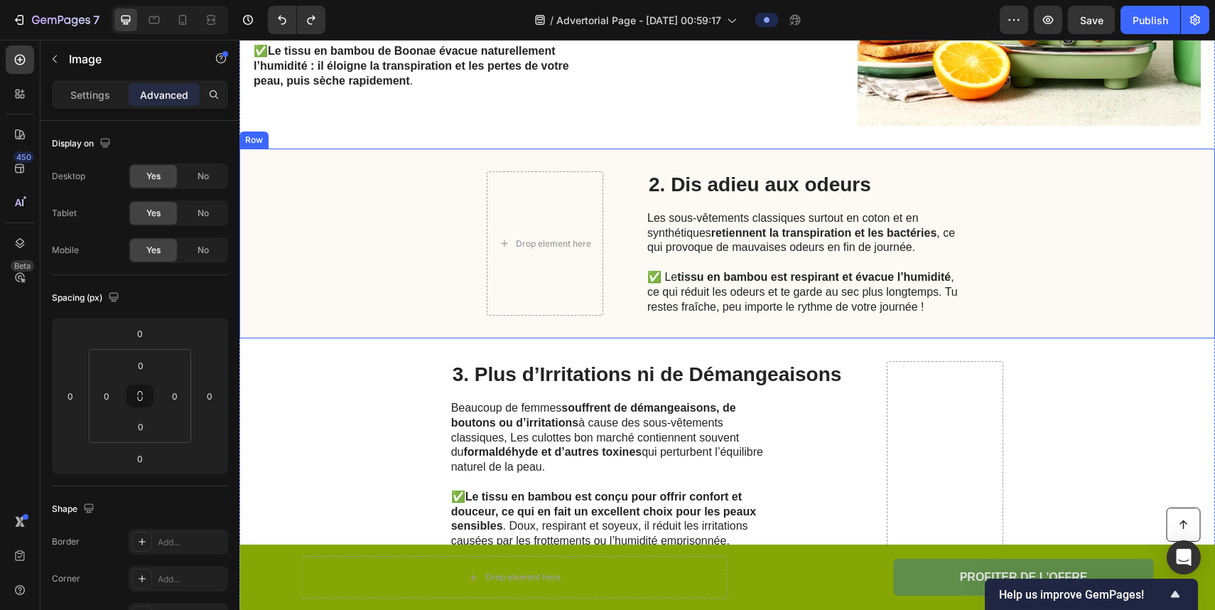
click at [353, 262] on div "Drop element here 2. Dis adieu aux odeurs Heading Les sous-vêtements classiques…" at bounding box center [728, 244] width 976 height 190
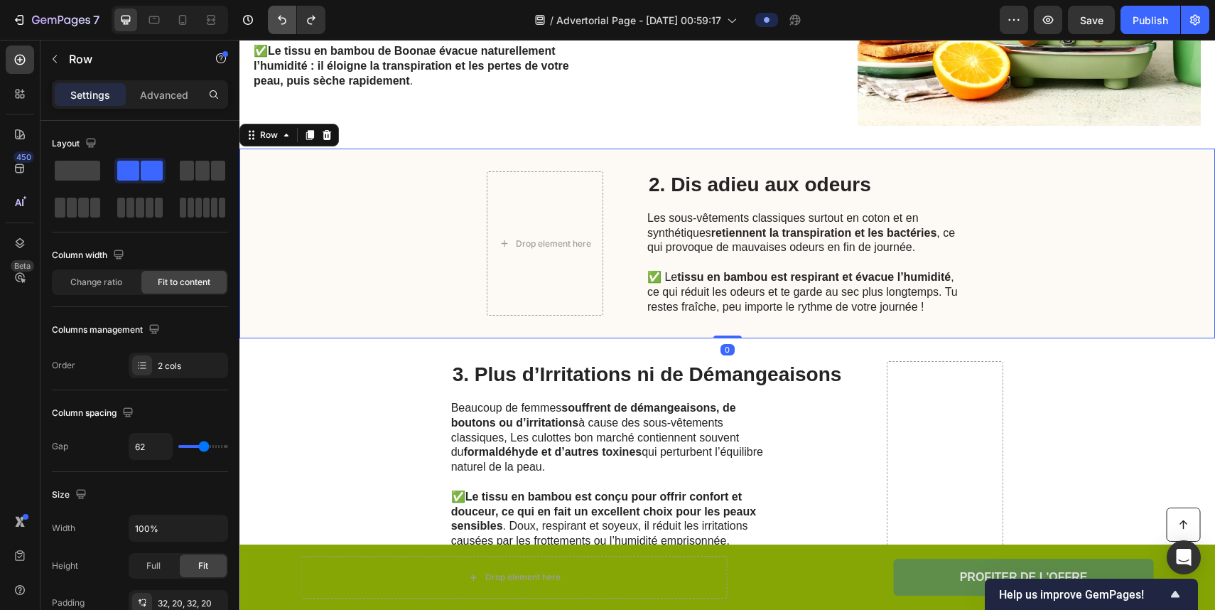
click at [279, 27] on button "Undo/Redo" at bounding box center [282, 20] width 28 height 28
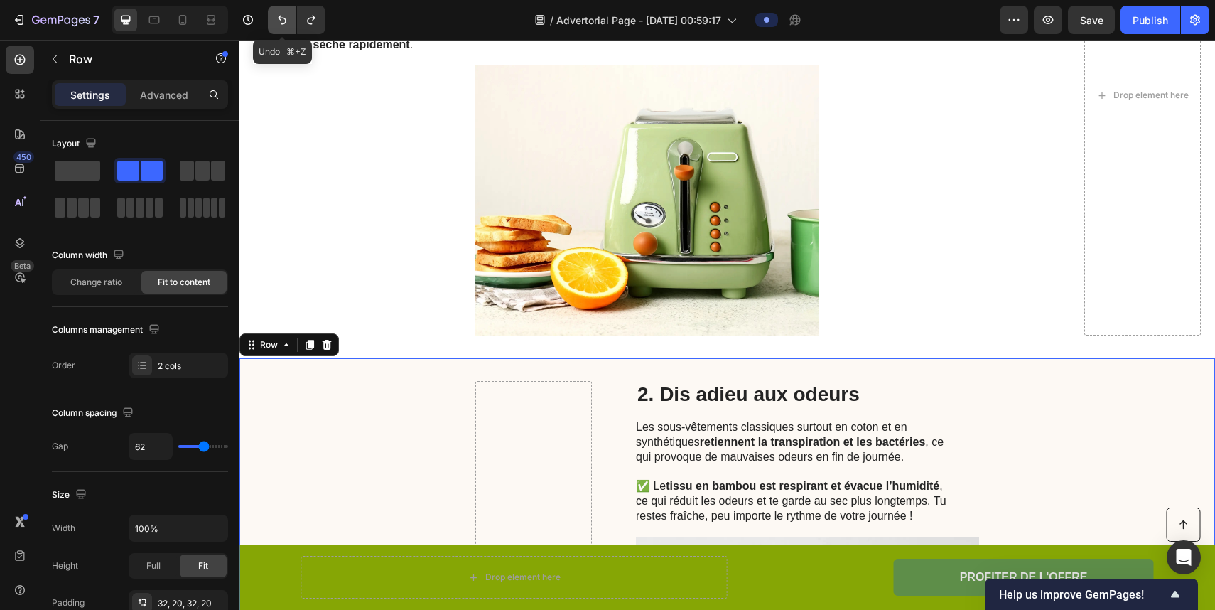
click at [279, 27] on button "Undo/Redo" at bounding box center [282, 20] width 28 height 28
click at [312, 26] on icon "Undo/Redo" at bounding box center [311, 20] width 14 height 14
click at [311, 26] on icon "Undo/Redo" at bounding box center [311, 20] width 14 height 14
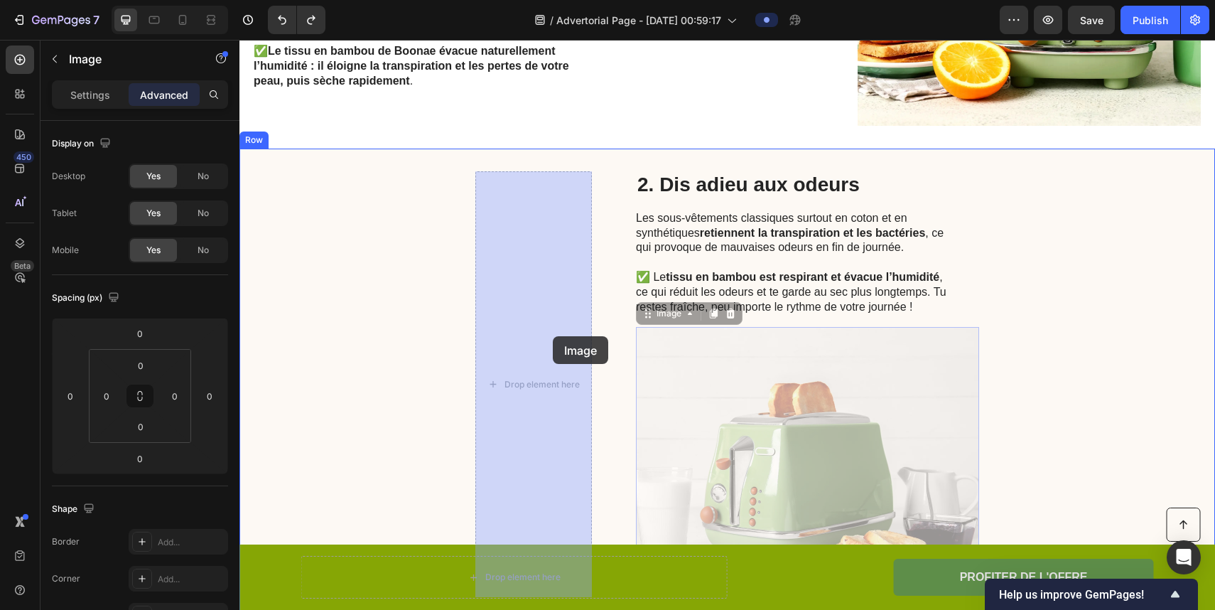
drag, startPoint x: 852, startPoint y: 445, endPoint x: 553, endPoint y: 336, distance: 318.4
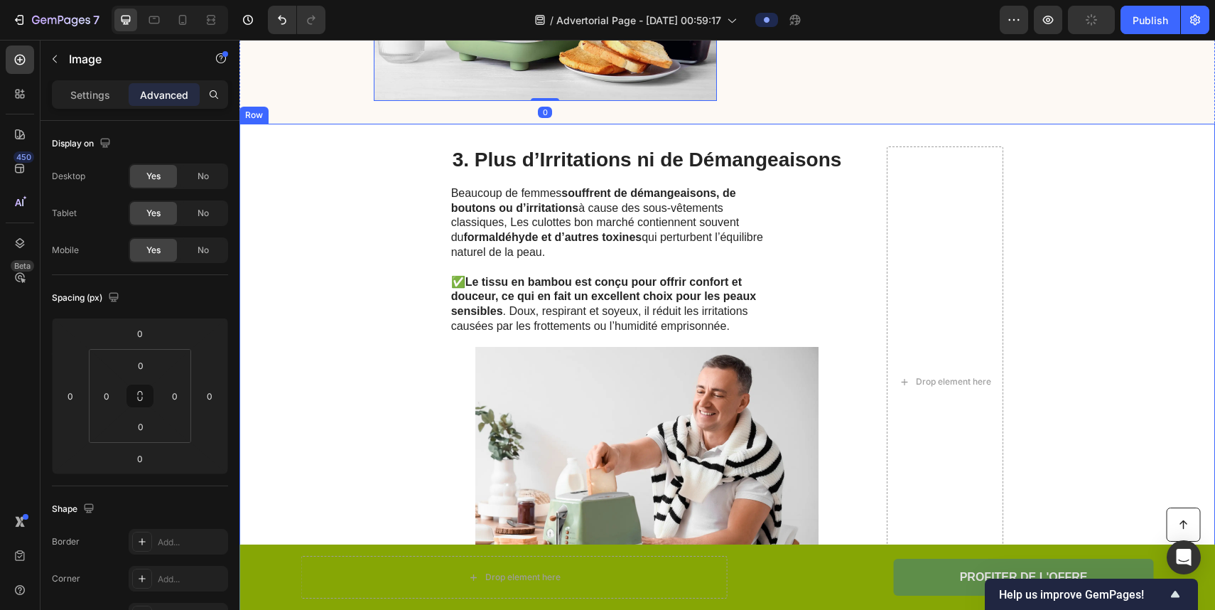
scroll to position [1394, 0]
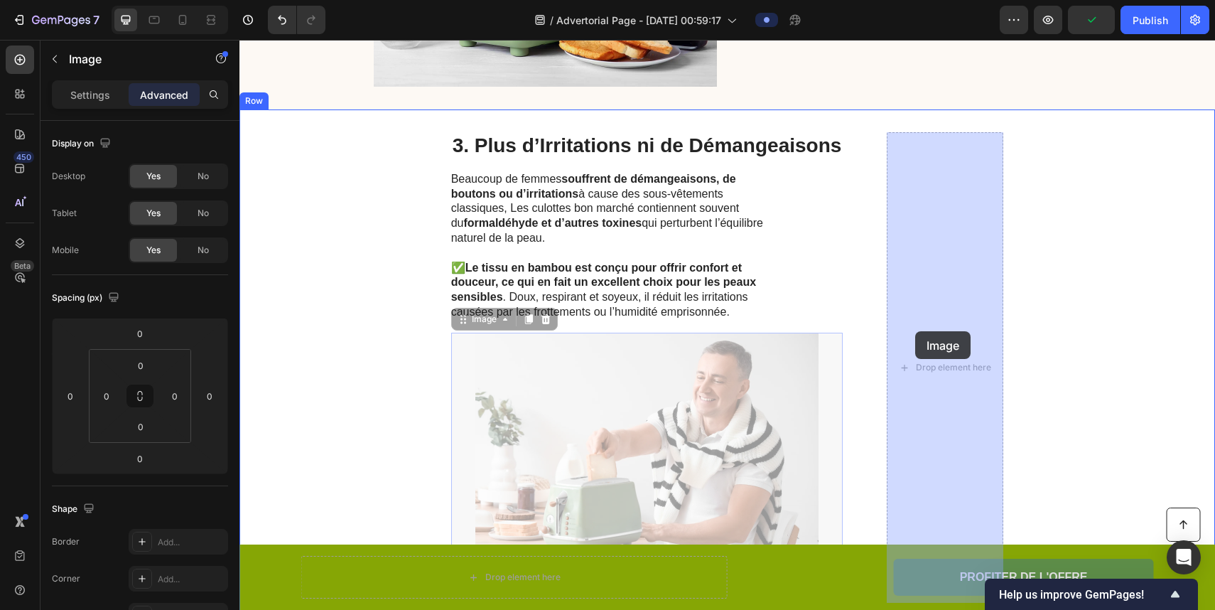
drag, startPoint x: 732, startPoint y: 411, endPoint x: 915, endPoint y: 331, distance: 199.9
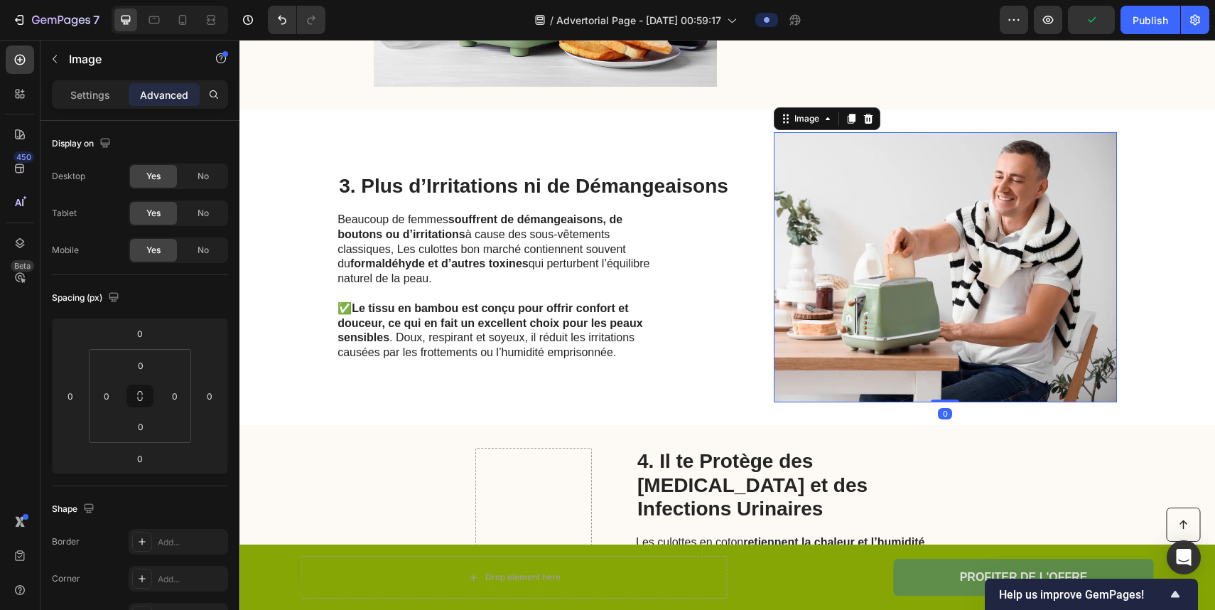
scroll to position [1803, 0]
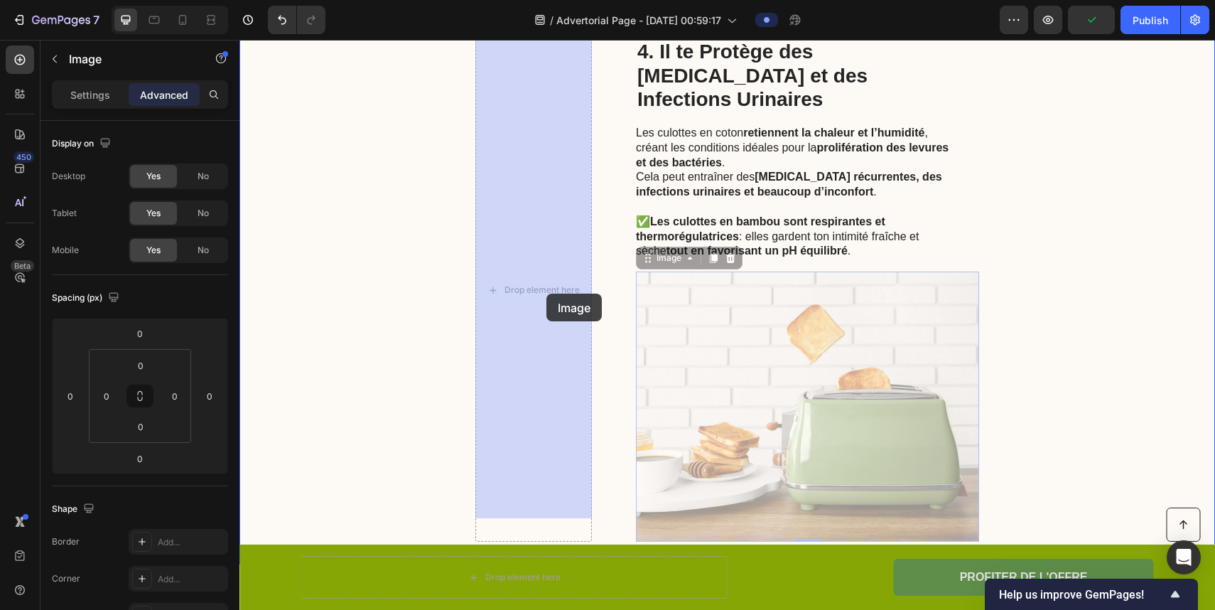
drag, startPoint x: 793, startPoint y: 357, endPoint x: 539, endPoint y: 292, distance: 262.5
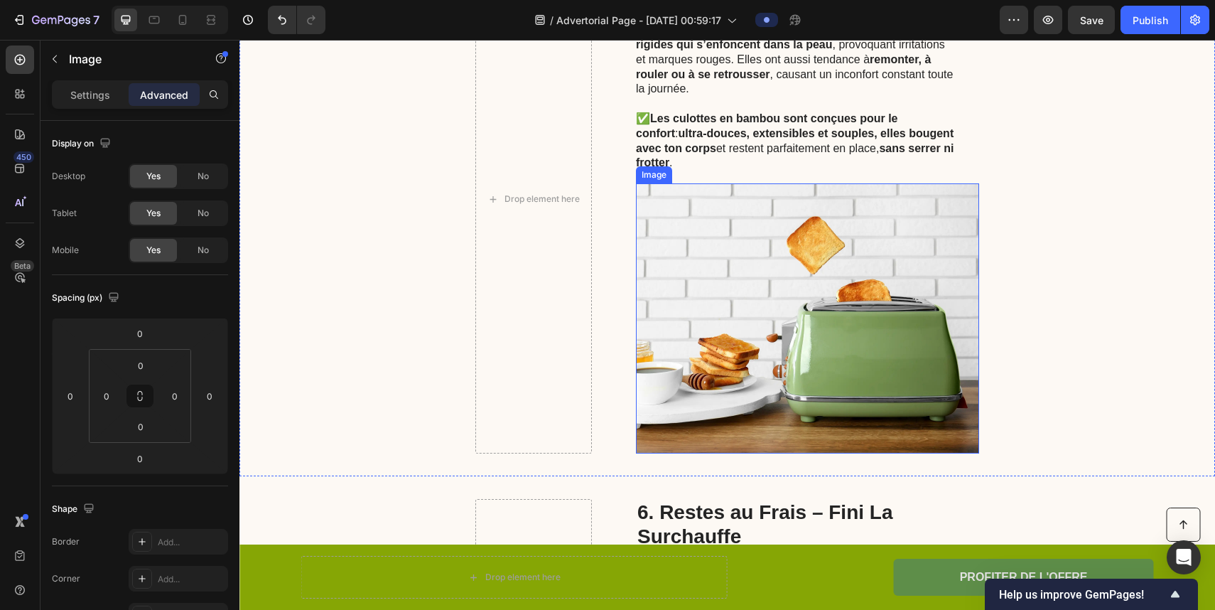
scroll to position [2155, 0]
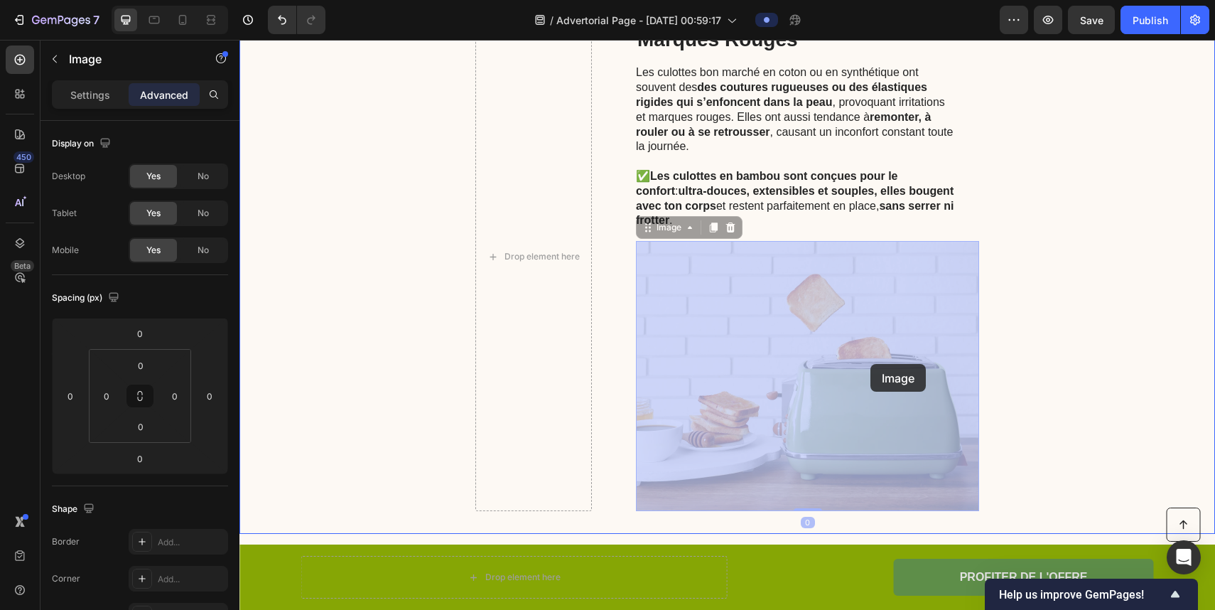
drag, startPoint x: 779, startPoint y: 343, endPoint x: 871, endPoint y: 363, distance: 93.8
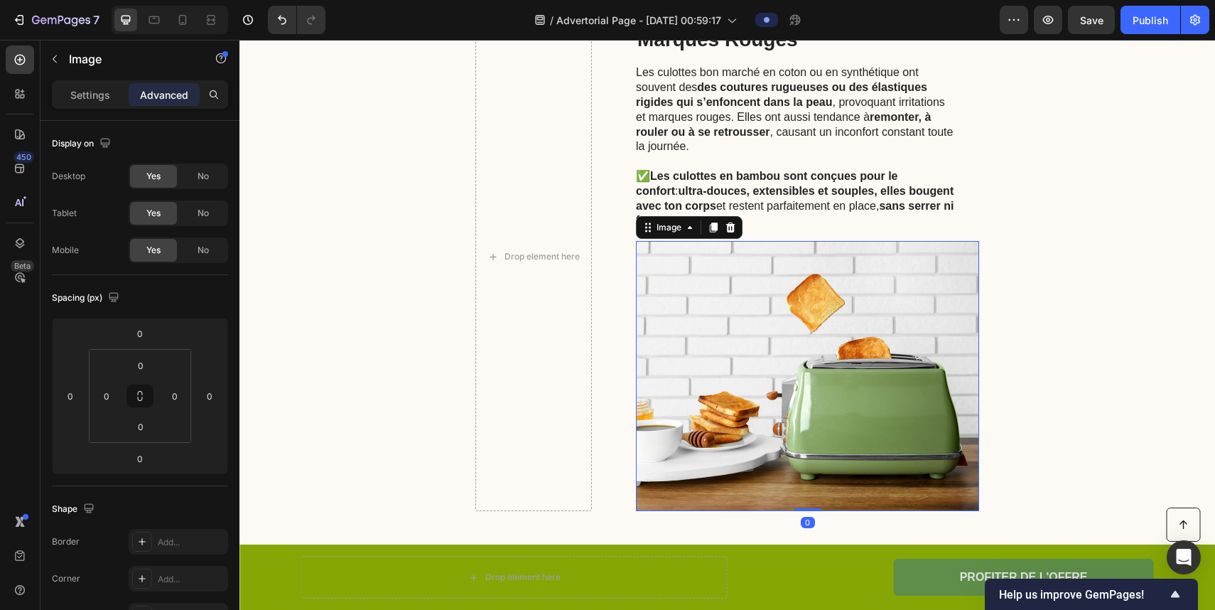
scroll to position [2043, 0]
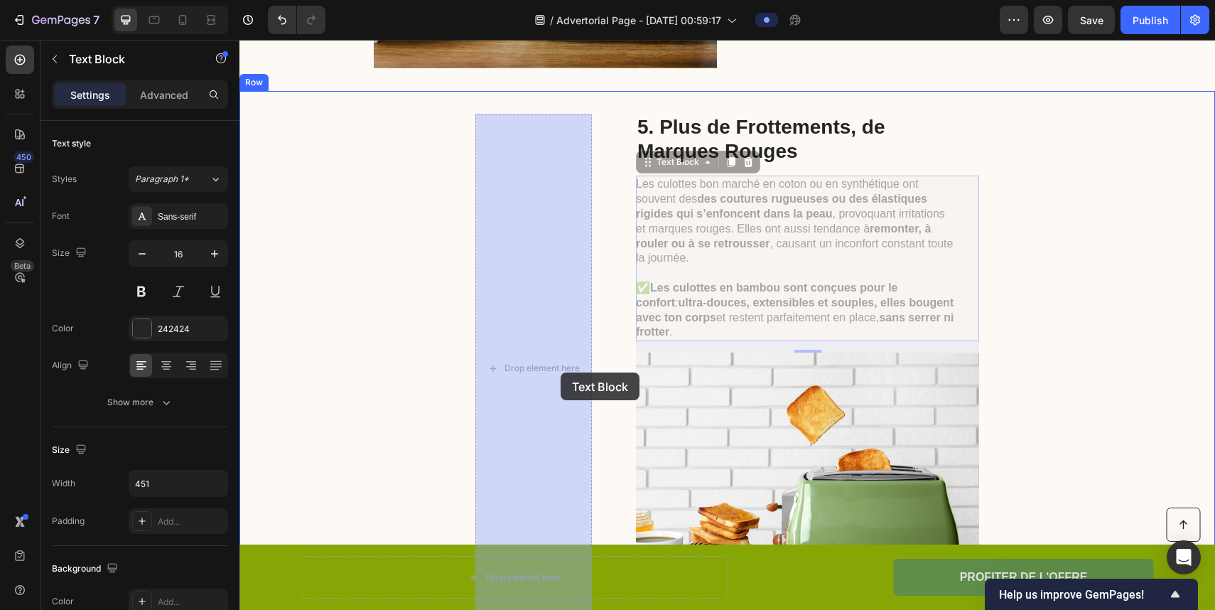
drag, startPoint x: 815, startPoint y: 300, endPoint x: 561, endPoint y: 372, distance: 264.6
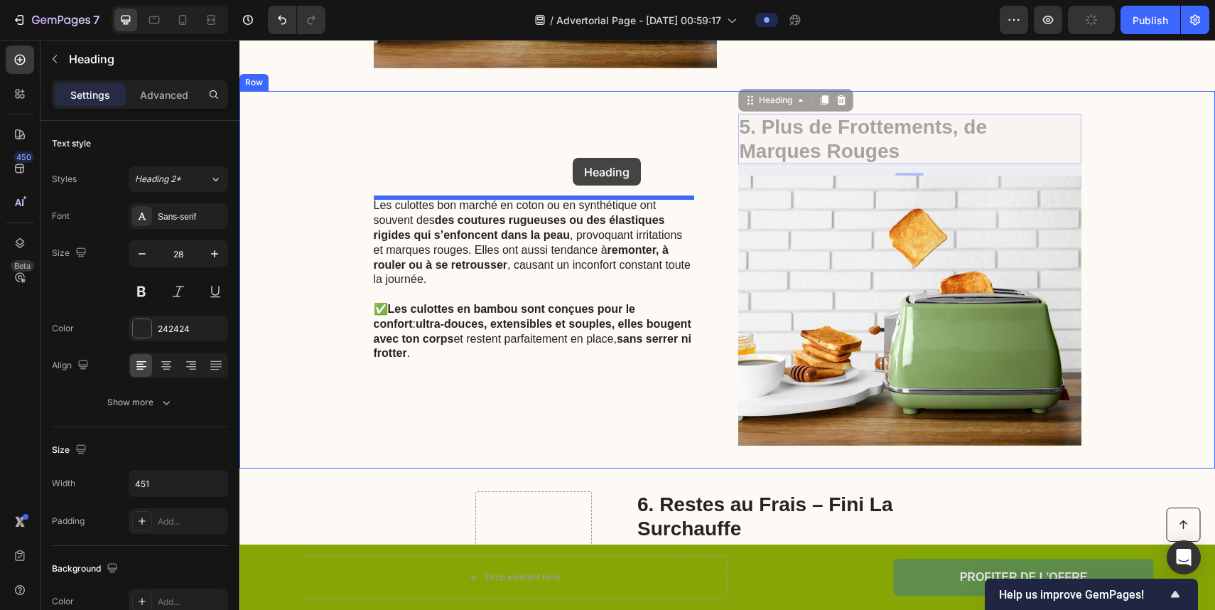
drag, startPoint x: 801, startPoint y: 132, endPoint x: 572, endPoint y: 158, distance: 230.3
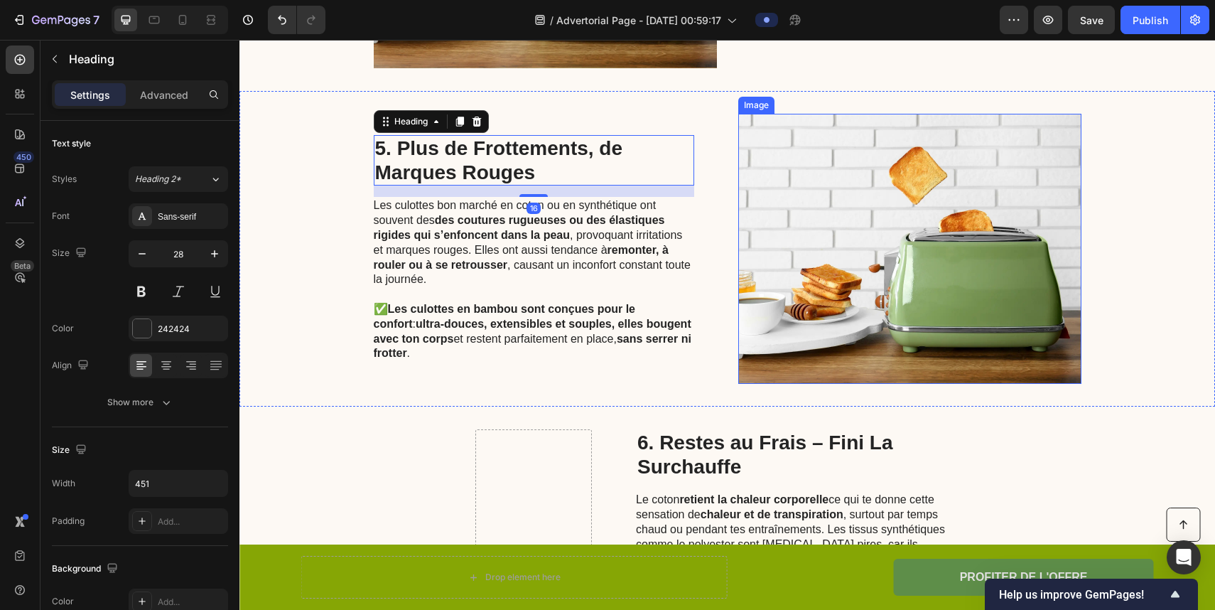
scroll to position [2325, 0]
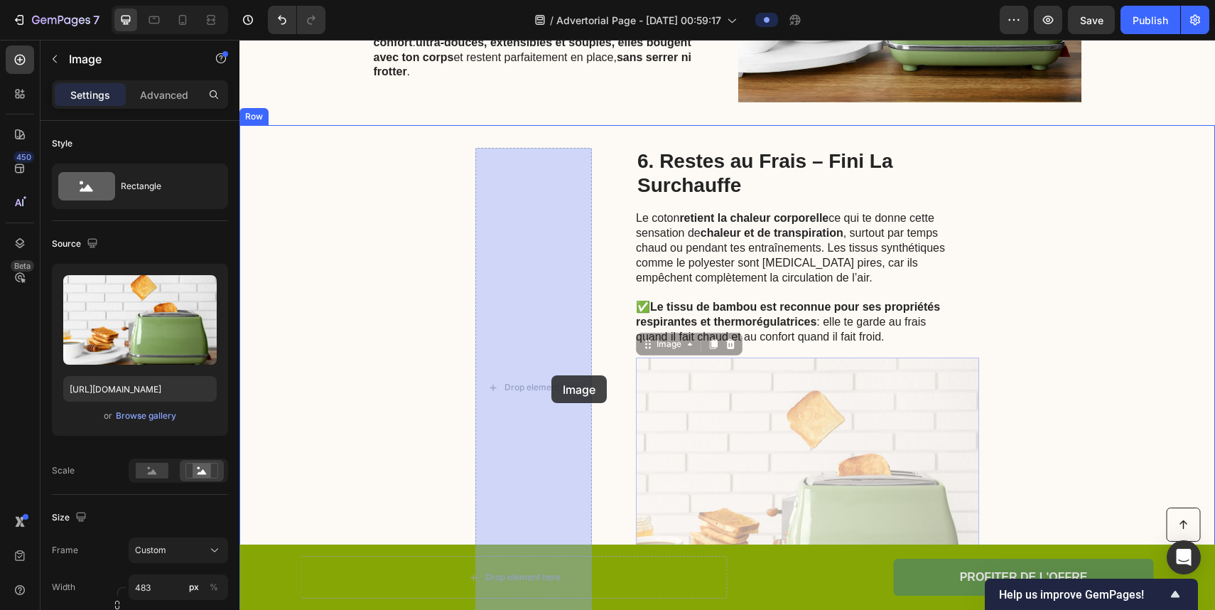
drag, startPoint x: 734, startPoint y: 427, endPoint x: 552, endPoint y: 375, distance: 189.2
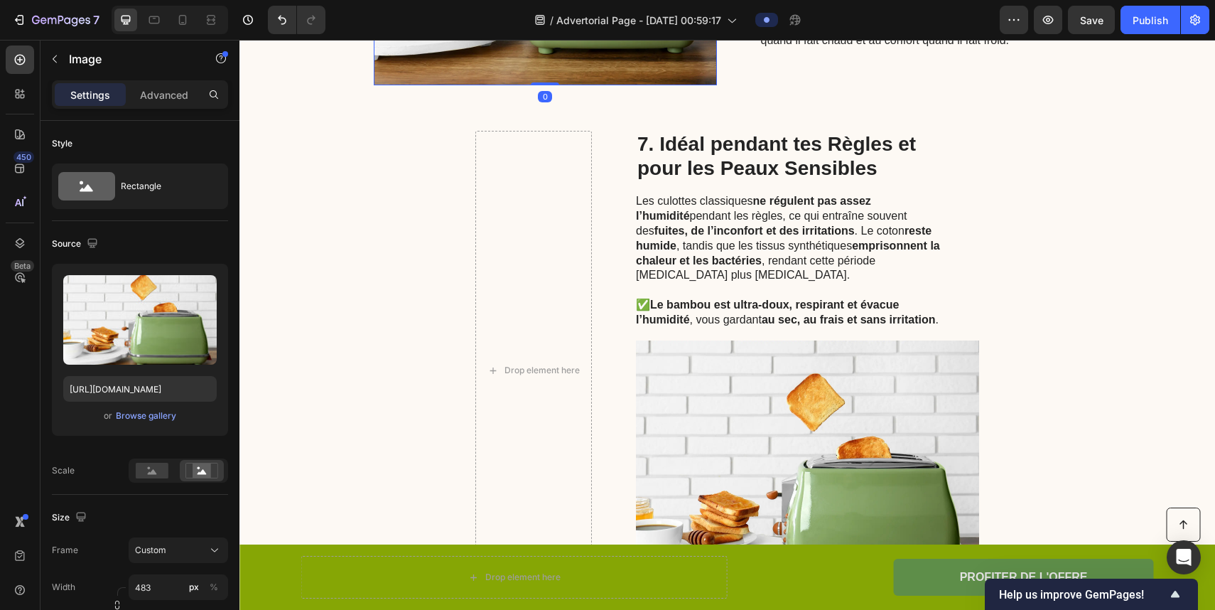
scroll to position [2671, 0]
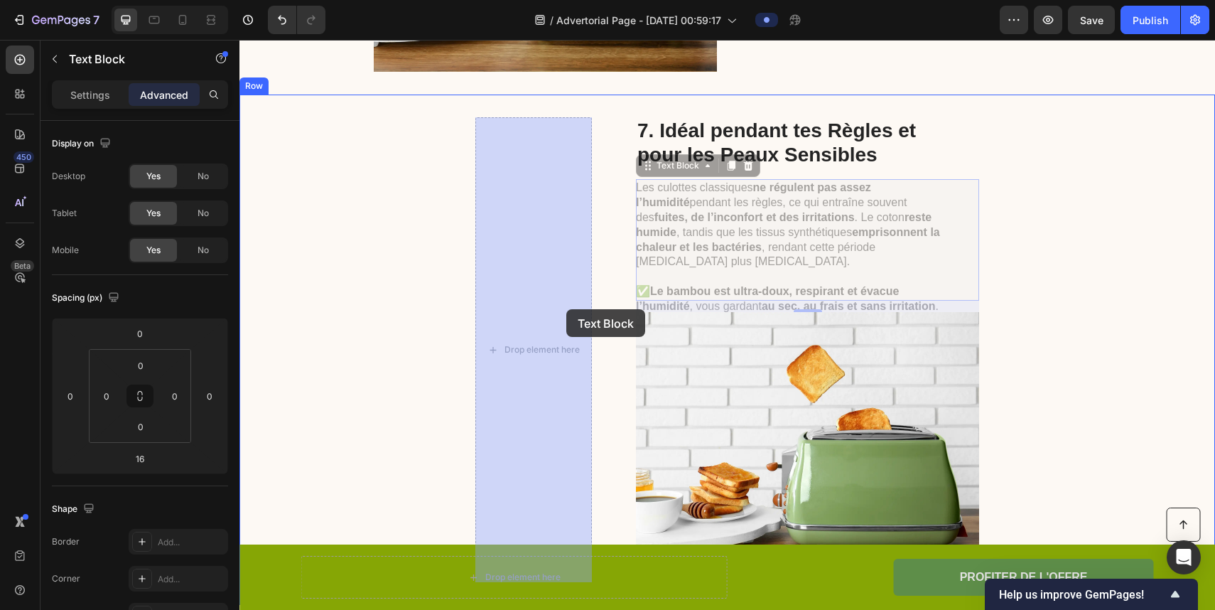
drag, startPoint x: 722, startPoint y: 238, endPoint x: 564, endPoint y: 310, distance: 173.4
type input "0"
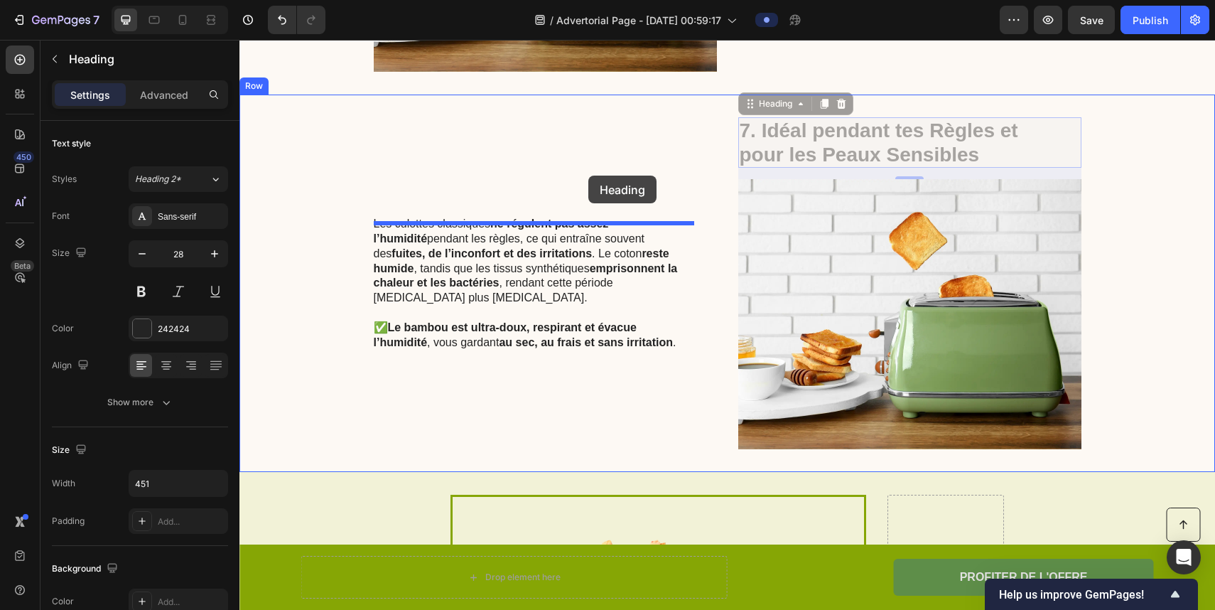
drag, startPoint x: 783, startPoint y: 136, endPoint x: 589, endPoint y: 176, distance: 198.6
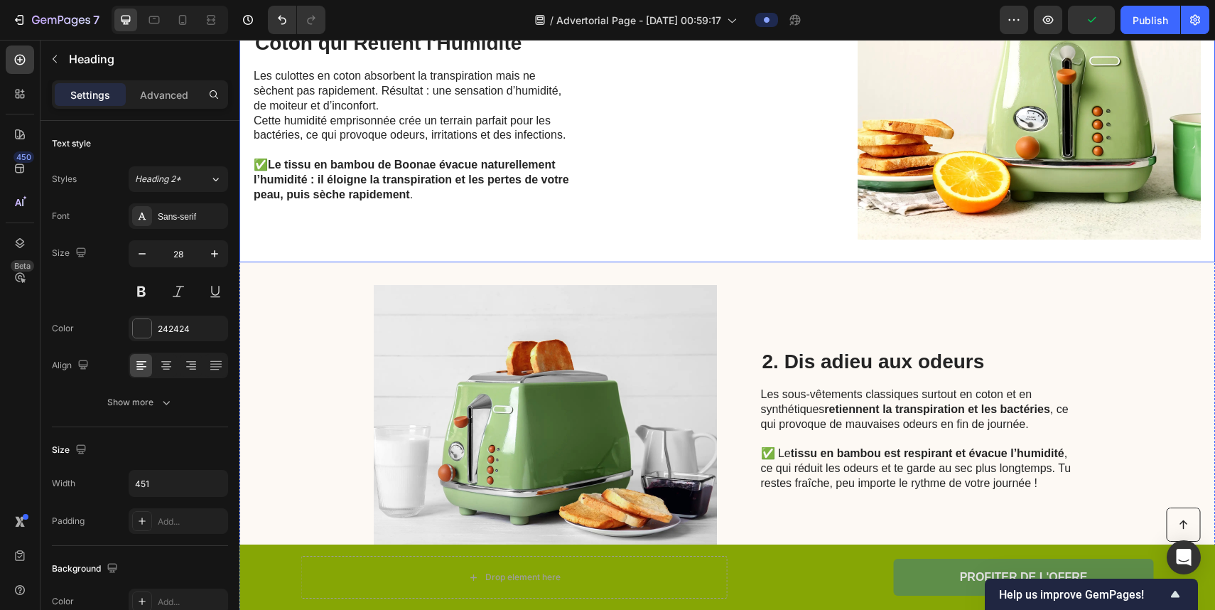
scroll to position [996, 0]
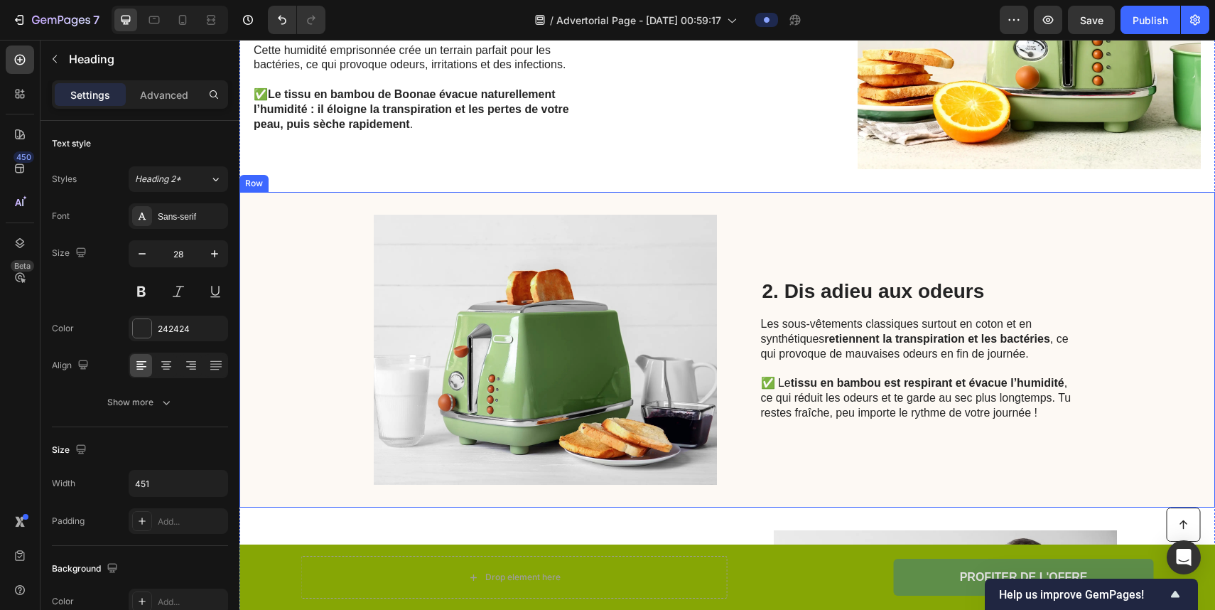
click at [321, 315] on div "Image 2. Dis adieu aux odeurs Heading Les sous-vêtements classiques surtout en …" at bounding box center [728, 350] width 976 height 316
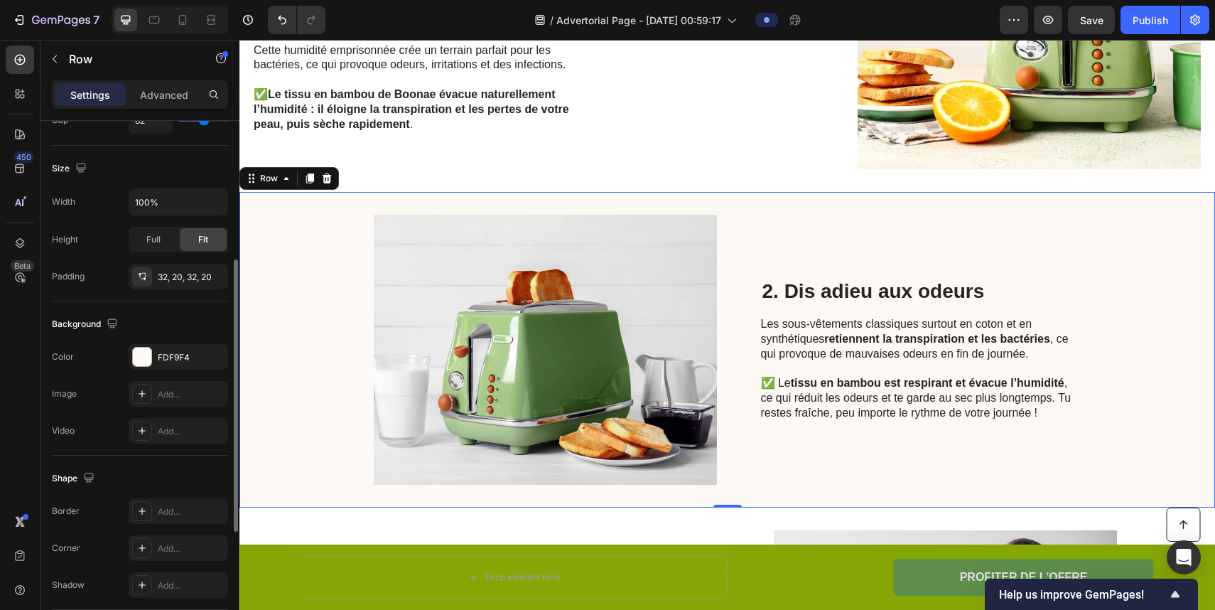
scroll to position [274, 0]
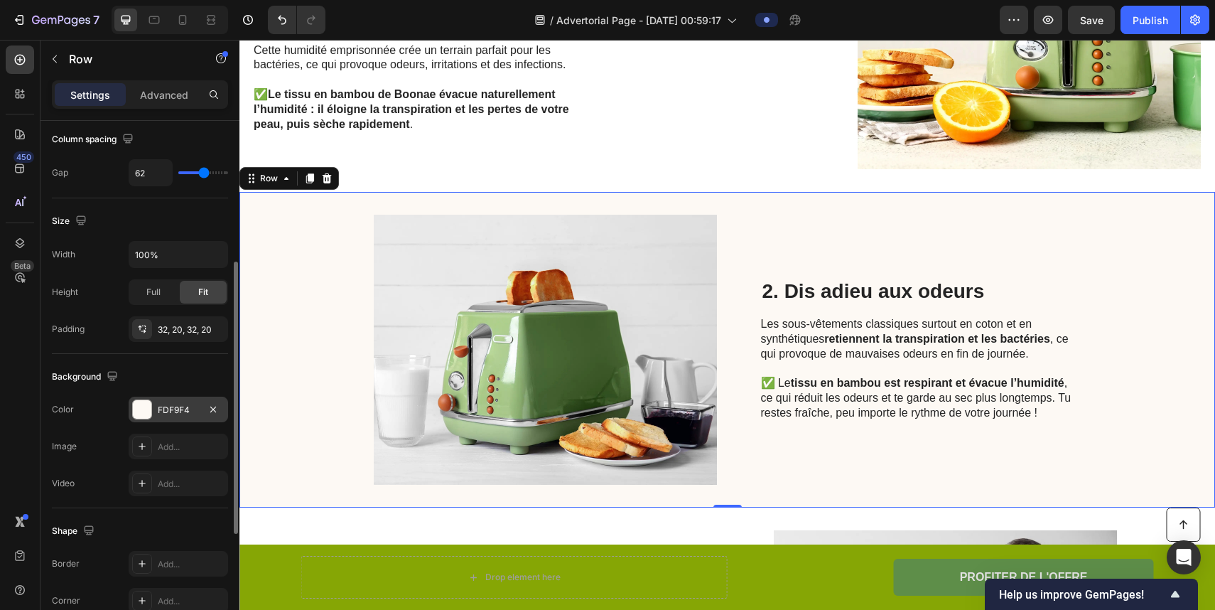
click at [195, 409] on div "FDF9F4" at bounding box center [178, 410] width 41 height 13
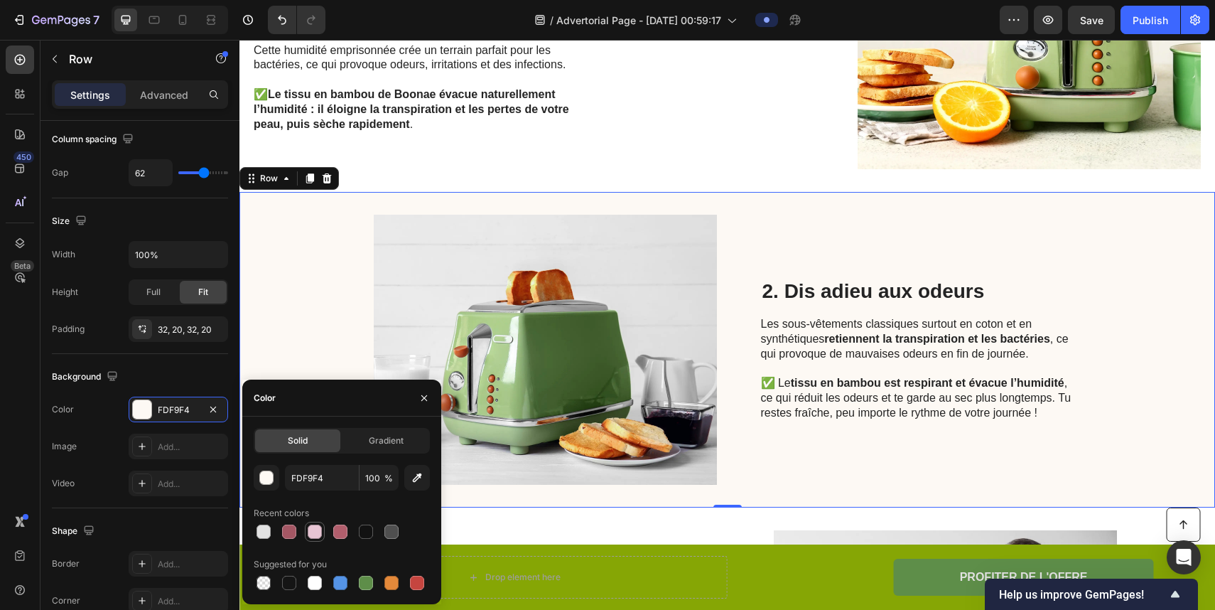
click at [313, 531] on div at bounding box center [315, 532] width 14 height 14
type input "E8C5D4"
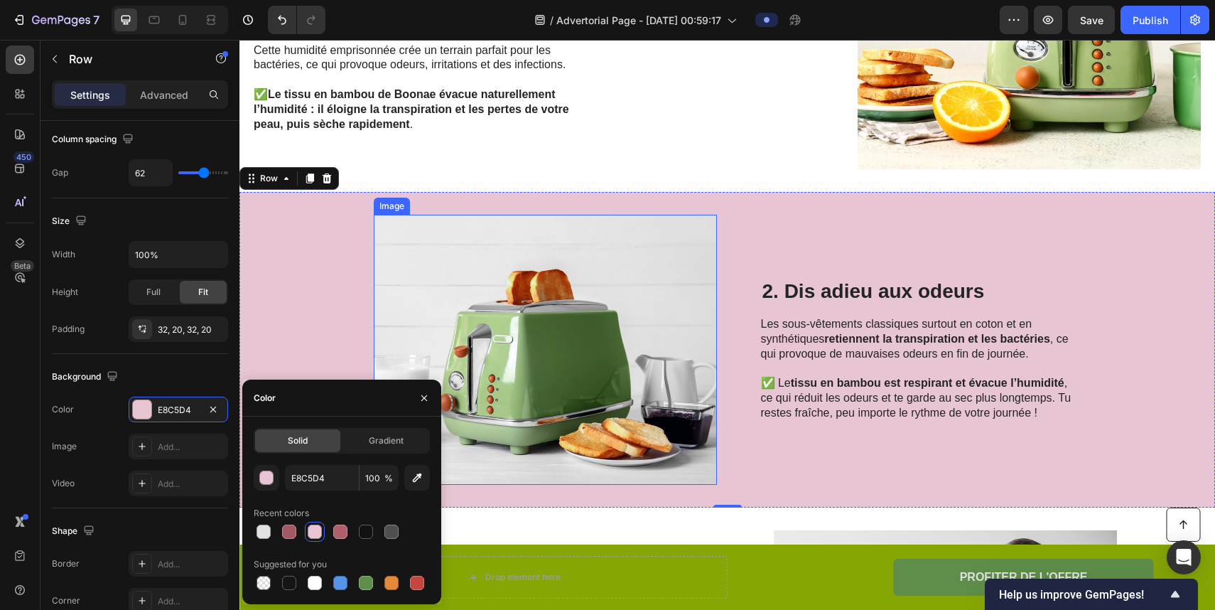
click at [641, 361] on img at bounding box center [545, 350] width 343 height 270
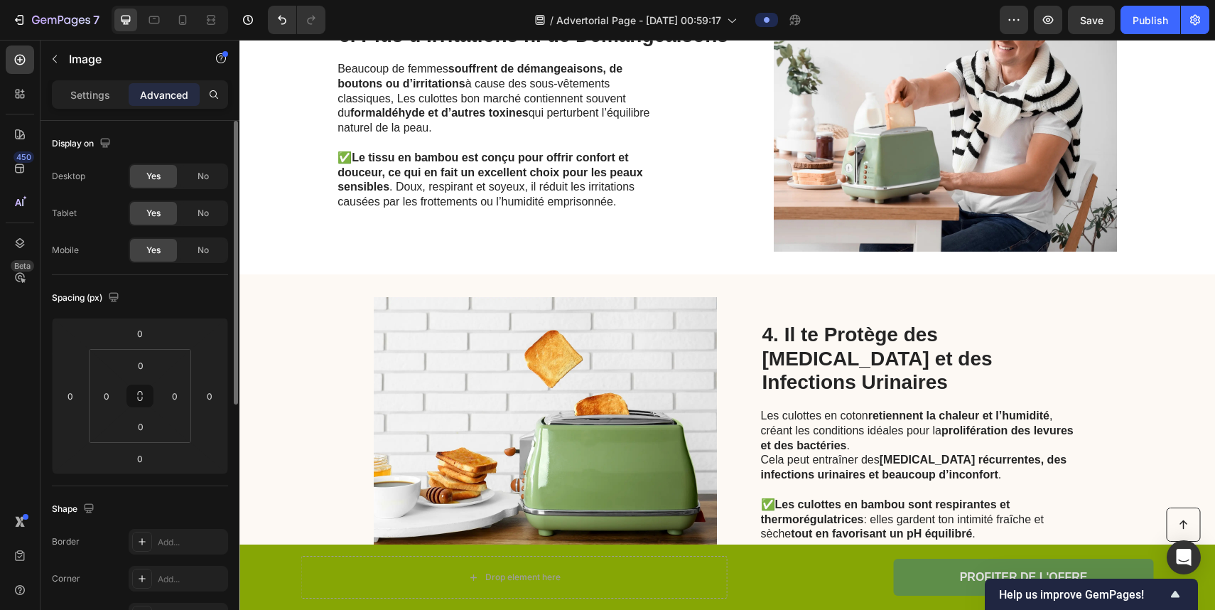
scroll to position [1595, 0]
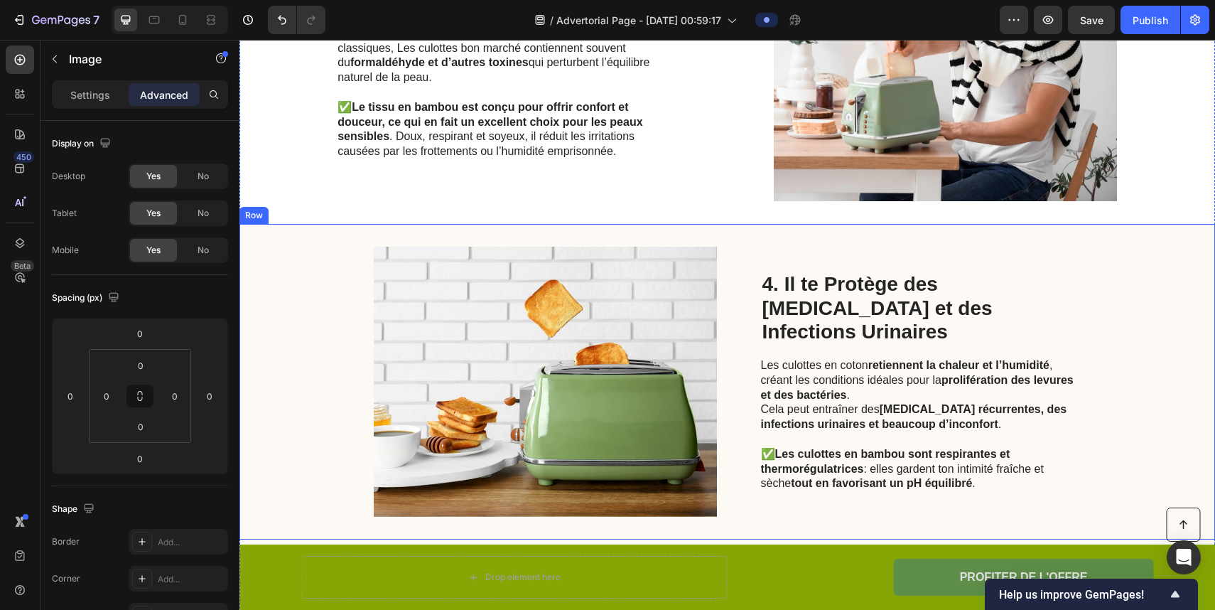
click at [338, 358] on div "Image 4. Il te Protège des [MEDICAL_DATA] et des Infections Urinaires Heading L…" at bounding box center [728, 382] width 976 height 316
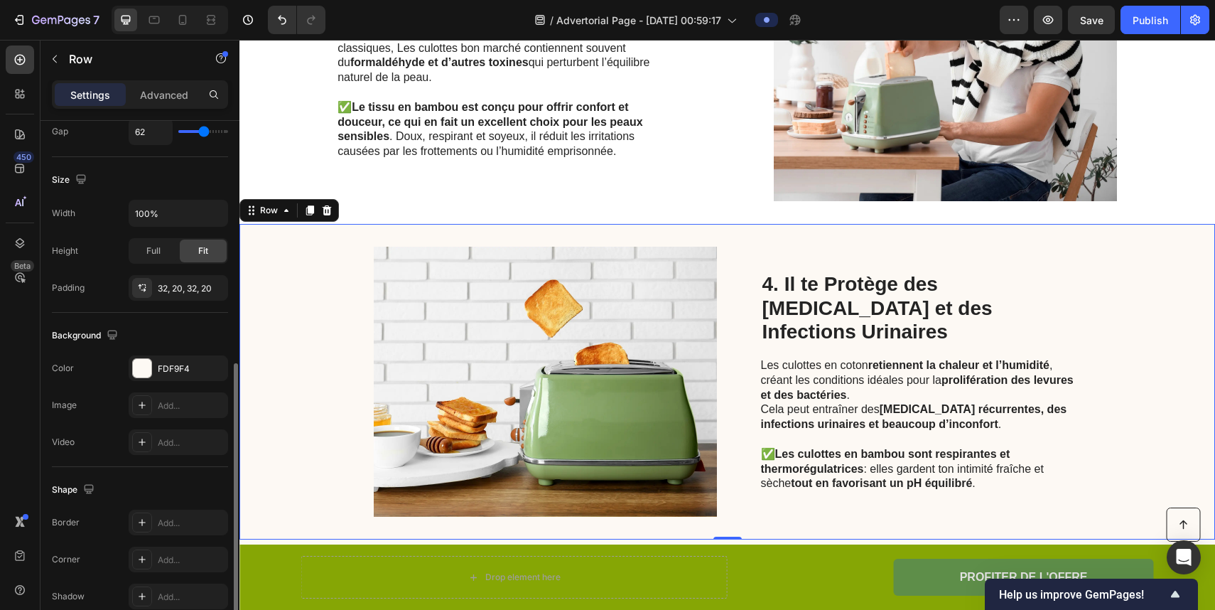
scroll to position [380, 0]
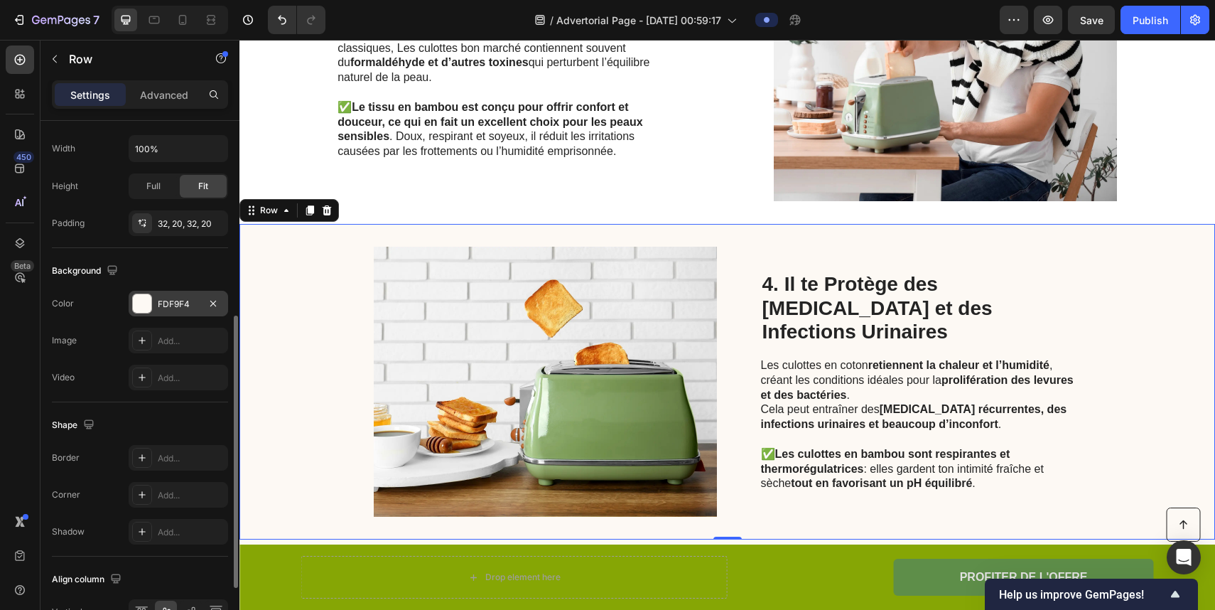
click at [190, 295] on div "FDF9F4" at bounding box center [179, 304] width 100 height 26
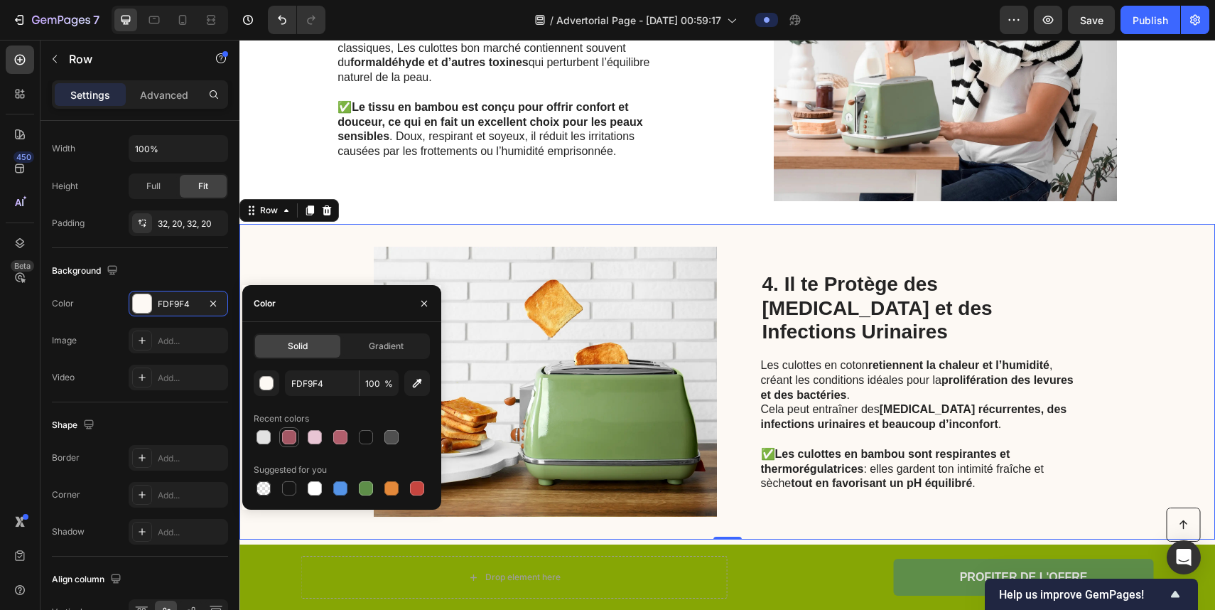
click at [294, 436] on div at bounding box center [289, 437] width 14 height 14
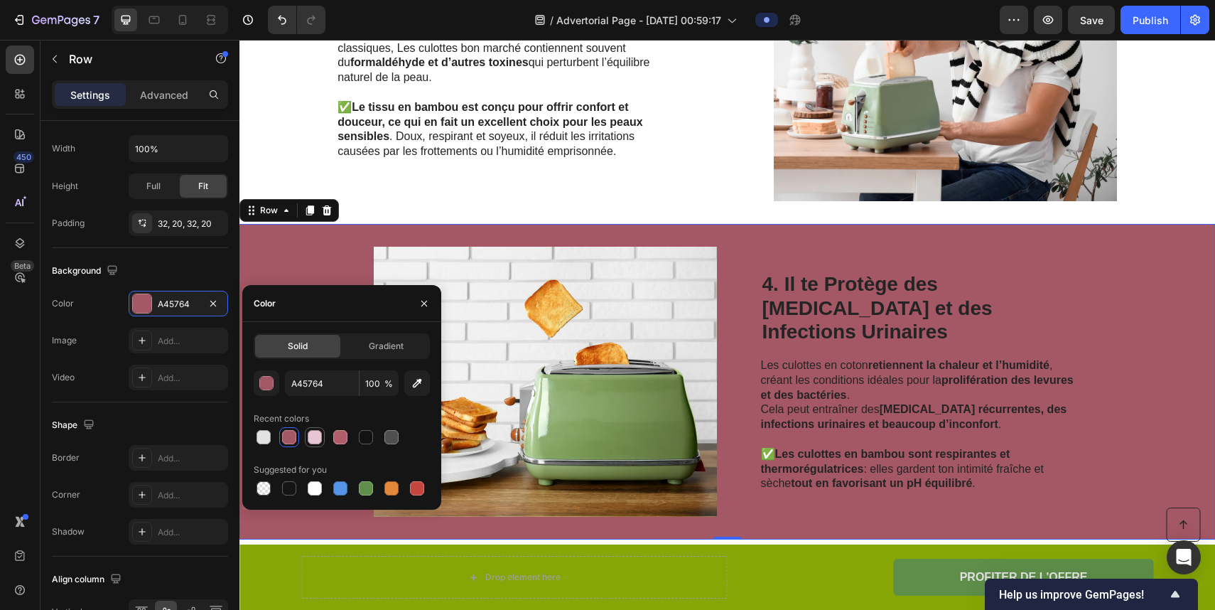
click at [312, 435] on div at bounding box center [315, 437] width 14 height 14
type input "E8C5D4"
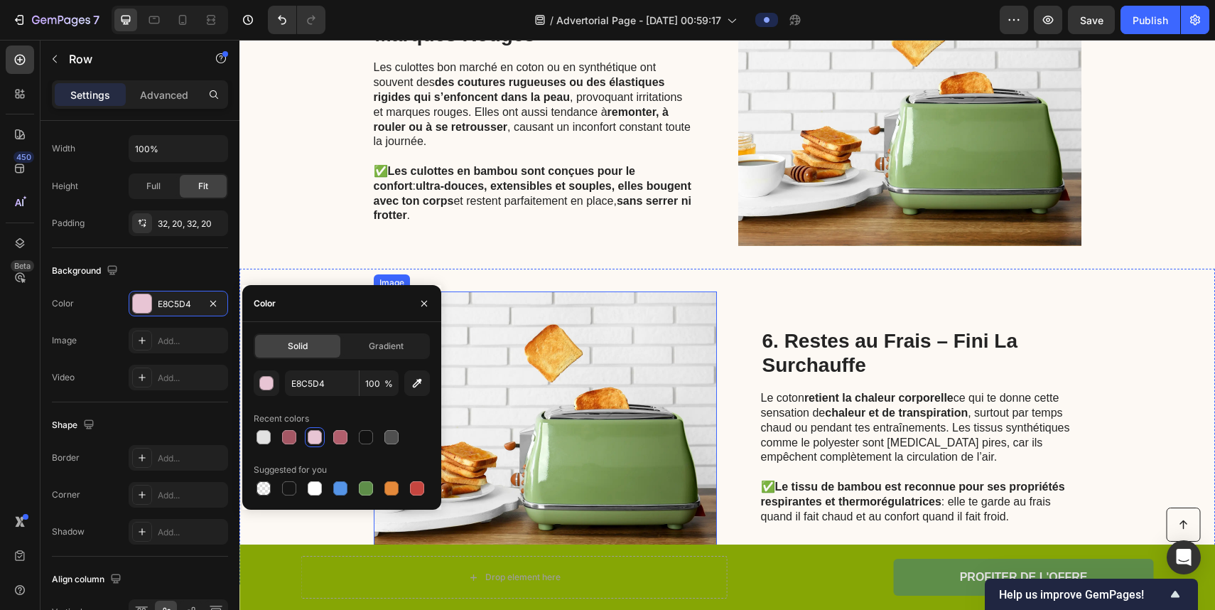
scroll to position [2204, 0]
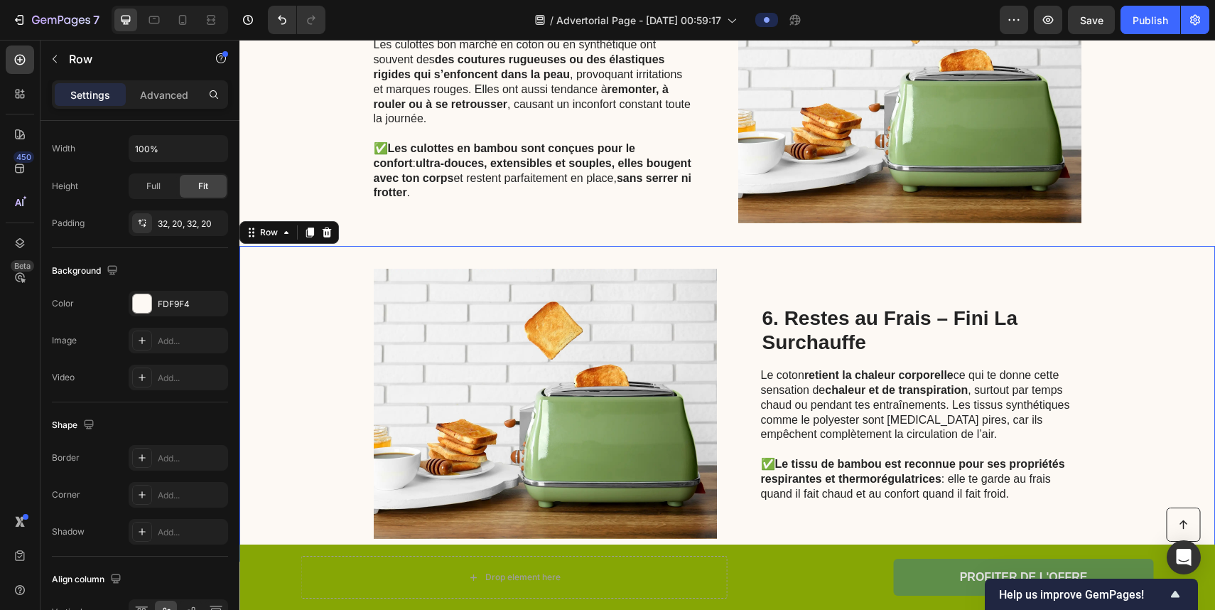
click at [804, 284] on div "6. Restes au Frais – Fini La Surchauffe Heading Le coton retient la chaleur cor…" at bounding box center [921, 404] width 321 height 270
click at [163, 311] on div "FDF9F4" at bounding box center [179, 304] width 100 height 26
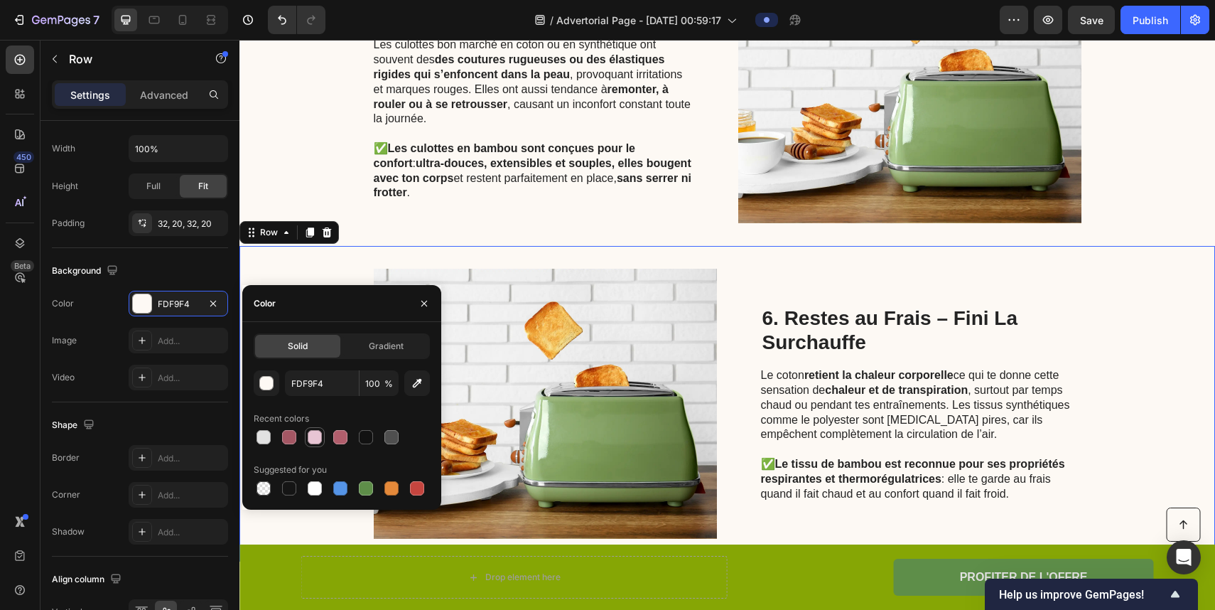
click at [313, 431] on div at bounding box center [315, 437] width 14 height 14
type input "E8C5D4"
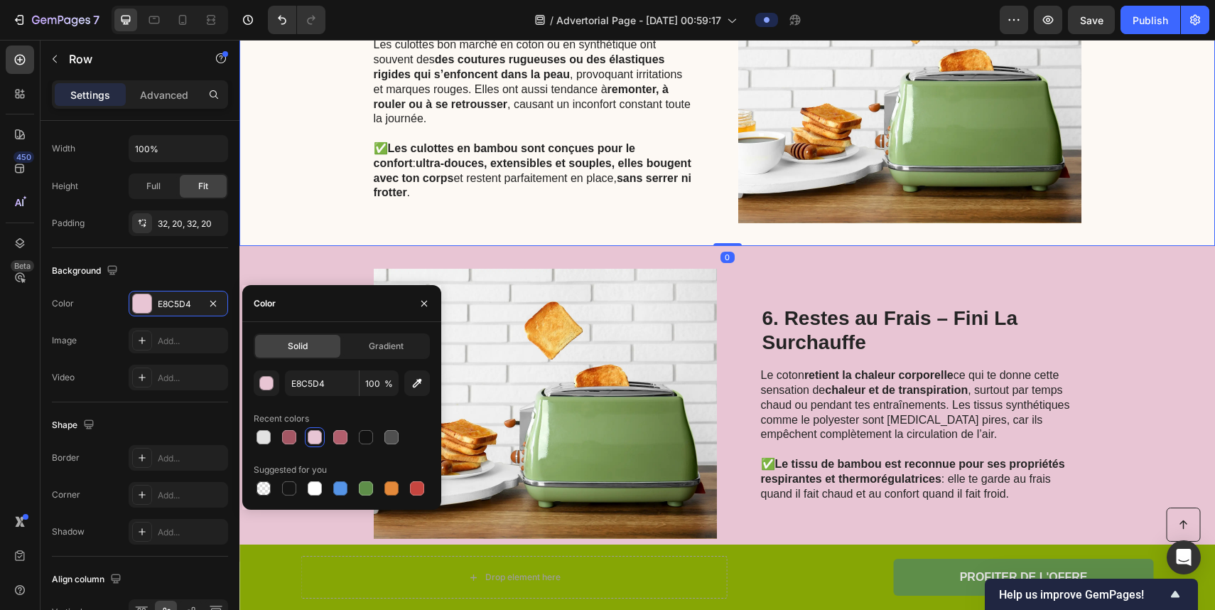
click at [294, 193] on div "5. Plus de Frottements, de Marques Rouges Heading Les culottes bon marché en co…" at bounding box center [728, 88] width 976 height 316
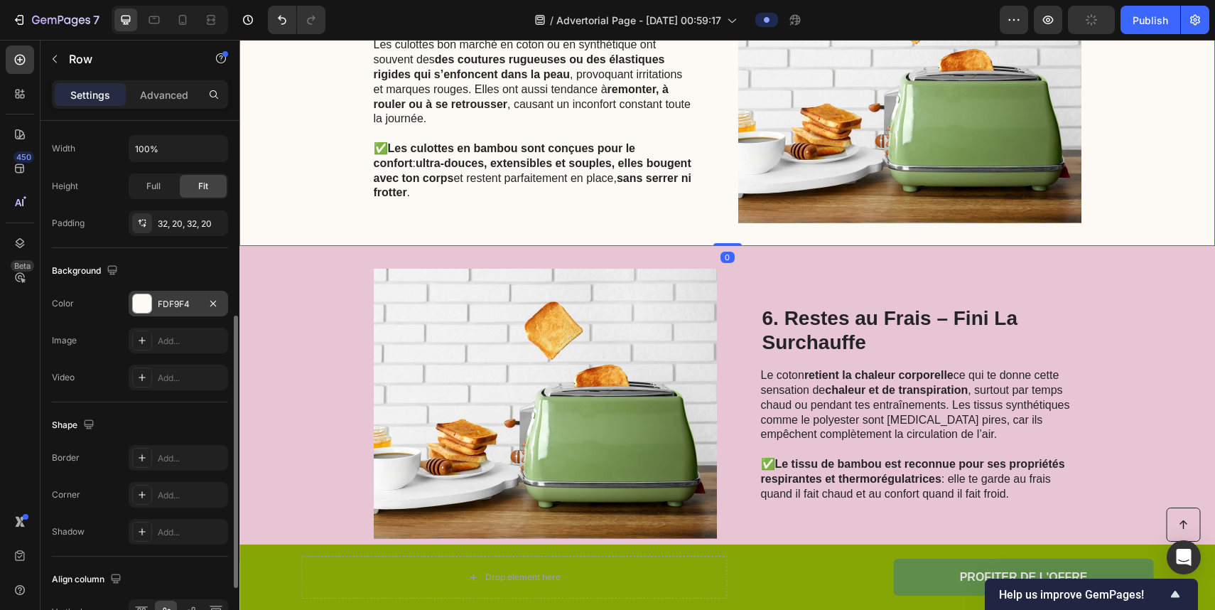
click at [171, 296] on div "FDF9F4" at bounding box center [179, 304] width 100 height 26
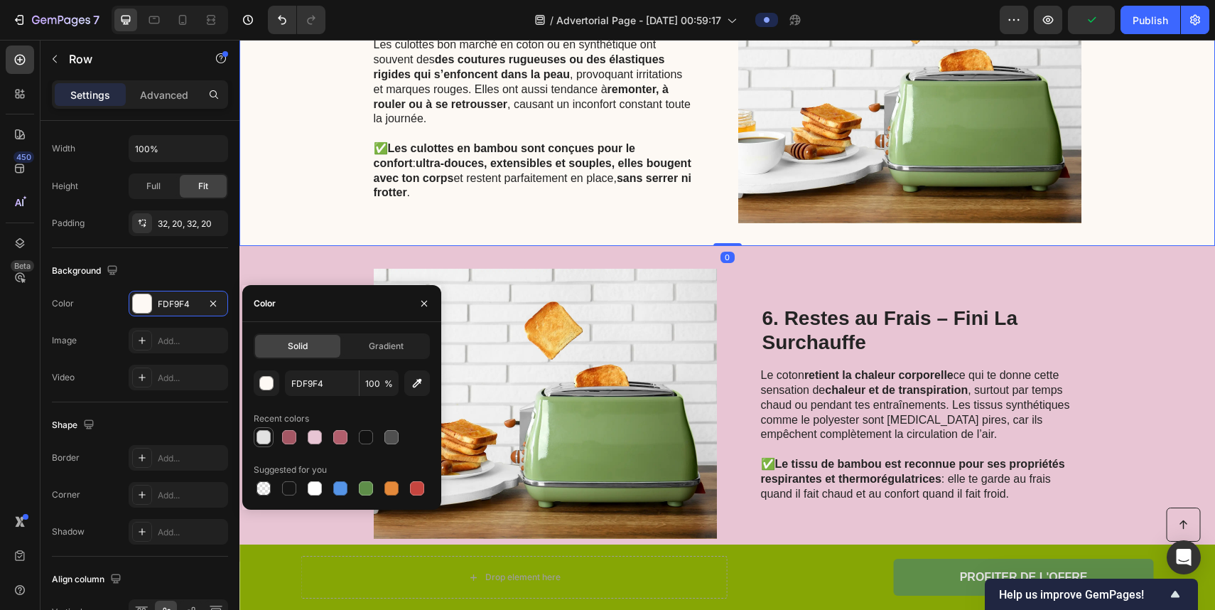
click at [268, 439] on div at bounding box center [264, 437] width 14 height 14
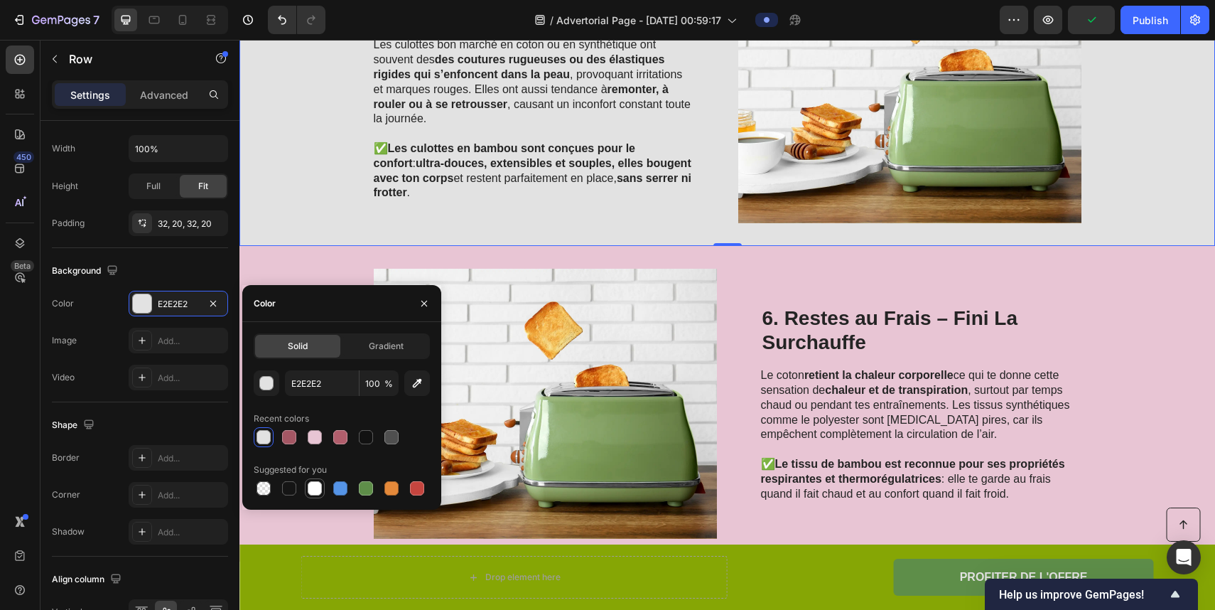
click at [321, 485] on div at bounding box center [315, 488] width 14 height 14
type input "FFFFFF"
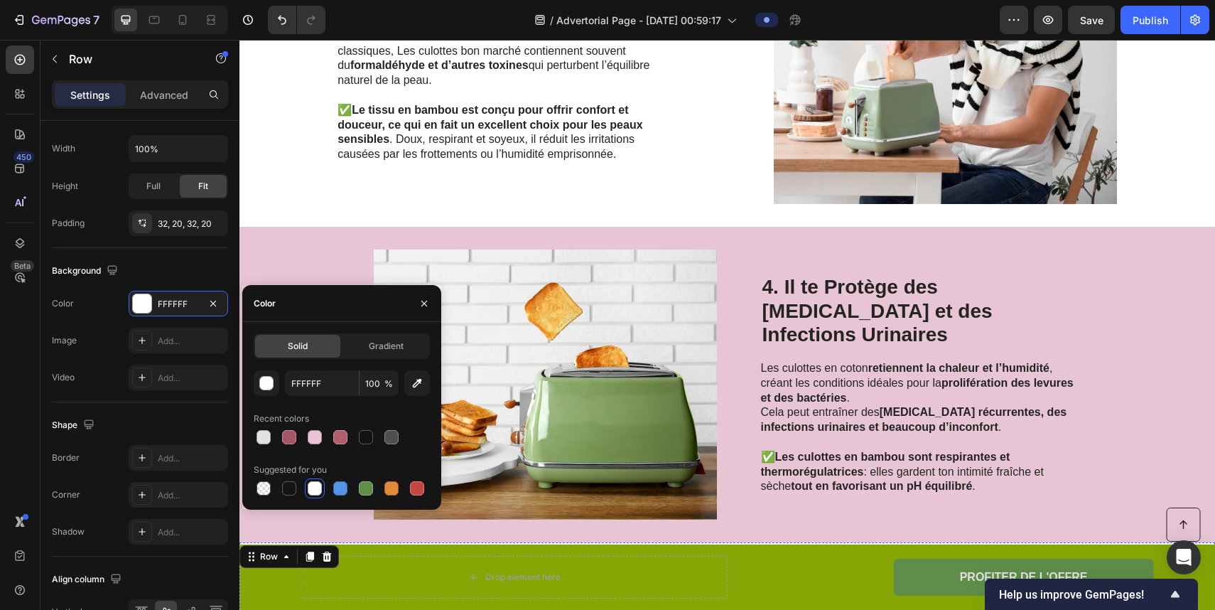
scroll to position [1506, 0]
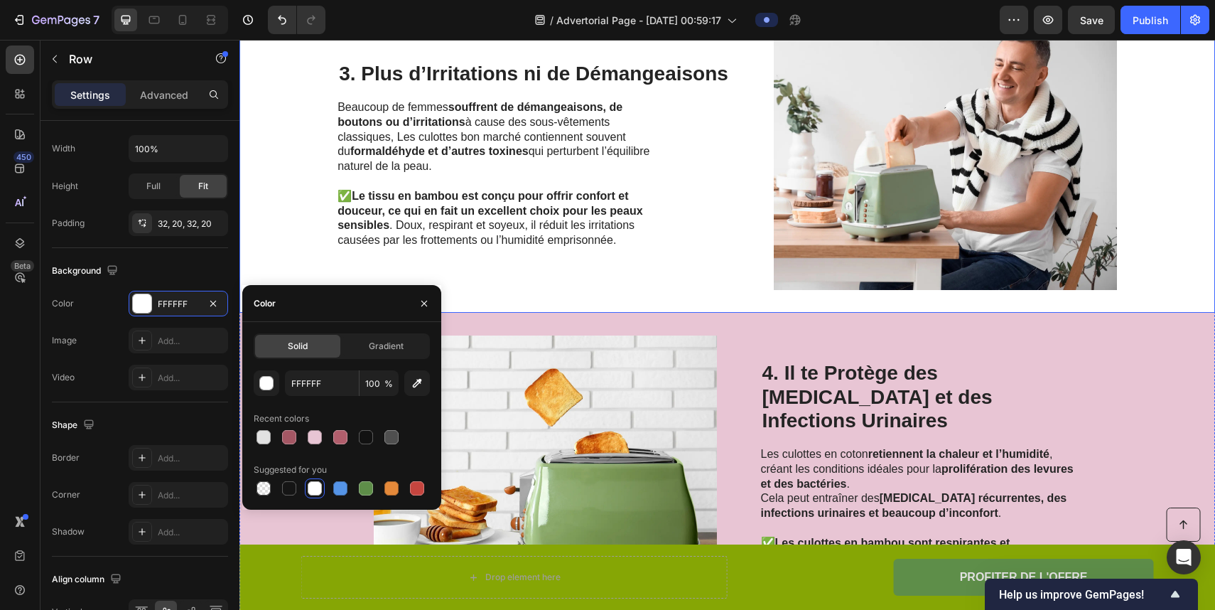
click at [596, 281] on div "3. Plus d’Irritations ni de Démangeaisons Heading Beaucoup de femmes souffrent …" at bounding box center [534, 155] width 392 height 270
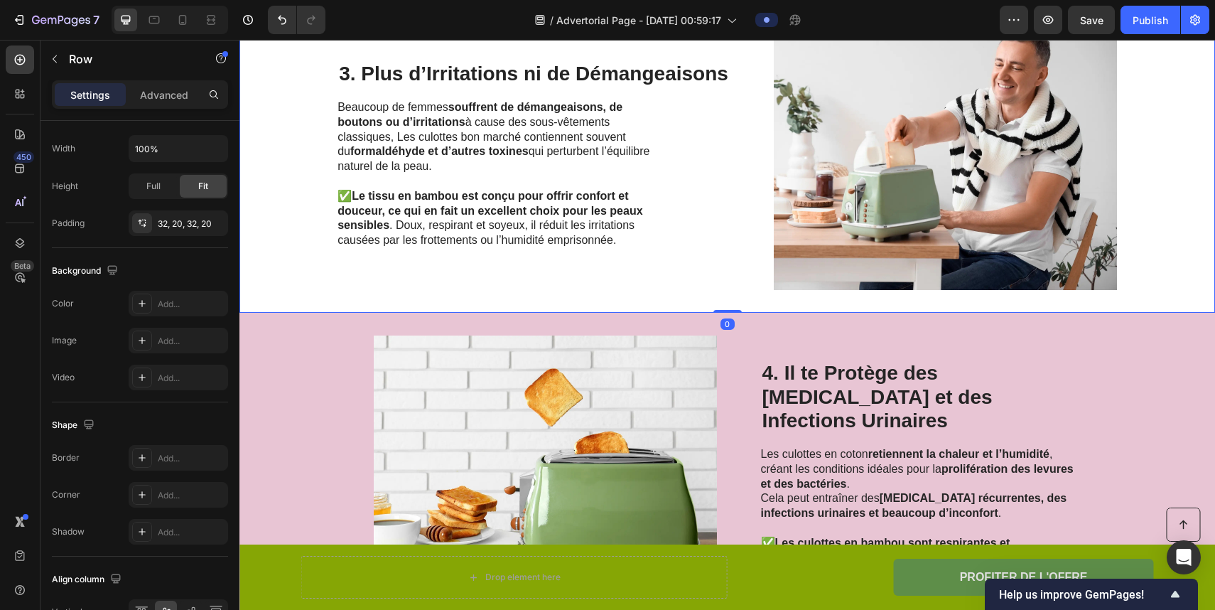
click at [412, 282] on div "3. Plus d’Irritations ni de Démangeaisons Heading Beaucoup de femmes souffrent …" at bounding box center [534, 155] width 392 height 270
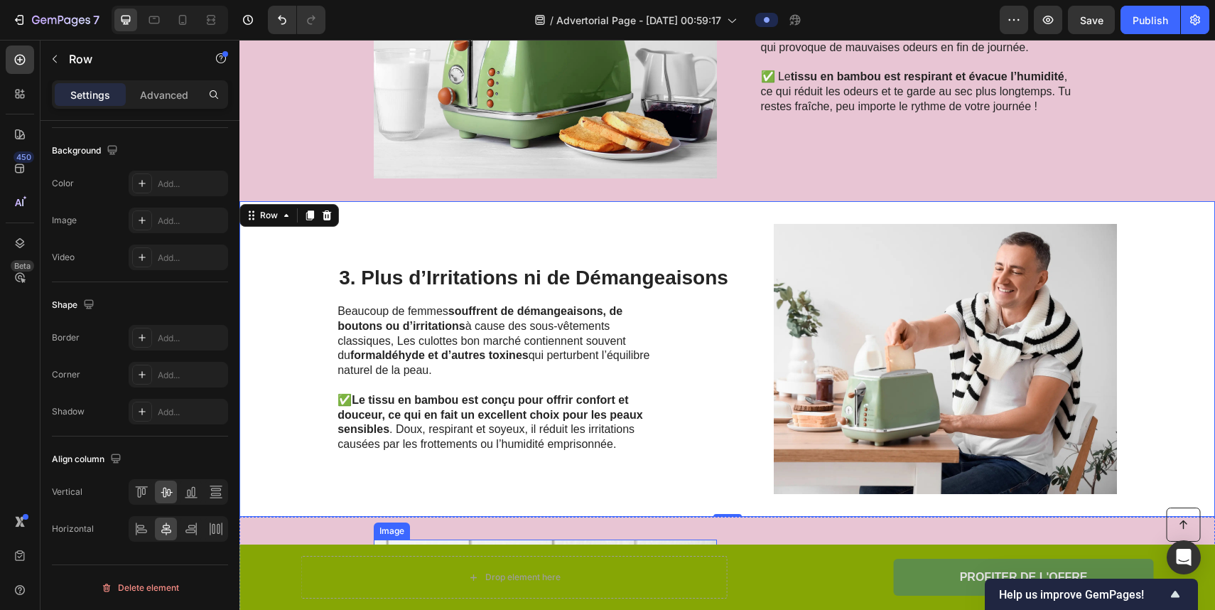
scroll to position [1292, 0]
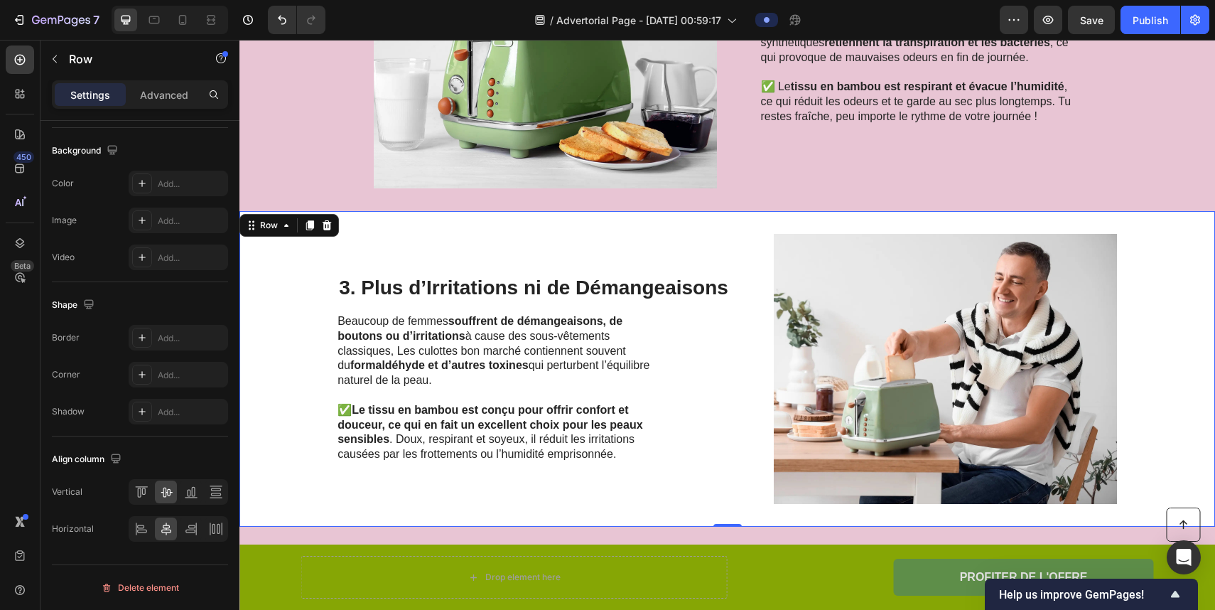
click at [278, 363] on div "3. Plus d’Irritations ni de Démangeaisons Heading Beaucoup de femmes souffrent …" at bounding box center [728, 369] width 976 height 316
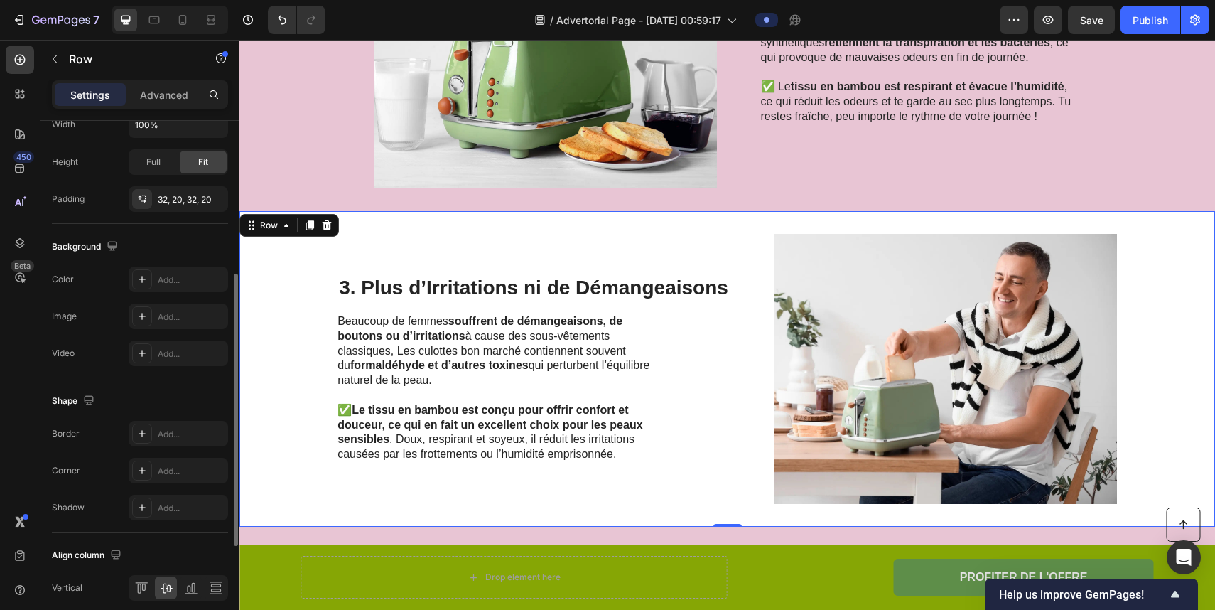
scroll to position [251, 0]
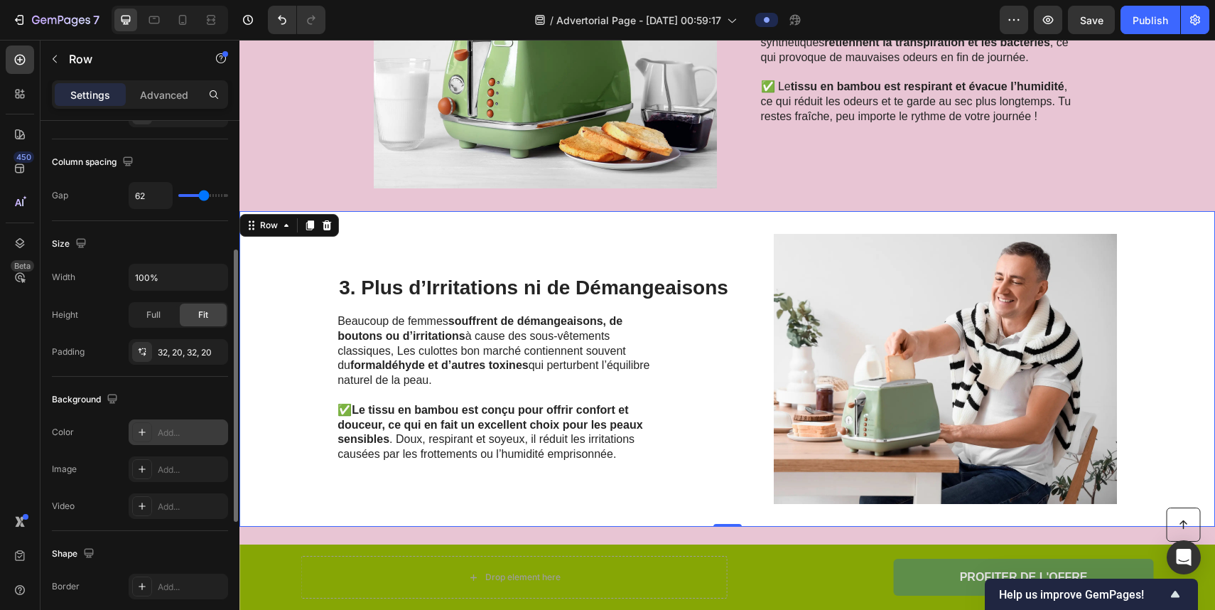
click at [183, 439] on div "Add..." at bounding box center [179, 432] width 100 height 26
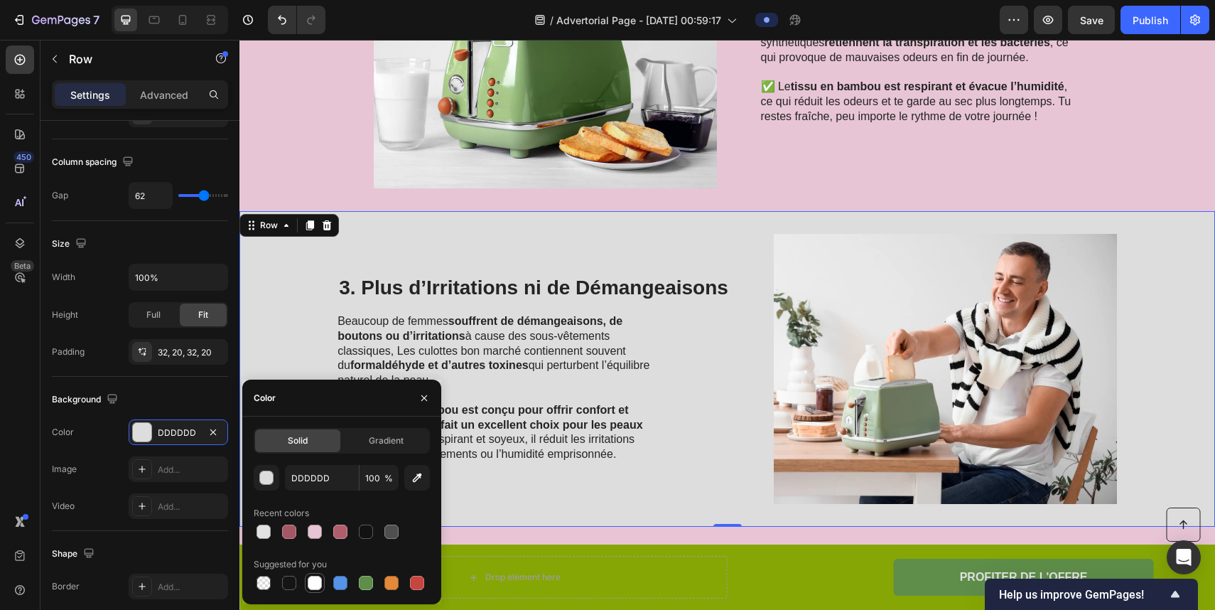
click at [311, 578] on div at bounding box center [315, 583] width 14 height 14
type input "FFFFFF"
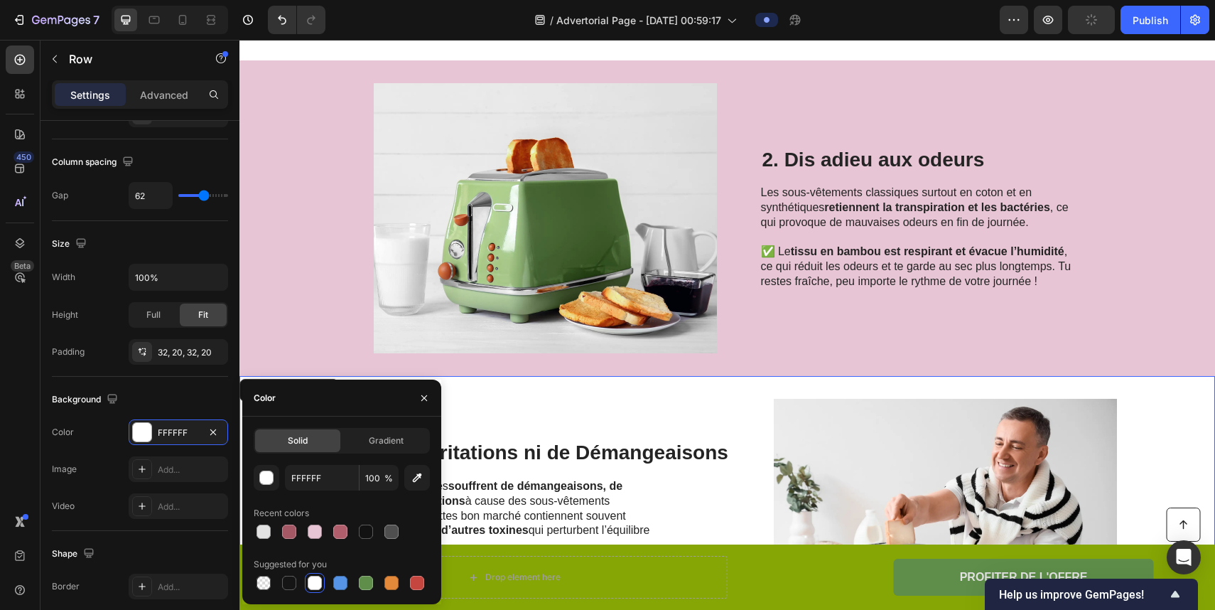
scroll to position [780, 0]
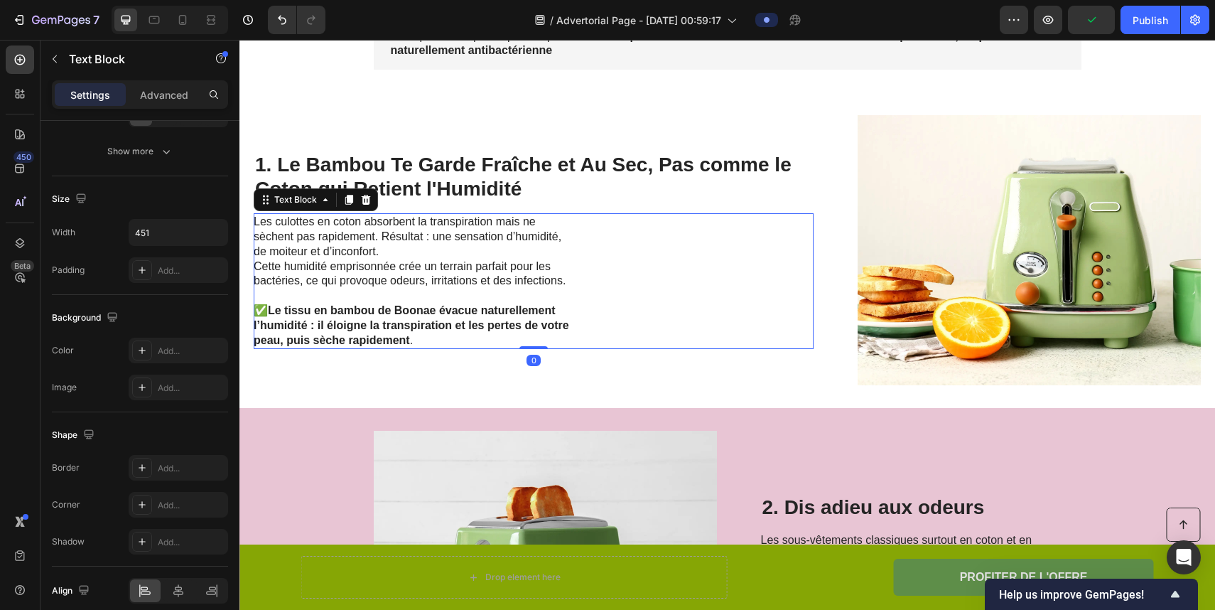
click at [667, 274] on div "Les culottes en coton absorbent la transpiration mais ne sèchent pas rapidement…" at bounding box center [534, 281] width 560 height 136
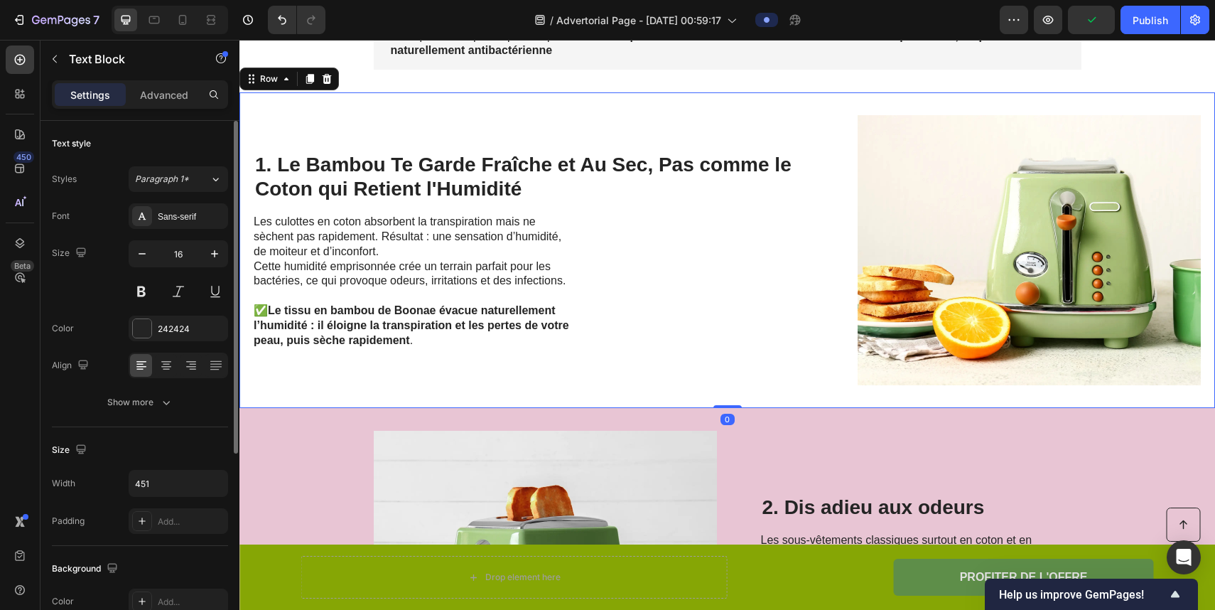
click at [672, 371] on div "1. Le Bambou Te Garde Fraîche et Au Sec, Pas comme le Coton qui Retient l'Humid…" at bounding box center [534, 250] width 560 height 270
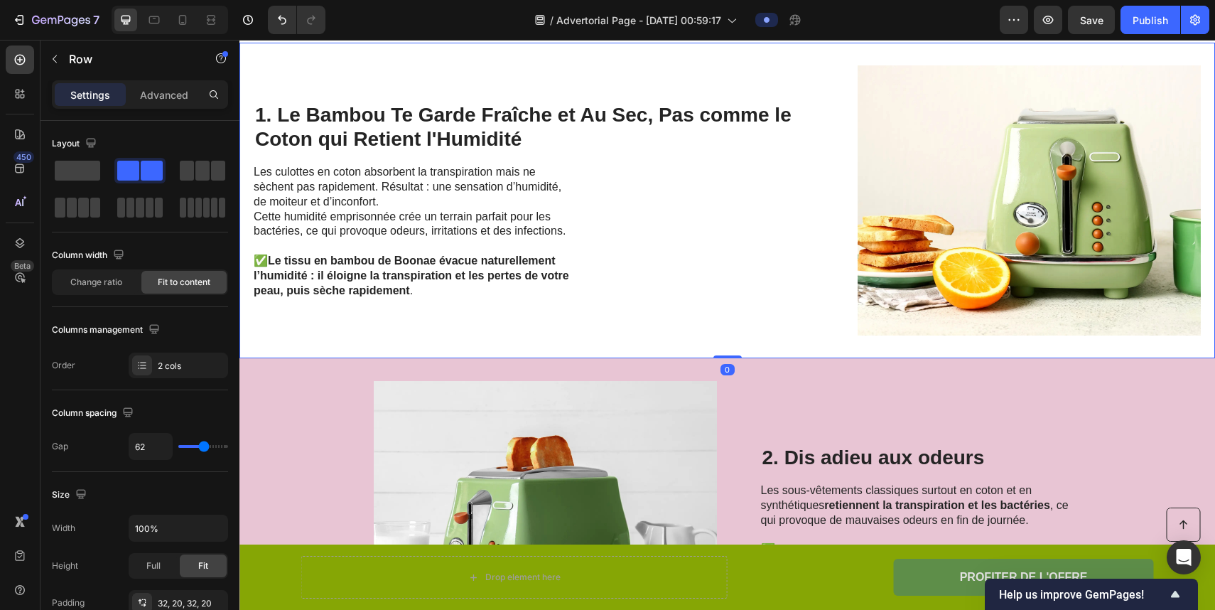
scroll to position [641, 0]
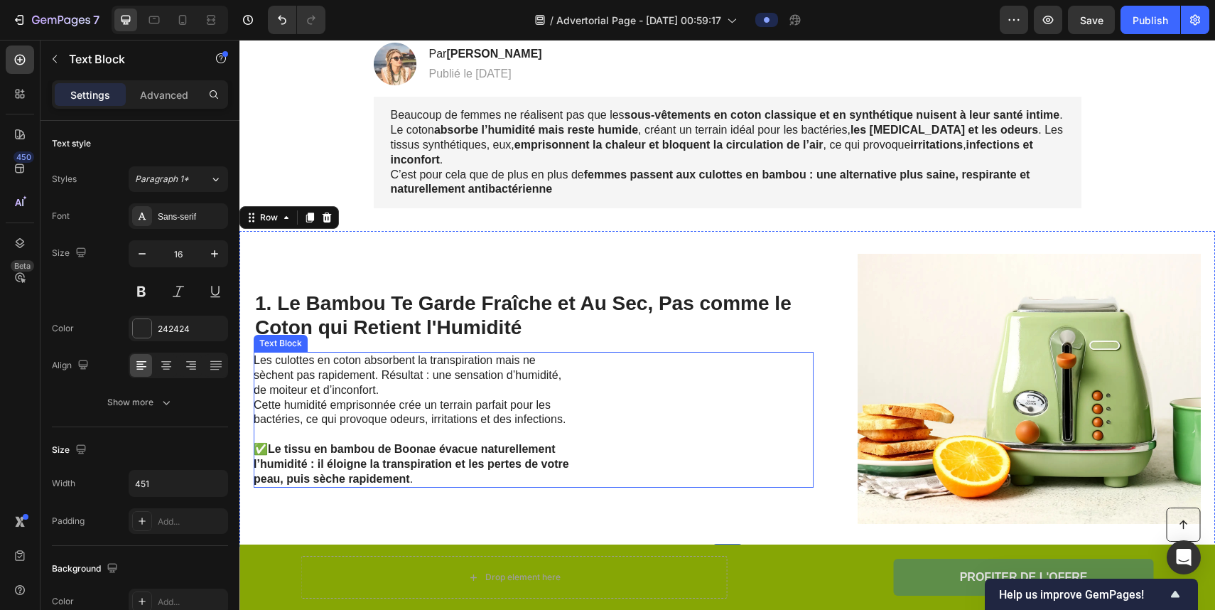
click at [623, 406] on div "Les culottes en coton absorbent la transpiration mais ne sèchent pas rapidement…" at bounding box center [534, 420] width 560 height 136
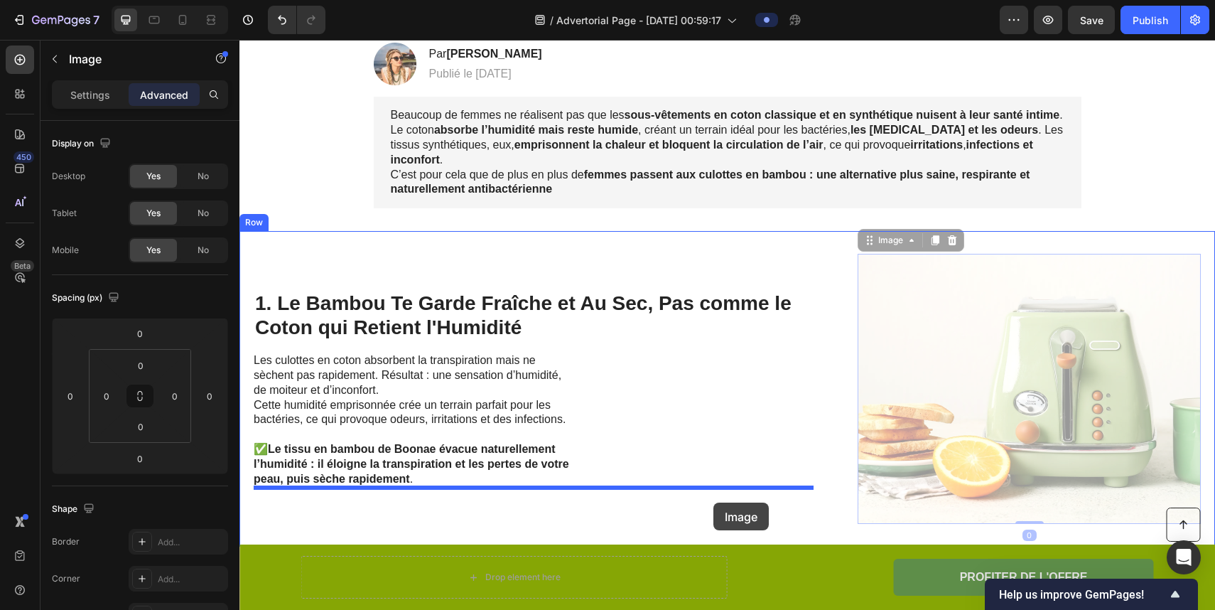
drag, startPoint x: 989, startPoint y: 367, endPoint x: 714, endPoint y: 503, distance: 306.7
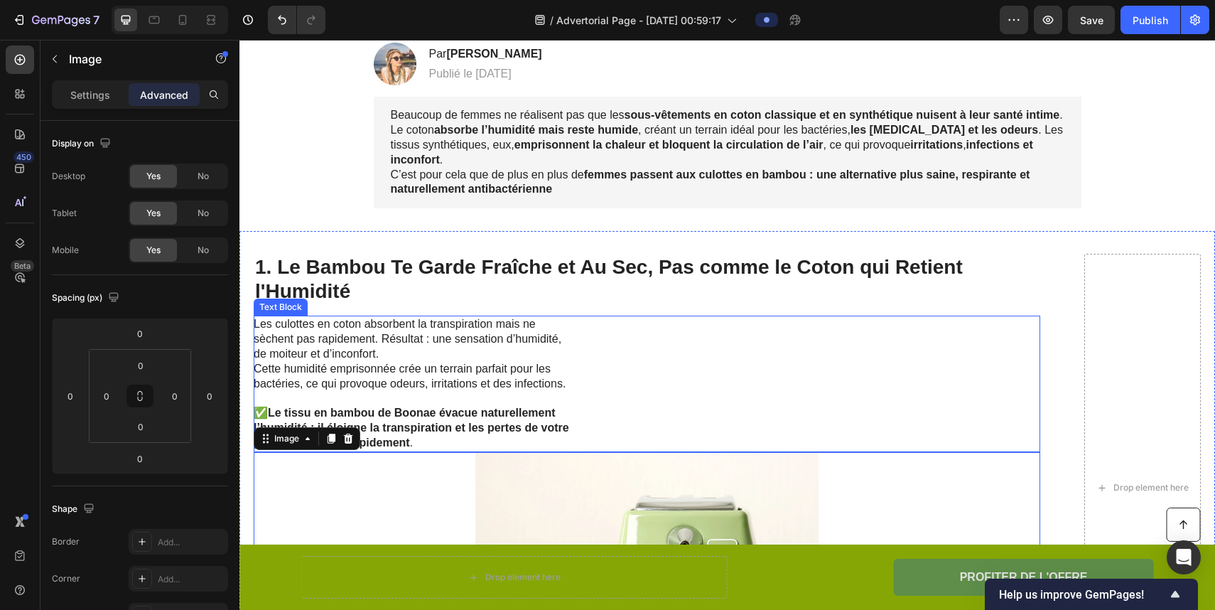
scroll to position [774, 0]
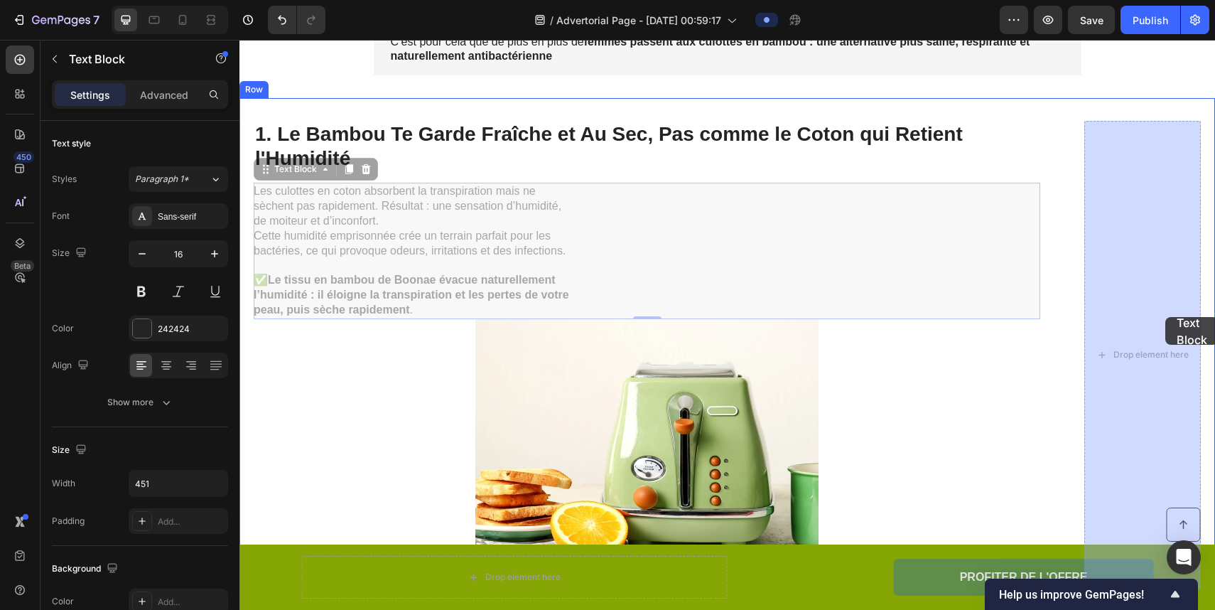
drag, startPoint x: 522, startPoint y: 259, endPoint x: 1166, endPoint y: 317, distance: 646.6
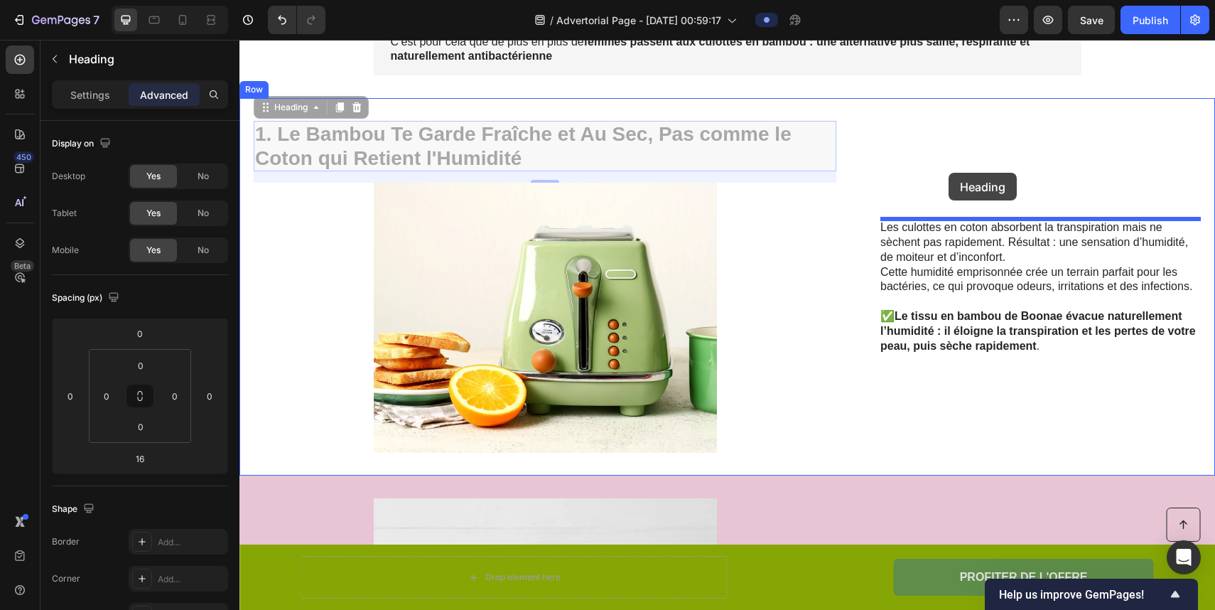
drag, startPoint x: 576, startPoint y: 139, endPoint x: 949, endPoint y: 173, distance: 374.7
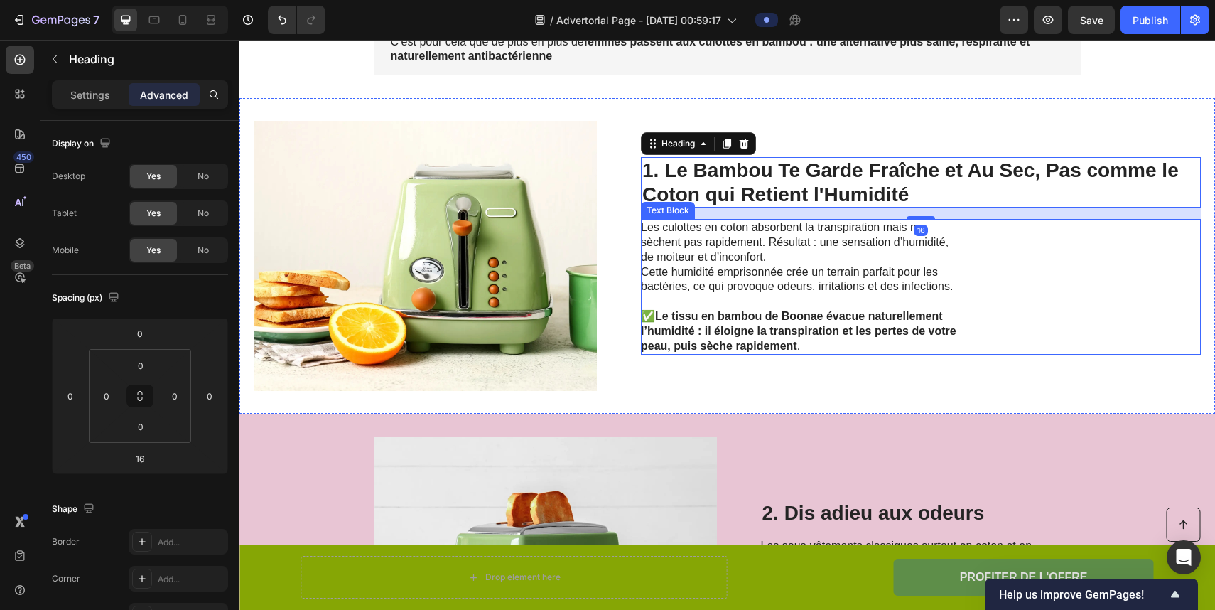
click at [790, 278] on p "Cette humidité emprisonnée crée un terrain parfait pour les bactéries, ce qui p…" at bounding box center [800, 280] width 319 height 30
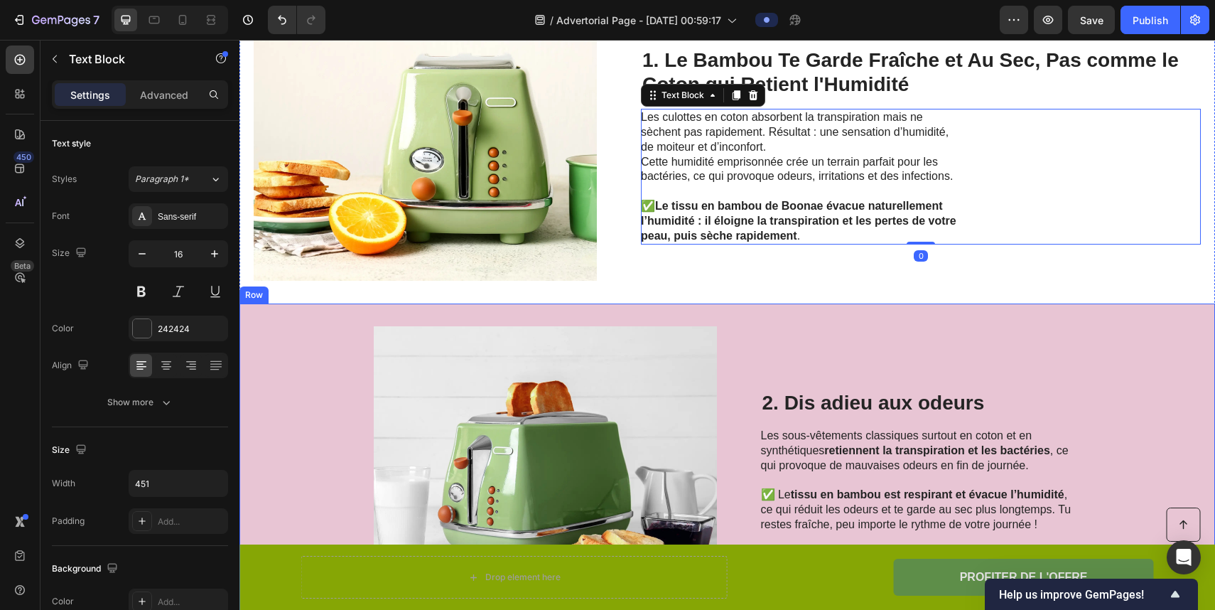
scroll to position [853, 0]
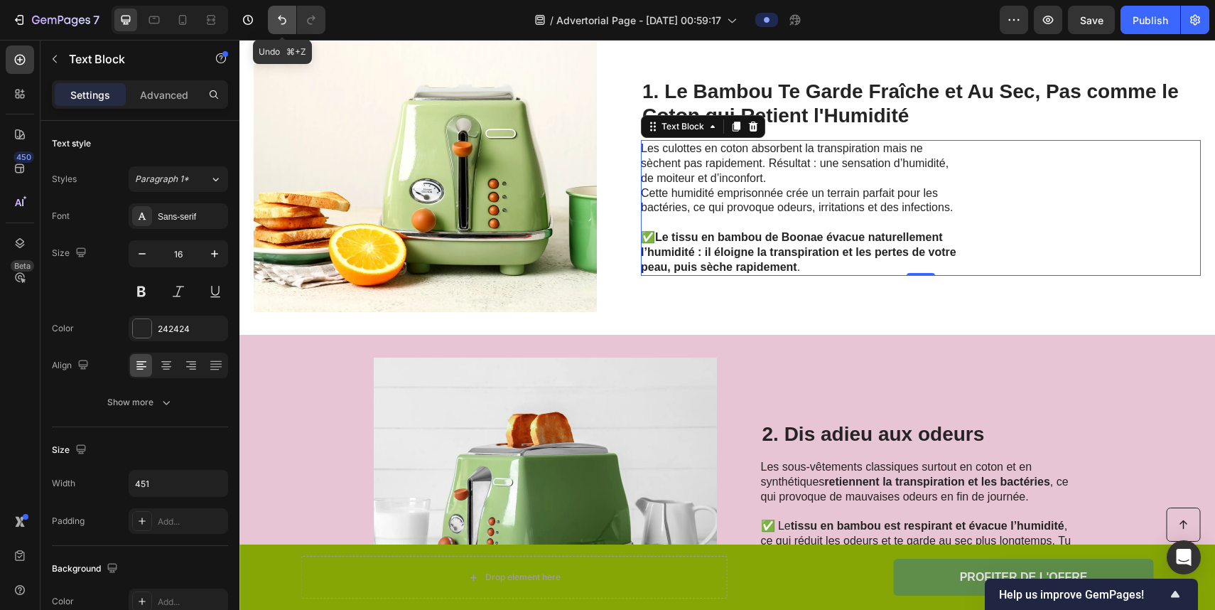
click at [293, 20] on button "Undo/Redo" at bounding box center [282, 20] width 28 height 28
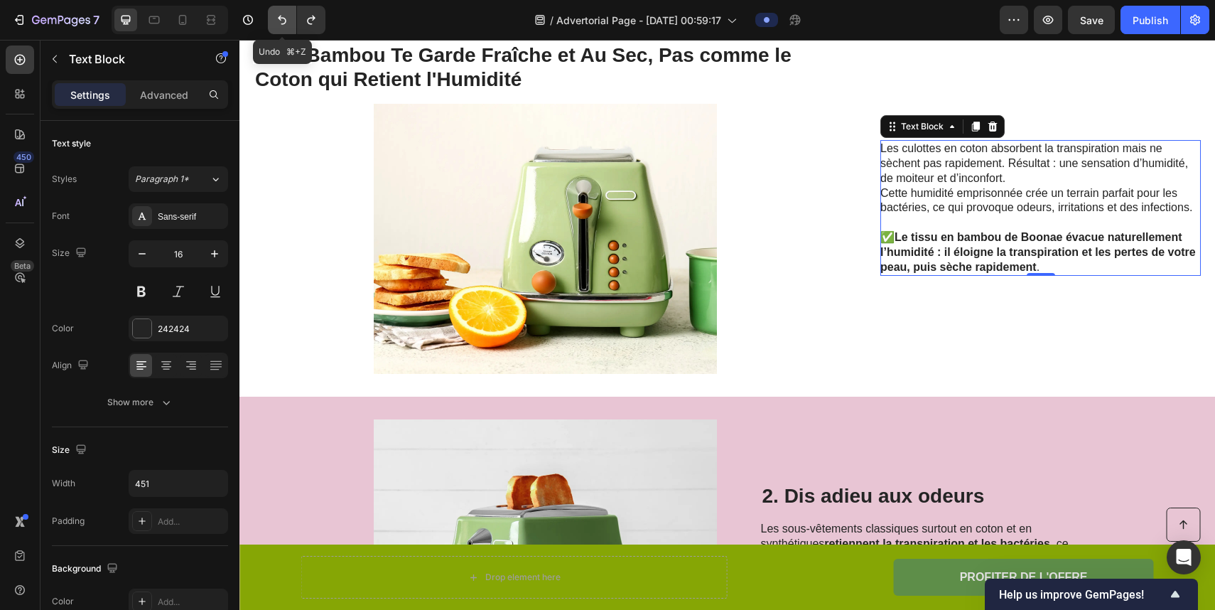
click at [292, 20] on button "Undo/Redo" at bounding box center [282, 20] width 28 height 28
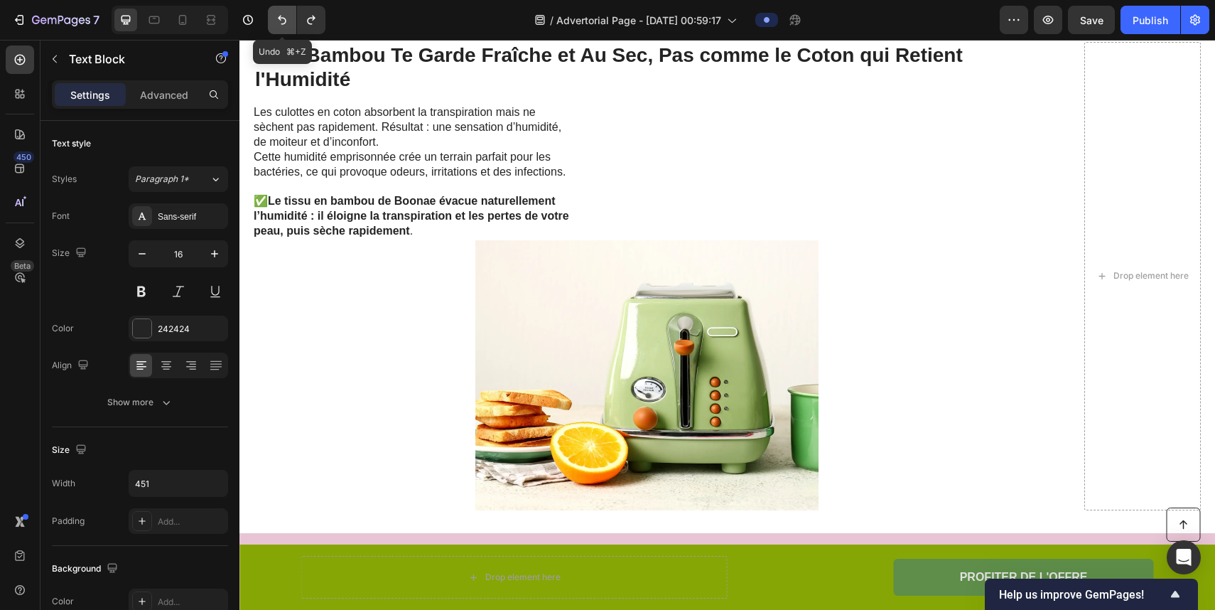
click at [289, 20] on icon "Undo/Redo" at bounding box center [282, 20] width 14 height 14
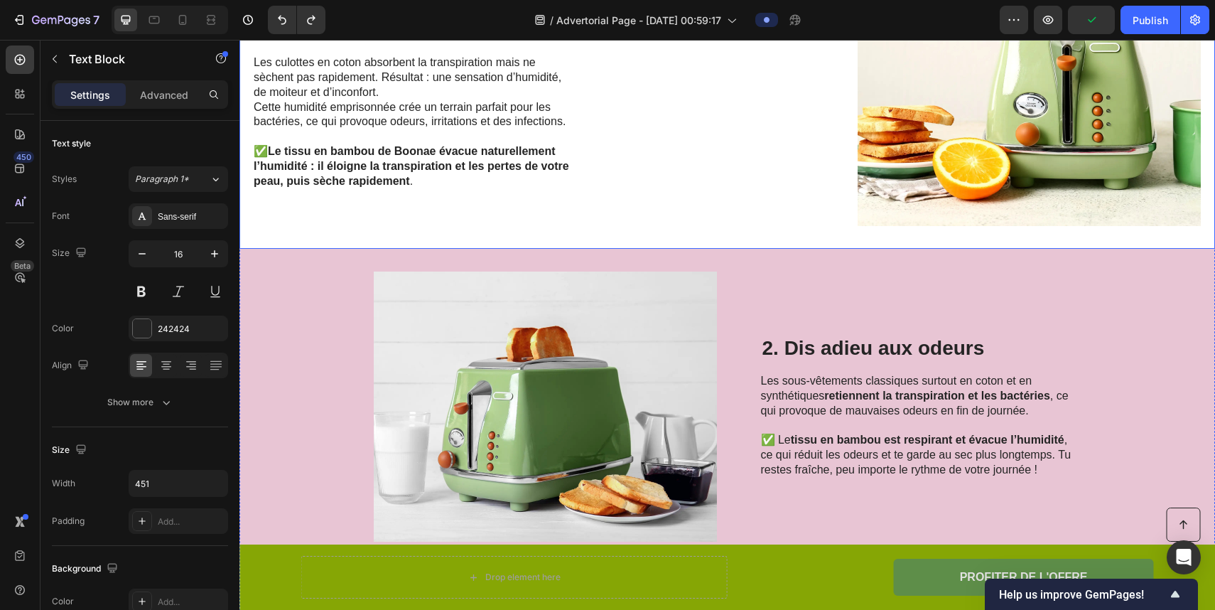
scroll to position [955, 0]
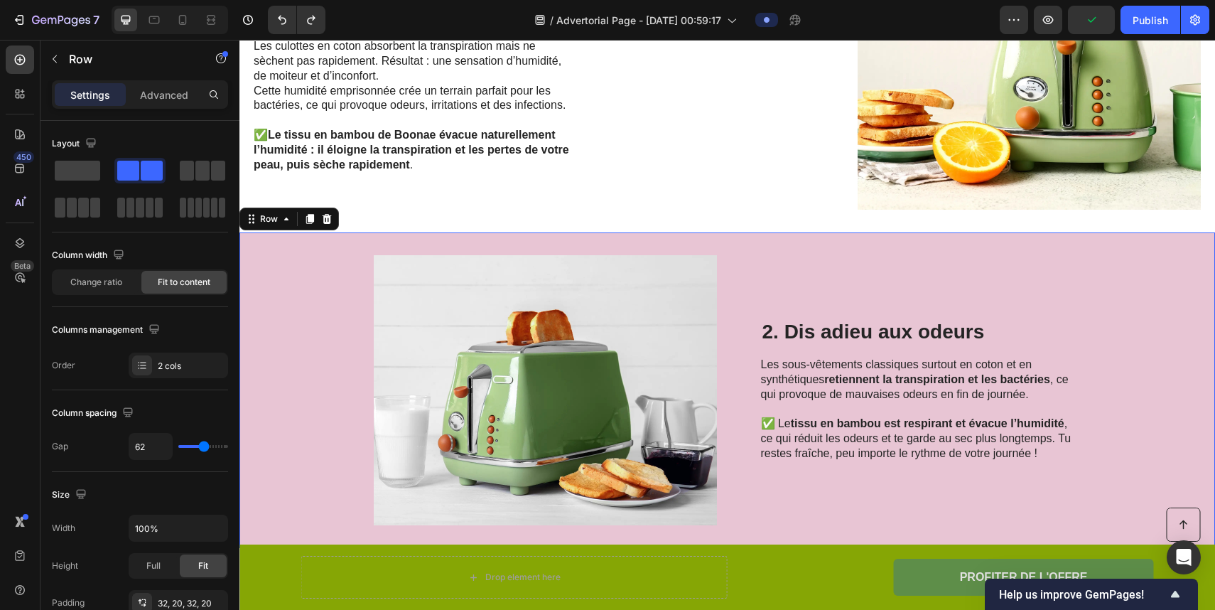
click at [299, 324] on div "Image 2. Dis adieu aux odeurs Heading Les sous-vêtements classiques surtout en …" at bounding box center [728, 390] width 976 height 316
click at [406, 329] on img at bounding box center [545, 390] width 343 height 270
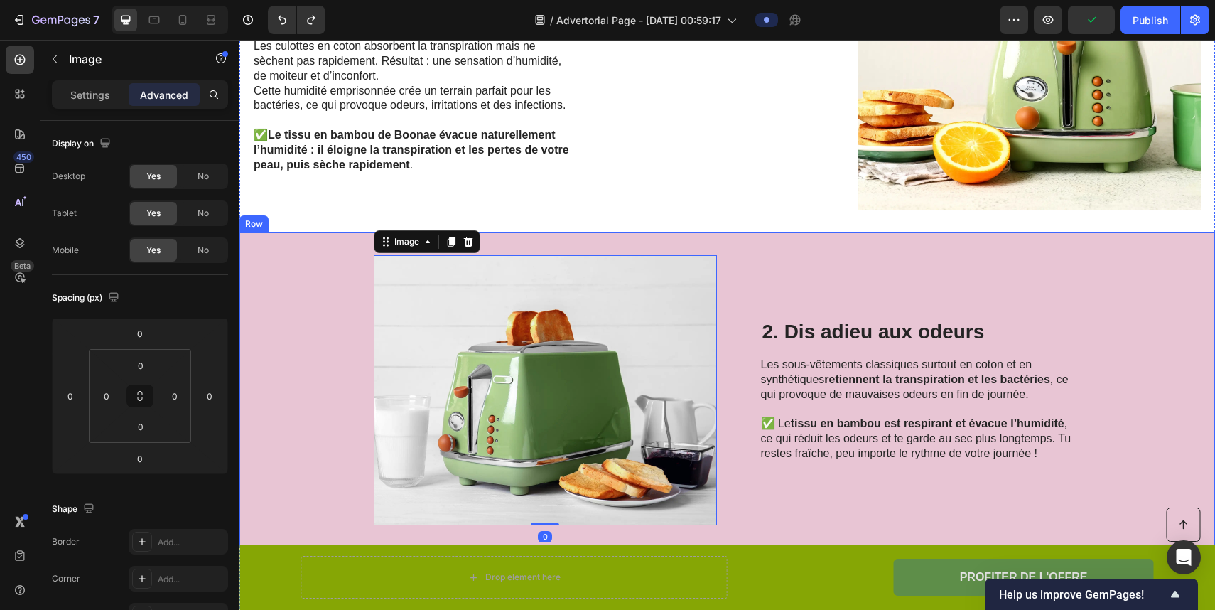
click at [339, 326] on div "Image 0 2. Dis adieu aux odeurs Heading Les sous-vêtements classiques surtout e…" at bounding box center [728, 390] width 976 height 316
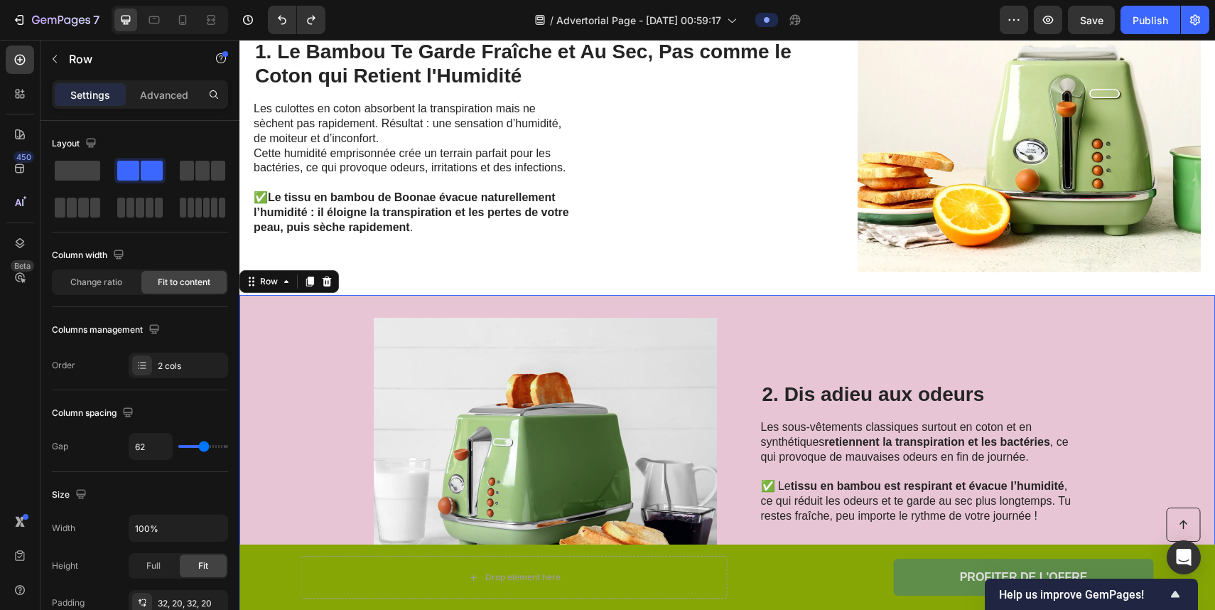
scroll to position [884, 0]
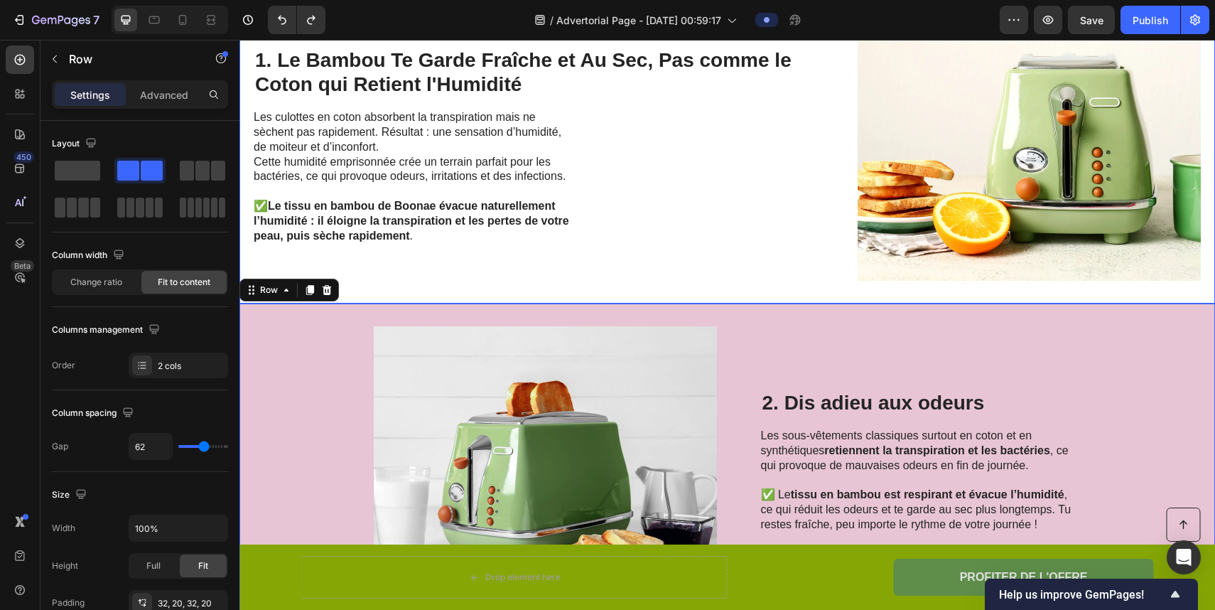
click at [418, 264] on div "1. Le Bambou Te Garde Fraîche et Au Sec, Pas comme le Coton qui Retient l'Humid…" at bounding box center [534, 146] width 560 height 270
click at [419, 264] on div "1. Le Bambou Te Garde Fraîche et Au Sec, Pas comme le Coton qui Retient l'Humid…" at bounding box center [534, 146] width 560 height 270
click at [600, 269] on div "1. Le Bambou Te Garde Fraîche et Au Sec, Pas comme le Coton qui Retient l'Humid…" at bounding box center [534, 146] width 560 height 270
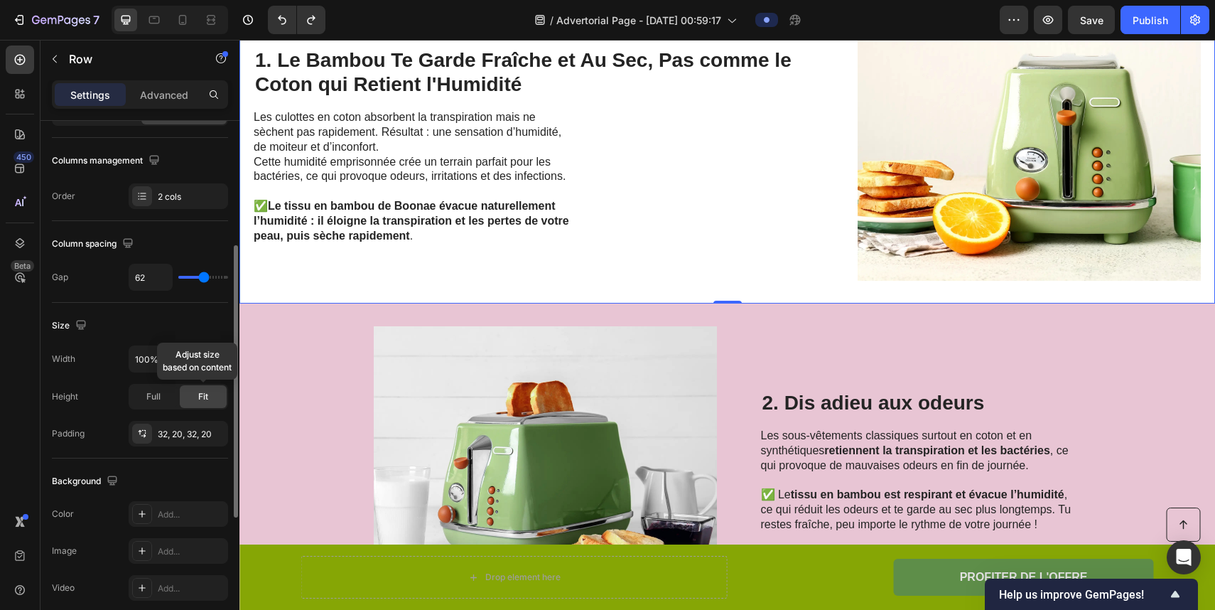
scroll to position [218, 0]
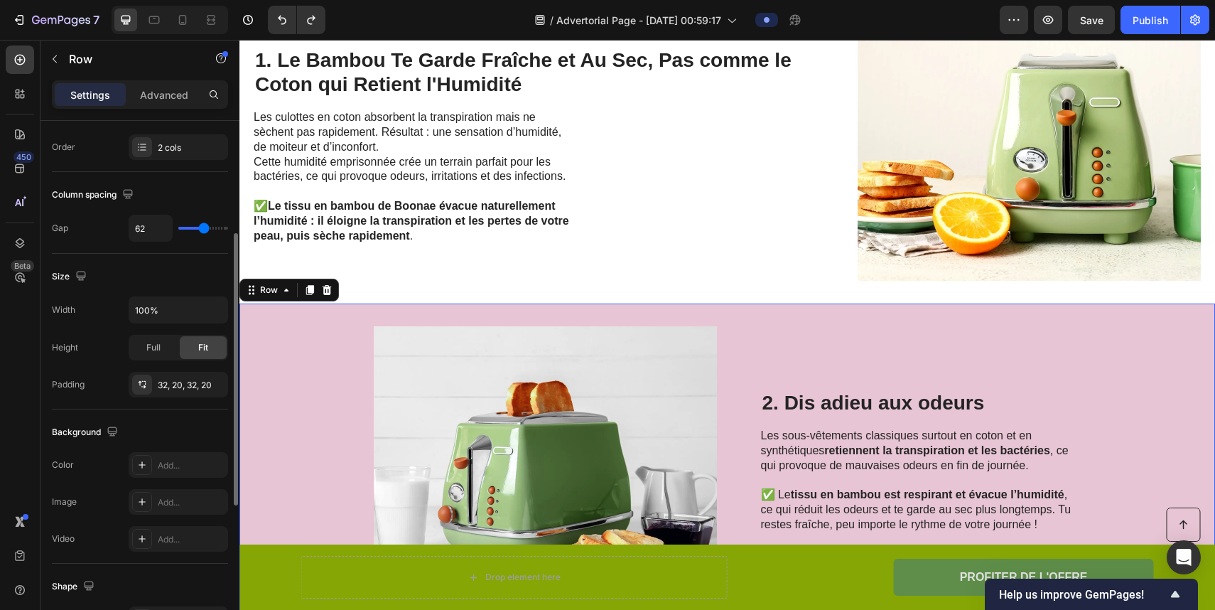
click at [305, 397] on div "Image 2. Dis adieu aux odeurs Heading Les sous-vêtements classiques surtout en …" at bounding box center [728, 461] width 976 height 316
click at [431, 279] on div "1. Le Bambou Te Garde Fraîche et Au Sec, Pas comme le Coton qui Retient l'Humid…" at bounding box center [534, 146] width 560 height 270
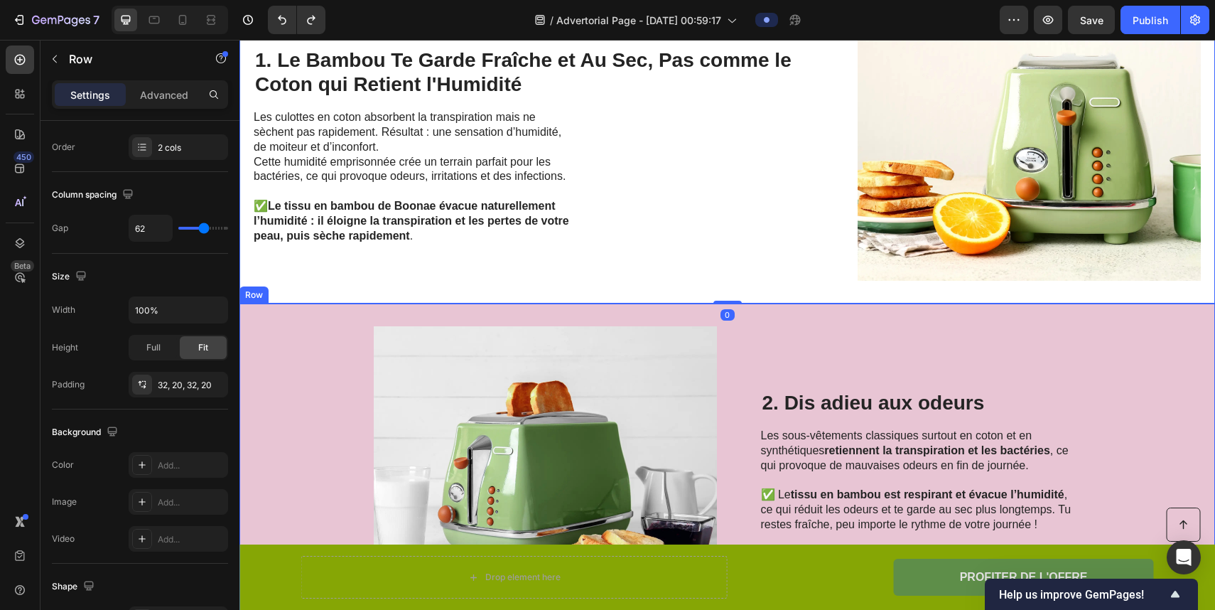
click at [333, 394] on div "Image 2. Dis adieu aux odeurs Heading Les sous-vêtements classiques surtout en …" at bounding box center [728, 461] width 976 height 316
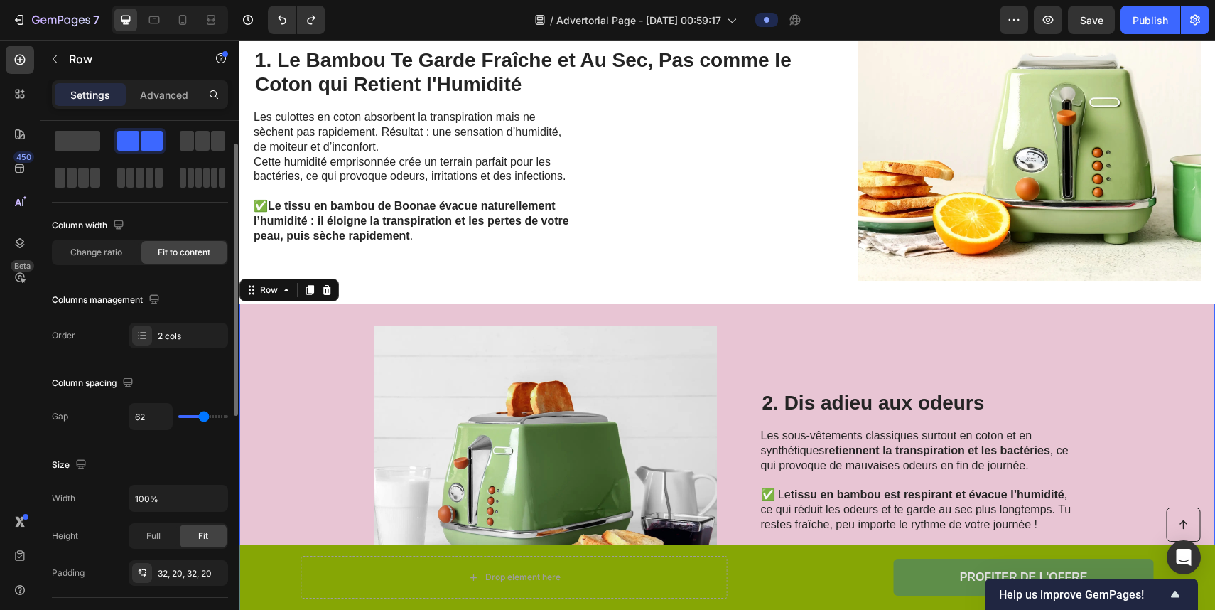
scroll to position [35, 0]
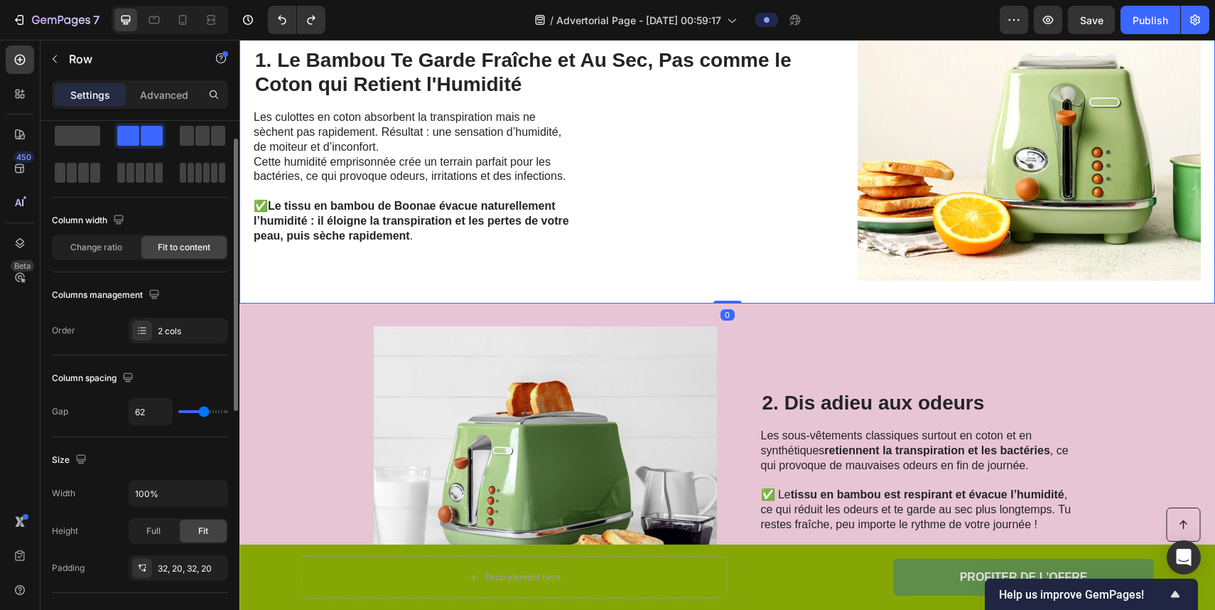
click at [419, 264] on div "1. Le Bambou Te Garde Fraîche et Au Sec, Pas comme le Coton qui Retient l'Humid…" at bounding box center [534, 146] width 560 height 270
click at [358, 349] on div "Image 2. Dis adieu aux odeurs Heading Les sous-vêtements classiques surtout en …" at bounding box center [728, 461] width 976 height 316
click at [390, 289] on div "1. Le Bambou Te Garde Fraîche et Au Sec, Pas comme le Coton qui Retient l'Humid…" at bounding box center [728, 146] width 976 height 316
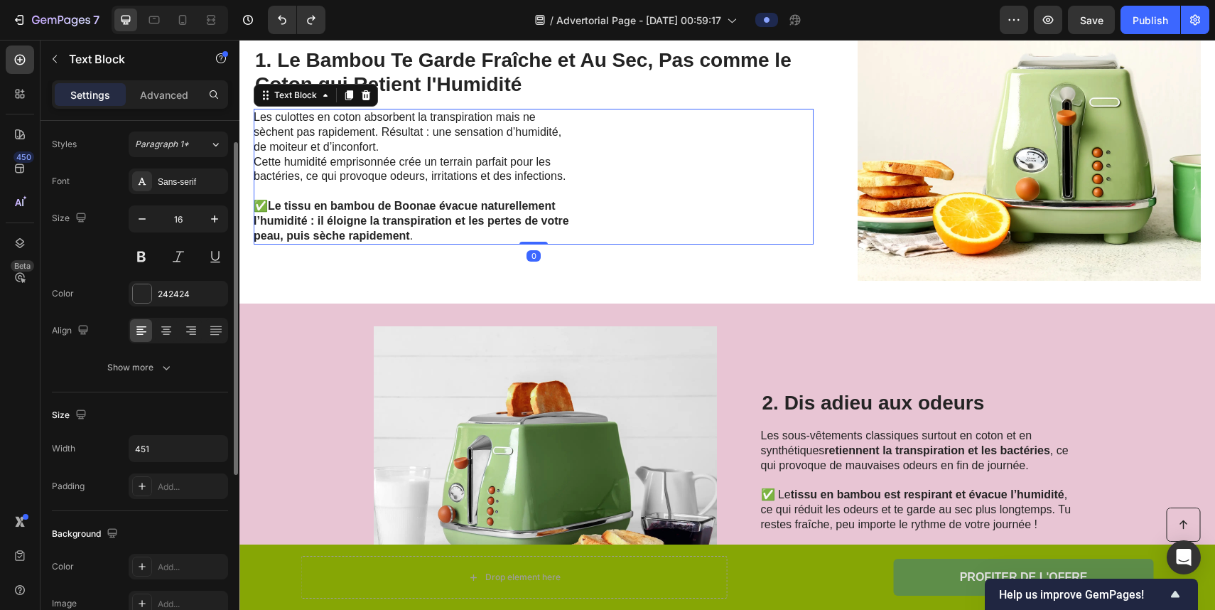
click at [452, 212] on strong "Le tissu en bambou de Boonae évacue naturellement l’humidité : il éloigne la tr…" at bounding box center [412, 221] width 316 height 42
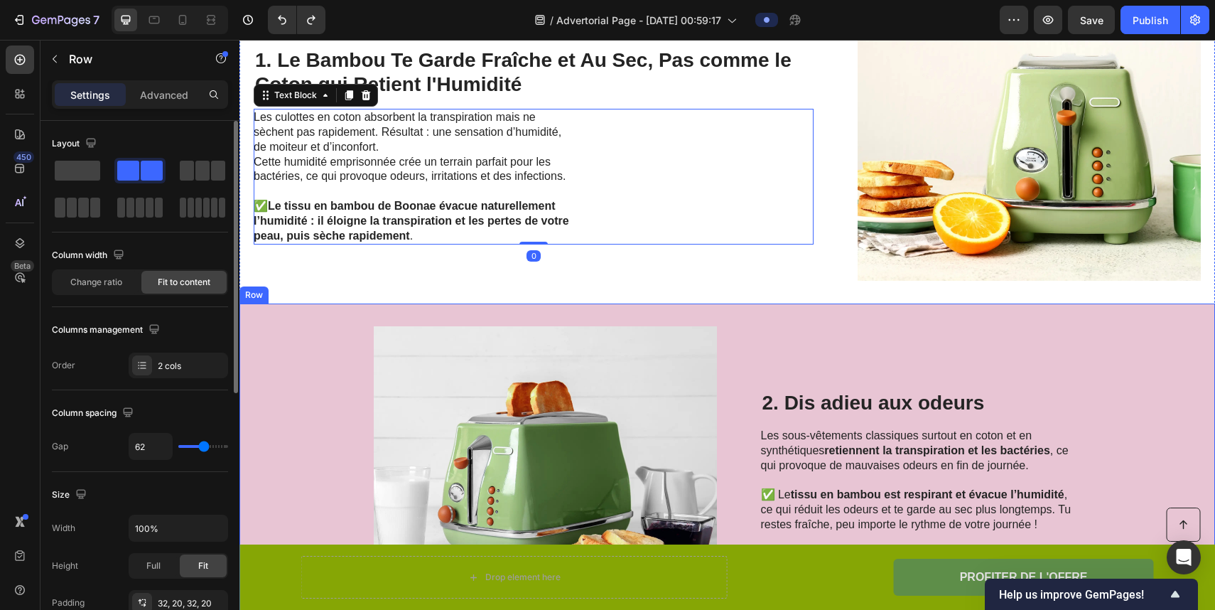
click at [289, 400] on div "Image 2. Dis adieu aux odeurs Heading Les sous-vêtements classiques surtout en …" at bounding box center [728, 461] width 976 height 316
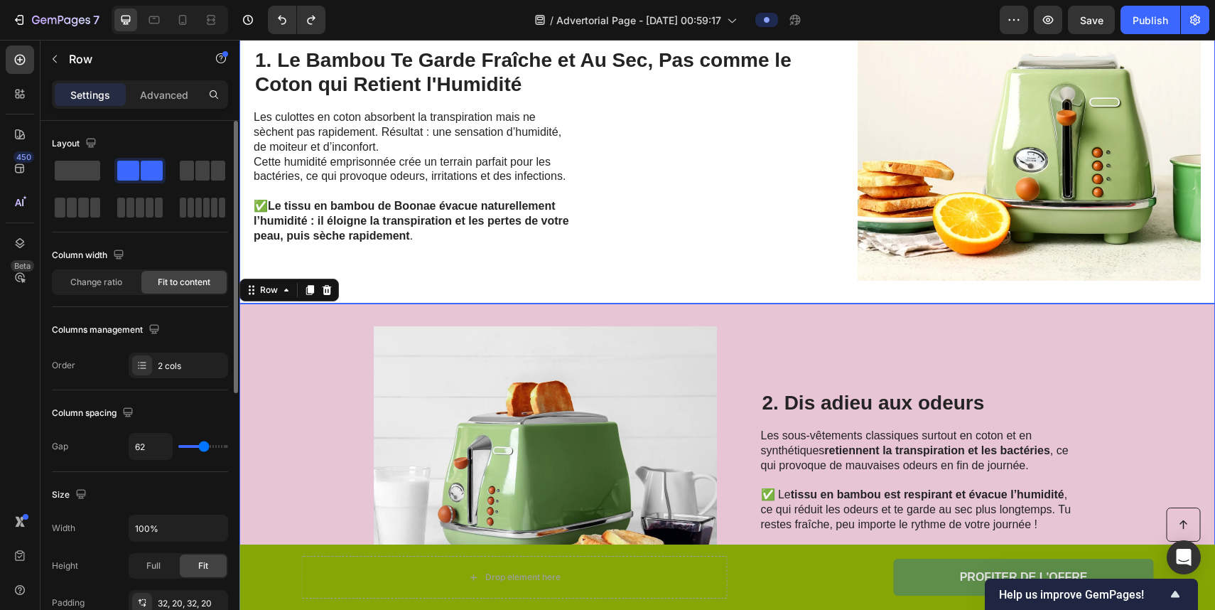
click at [377, 275] on div "1. Le Bambou Te Garde Fraîche et Au Sec, Pas comme le Coton qui Retient l'Humid…" at bounding box center [534, 146] width 560 height 270
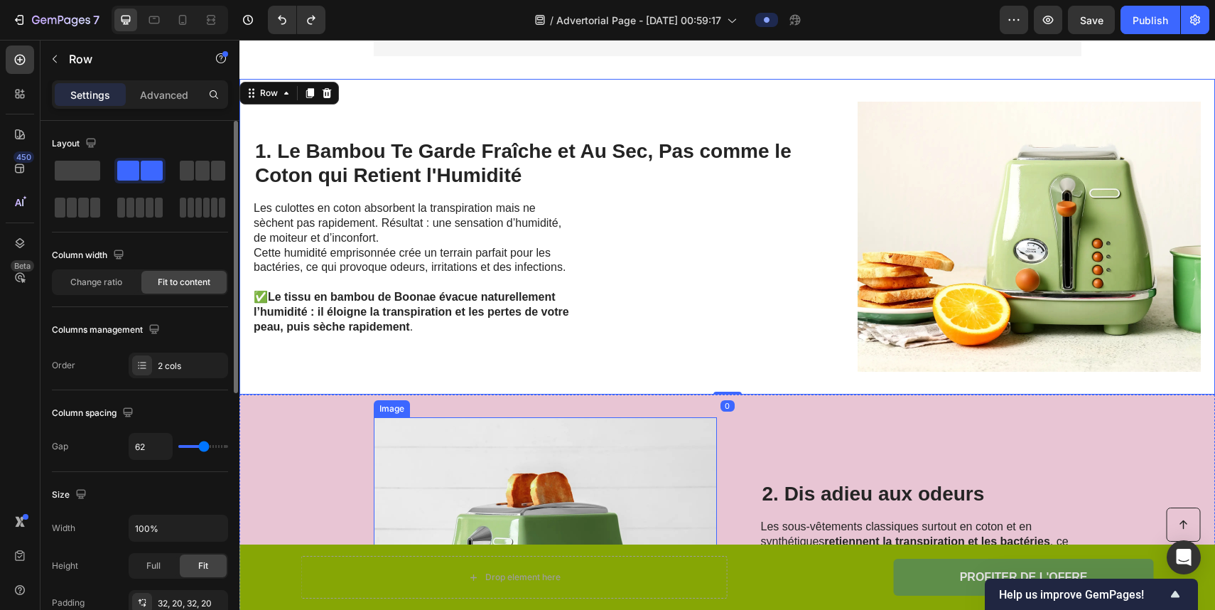
scroll to position [792, 0]
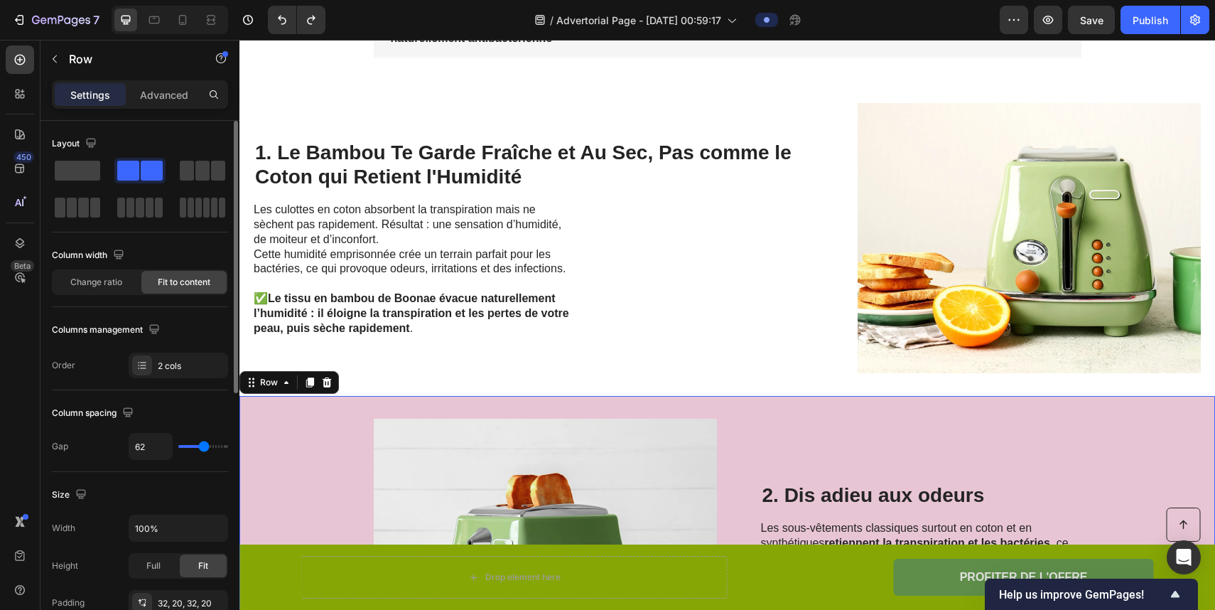
click at [333, 447] on div "Image 2. Dis adieu aux odeurs Heading Les sous-vêtements classiques surtout en …" at bounding box center [728, 554] width 976 height 316
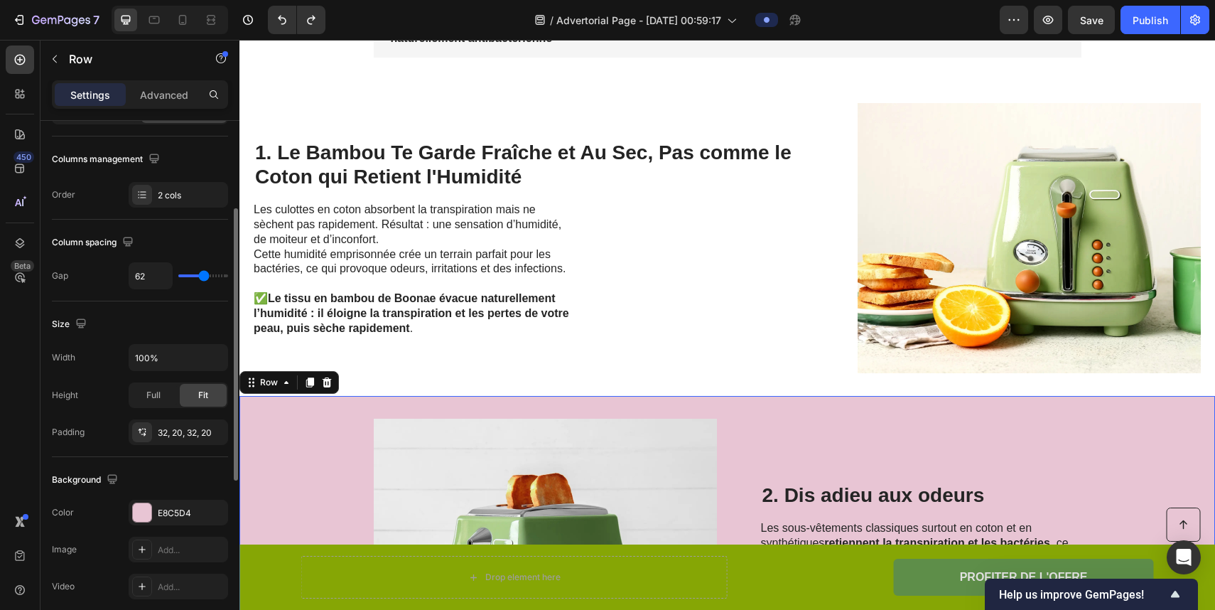
scroll to position [183, 0]
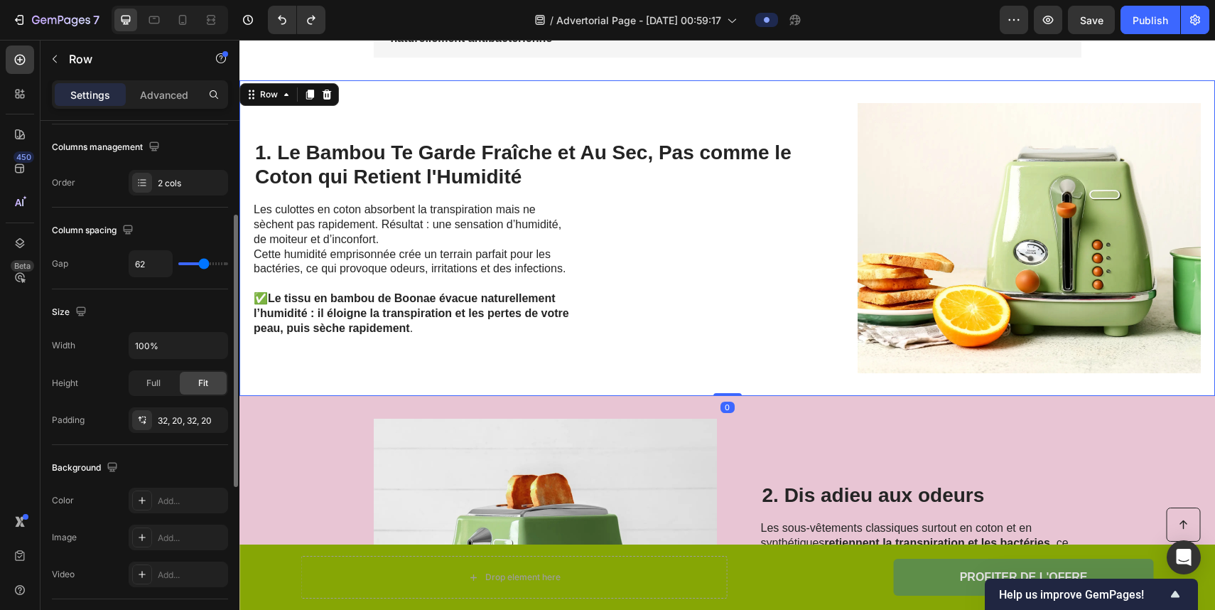
click at [407, 358] on div "1. Le Bambou Te Garde Fraîche et Au Sec, Pas comme le Coton qui Retient l'Humid…" at bounding box center [534, 238] width 560 height 270
click at [336, 472] on div "Image 2. Dis adieu aux odeurs Heading Les sous-vêtements classiques surtout en …" at bounding box center [728, 554] width 976 height 316
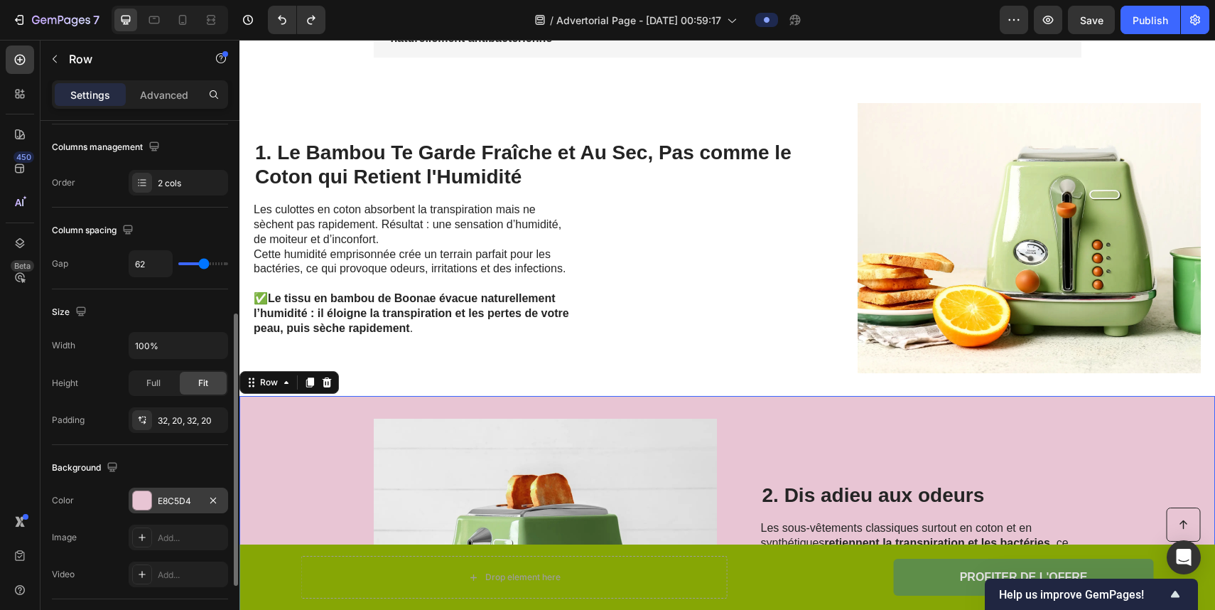
scroll to position [500, 0]
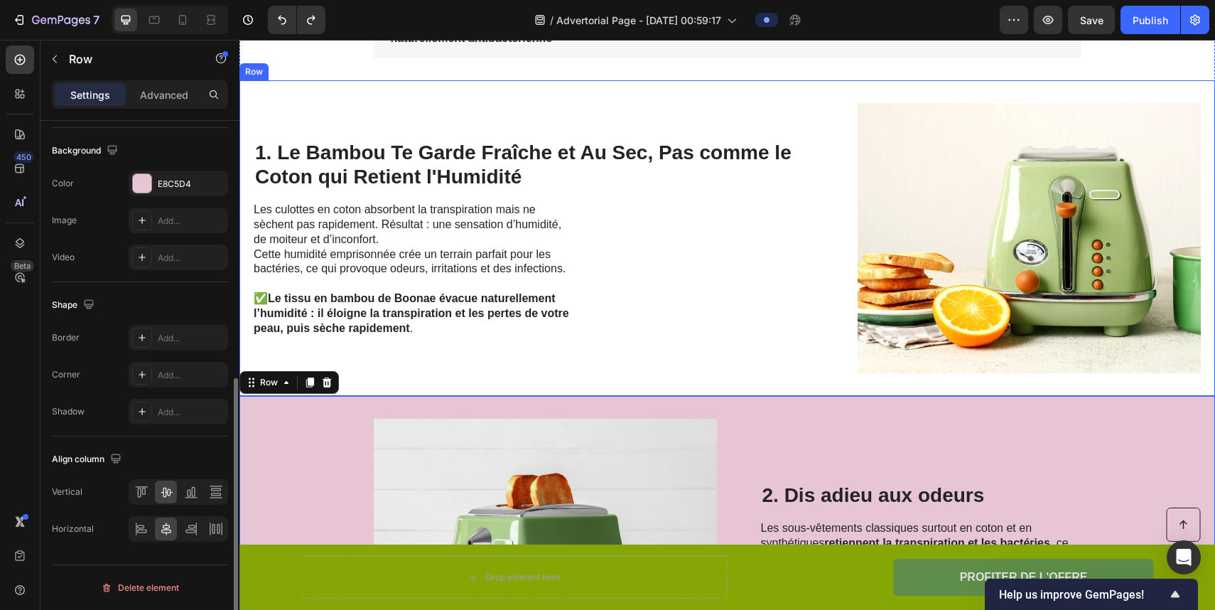
click at [364, 372] on div "1. Le Bambou Te Garde Fraîche et Au Sec, Pas comme le Coton qui Retient l'Humid…" at bounding box center [534, 238] width 560 height 270
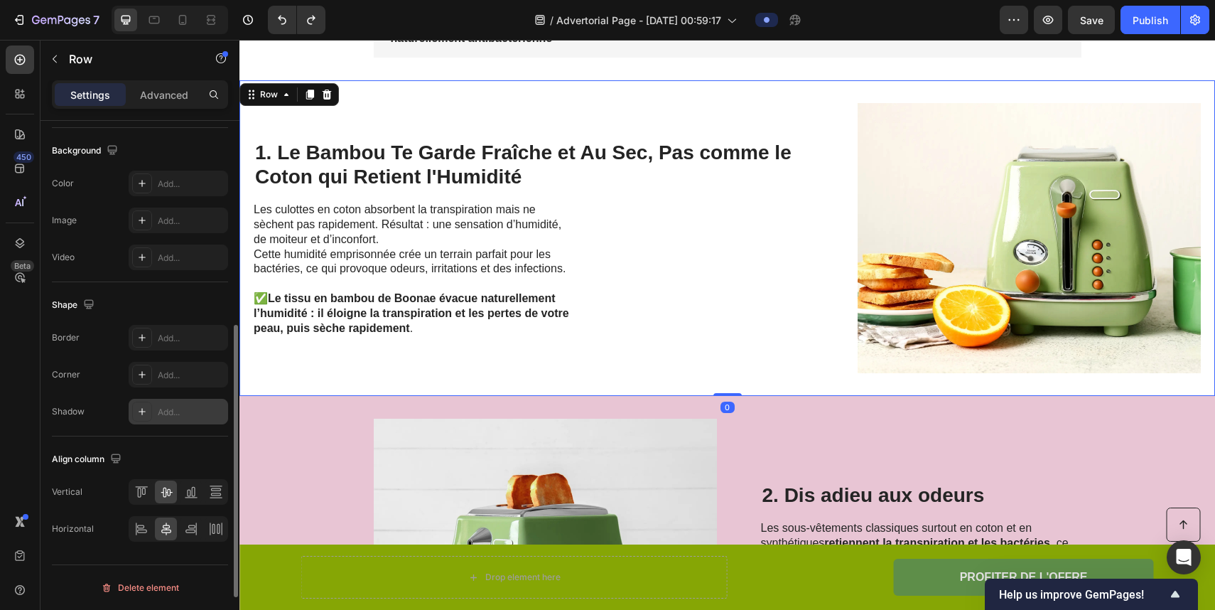
scroll to position [0, 0]
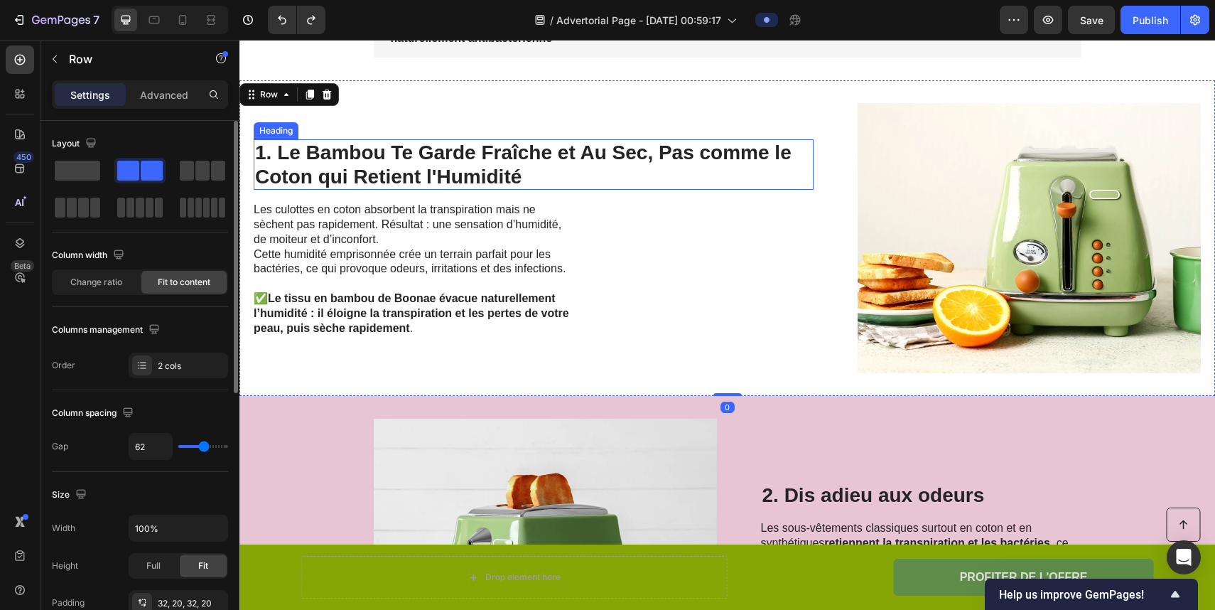
click at [399, 166] on h2 "1. Le Bambou Te Garde Fraîche et Au Sec, Pas comme le Coton qui Retient l'Humid…" at bounding box center [534, 164] width 560 height 50
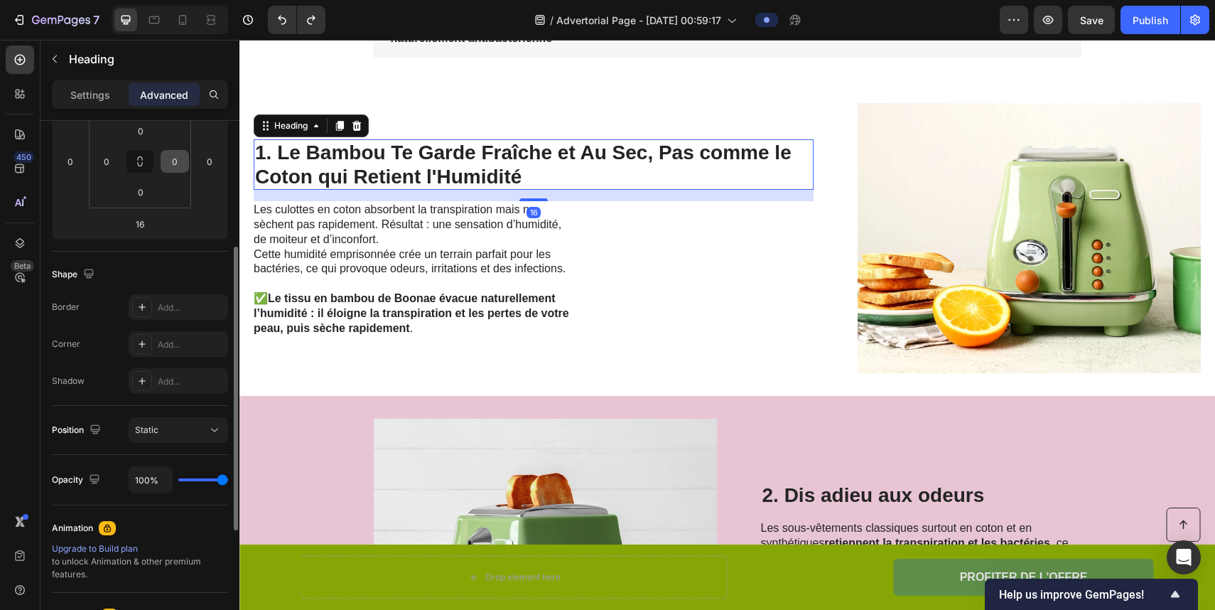
scroll to position [237, 0]
click at [89, 87] on p "Settings" at bounding box center [90, 94] width 40 height 15
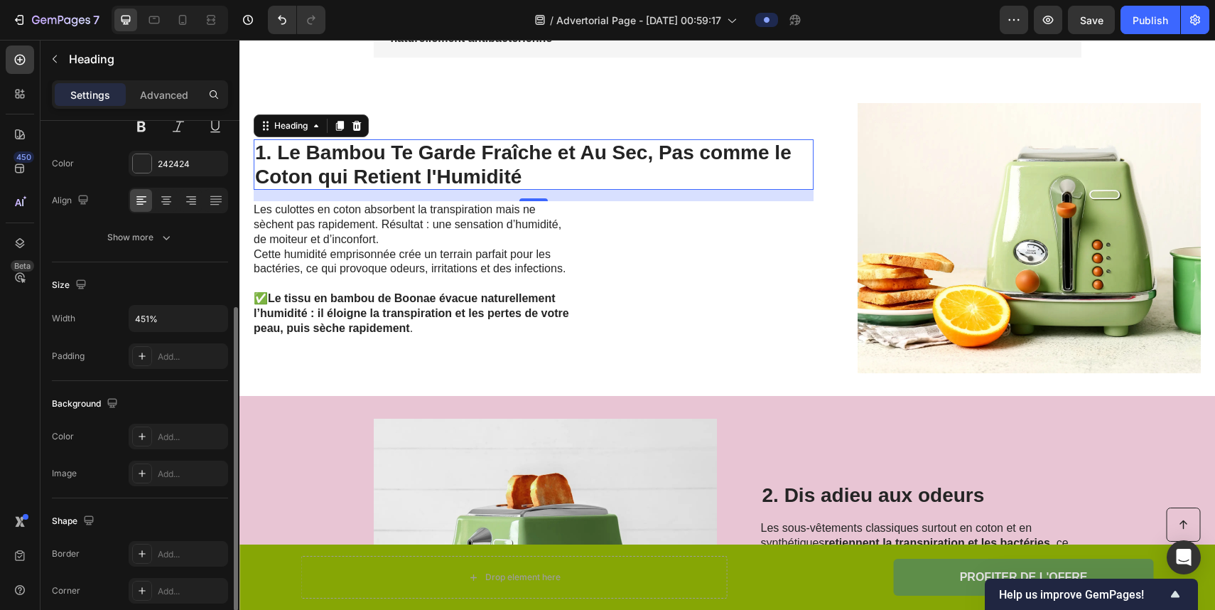
scroll to position [223, 0]
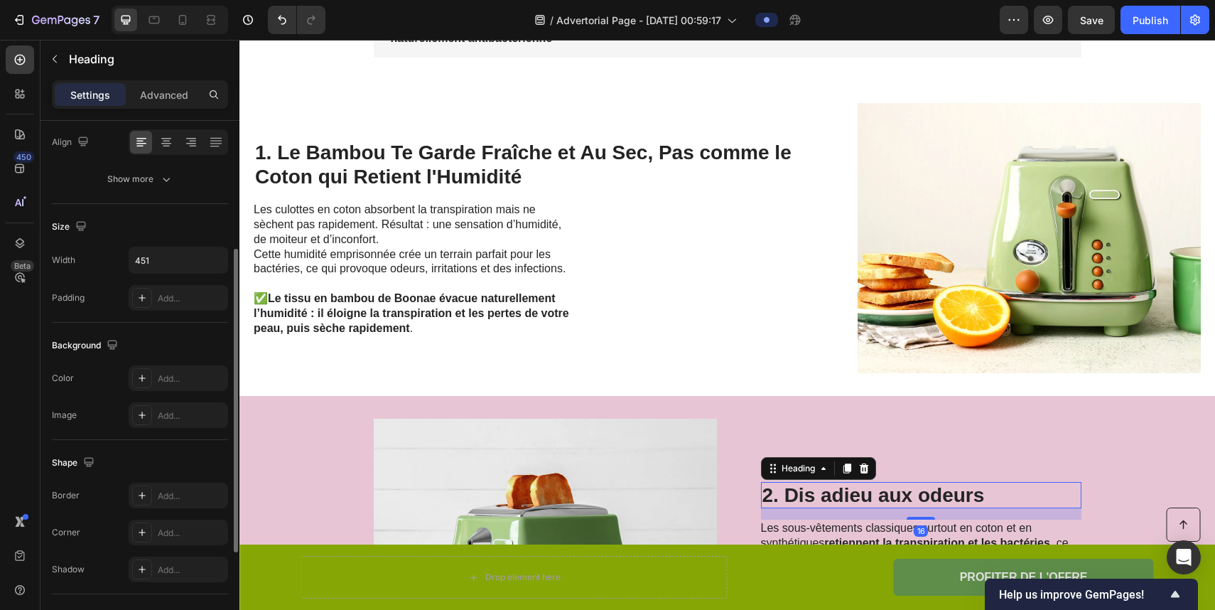
click at [812, 498] on h2 "2. Dis adieu aux odeurs" at bounding box center [921, 495] width 321 height 27
click at [335, 168] on h2 "1. Le Bambou Te Garde Fraîche et Au Sec, Pas comme le Coton qui Retient l'Humid…" at bounding box center [534, 164] width 560 height 50
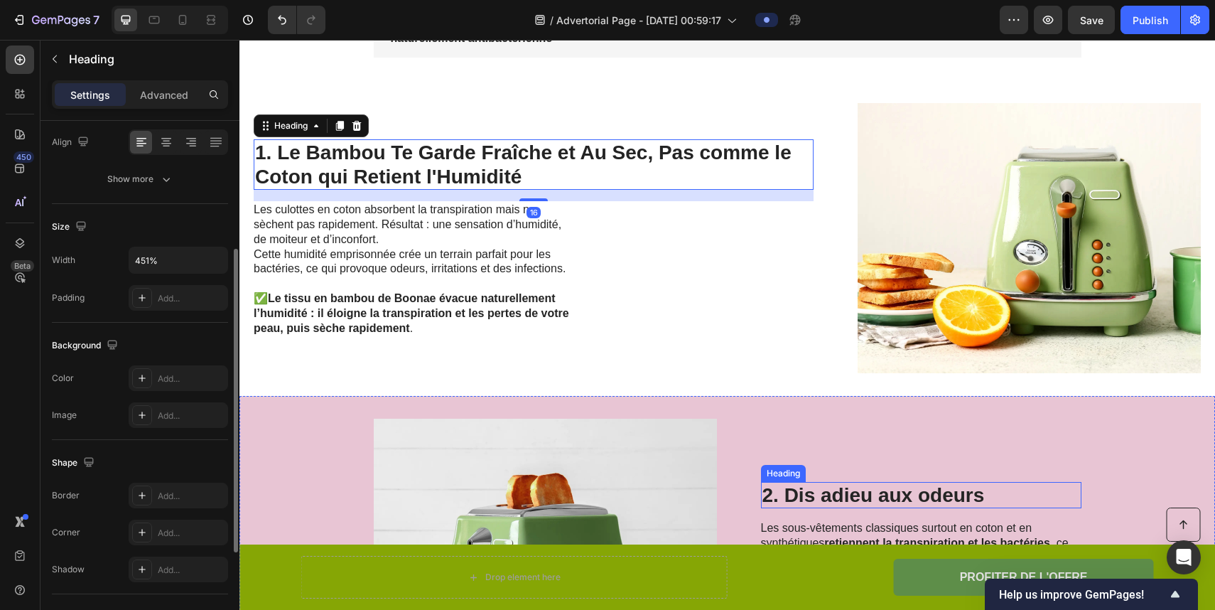
click at [790, 488] on h2 "2. Dis adieu aux odeurs" at bounding box center [921, 495] width 321 height 27
click at [400, 171] on h2 "1. Le Bambou Te Garde Fraîche et Au Sec, Pas comme le Coton qui Retient l'Humid…" at bounding box center [534, 164] width 560 height 50
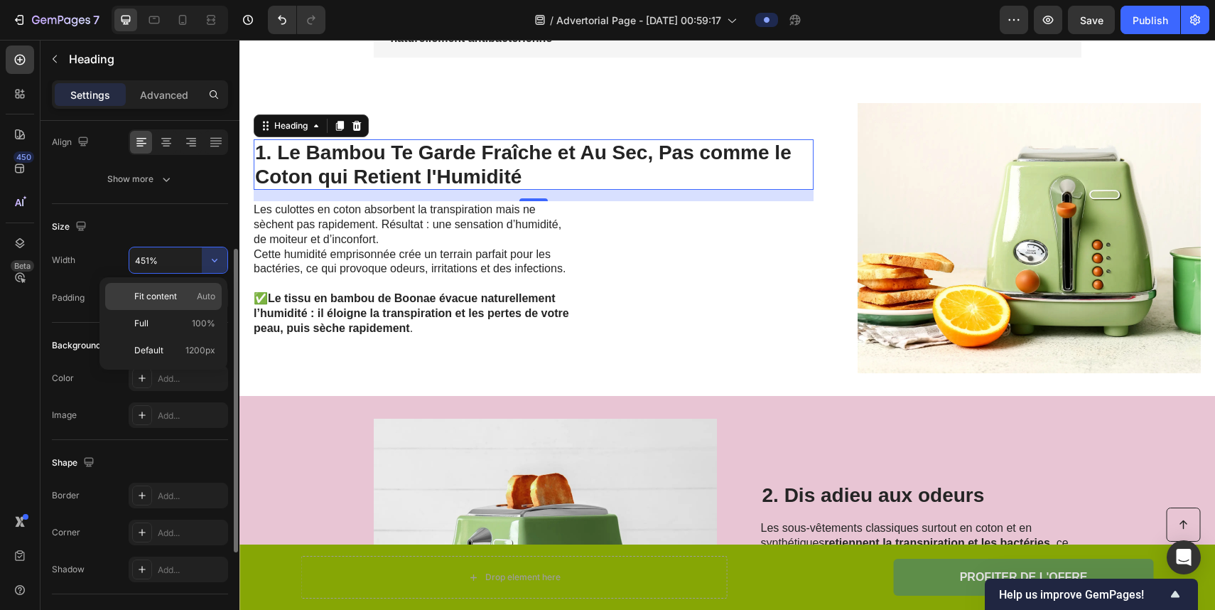
click at [190, 294] on p "Fit content Auto" at bounding box center [174, 296] width 81 height 13
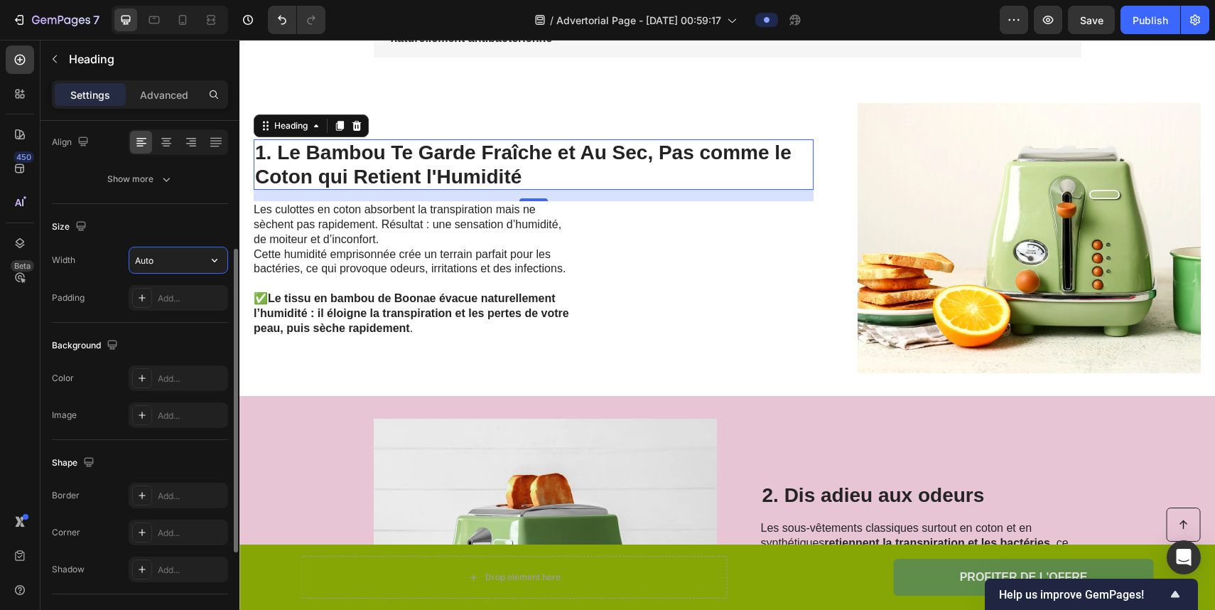
click at [171, 261] on input "Auto" at bounding box center [178, 260] width 98 height 26
click at [210, 256] on icon "button" at bounding box center [215, 260] width 14 height 14
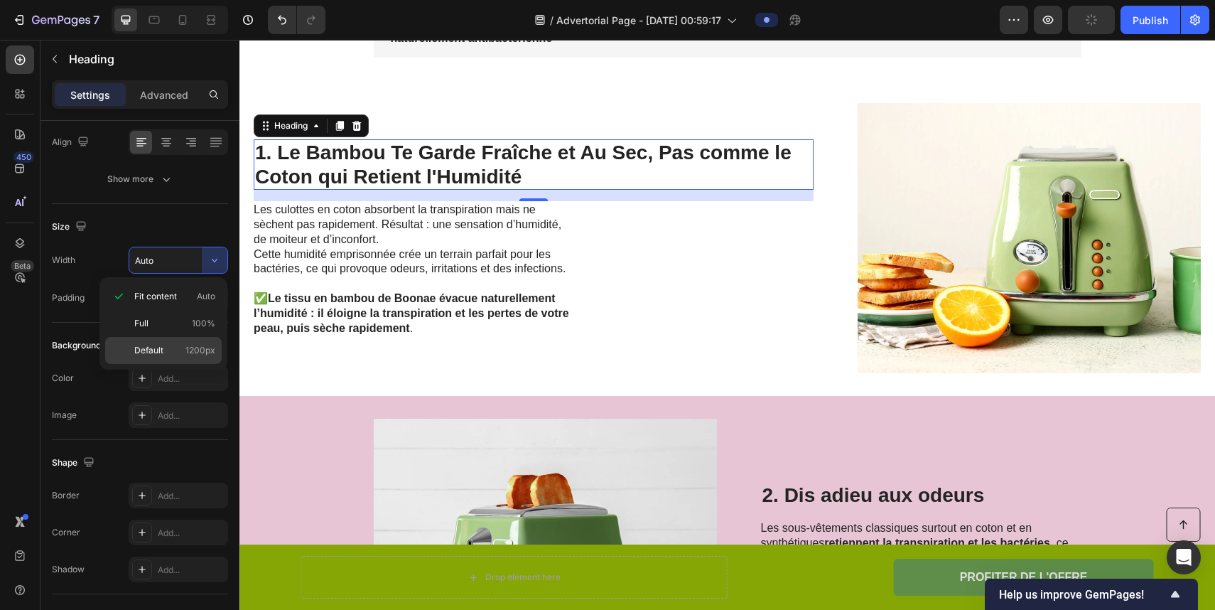
click at [195, 345] on span "1200px" at bounding box center [201, 350] width 30 height 13
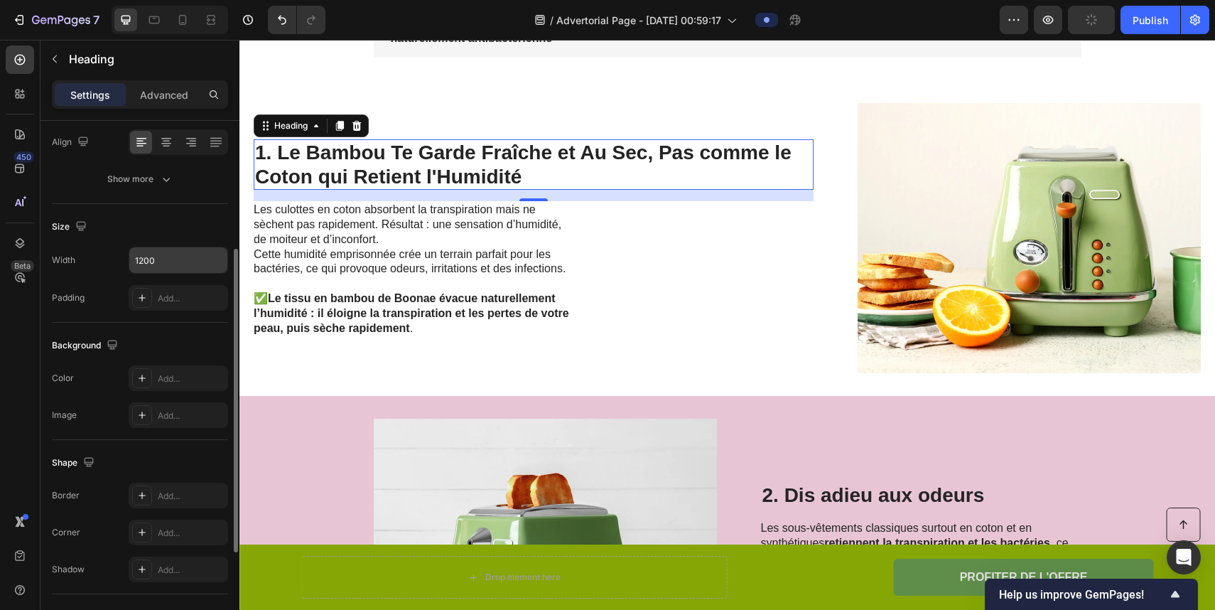
click at [171, 268] on input "1200" at bounding box center [178, 260] width 98 height 26
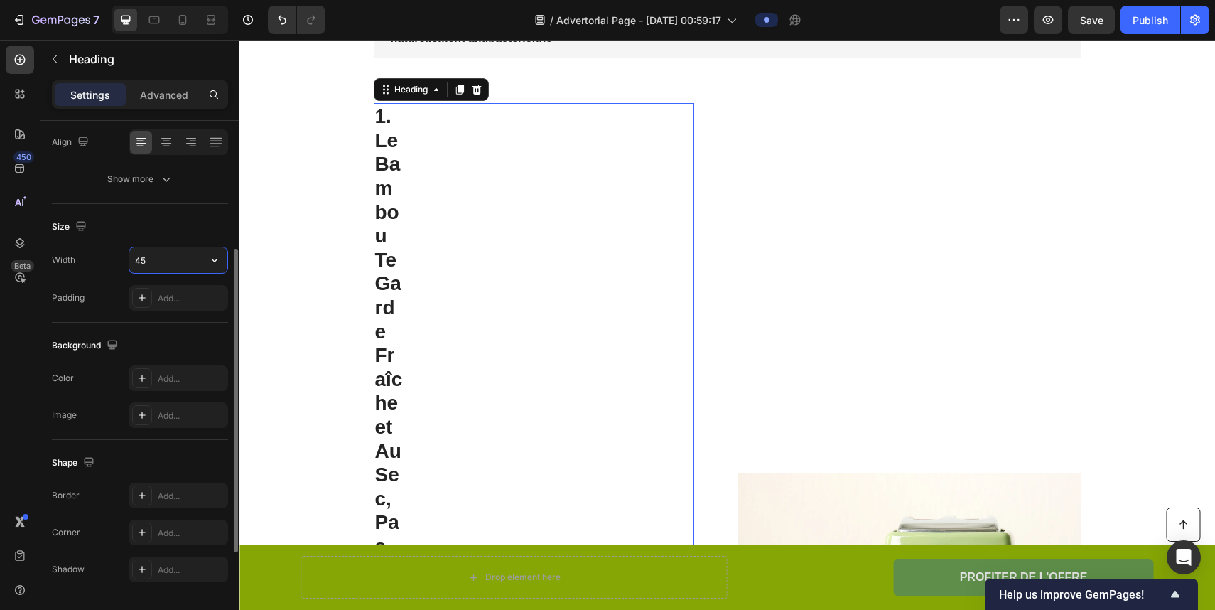
type input "451"
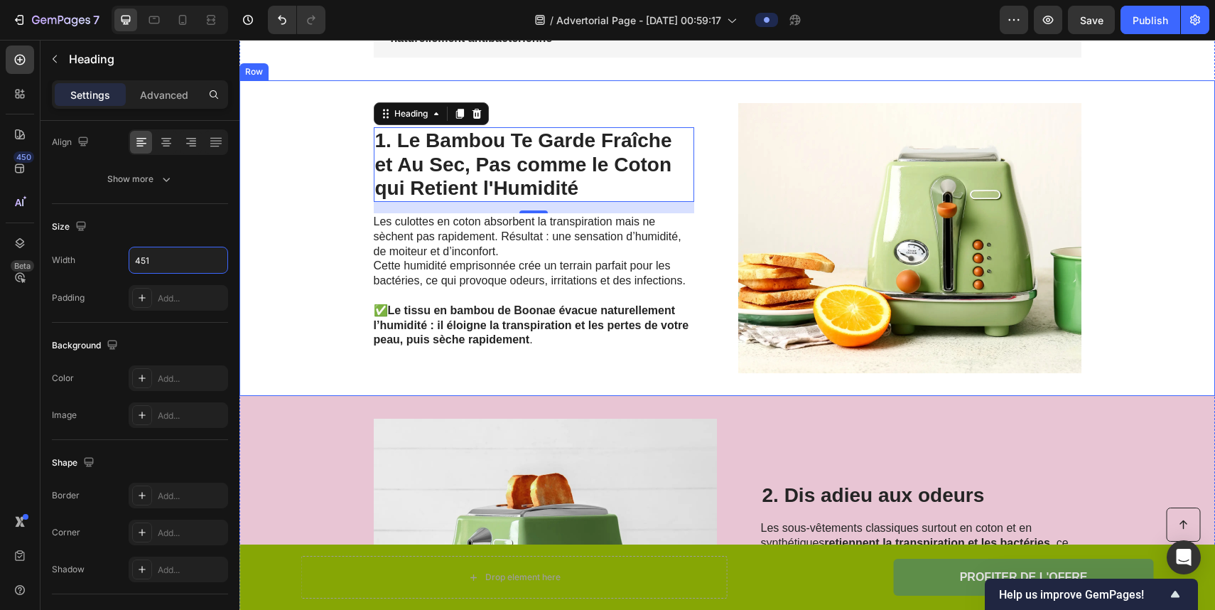
click at [282, 243] on div "1. Le Bambou Te Garde Fraîche et Au Sec, Pas comme le Coton qui Retient l'Humid…" at bounding box center [728, 238] width 976 height 316
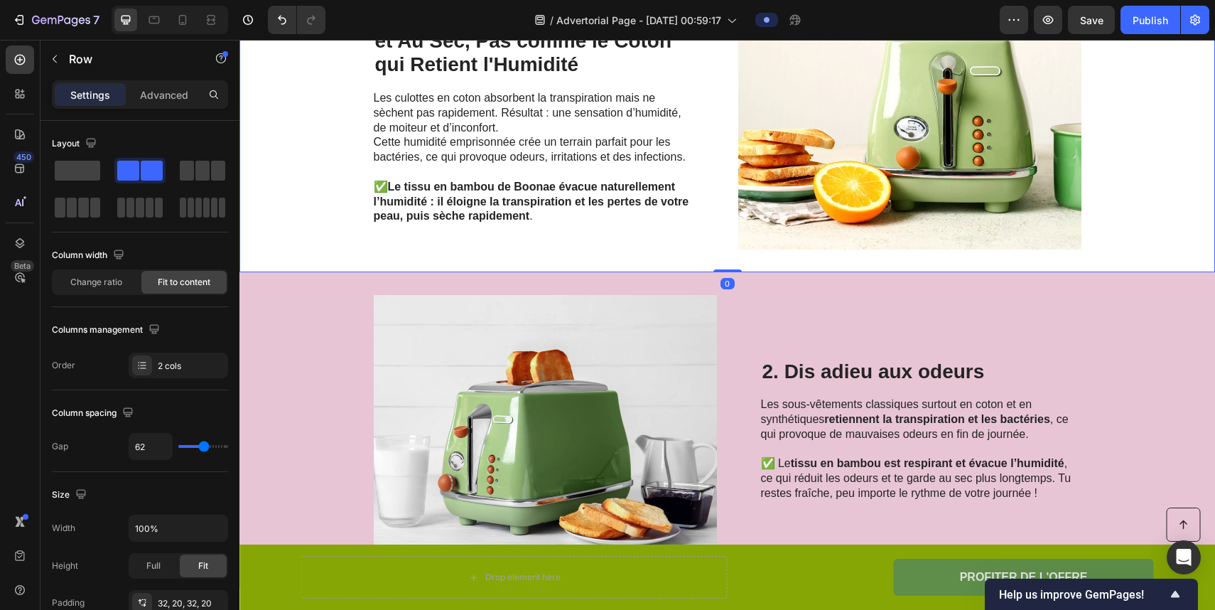
scroll to position [957, 0]
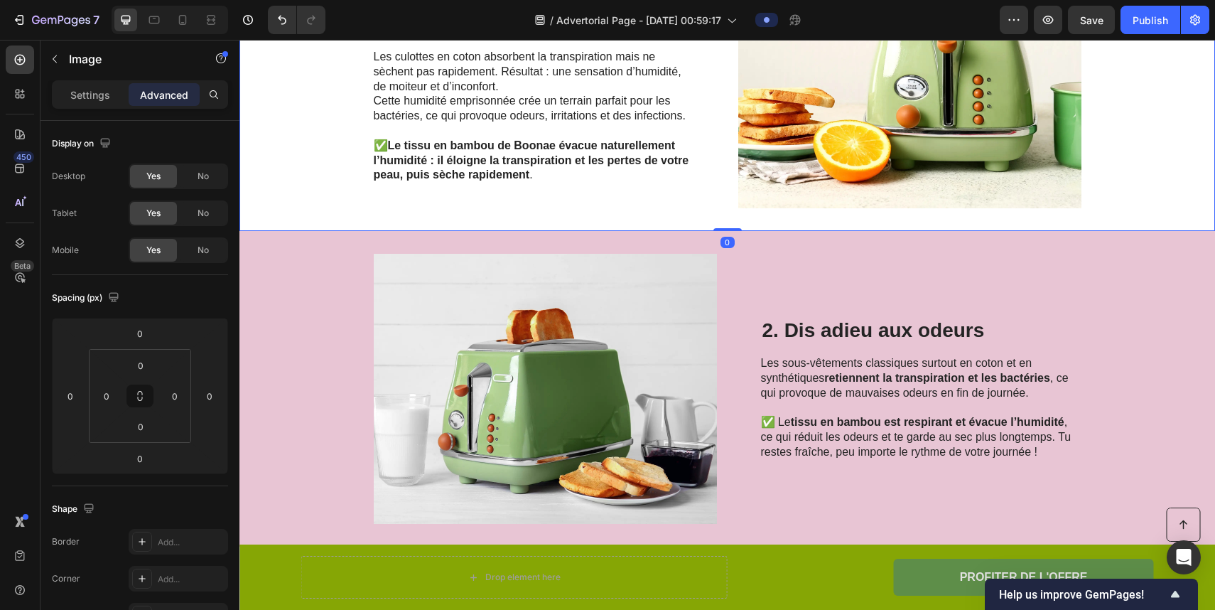
click at [822, 122] on img at bounding box center [909, 73] width 343 height 270
click at [109, 102] on div "Settings" at bounding box center [90, 94] width 71 height 23
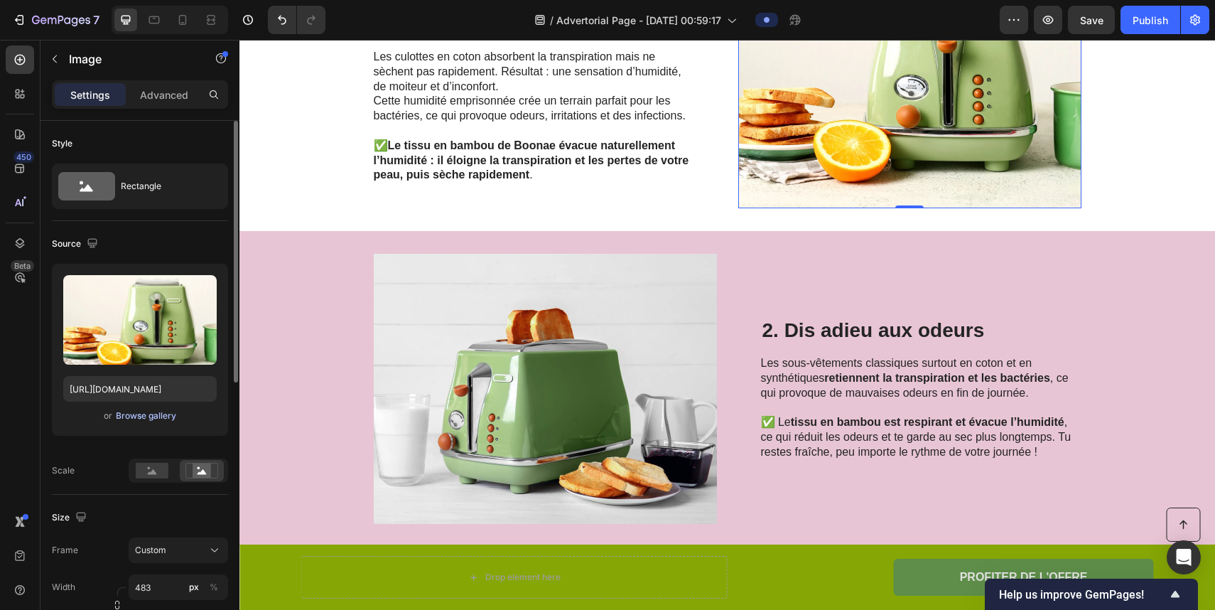
click at [164, 419] on div "Browse gallery" at bounding box center [146, 415] width 60 height 13
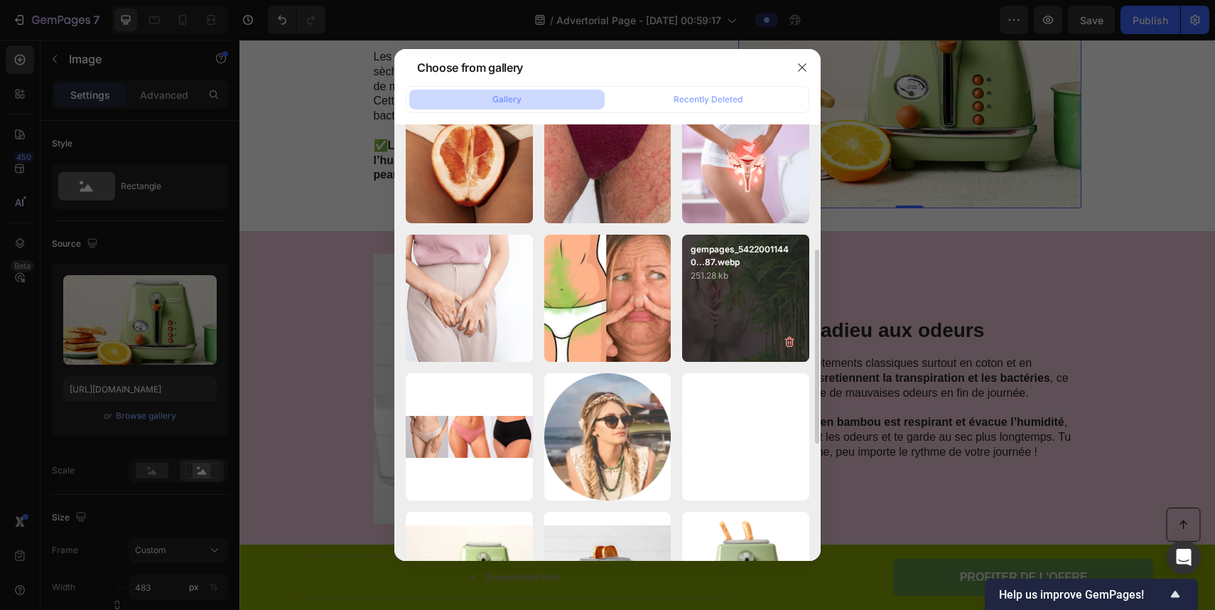
scroll to position [166, 0]
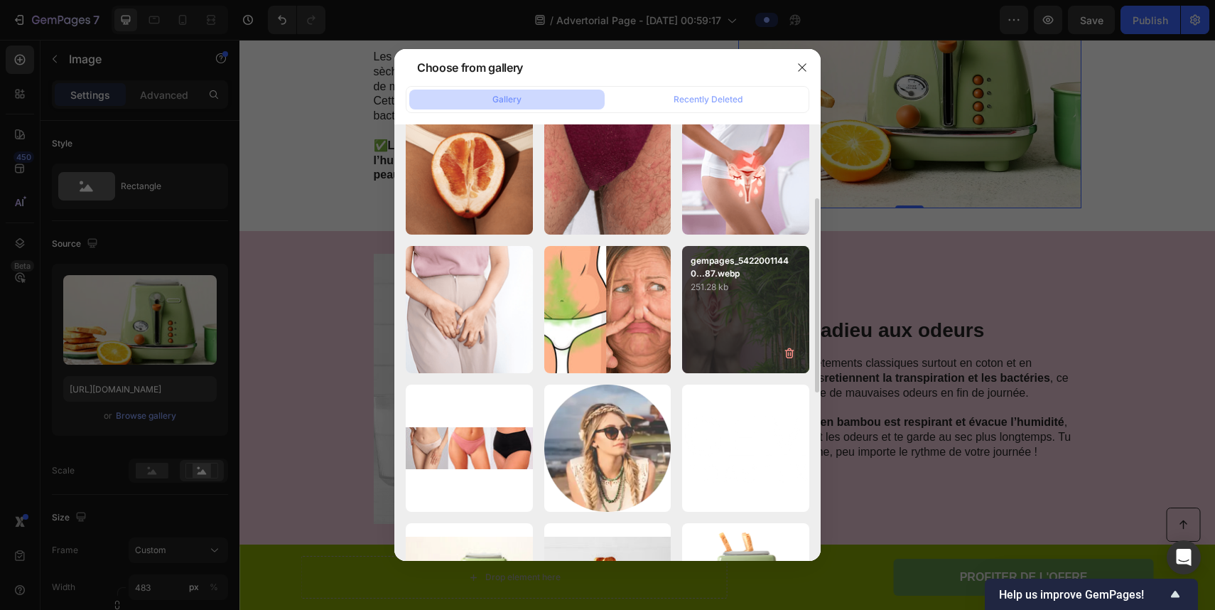
click at [712, 295] on div "gempages_54220011440...87.webp 251.28 kb" at bounding box center [745, 309] width 127 height 127
type input "[URL][DOMAIN_NAME]"
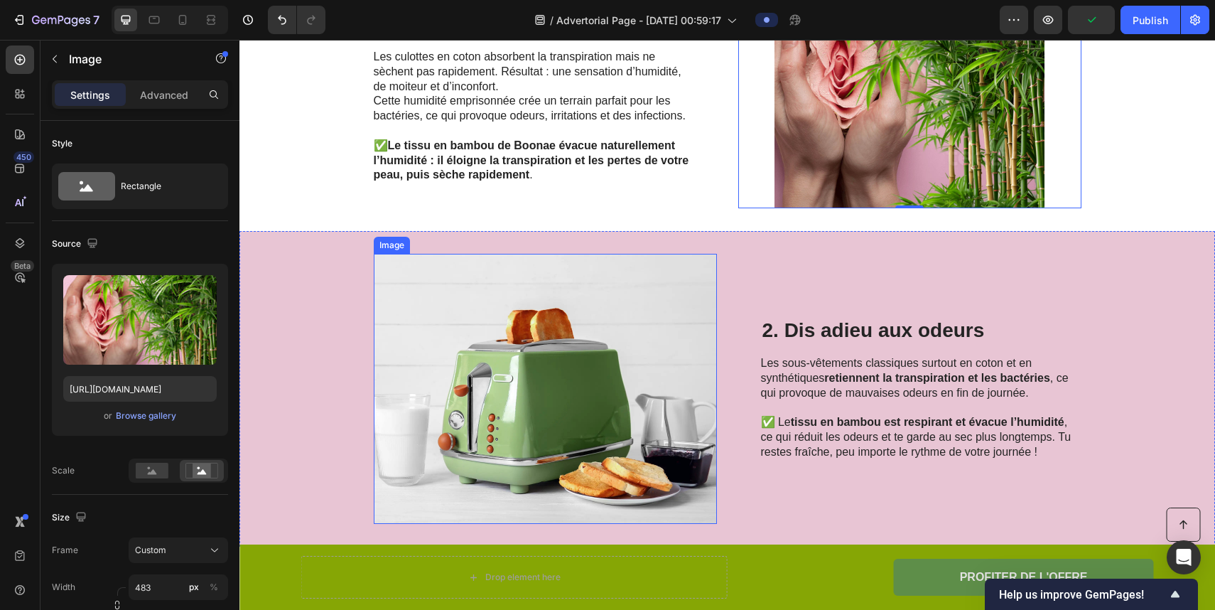
click at [596, 397] on img at bounding box center [545, 389] width 343 height 270
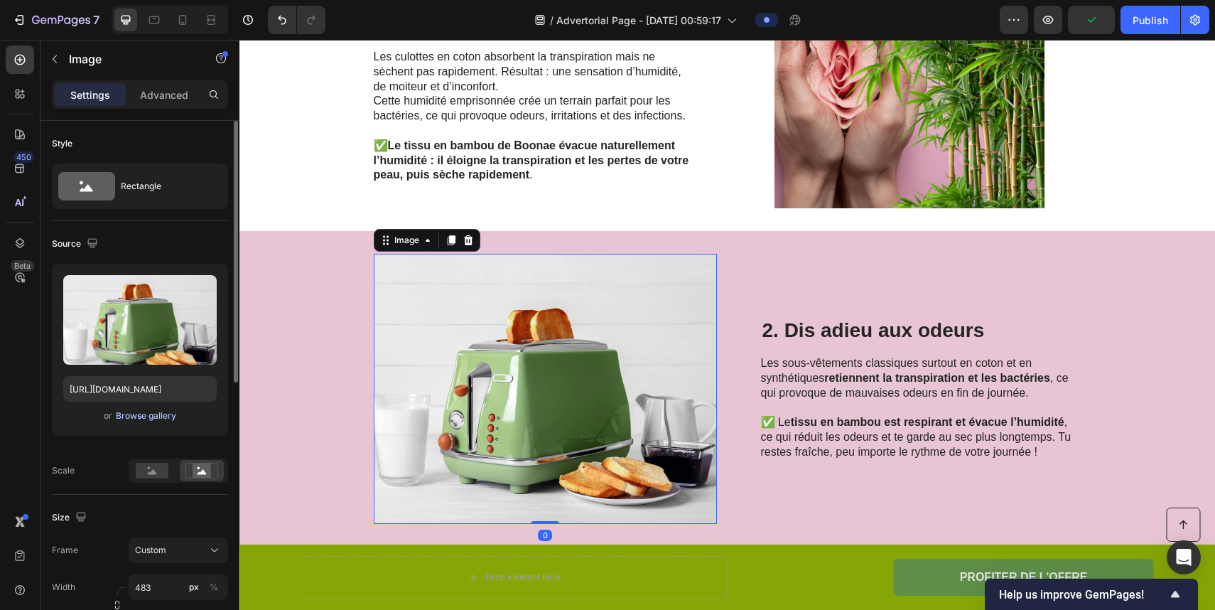
click at [161, 415] on div "Browse gallery" at bounding box center [146, 415] width 60 height 13
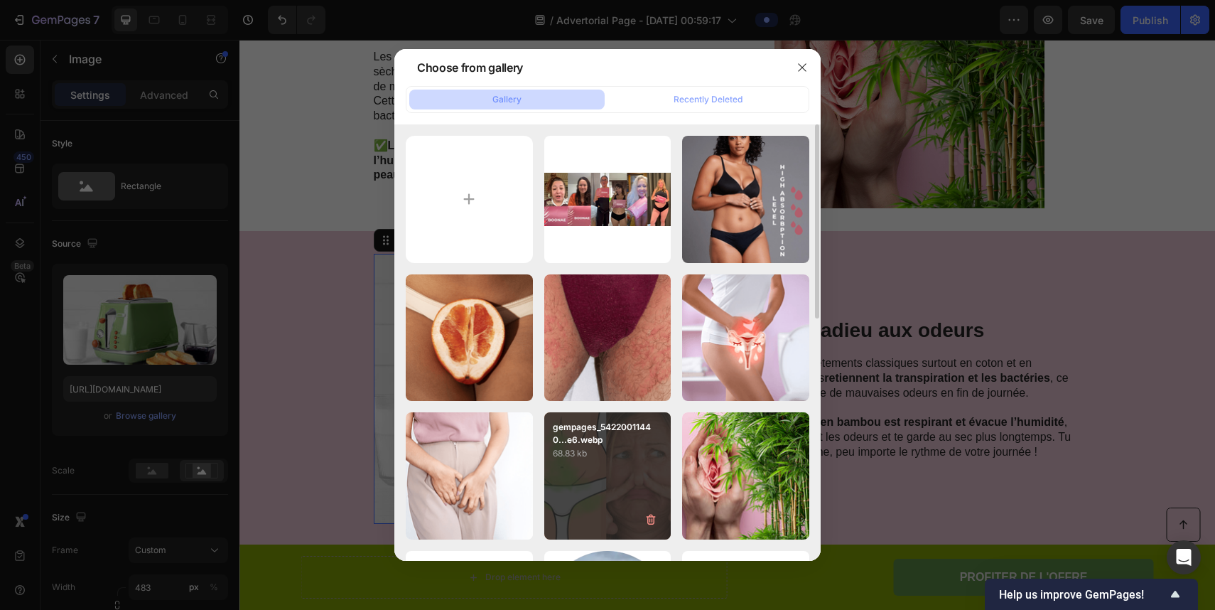
click at [638, 475] on div "gempages_54220011440...e6.webp 68.83 kb" at bounding box center [607, 475] width 127 height 127
type input "[URL][DOMAIN_NAME]"
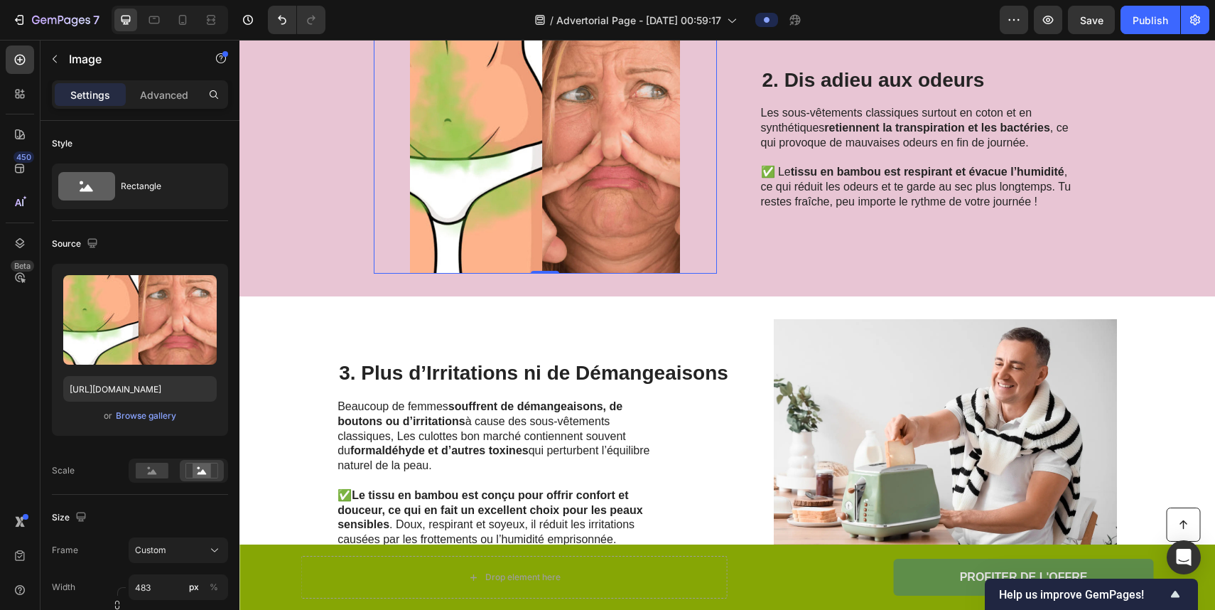
scroll to position [1466, 0]
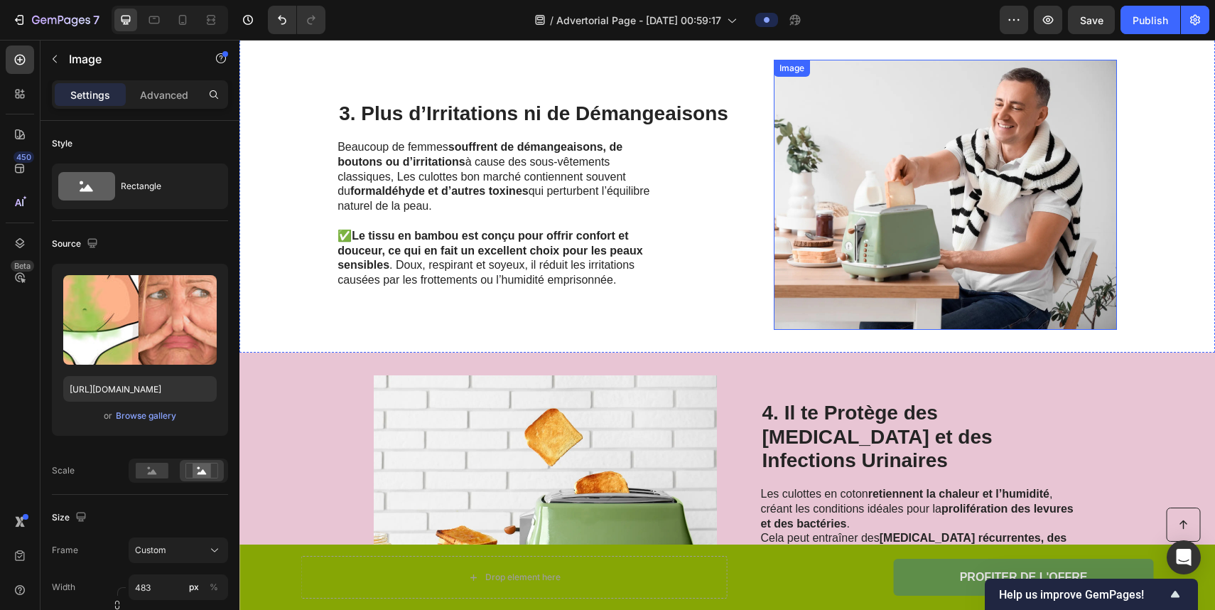
click at [842, 273] on img at bounding box center [945, 195] width 343 height 270
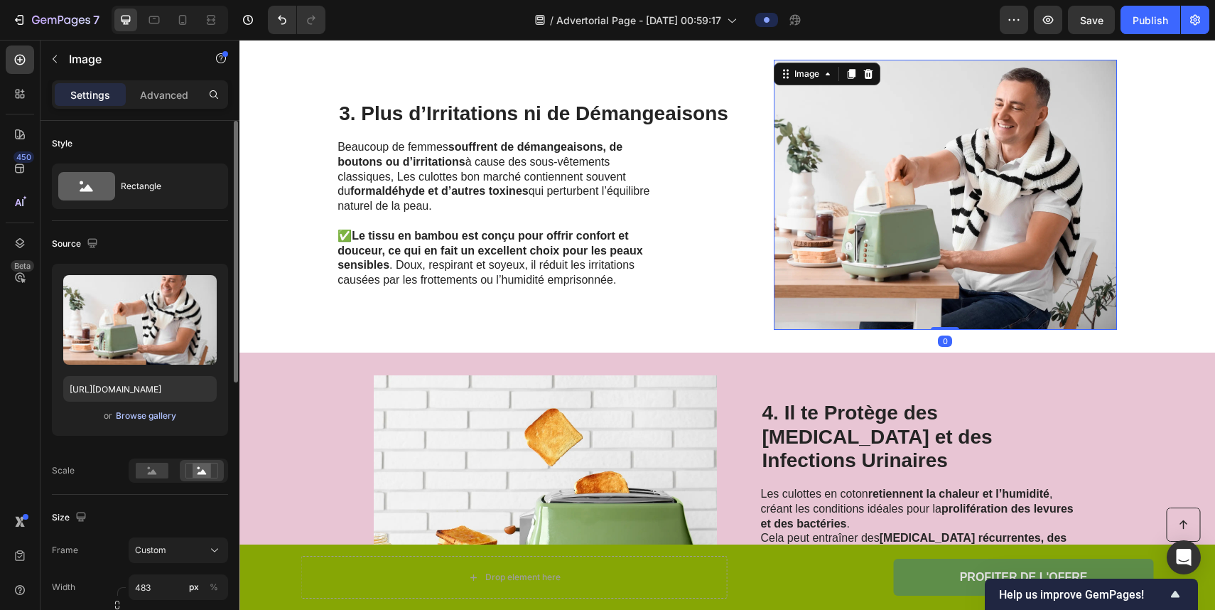
click at [174, 417] on div "Browse gallery" at bounding box center [146, 415] width 60 height 13
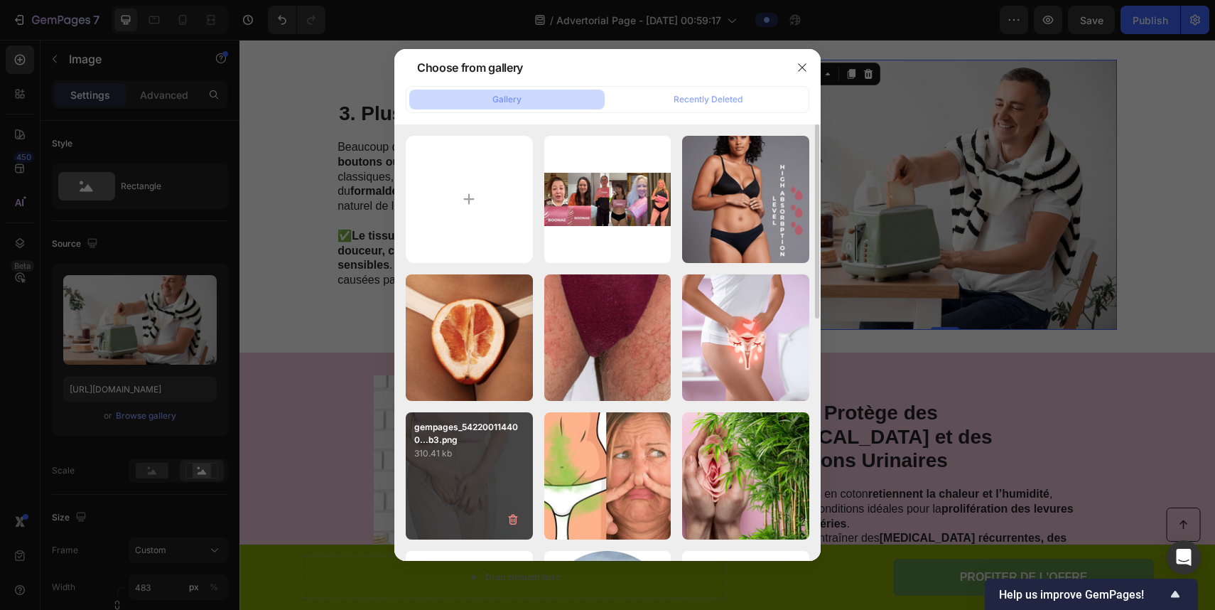
click at [477, 469] on div "gempages_542200114400...b3.png 310.41 kb" at bounding box center [469, 475] width 127 height 127
type input "[URL][DOMAIN_NAME]"
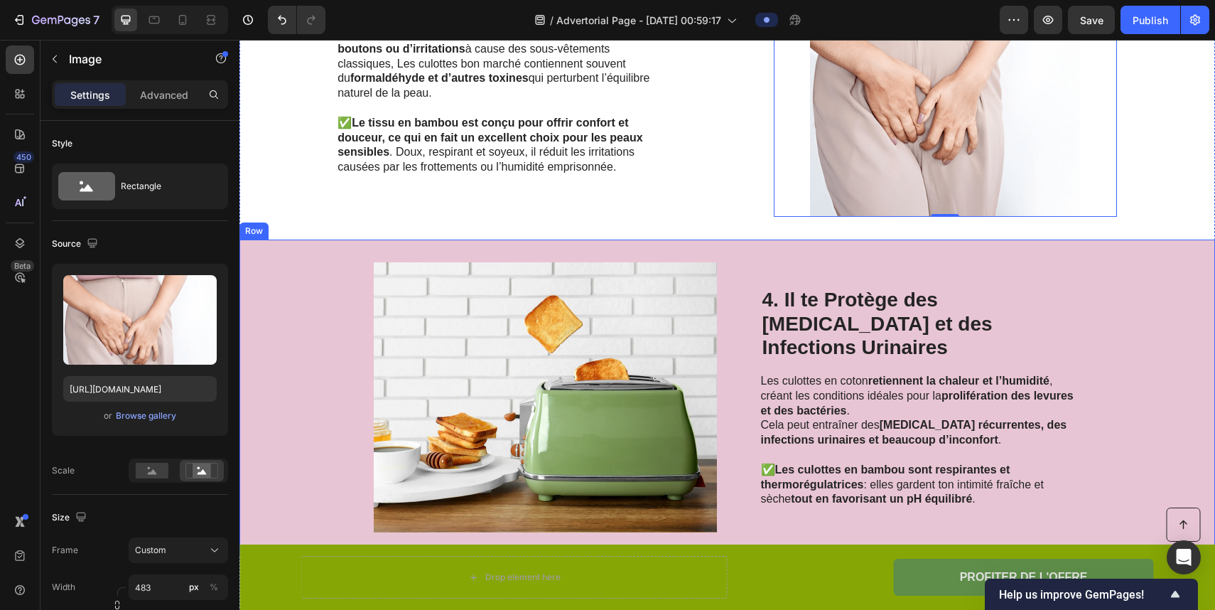
scroll to position [1676, 0]
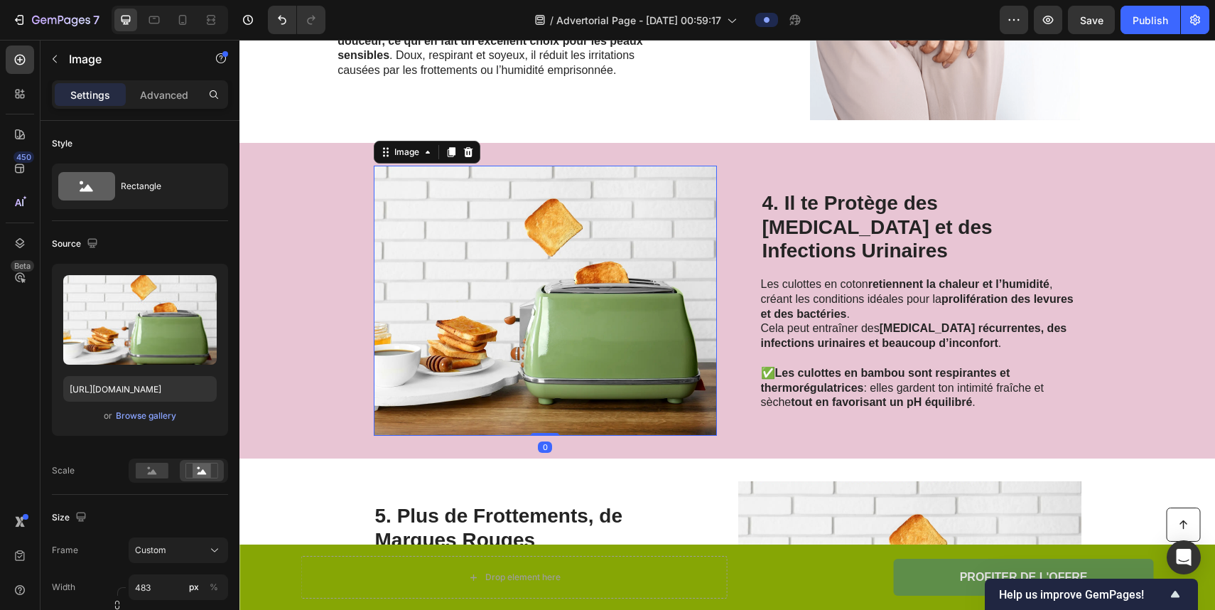
click at [625, 331] on img at bounding box center [545, 301] width 343 height 270
click at [140, 425] on div "Upload Image [URL][DOMAIN_NAME] or Browse gallery" at bounding box center [140, 350] width 176 height 172
click at [145, 417] on div "Browse gallery" at bounding box center [146, 415] width 60 height 13
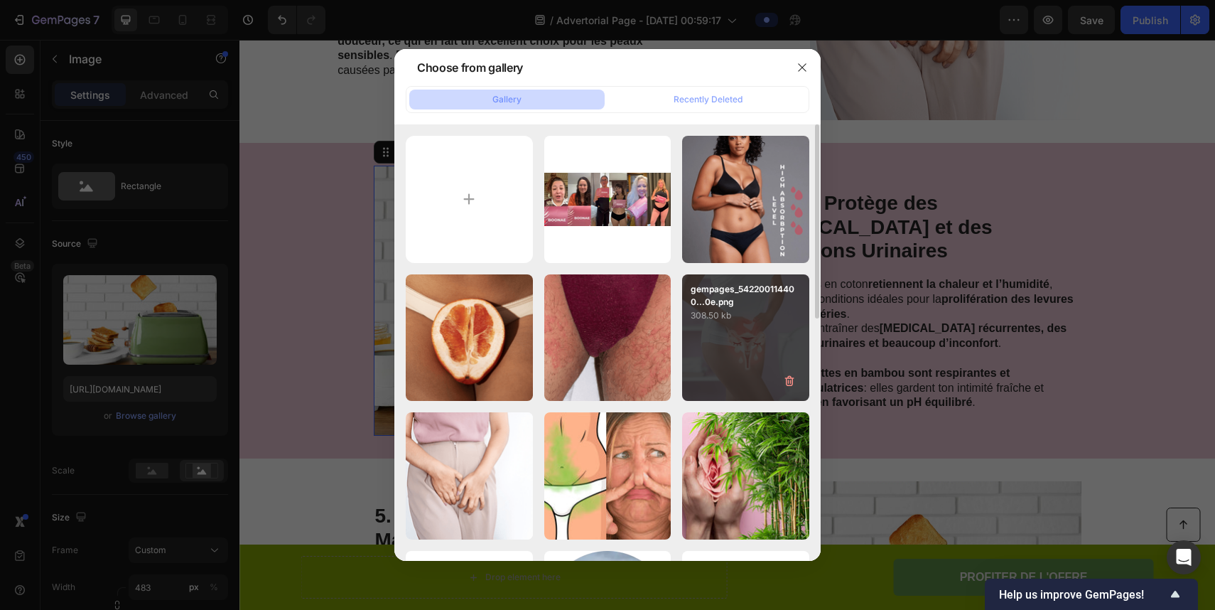
click at [780, 316] on p "308.50 kb" at bounding box center [746, 315] width 110 height 14
type input "[URL][DOMAIN_NAME]"
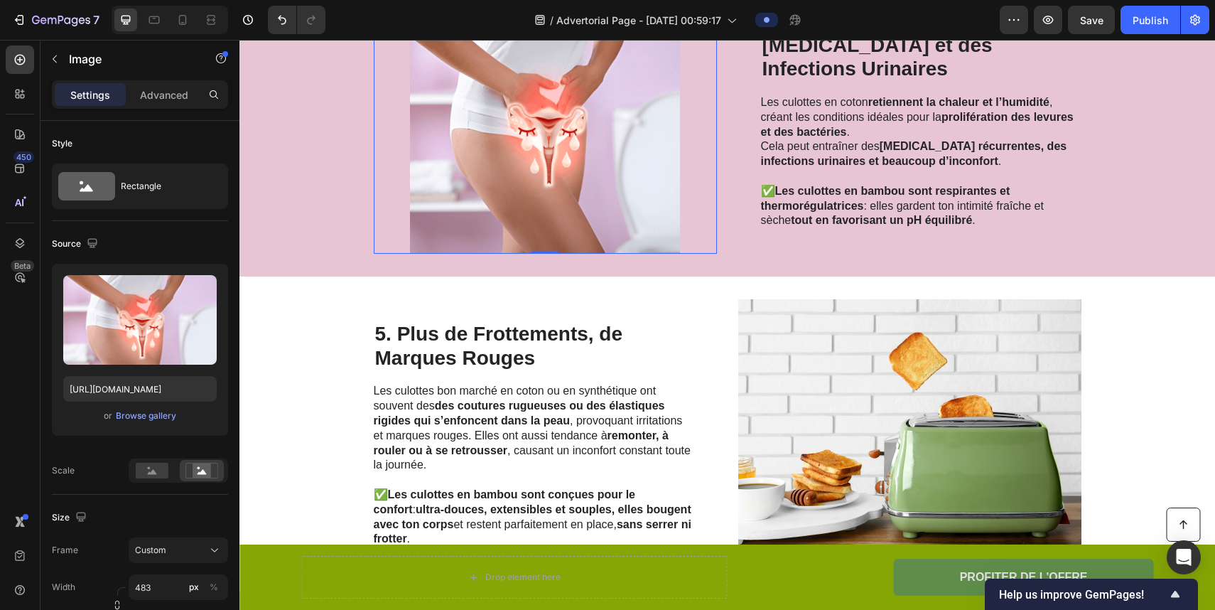
scroll to position [2061, 0]
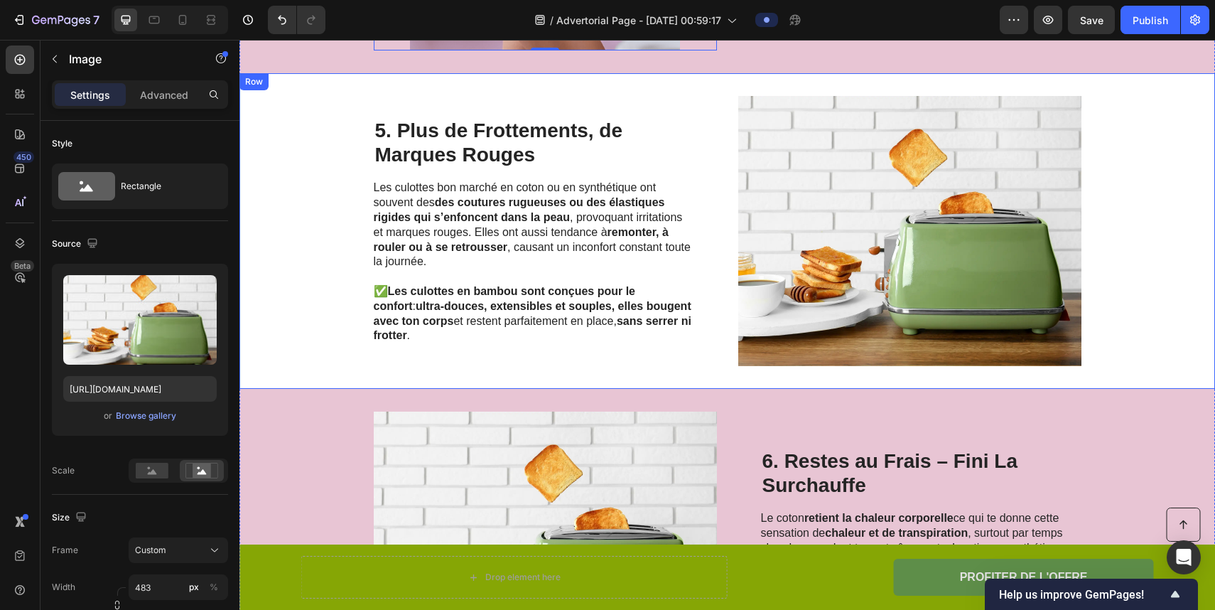
click at [842, 253] on img at bounding box center [909, 231] width 343 height 270
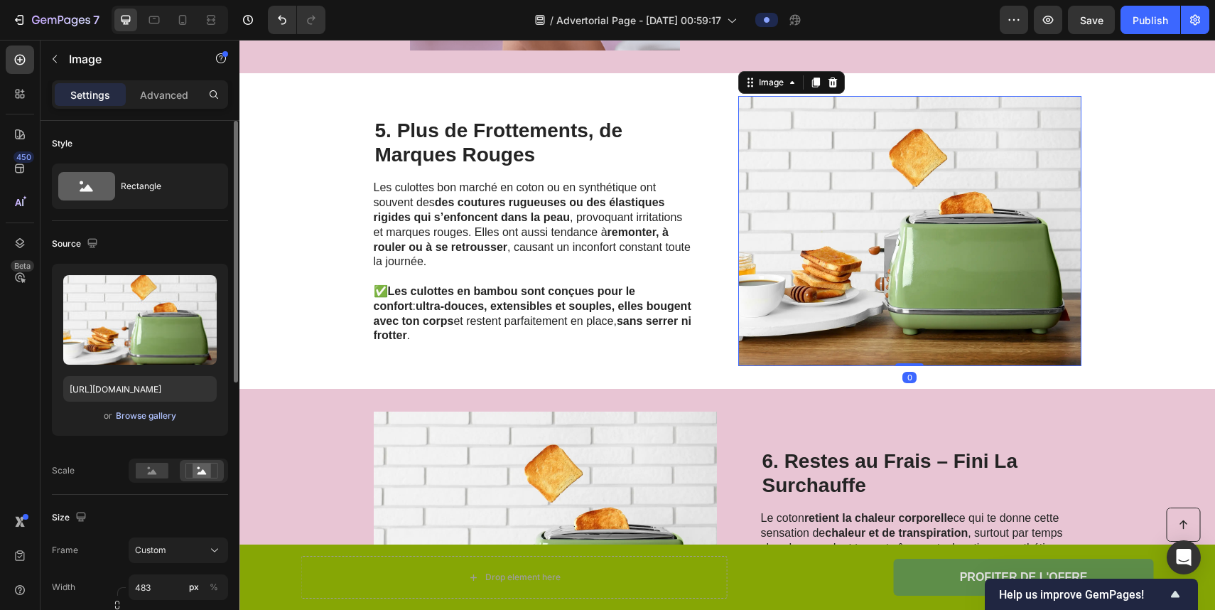
click at [156, 417] on div "Browse gallery" at bounding box center [146, 415] width 60 height 13
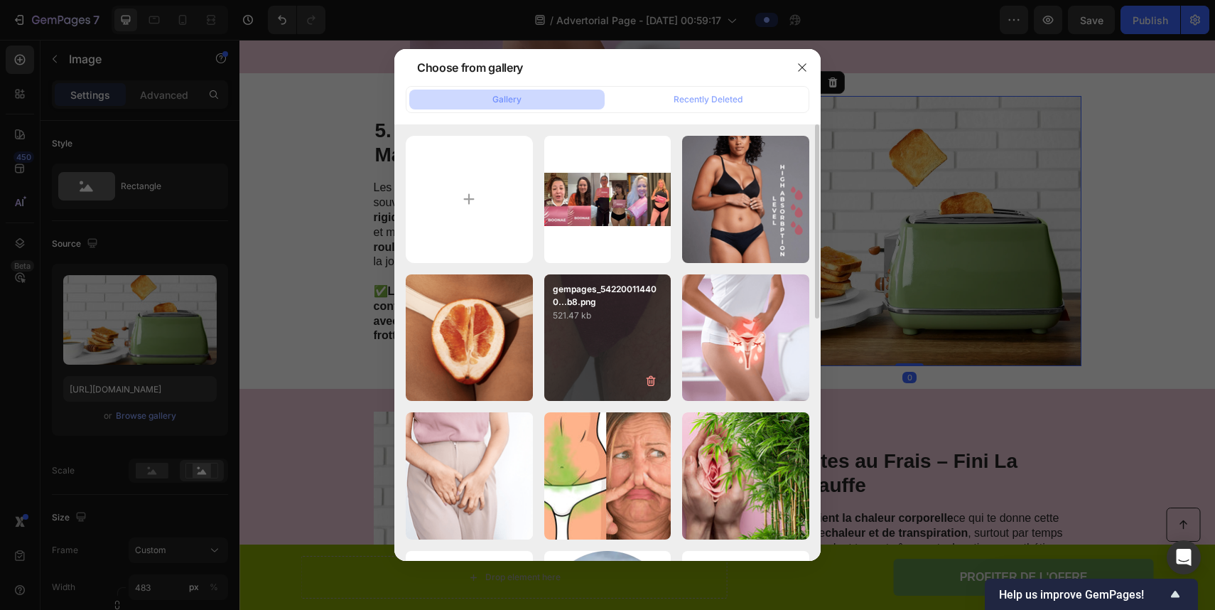
click at [608, 321] on p "521.47 kb" at bounding box center [608, 315] width 110 height 14
type input "[URL][DOMAIN_NAME]"
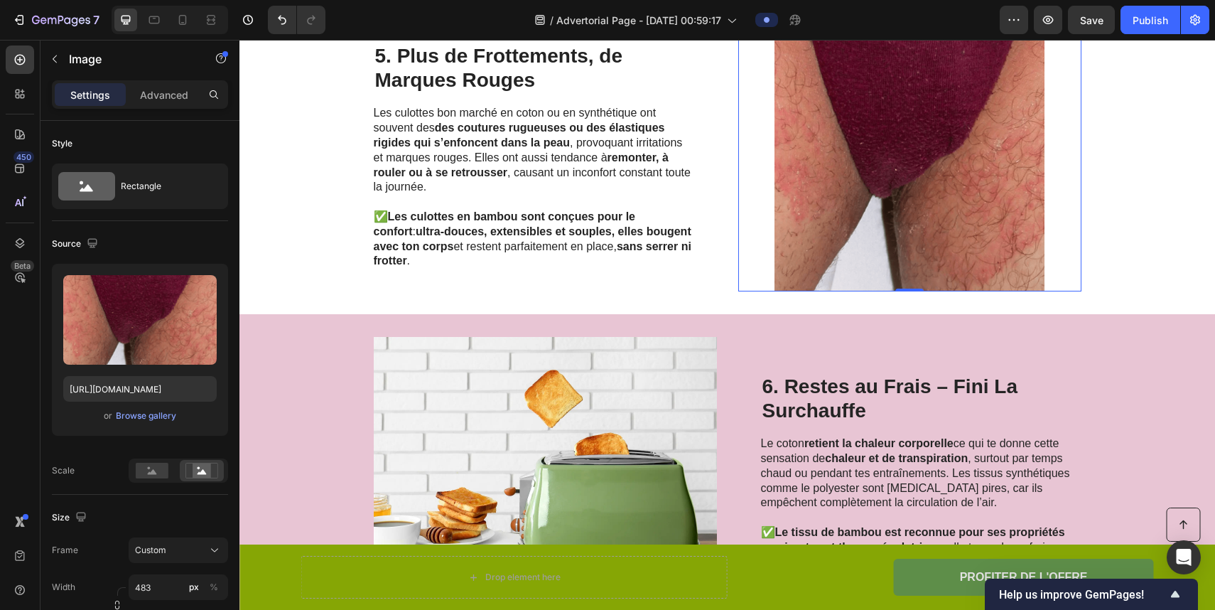
scroll to position [2208, 0]
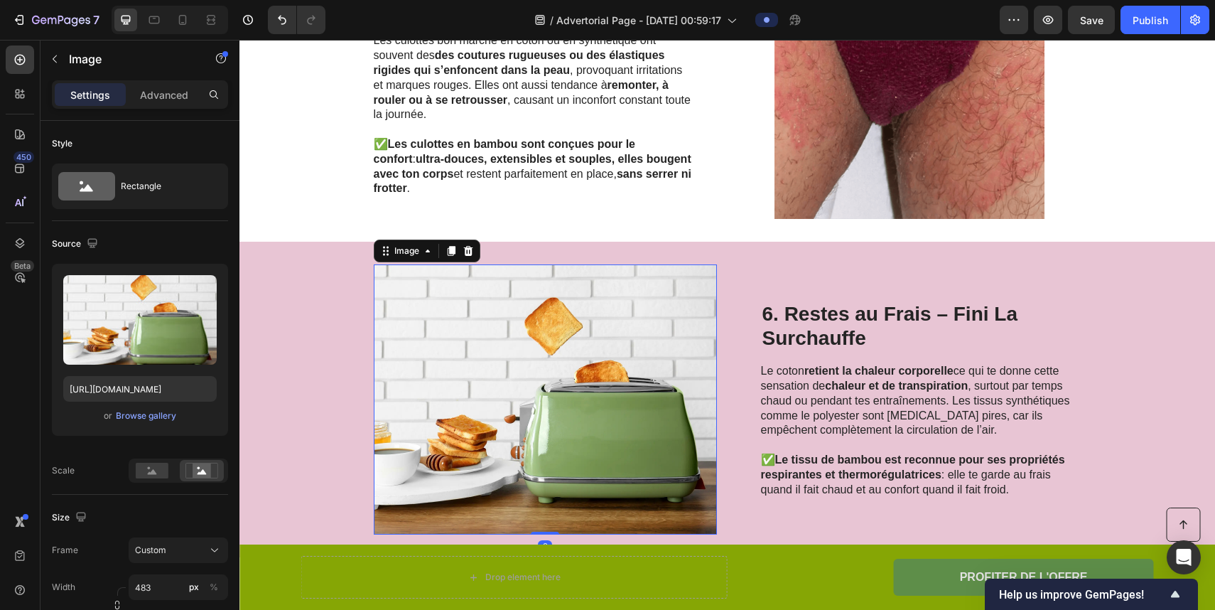
click at [608, 392] on img at bounding box center [545, 399] width 343 height 270
click at [144, 420] on div "Browse gallery" at bounding box center [146, 415] width 60 height 13
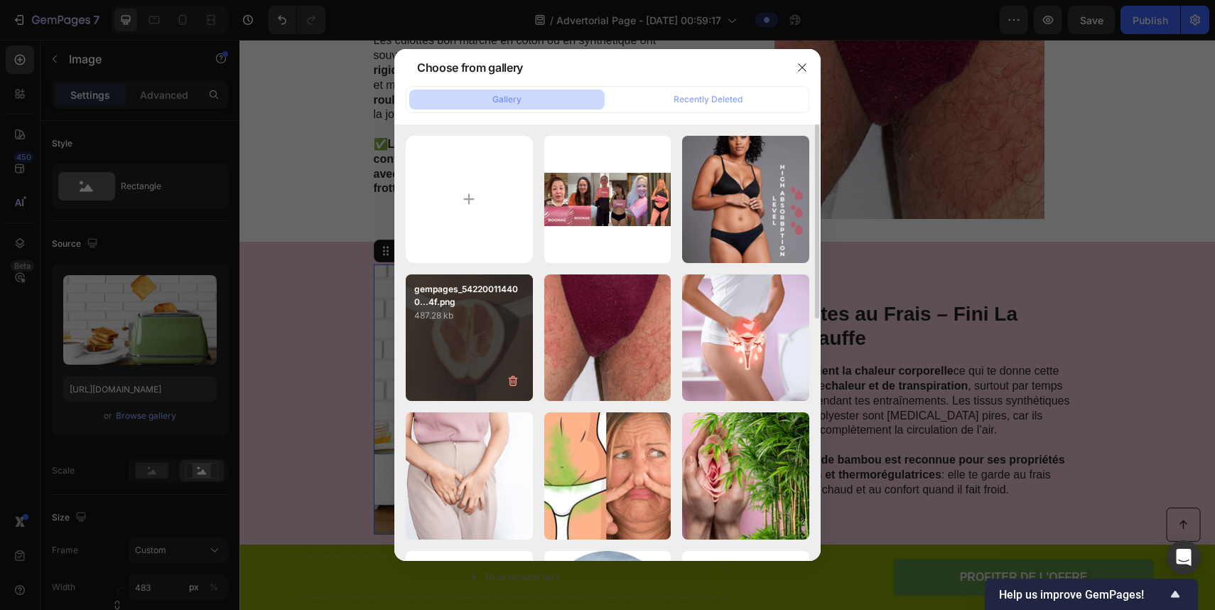
click at [481, 327] on div "gempages_542200114400...4f.png 487.28 kb" at bounding box center [469, 337] width 127 height 127
type input "[URL][DOMAIN_NAME]"
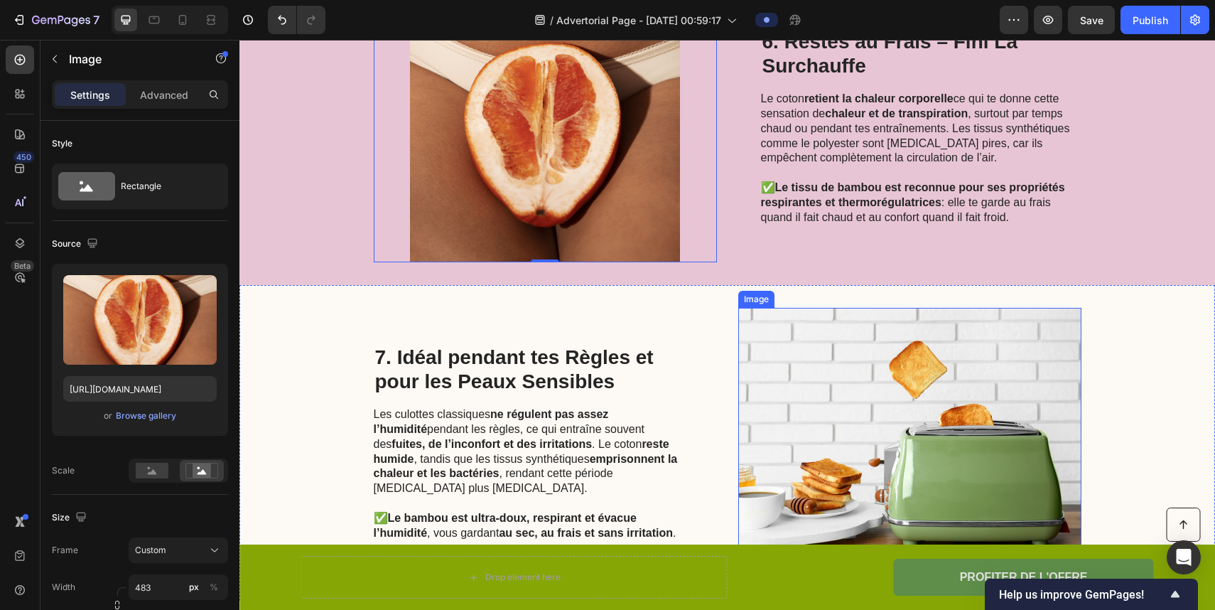
scroll to position [2586, 0]
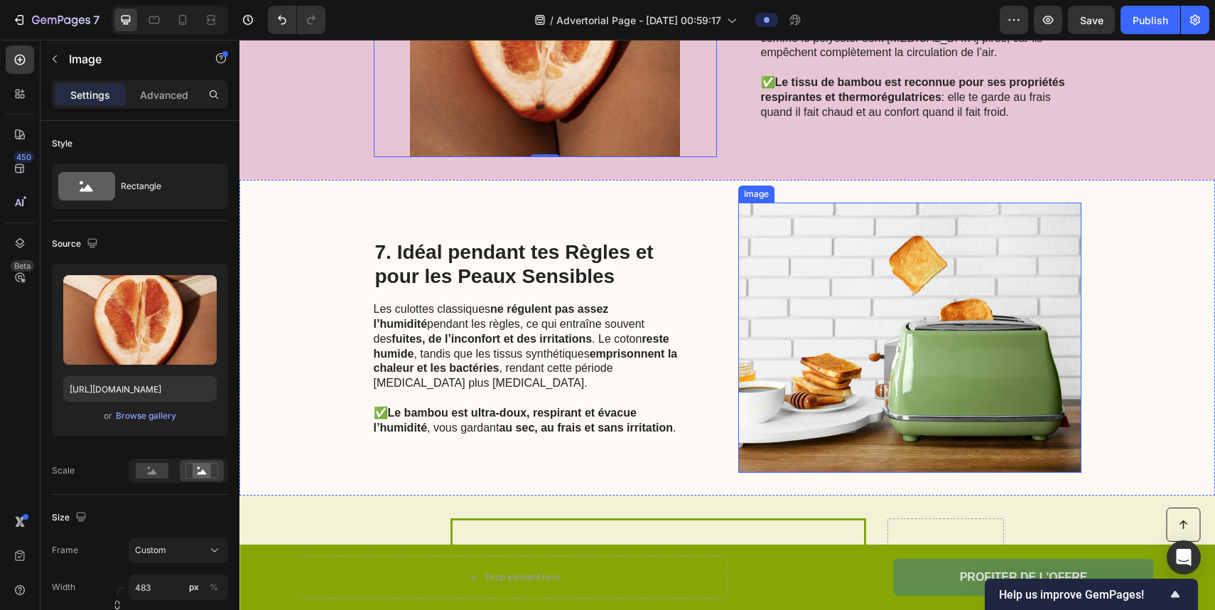
click at [842, 375] on img at bounding box center [909, 338] width 343 height 270
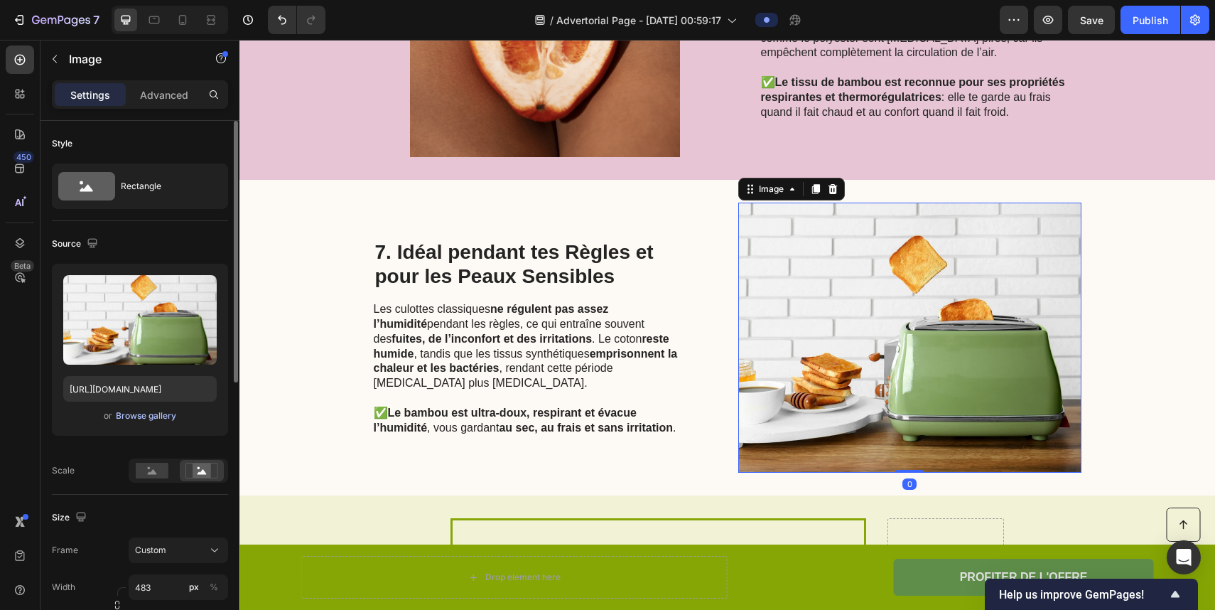
click at [148, 416] on div "Browse gallery" at bounding box center [146, 415] width 60 height 13
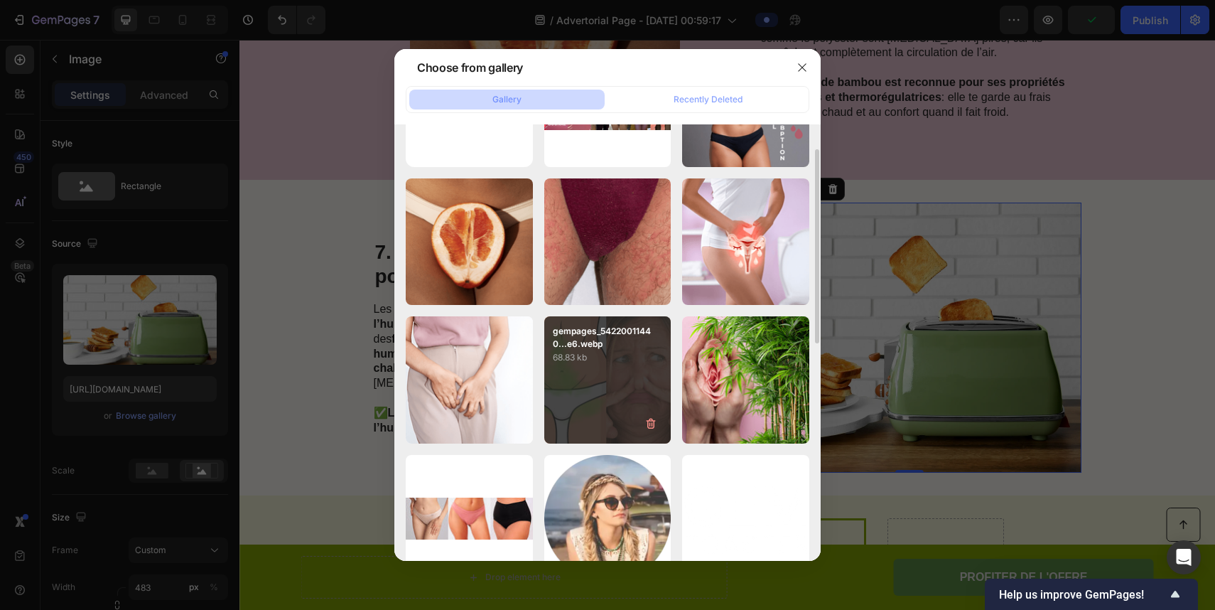
scroll to position [0, 0]
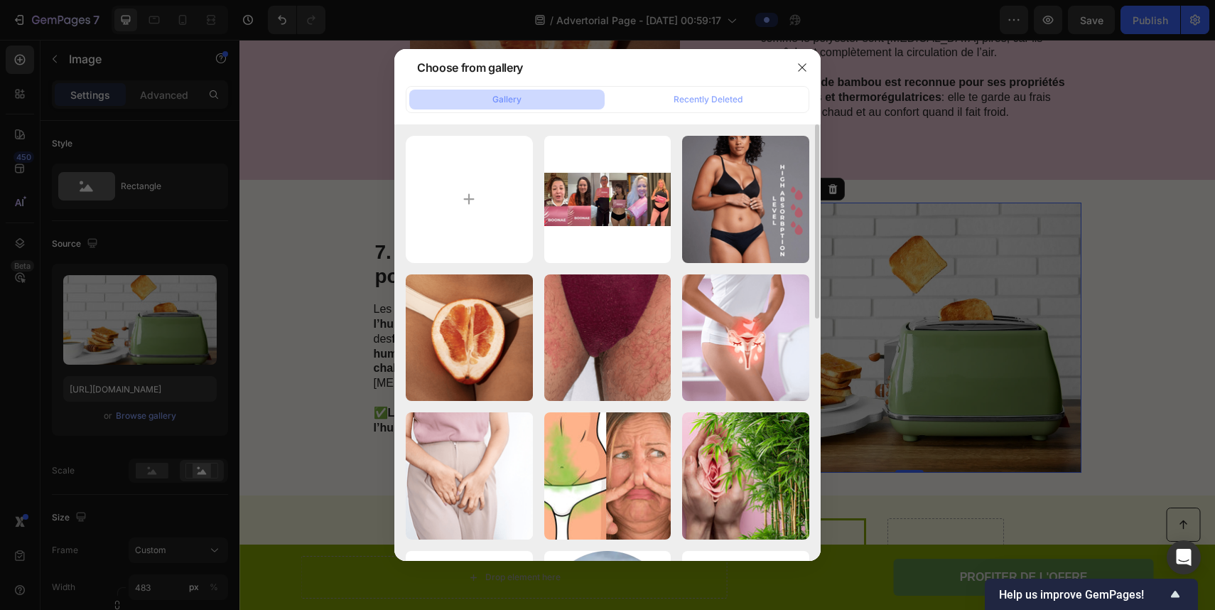
click at [842, 328] on div at bounding box center [607, 305] width 1215 height 610
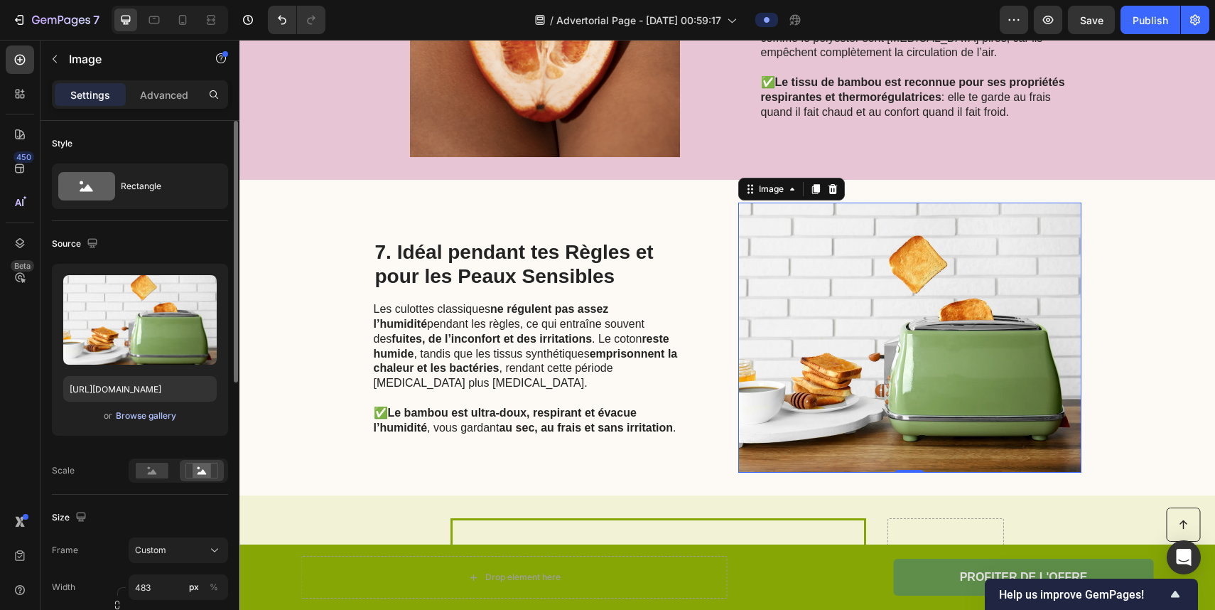
click at [146, 414] on div "Browse gallery" at bounding box center [146, 415] width 60 height 13
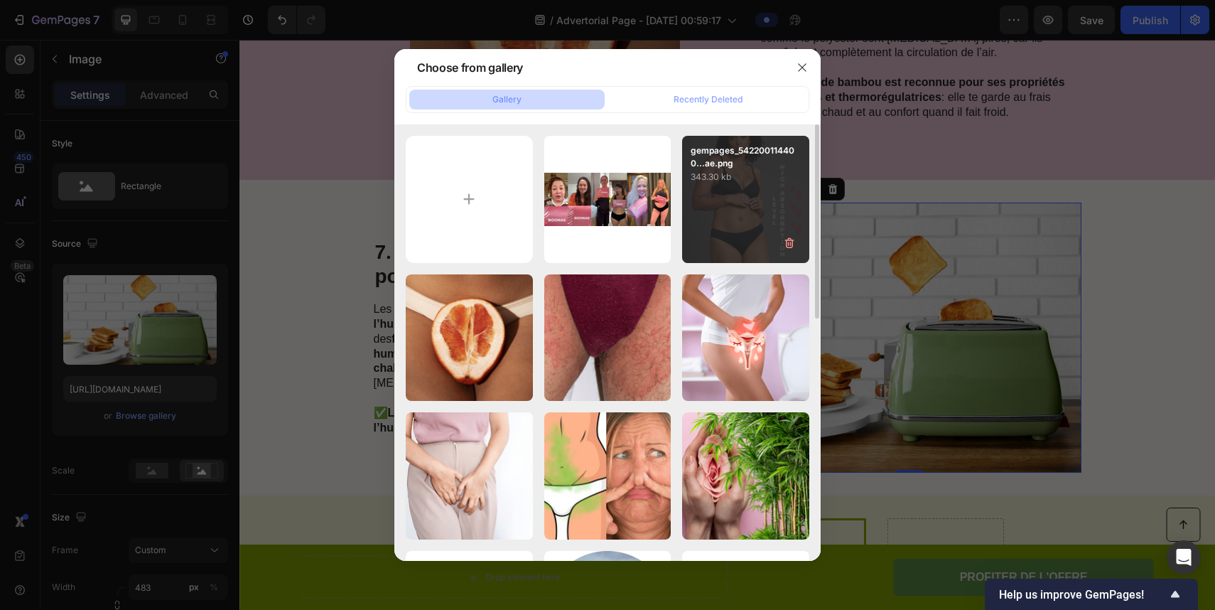
click at [733, 207] on div "gempages_542200114400...ae.png 343.30 kb" at bounding box center [745, 199] width 127 height 127
type input "[URL][DOMAIN_NAME]"
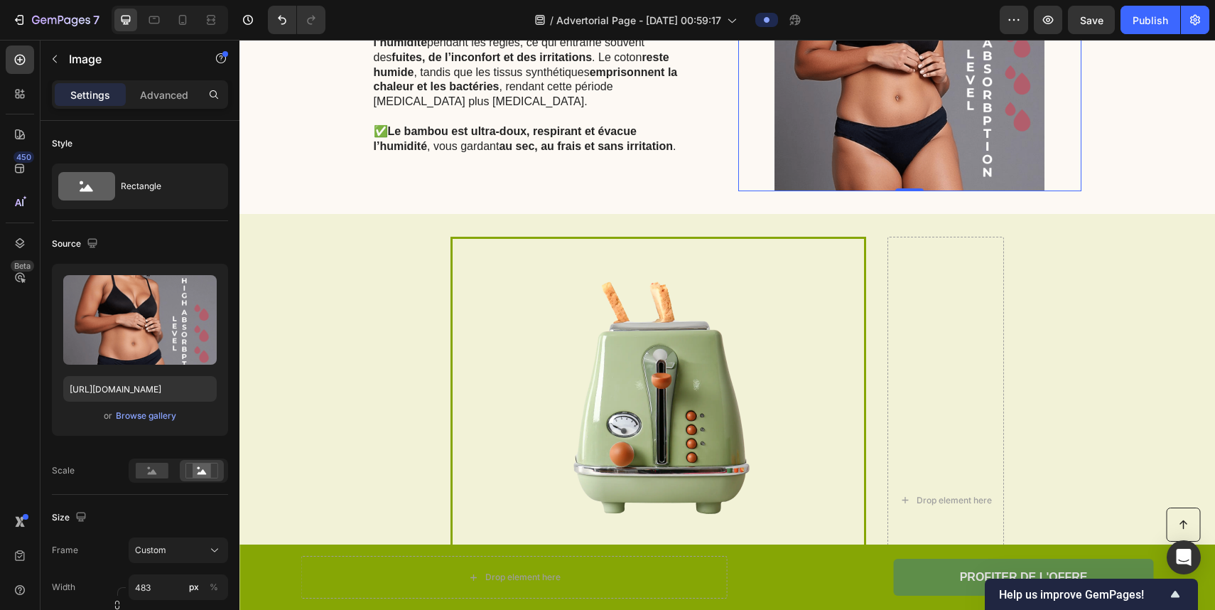
scroll to position [2995, 0]
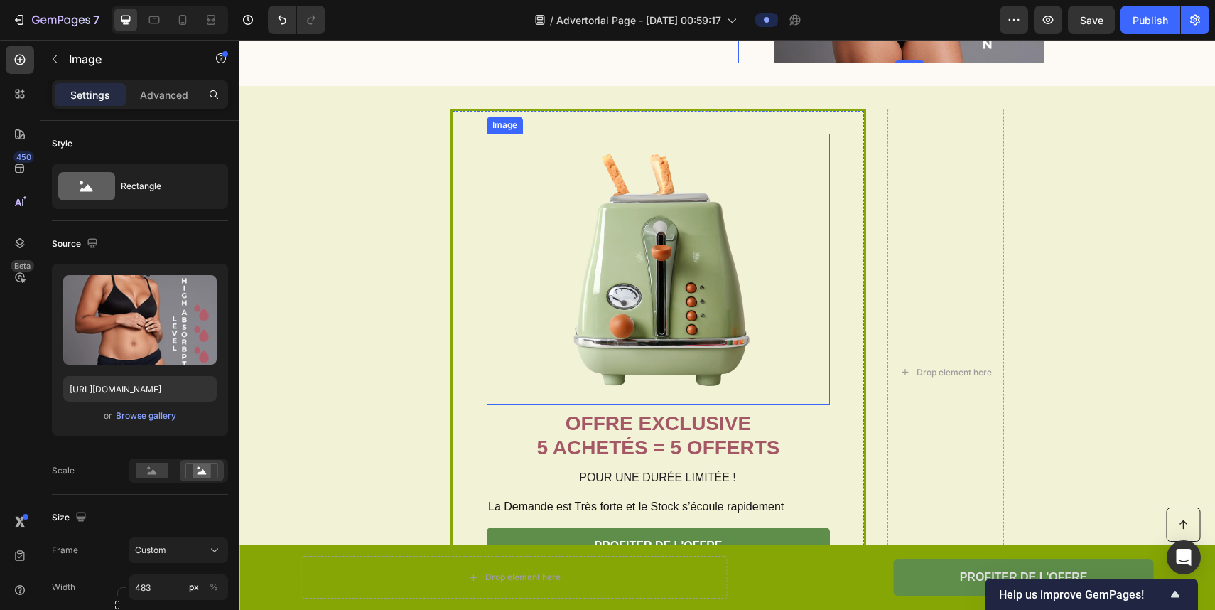
click at [667, 330] on img at bounding box center [658, 269] width 271 height 271
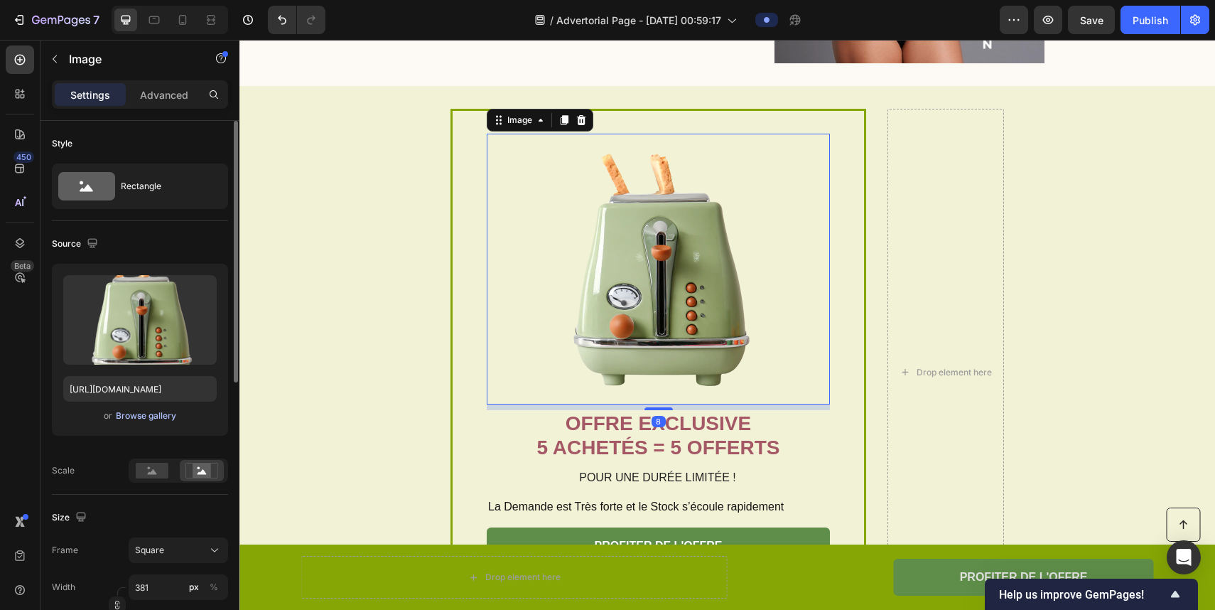
click at [158, 421] on div "Browse gallery" at bounding box center [146, 415] width 60 height 13
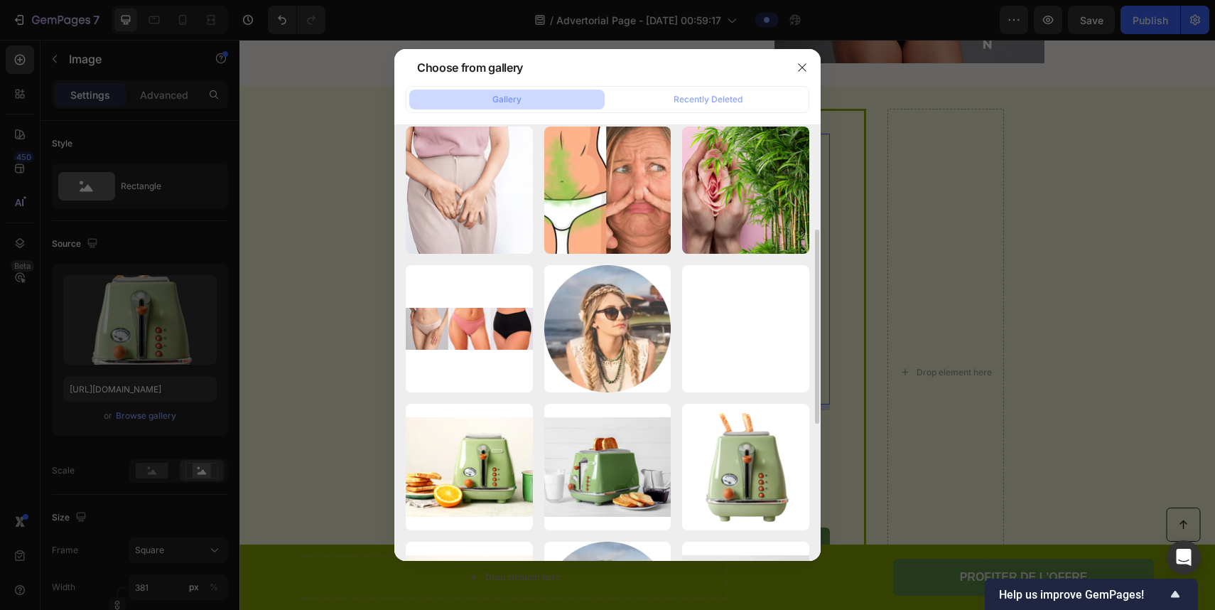
scroll to position [259, 0]
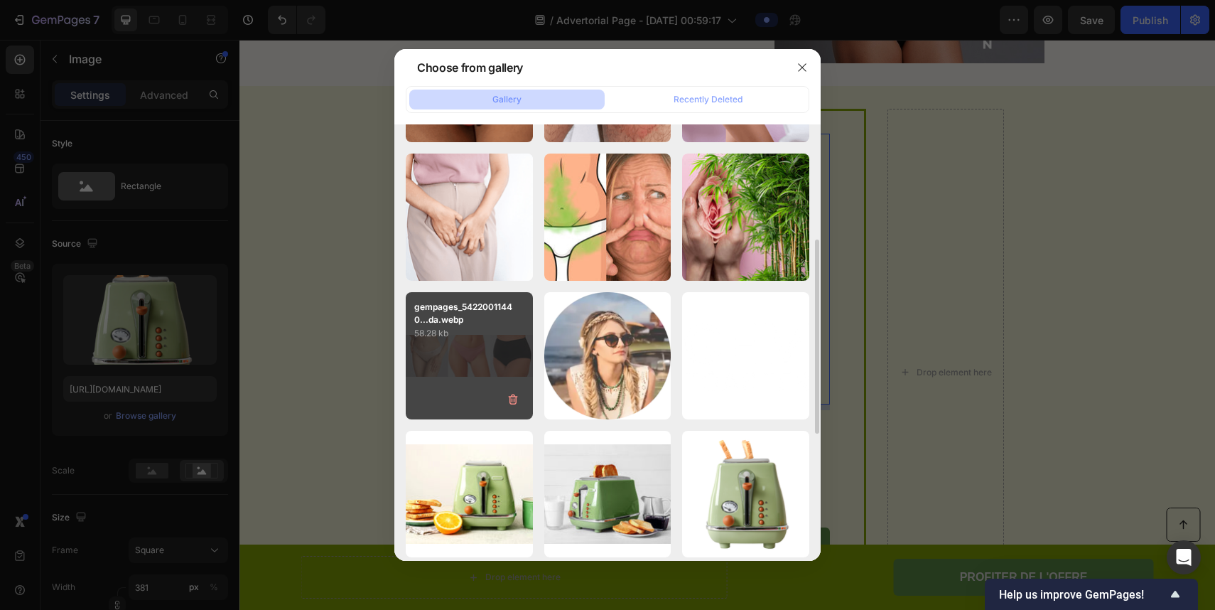
click at [504, 336] on p "58.28 kb" at bounding box center [469, 333] width 110 height 14
type input "[URL][DOMAIN_NAME]"
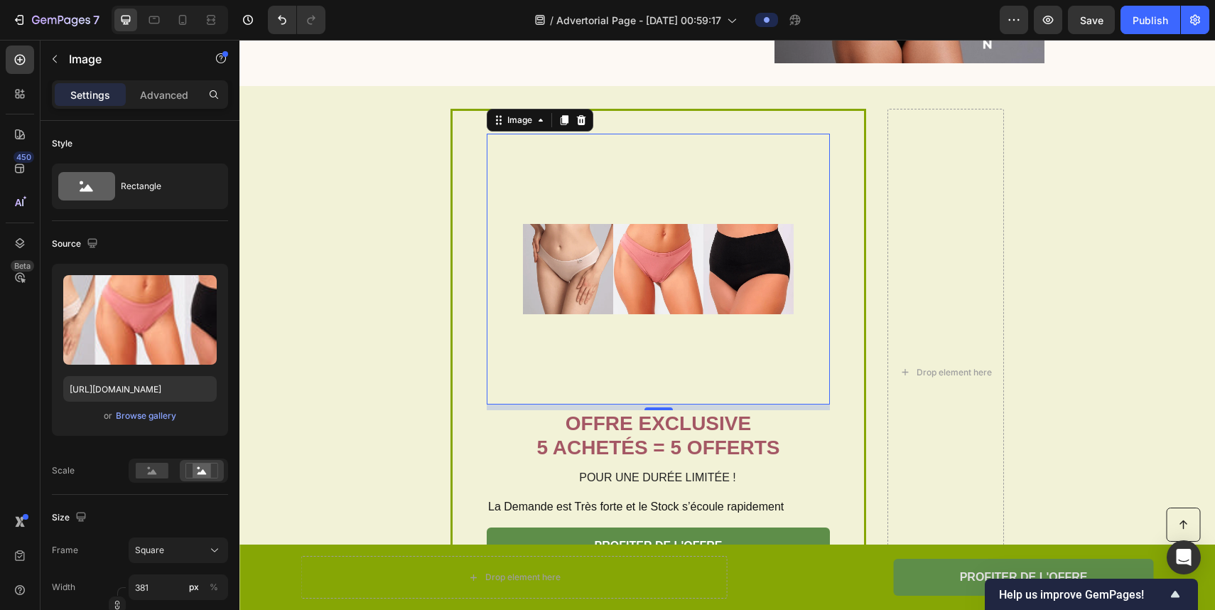
click at [544, 238] on img at bounding box center [658, 269] width 271 height 271
click at [580, 194] on img at bounding box center [658, 269] width 271 height 271
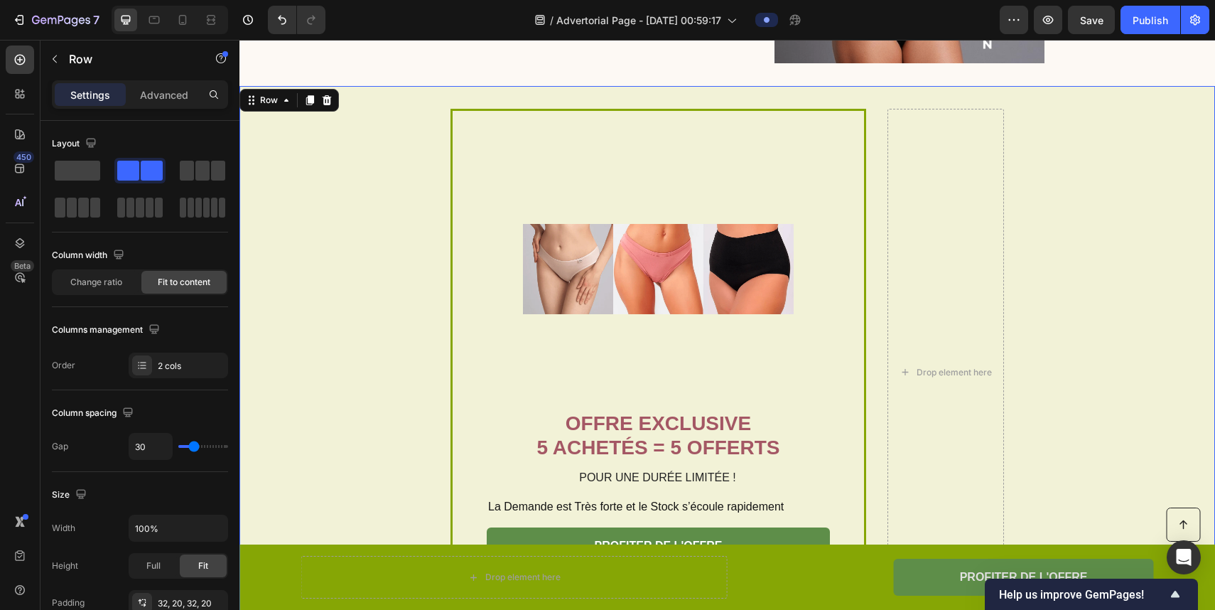
click at [412, 272] on div "Image OFFRE EXCLUSIVE 5 ACHETÉS = 5 OFFERTS Heading POUR UNE DURÉE LIMITÉE ! Te…" at bounding box center [728, 372] width 976 height 572
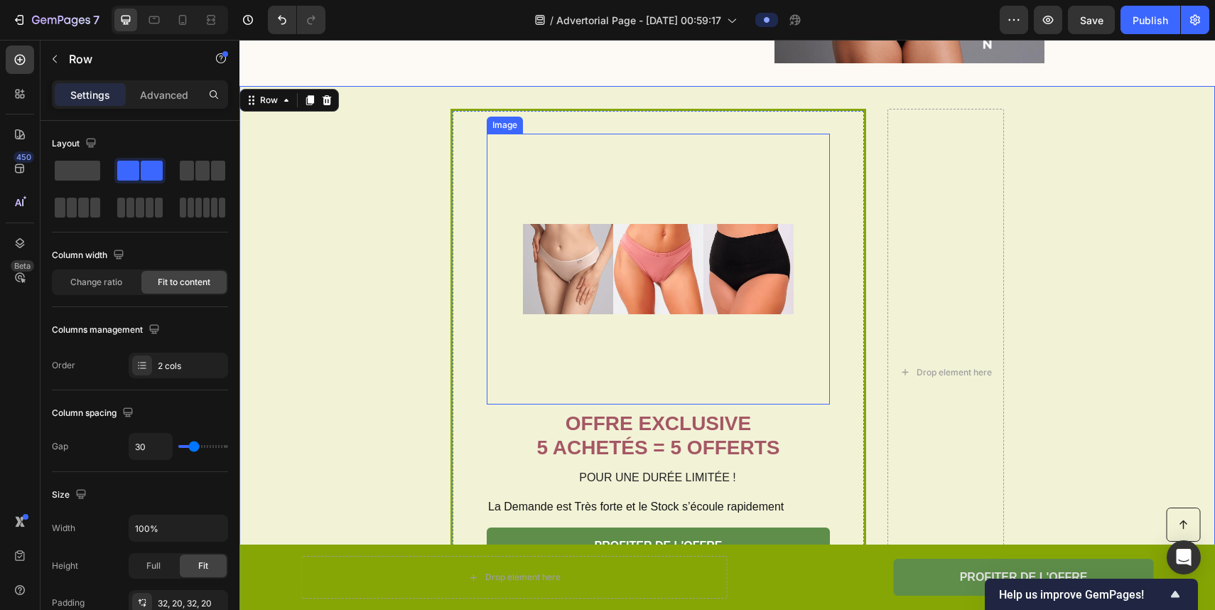
click at [592, 259] on img at bounding box center [658, 269] width 271 height 271
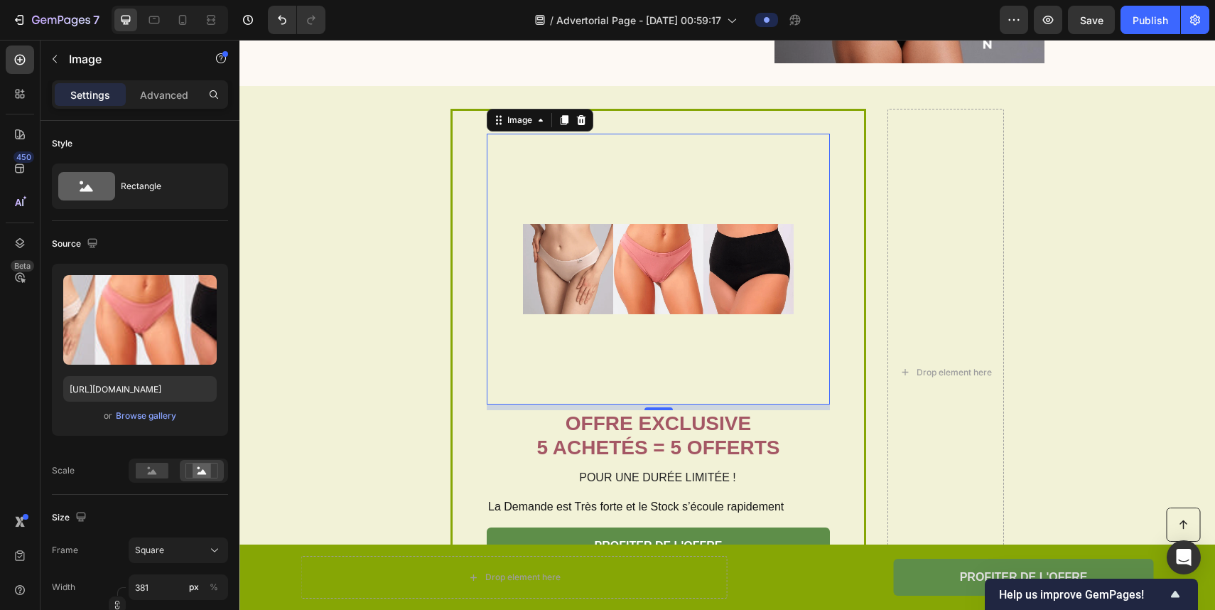
click at [642, 289] on img at bounding box center [658, 269] width 271 height 271
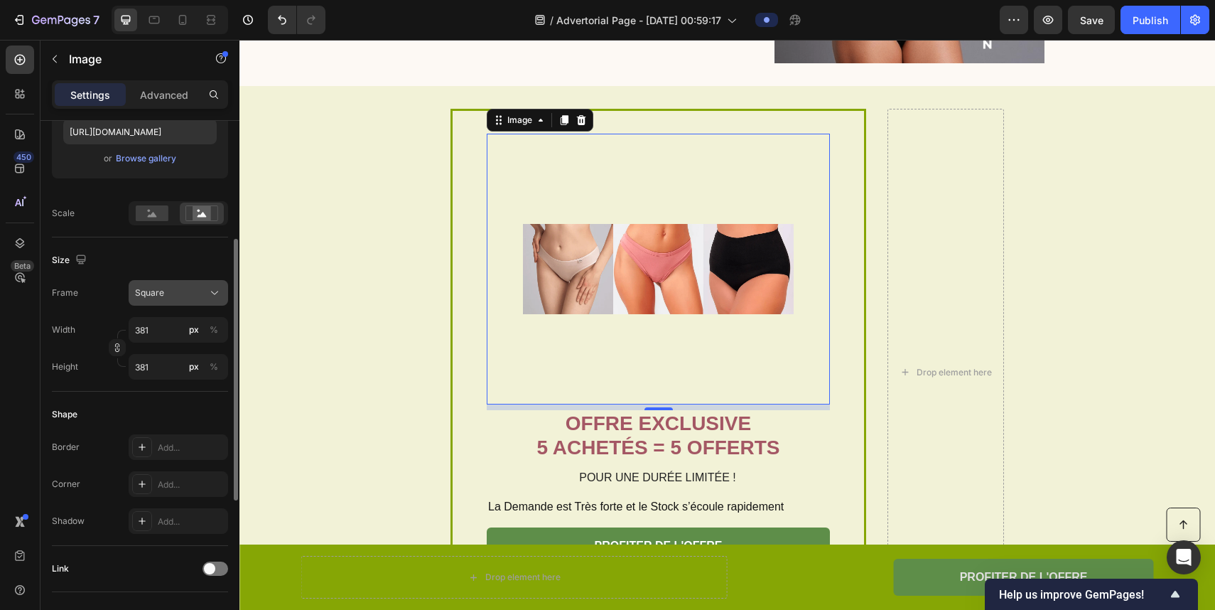
scroll to position [200, 0]
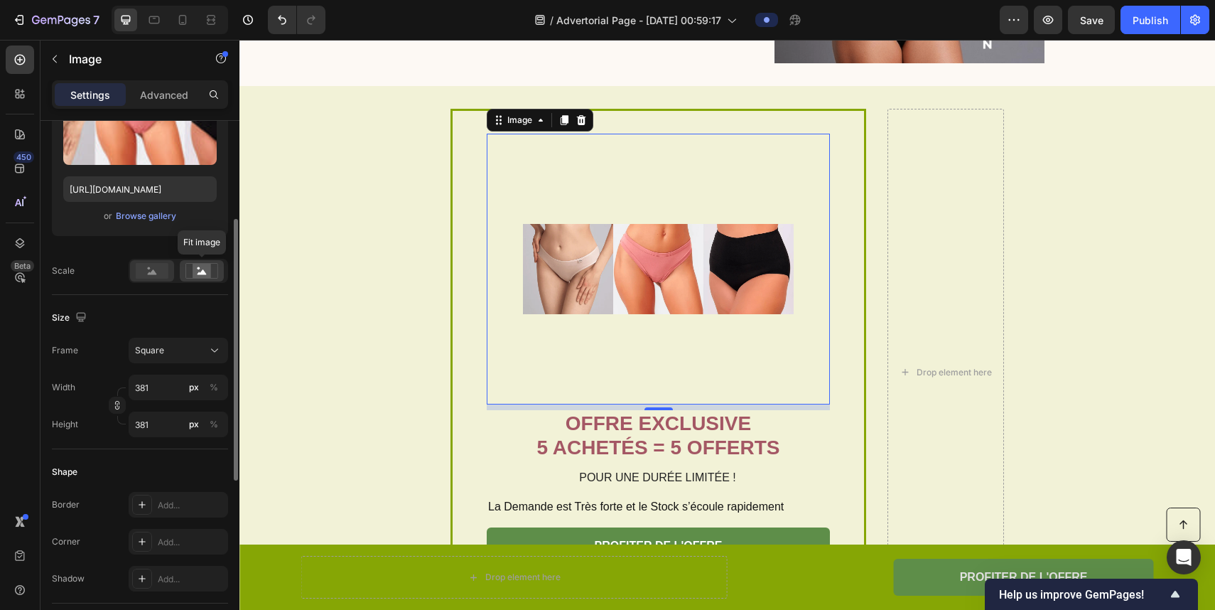
click at [161, 274] on rect at bounding box center [152, 271] width 33 height 16
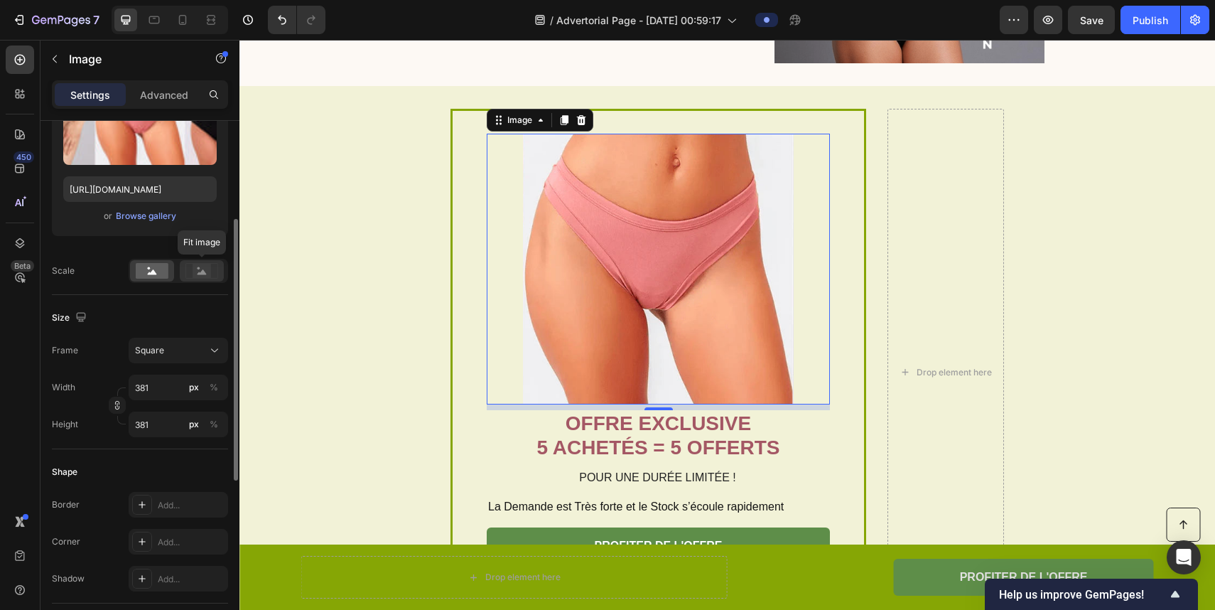
click at [205, 270] on rect at bounding box center [202, 271] width 18 height 14
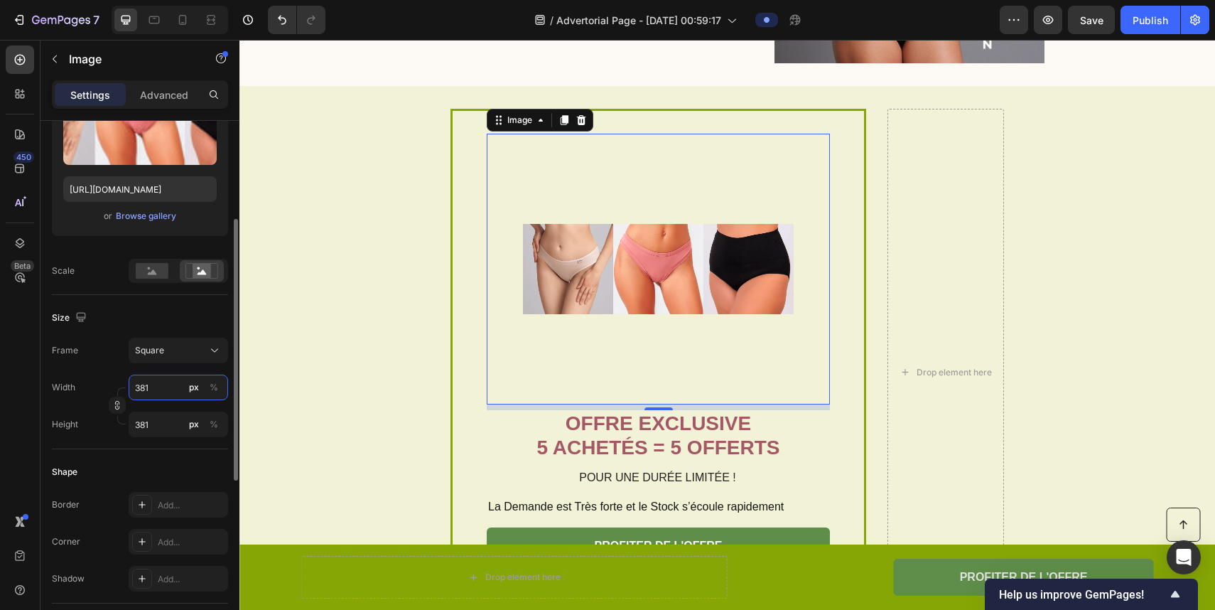
click at [159, 380] on input "381" at bounding box center [179, 388] width 100 height 26
type input "1"
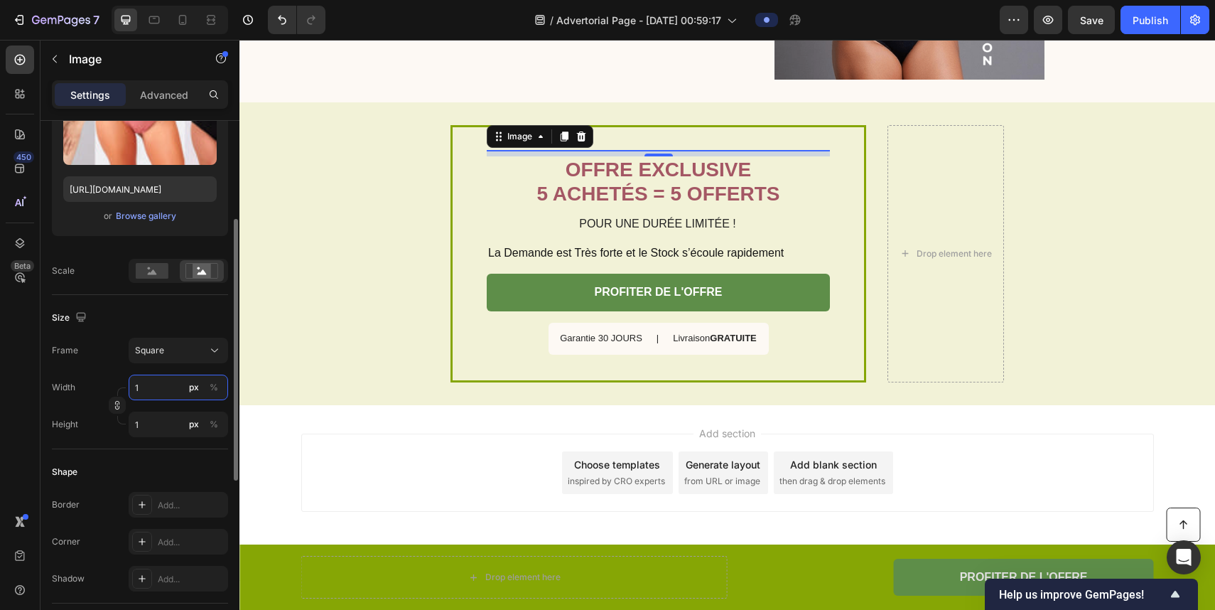
type input "10"
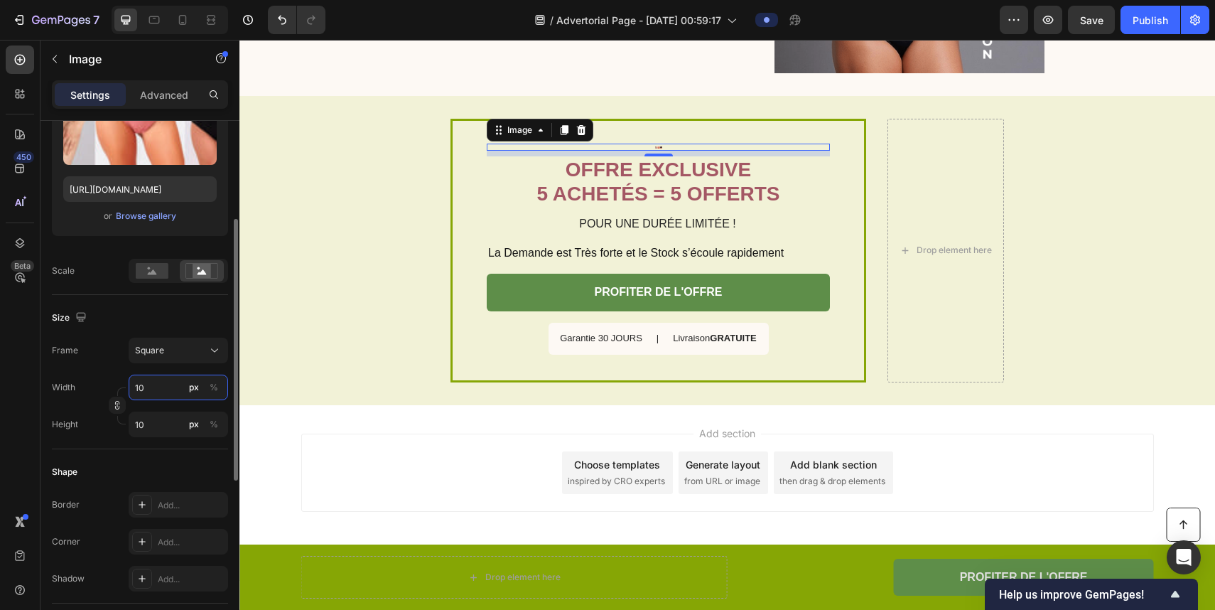
type input "100"
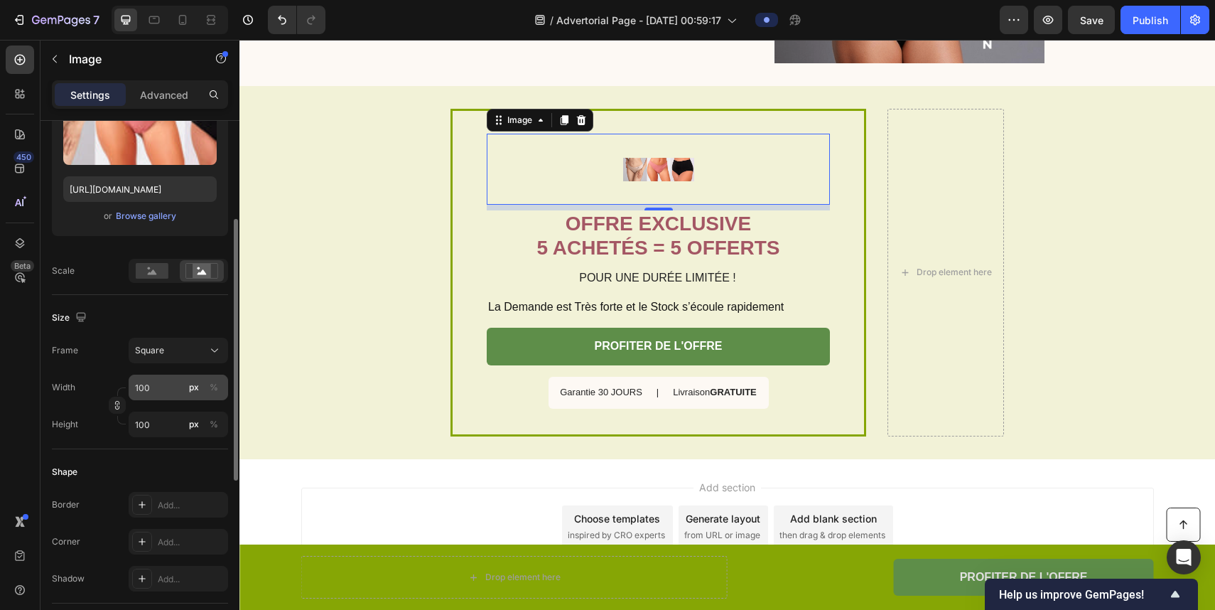
click at [199, 389] on button "px" at bounding box center [194, 387] width 17 height 17
click at [182, 389] on input "100" at bounding box center [179, 388] width 100 height 26
type input "1000"
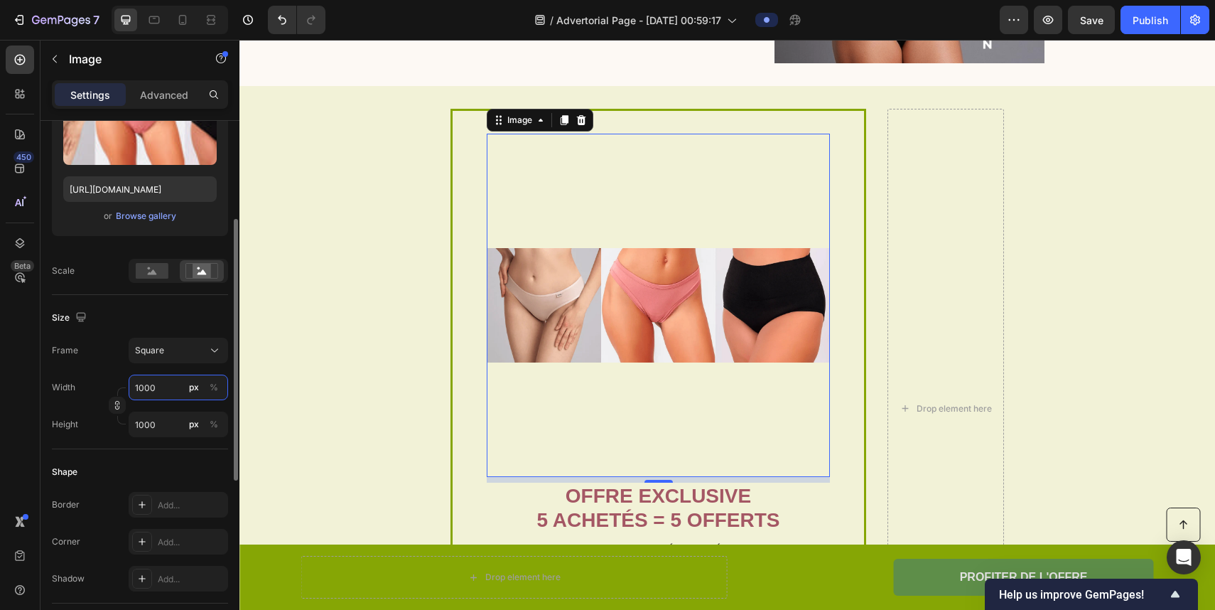
type input "10000"
type input "1000"
type input "10"
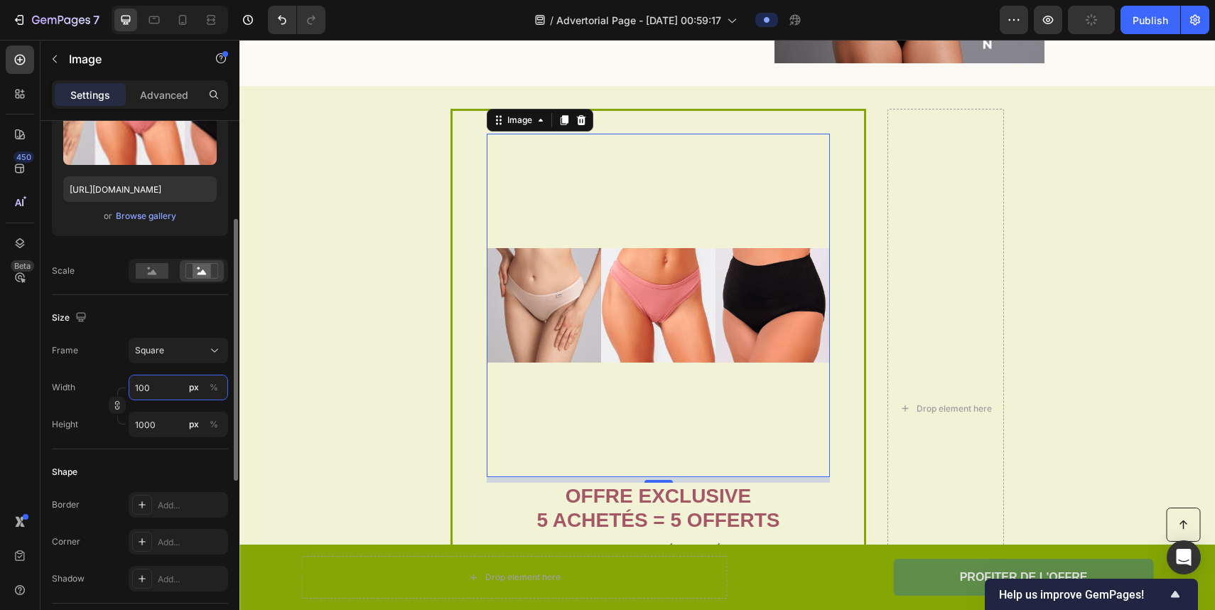
type input "10"
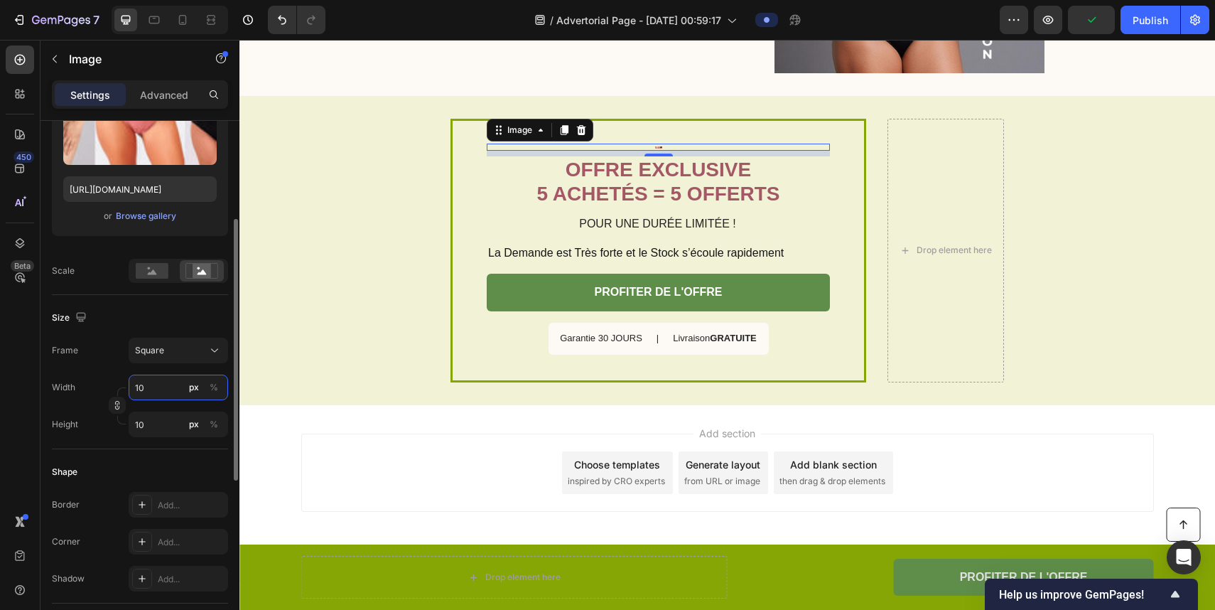
type input "1"
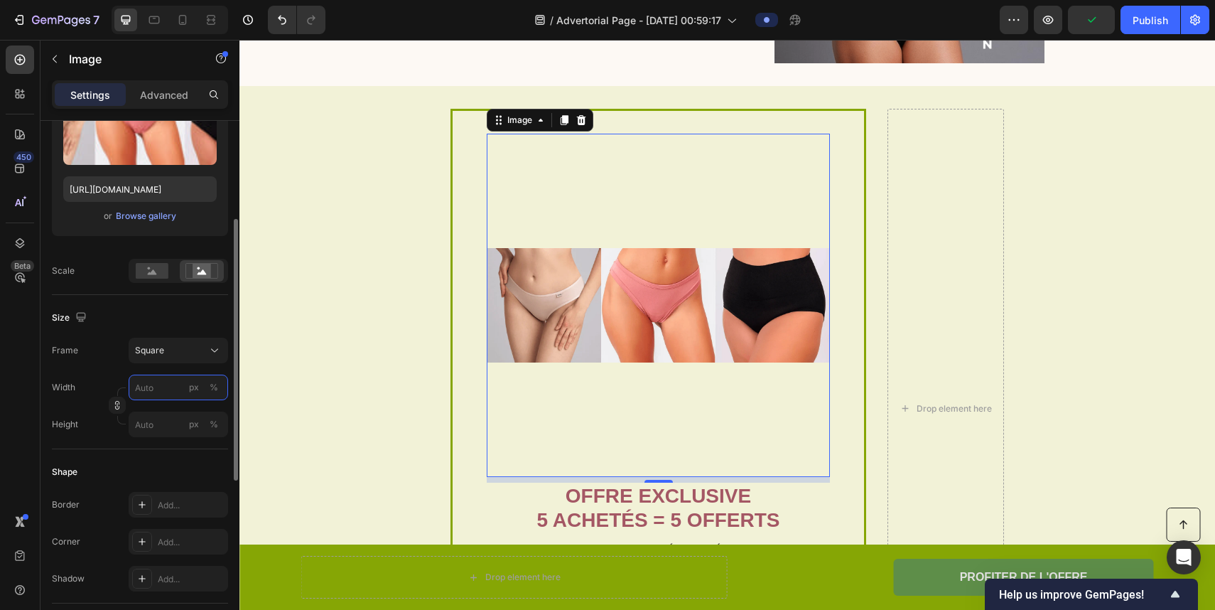
type input "3"
type input "30"
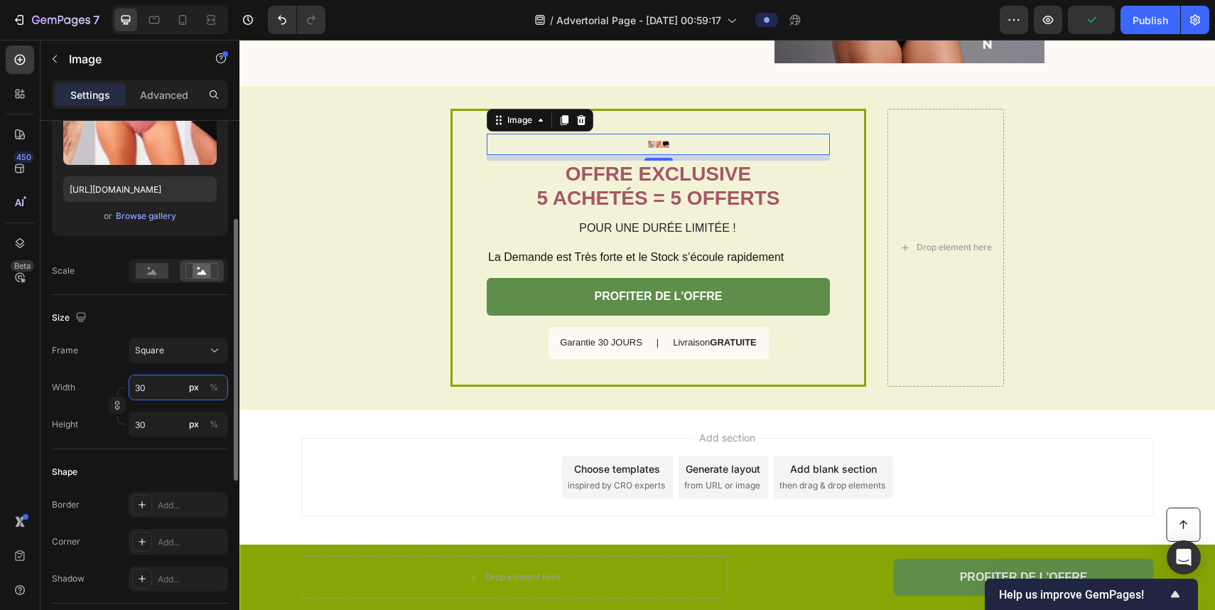
type input "300"
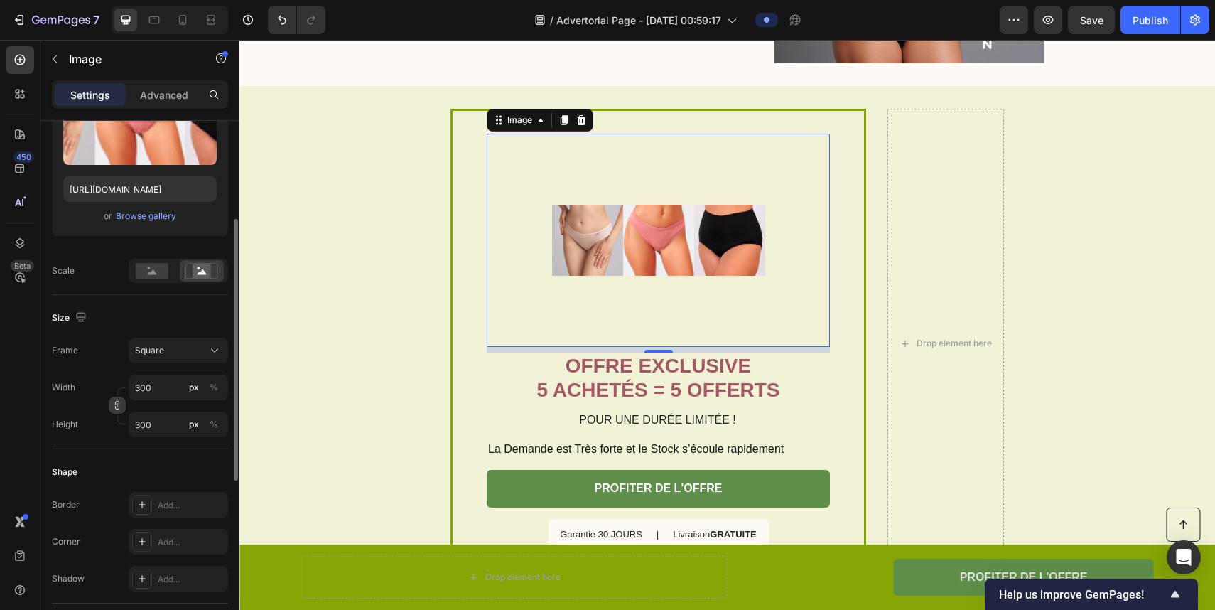
click at [118, 400] on icon "button" at bounding box center [117, 405] width 10 height 10
click at [176, 367] on div "Frame Custom Width 300 px % Height 300 px %" at bounding box center [140, 388] width 176 height 100
click at [176, 382] on input "300" at bounding box center [179, 388] width 100 height 26
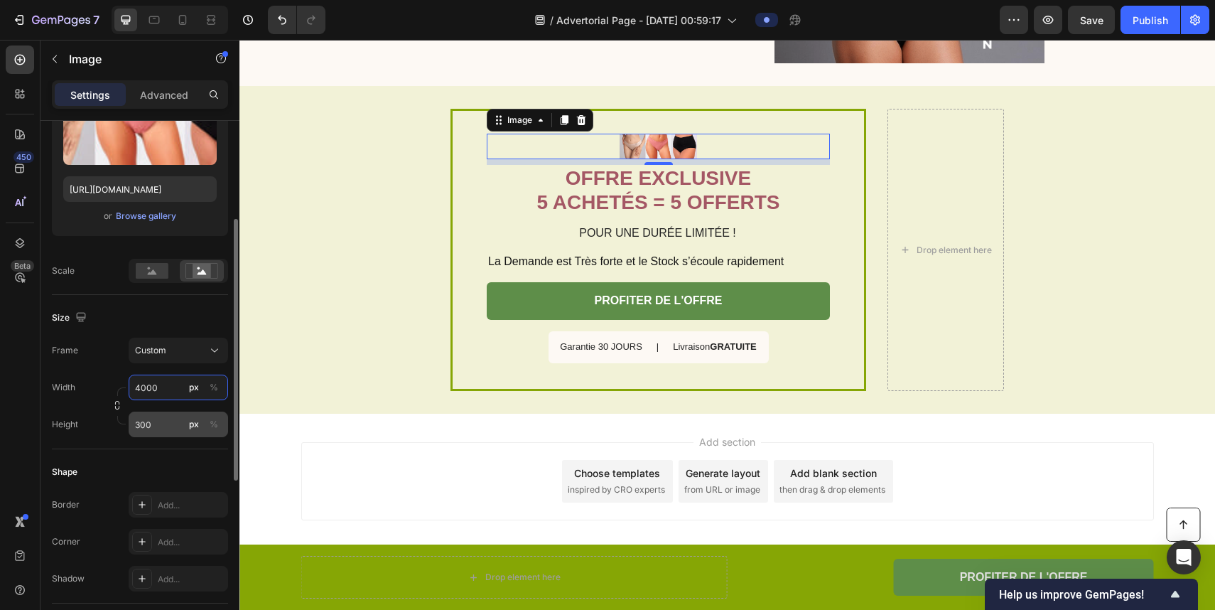
type input "4000"
click at [156, 424] on input "300" at bounding box center [179, 425] width 100 height 26
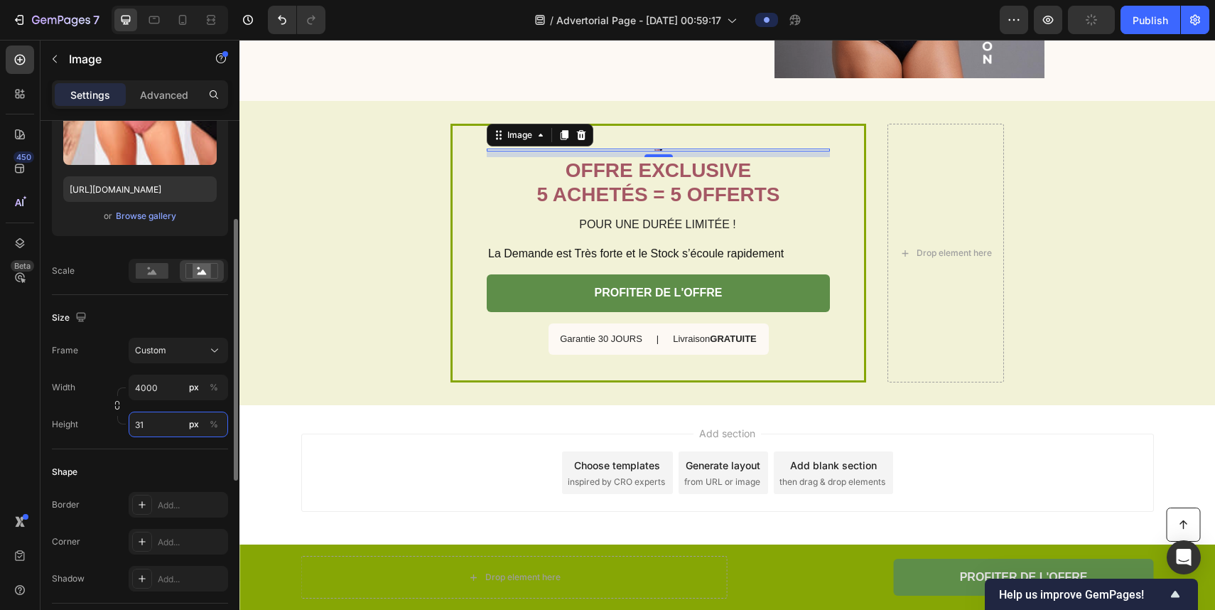
type input "3"
type input "4"
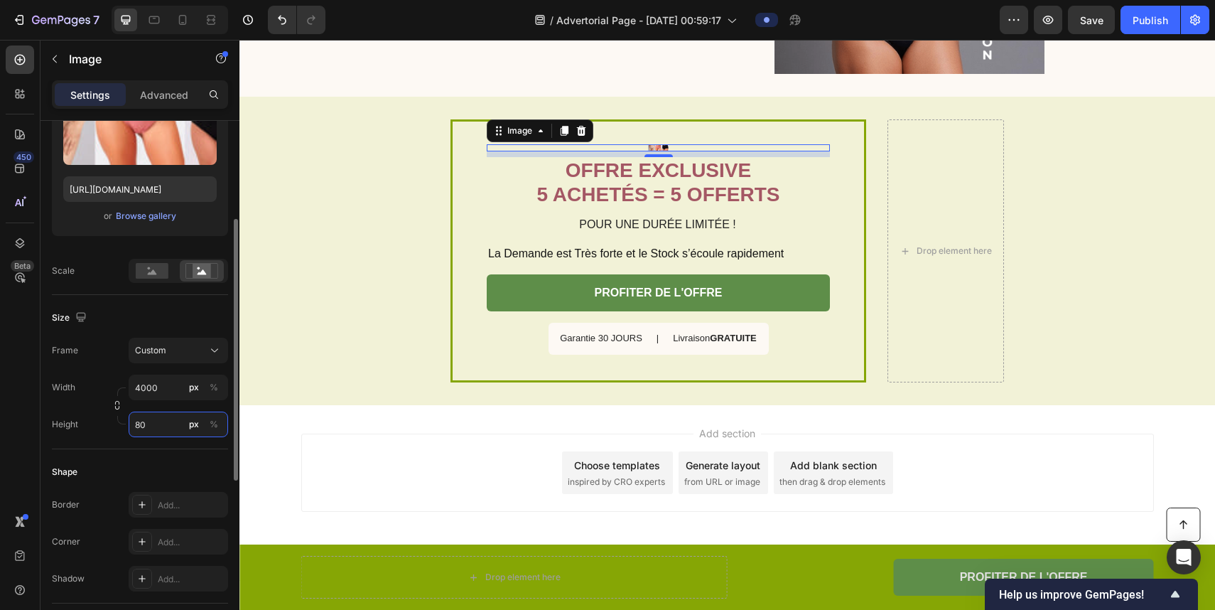
type input "8"
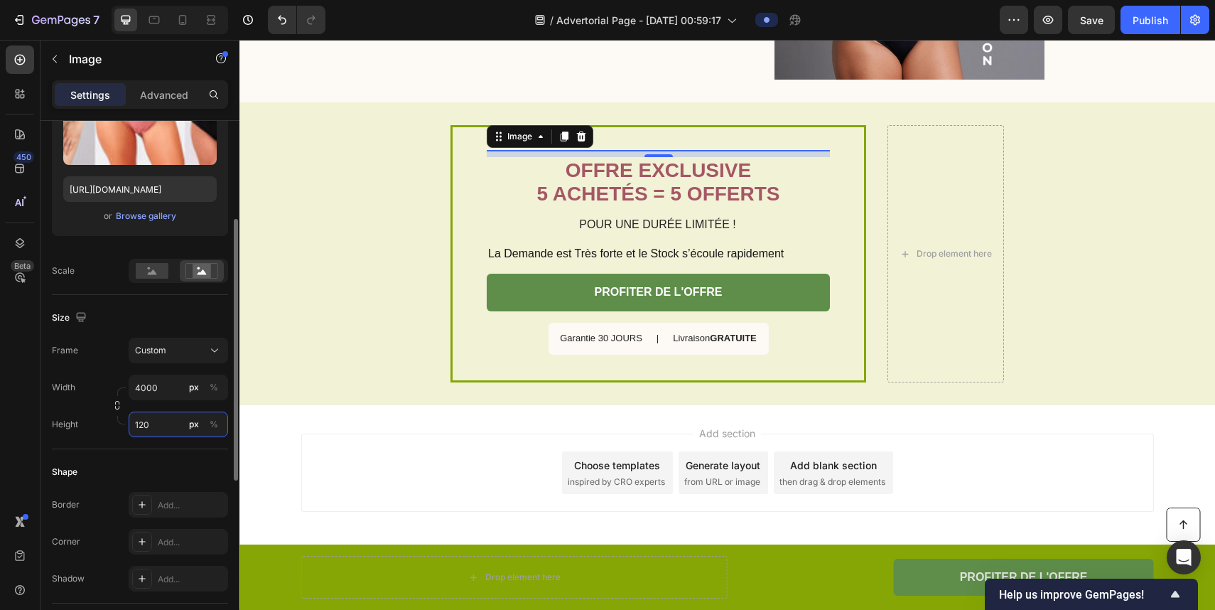
type input "1200"
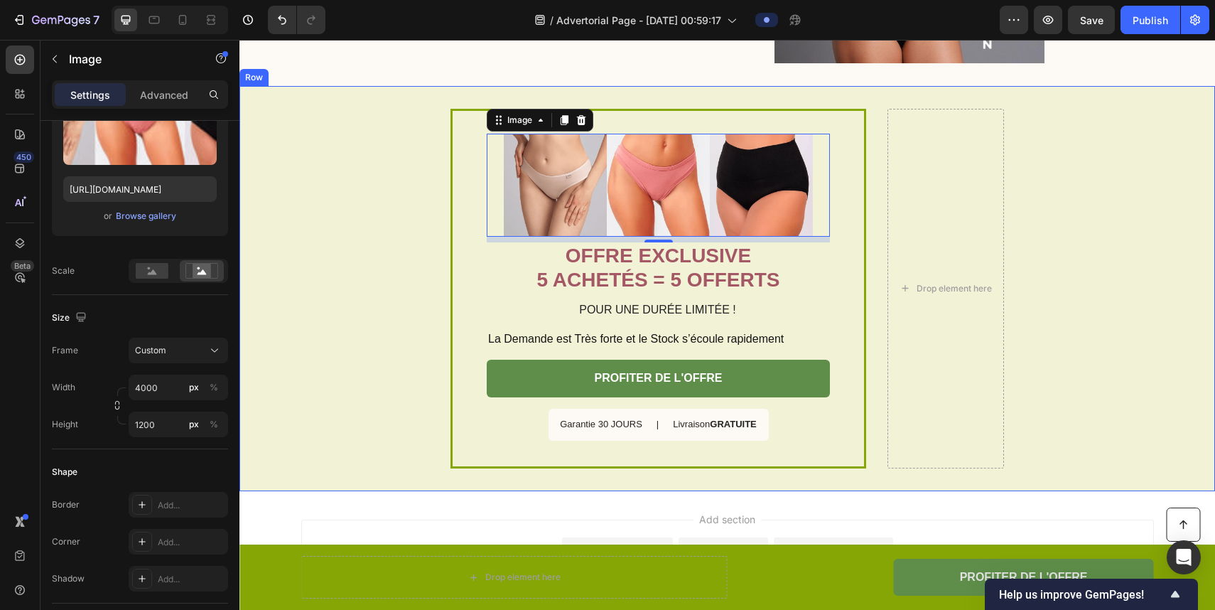
click at [300, 345] on div "Image 8 OFFRE EXCLUSIVE 5 ACHETÉS = 5 OFFERTS Heading POUR UNE DURÉE LIMITÉE ! …" at bounding box center [728, 288] width 976 height 404
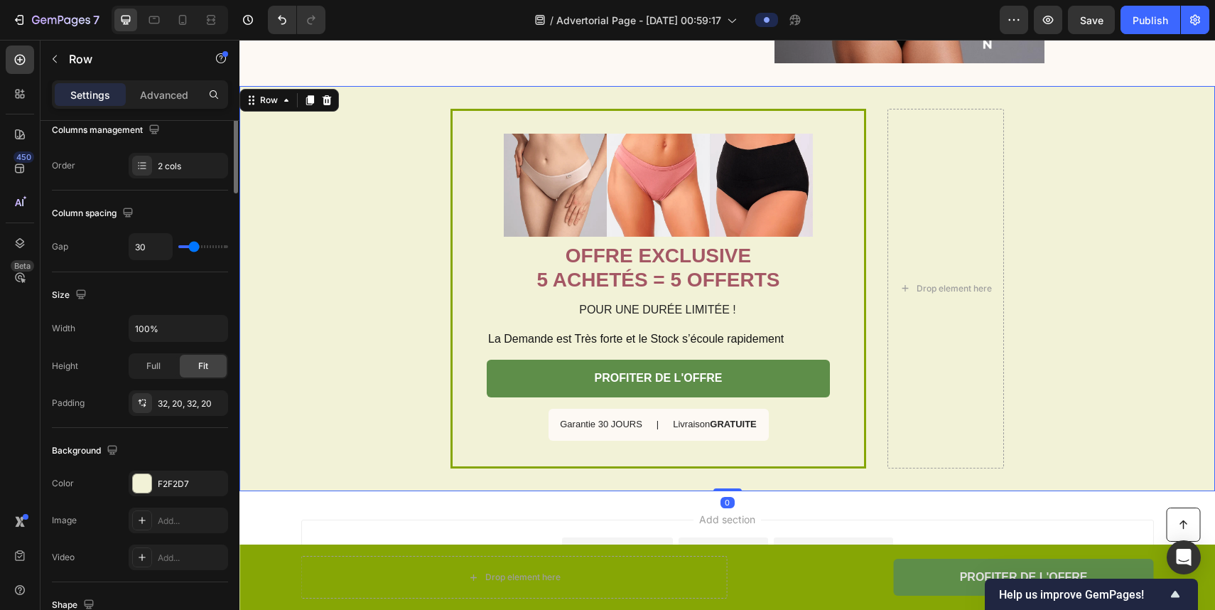
scroll to position [0, 0]
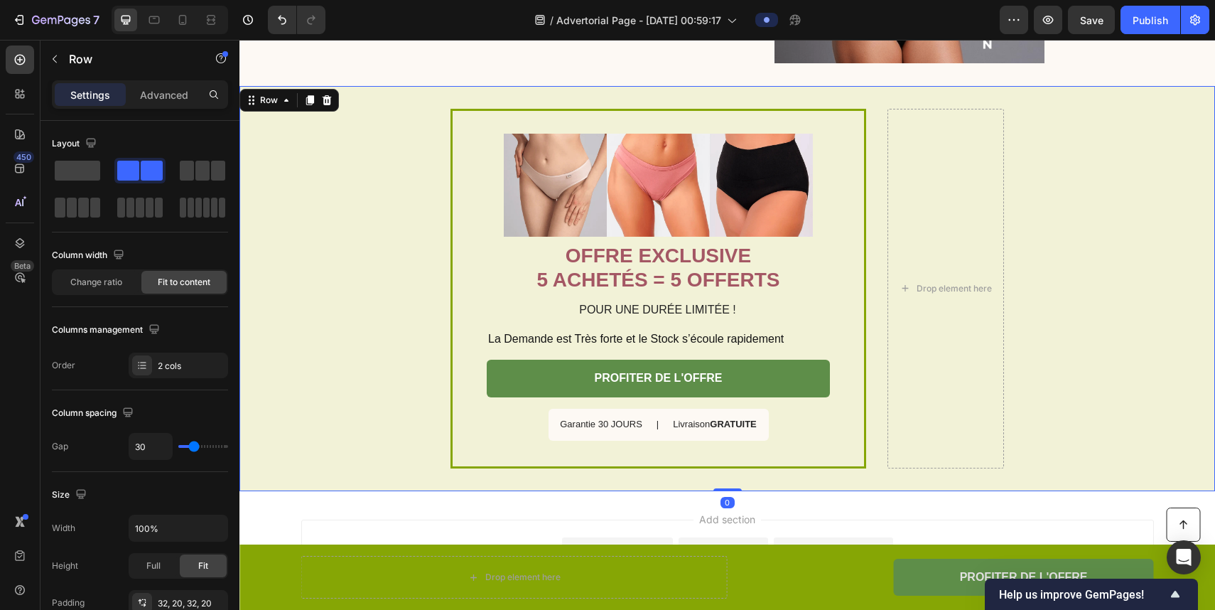
click at [448, 265] on div "Image OFFRE EXCLUSIVE 5 ACHETÉS = 5 OFFERTS Heading POUR UNE DURÉE LIMITÉE ! Te…" at bounding box center [728, 288] width 976 height 404
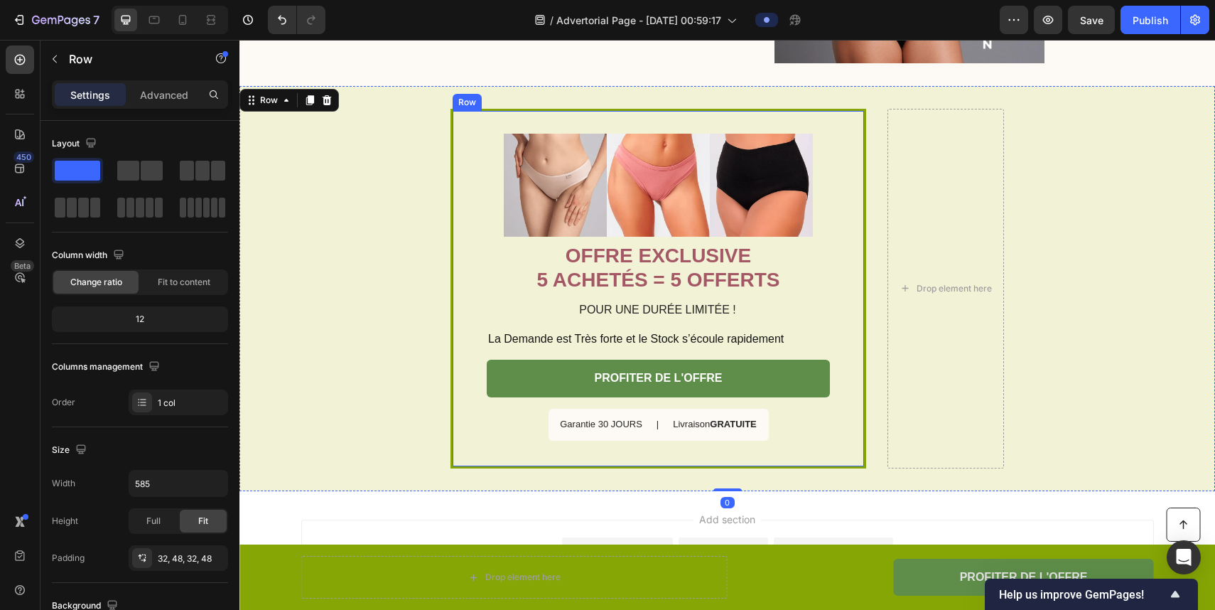
click at [453, 265] on div "Image OFFRE EXCLUSIVE 5 ACHETÉS = 5 OFFERTS Heading POUR UNE DURÉE LIMITÉE ! Te…" at bounding box center [659, 288] width 416 height 359
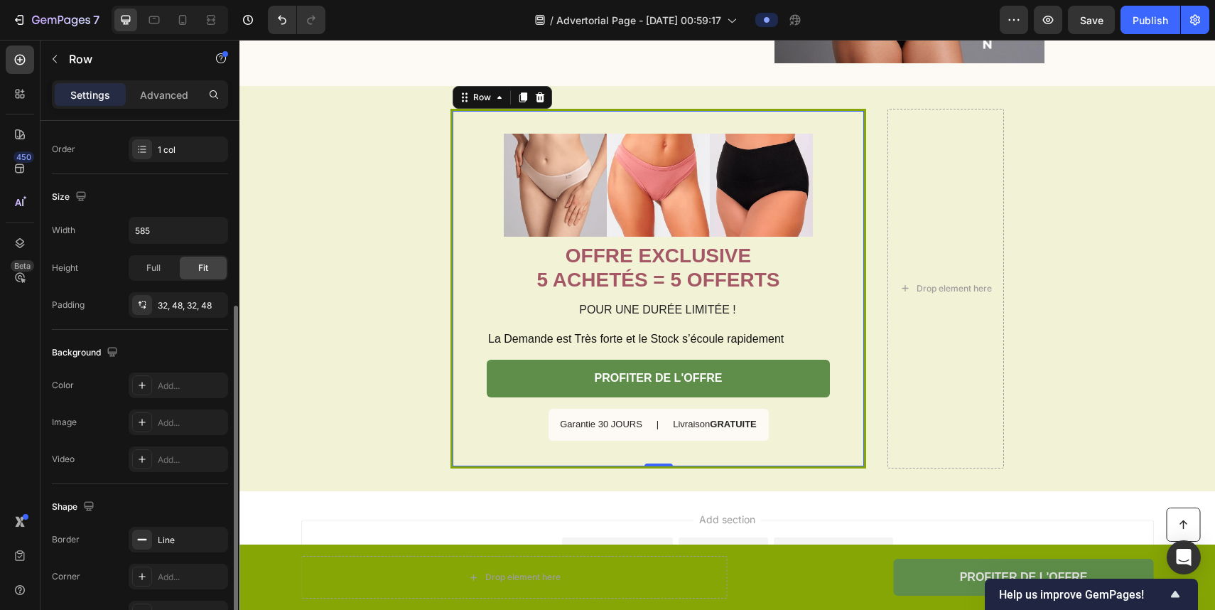
scroll to position [338, 0]
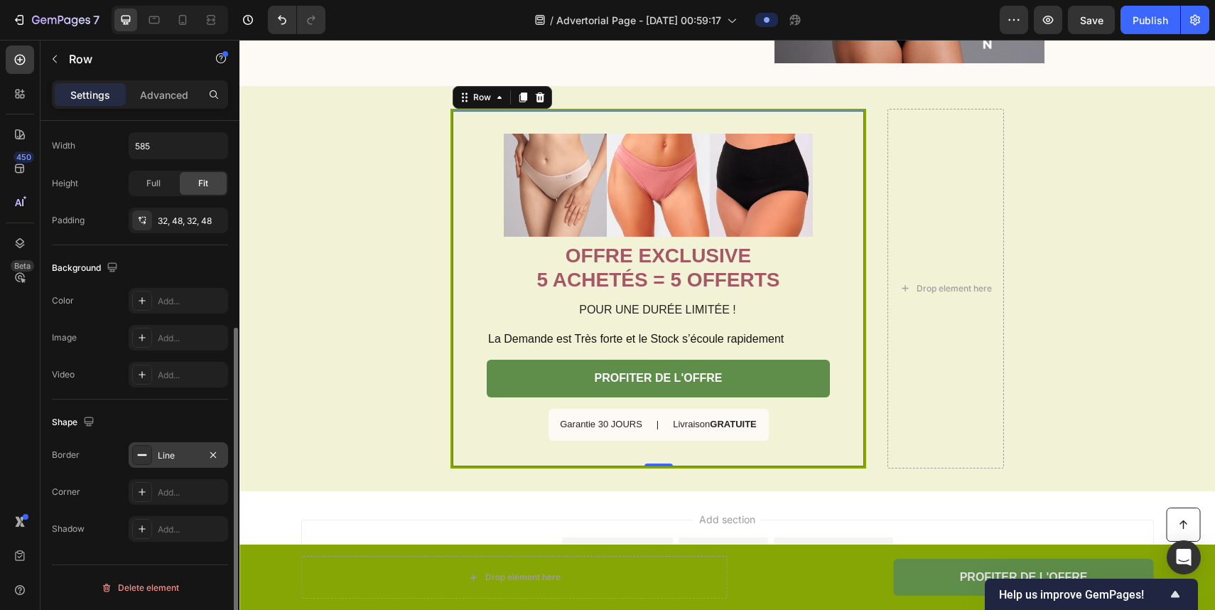
click at [197, 460] on div "Line" at bounding box center [178, 455] width 41 height 13
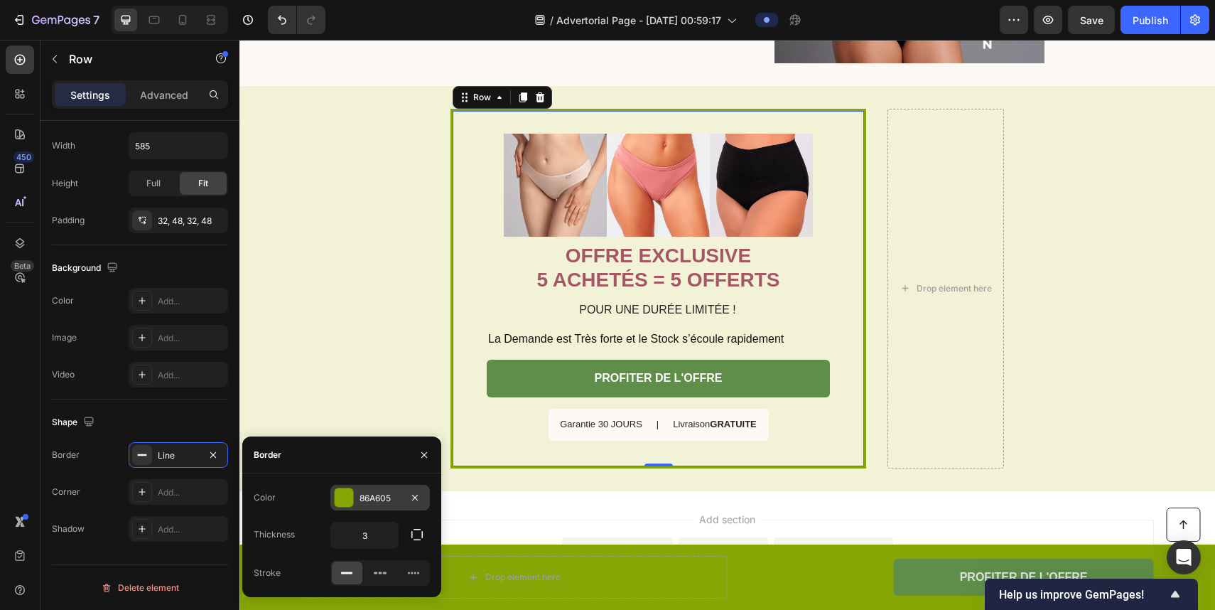
click at [377, 502] on div "86A605" at bounding box center [380, 498] width 41 height 13
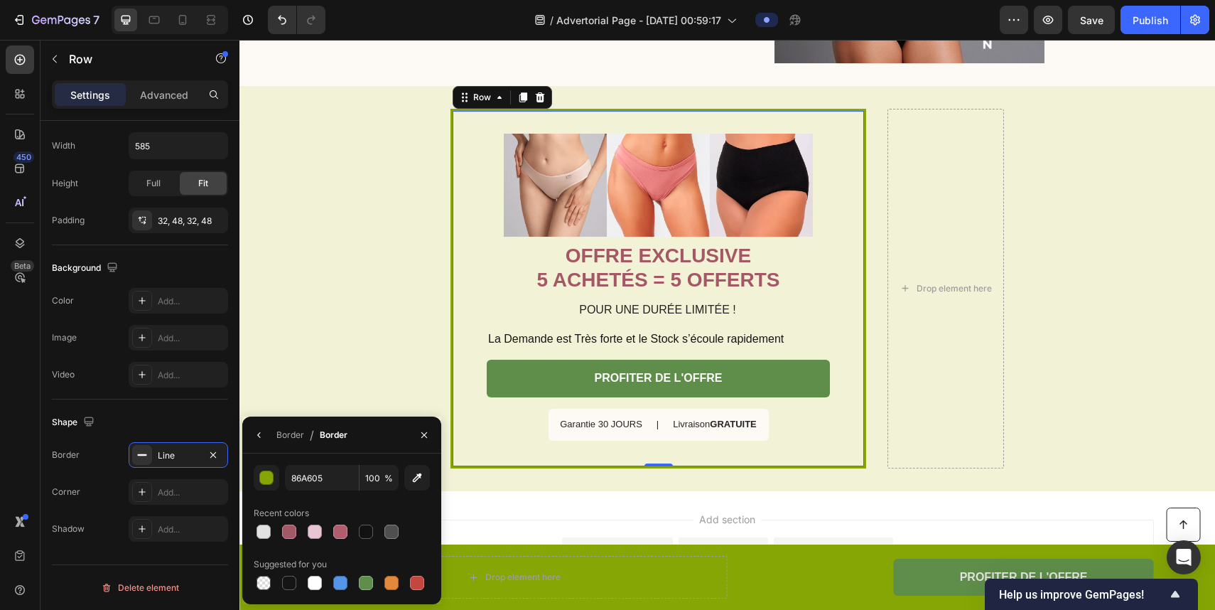
click at [308, 463] on div "86A605 100 % Recent colors Suggested for you" at bounding box center [341, 528] width 199 height 151
click at [296, 533] on div at bounding box center [289, 531] width 17 height 17
type input "A45764"
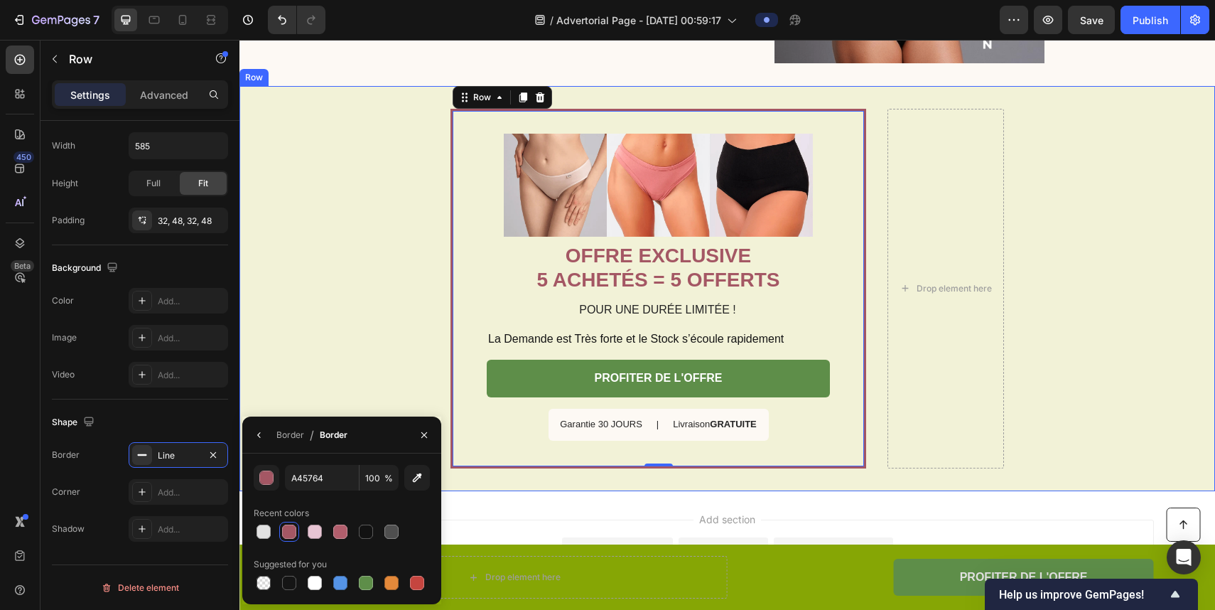
click at [418, 362] on div "Image OFFRE EXCLUSIVE 5 ACHETÉS = 5 OFFERTS Heading POUR UNE DURÉE LIMITÉE ! Te…" at bounding box center [728, 288] width 976 height 404
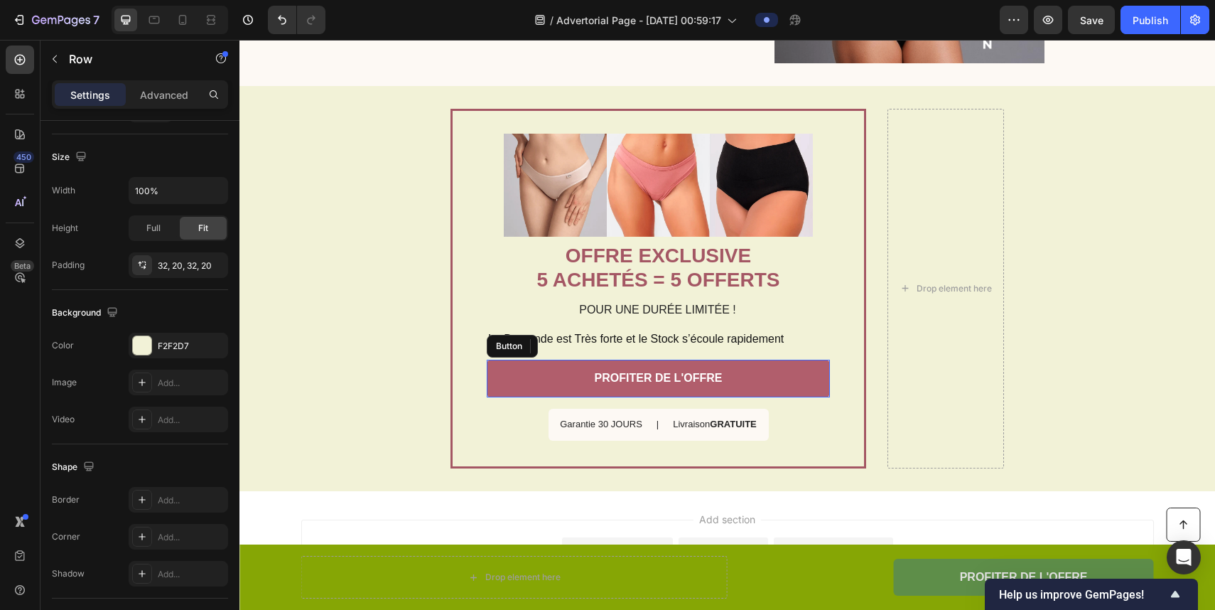
click at [551, 391] on link "PROFITER DE L'OFFRE" at bounding box center [658, 379] width 343 height 38
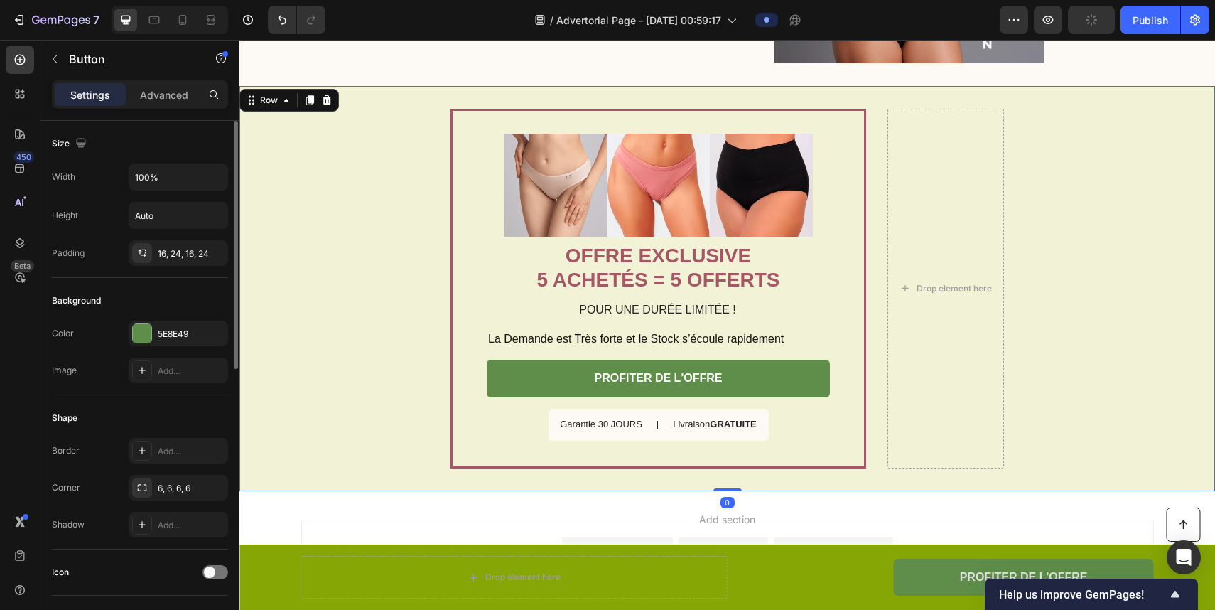
click at [398, 434] on div "Image OFFRE EXCLUSIVE 5 ACHETÉS = 5 OFFERTS Heading POUR UNE DURÉE LIMITÉE ! Te…" at bounding box center [728, 288] width 976 height 404
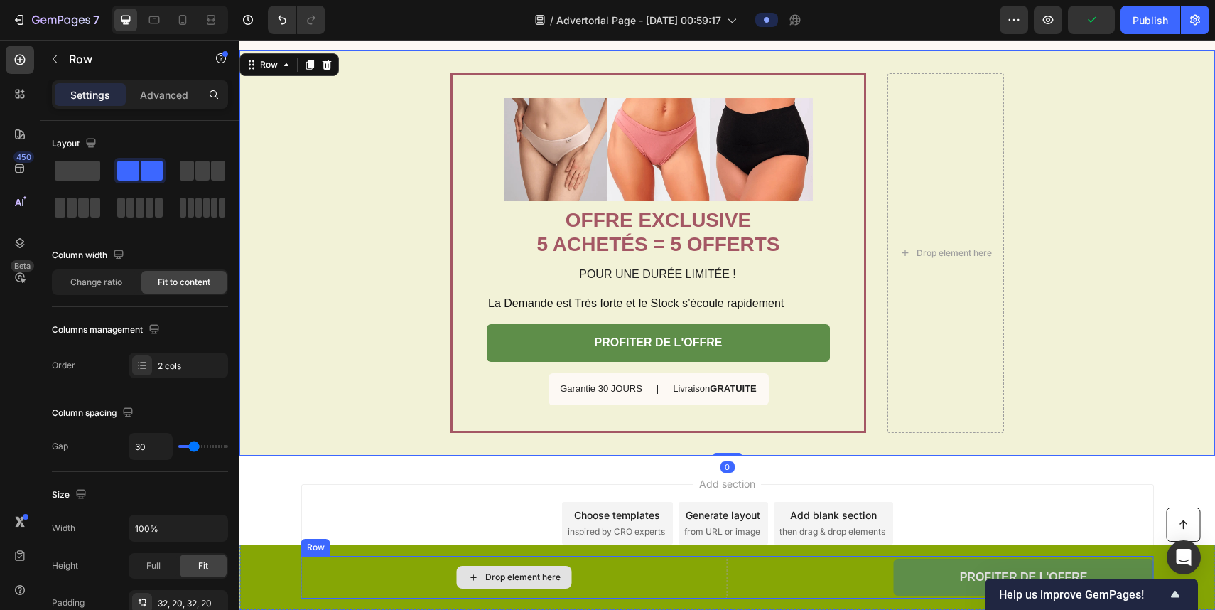
scroll to position [3080, 0]
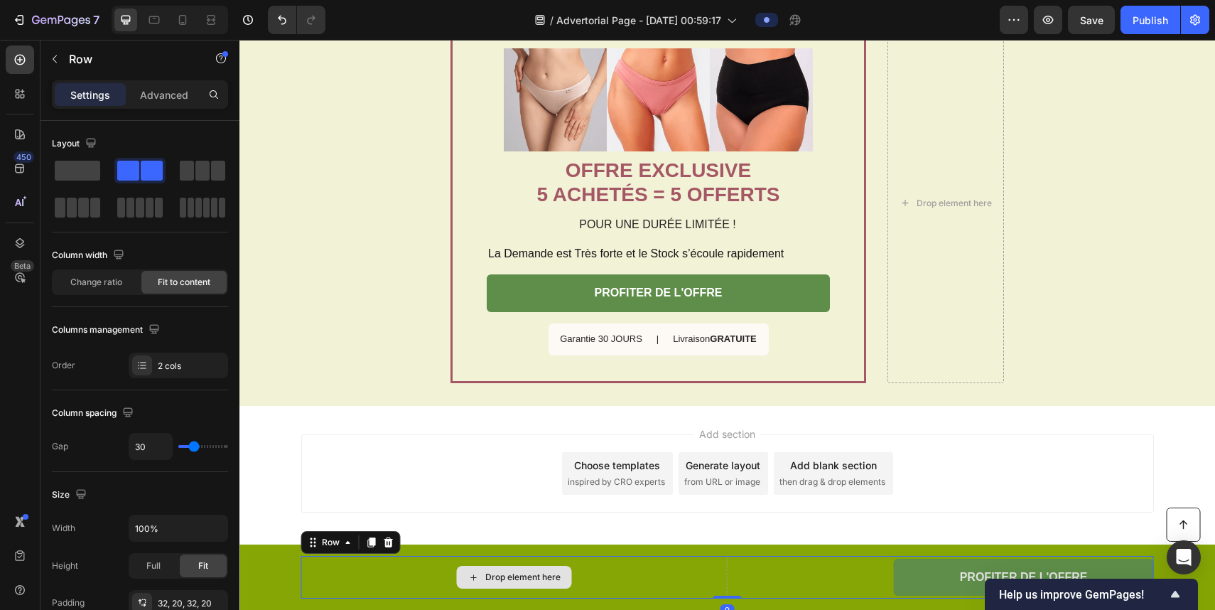
click at [653, 576] on div "Drop element here" at bounding box center [514, 577] width 426 height 43
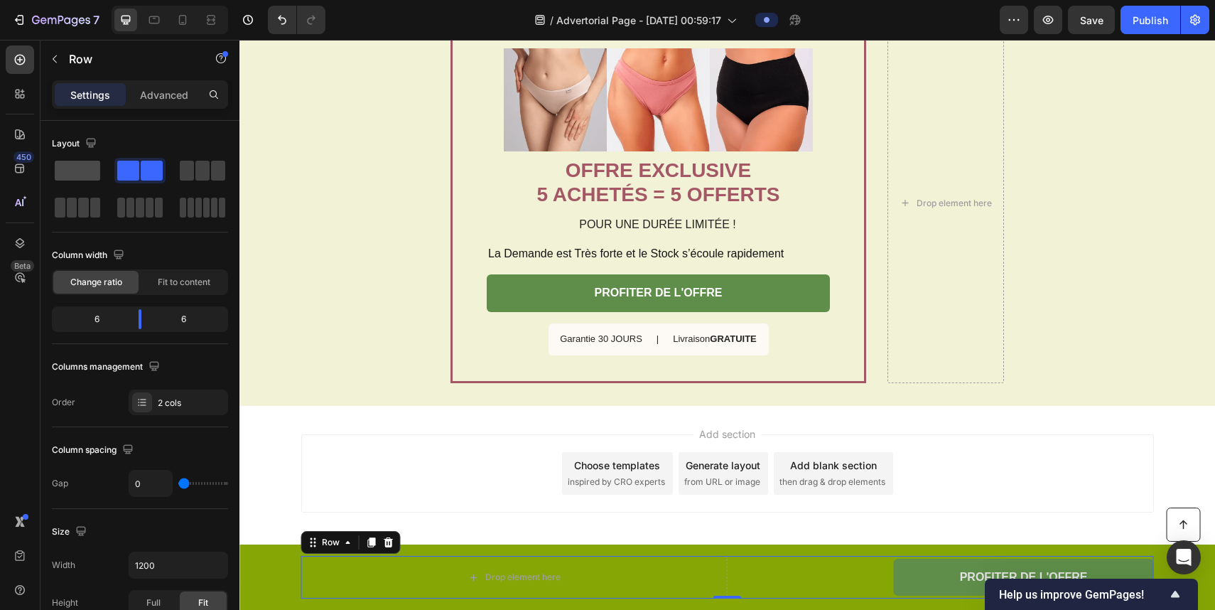
click at [79, 171] on span at bounding box center [77, 171] width 45 height 20
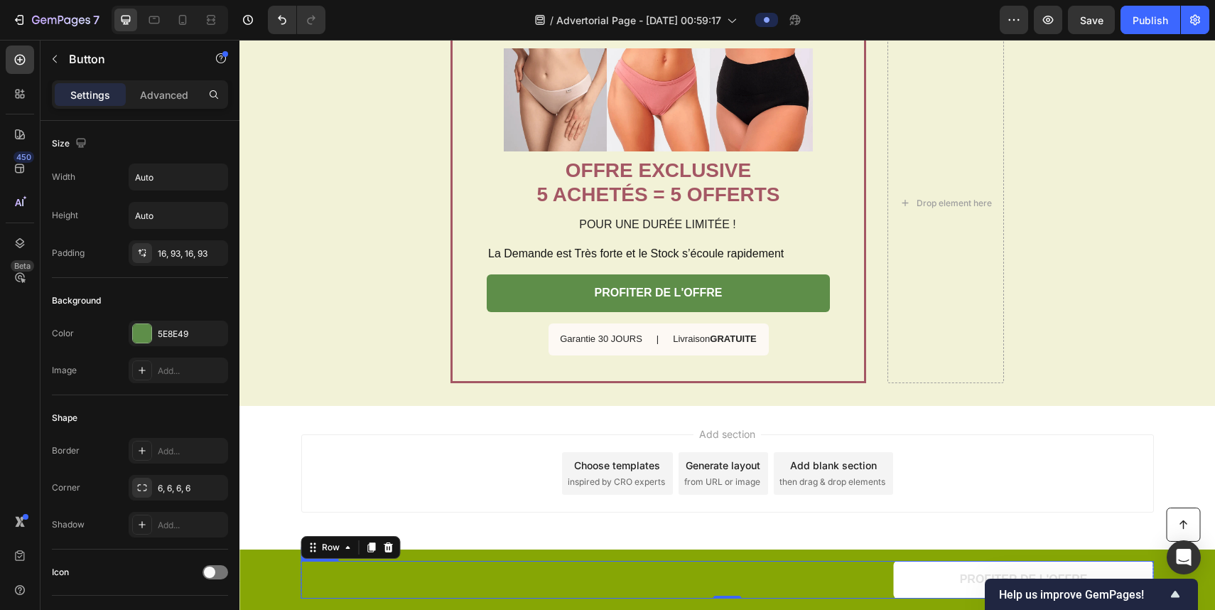
click at [842, 589] on link "PROFITER DE L'OFFRE" at bounding box center [1024, 580] width 260 height 38
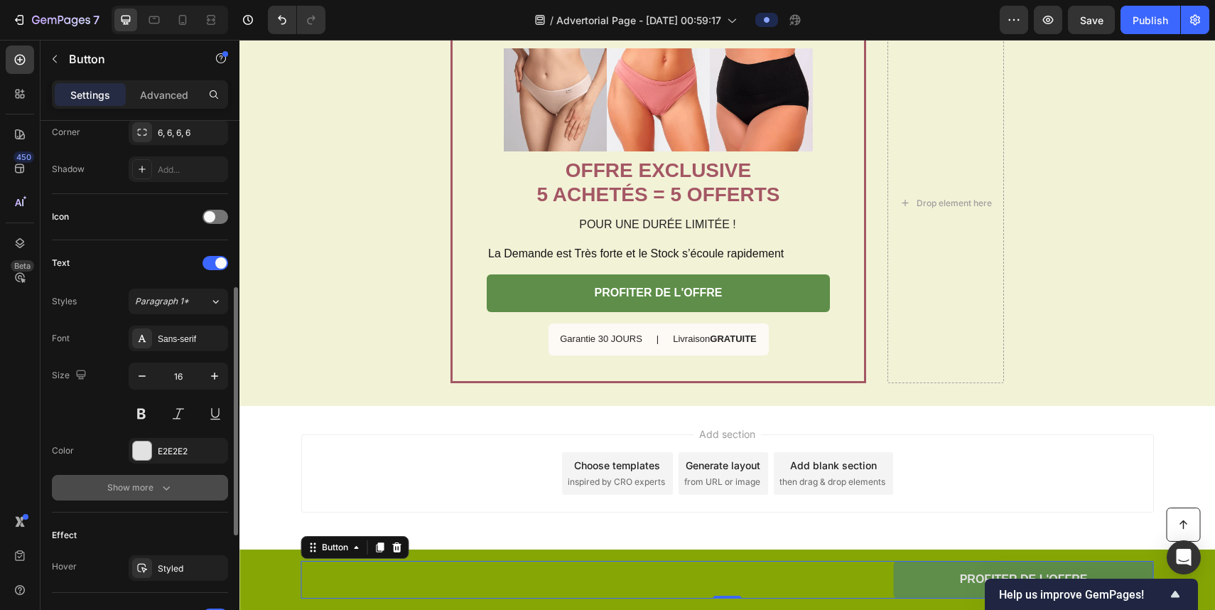
click at [168, 491] on icon "button" at bounding box center [166, 487] width 14 height 14
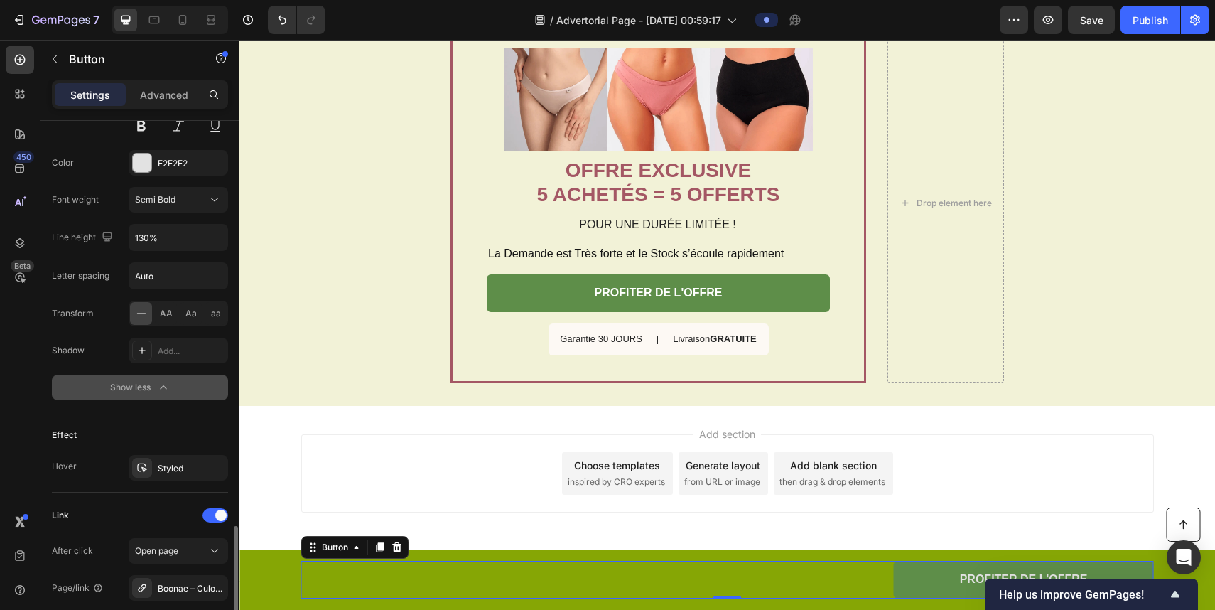
scroll to position [788, 0]
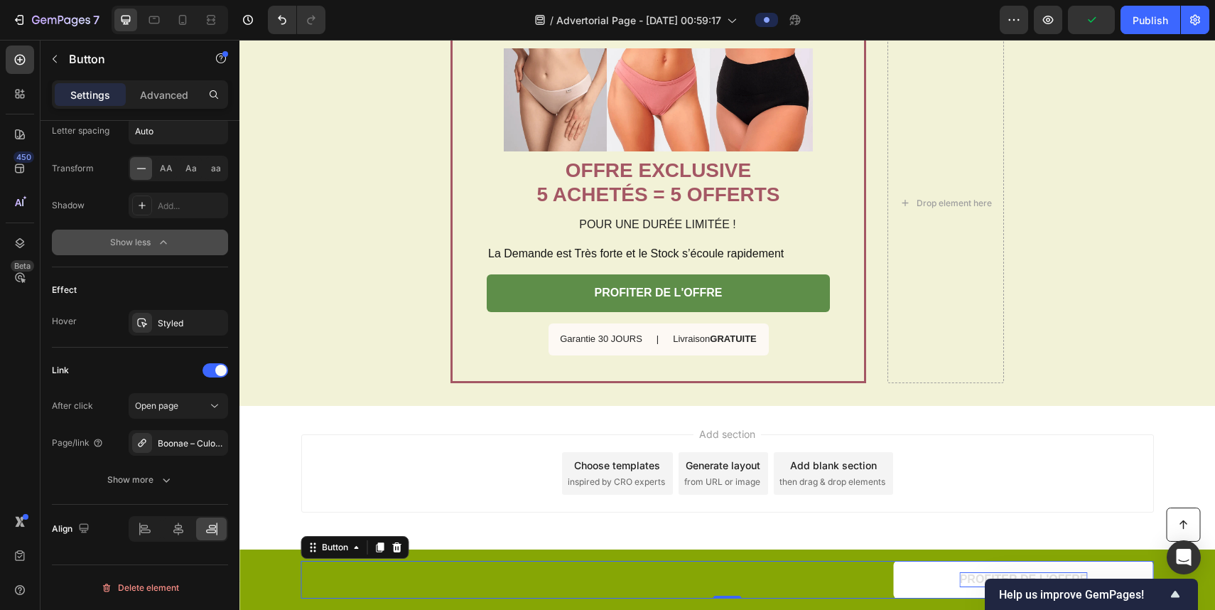
click at [842, 574] on strong "PROFITER DE L'OFFRE" at bounding box center [1024, 579] width 128 height 12
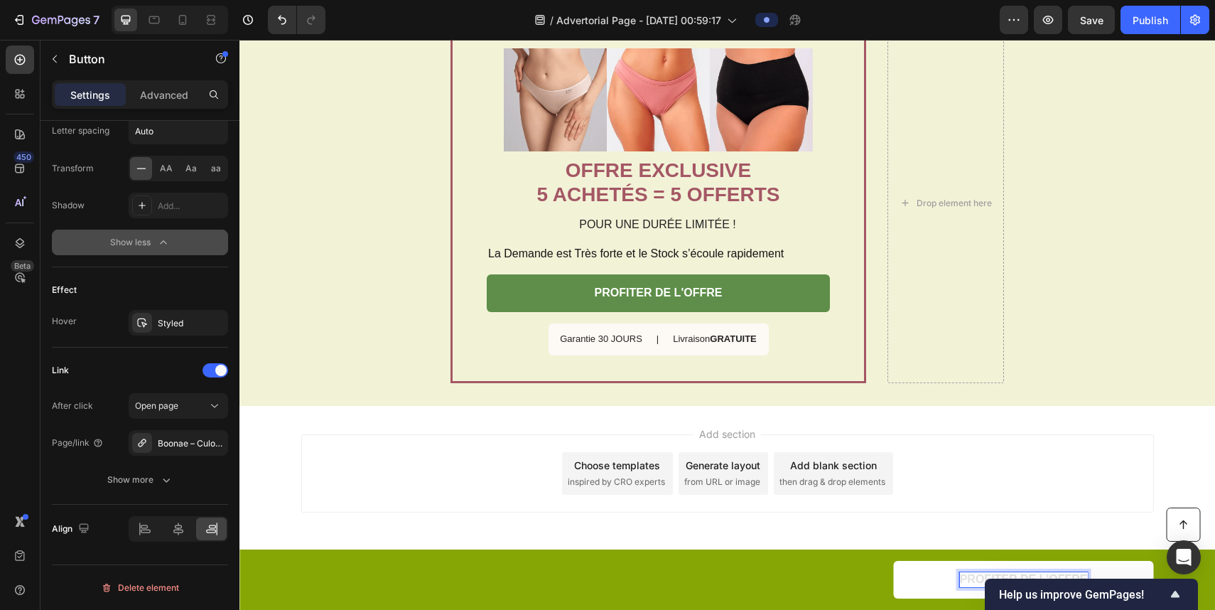
click at [842, 574] on strong "PROFITER DE L'OFFRE" at bounding box center [1024, 579] width 128 height 12
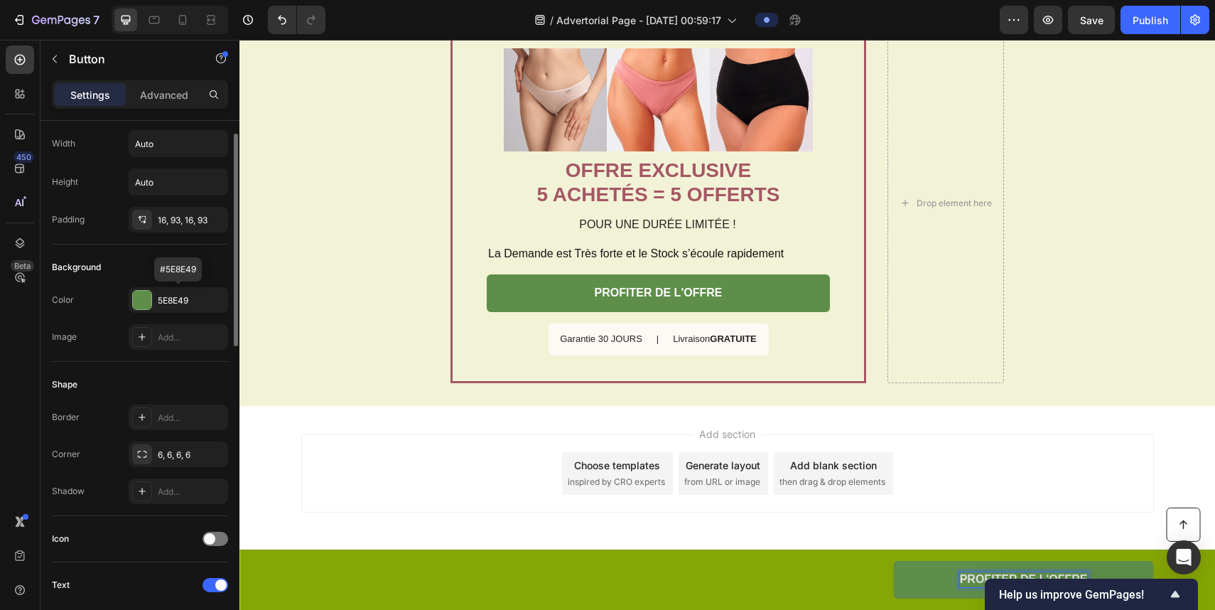
scroll to position [0, 0]
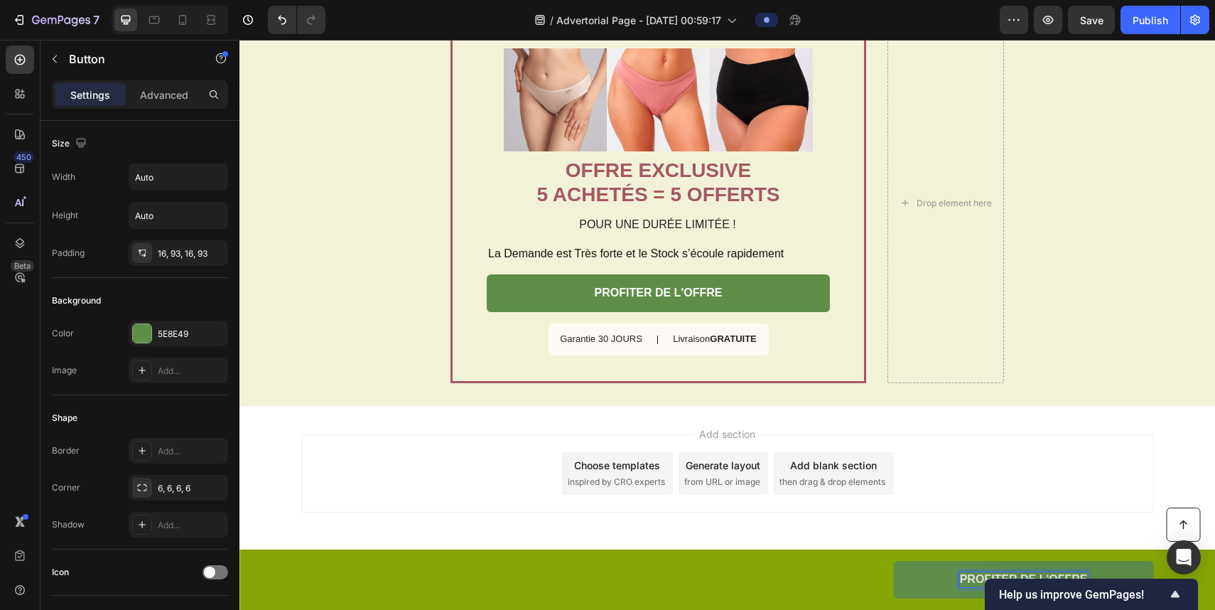
click at [162, 108] on div "Settings Advanced" at bounding box center [140, 94] width 176 height 28
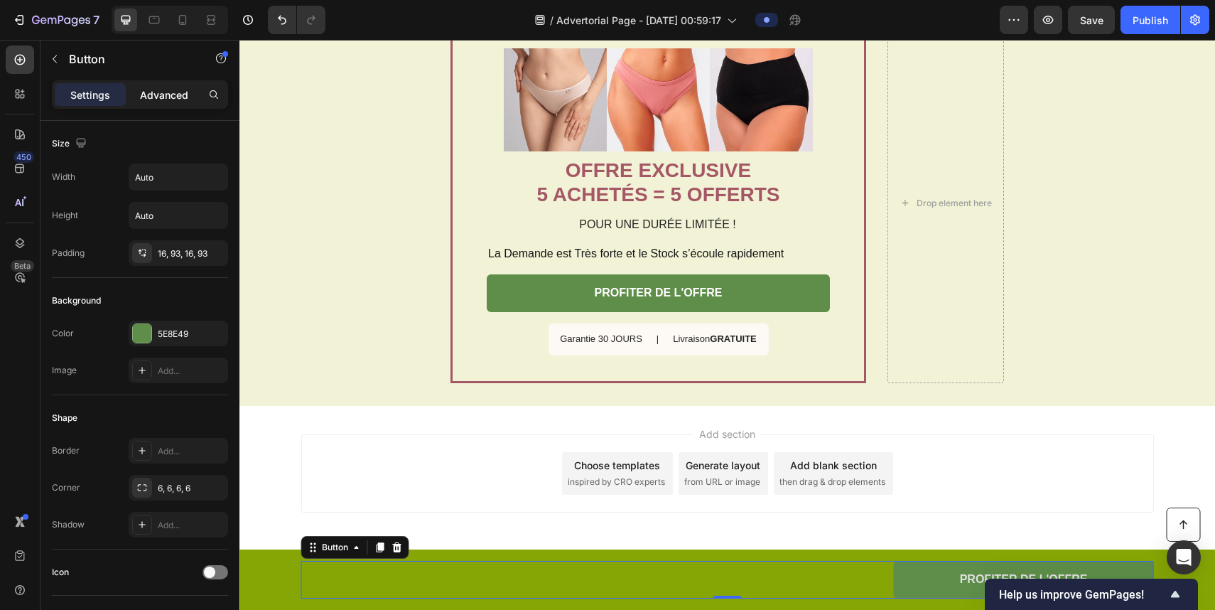
click at [152, 100] on p "Advanced" at bounding box center [164, 94] width 48 height 15
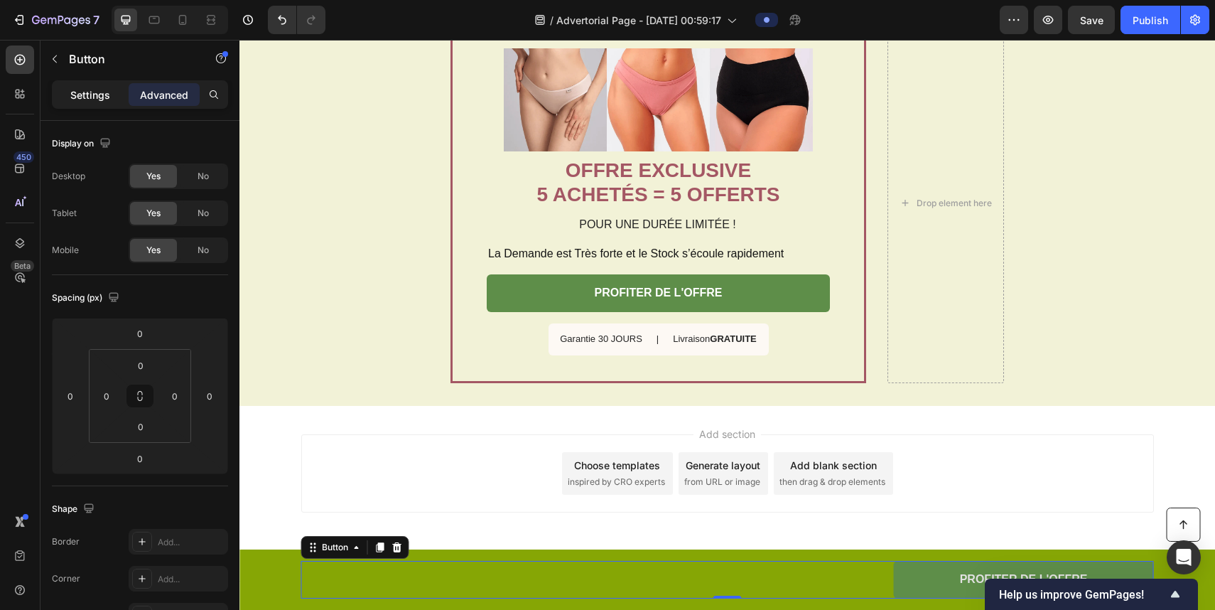
click at [107, 100] on p "Settings" at bounding box center [90, 94] width 40 height 15
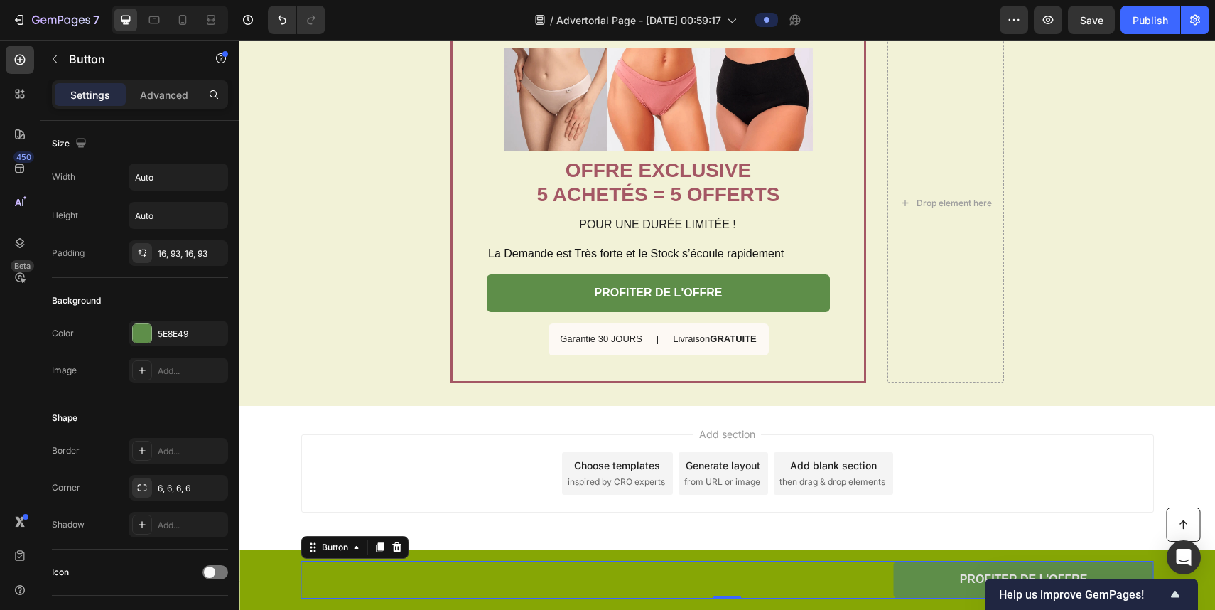
click at [842, 574] on div "PROFITER DE L'OFFRE Button 0" at bounding box center [727, 580] width 853 height 38
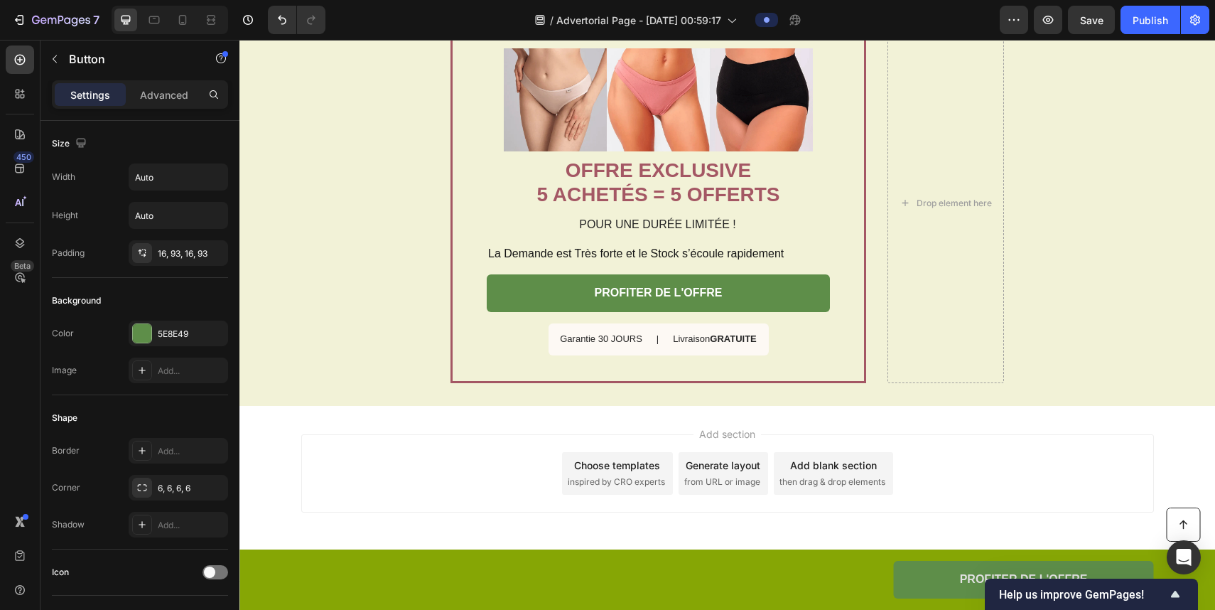
click at [842, 539] on div "Add section Choose templates inspired by CRO experts Generate layout from URL o…" at bounding box center [728, 493] width 976 height 175
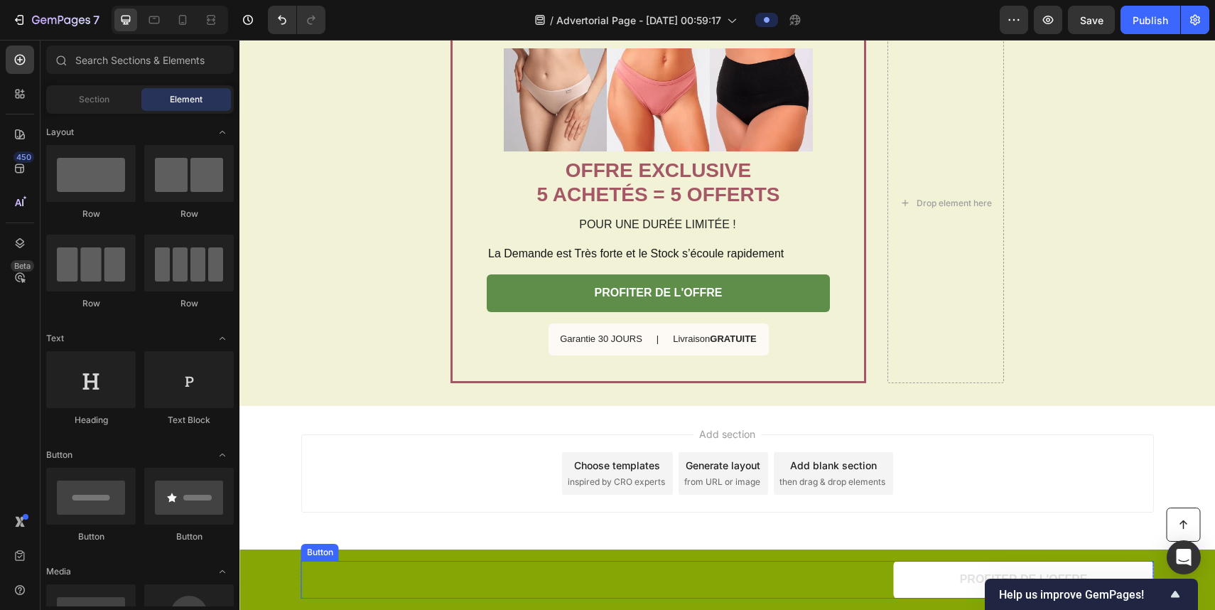
click at [842, 571] on link "PROFITER DE L'OFFRE" at bounding box center [1024, 580] width 260 height 38
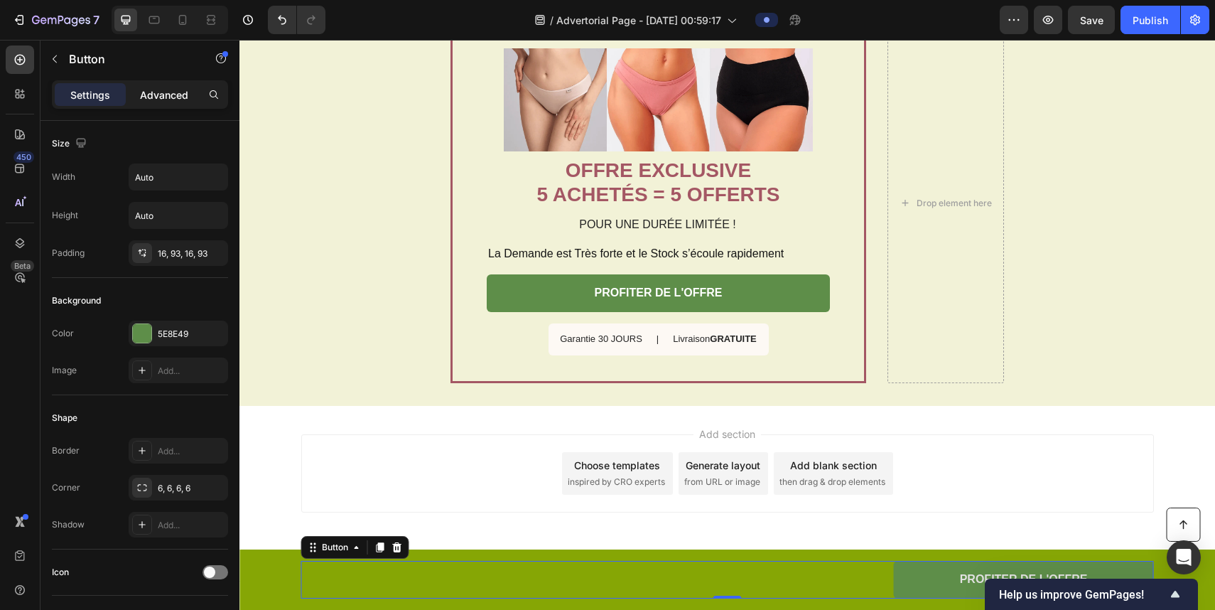
click at [159, 95] on p "Advanced" at bounding box center [164, 94] width 48 height 15
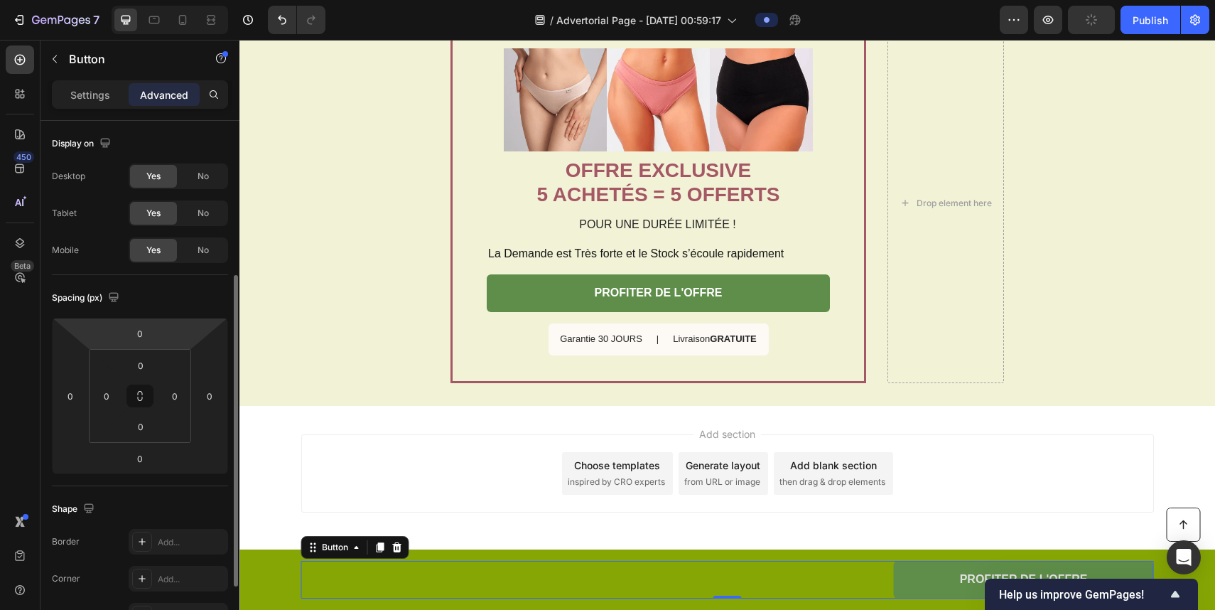
scroll to position [370, 0]
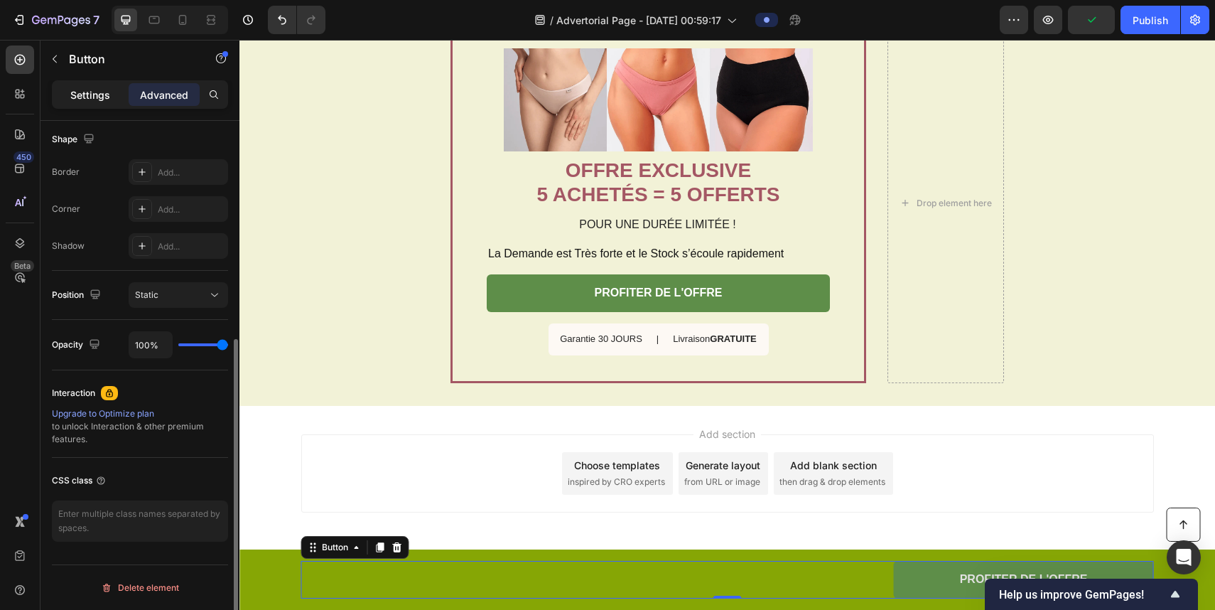
click at [104, 100] on p "Settings" at bounding box center [90, 94] width 40 height 15
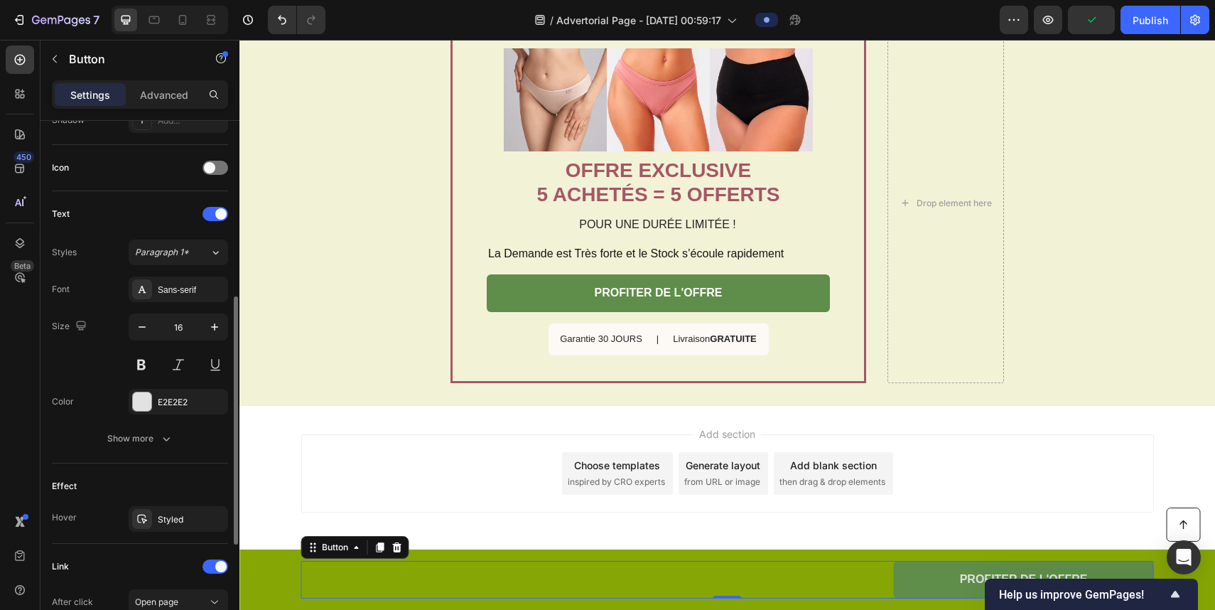
scroll to position [410, 0]
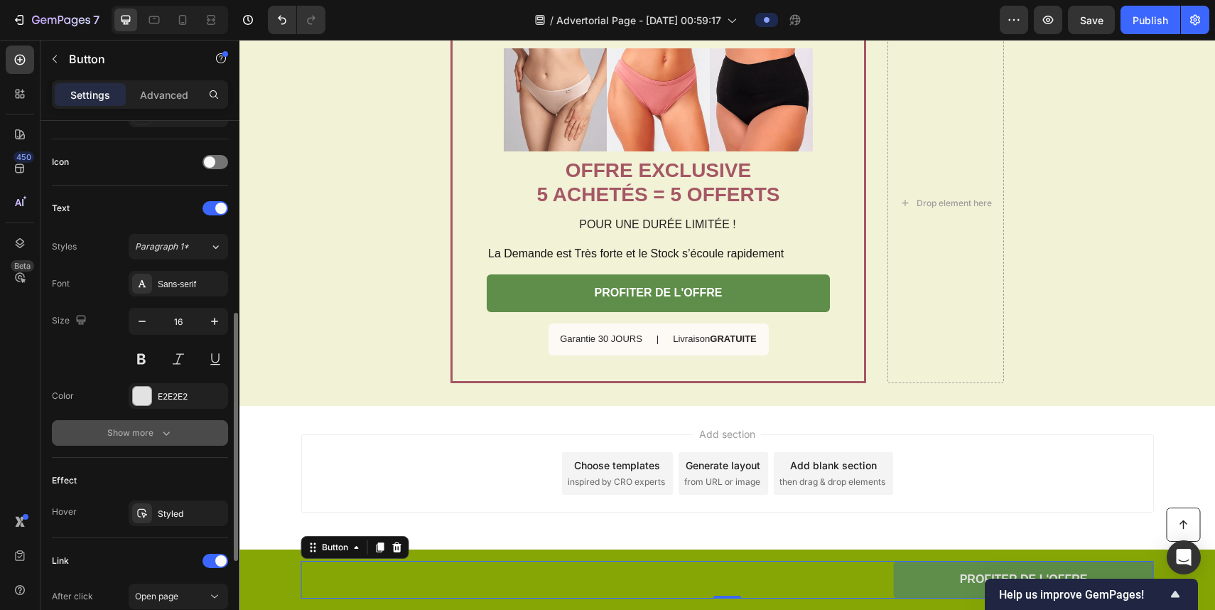
click at [159, 437] on icon "button" at bounding box center [166, 433] width 14 height 14
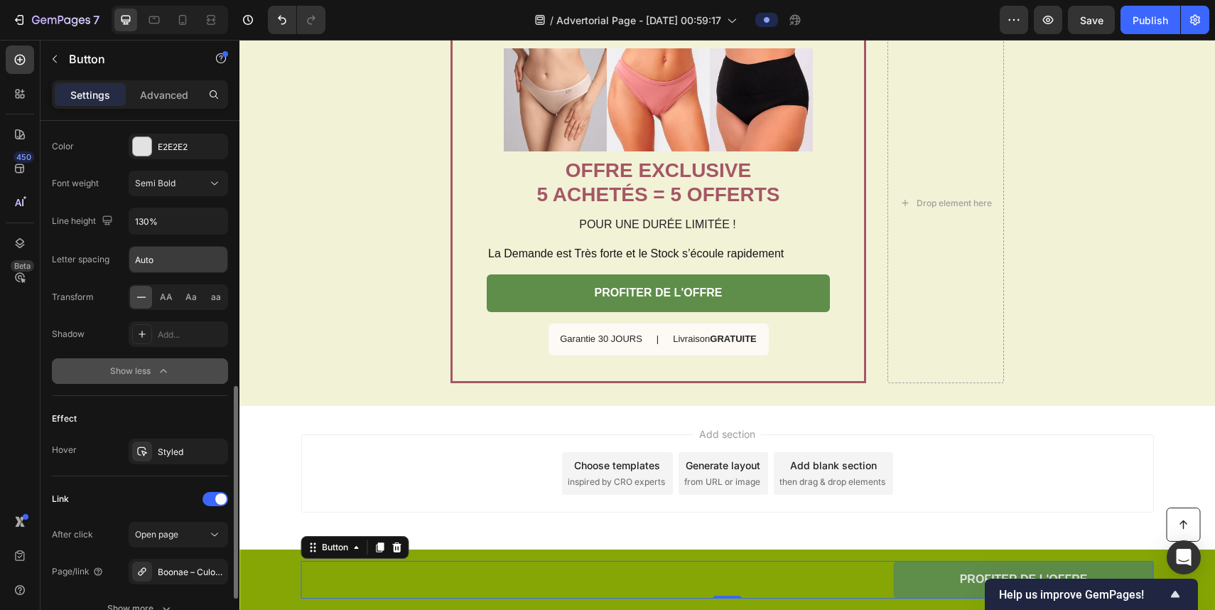
scroll to position [788, 0]
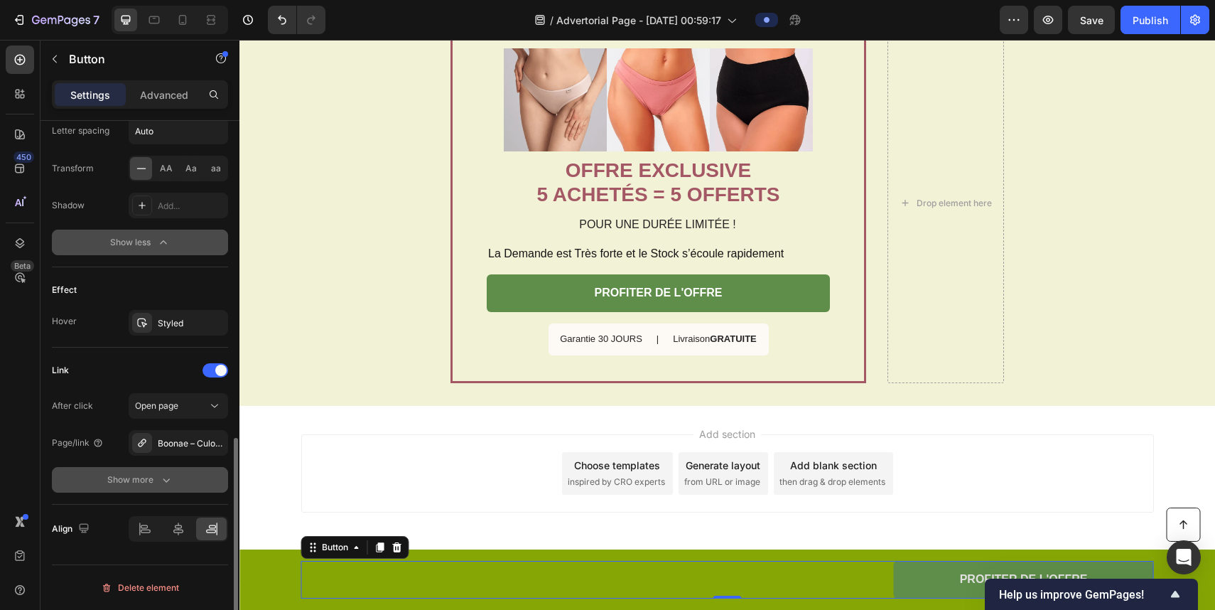
click at [155, 479] on div "Show more" at bounding box center [140, 480] width 66 height 14
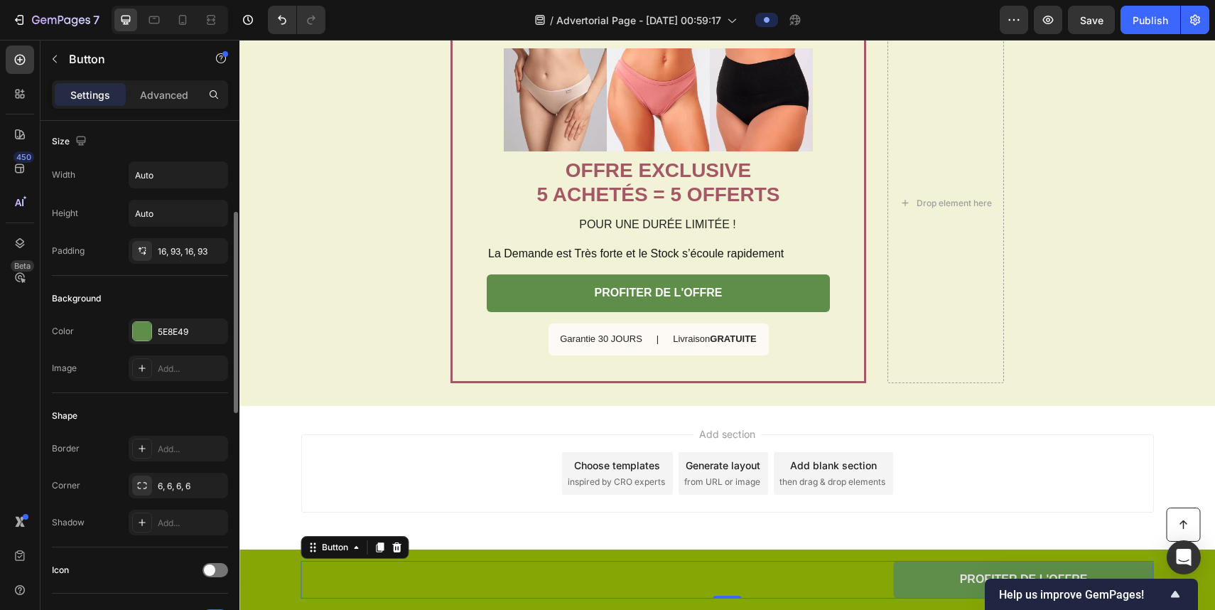
scroll to position [0, 0]
click at [207, 11] on div at bounding box center [211, 20] width 23 height 23
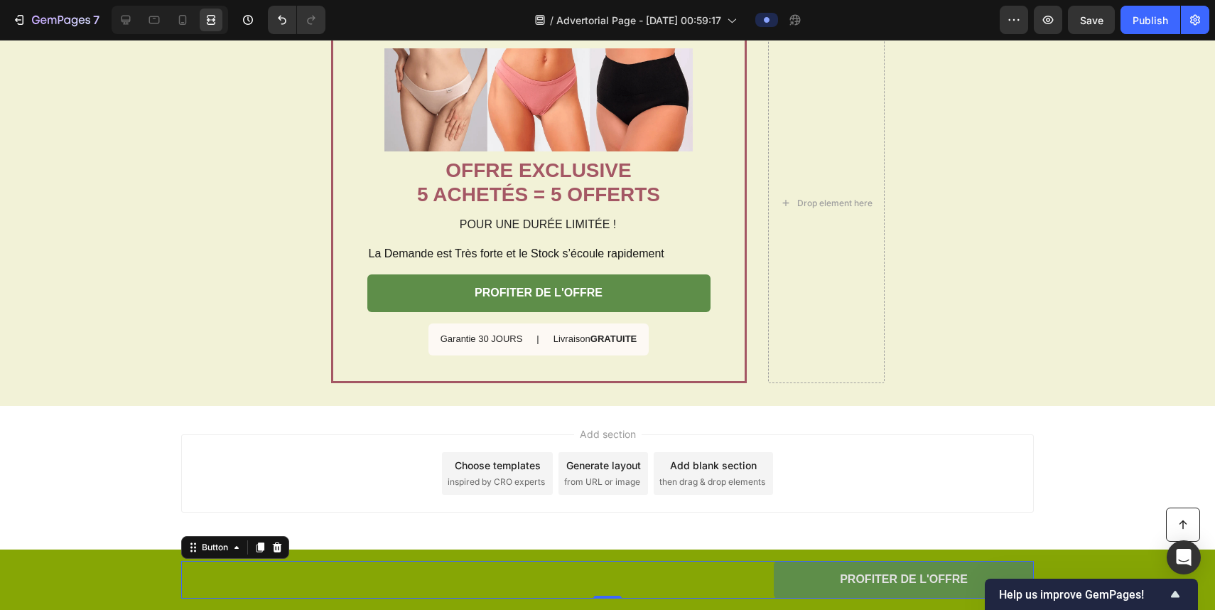
click at [842, 494] on div "Add section Choose templates inspired by CRO experts Generate layout from URL o…" at bounding box center [607, 493] width 1215 height 175
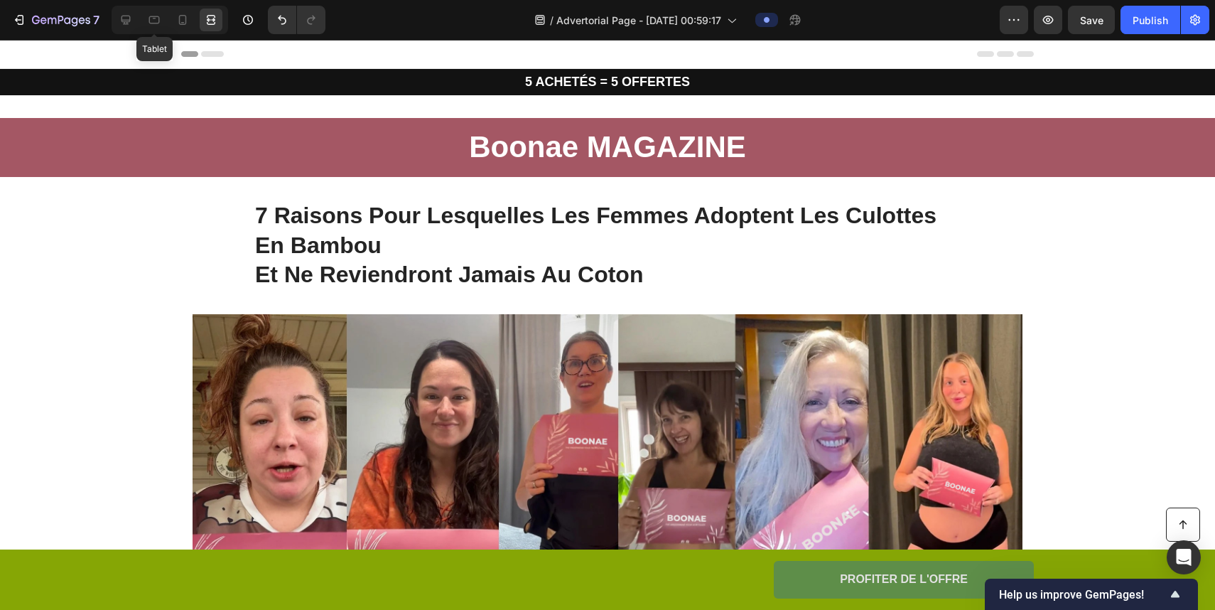
click at [151, 6] on div "Tablet" at bounding box center [170, 20] width 117 height 28
click at [154, 14] on icon at bounding box center [154, 20] width 14 height 14
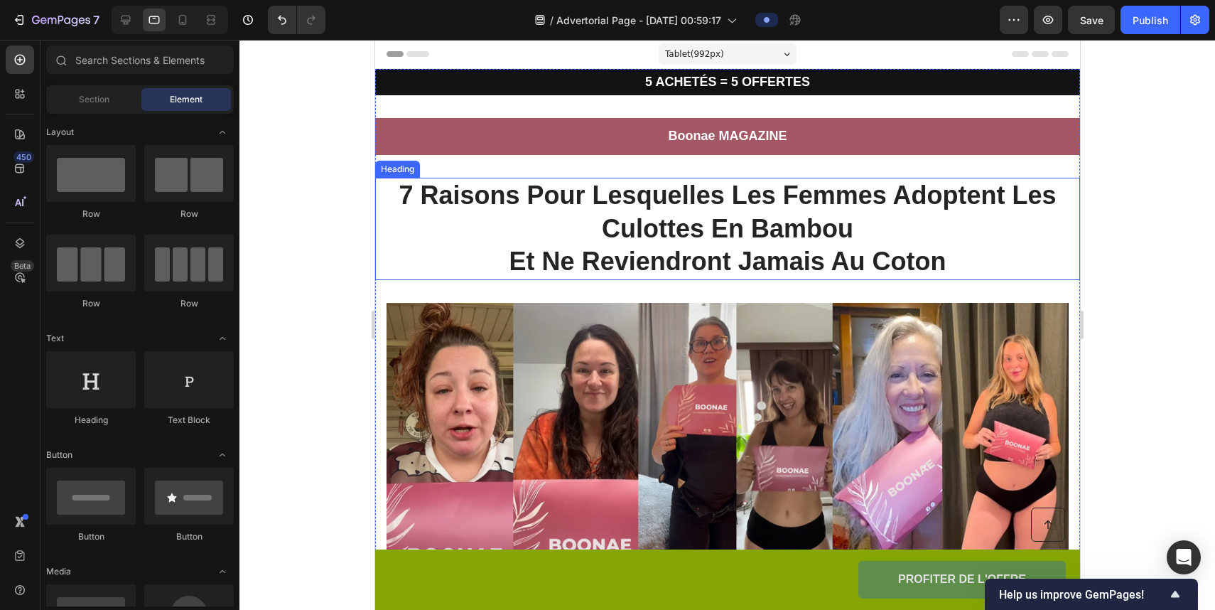
click at [623, 247] on h1 "7 Raisons Pour Lesquelles Les Femmes Adoptent Les Culottes En Bambou Et Ne Revi…" at bounding box center [727, 229] width 677 height 102
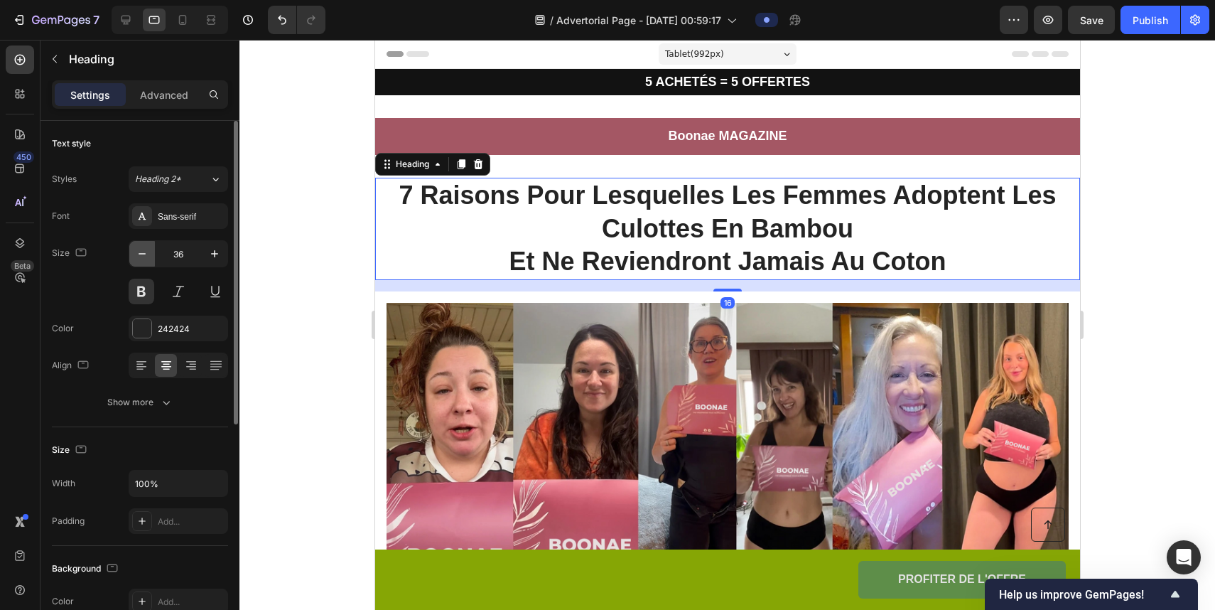
click at [139, 248] on icon "button" at bounding box center [142, 254] width 14 height 14
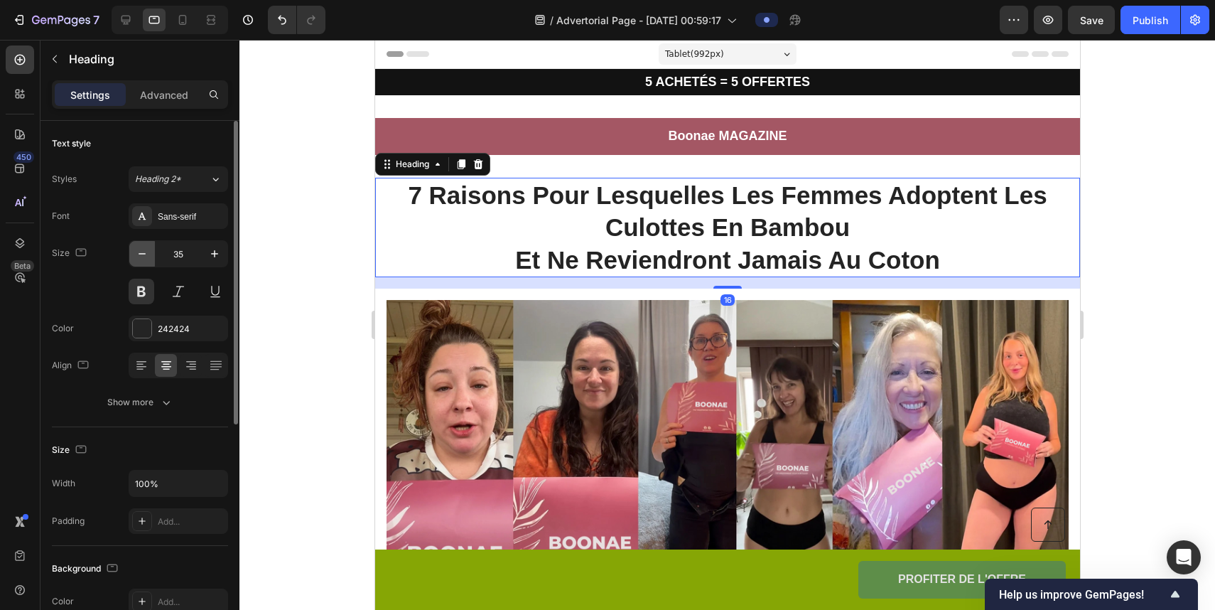
click at [139, 248] on icon "button" at bounding box center [142, 254] width 14 height 14
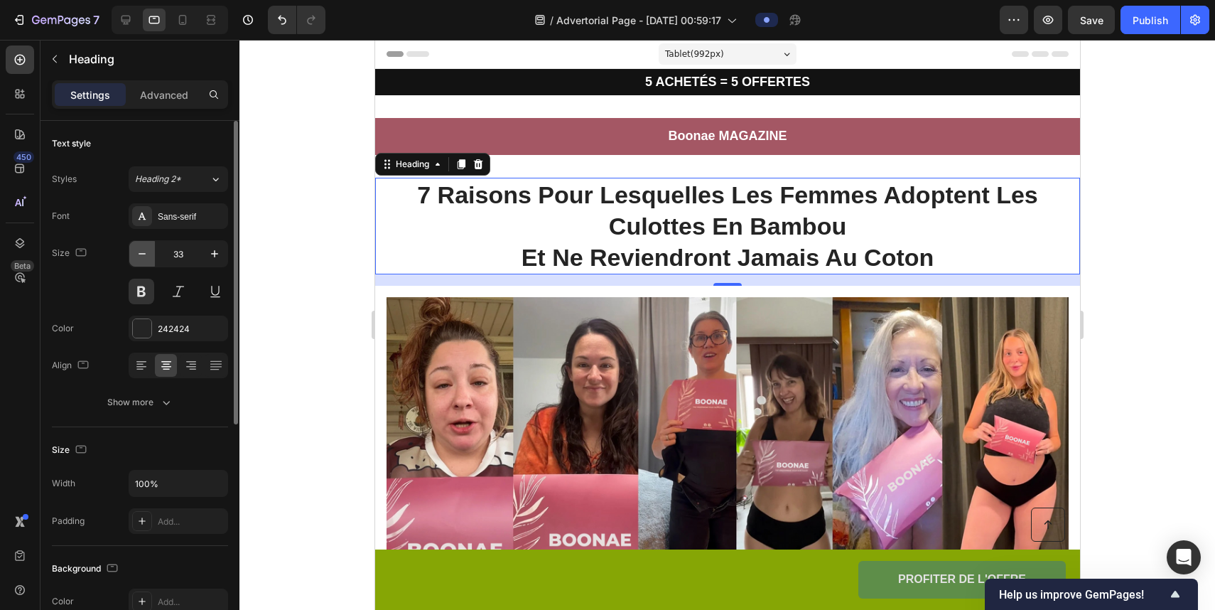
click at [139, 248] on icon "button" at bounding box center [142, 254] width 14 height 14
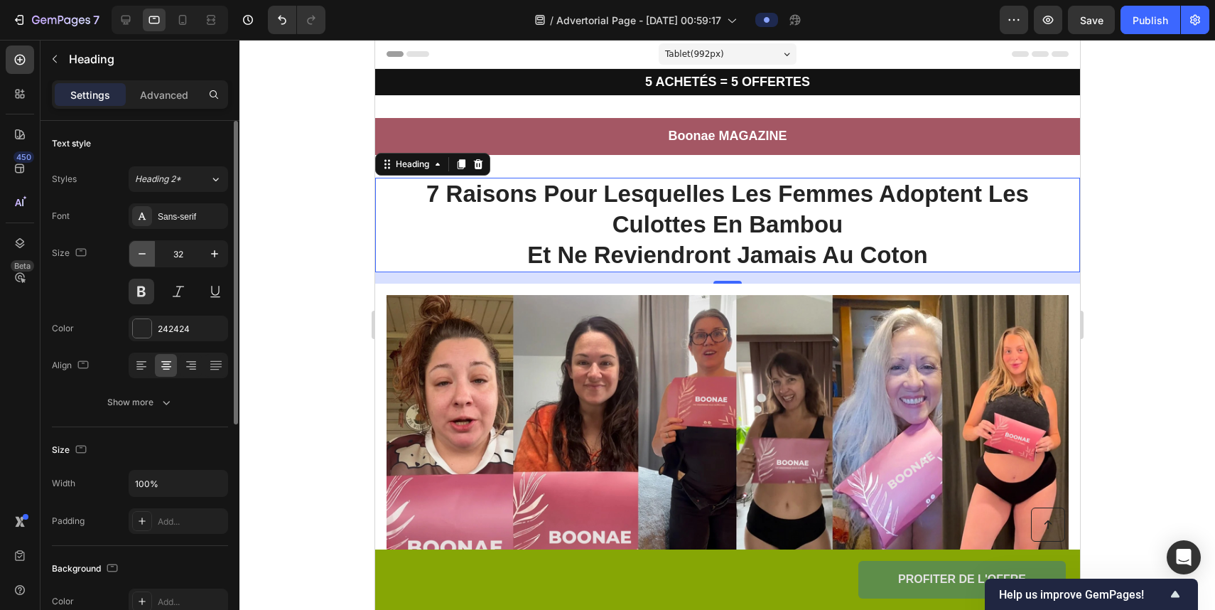
click at [139, 248] on icon "button" at bounding box center [142, 254] width 14 height 14
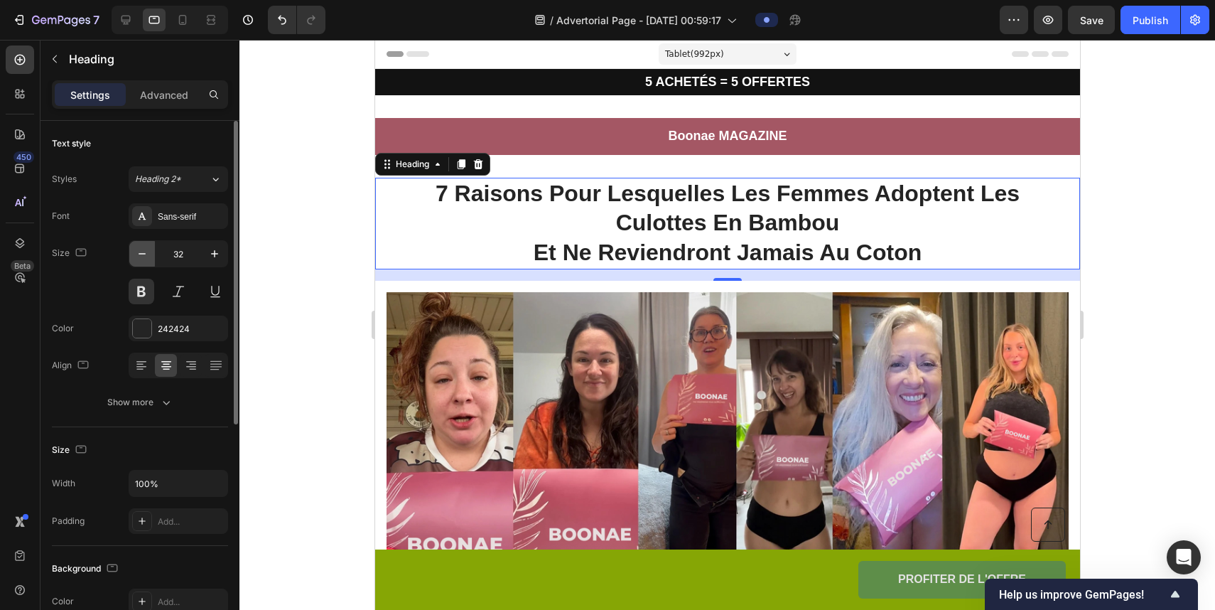
type input "31"
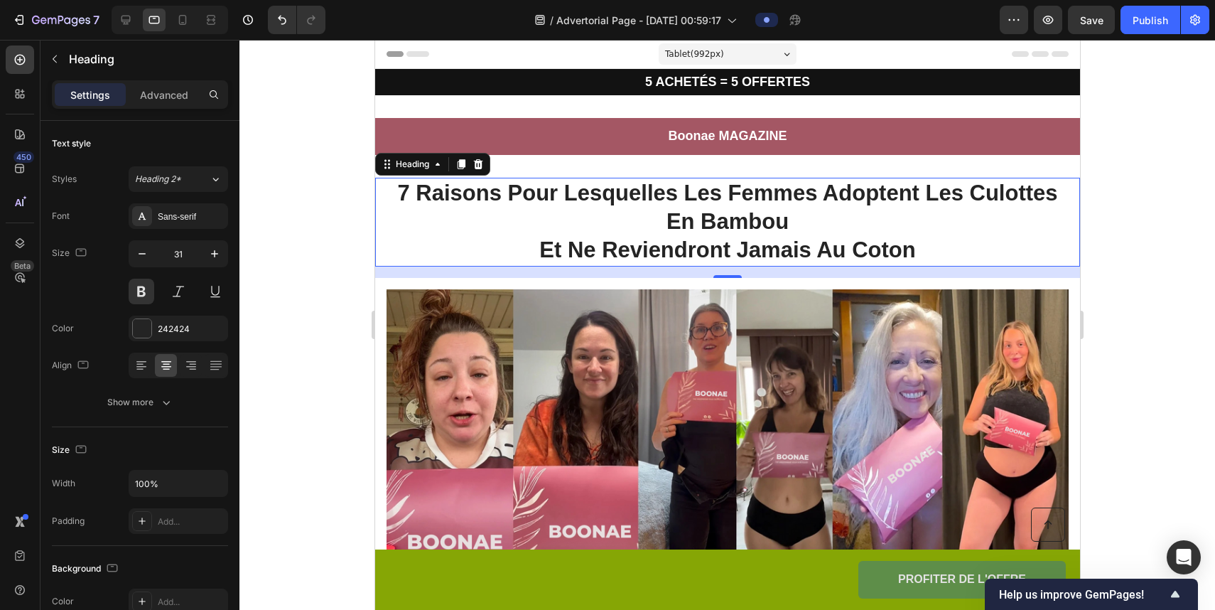
click at [534, 244] on h1 "7 Raisons Pour Lesquelles Les Femmes Adoptent Les Culottes En Bambou Et Ne Revi…" at bounding box center [727, 222] width 677 height 89
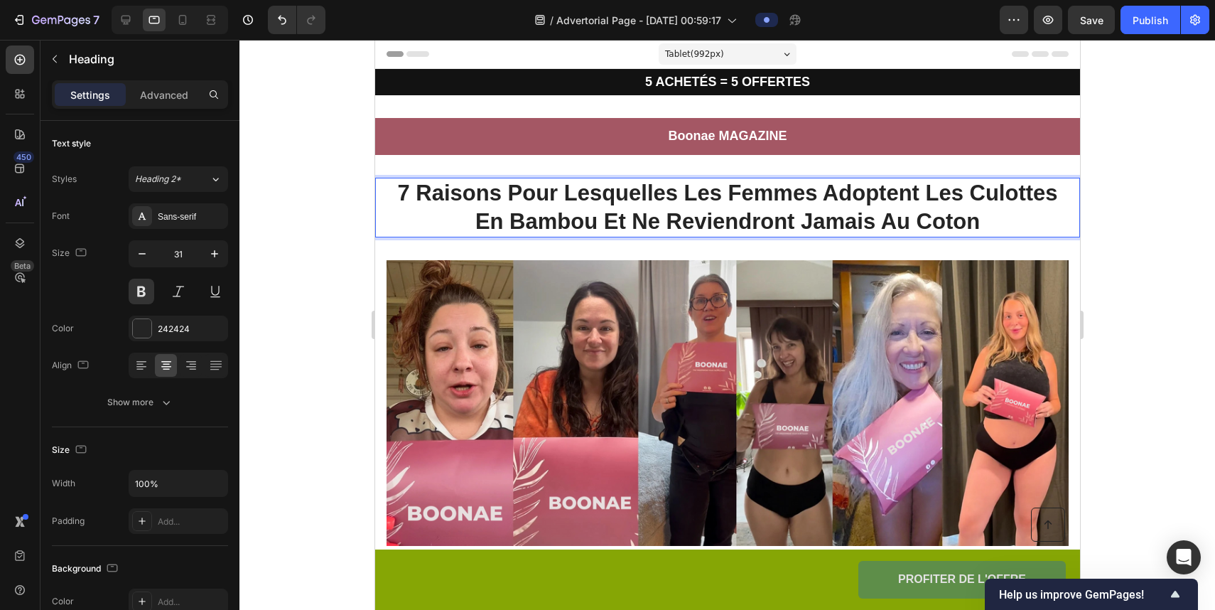
click at [842, 252] on div at bounding box center [728, 325] width 976 height 570
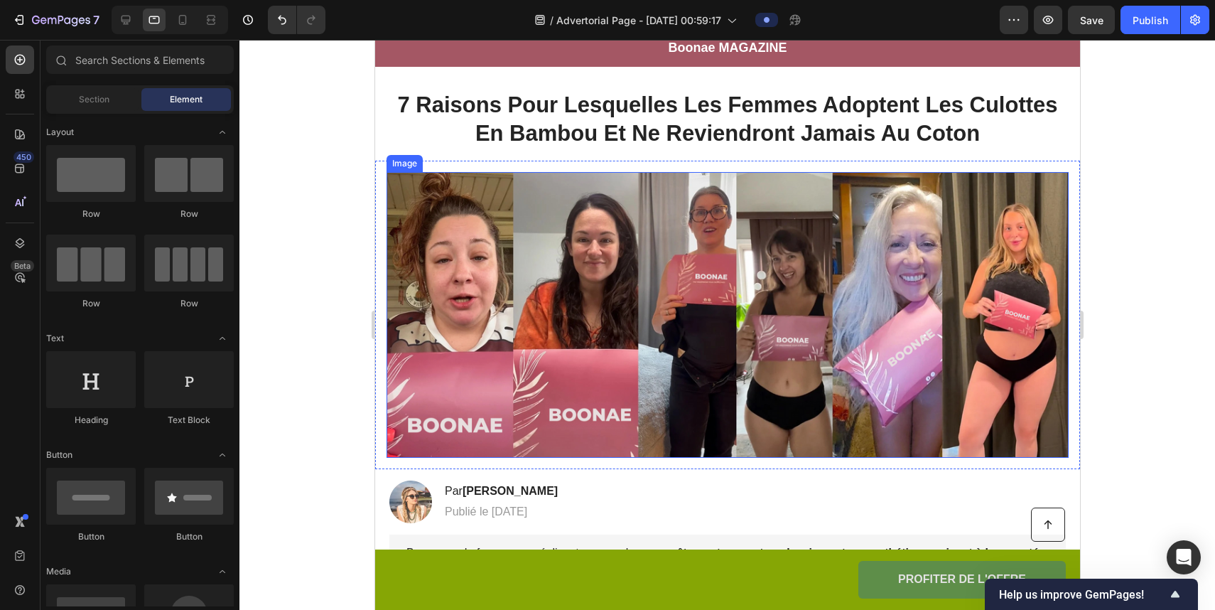
scroll to position [90, 0]
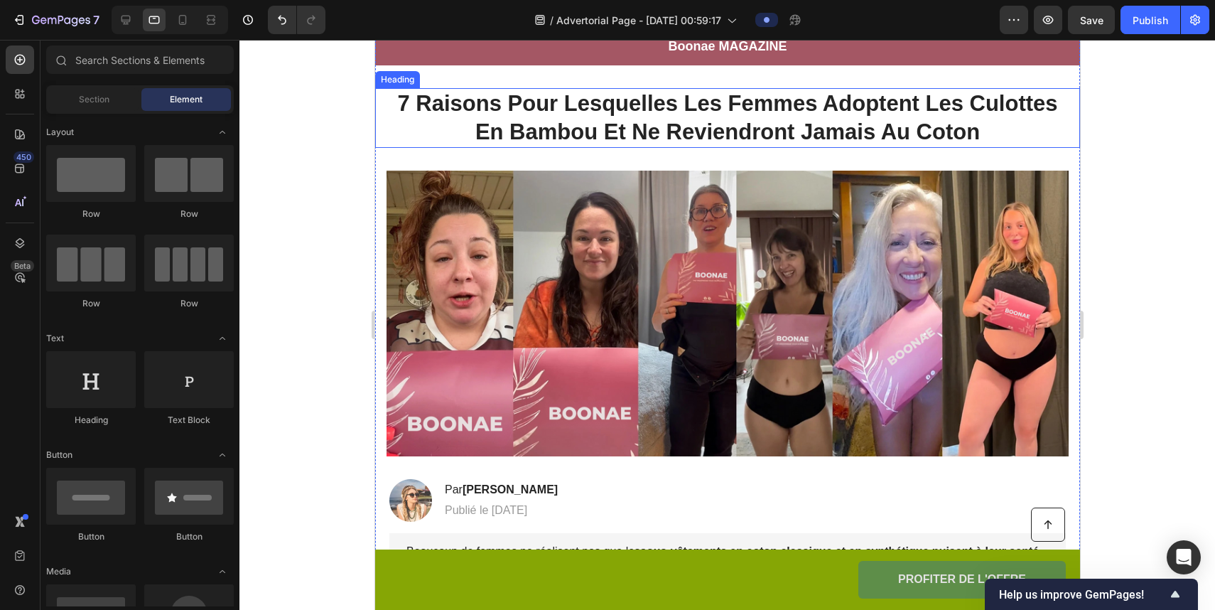
click at [768, 134] on p "7 Raisons Pour Lesquelles Les Femmes Adoptent Les Culottes En Bambou Et Ne Revi…" at bounding box center [727, 119] width 674 height 58
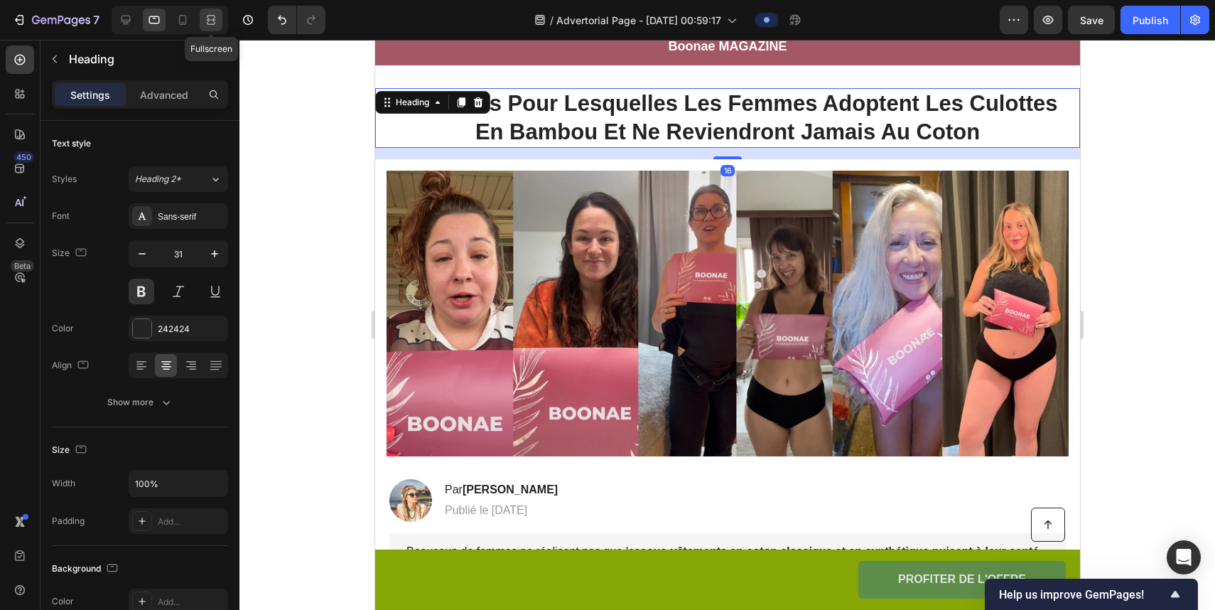
drag, startPoint x: 210, startPoint y: 21, endPoint x: 313, endPoint y: 61, distance: 110.5
click at [210, 21] on icon at bounding box center [211, 20] width 14 height 14
type input "32"
type input "996"
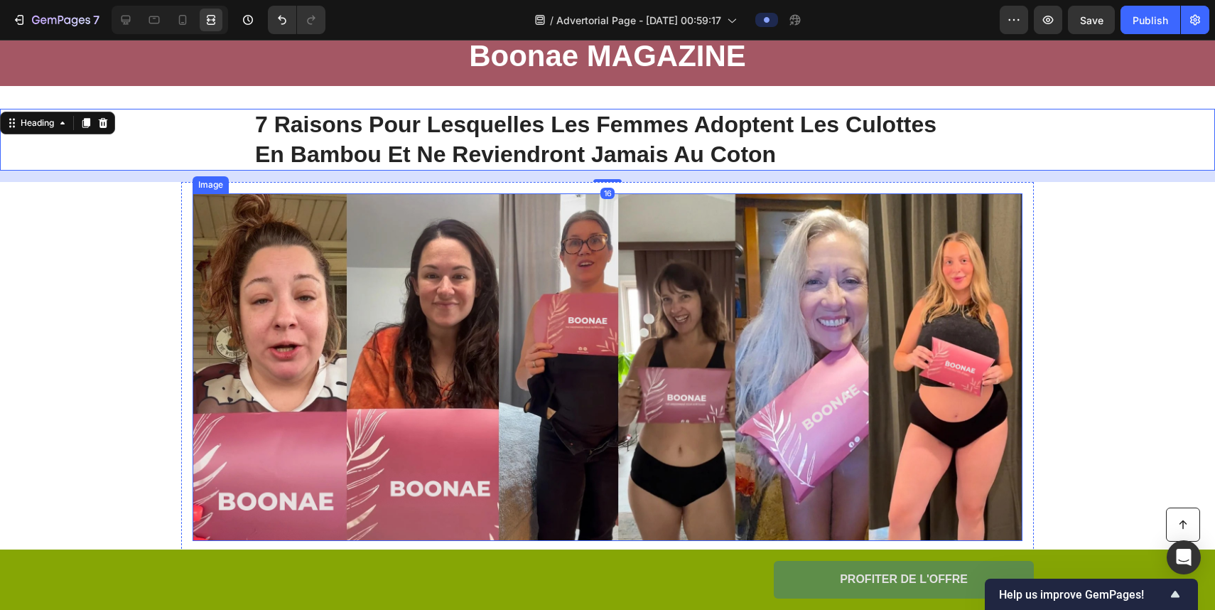
scroll to position [110, 0]
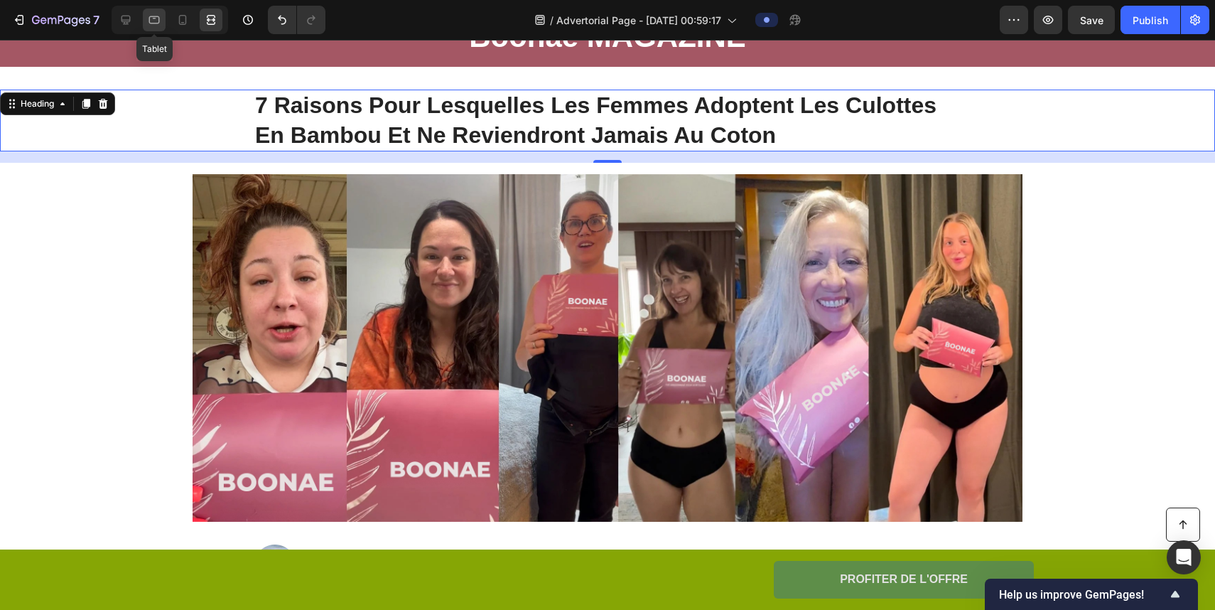
click at [156, 22] on icon at bounding box center [154, 20] width 14 height 14
type input "31"
type input "100%"
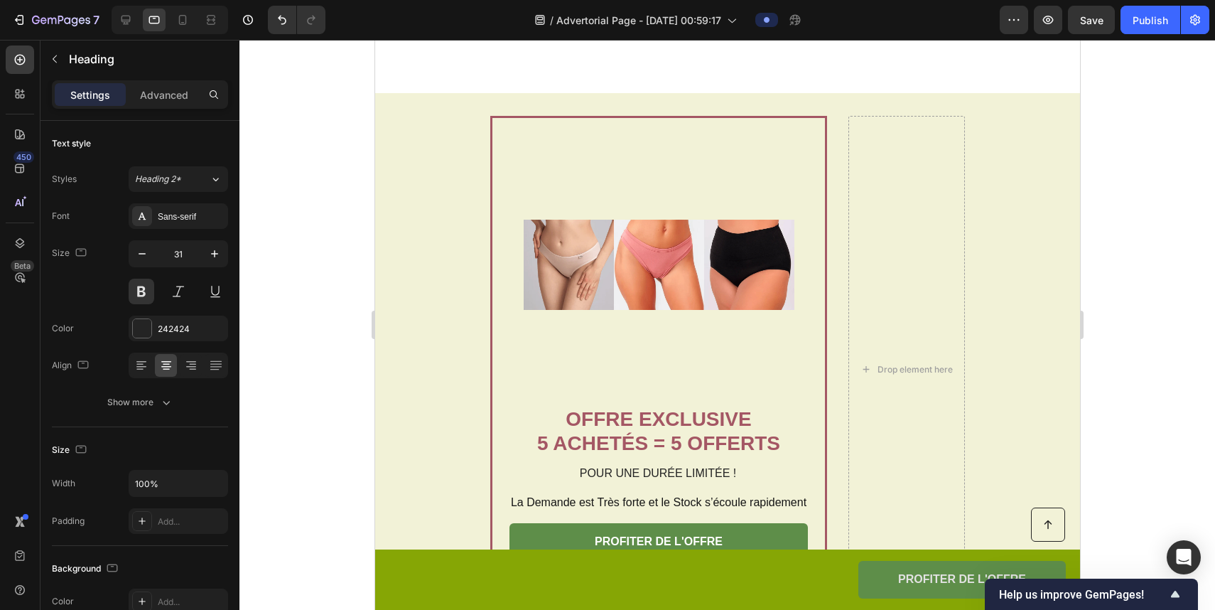
scroll to position [2716, 0]
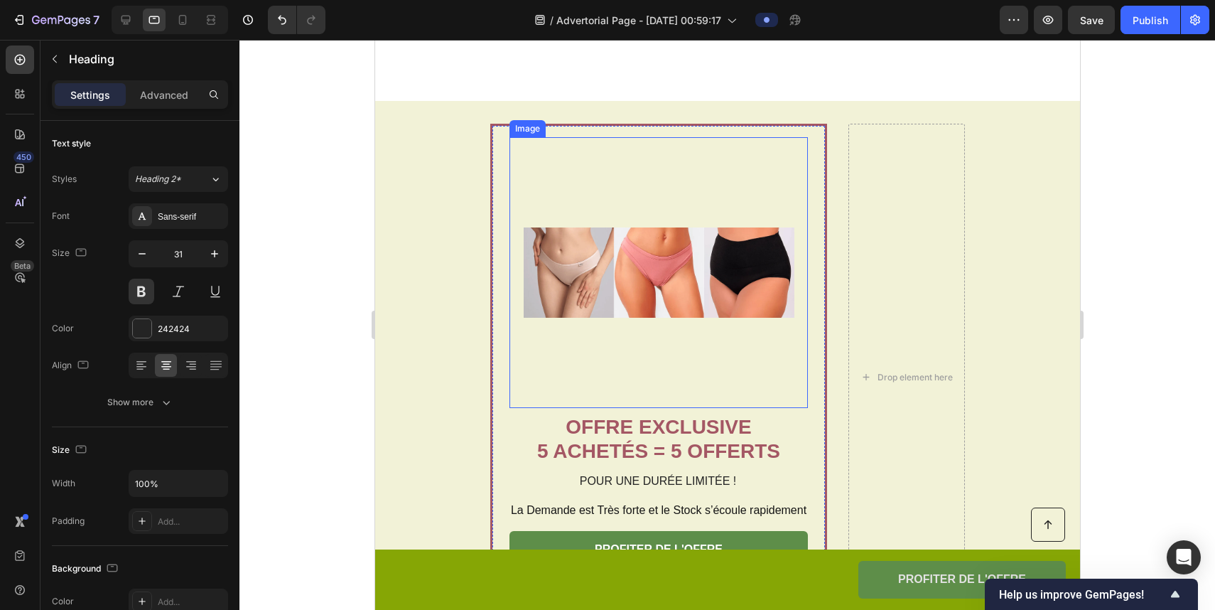
click at [700, 246] on img at bounding box center [658, 272] width 271 height 271
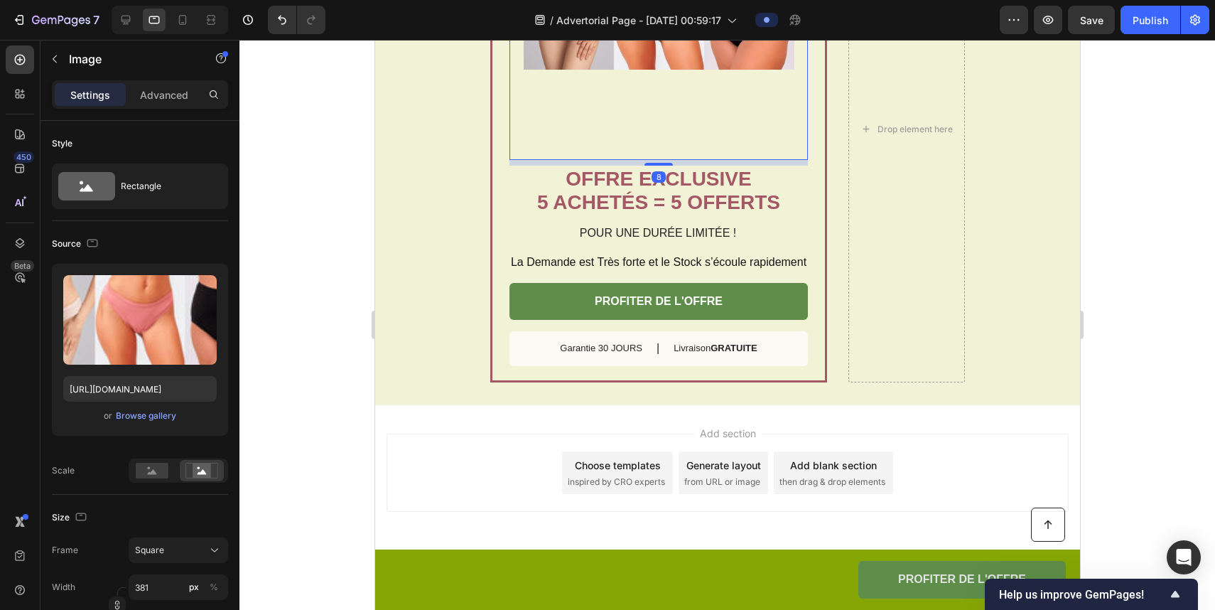
click at [738, 160] on img at bounding box center [658, 24] width 271 height 271
click at [161, 472] on rect at bounding box center [152, 471] width 33 height 16
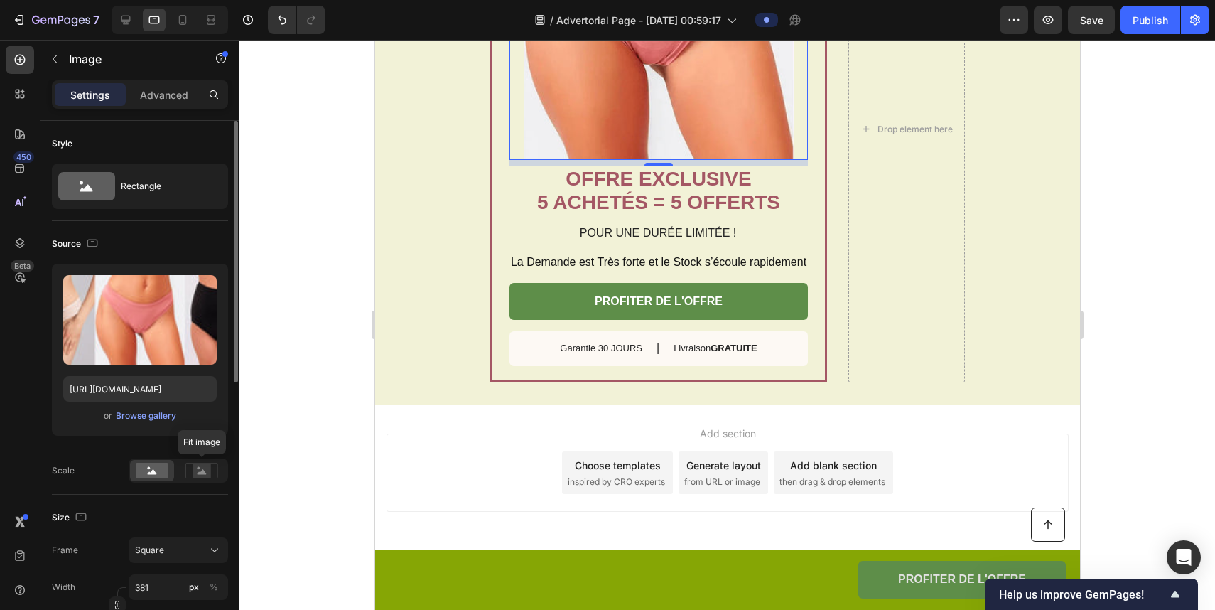
click at [224, 468] on div "Fit image" at bounding box center [179, 470] width 100 height 24
click at [210, 476] on rect at bounding box center [202, 470] width 18 height 14
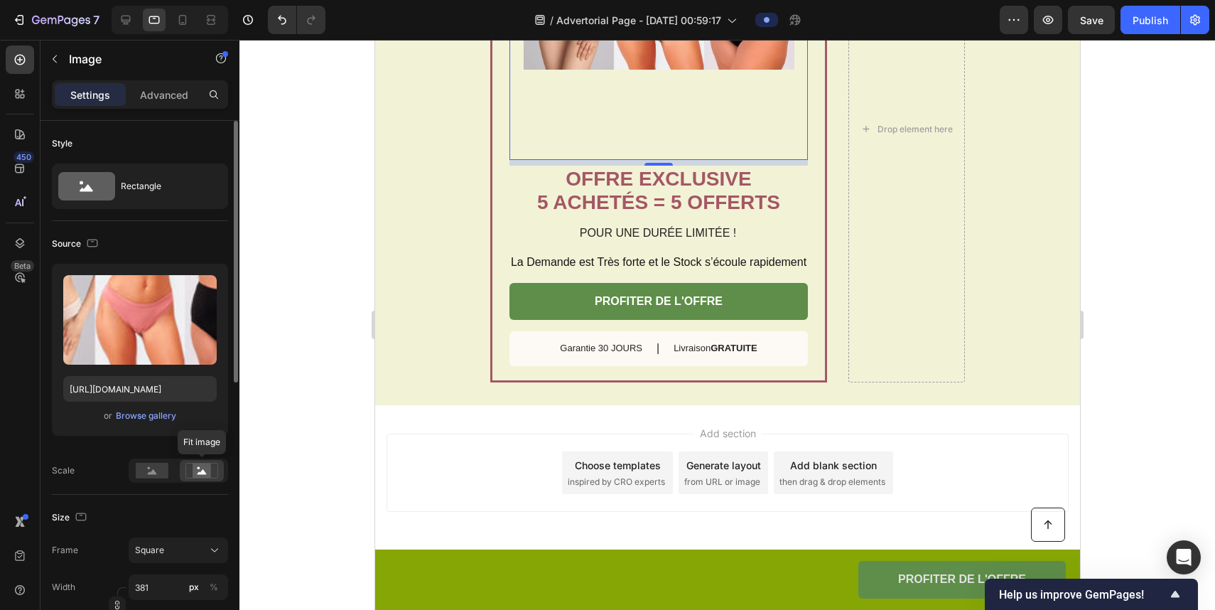
scroll to position [199, 0]
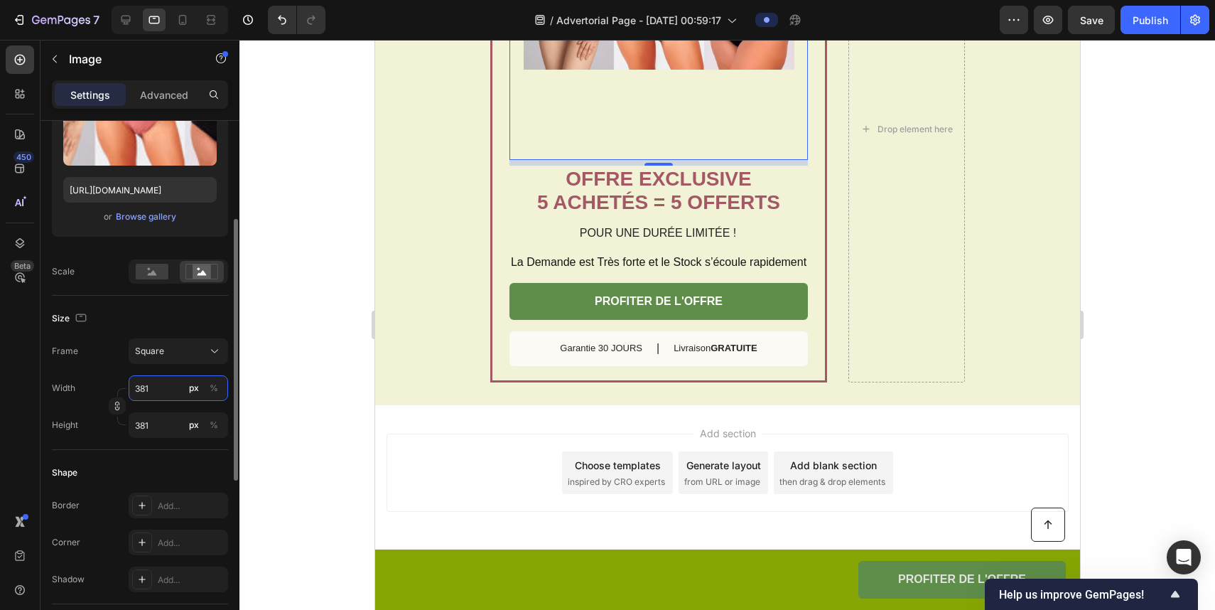
click at [159, 385] on input "381" at bounding box center [179, 388] width 100 height 26
type input "1"
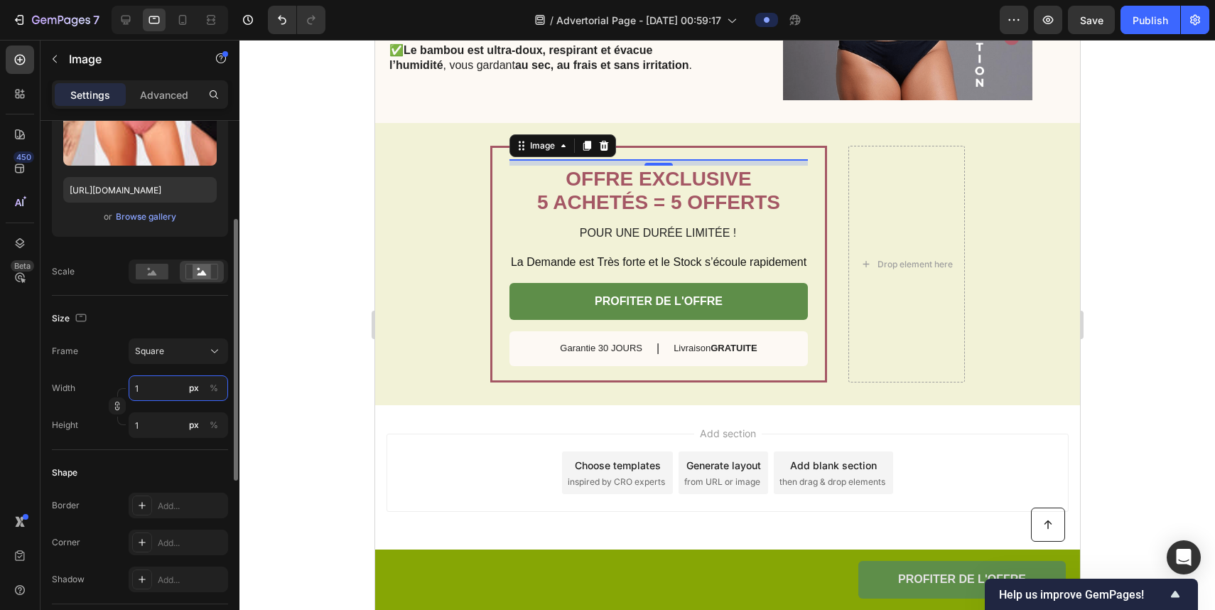
type input "10"
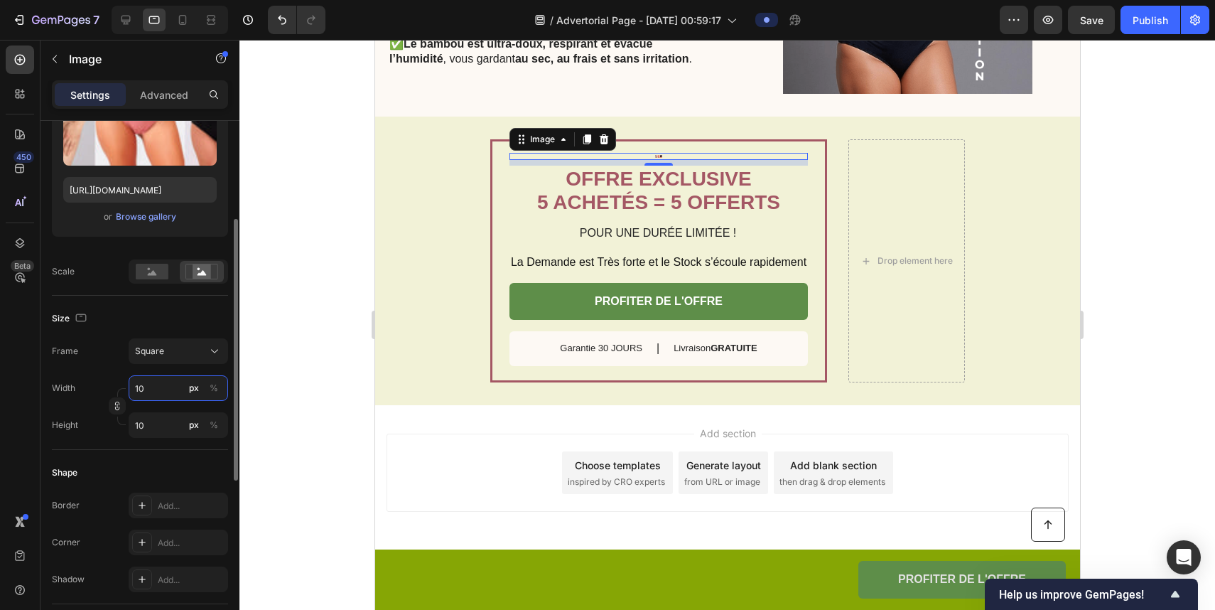
scroll to position [2716, 0]
type input "100"
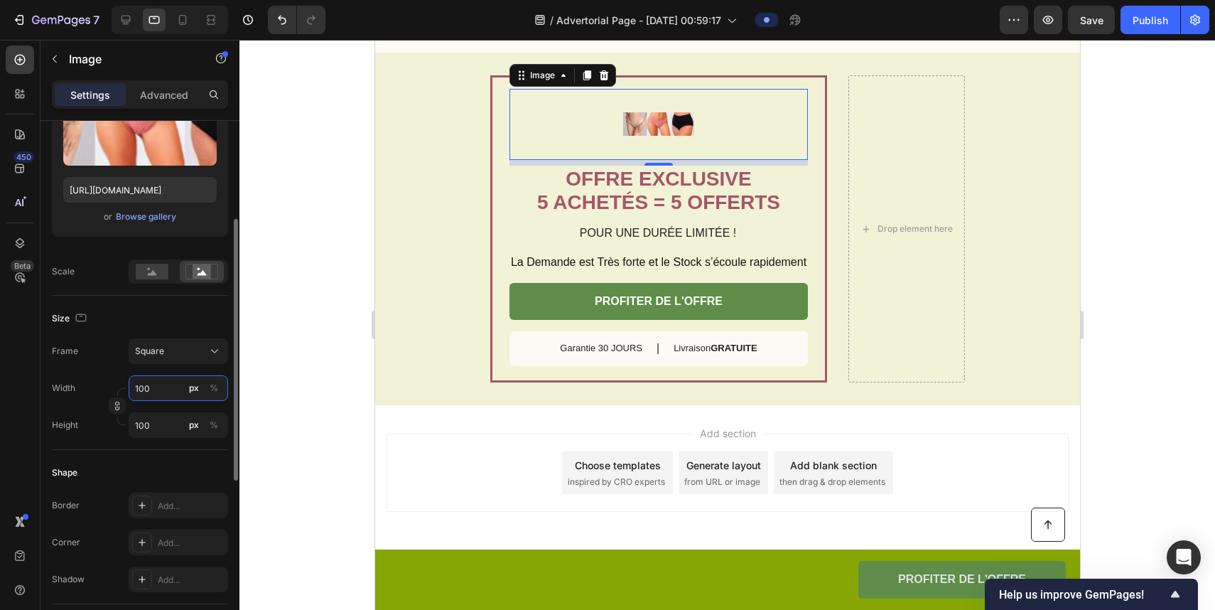
type input "1000"
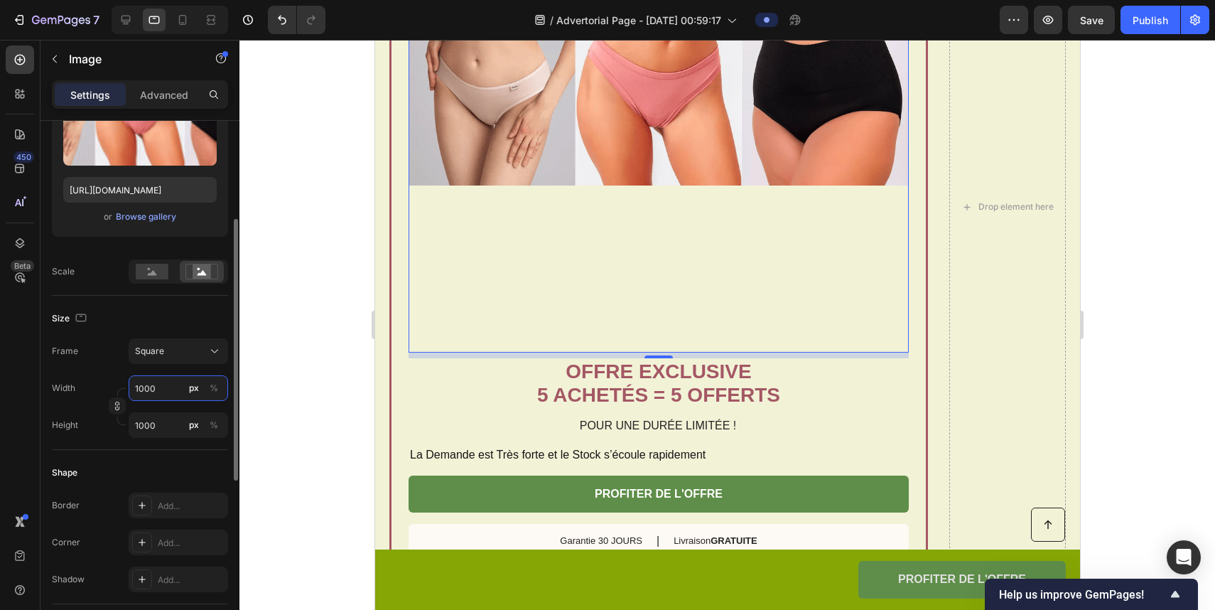
type input "100"
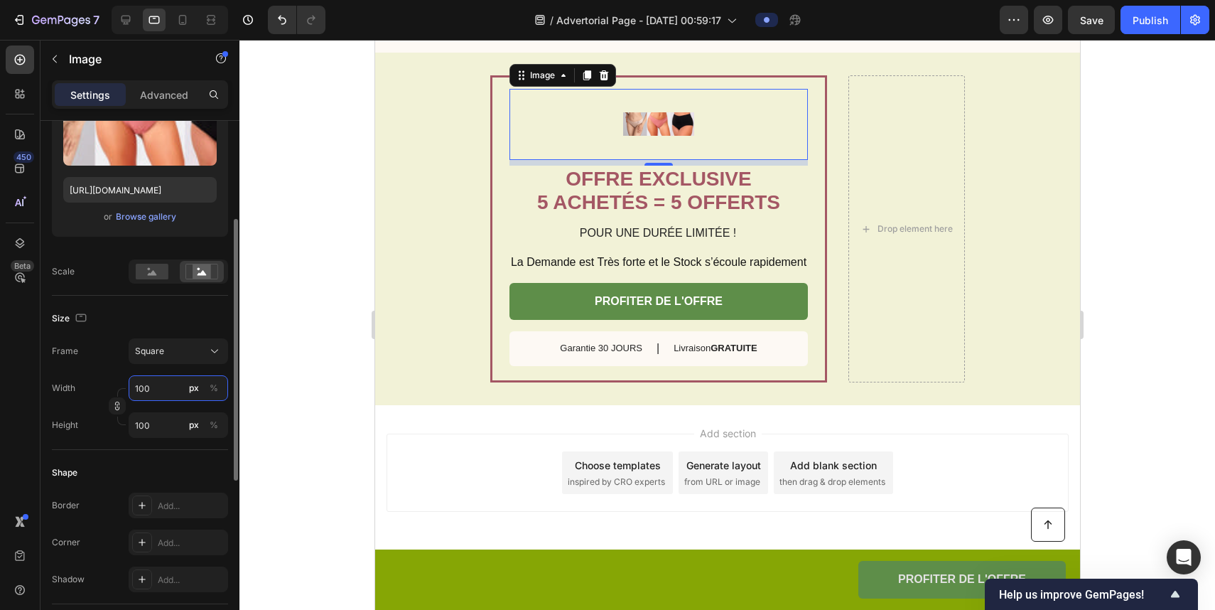
type input "10"
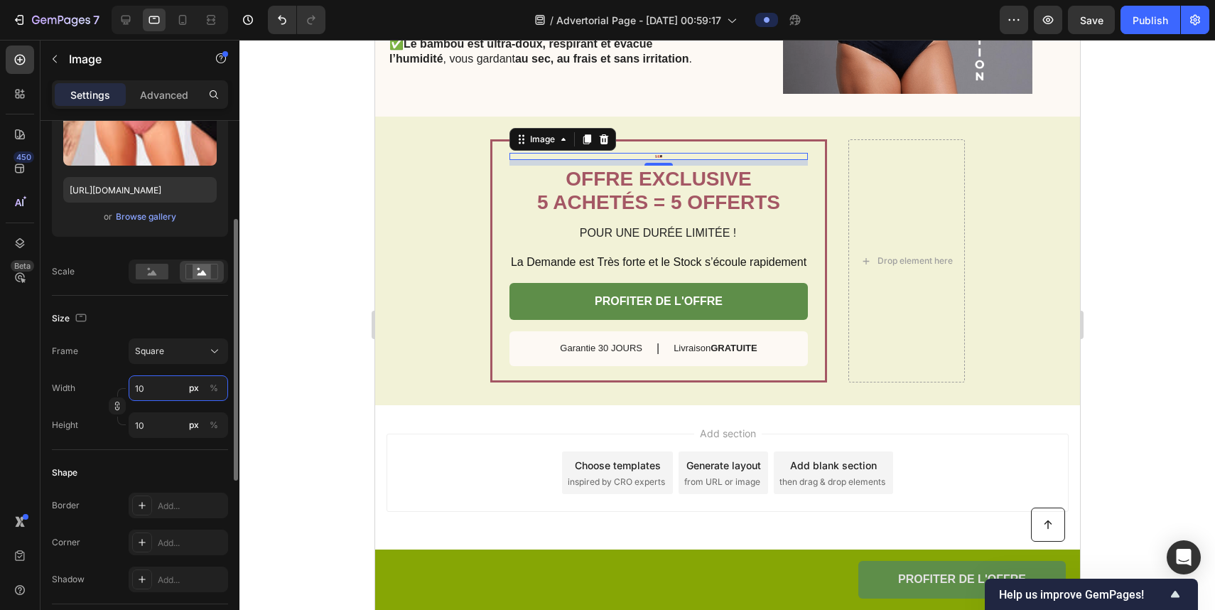
type input "1"
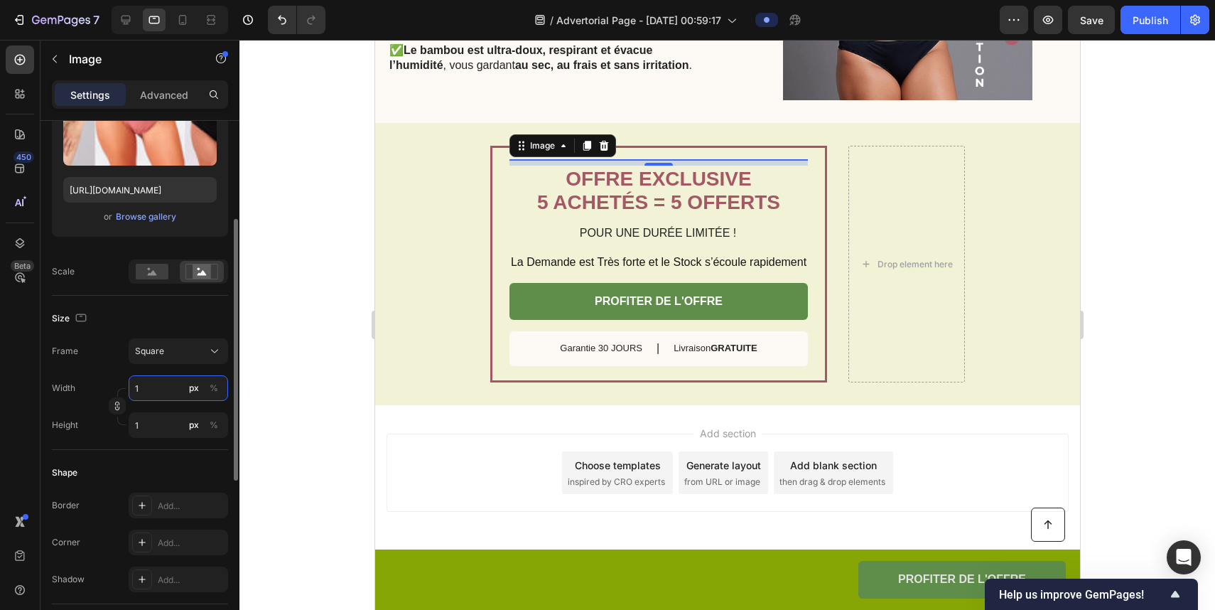
type input "13"
type input "130"
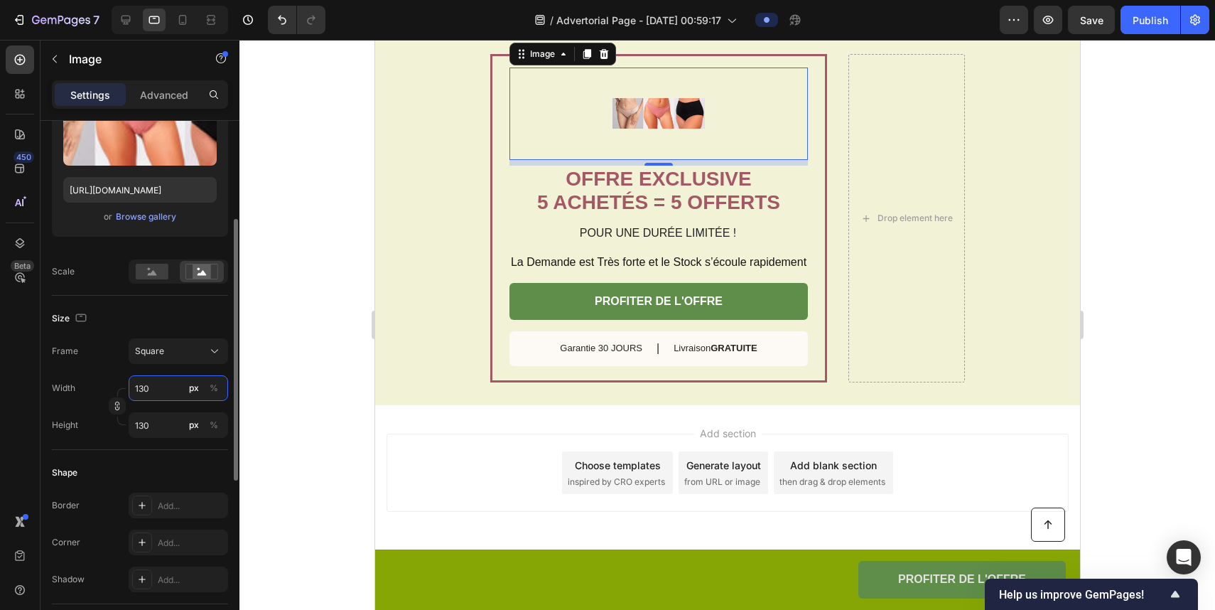
type input "1300"
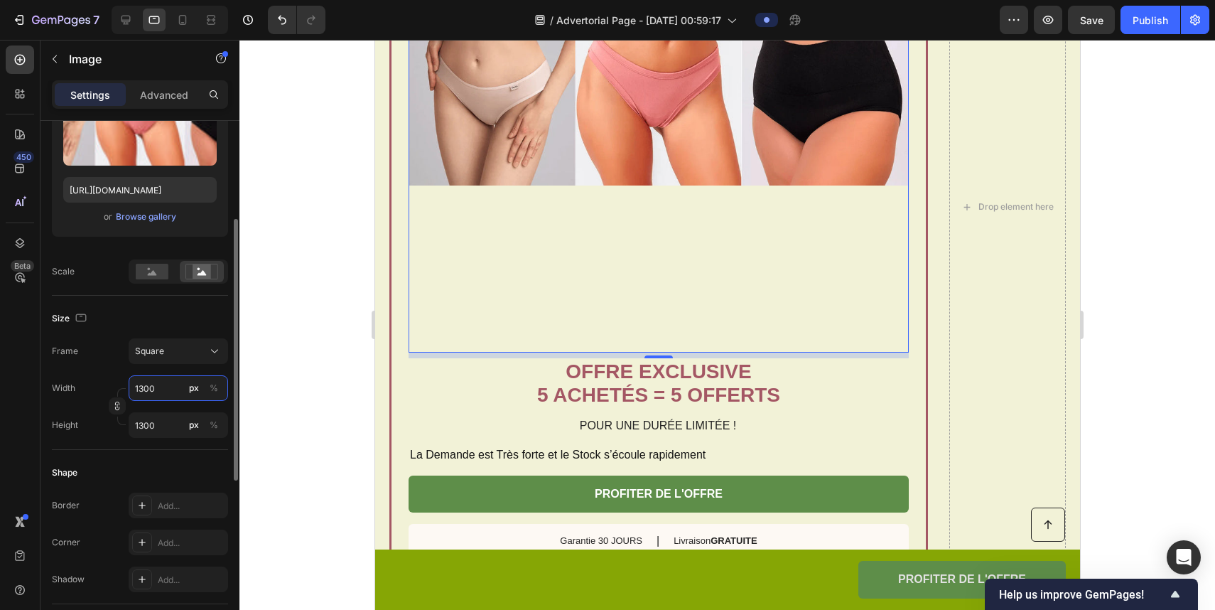
type input "130"
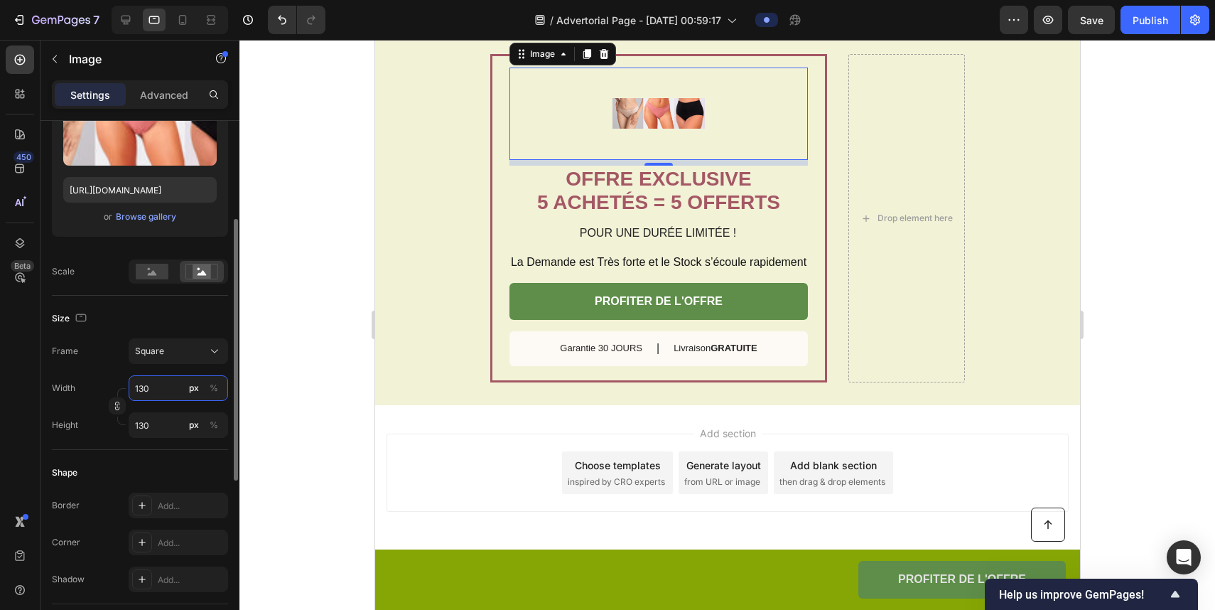
type input "13"
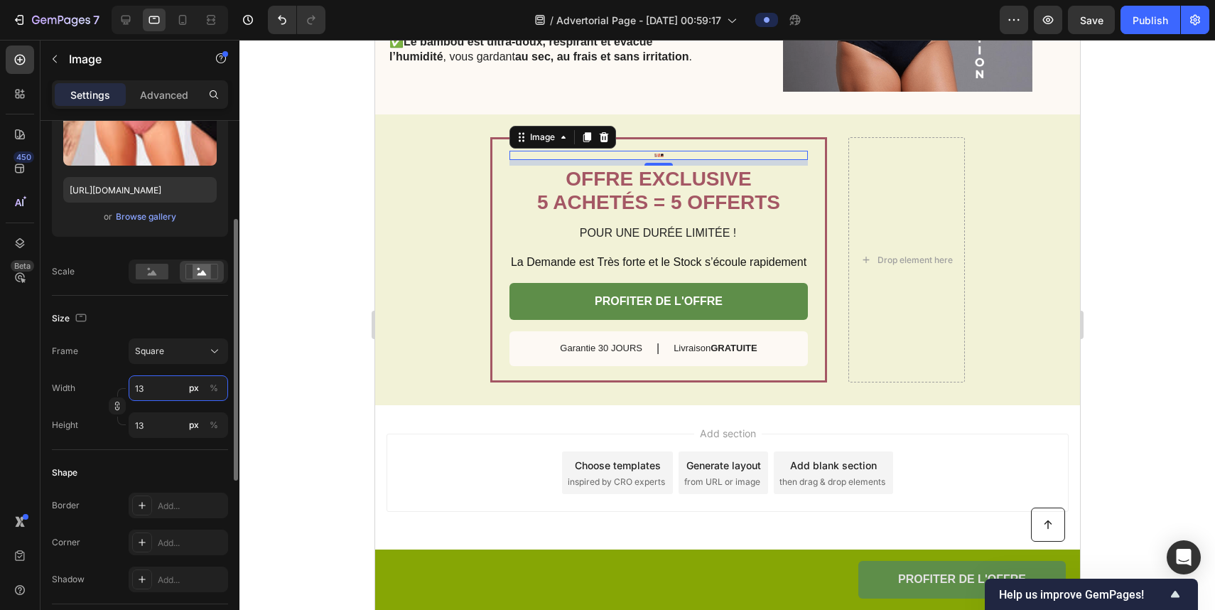
type input "1"
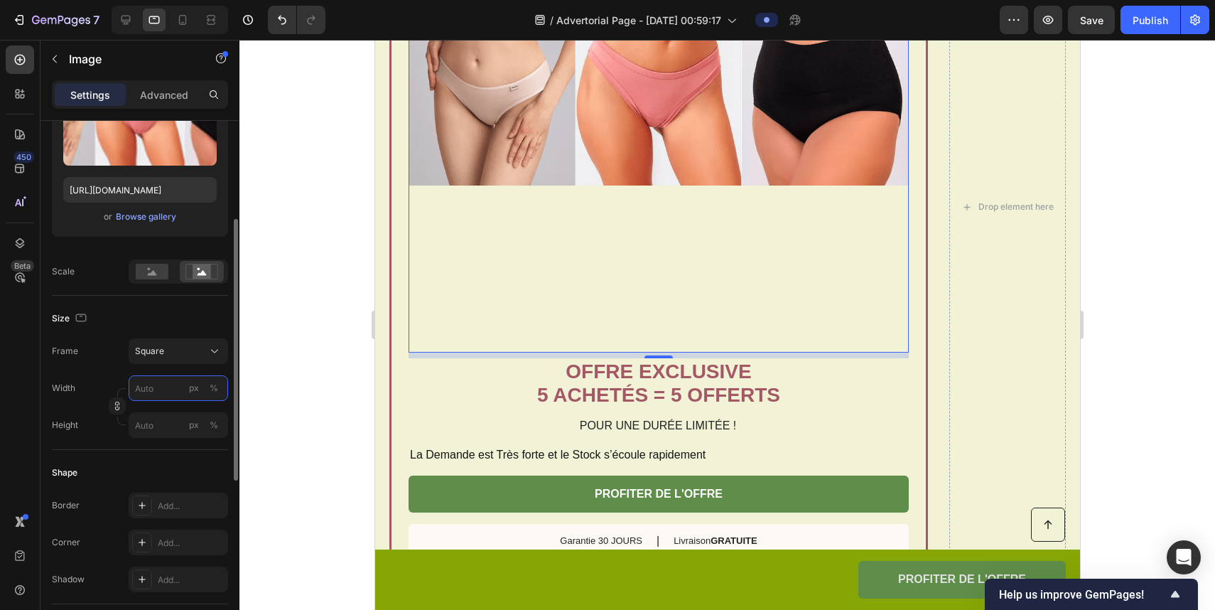
type input "1"
type input "12"
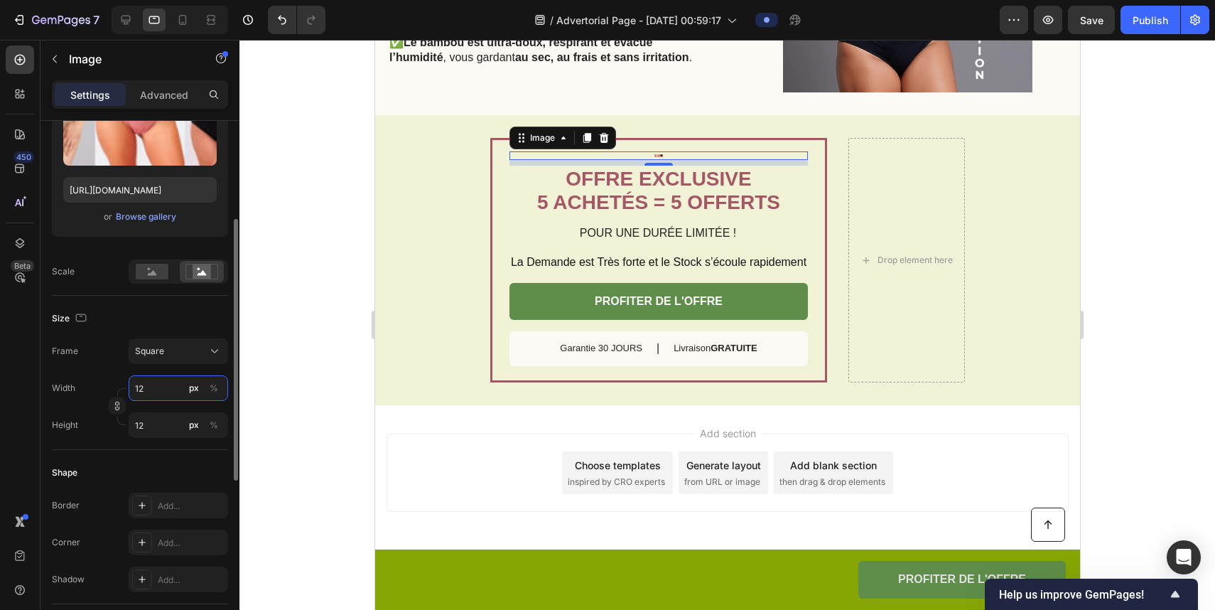
type input "120"
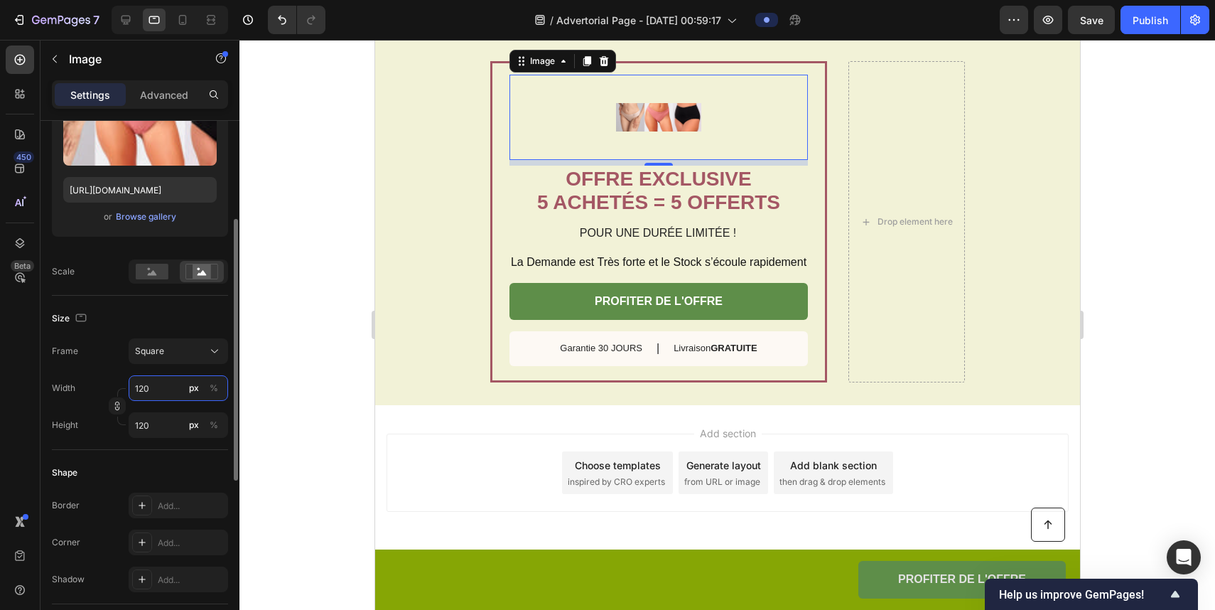
type input "1200"
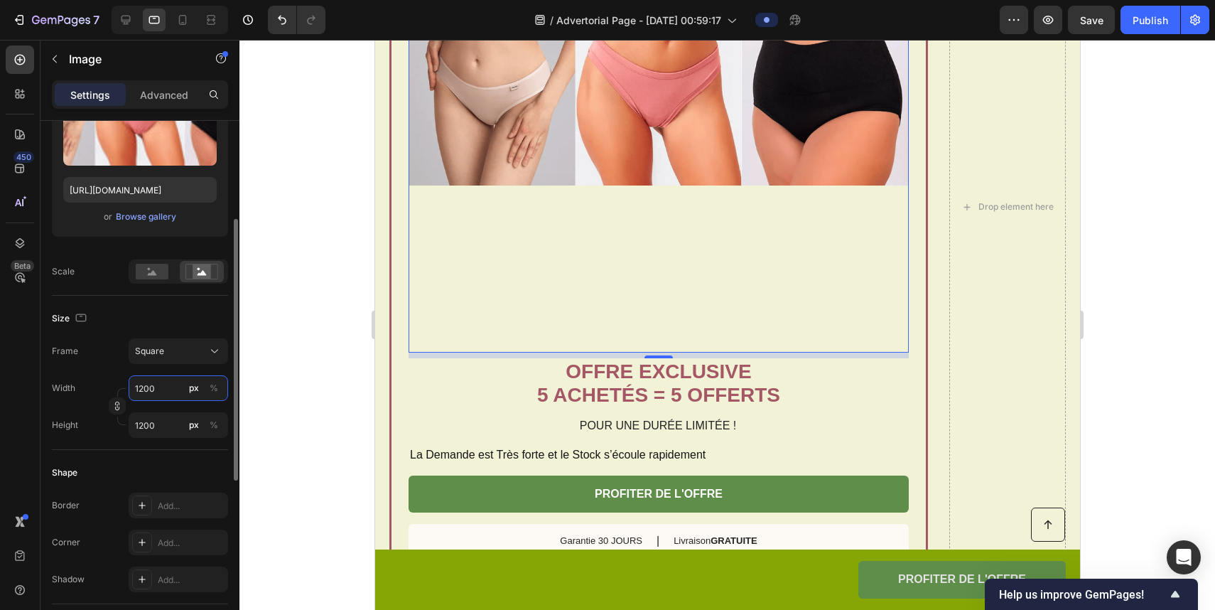
type input "120"
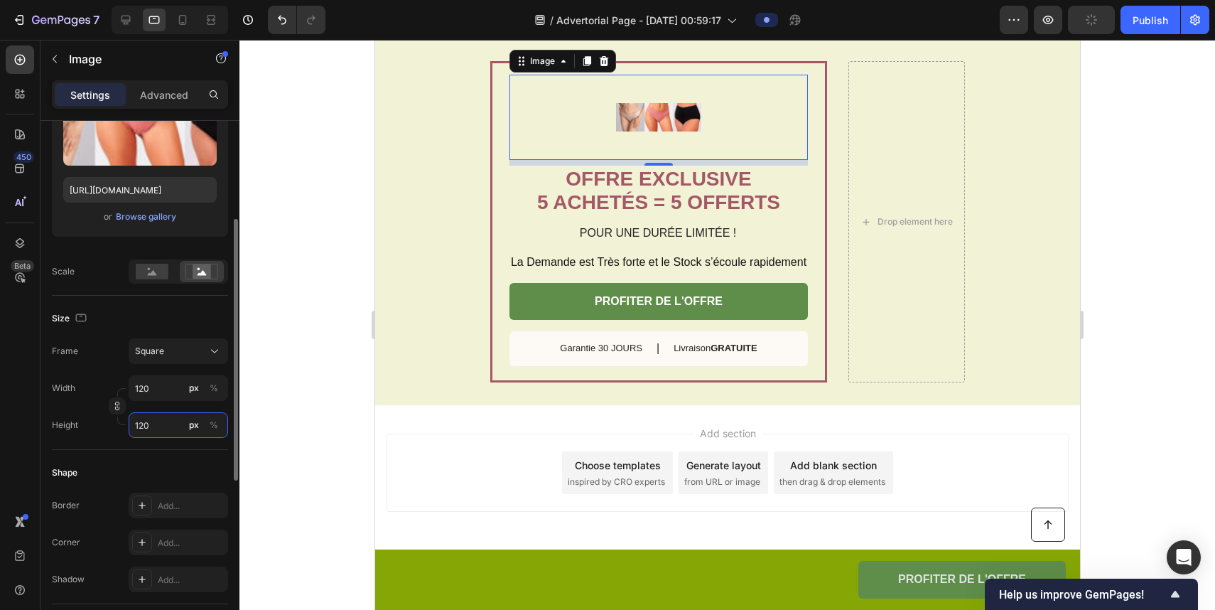
click at [147, 425] on input "120" at bounding box center [179, 425] width 100 height 26
type input "4"
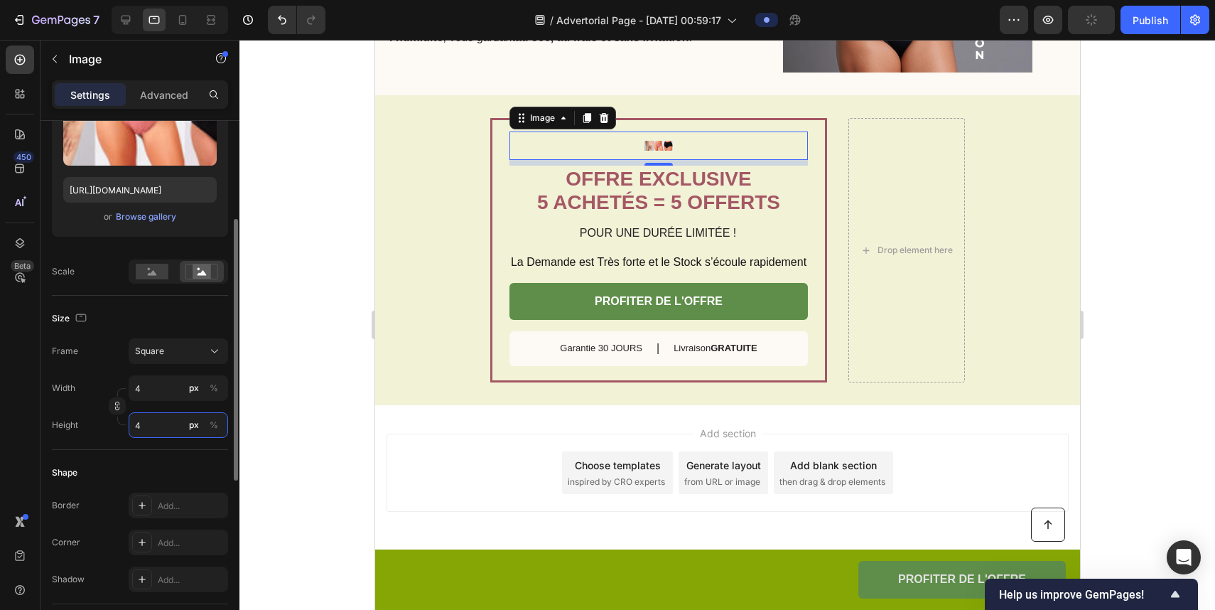
type input "40"
type input "400"
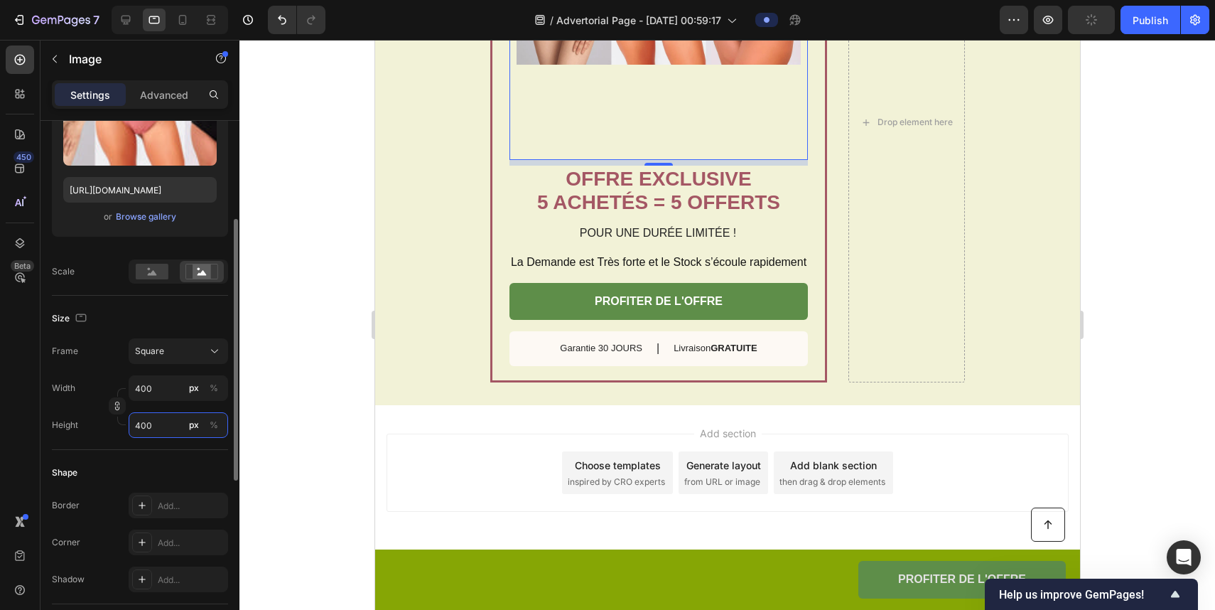
type input "40"
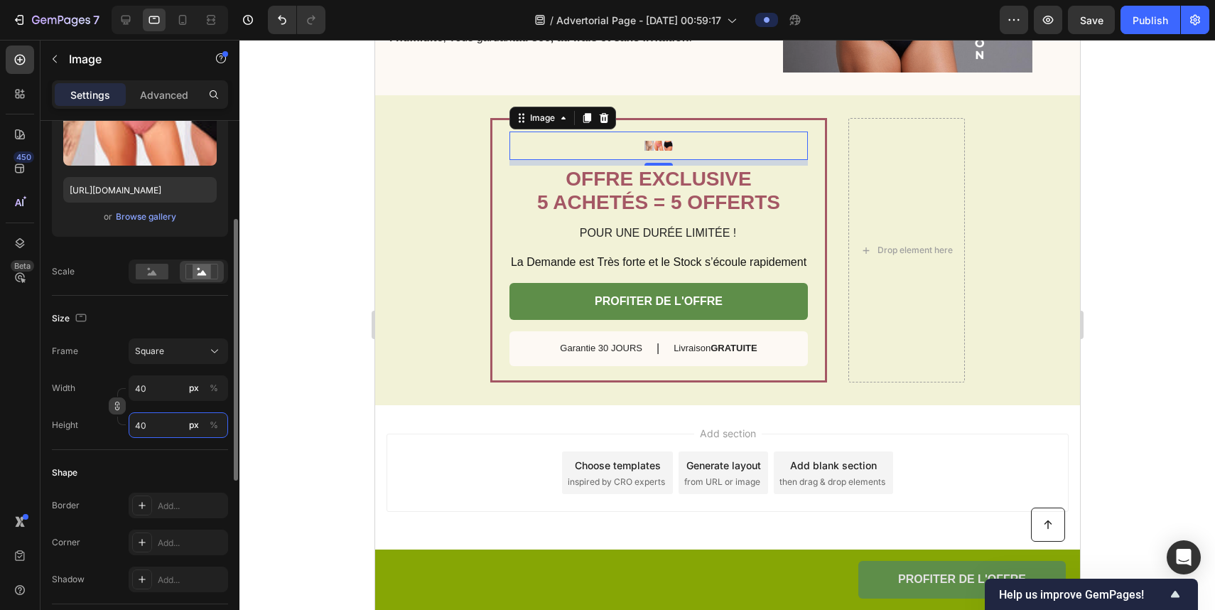
type input "40"
click at [114, 409] on icon "button" at bounding box center [117, 406] width 10 height 10
click at [162, 385] on input "40" at bounding box center [179, 388] width 100 height 26
type input "1"
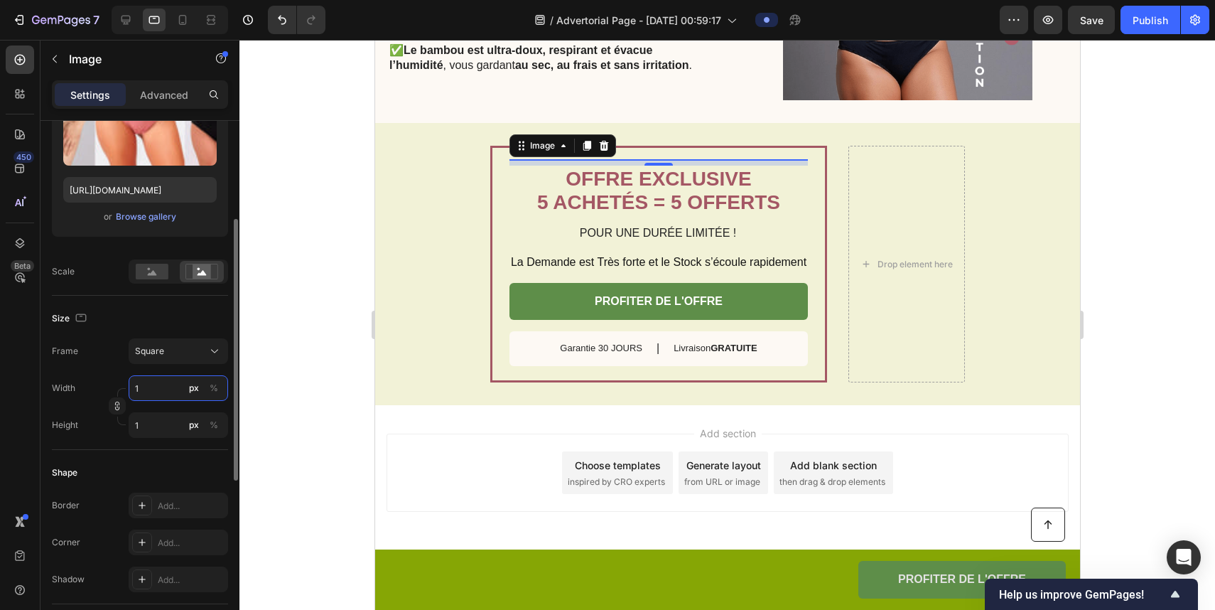
type input "10"
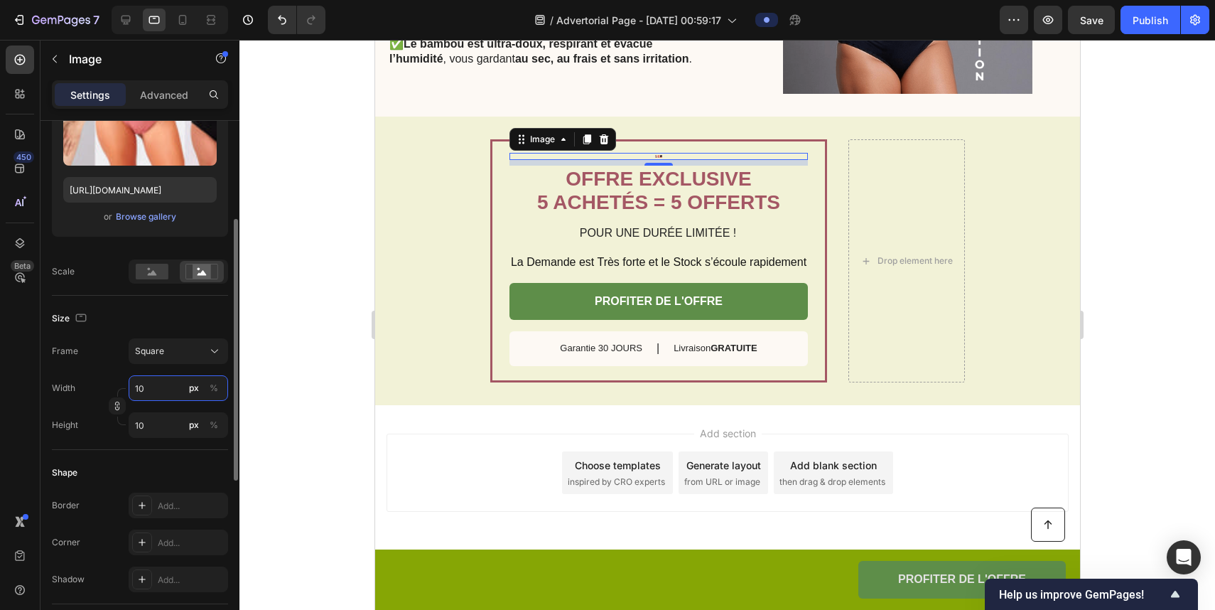
type input "100"
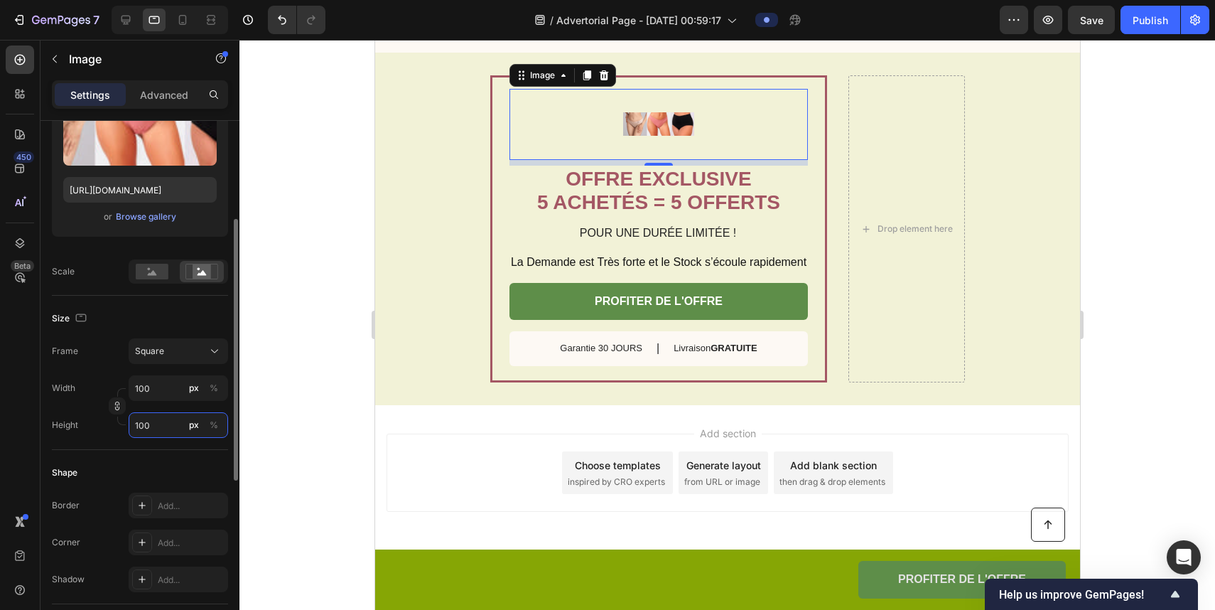
click at [153, 417] on input "100" at bounding box center [179, 425] width 100 height 26
click at [155, 419] on input "100" at bounding box center [179, 425] width 100 height 26
type input "4100"
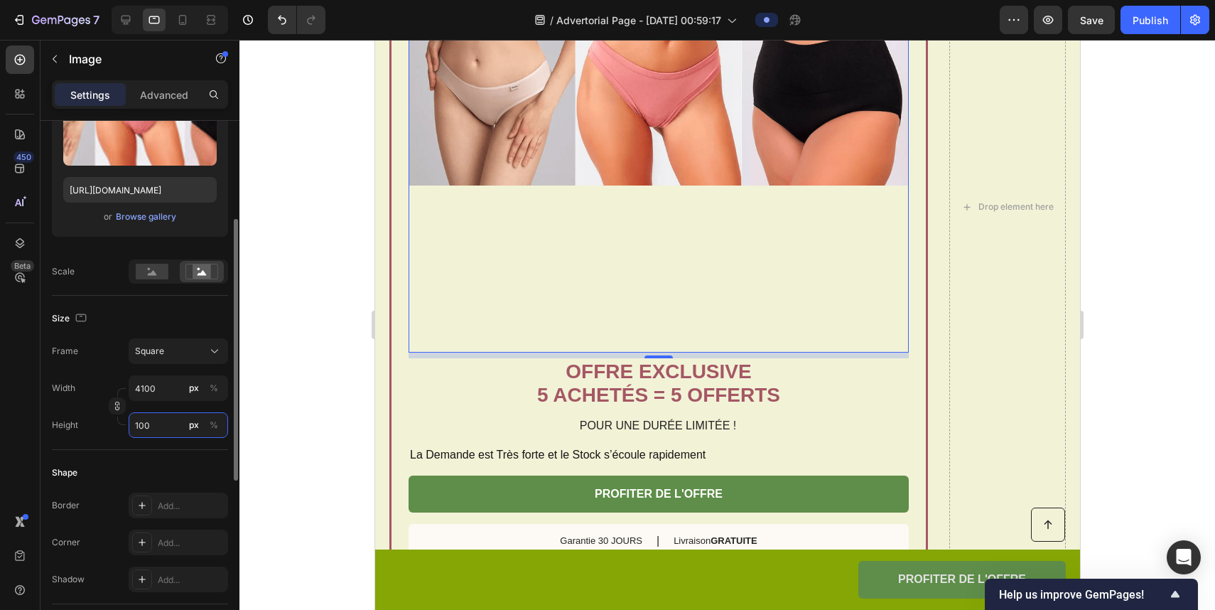
type input "4100"
type input "410"
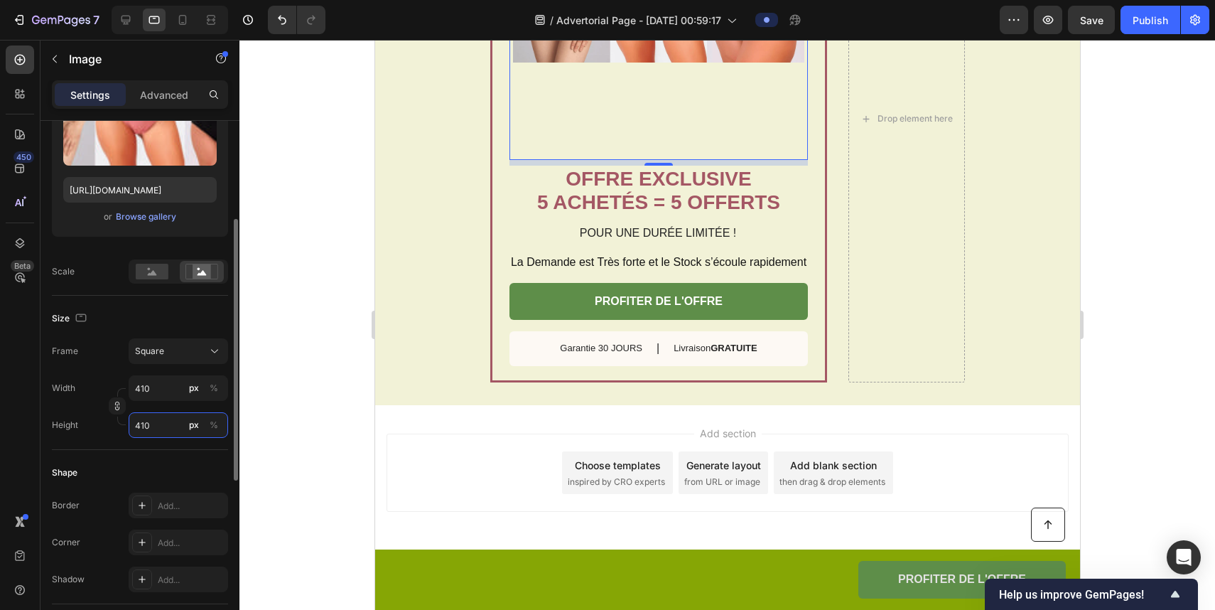
click at [155, 419] on input "410" at bounding box center [179, 425] width 100 height 26
click at [105, 413] on div "Height 410 px %" at bounding box center [140, 425] width 176 height 26
click at [115, 413] on button "button" at bounding box center [117, 405] width 17 height 17
click at [153, 424] on input "410" at bounding box center [179, 425] width 100 height 26
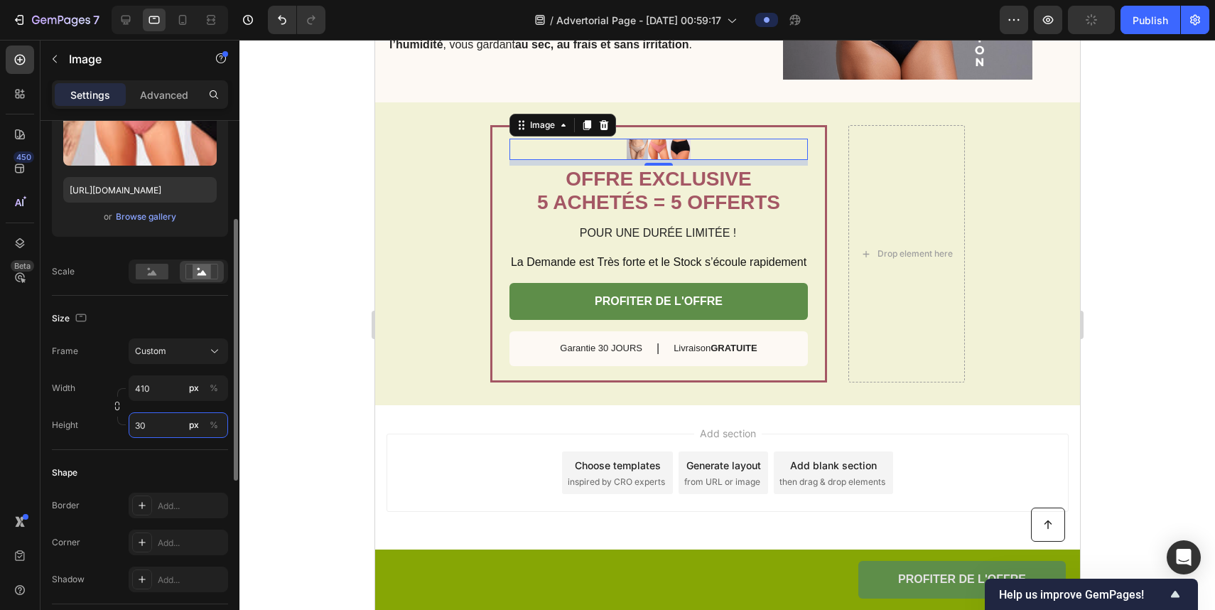
scroll to position [2714, 0]
type input "30"
click at [164, 381] on input "410" at bounding box center [179, 388] width 100 height 26
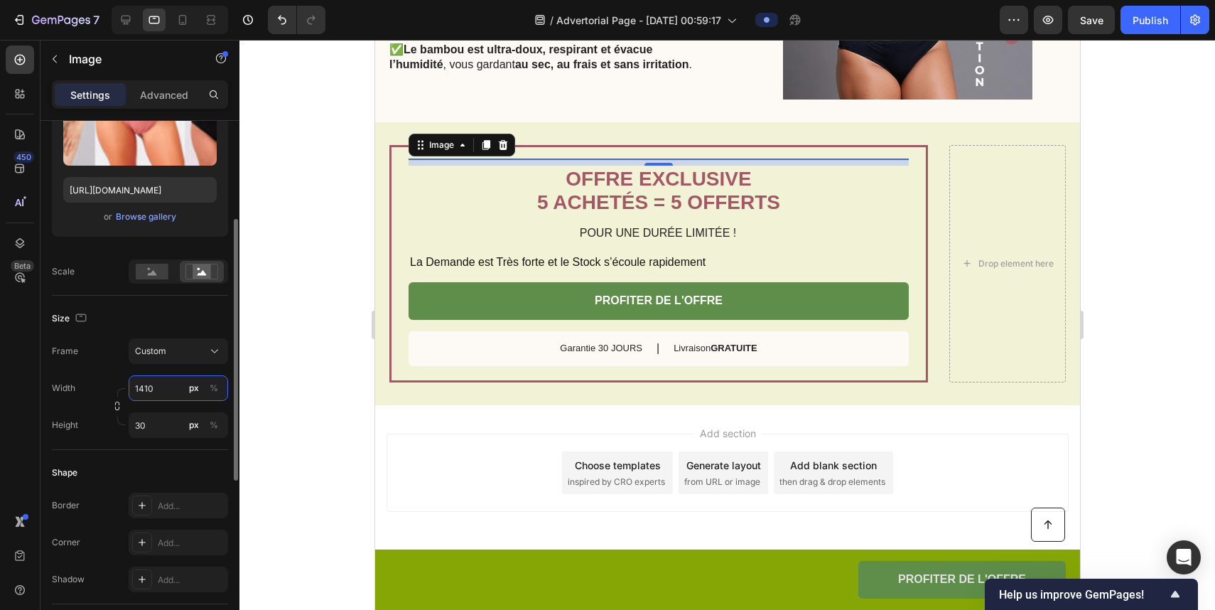
scroll to position [2704, 0]
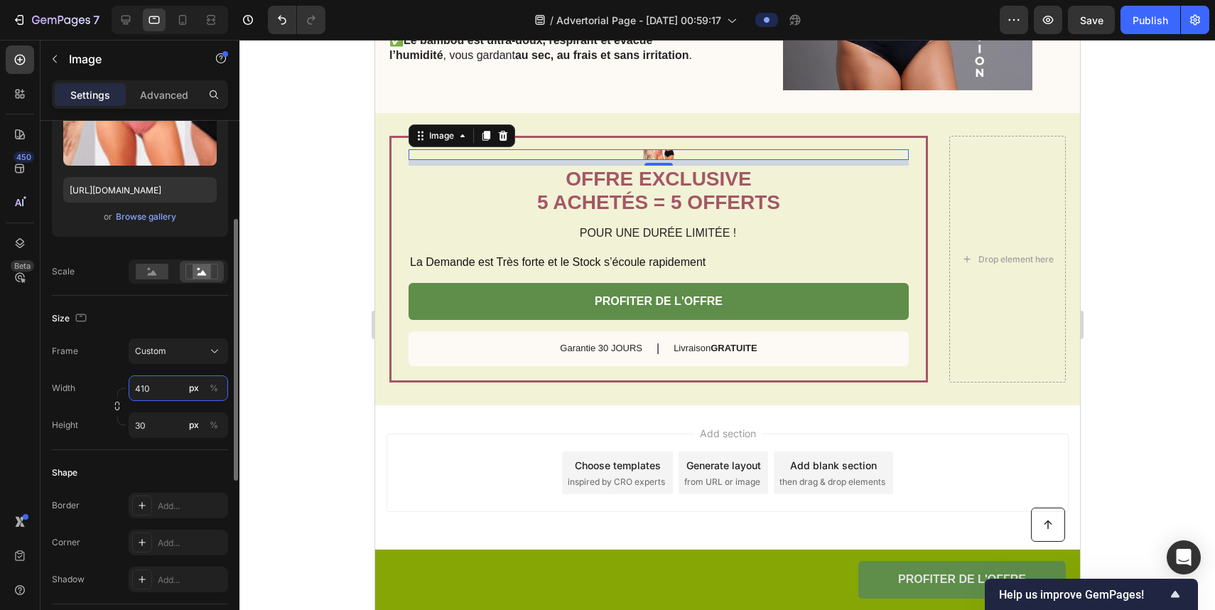
click at [164, 381] on input "410" at bounding box center [179, 388] width 100 height 26
click at [164, 381] on input "1410" at bounding box center [179, 388] width 100 height 26
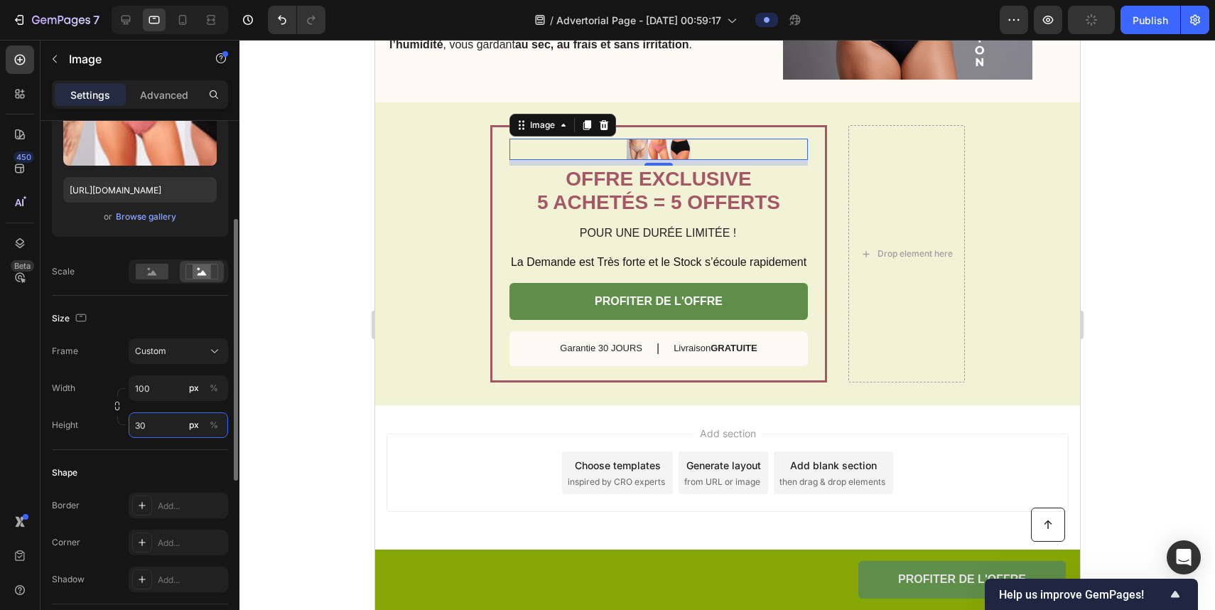
click at [146, 422] on input "30" at bounding box center [179, 425] width 100 height 26
click at [136, 19] on div at bounding box center [125, 20] width 23 height 23
type input "4000"
type input "1200"
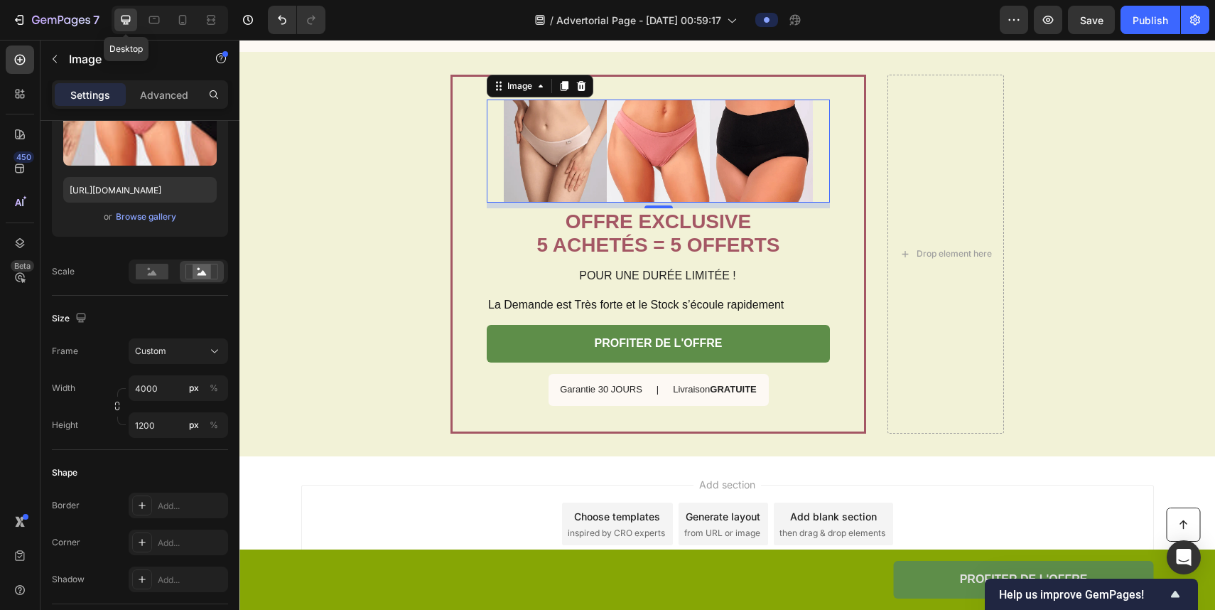
scroll to position [3009, 0]
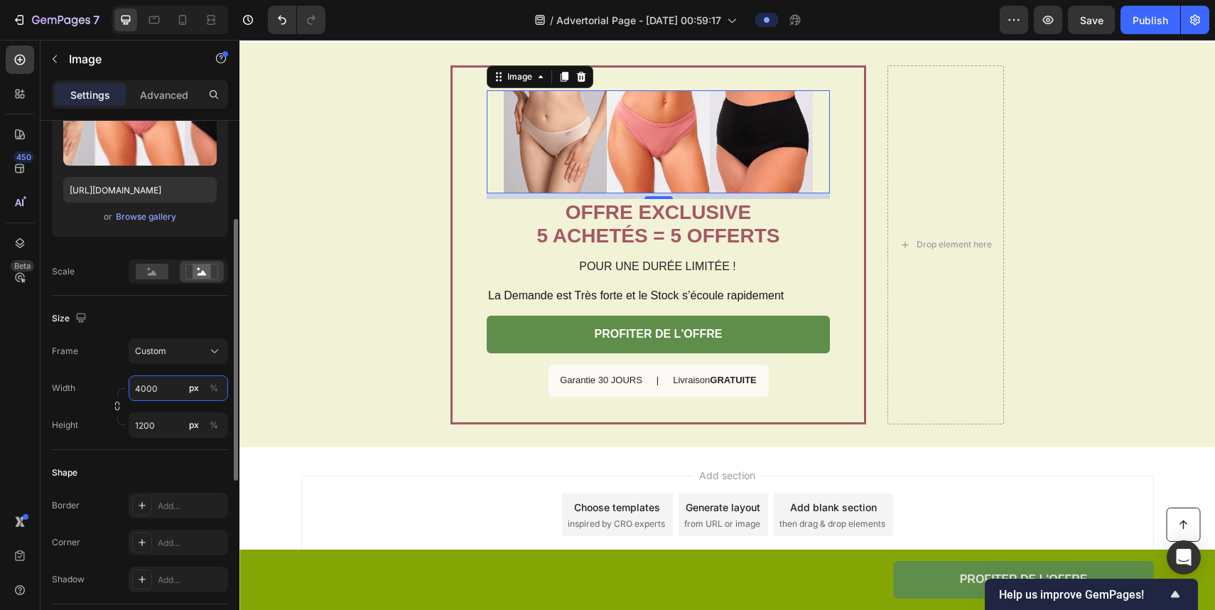
click at [144, 392] on input "4000" at bounding box center [179, 388] width 100 height 26
click at [146, 385] on input "4000" at bounding box center [179, 388] width 100 height 26
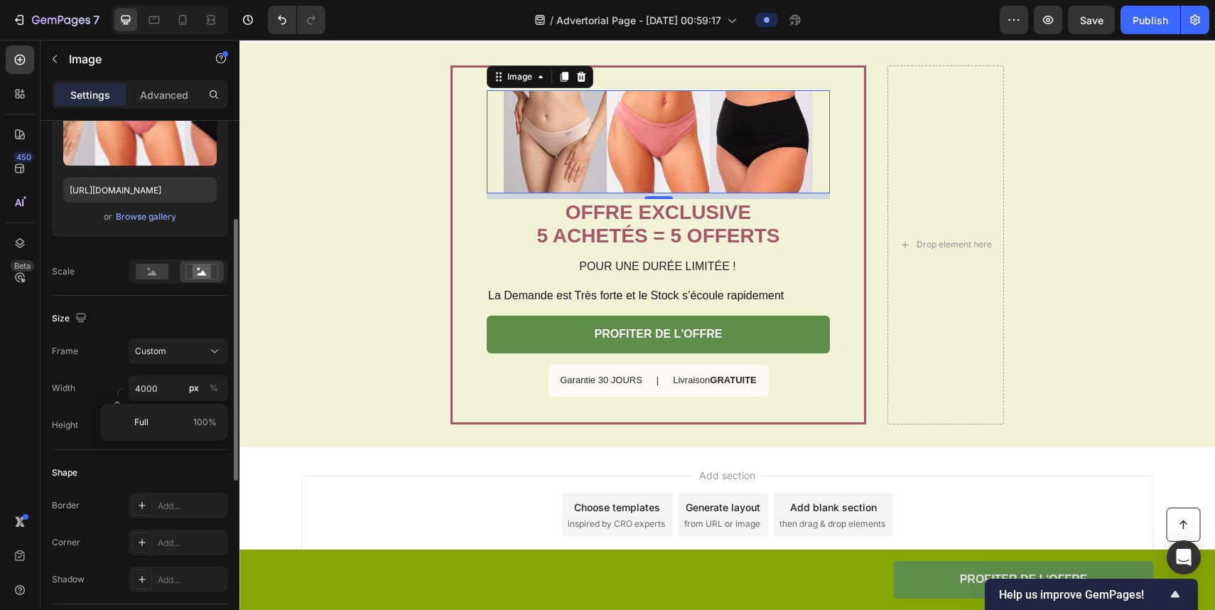
click at [79, 388] on div "Width 4000 px %" at bounding box center [140, 388] width 176 height 26
click at [151, 15] on icon at bounding box center [154, 20] width 14 height 14
type input "100"
type input "30"
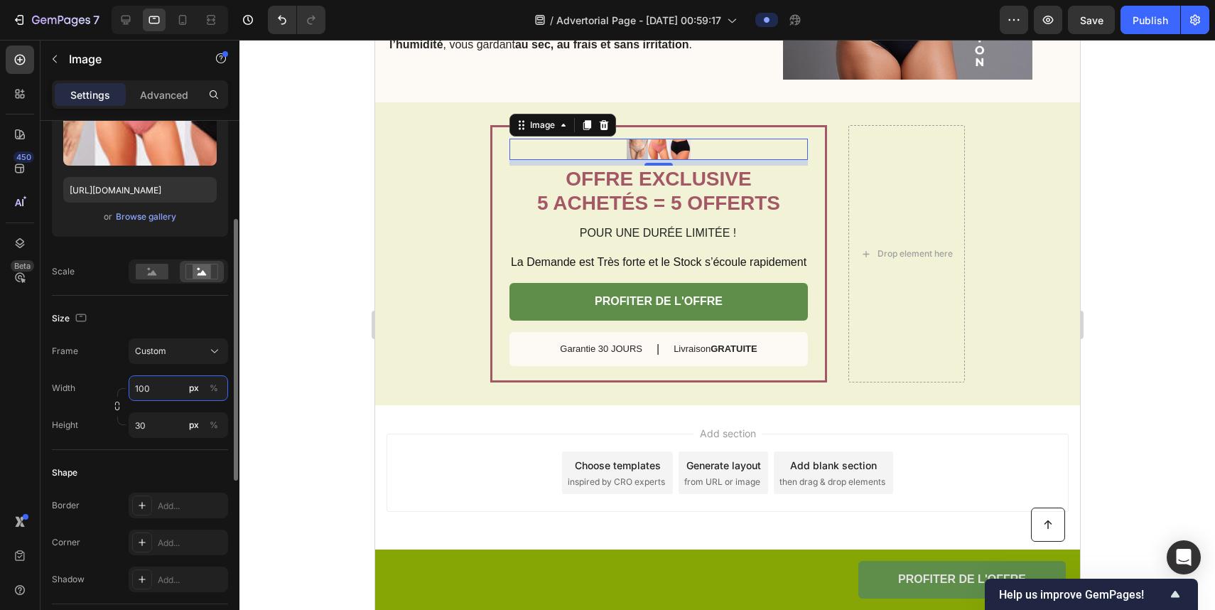
click at [166, 395] on input "100" at bounding box center [179, 388] width 100 height 26
paste input "40"
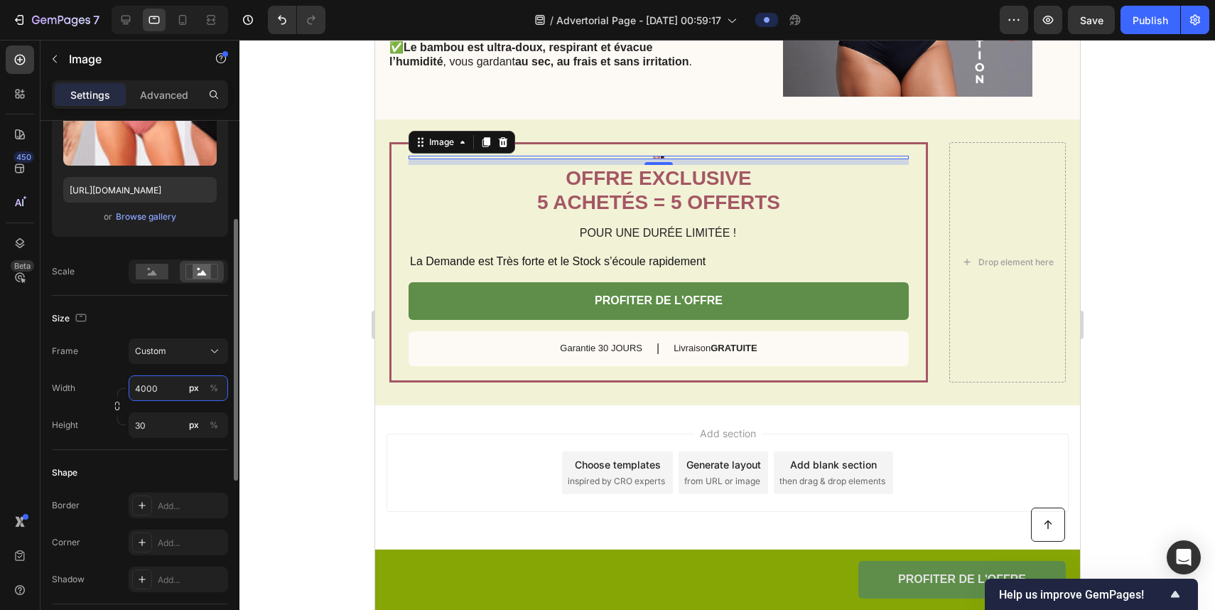
scroll to position [2697, 0]
type input "4000"
click at [151, 424] on input "30" at bounding box center [179, 425] width 100 height 26
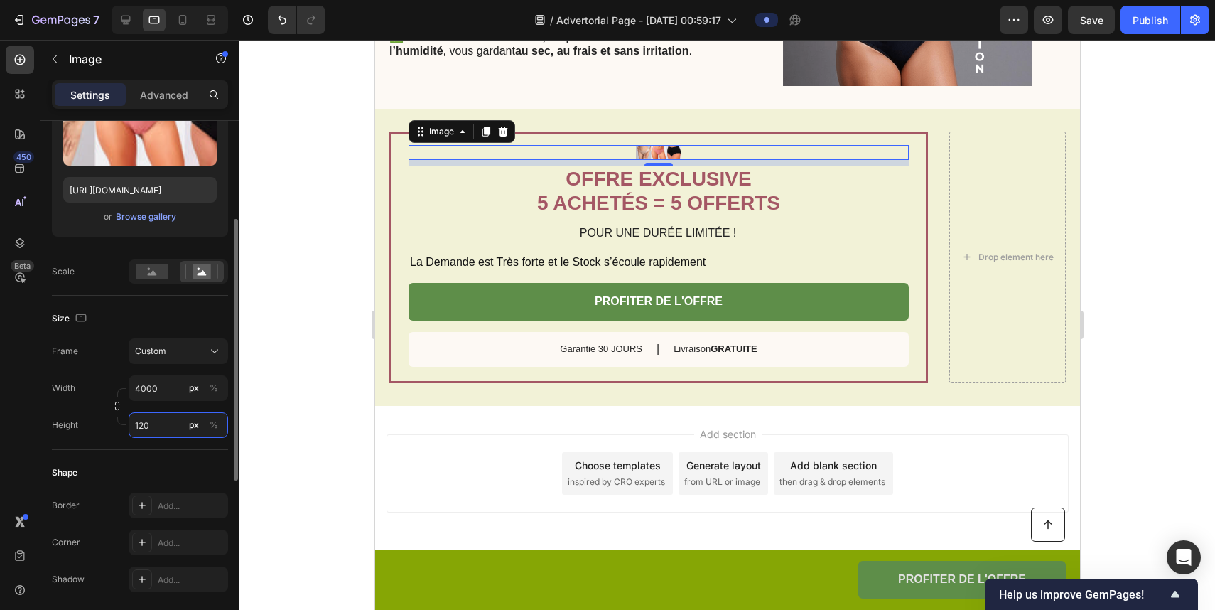
type input "1200"
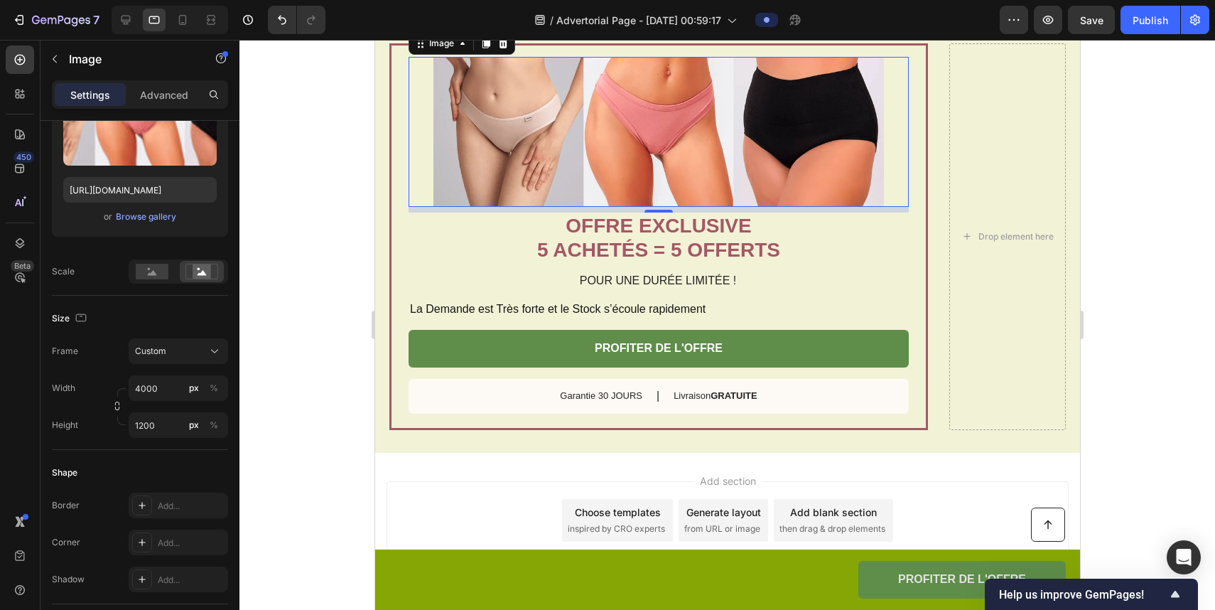
click at [356, 196] on div at bounding box center [728, 325] width 976 height 570
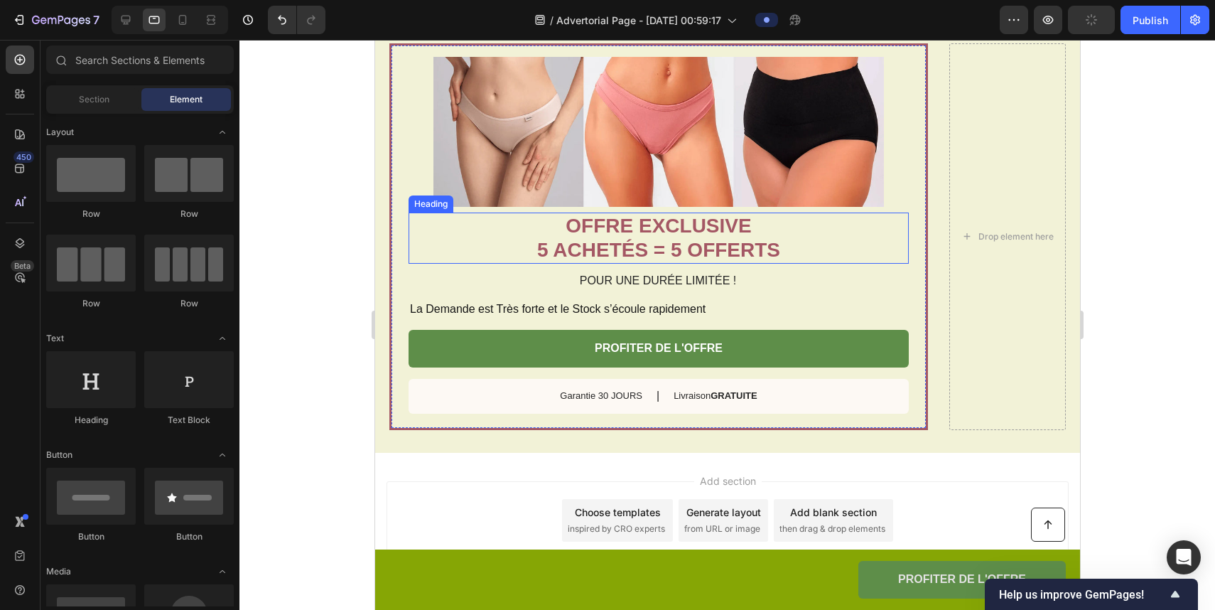
scroll to position [2703, 0]
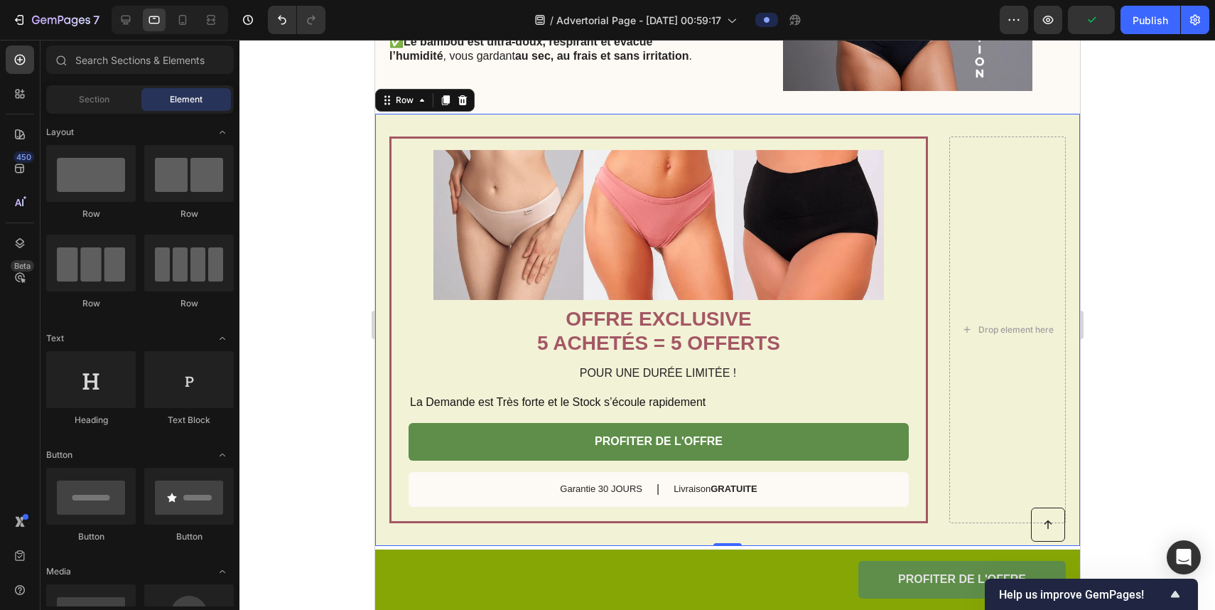
click at [842, 131] on div "Image OFFRE EXCLUSIVE 5 ACHETÉS = 5 OFFERTS Heading POUR UNE DURÉE LIMITÉE ! Te…" at bounding box center [727, 330] width 705 height 432
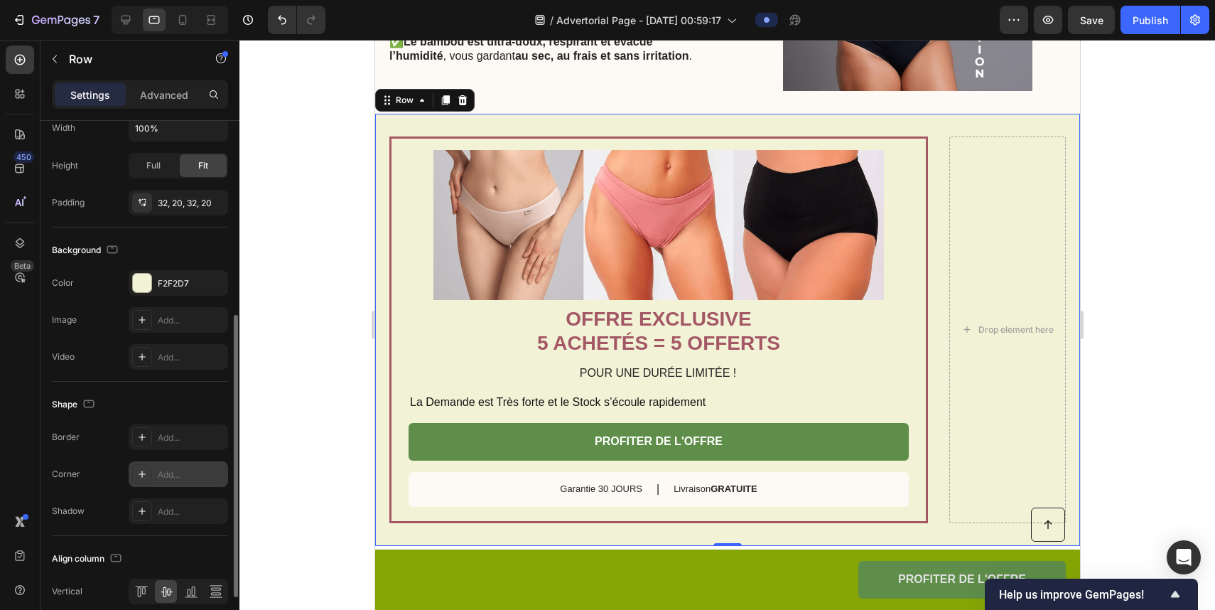
scroll to position [463, 0]
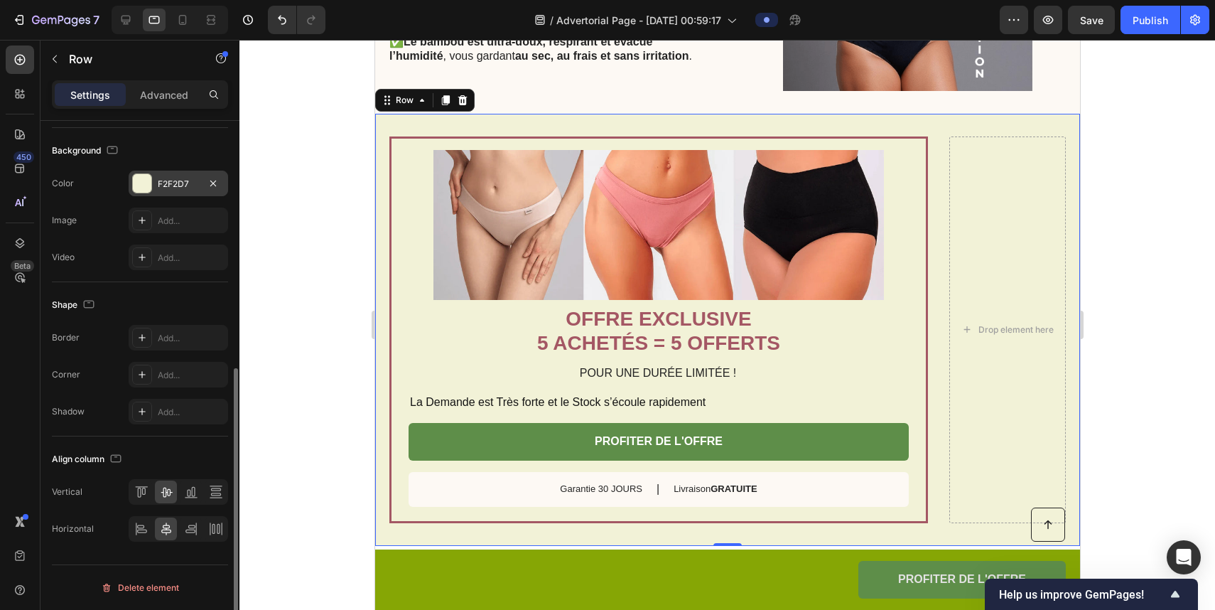
click at [176, 189] on div "F2F2D7" at bounding box center [178, 184] width 41 height 13
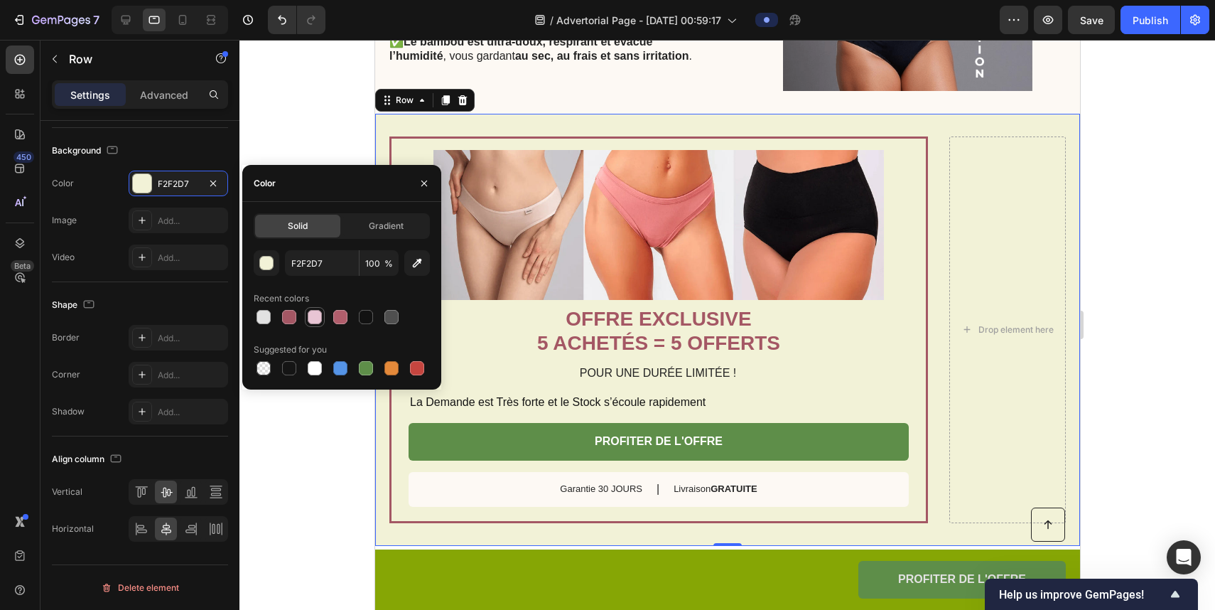
click at [311, 316] on div at bounding box center [315, 317] width 14 height 14
type input "E8C5D4"
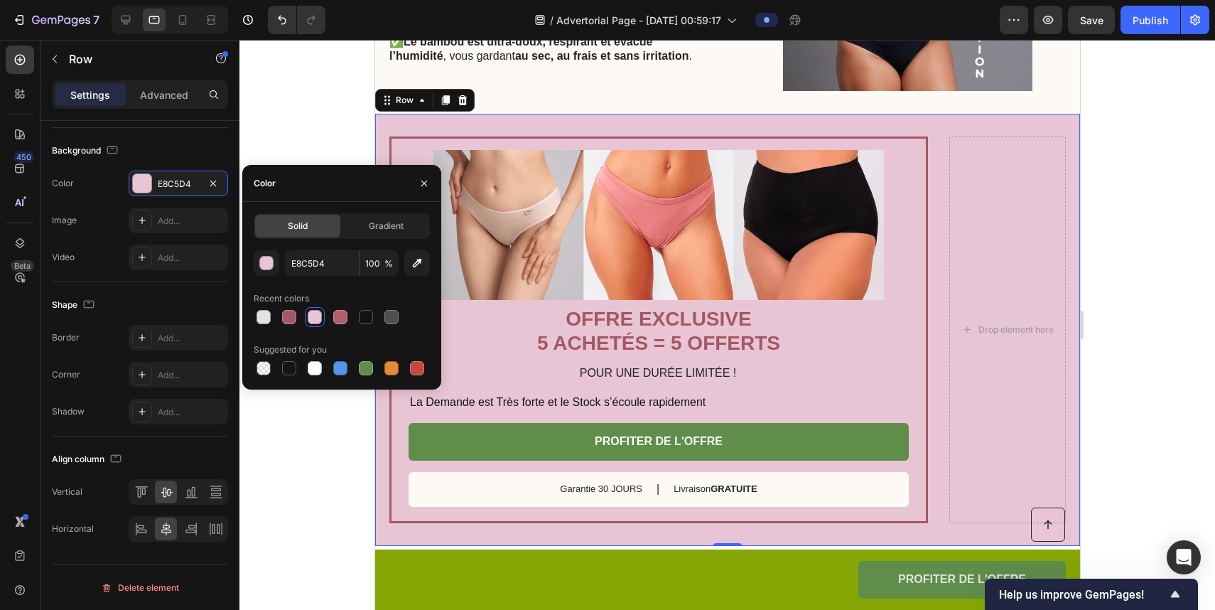
click at [842, 306] on div at bounding box center [728, 325] width 976 height 570
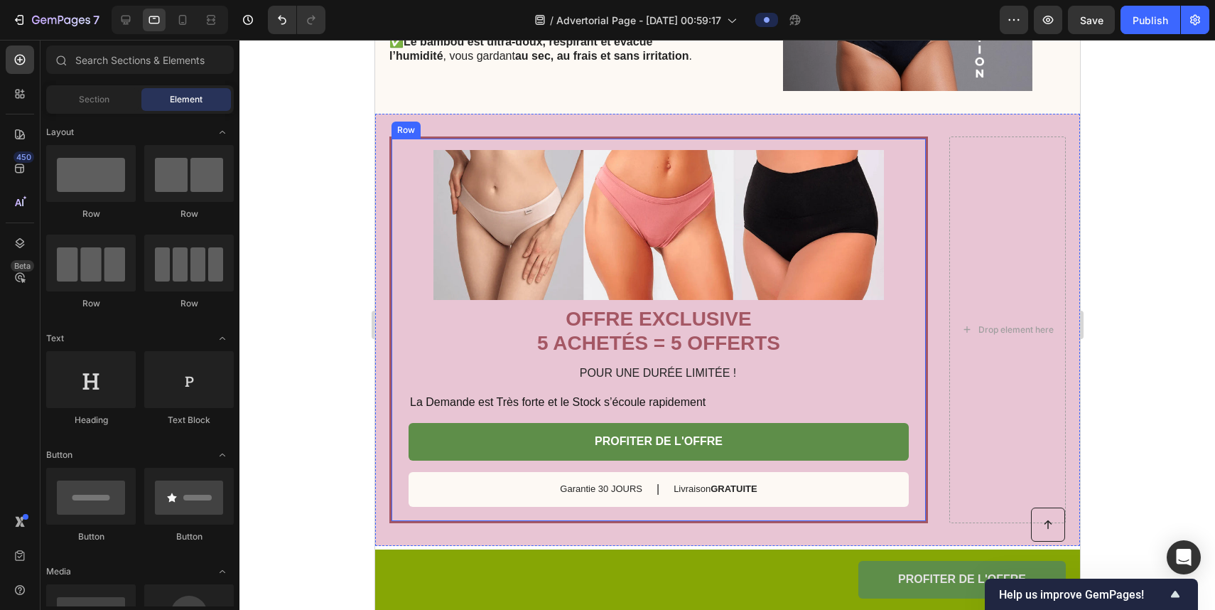
click at [842, 239] on div "Image OFFRE EXCLUSIVE 5 ACHETÉS = 5 OFFERTS Heading POUR UNE DURÉE LIMITÉE ! Te…" at bounding box center [658, 329] width 539 height 387
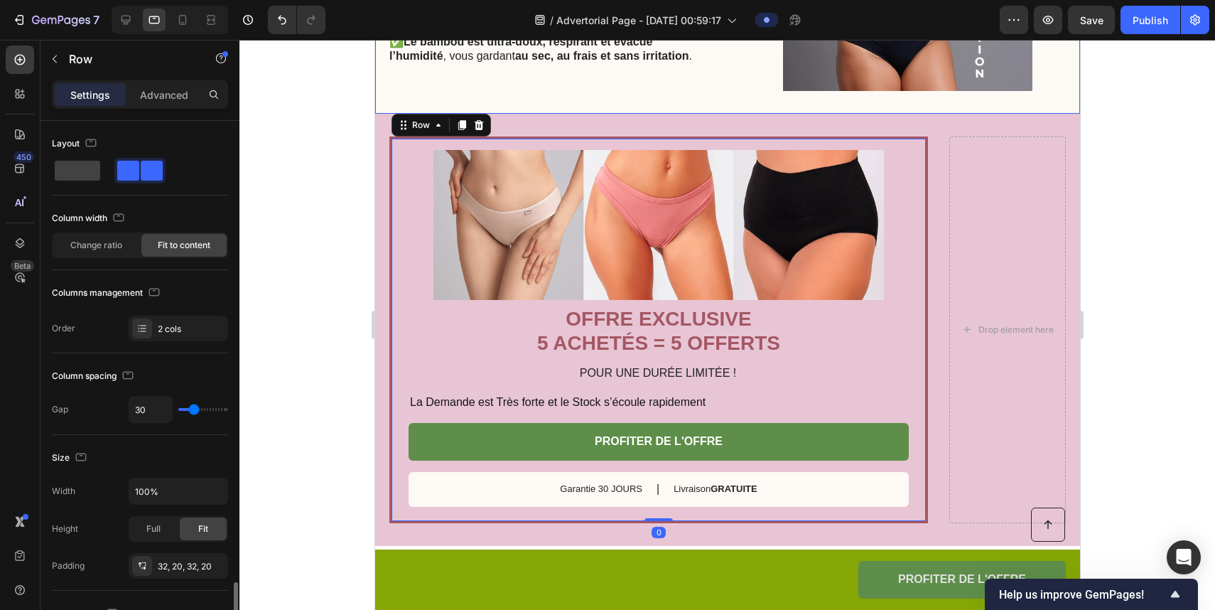
click at [842, 122] on div "Image OFFRE EXCLUSIVE 5 ACHETÉS = 5 OFFERTS Heading POUR UNE DURÉE LIMITÉE ! Te…" at bounding box center [727, 330] width 705 height 432
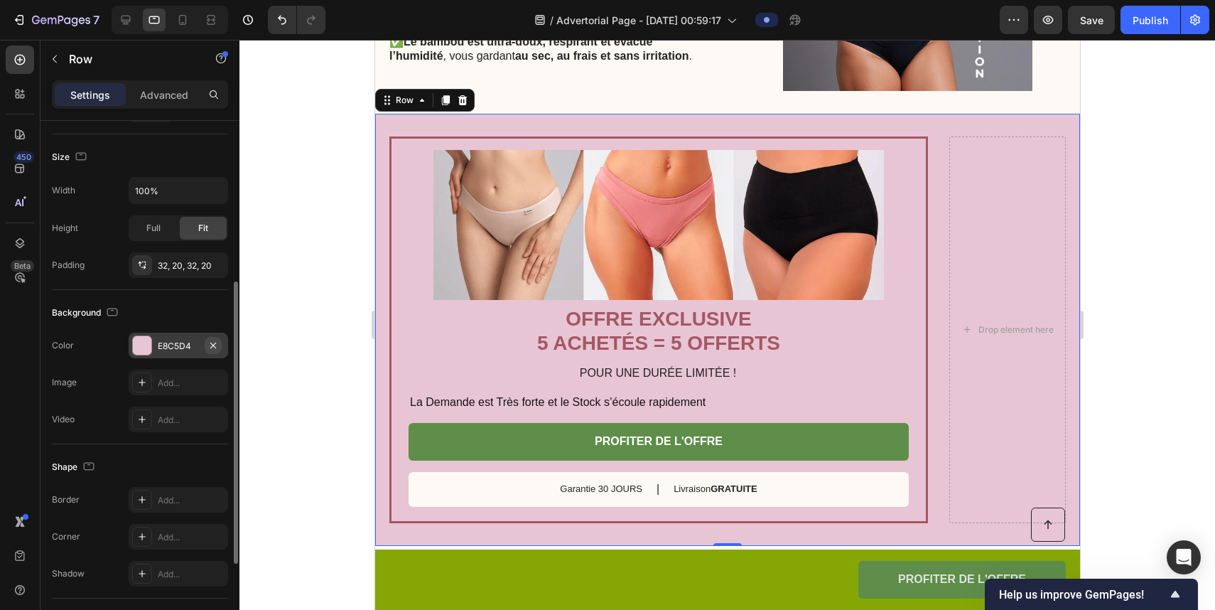
click at [208, 350] on icon "button" at bounding box center [213, 345] width 11 height 11
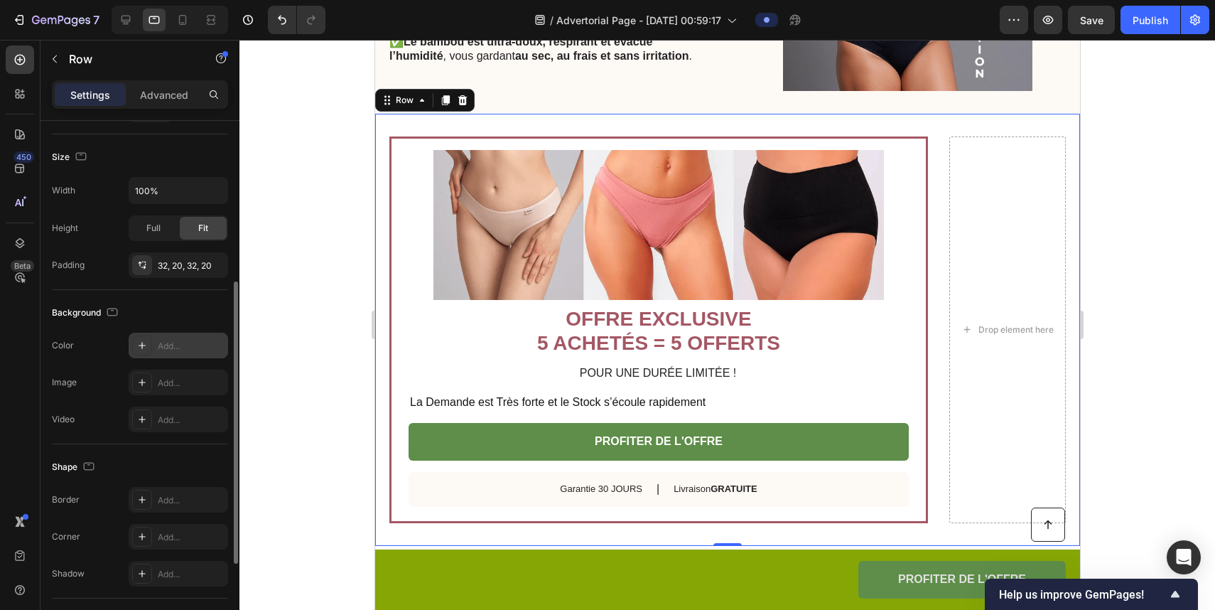
click at [197, 340] on div "Add..." at bounding box center [191, 346] width 67 height 13
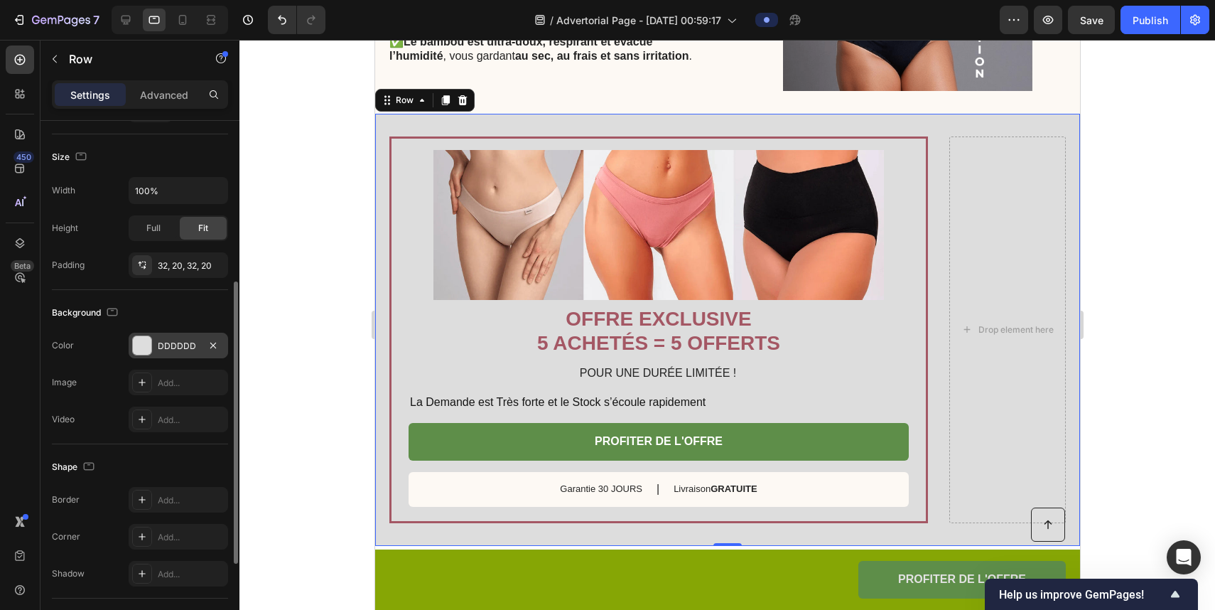
click at [272, 267] on div at bounding box center [728, 325] width 976 height 570
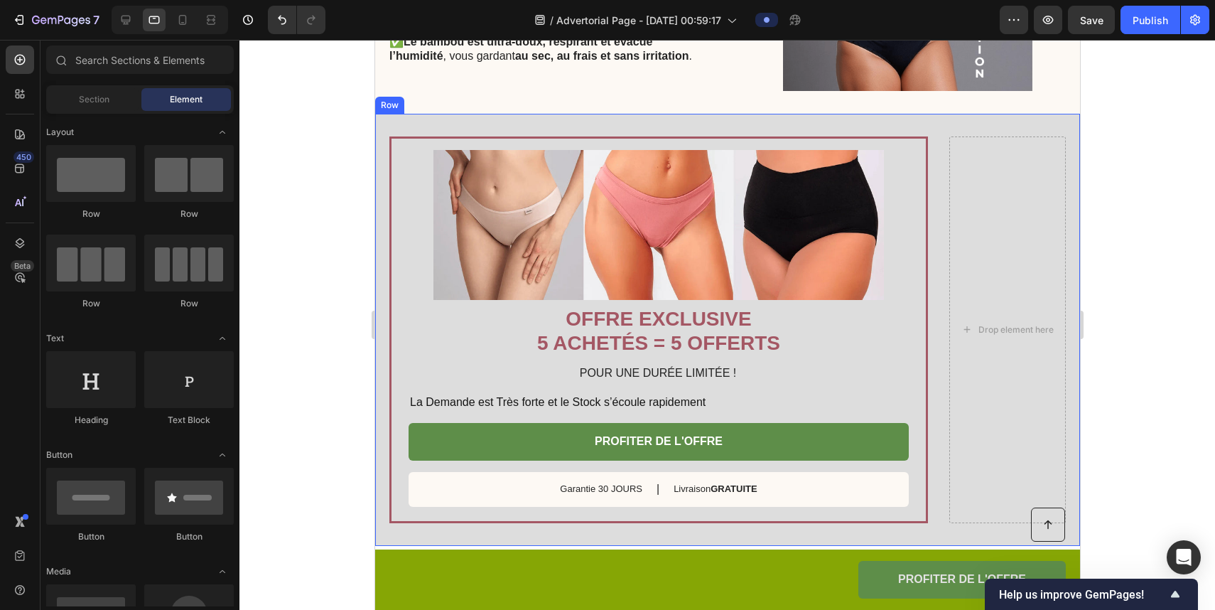
click at [842, 117] on div "Image OFFRE EXCLUSIVE 5 ACHETÉS = 5 OFFERTS Heading POUR UNE DURÉE LIMITÉE ! Te…" at bounding box center [727, 330] width 705 height 432
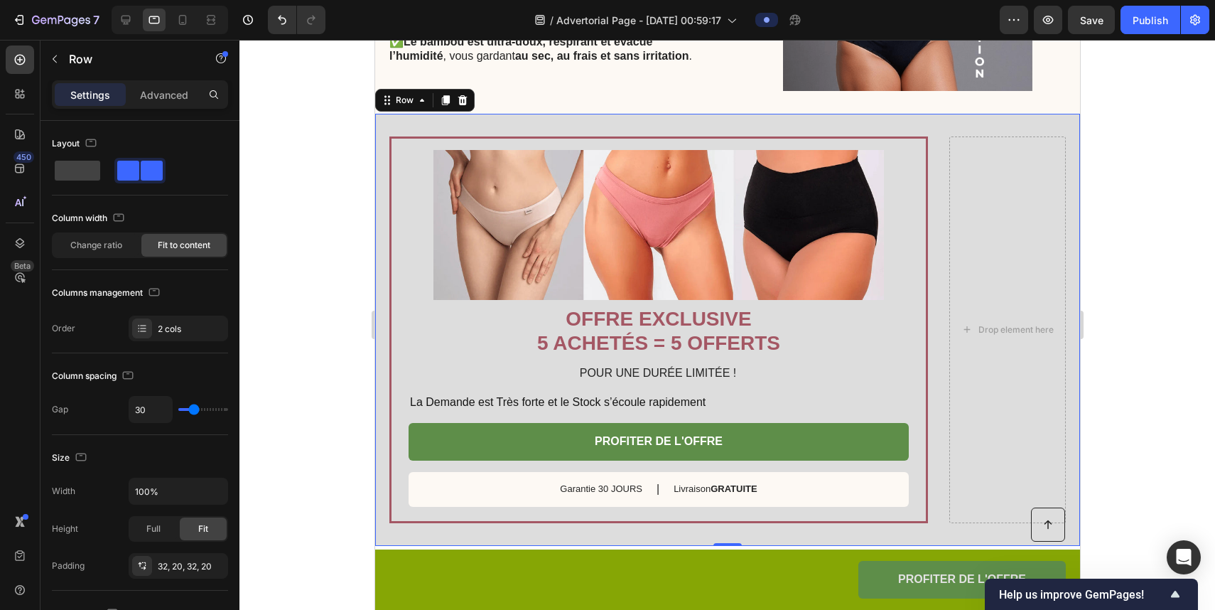
click at [428, 126] on div "Image OFFRE EXCLUSIVE 5 ACHETÉS = 5 OFFERTS Heading POUR UNE DURÉE LIMITÉE ! Te…" at bounding box center [727, 330] width 705 height 432
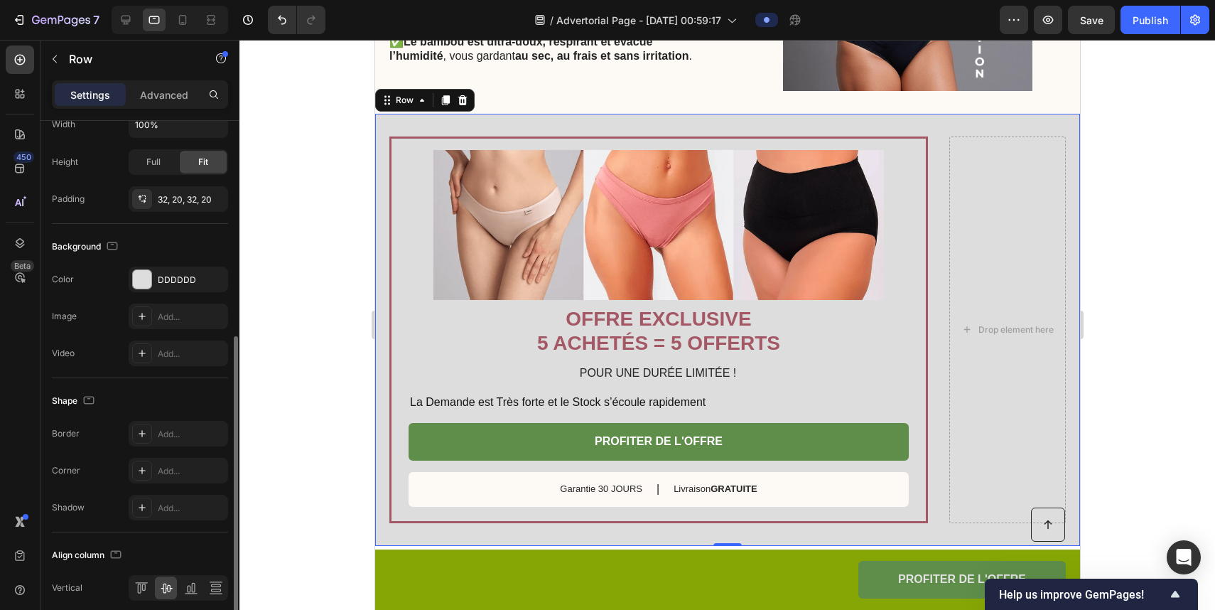
scroll to position [380, 0]
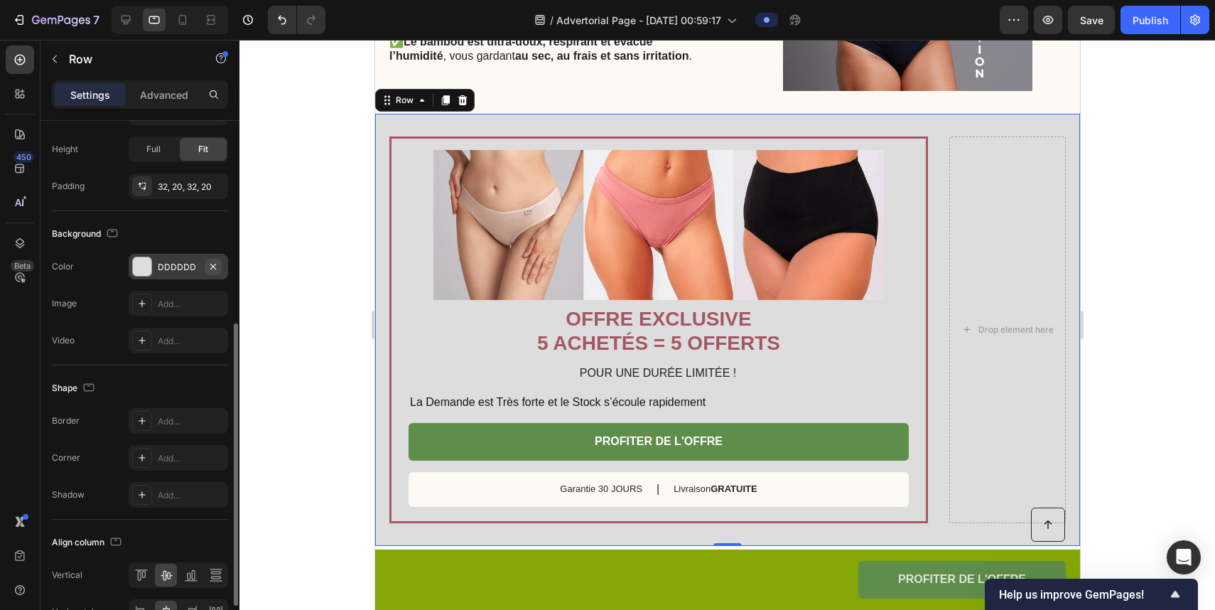
click at [210, 270] on icon "button" at bounding box center [213, 266] width 11 height 11
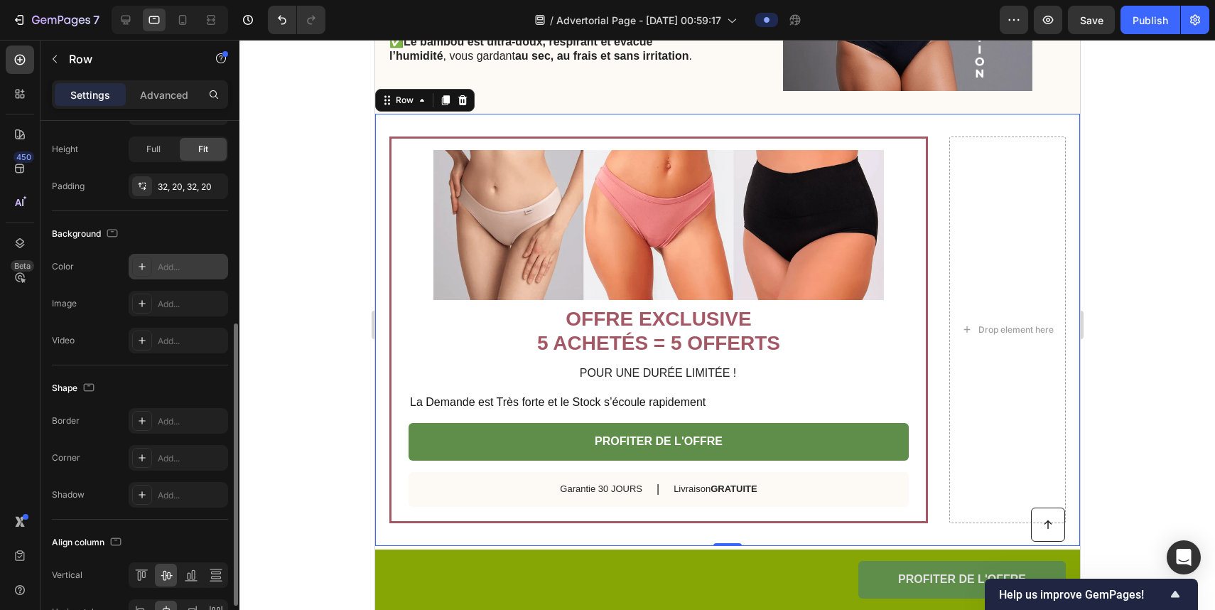
click at [298, 261] on div at bounding box center [728, 325] width 976 height 570
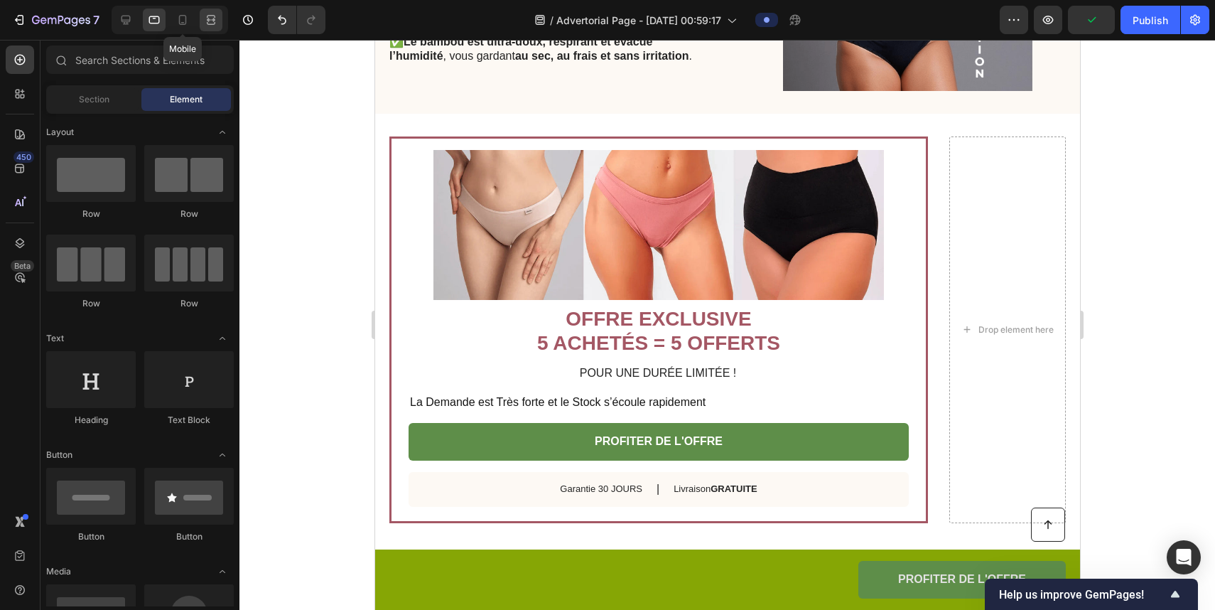
click at [208, 19] on icon at bounding box center [209, 20] width 4 height 4
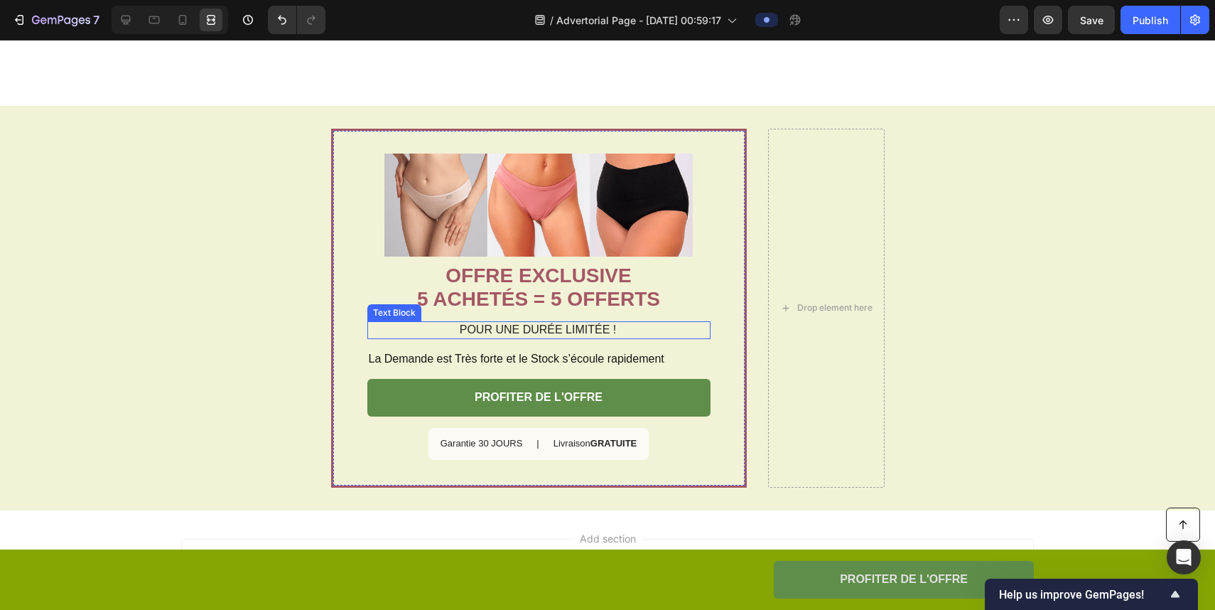
scroll to position [2874, 0]
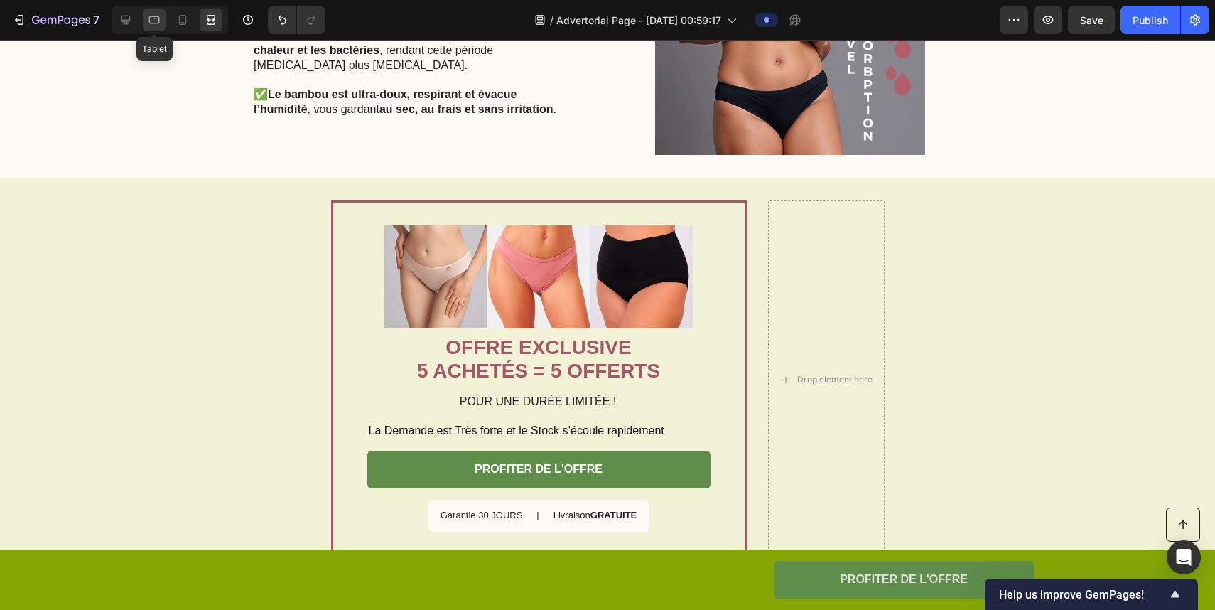
click at [156, 22] on icon at bounding box center [154, 20] width 14 height 14
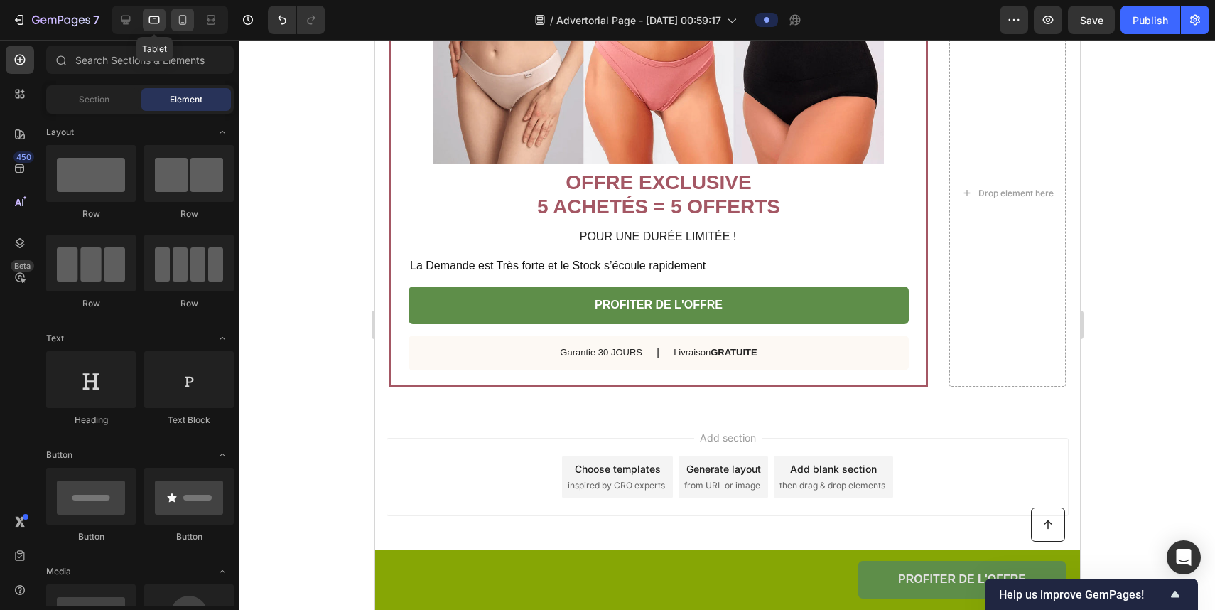
scroll to position [2650, 0]
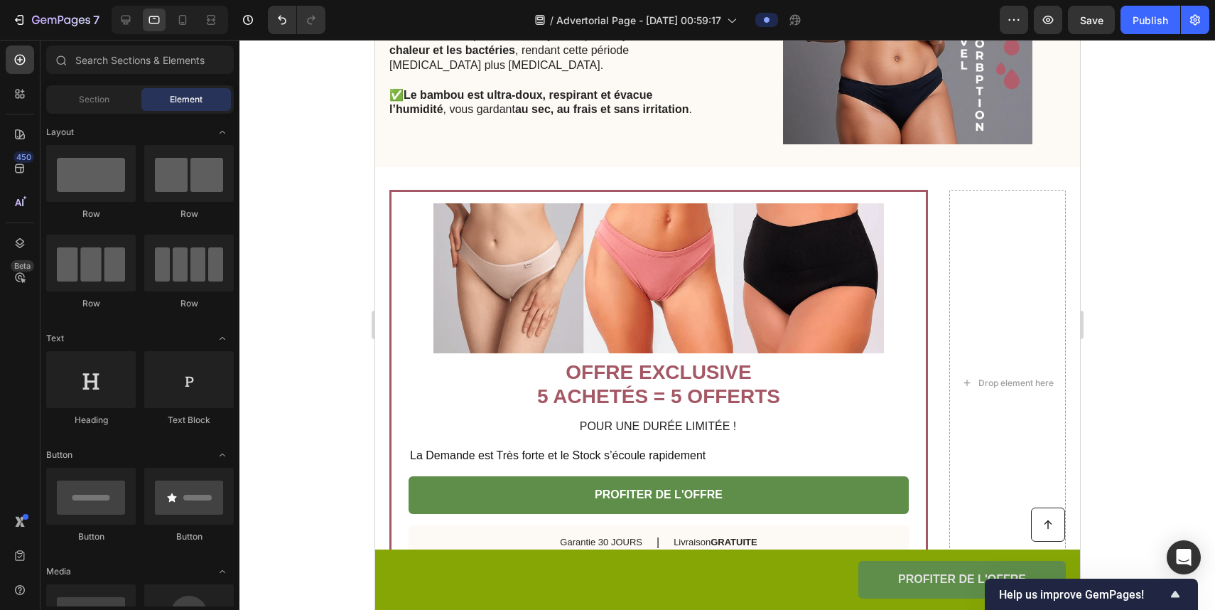
click at [139, 26] on div at bounding box center [170, 20] width 117 height 28
click at [136, 25] on div at bounding box center [125, 20] width 23 height 23
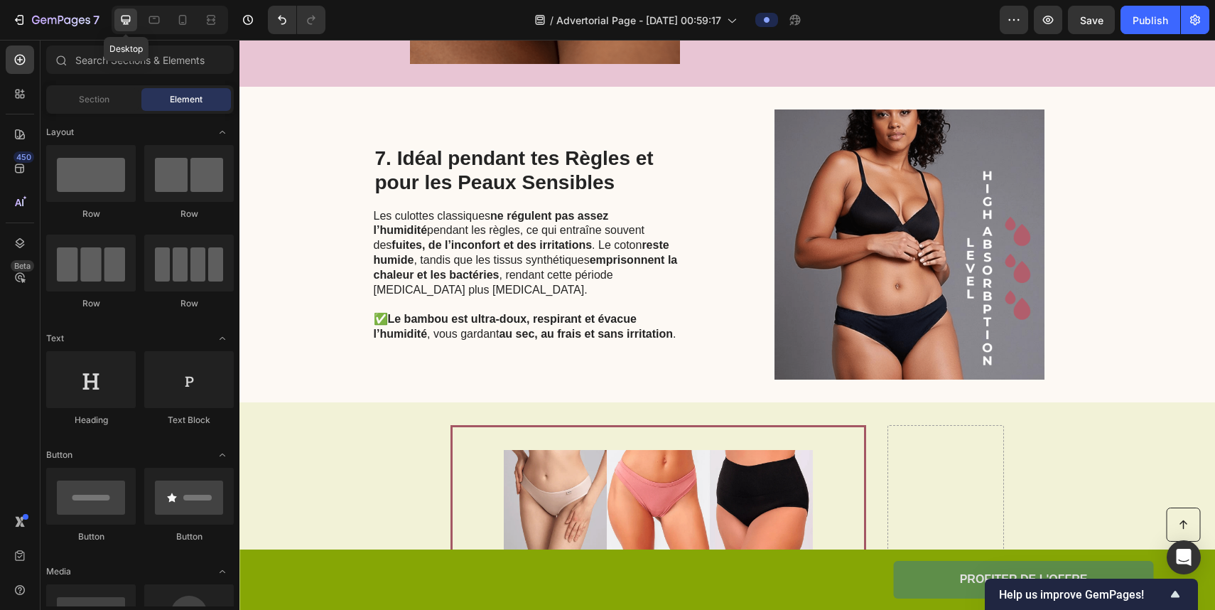
scroll to position [2874, 0]
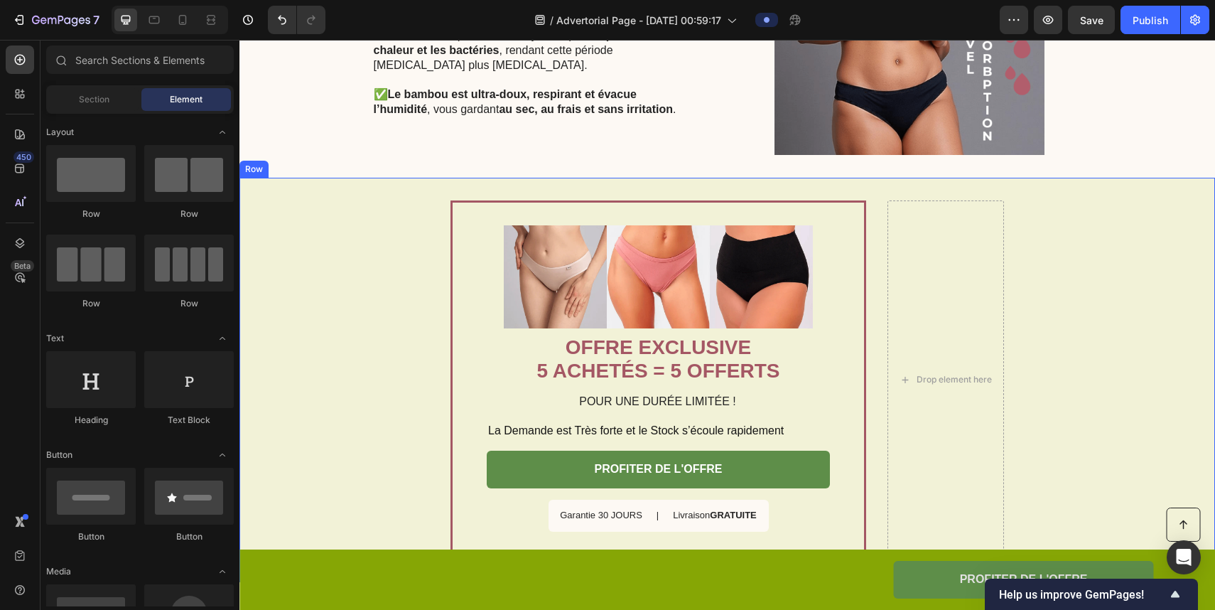
click at [343, 338] on div "Image OFFRE EXCLUSIVE 5 ACHETÉS = 5 OFFERTS Heading POUR UNE DURÉE LIMITÉE ! Te…" at bounding box center [728, 380] width 976 height 404
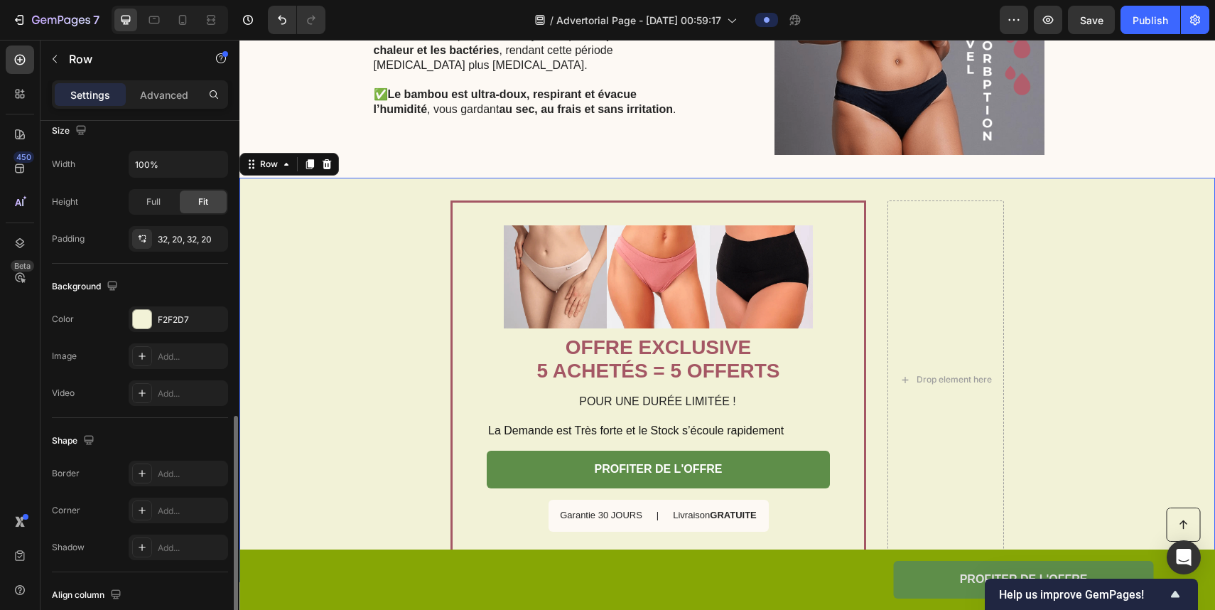
scroll to position [435, 0]
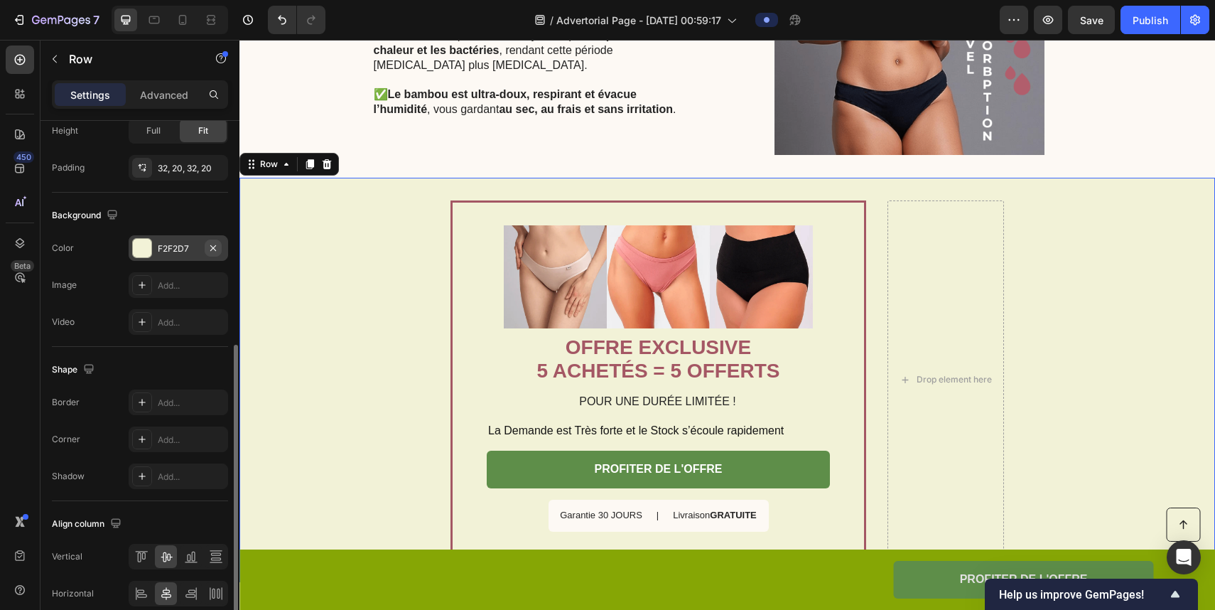
click at [215, 250] on icon "button" at bounding box center [213, 248] width 6 height 6
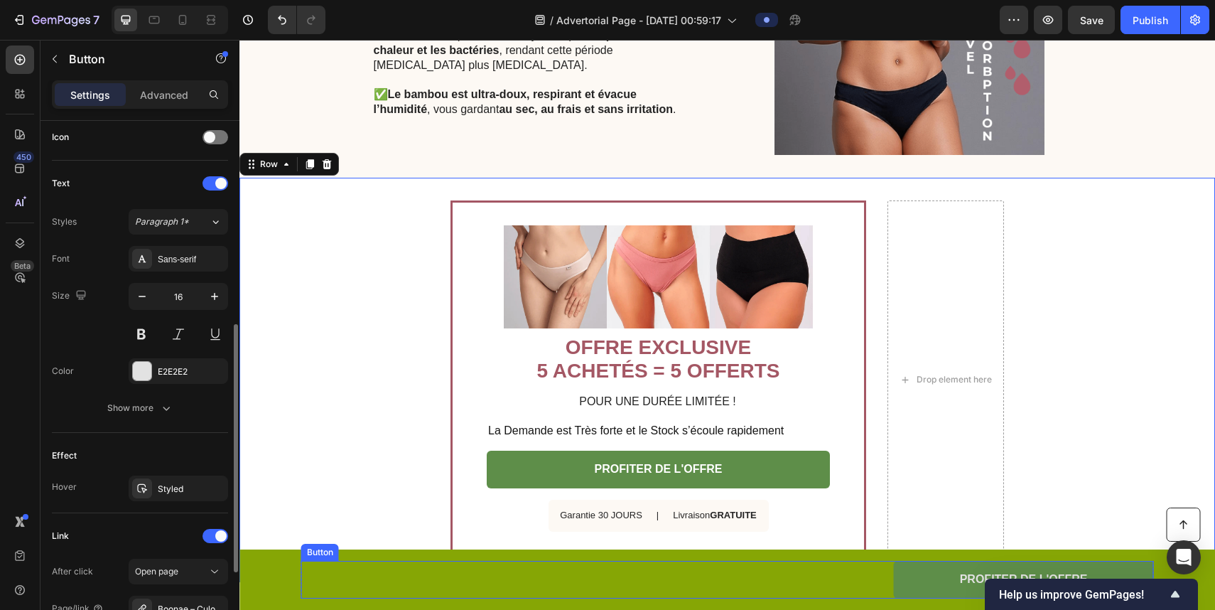
click at [396, 581] on div "PROFITER DE L'OFFRE Button" at bounding box center [727, 580] width 853 height 38
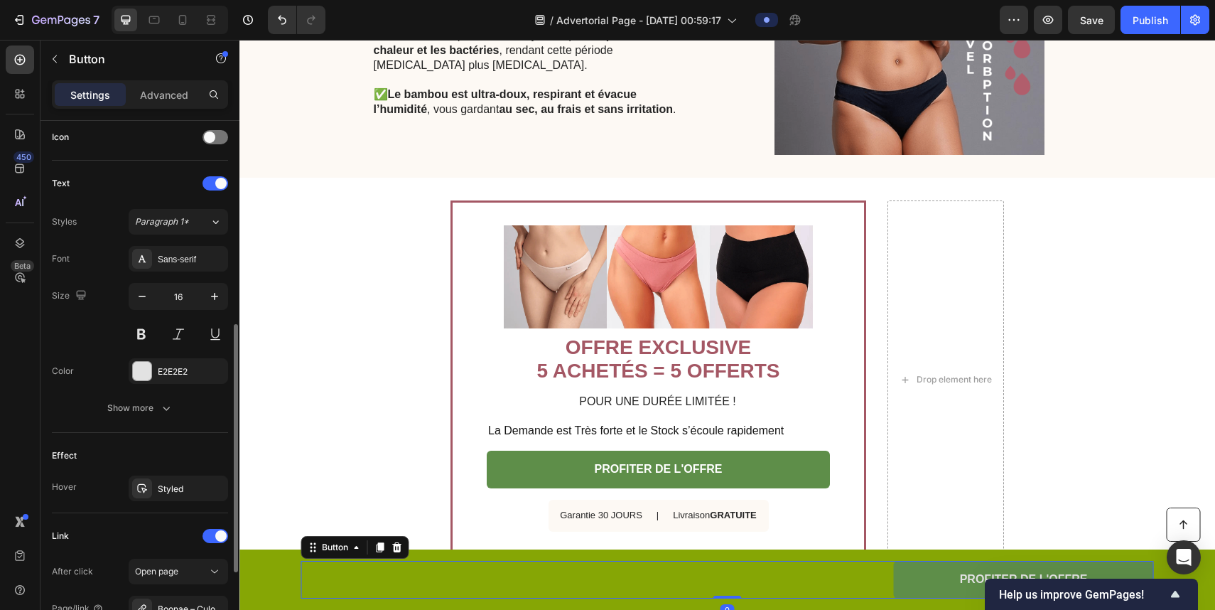
scroll to position [0, 0]
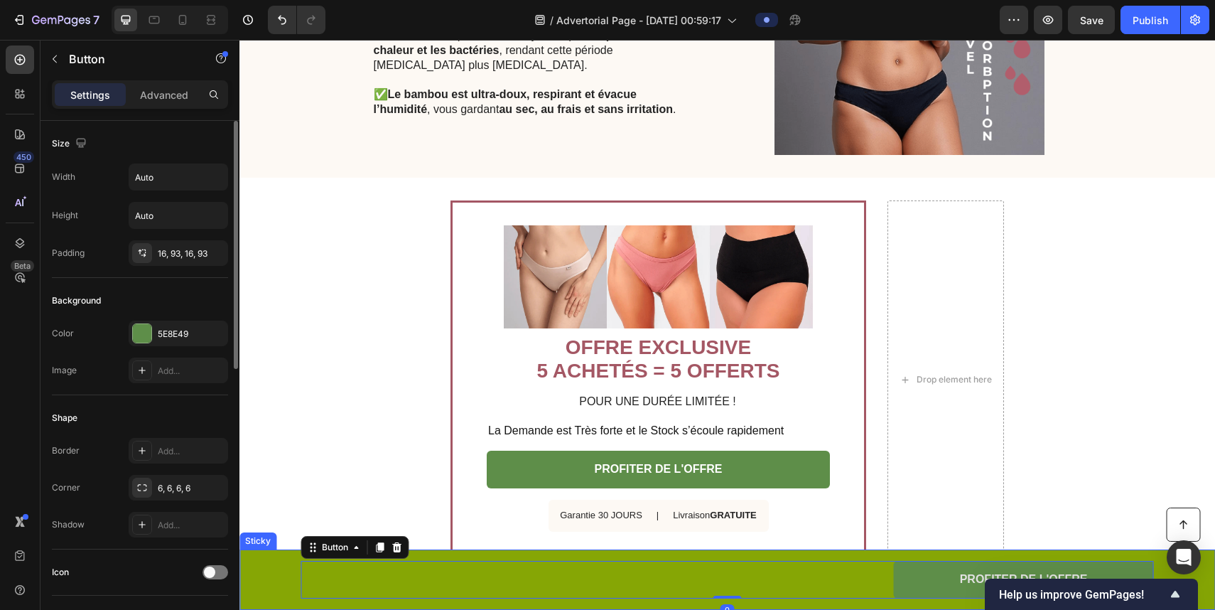
click at [286, 576] on div "Button PROFITER DE L'OFFRE Button 0 Row" at bounding box center [727, 580] width 947 height 38
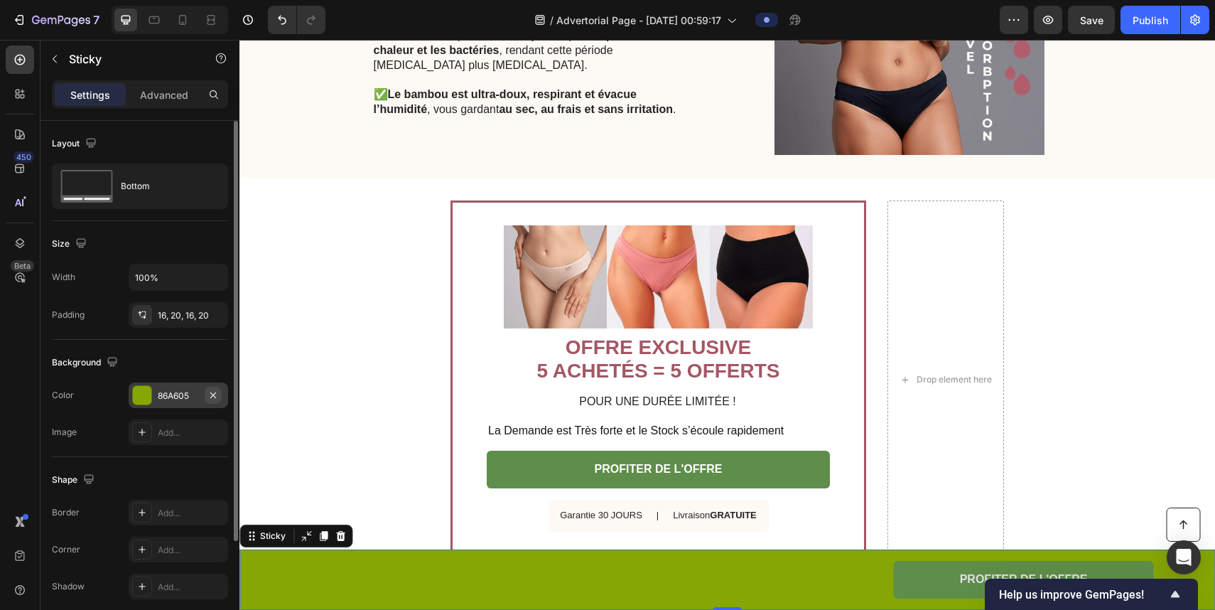
click at [216, 394] on icon "button" at bounding box center [213, 394] width 11 height 11
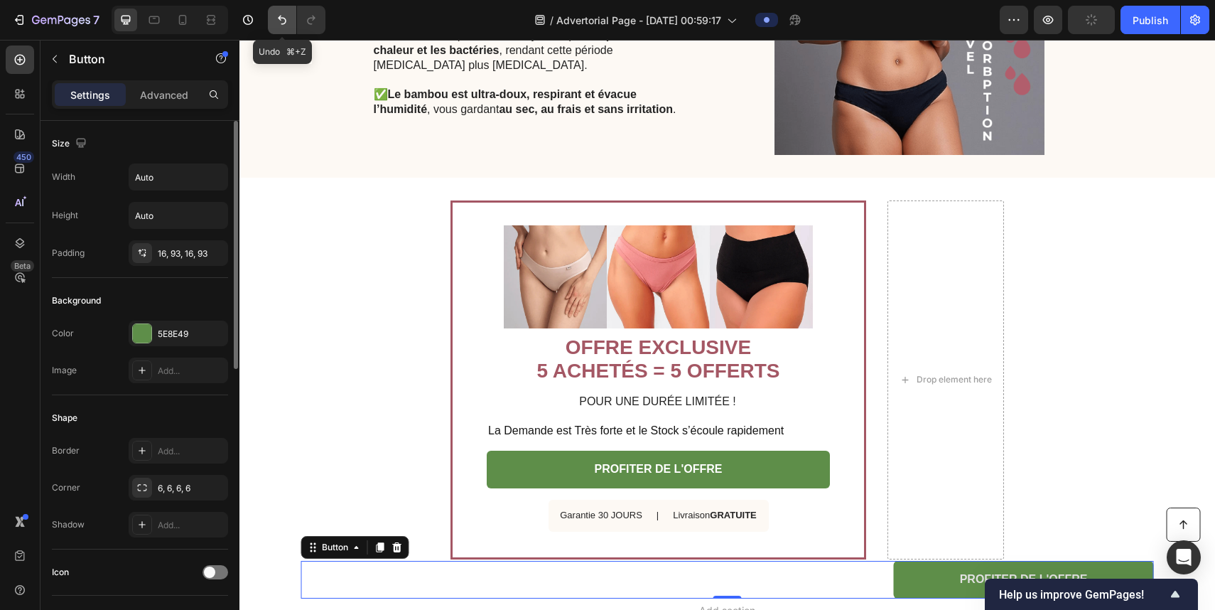
click at [279, 19] on icon "Undo/Redo" at bounding box center [282, 20] width 9 height 9
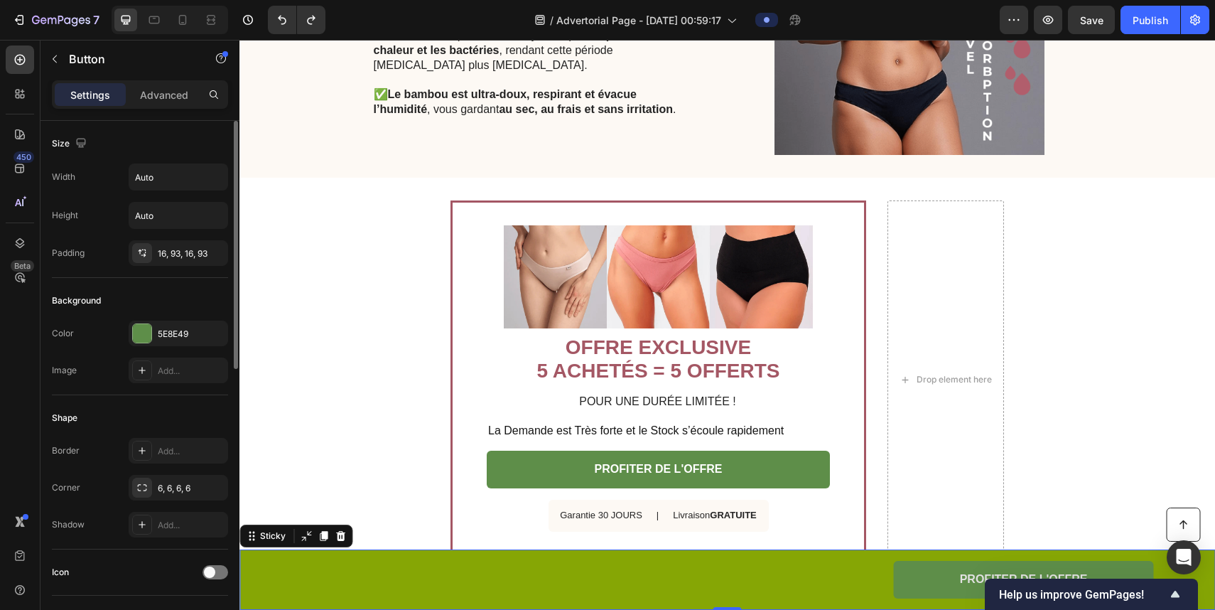
click at [270, 581] on div "Button PROFITER DE L'OFFRE Button Row" at bounding box center [727, 580] width 947 height 38
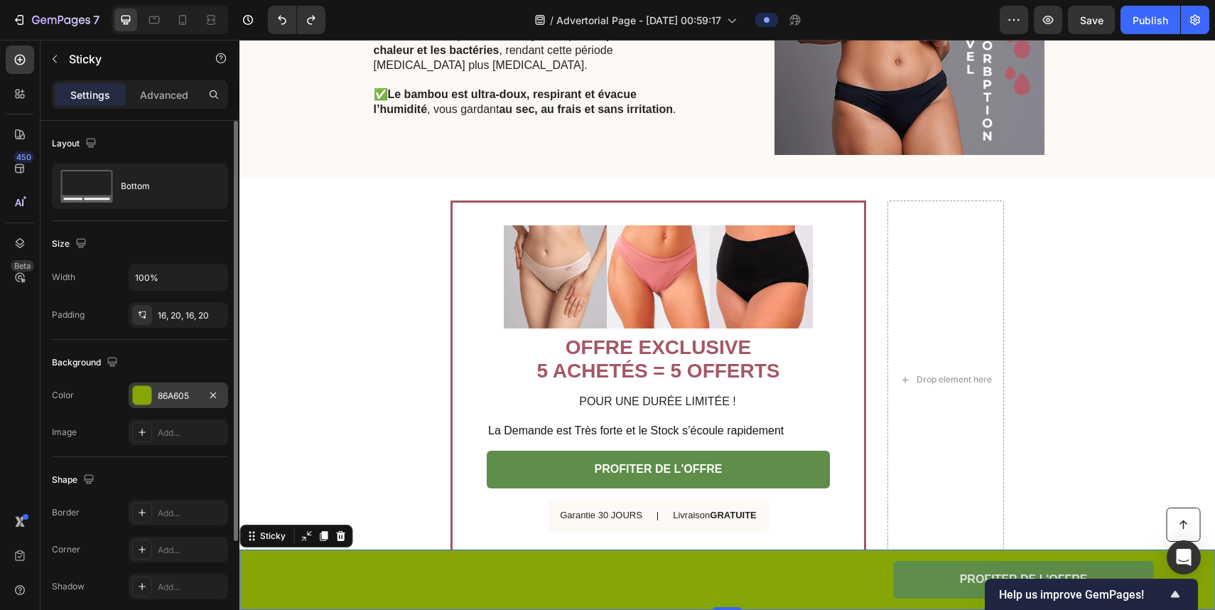
click at [192, 397] on div "86A605" at bounding box center [178, 395] width 41 height 13
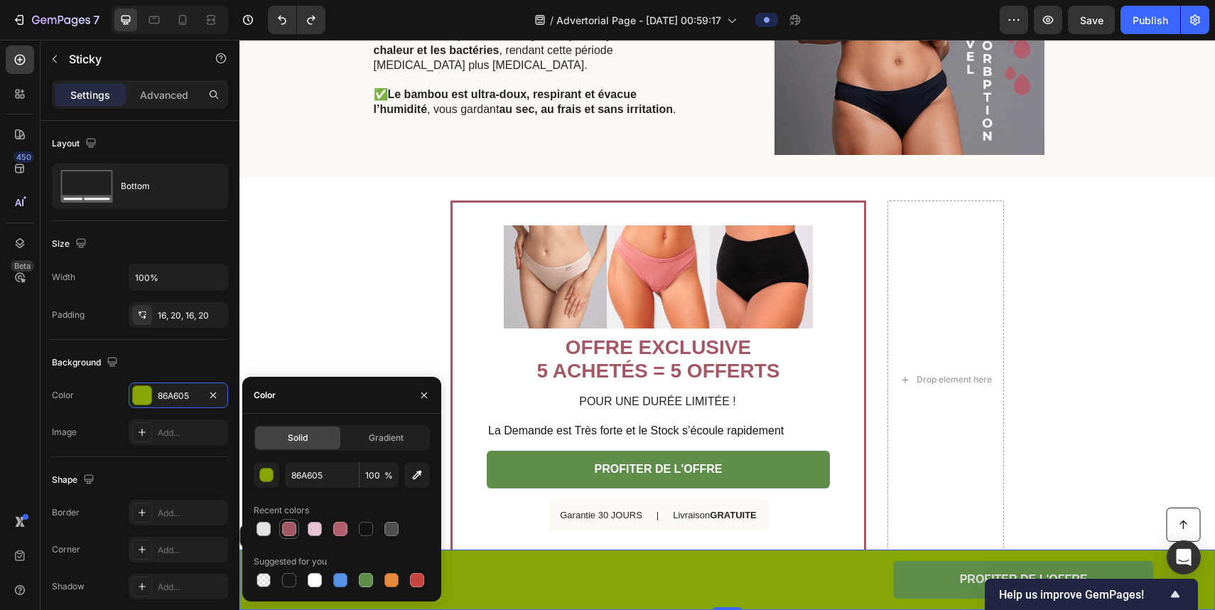
click at [289, 527] on div at bounding box center [289, 529] width 14 height 14
type input "A45764"
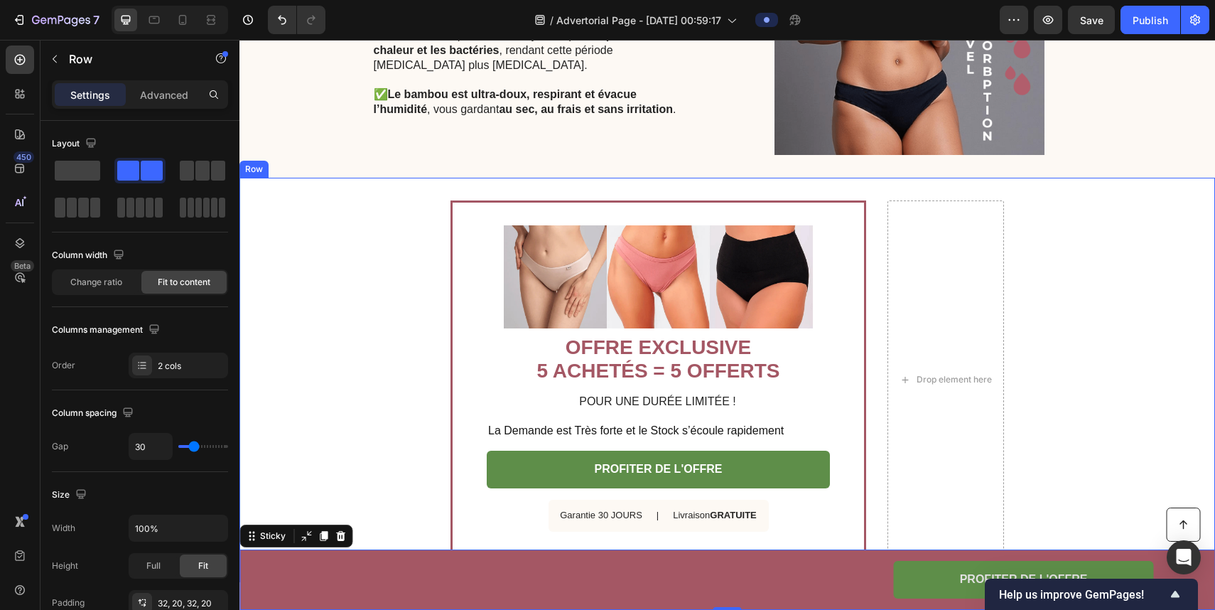
click at [842, 494] on div "Image OFFRE EXCLUSIVE 5 ACHETÉS = 5 OFFERTS Heading POUR UNE DURÉE LIMITÉE ! Te…" at bounding box center [728, 380] width 976 height 404
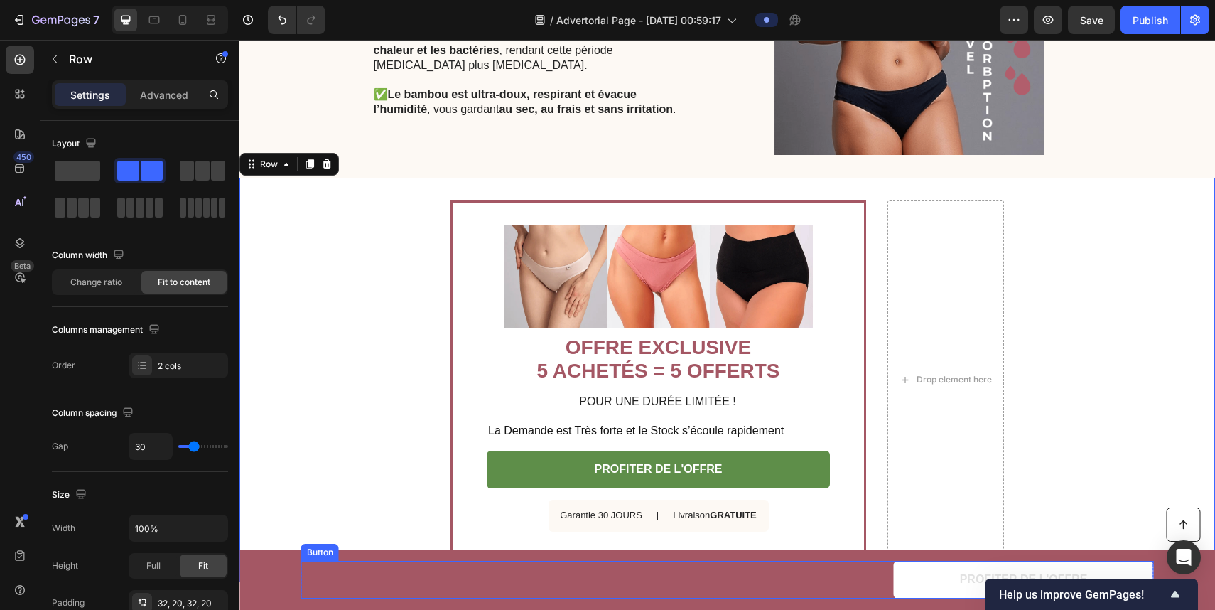
click at [842, 591] on link "PROFITER DE L'OFFRE" at bounding box center [1024, 580] width 260 height 38
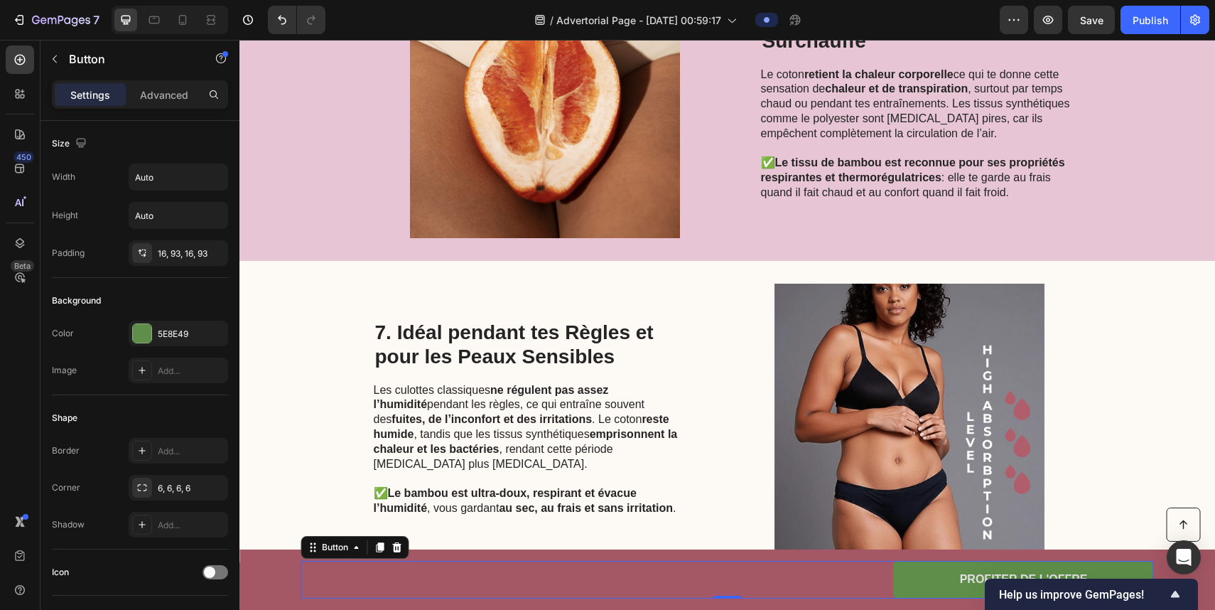
scroll to position [2460, 0]
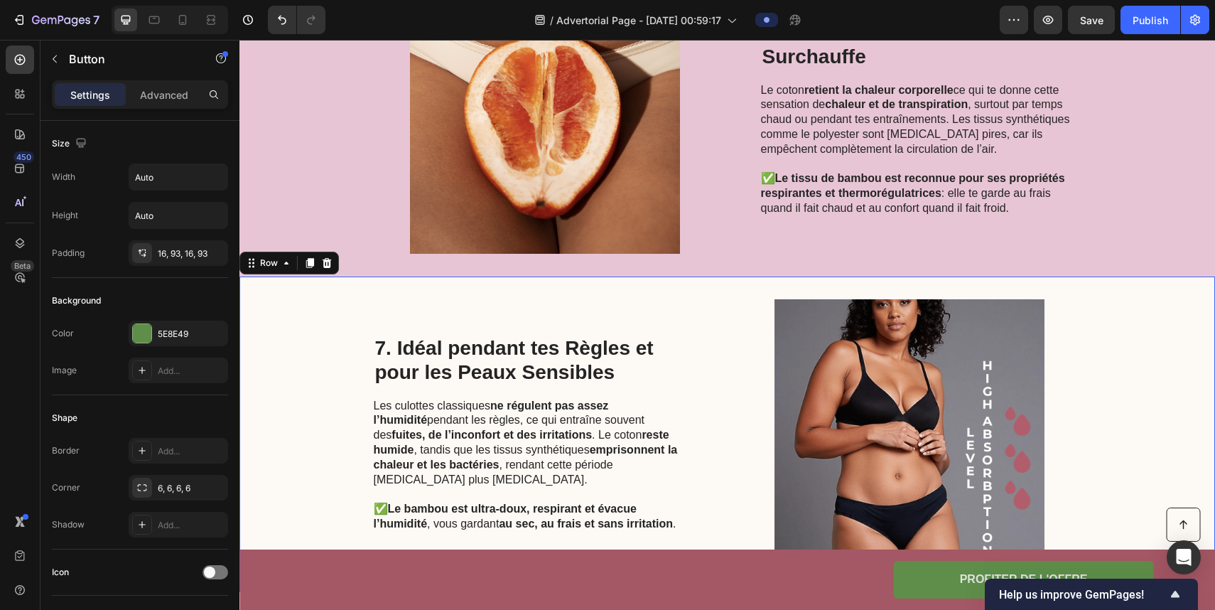
click at [333, 319] on div "7. Idéal pendant tes Règles et pour les Peaux Sensibles Heading Les culottes cl…" at bounding box center [728, 434] width 976 height 316
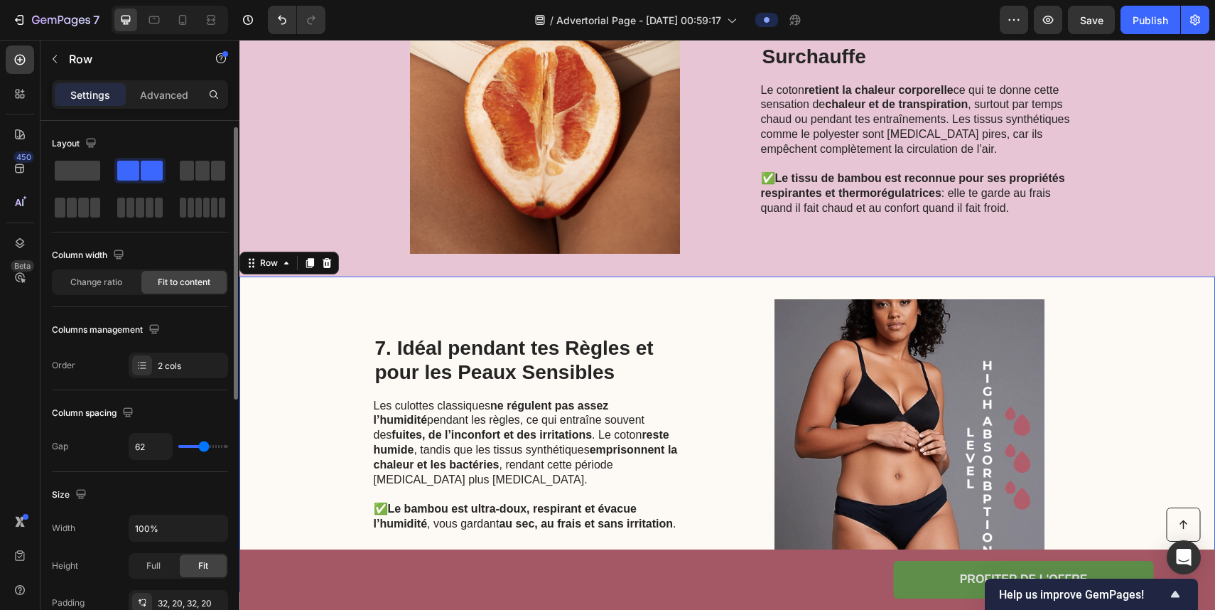
scroll to position [163, 0]
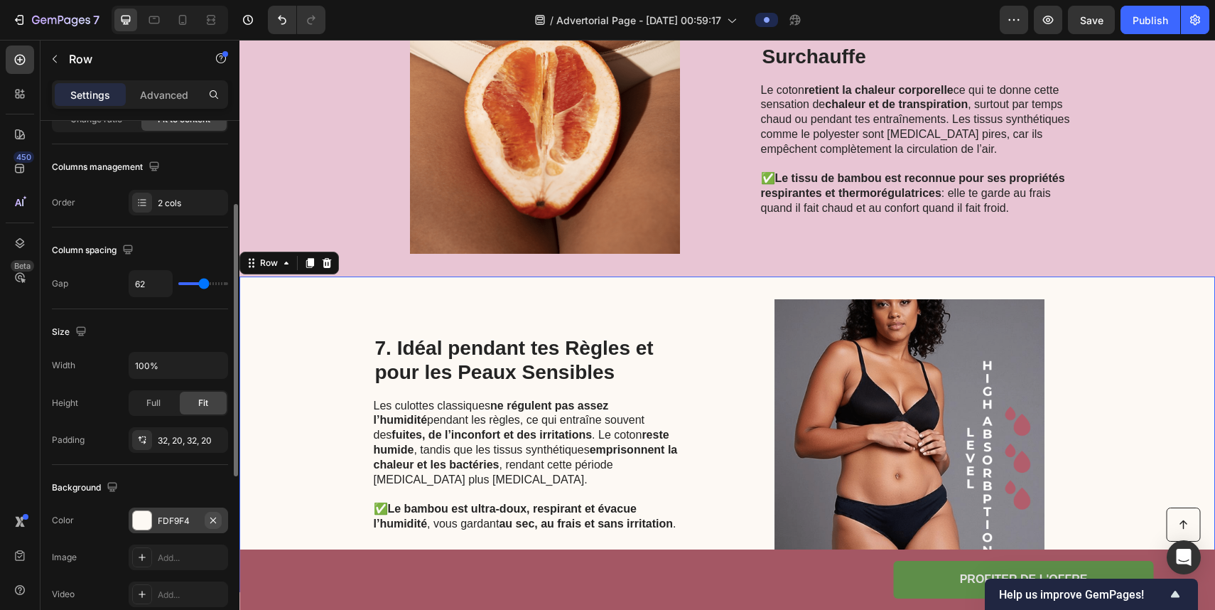
click at [214, 525] on icon "button" at bounding box center [213, 520] width 11 height 11
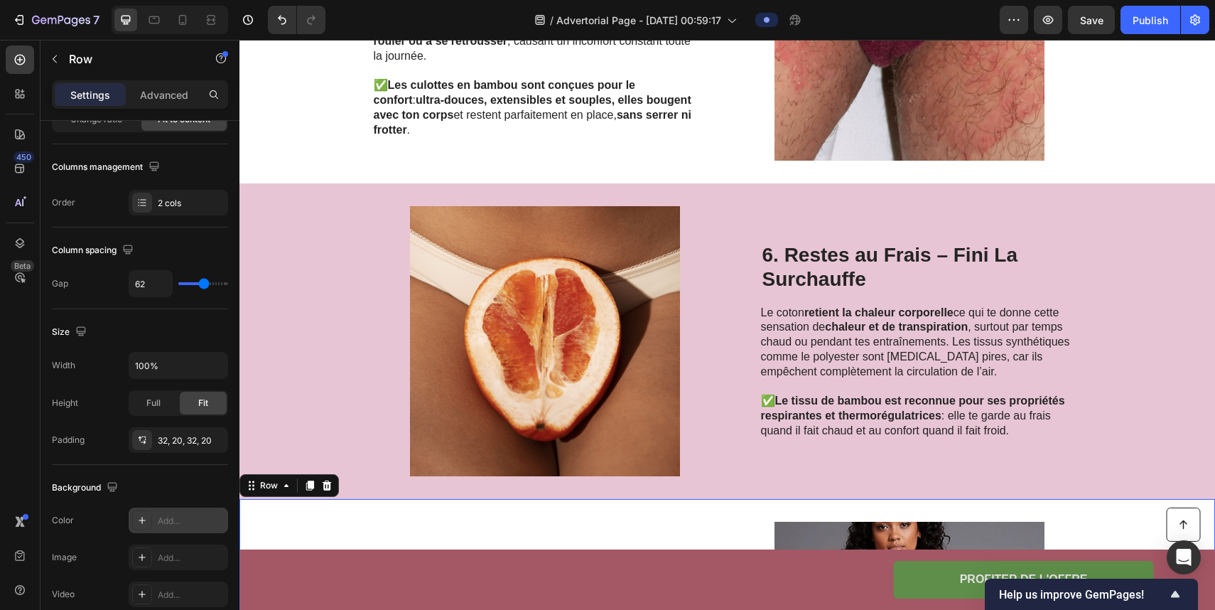
scroll to position [1840, 0]
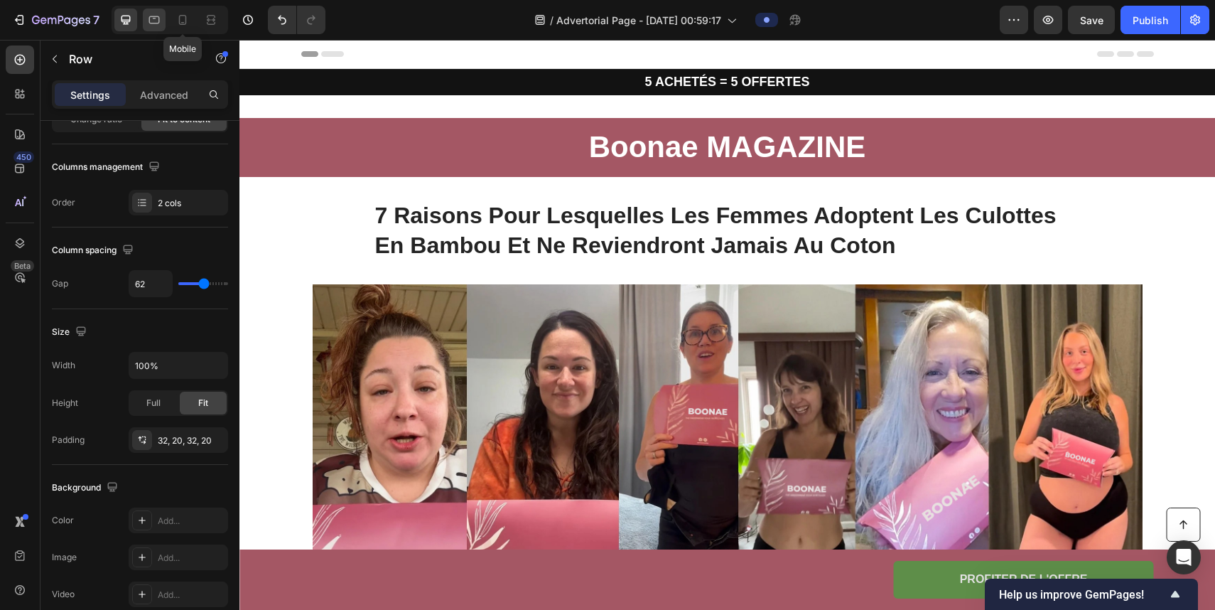
click at [163, 18] on div at bounding box center [154, 20] width 23 height 23
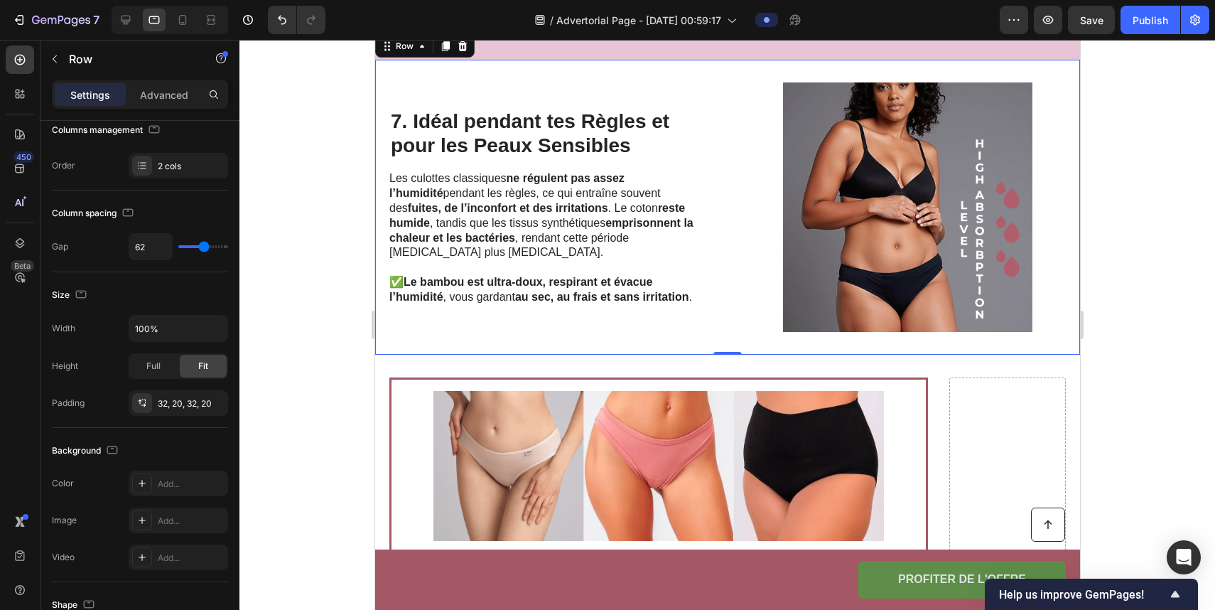
scroll to position [2816, 0]
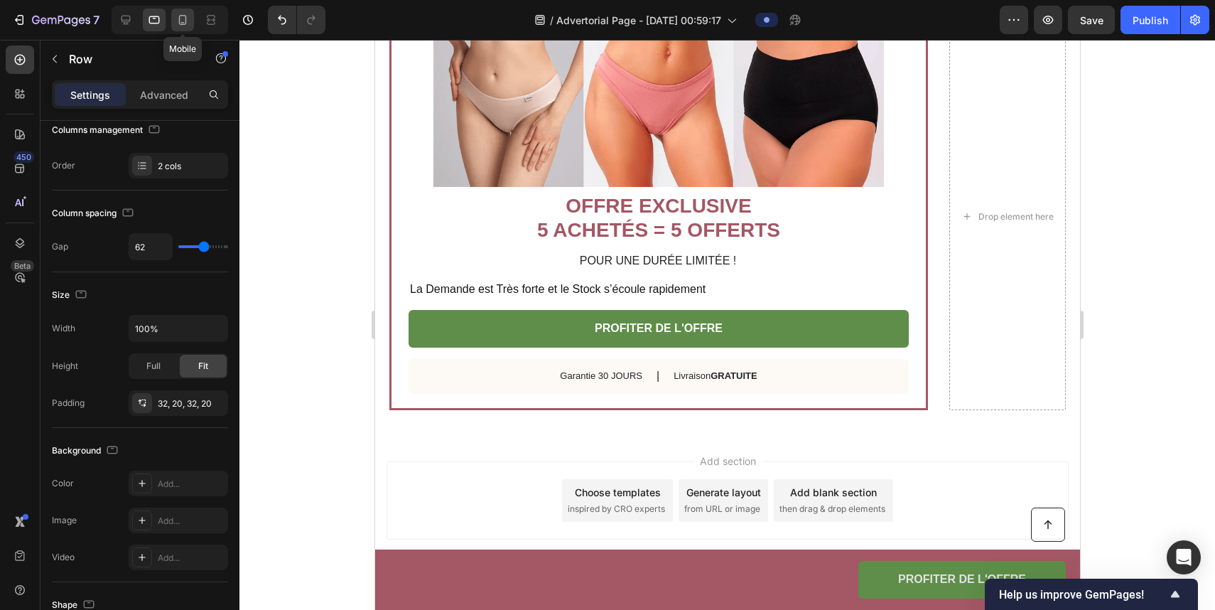
click at [184, 15] on icon at bounding box center [183, 20] width 8 height 10
type input "0"
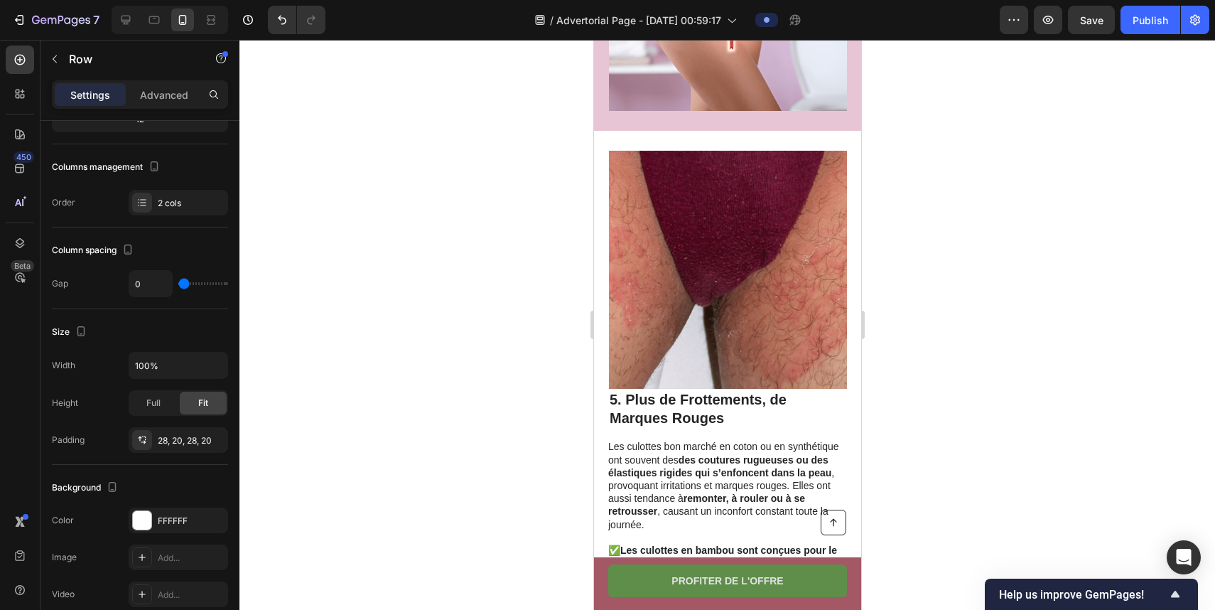
scroll to position [2322, 0]
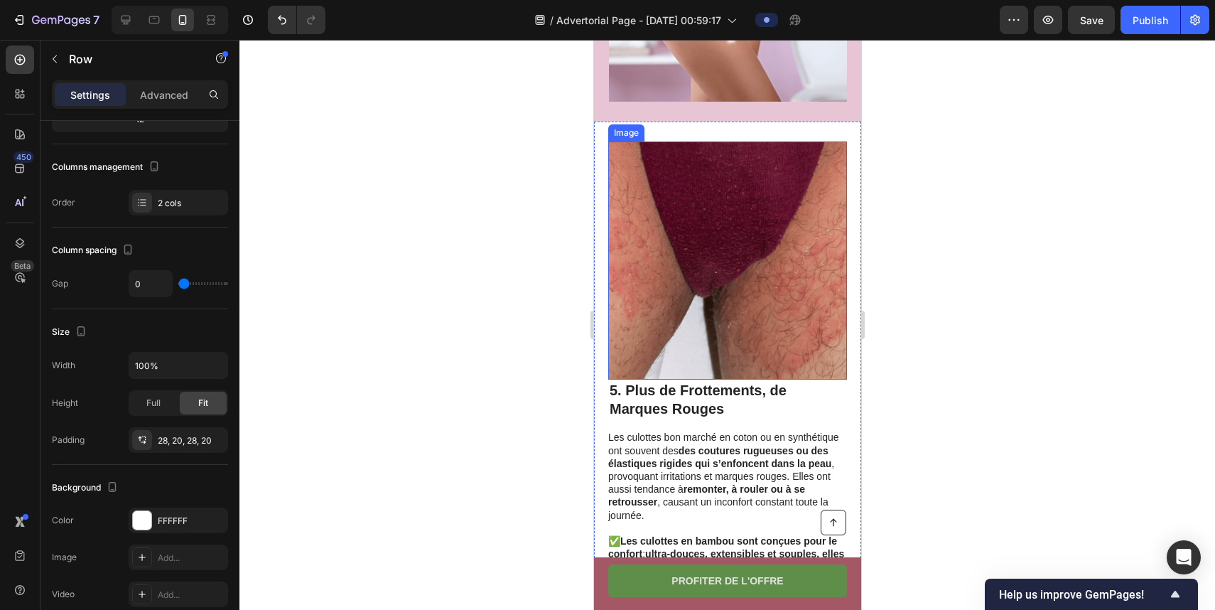
click at [721, 279] on img at bounding box center [727, 260] width 238 height 238
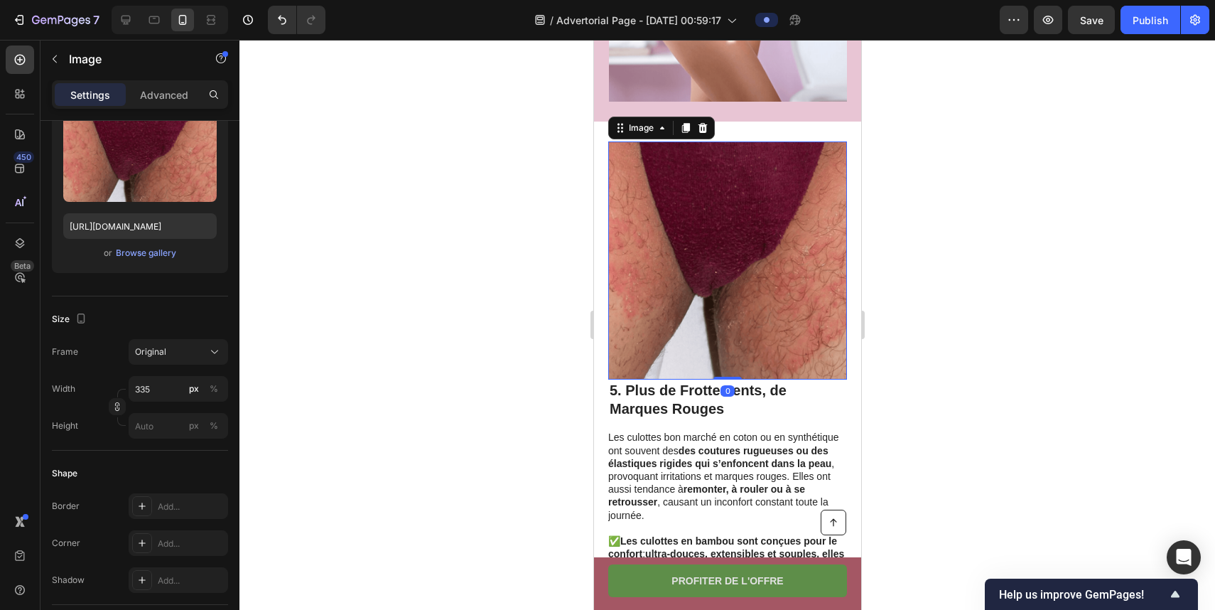
scroll to position [0, 0]
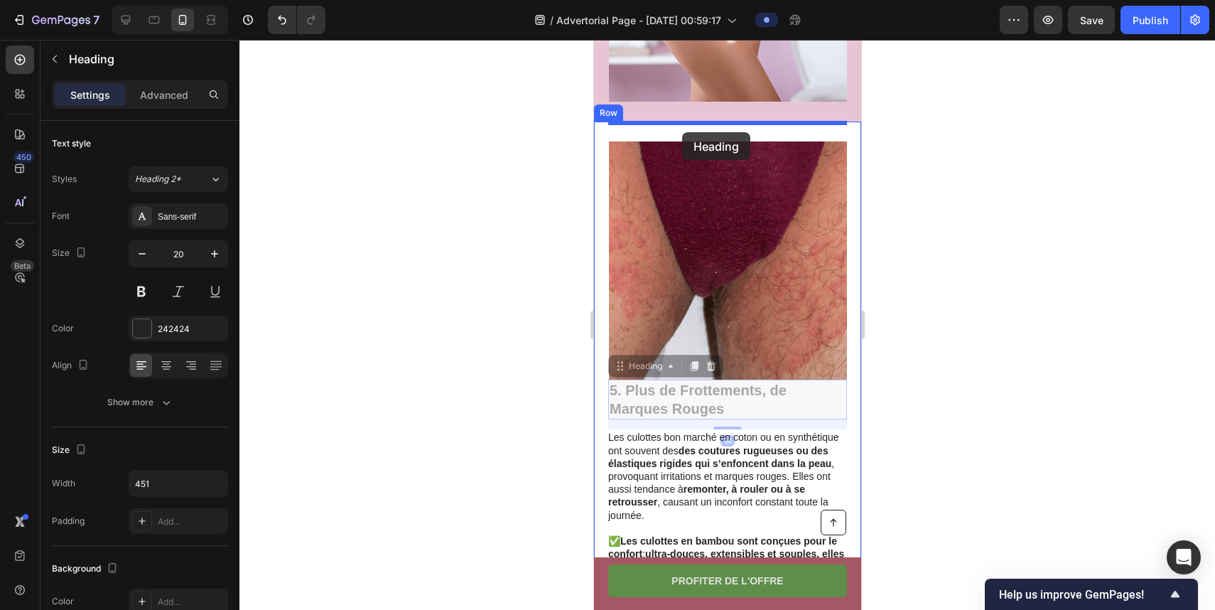
drag, startPoint x: 679, startPoint y: 380, endPoint x: 682, endPoint y: 132, distance: 248.1
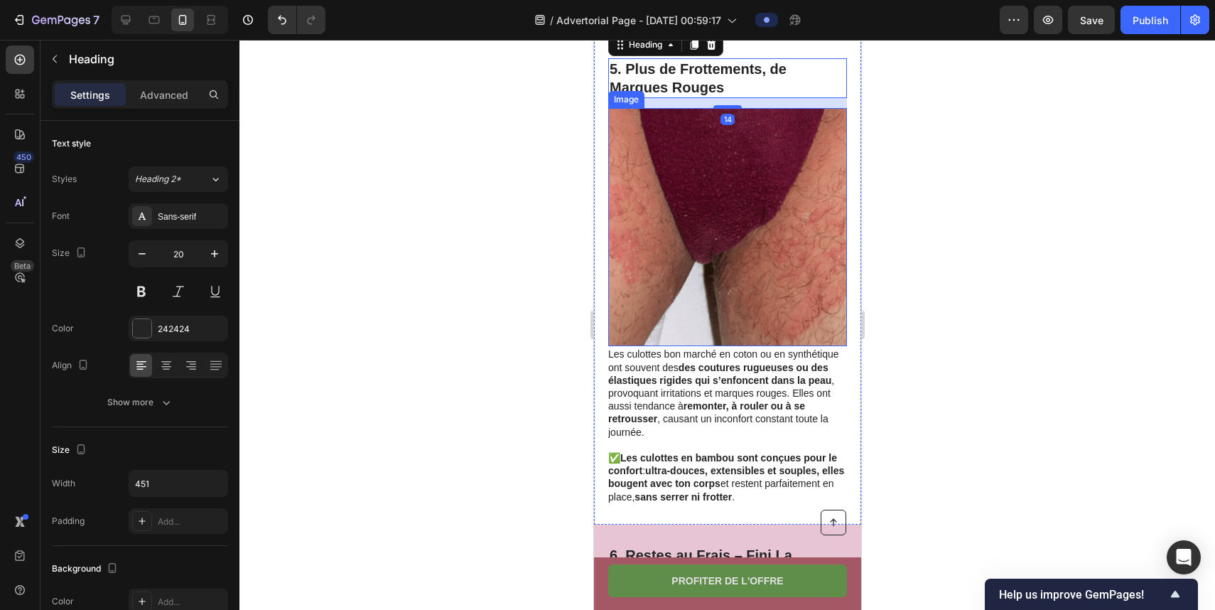
scroll to position [2473, 0]
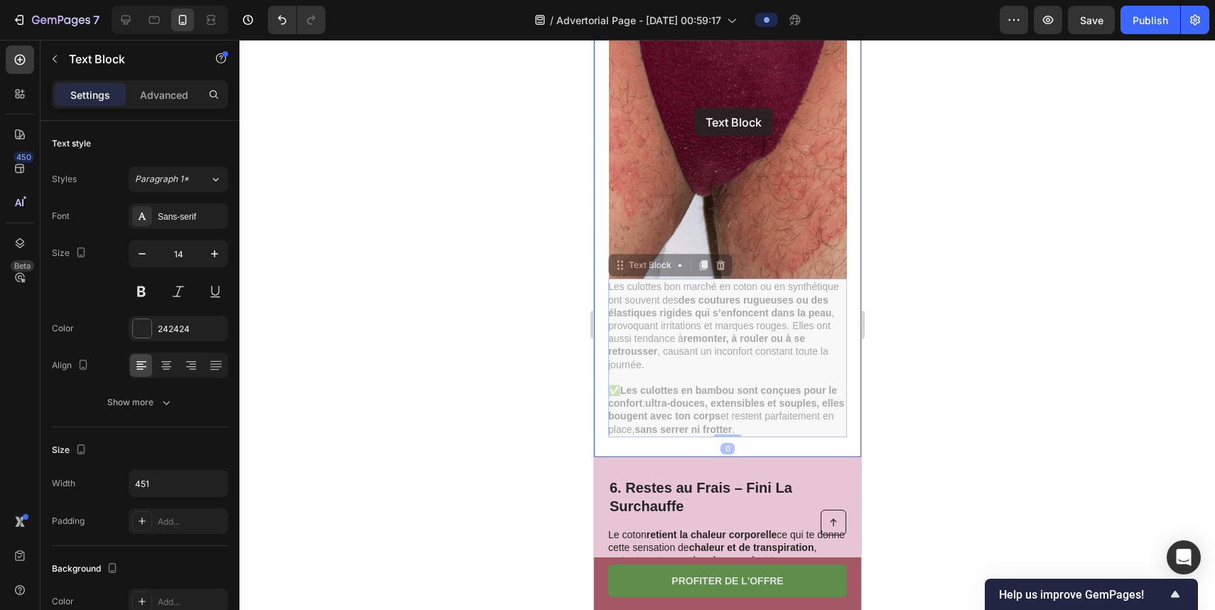
drag, startPoint x: 689, startPoint y: 316, endPoint x: 694, endPoint y: 108, distance: 208.3
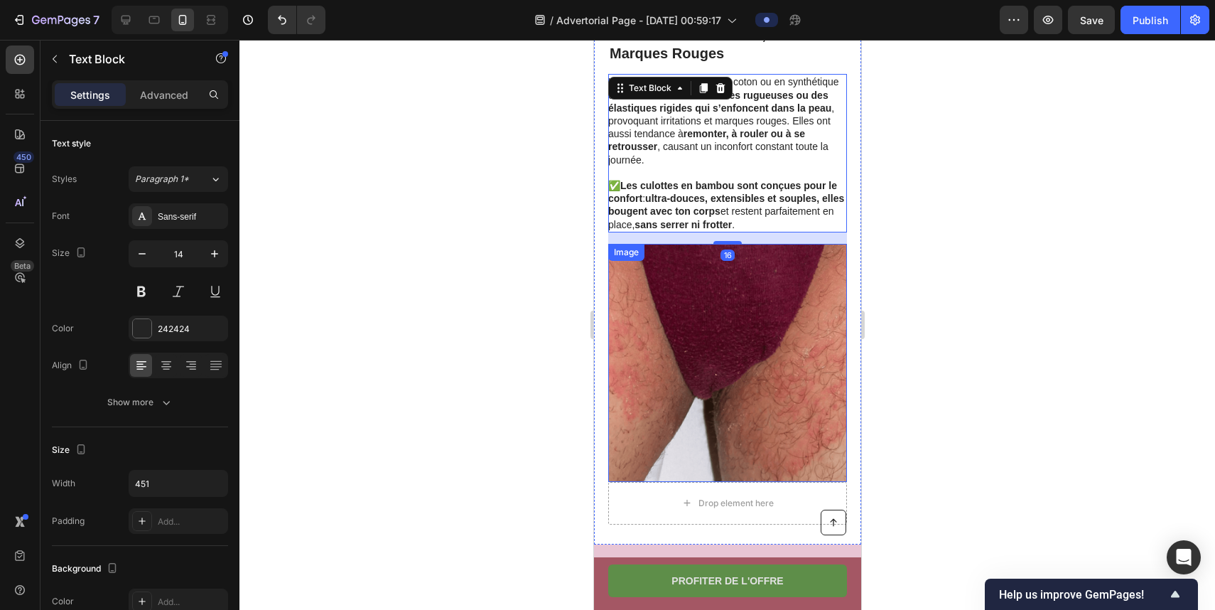
scroll to position [2426, 0]
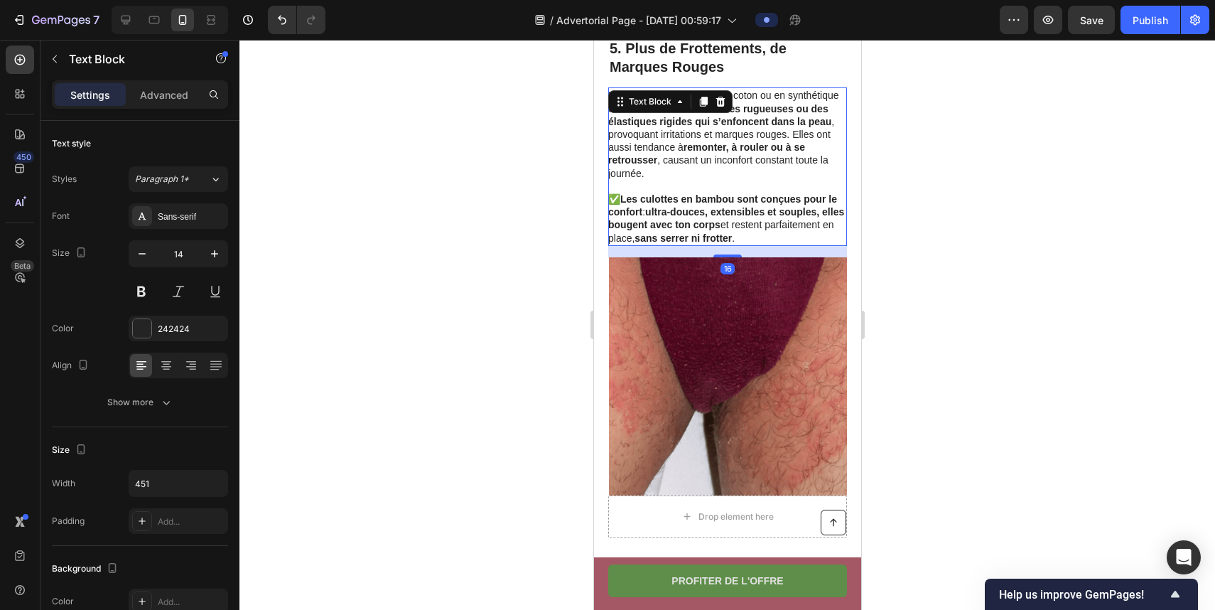
click at [888, 222] on div at bounding box center [728, 325] width 976 height 570
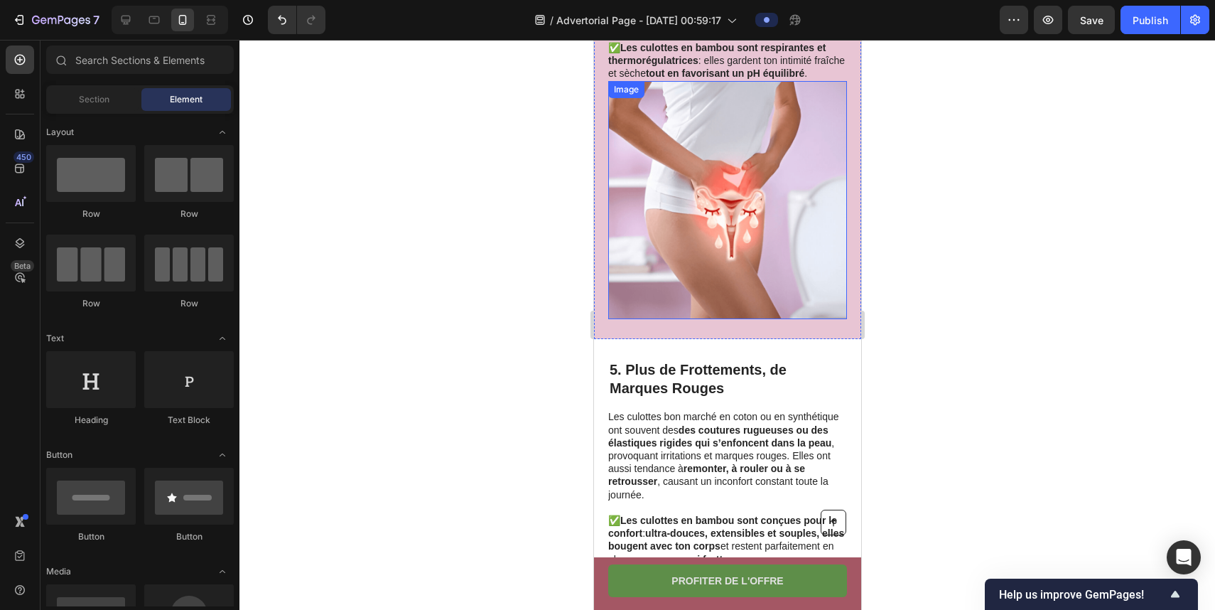
scroll to position [1908, 0]
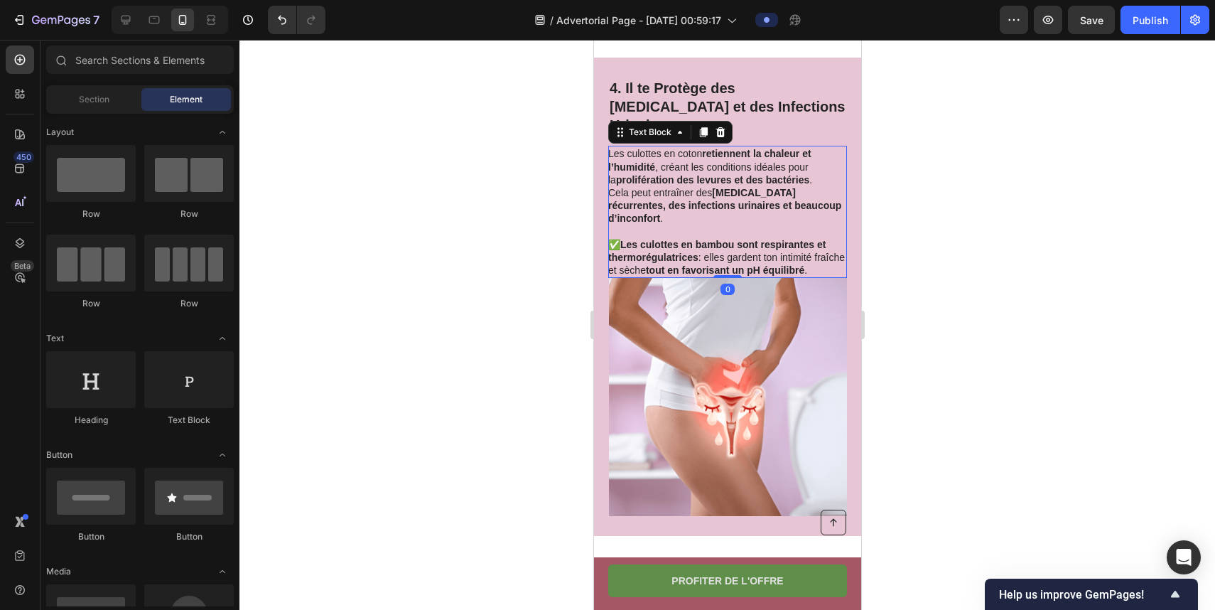
click at [748, 238] on p "✅ Les culottes en bambou sont respirantes et thermorégulatrices : elles gardent…" at bounding box center [726, 257] width 237 height 39
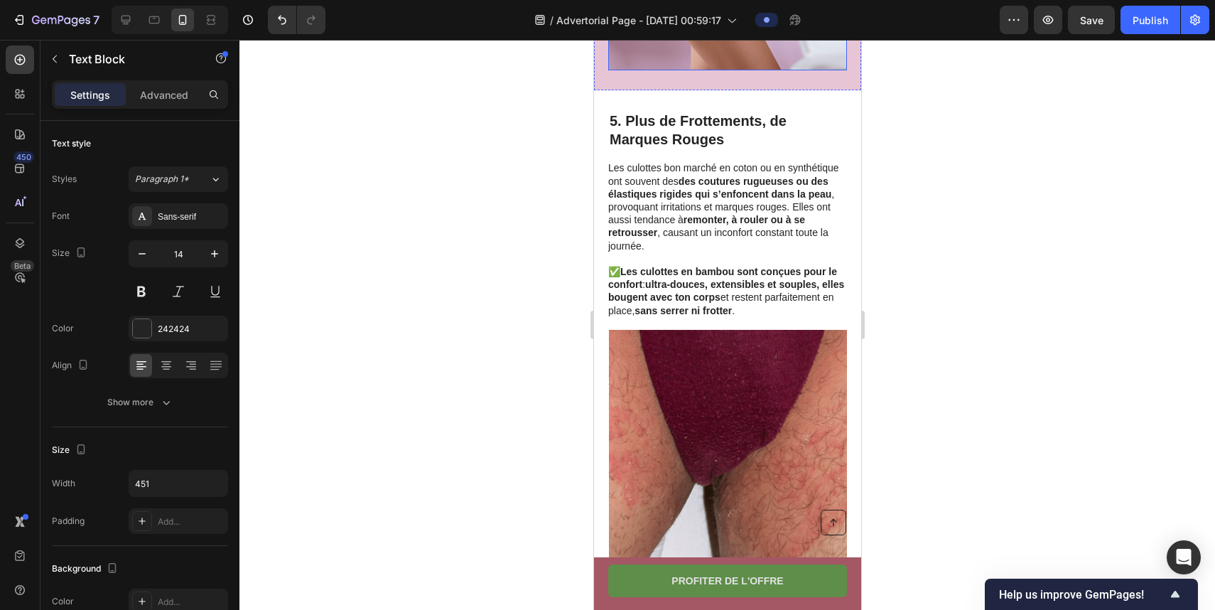
scroll to position [2306, 0]
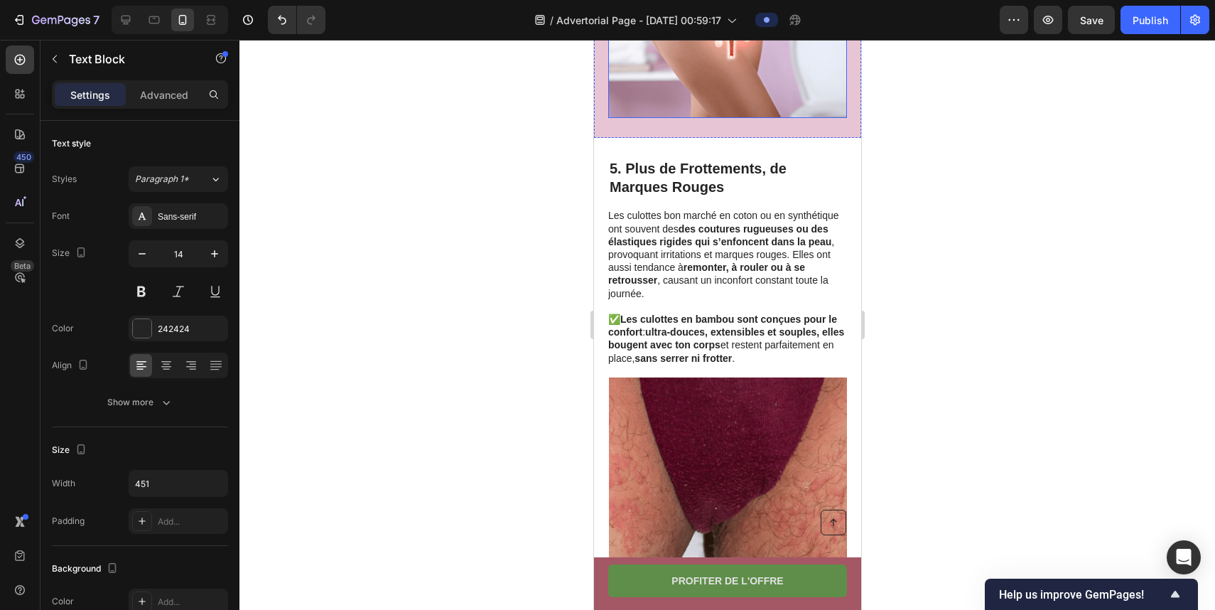
click at [750, 277] on p "Les culottes bon marché en coton ou en synthétique ont souvent des des coutures…" at bounding box center [726, 254] width 237 height 90
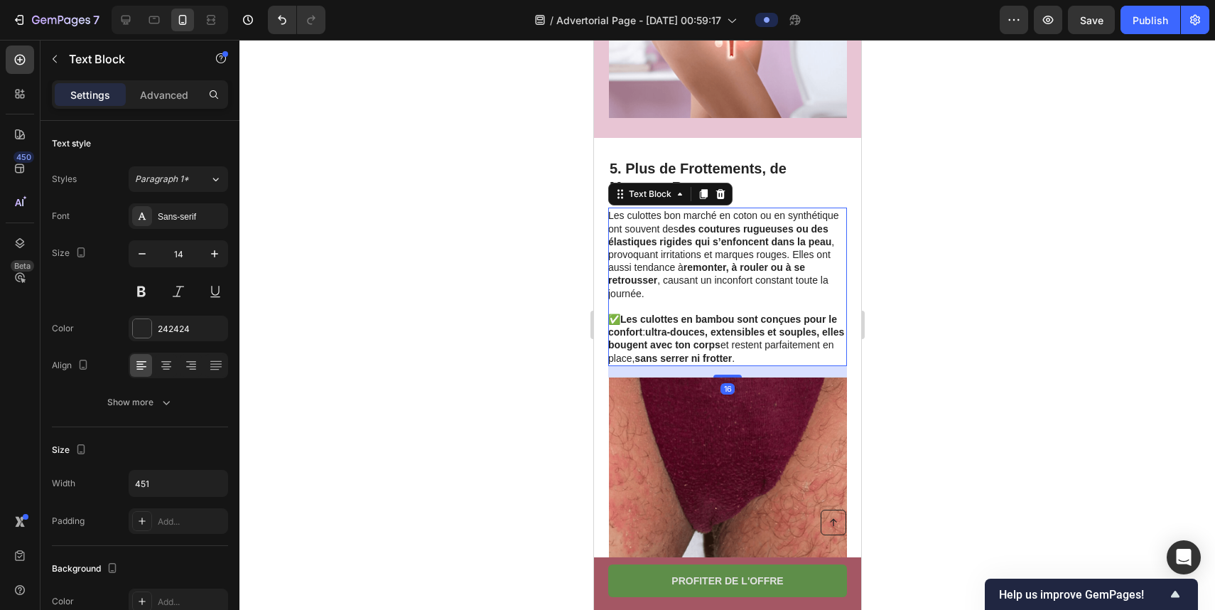
drag, startPoint x: 731, startPoint y: 358, endPoint x: 734, endPoint y: 315, distance: 42.7
click at [734, 317] on div "Les culottes bon marché en coton ou en synthétique ont souvent des des coutures…" at bounding box center [727, 287] width 239 height 158
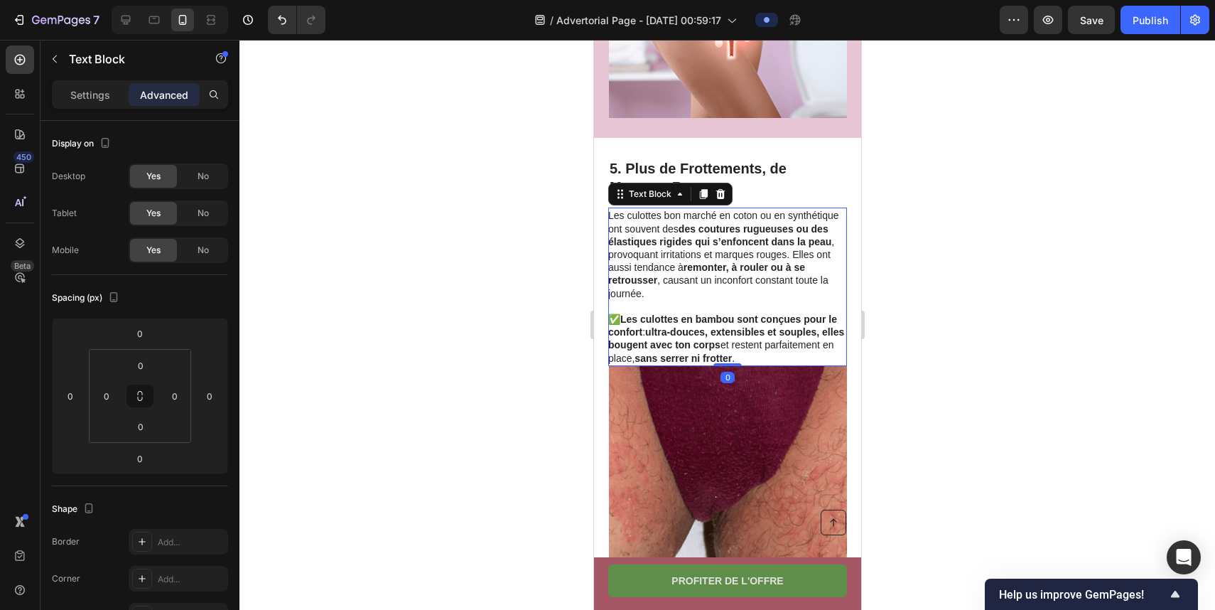
click at [946, 348] on div at bounding box center [728, 325] width 976 height 570
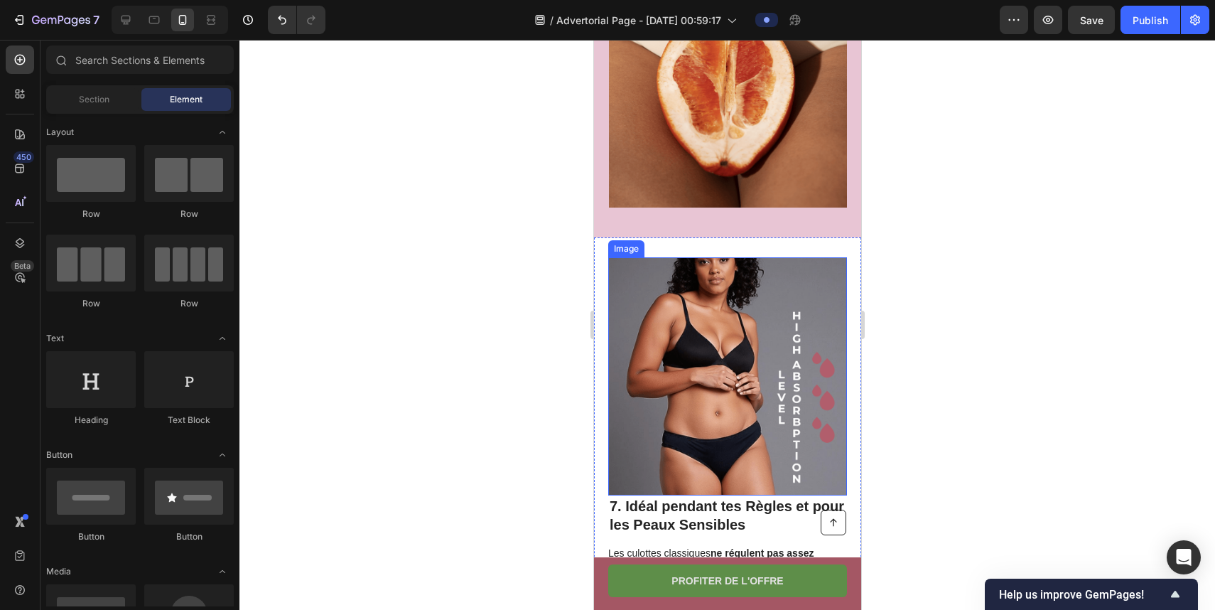
scroll to position [3255, 0]
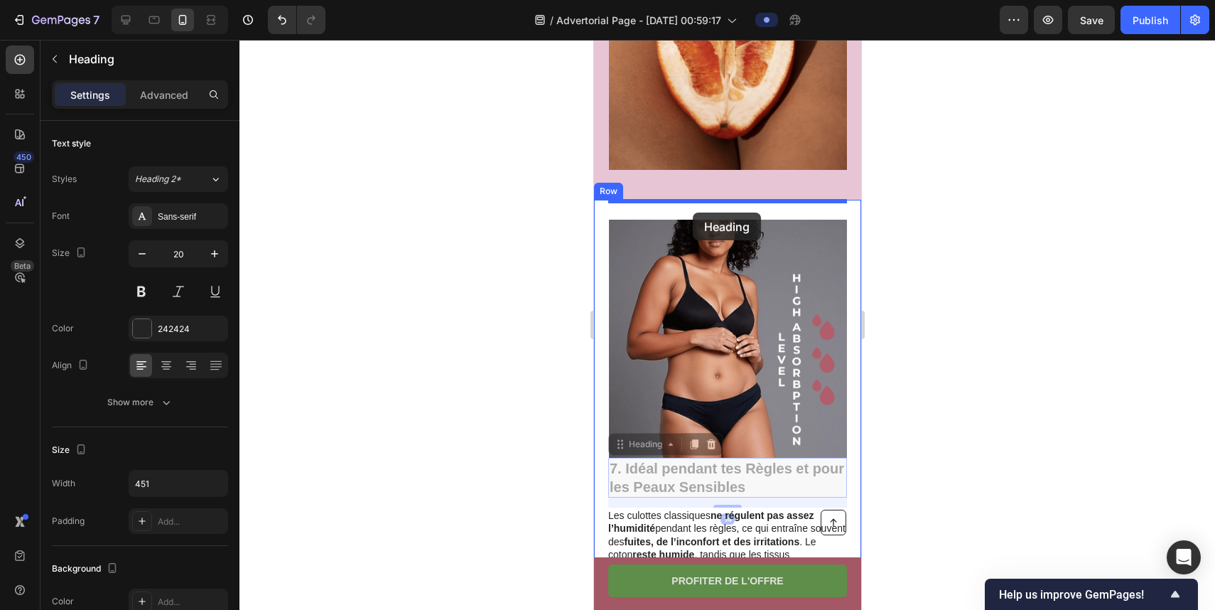
drag, startPoint x: 687, startPoint y: 461, endPoint x: 693, endPoint y: 209, distance: 252.4
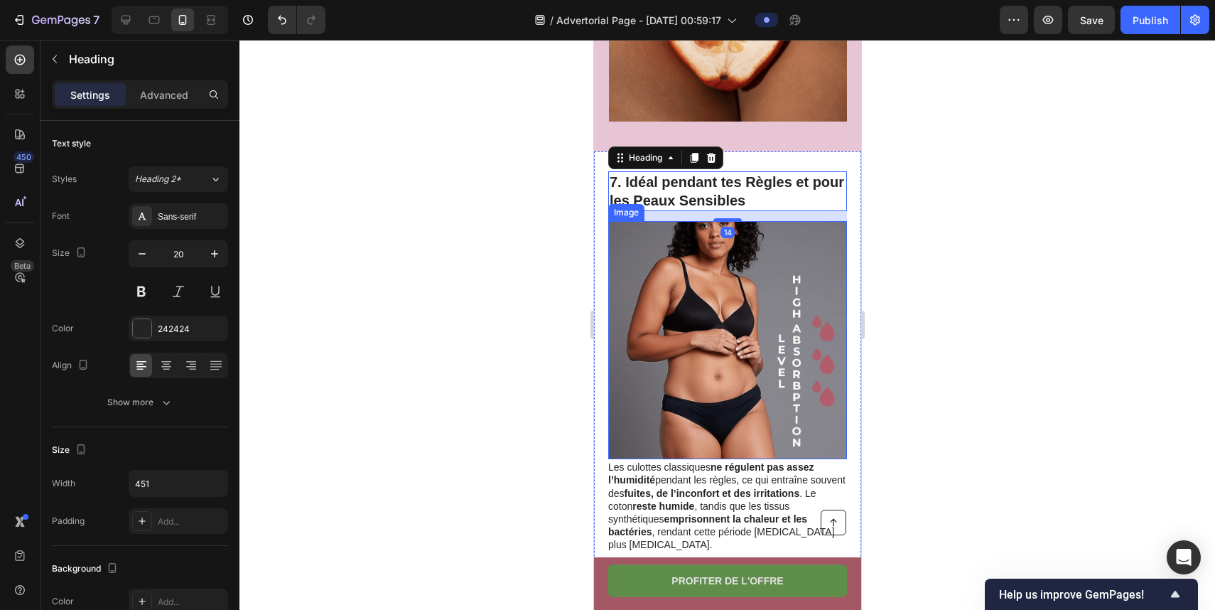
scroll to position [3336, 0]
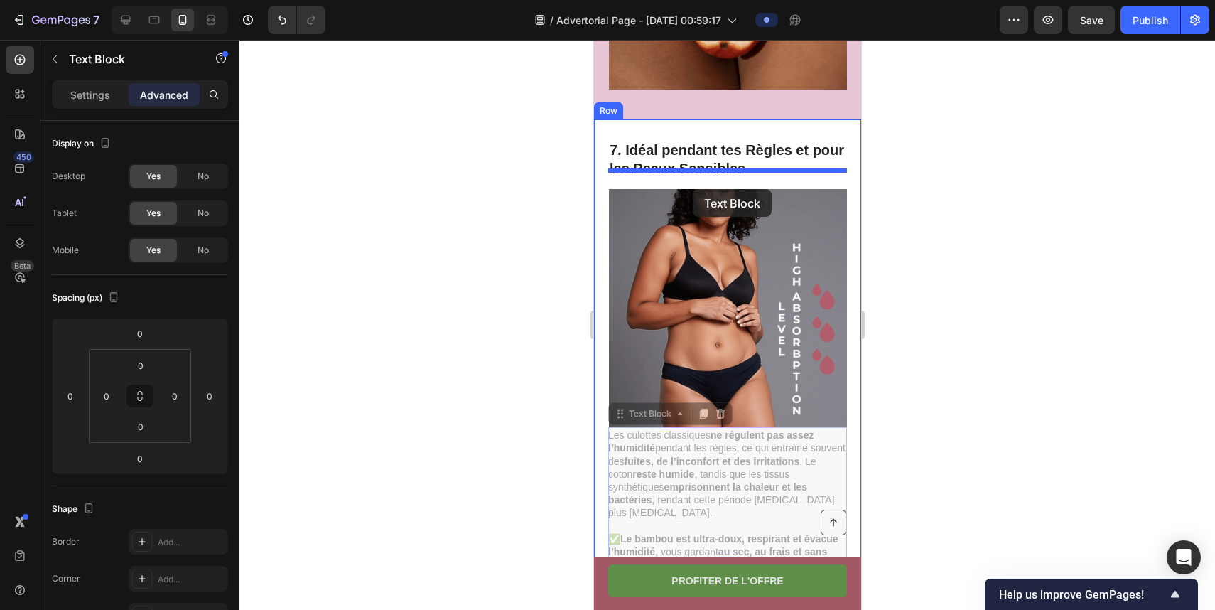
drag, startPoint x: 691, startPoint y: 453, endPoint x: 693, endPoint y: 186, distance: 266.5
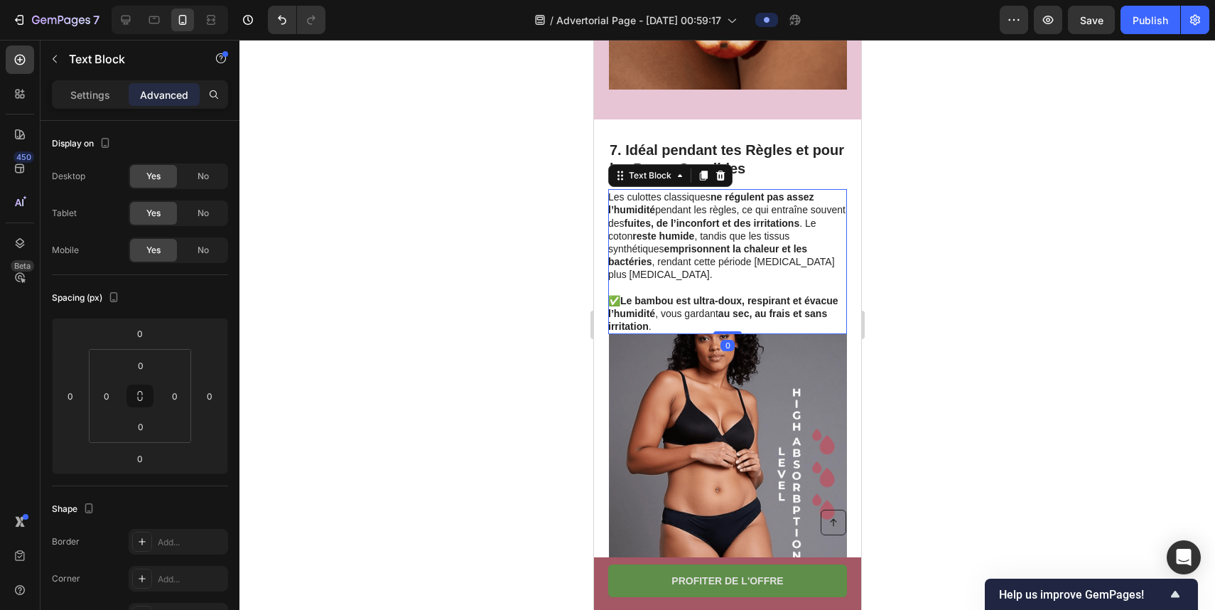
scroll to position [3438, 0]
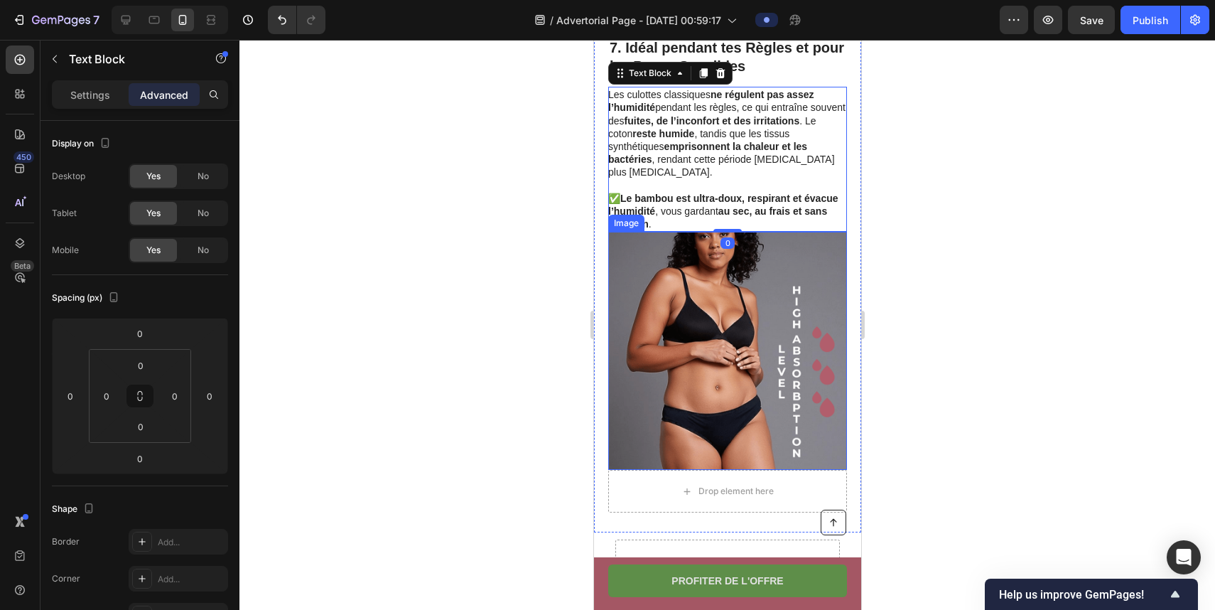
click at [906, 220] on div at bounding box center [728, 325] width 976 height 570
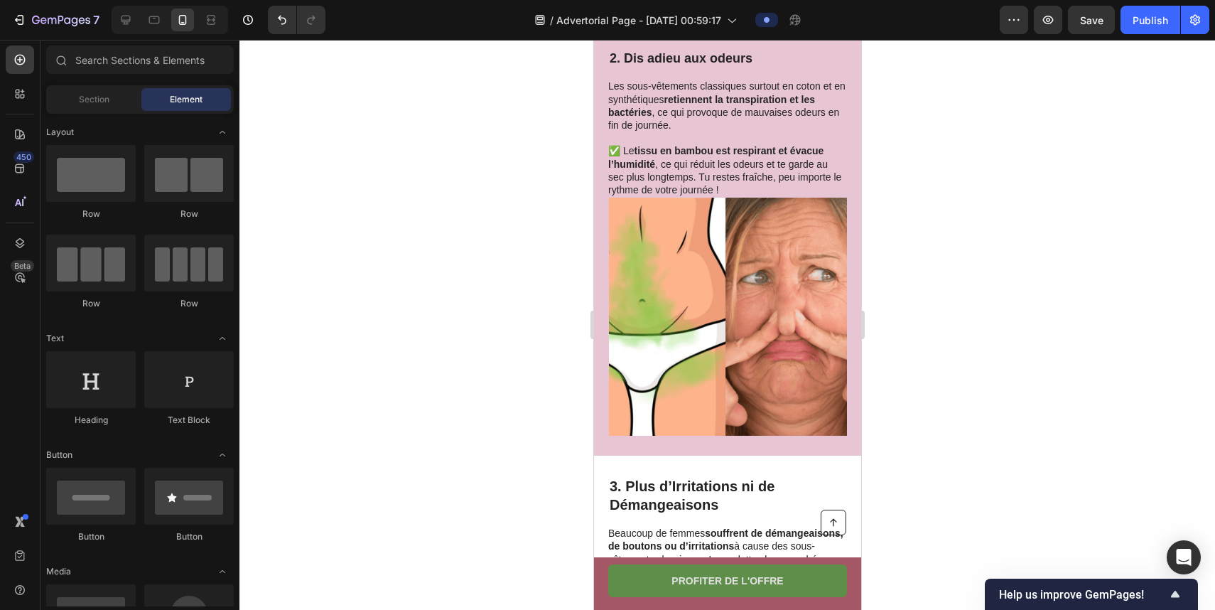
scroll to position [191, 0]
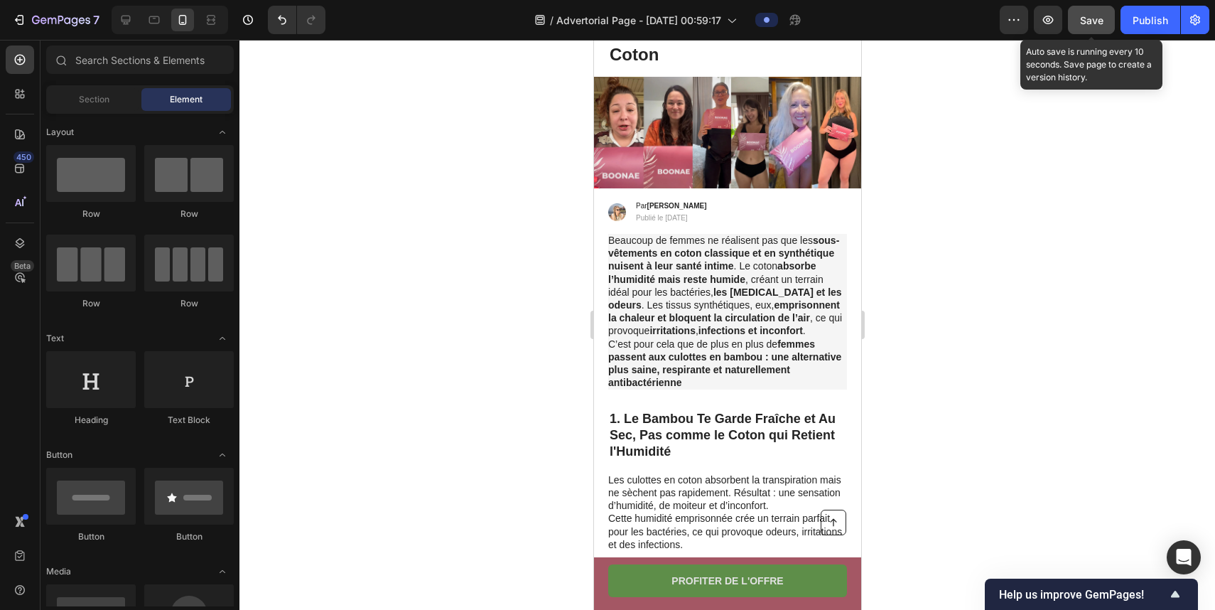
click at [1082, 31] on button "Save" at bounding box center [1091, 20] width 47 height 28
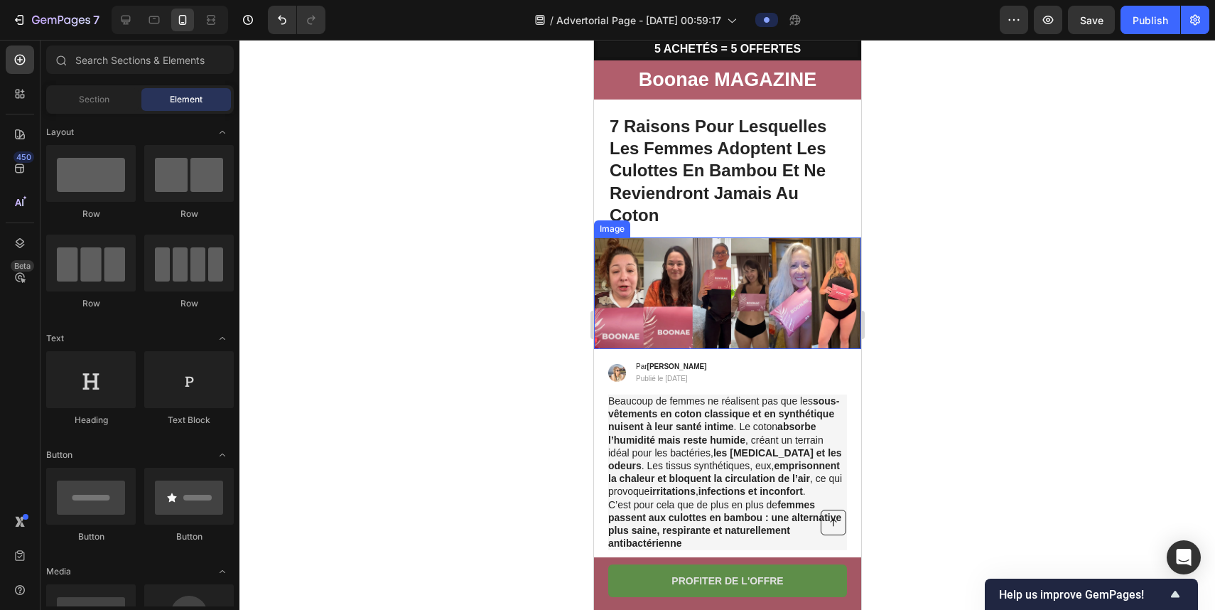
scroll to position [0, 0]
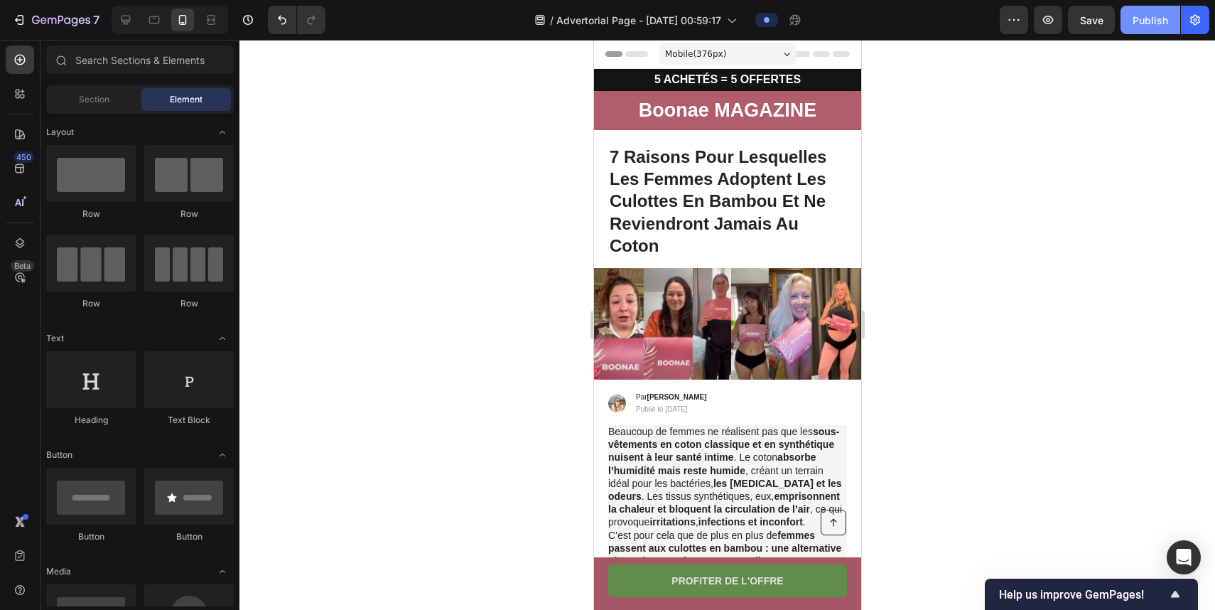
click at [1161, 16] on div "Publish" at bounding box center [1151, 20] width 36 height 15
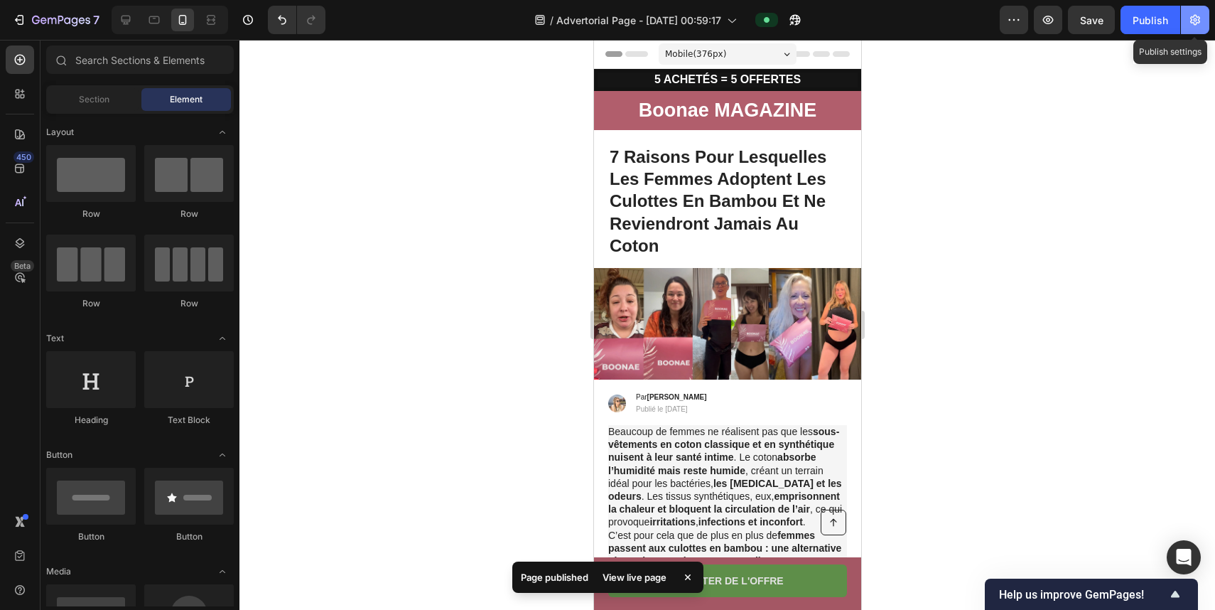
click at [1191, 18] on icon "button" at bounding box center [1196, 20] width 10 height 11
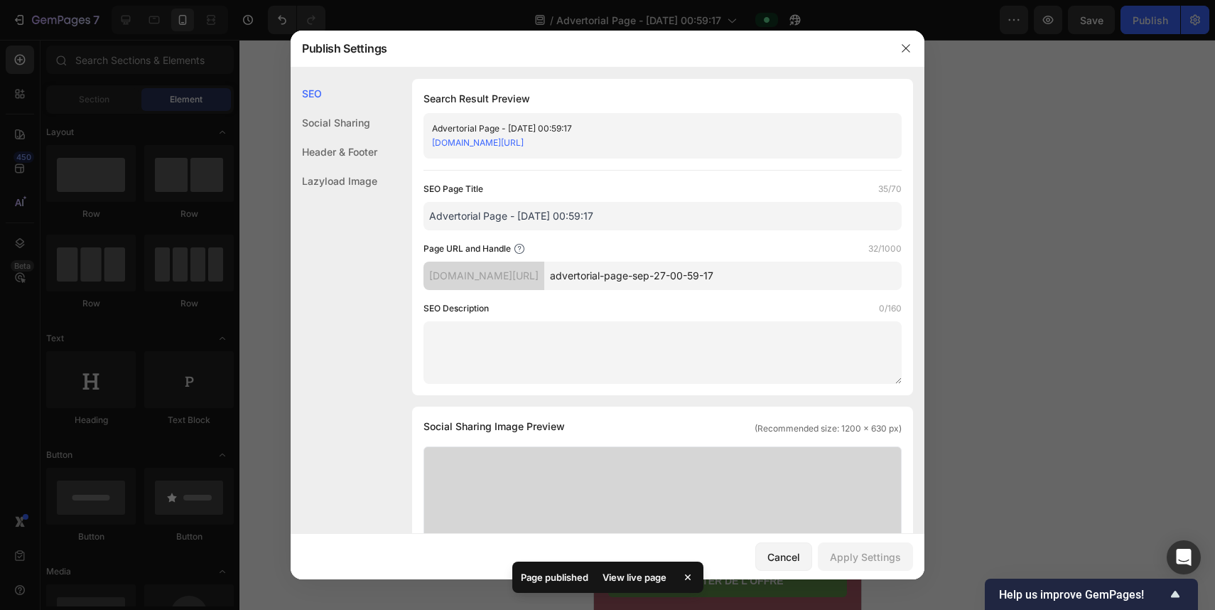
click at [658, 280] on input "advertorial-page-sep-27-00-59-17" at bounding box center [723, 276] width 358 height 28
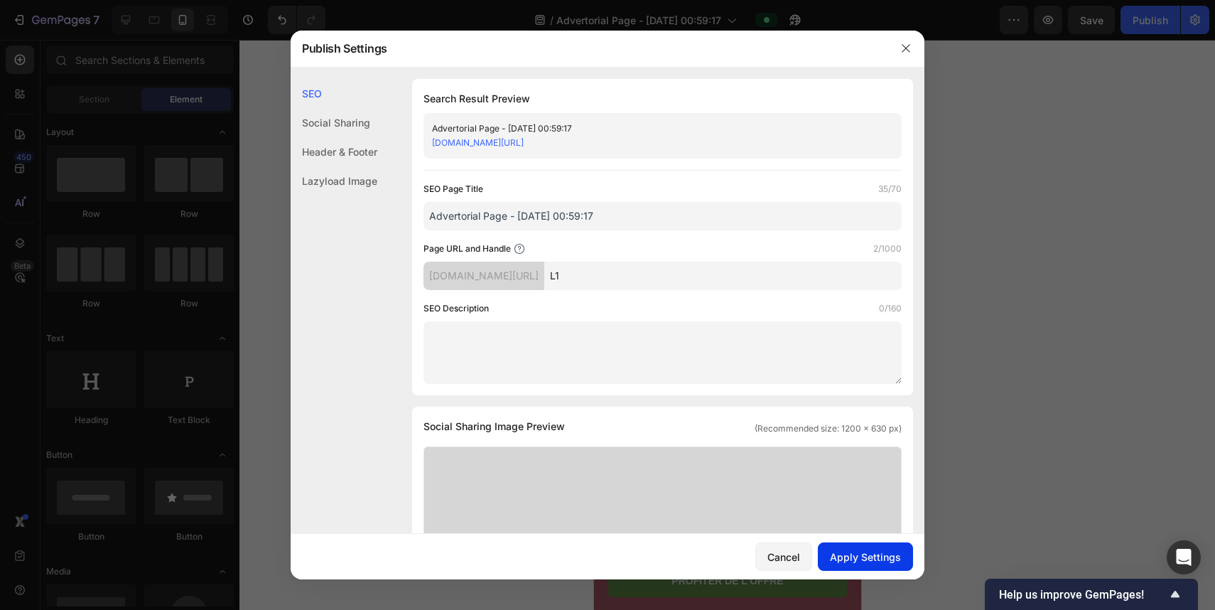
type input "L1"
click at [852, 550] on div "Apply Settings" at bounding box center [865, 556] width 71 height 15
click at [672, 218] on input "Advertorial Page - [DATE] 00:59:17" at bounding box center [663, 216] width 478 height 28
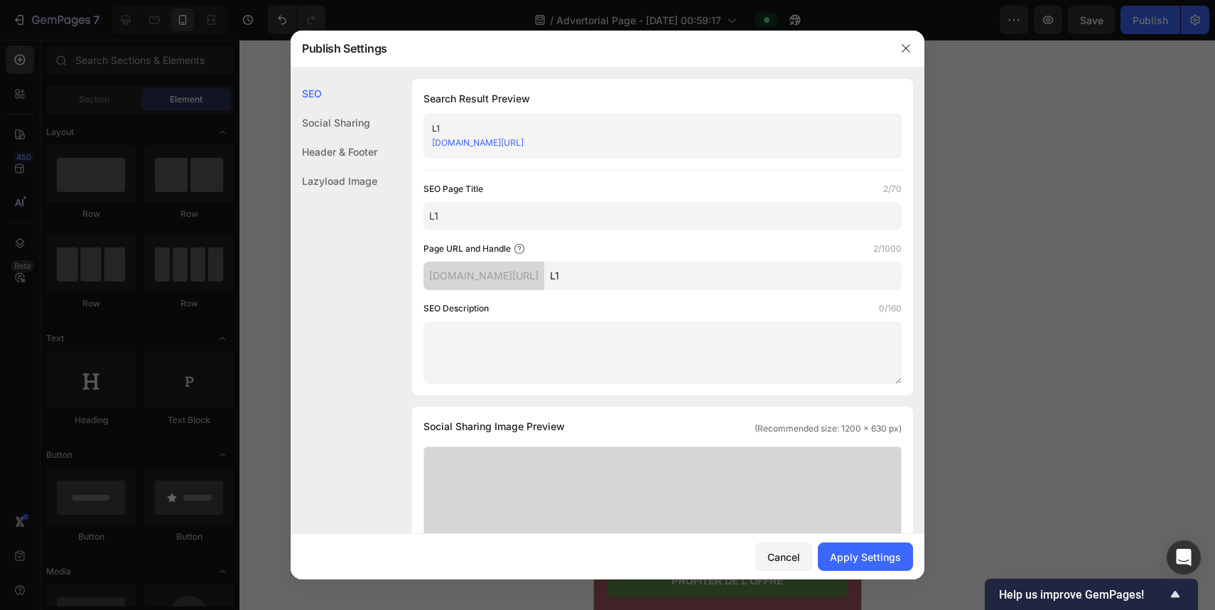
type input "L1"
click at [856, 539] on div "Cancel Apply Settings" at bounding box center [608, 556] width 634 height 45
click at [856, 547] on button "Apply Settings" at bounding box center [865, 556] width 95 height 28
click at [524, 146] on link "8pxmmb-2h.myshopify.com/pages/L1" at bounding box center [478, 142] width 92 height 11
click at [906, 53] on icon "button" at bounding box center [906, 48] width 11 height 11
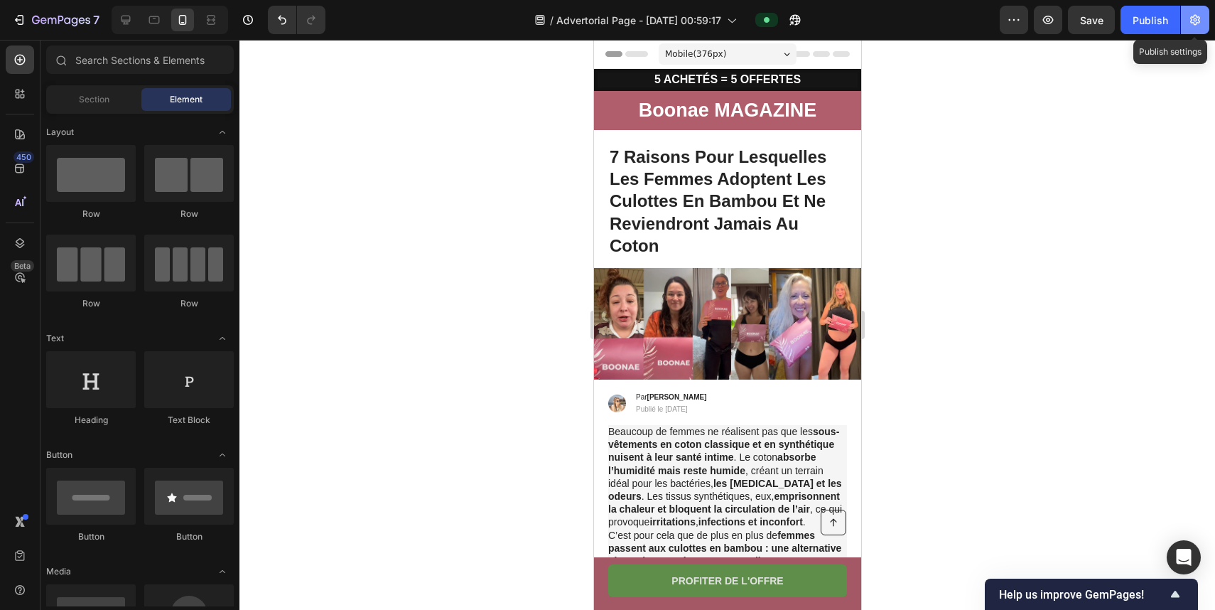
click at [1194, 14] on icon "button" at bounding box center [1195, 20] width 14 height 14
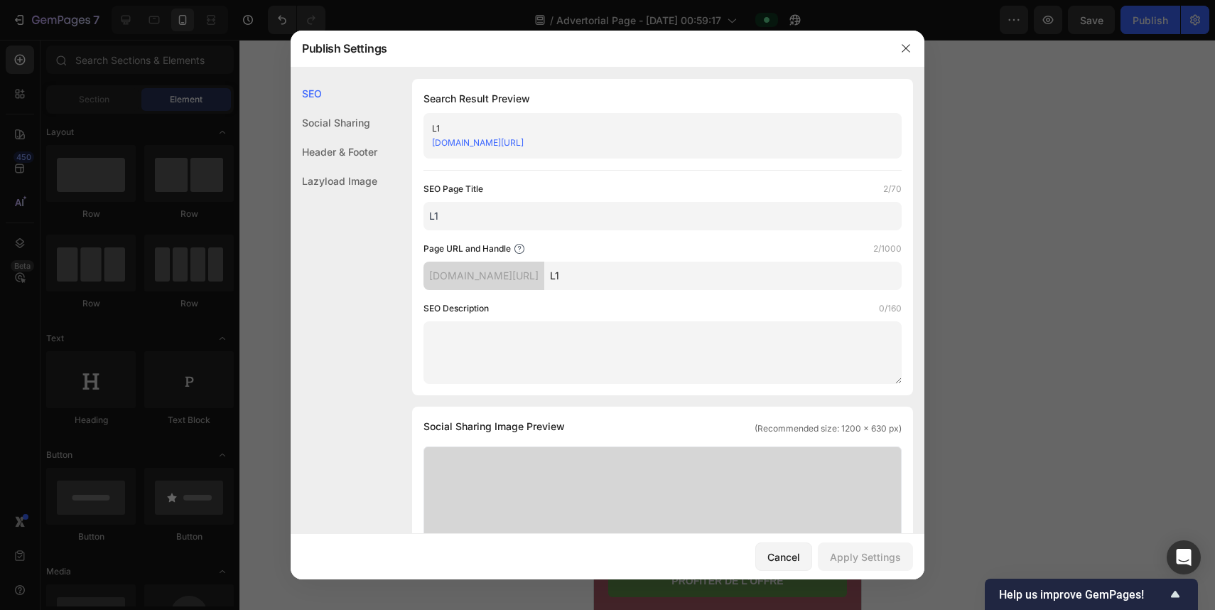
click at [362, 119] on div "Social Sharing" at bounding box center [334, 122] width 87 height 29
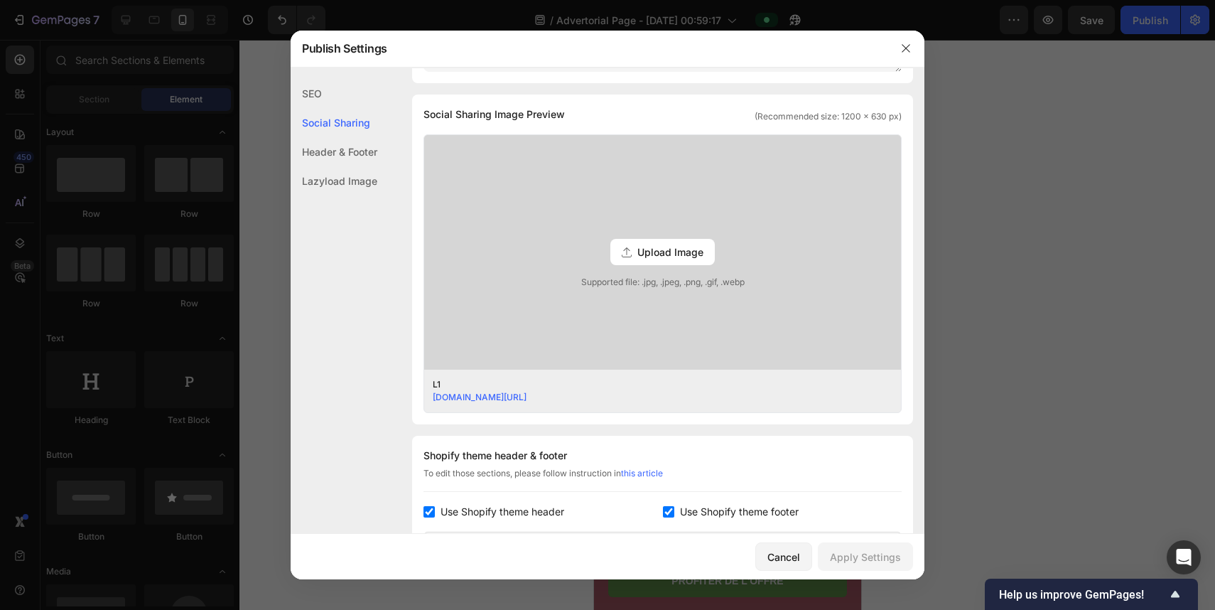
click at [357, 146] on div "Header & Footer" at bounding box center [334, 151] width 87 height 29
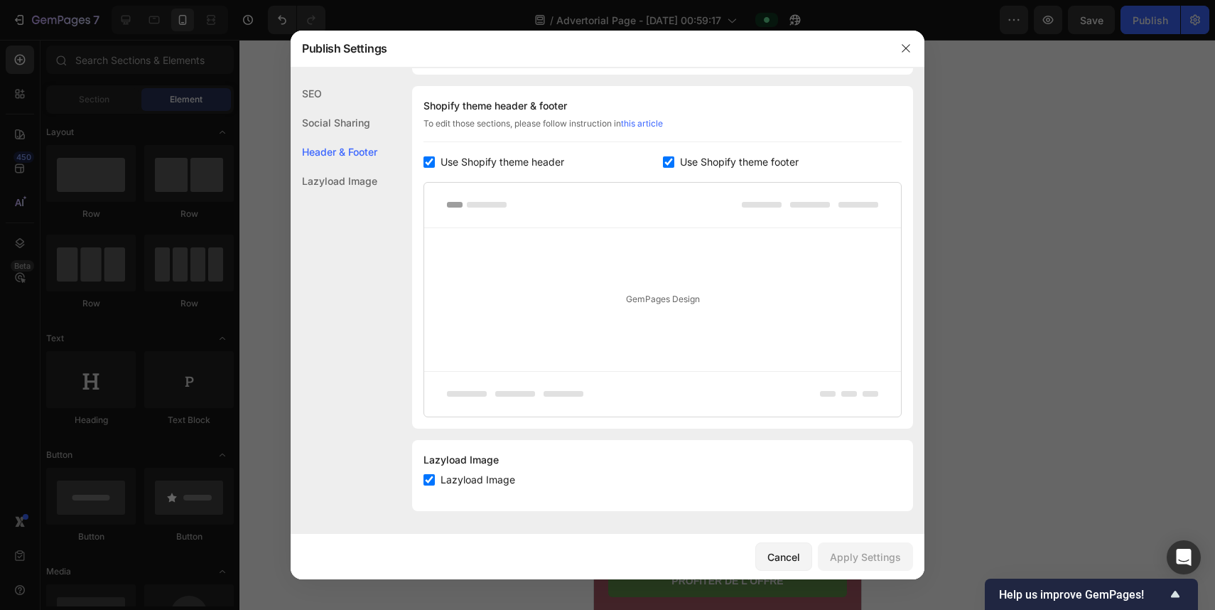
click at [479, 159] on span "Use Shopify theme header" at bounding box center [503, 162] width 124 height 17
checkbox input "false"
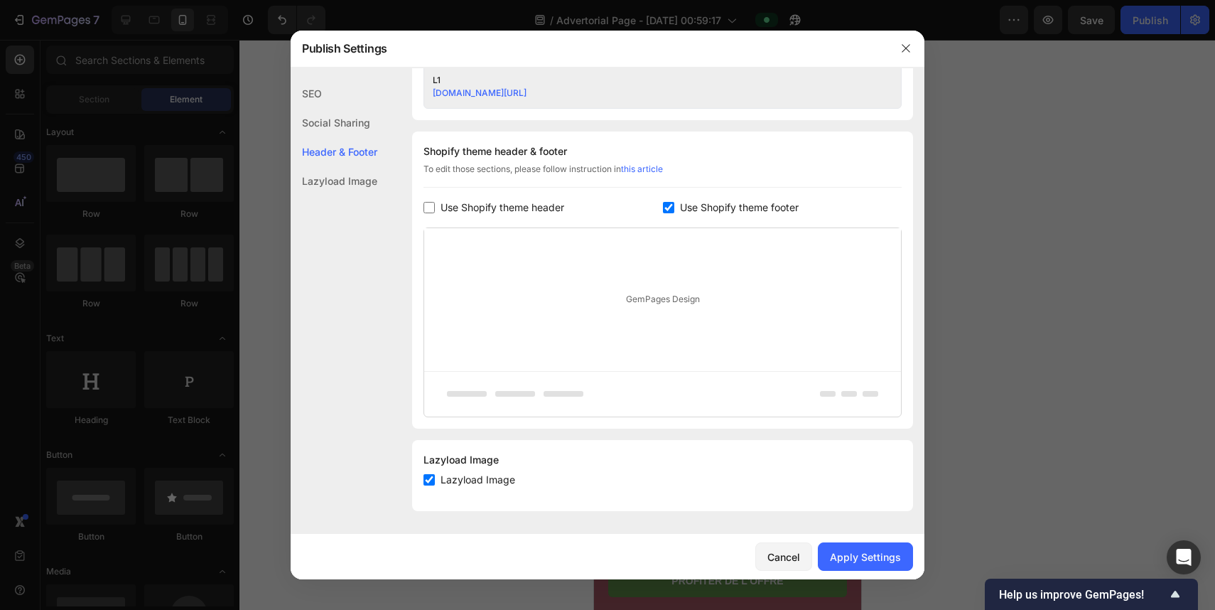
click at [699, 213] on span "Use Shopify theme footer" at bounding box center [739, 207] width 119 height 17
checkbox input "false"
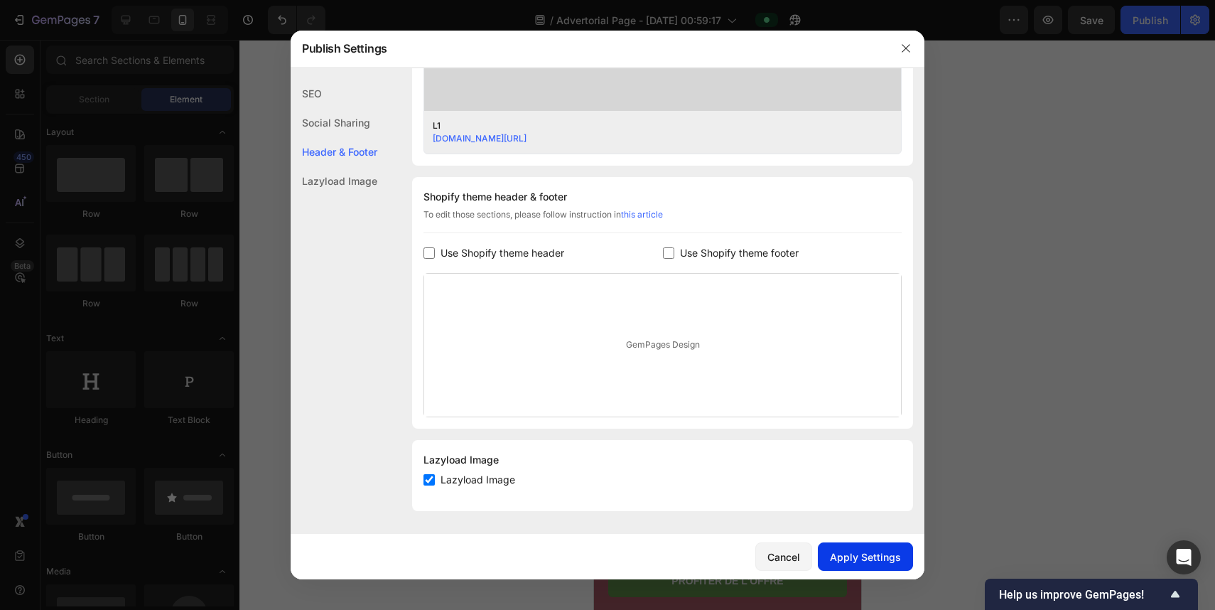
click at [886, 552] on div "Apply Settings" at bounding box center [865, 556] width 71 height 15
click at [901, 53] on icon "button" at bounding box center [906, 48] width 11 height 11
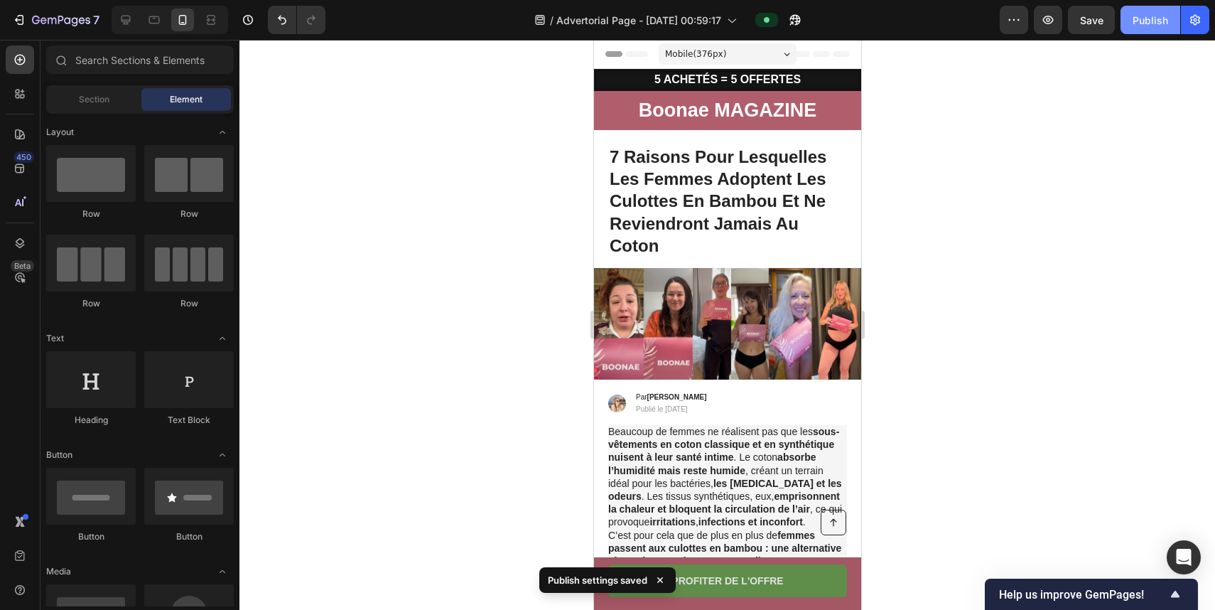
click at [1148, 33] on button "Publish" at bounding box center [1151, 20] width 60 height 28
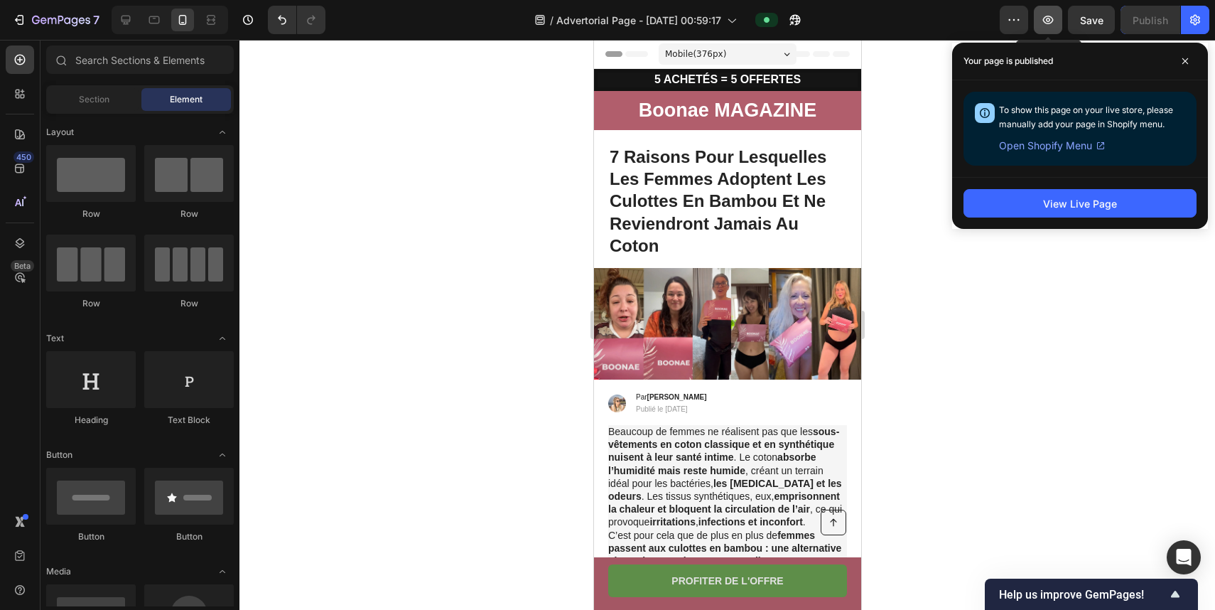
click at [1048, 20] on icon "button" at bounding box center [1048, 20] width 4 height 4
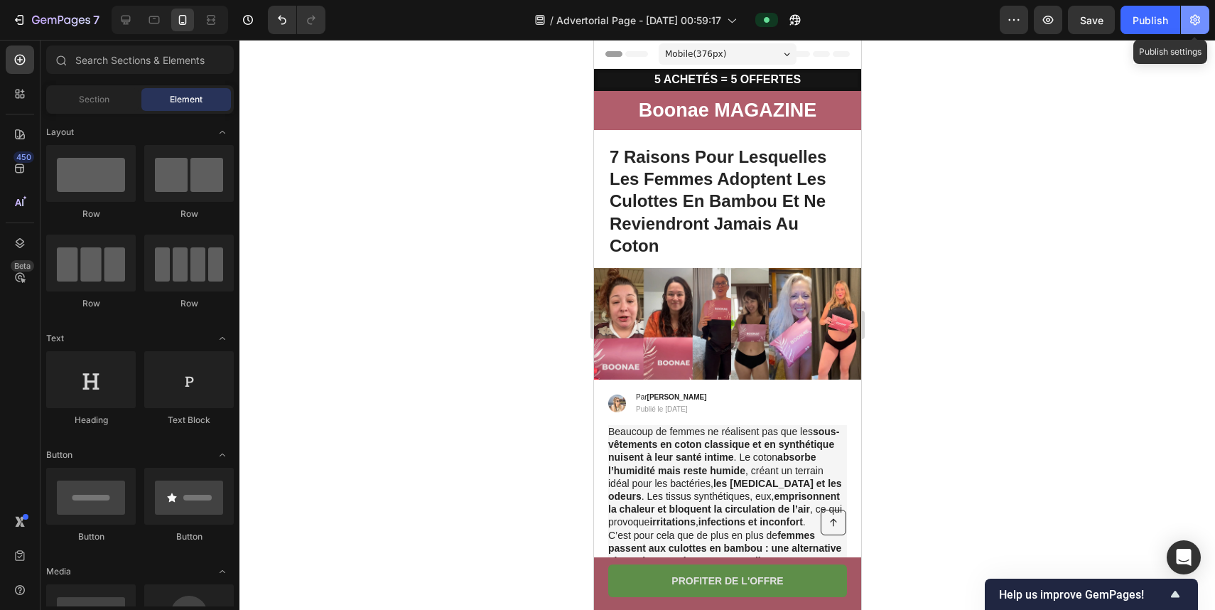
click at [1192, 16] on icon "button" at bounding box center [1196, 20] width 10 height 11
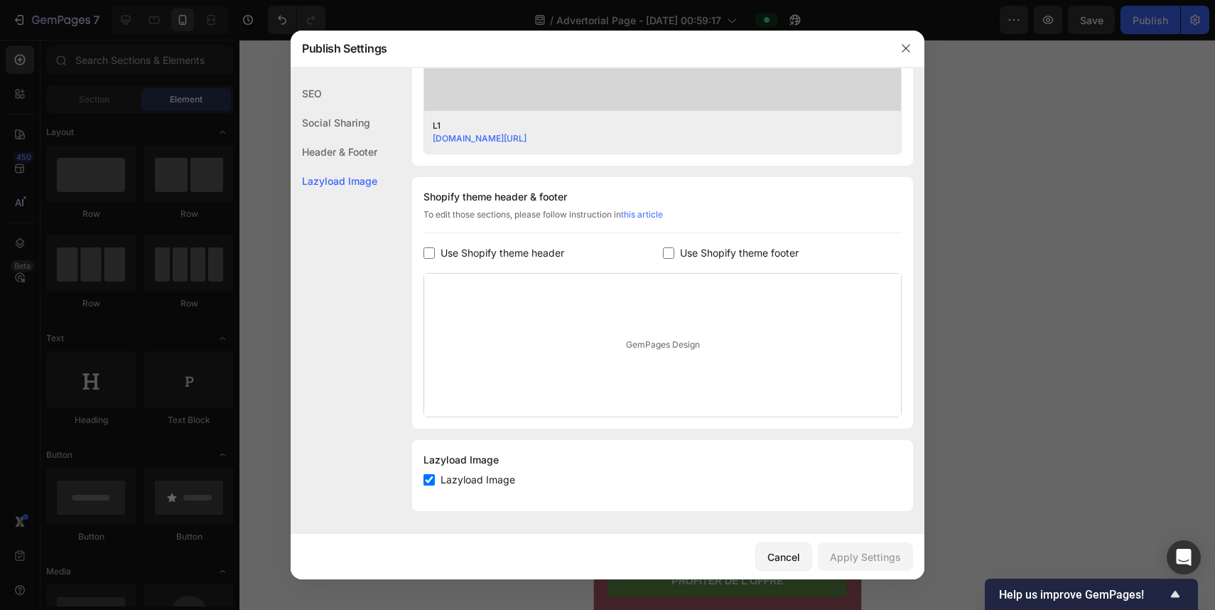
click at [675, 244] on div "Shopify theme header & footer To edit those sections, please follow instruction…" at bounding box center [662, 303] width 501 height 252
click at [675, 247] on label "Use Shopify theme footer" at bounding box center [737, 253] width 124 height 17
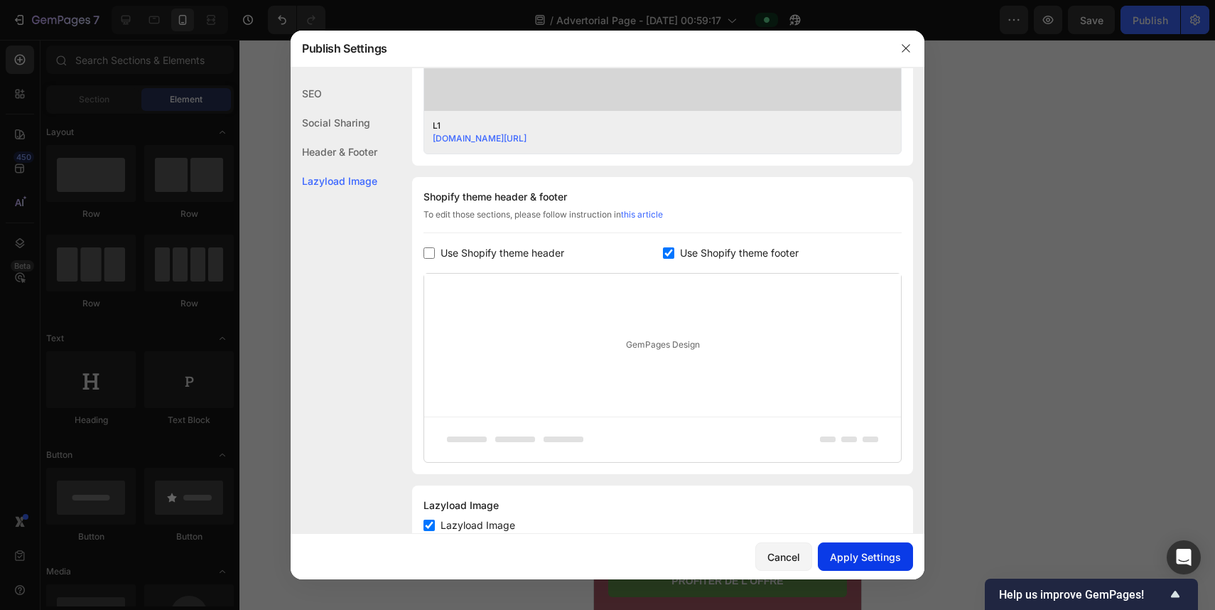
click at [864, 567] on button "Apply Settings" at bounding box center [865, 556] width 95 height 28
click at [669, 249] on input "checkbox" at bounding box center [668, 252] width 11 height 11
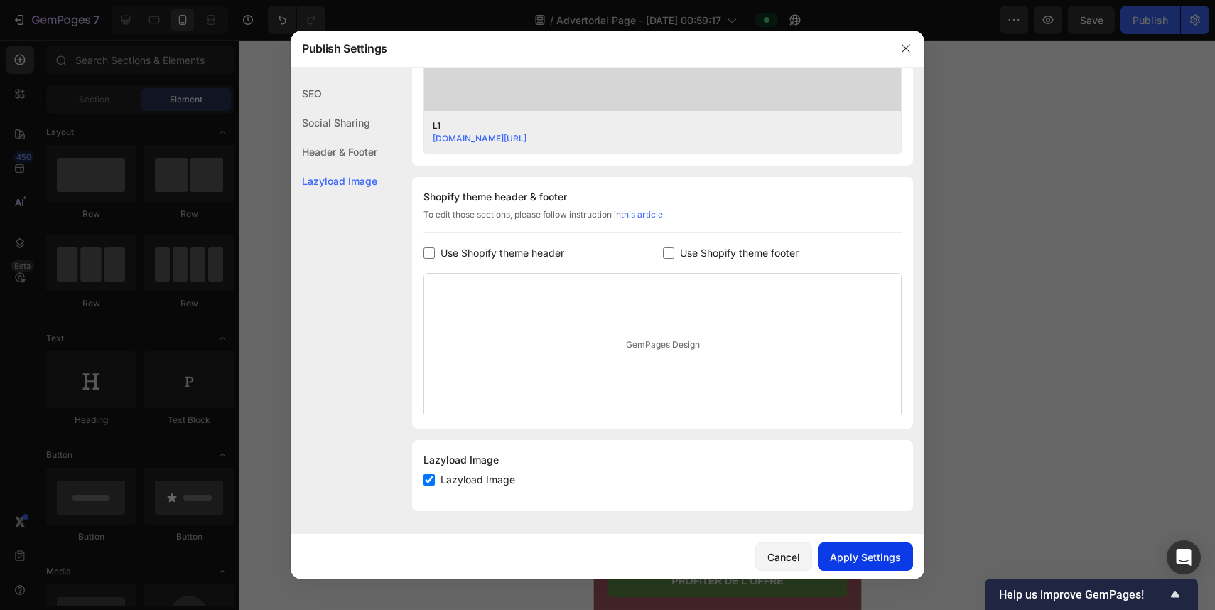
click at [851, 569] on button "Apply Settings" at bounding box center [865, 556] width 95 height 28
click at [703, 245] on span "Use Shopify theme footer" at bounding box center [739, 253] width 119 height 17
checkbox input "true"
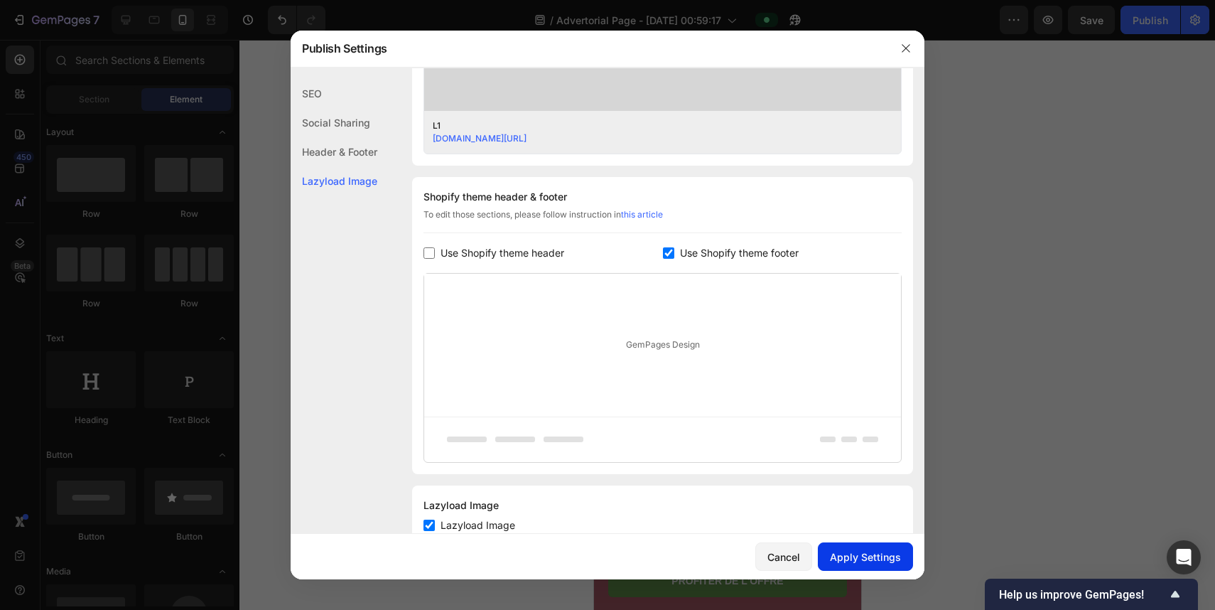
click at [866, 560] on div "Apply Settings" at bounding box center [865, 556] width 71 height 15
click at [896, 50] on button "button" at bounding box center [906, 48] width 23 height 23
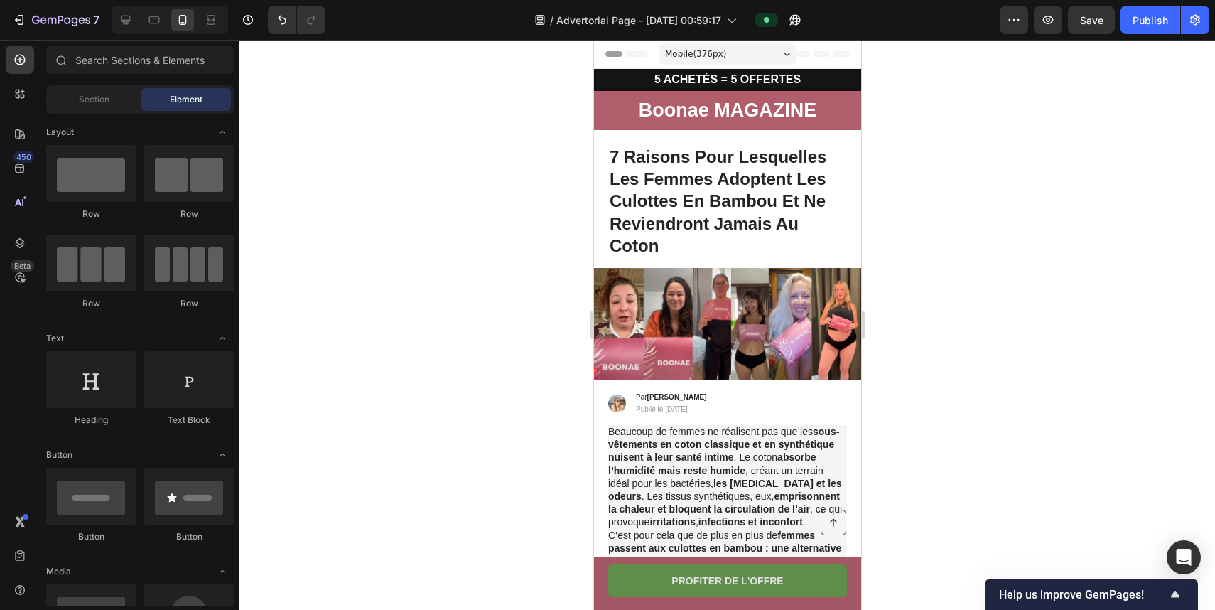
click at [126, 34] on div "7 / Advertorial Page - Sep 27, 00:59:17 Preview Save Publish" at bounding box center [607, 20] width 1215 height 41
click at [133, 13] on div at bounding box center [125, 20] width 23 height 23
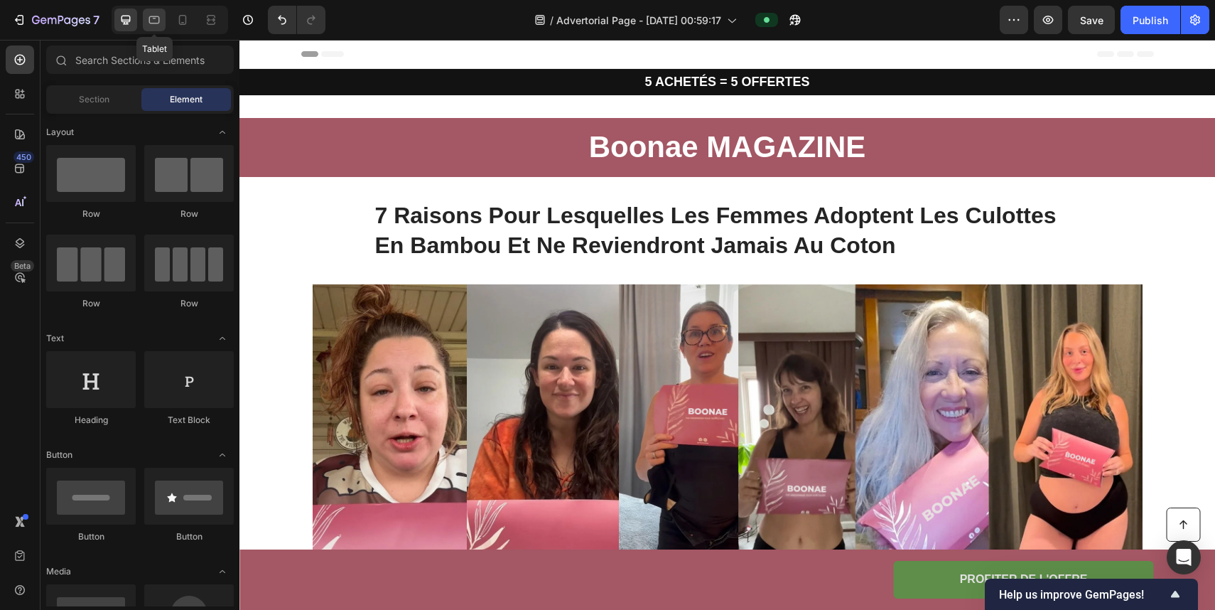
click at [151, 15] on icon at bounding box center [154, 20] width 14 height 14
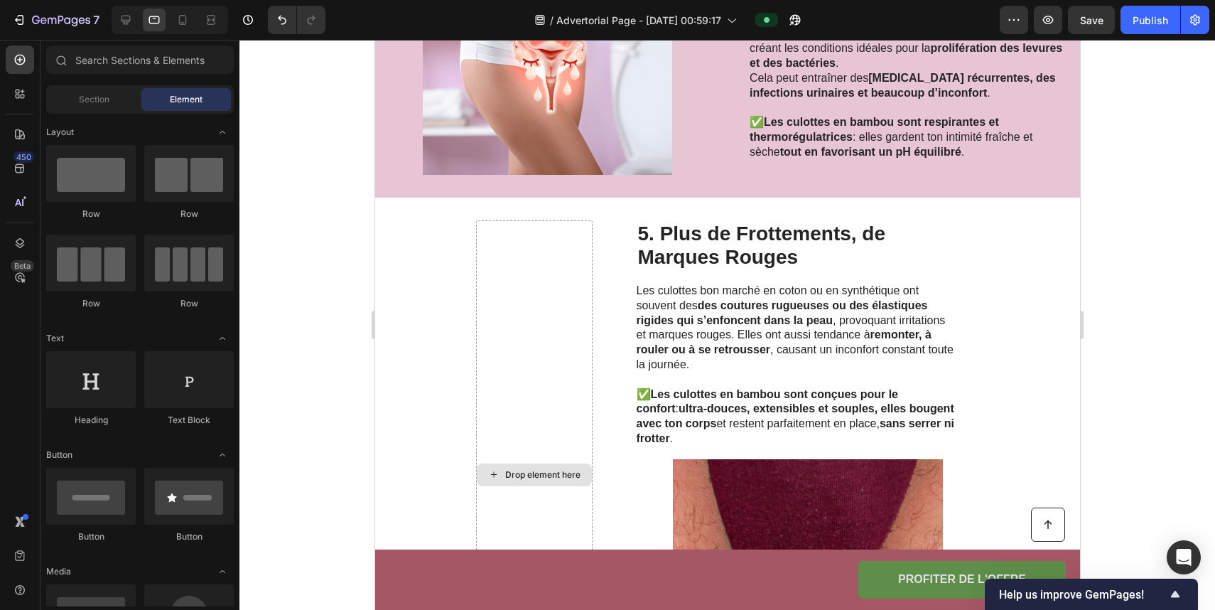
scroll to position [1942, 0]
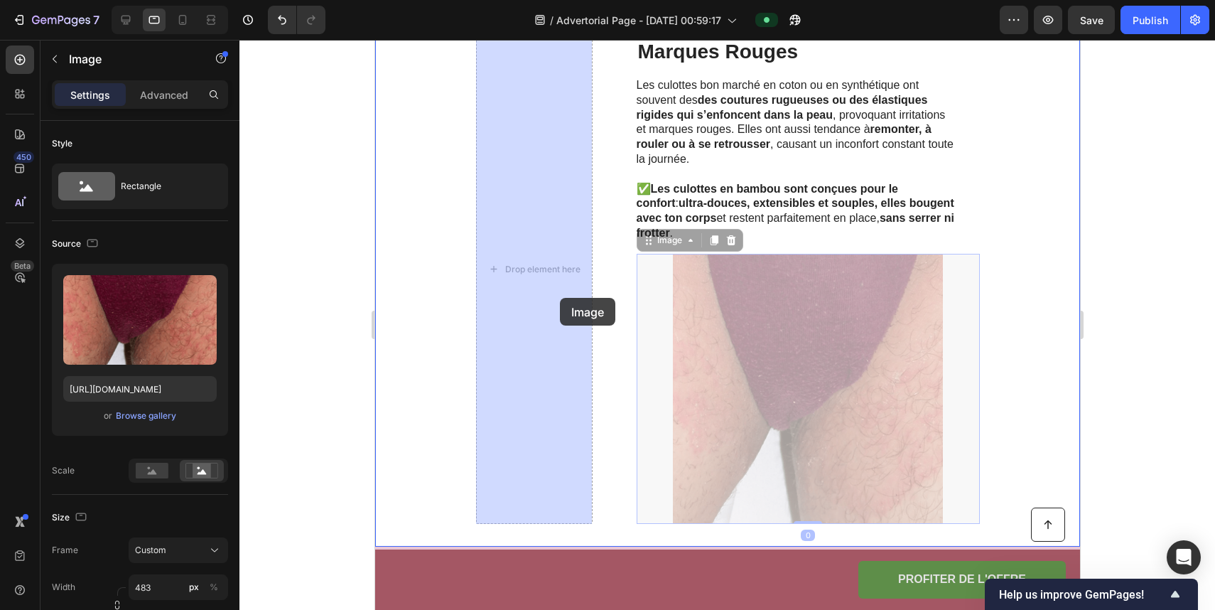
drag, startPoint x: 709, startPoint y: 308, endPoint x: 547, endPoint y: 294, distance: 162.7
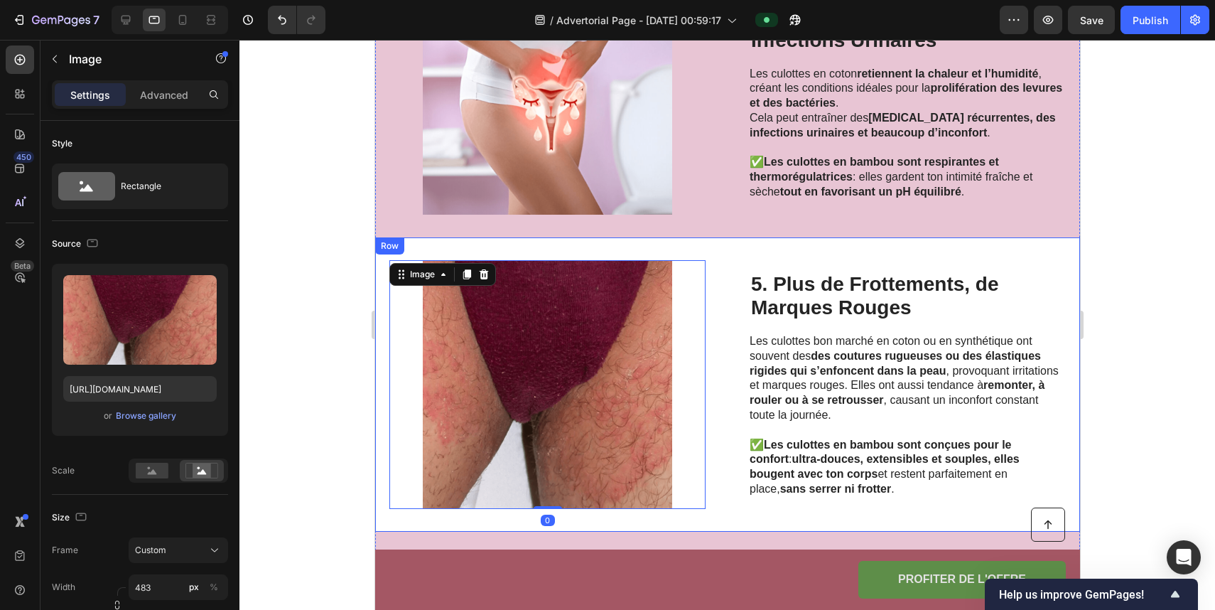
scroll to position [1805, 0]
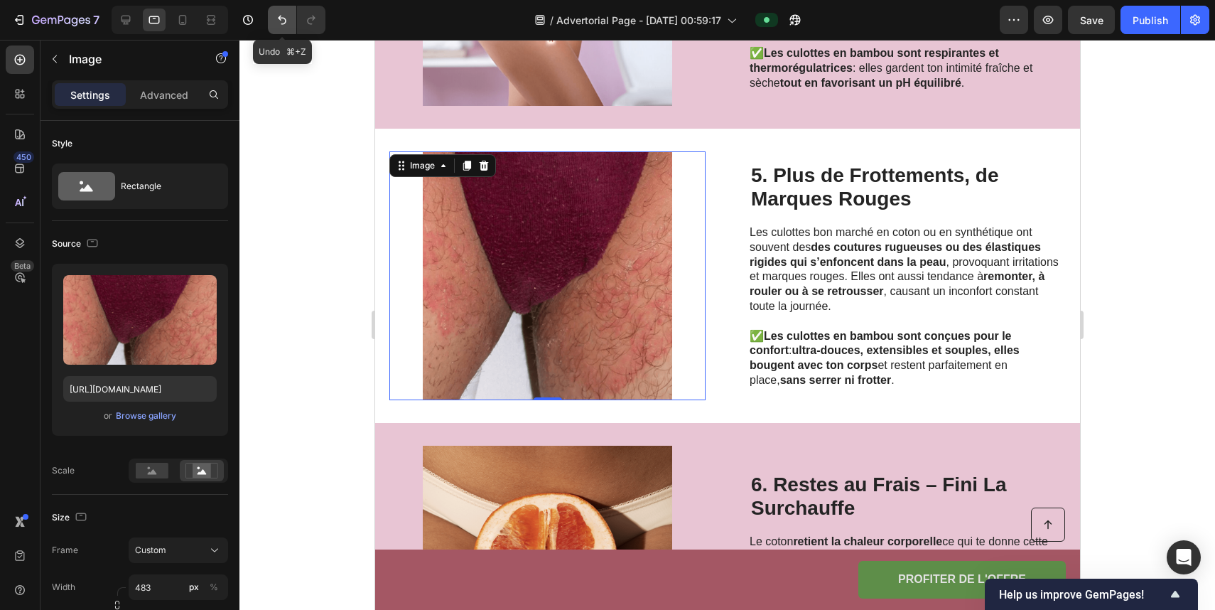
click at [269, 13] on button "Undo/Redo" at bounding box center [282, 20] width 28 height 28
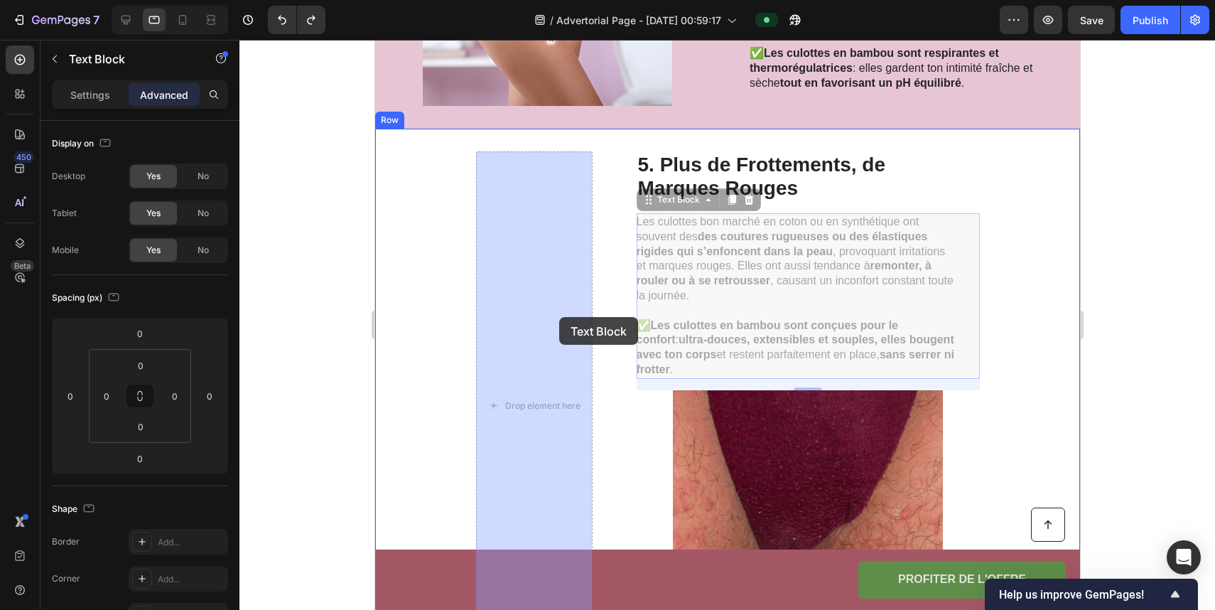
drag, startPoint x: 759, startPoint y: 282, endPoint x: 551, endPoint y: 319, distance: 211.5
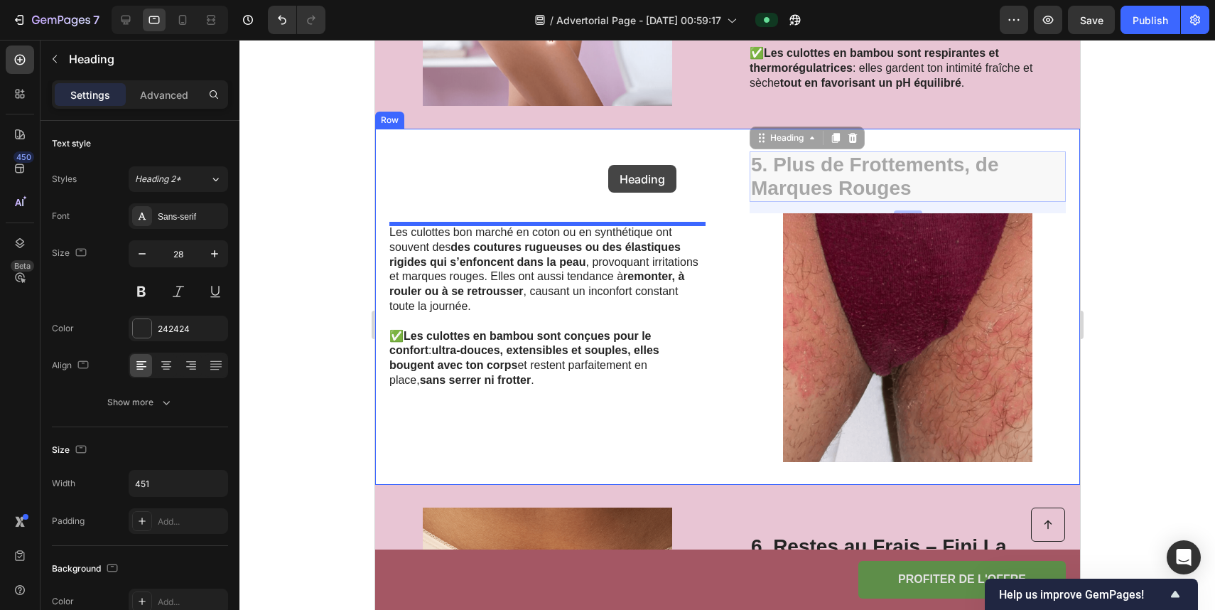
drag, startPoint x: 808, startPoint y: 159, endPoint x: 601, endPoint y: 166, distance: 207.7
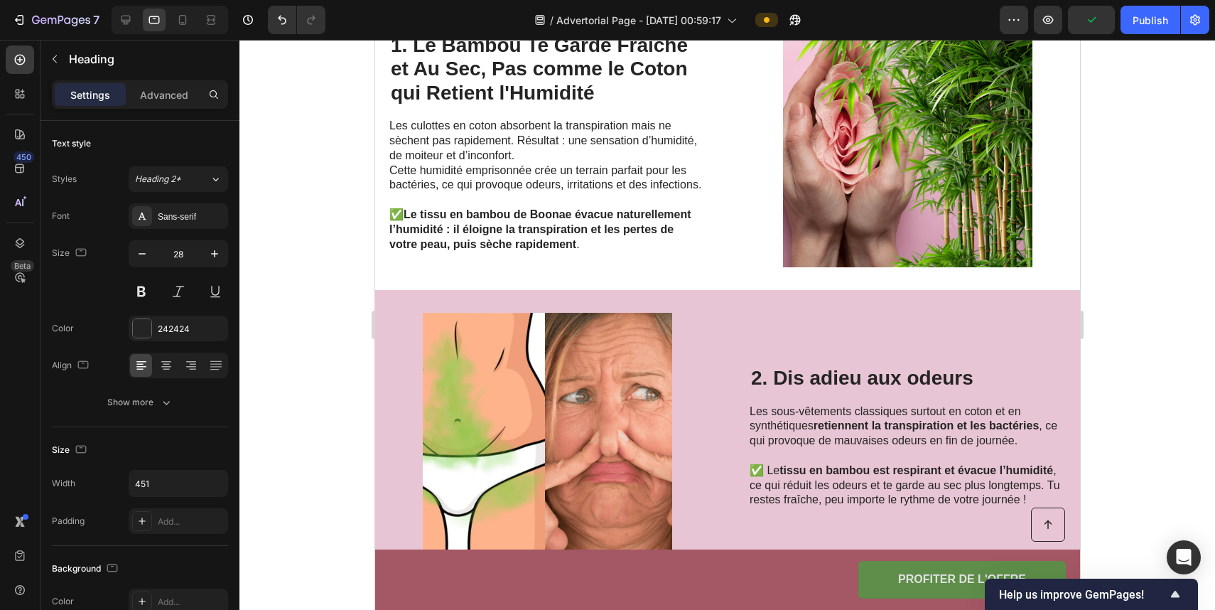
scroll to position [765, 0]
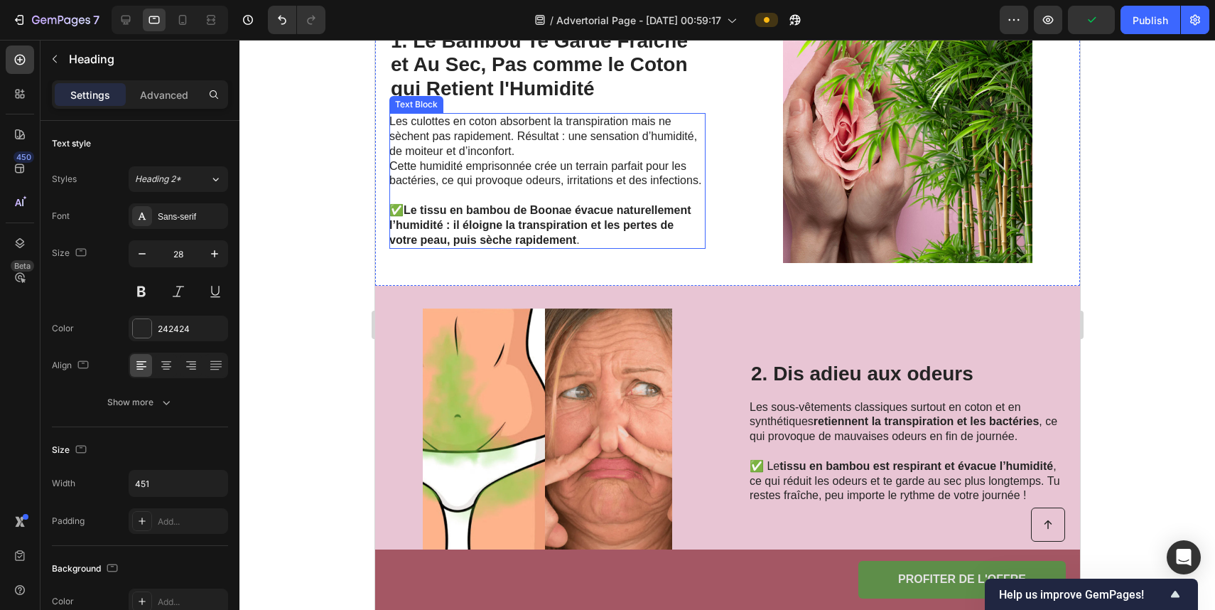
click at [554, 176] on p "Cette humidité emprisonnée crée un terrain parfait pour les bactéries, ce qui p…" at bounding box center [546, 174] width 315 height 30
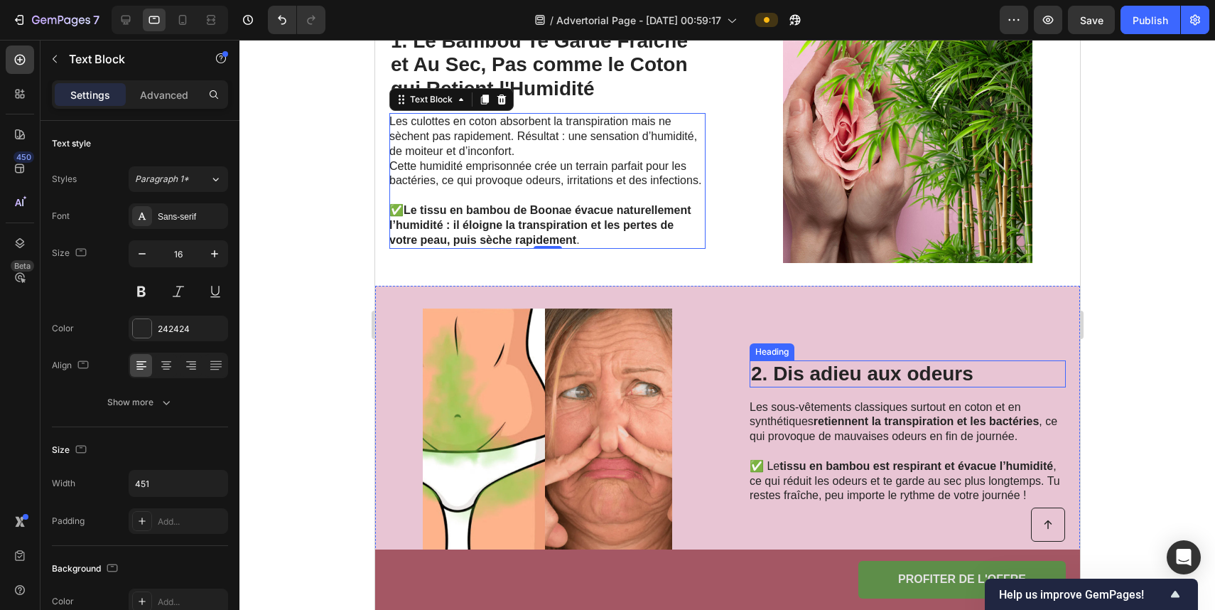
click at [795, 370] on h2 "2. Dis adieu aux odeurs" at bounding box center [907, 373] width 316 height 27
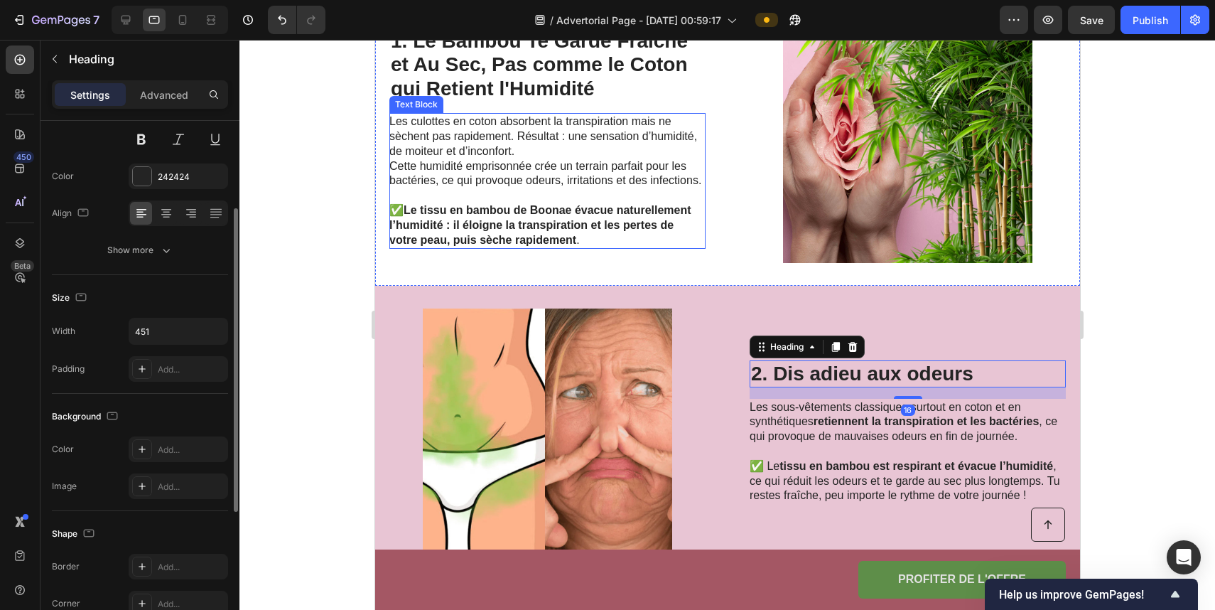
scroll to position [737, 0]
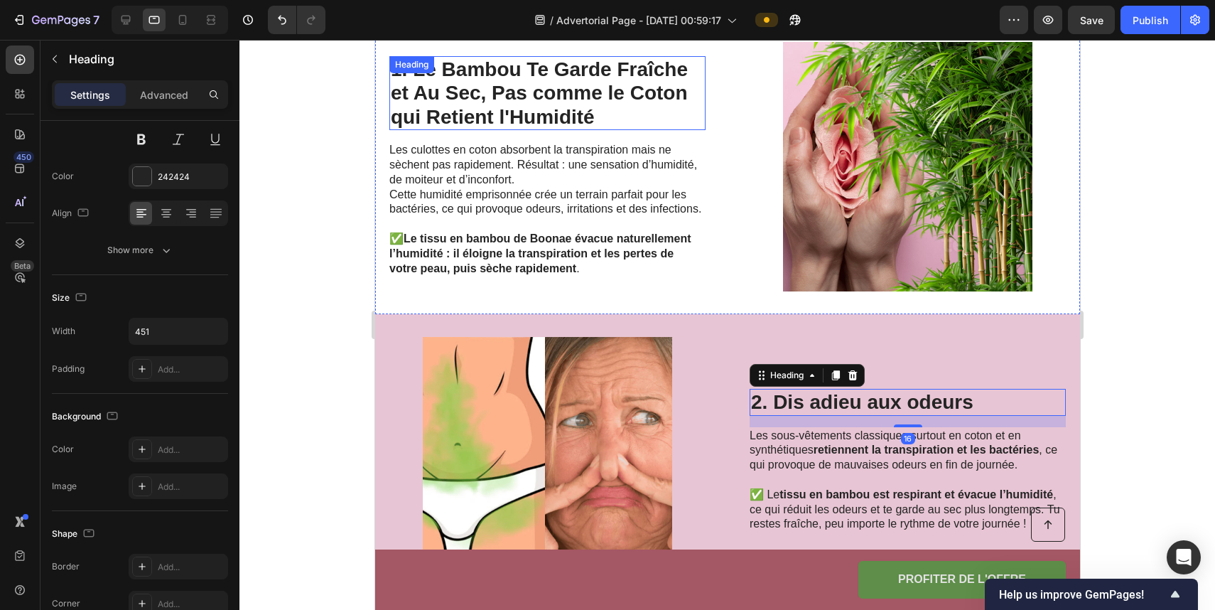
click at [542, 104] on h2 "1. Le Bambou Te Garde Fraîche et Au Sec, Pas comme le Coton qui Retient l'Humid…" at bounding box center [547, 93] width 316 height 75
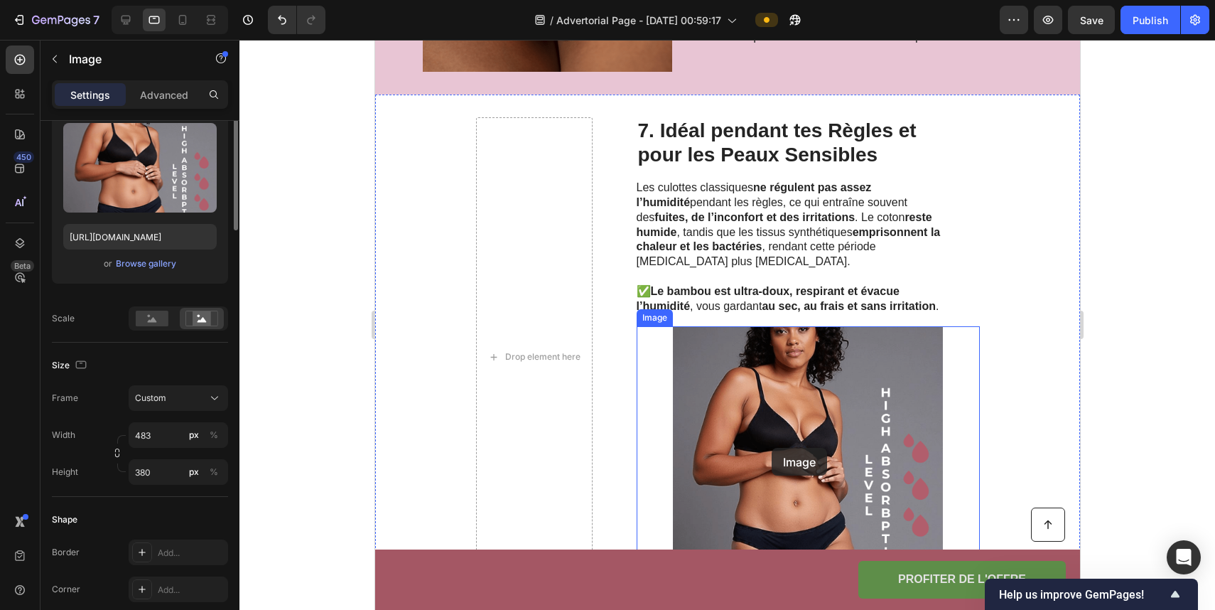
scroll to position [0, 0]
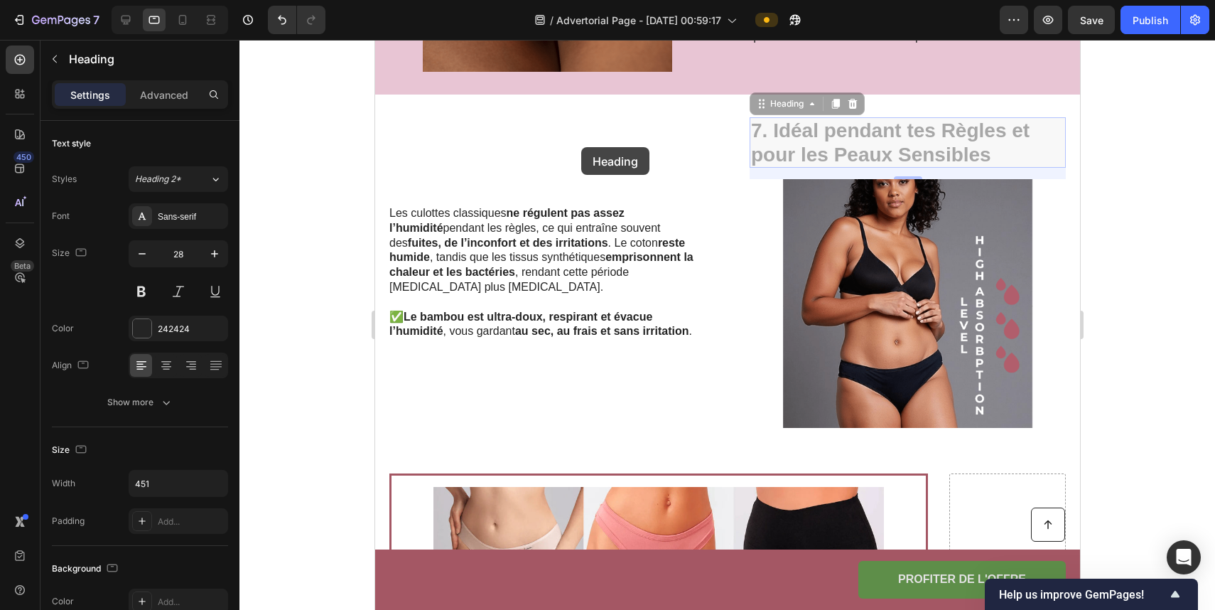
drag, startPoint x: 785, startPoint y: 147, endPoint x: 580, endPoint y: 147, distance: 205.4
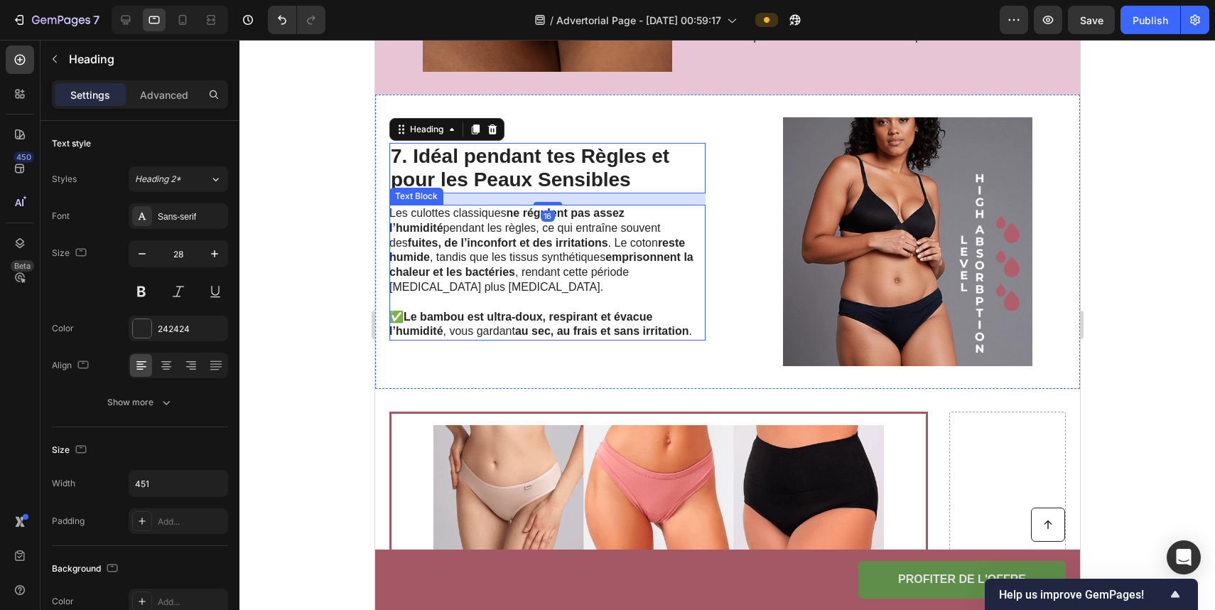
scroll to position [2446, 0]
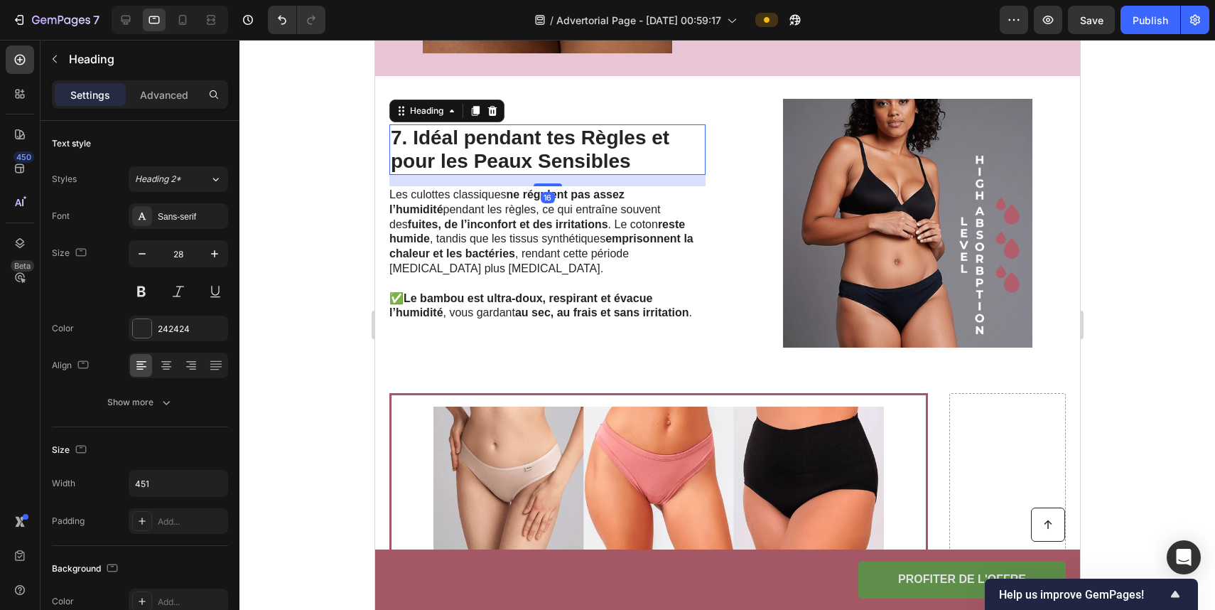
click at [741, 176] on div "7. Idéal pendant tes Règles et pour les Peaux Sensibles Heading 16 Les culottes…" at bounding box center [727, 223] width 705 height 294
click at [625, 173] on h2 "7. Idéal pendant tes Règles et pour les Peaux Sensibles" at bounding box center [547, 149] width 316 height 50
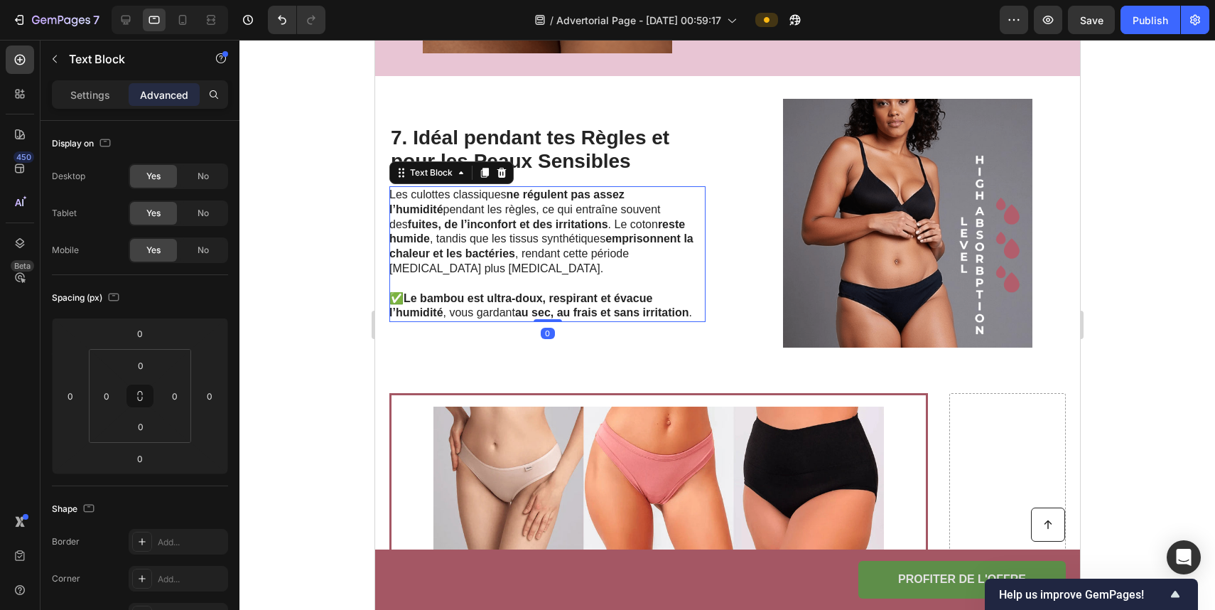
click at [601, 243] on strong "emprisonnent la chaleur et les bactéries" at bounding box center [541, 245] width 304 height 27
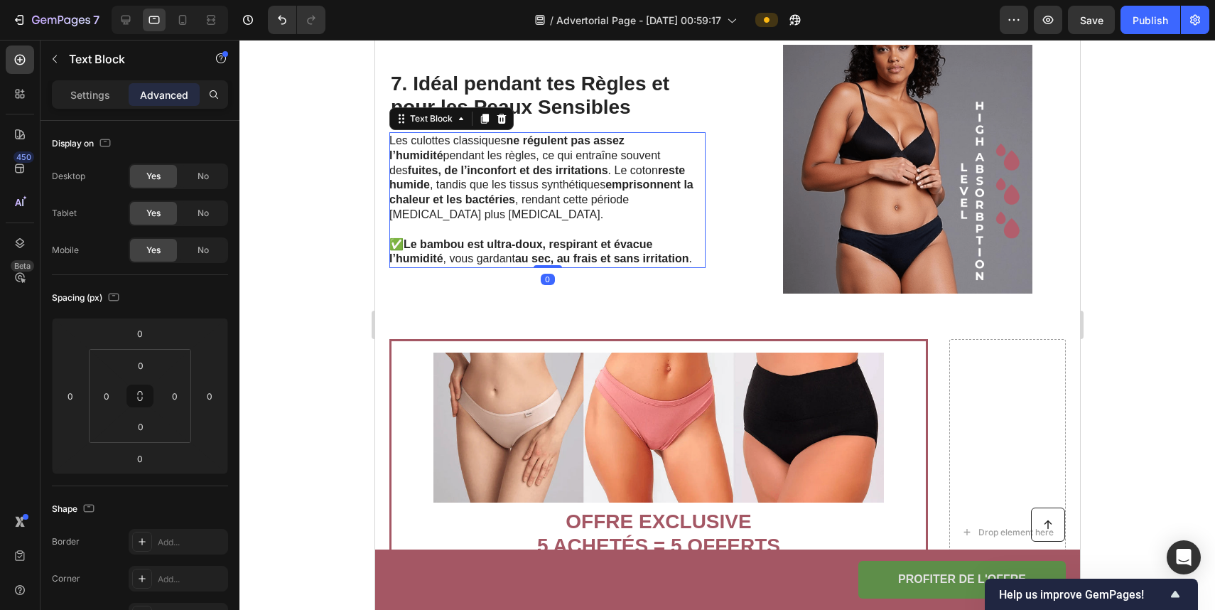
scroll to position [2554, 0]
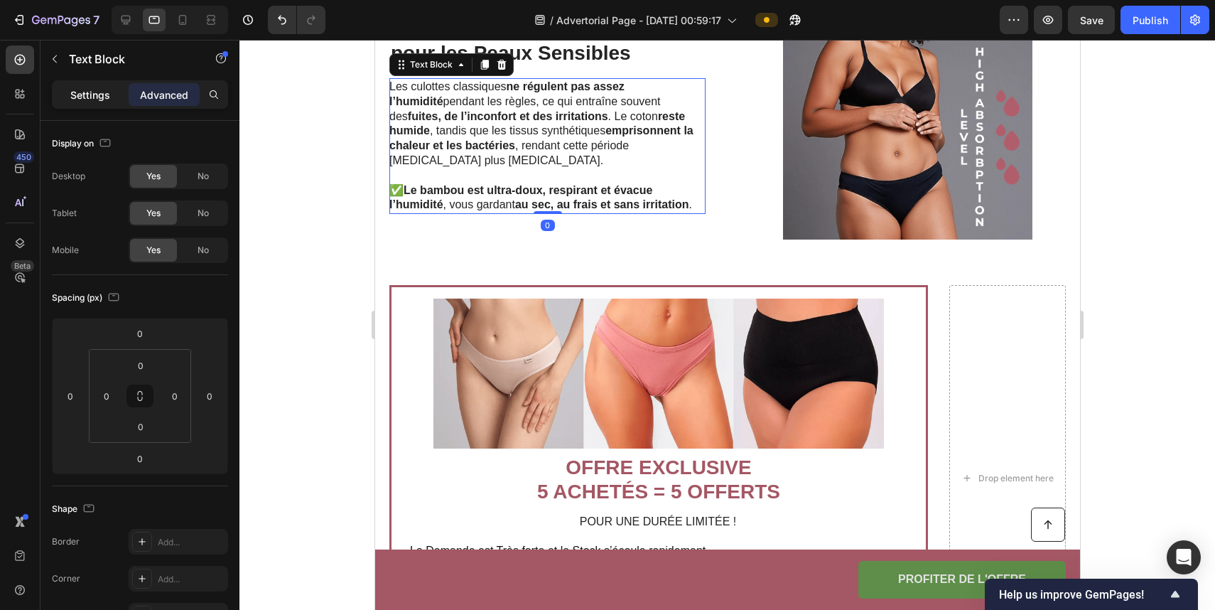
click at [99, 94] on p "Settings" at bounding box center [90, 94] width 40 height 15
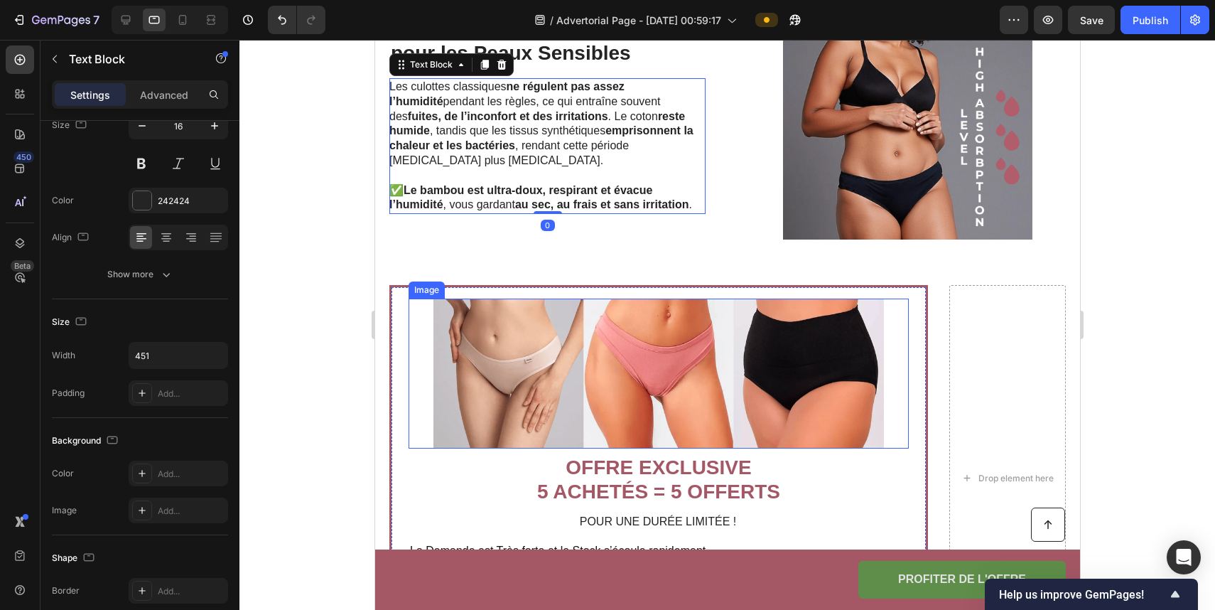
scroll to position [2843, 0]
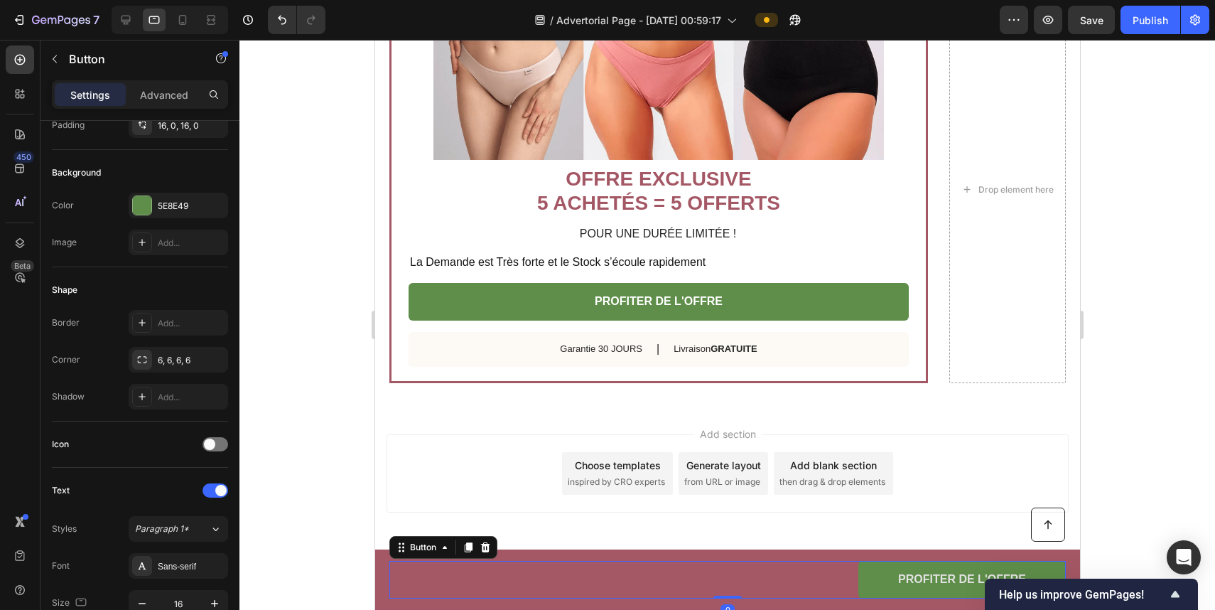
click at [581, 562] on div "PROFITER DE L'OFFRE Button 0" at bounding box center [727, 580] width 677 height 38
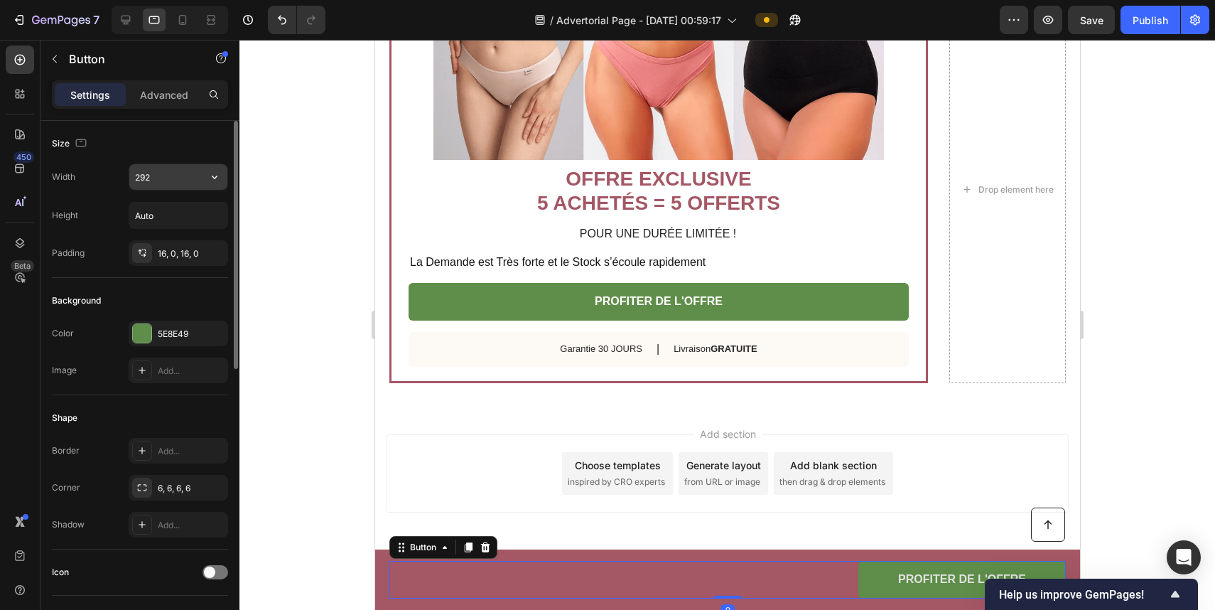
click at [168, 175] on input "292" at bounding box center [178, 177] width 98 height 26
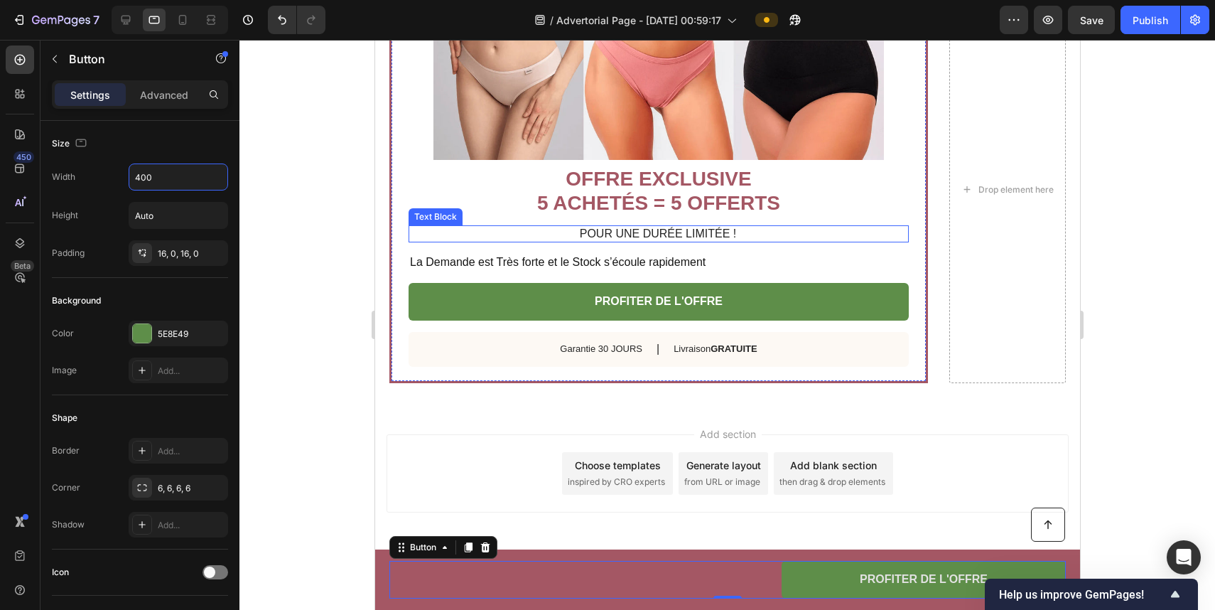
type input "292"
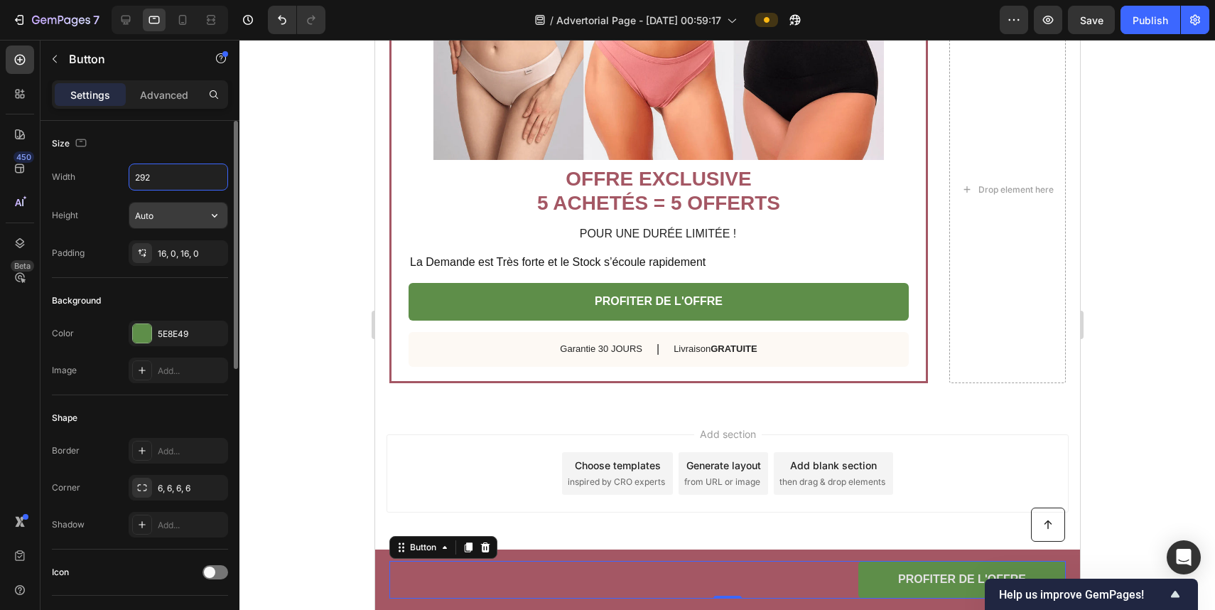
click at [178, 217] on input "Auto" at bounding box center [178, 216] width 98 height 26
click at [225, 219] on button "button" at bounding box center [215, 216] width 26 height 26
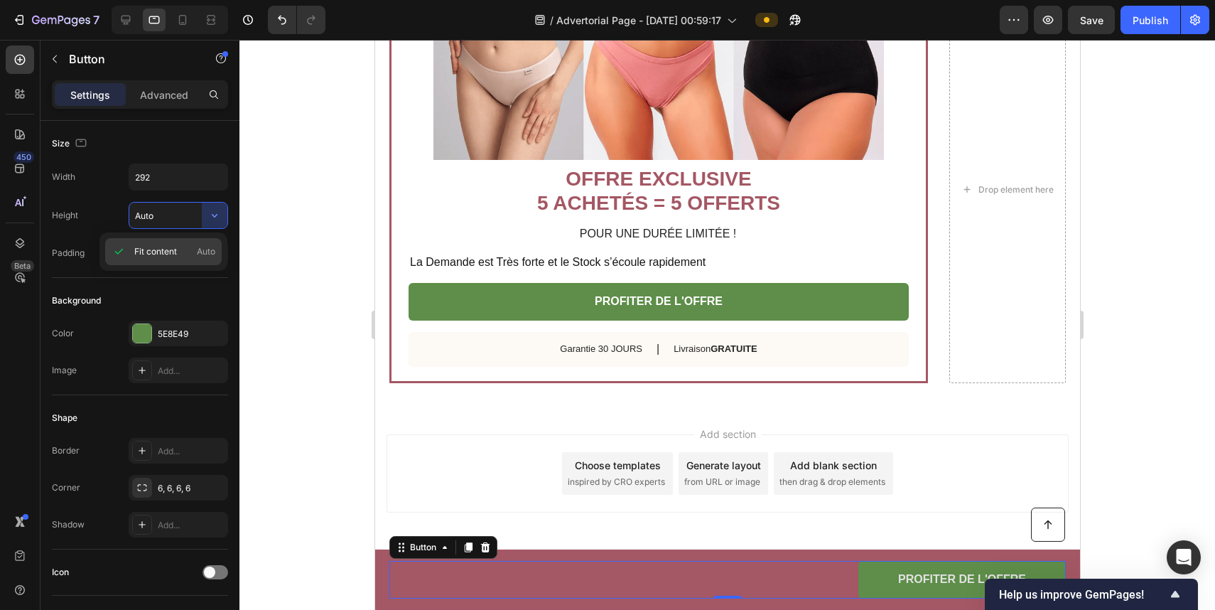
click at [195, 245] on p "Fit content Auto" at bounding box center [174, 251] width 81 height 13
click at [208, 214] on icon "button" at bounding box center [215, 215] width 14 height 14
click at [215, 249] on icon "button" at bounding box center [213, 252] width 11 height 11
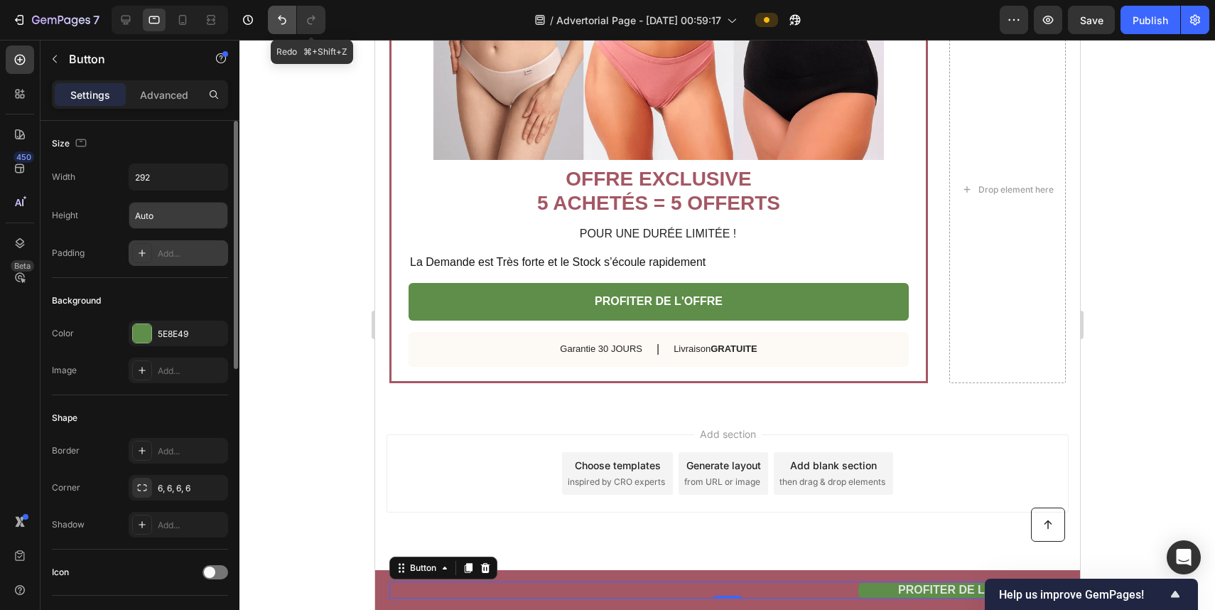
click at [291, 20] on button "Undo/Redo" at bounding box center [282, 20] width 28 height 28
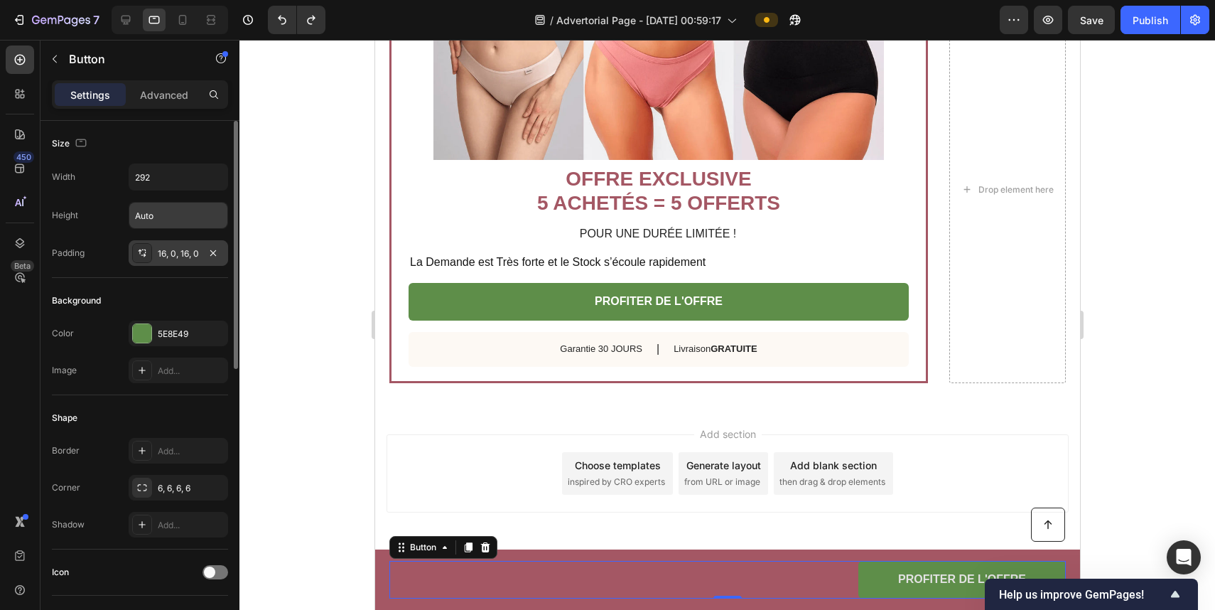
click at [176, 249] on div "16, 0, 16, 0" at bounding box center [178, 253] width 41 height 13
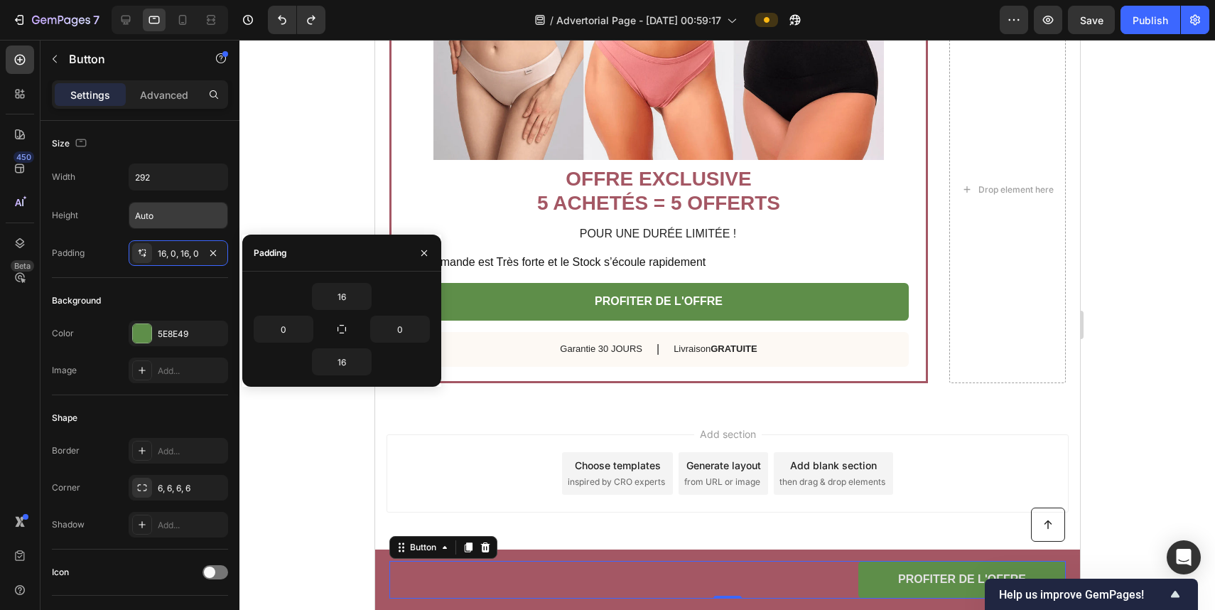
click at [352, 332] on div "0" at bounding box center [386, 329] width 88 height 27
click at [345, 331] on icon "button" at bounding box center [341, 328] width 11 height 11
type input "16"
click at [342, 331] on icon "button" at bounding box center [341, 328] width 11 height 11
click at [407, 331] on input "16" at bounding box center [400, 329] width 58 height 26
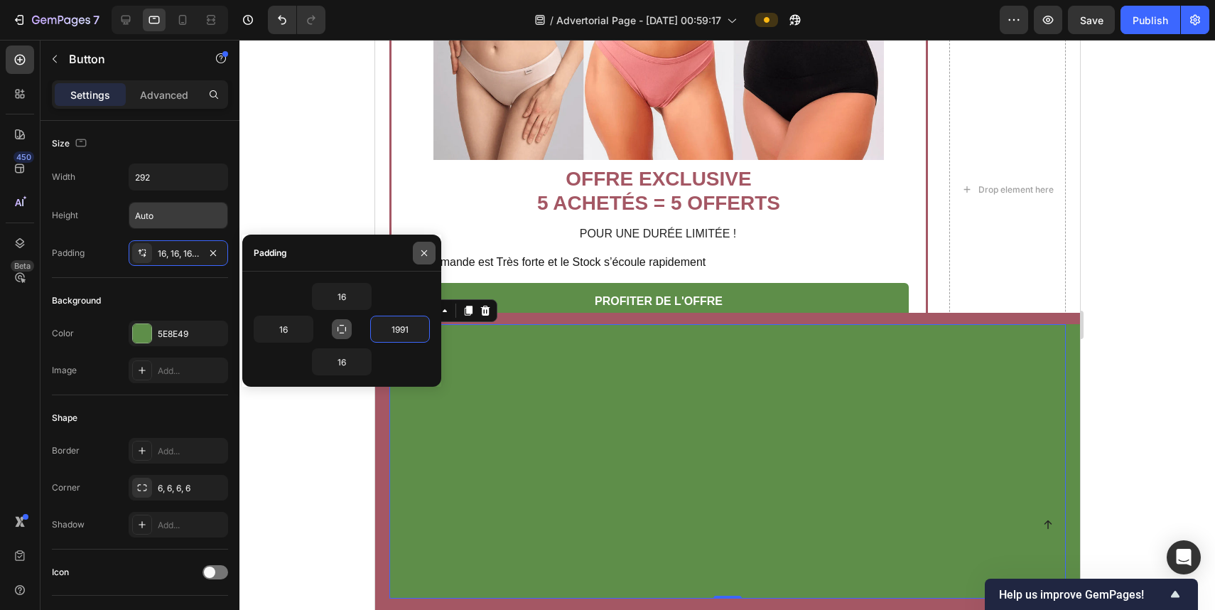
type input "1991"
click at [419, 245] on button "button" at bounding box center [424, 253] width 23 height 23
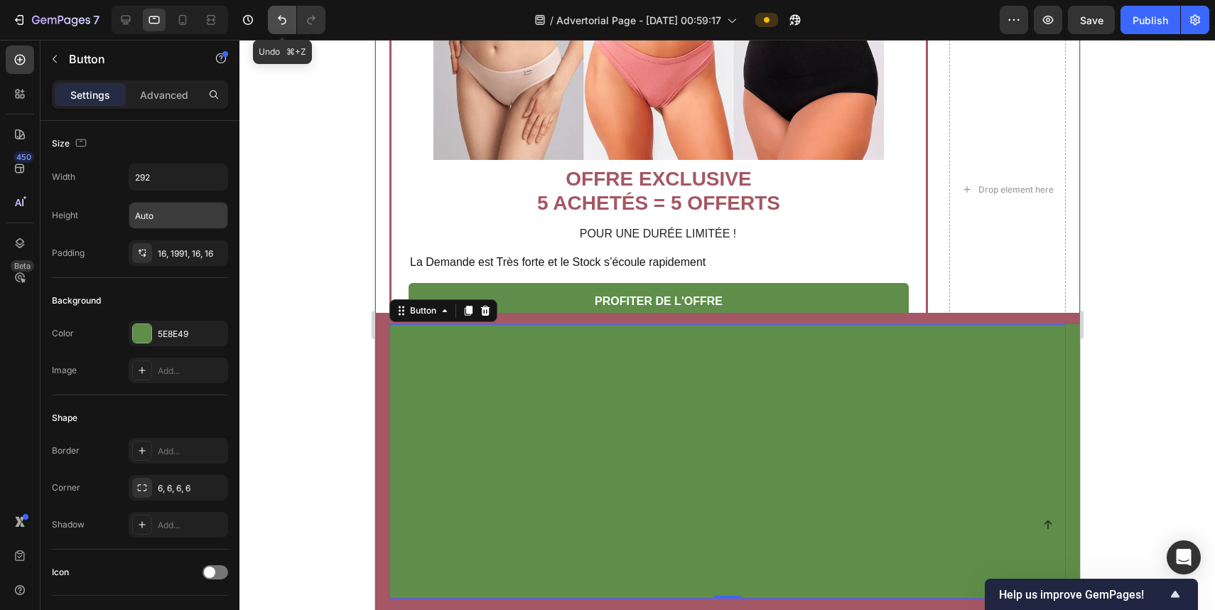
click at [274, 14] on button "Undo/Redo" at bounding box center [282, 20] width 28 height 28
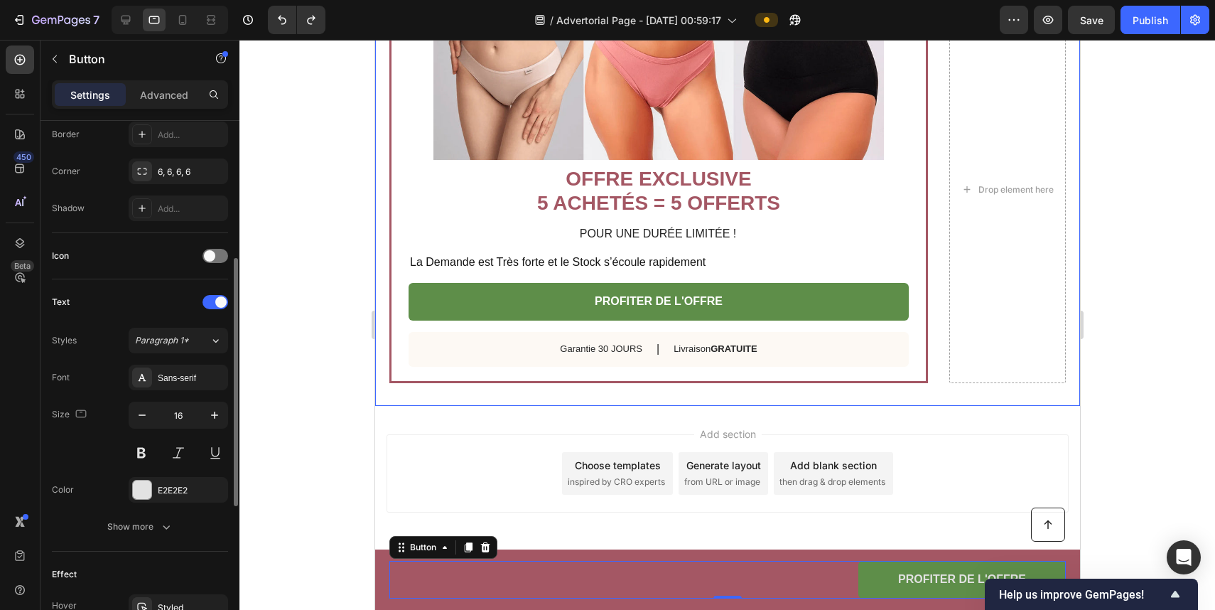
scroll to position [318, 0]
click at [139, 533] on button "Show more" at bounding box center [140, 525] width 176 height 26
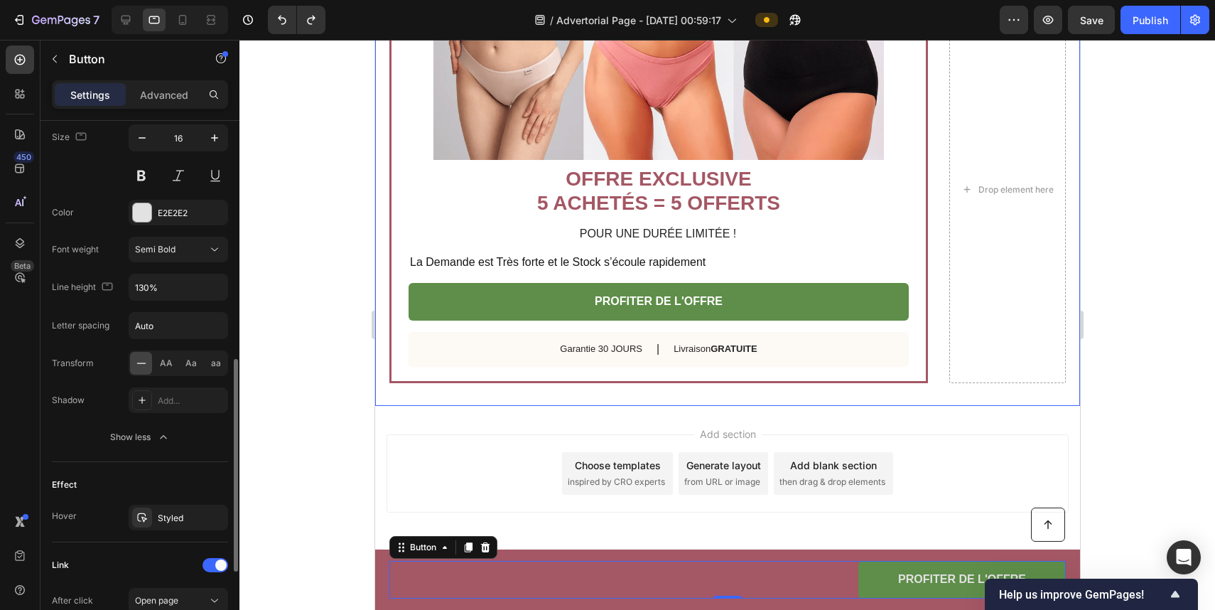
scroll to position [595, 0]
click at [177, 292] on input "130%" at bounding box center [178, 286] width 98 height 26
click at [150, 436] on div "Show less" at bounding box center [140, 436] width 60 height 14
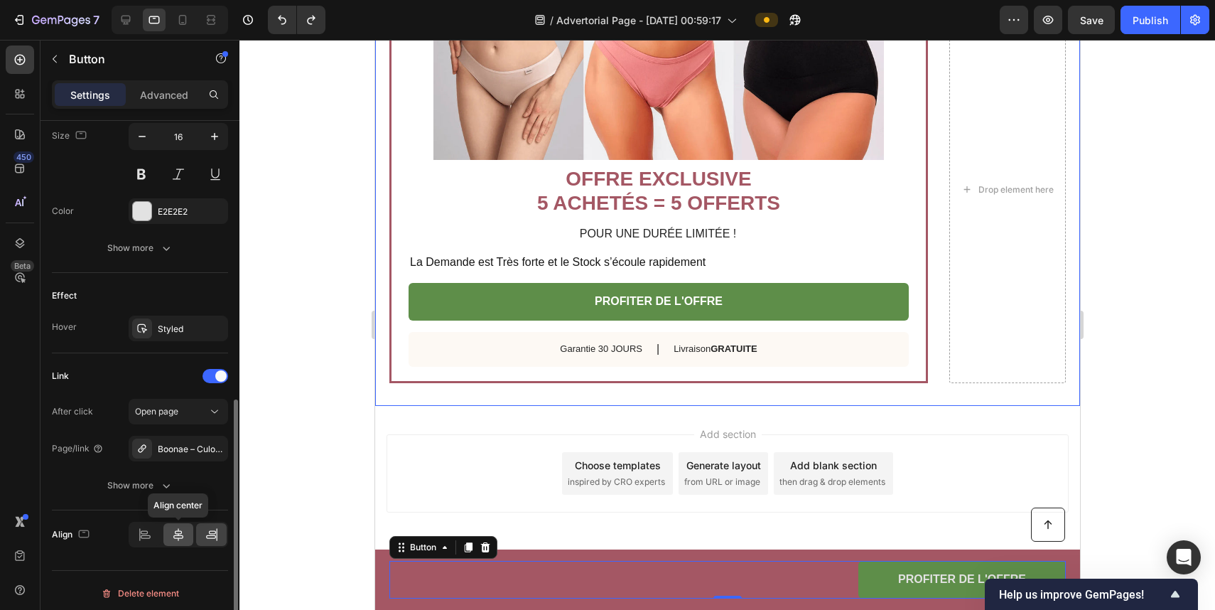
click at [173, 531] on icon at bounding box center [178, 534] width 14 height 14
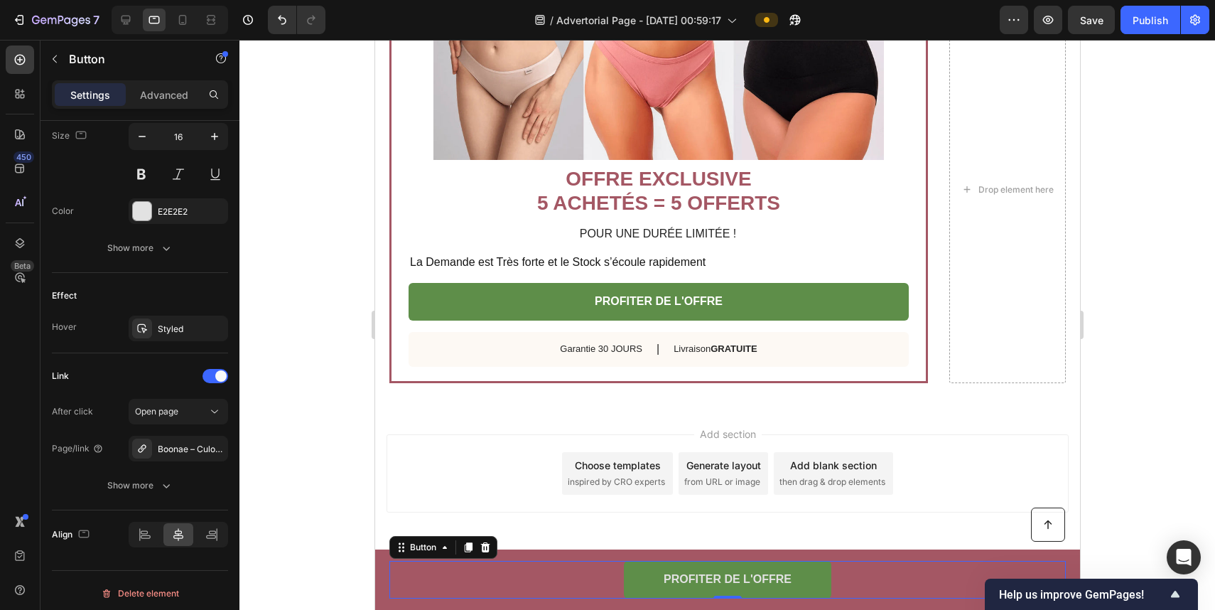
click at [1194, 321] on div at bounding box center [728, 325] width 976 height 570
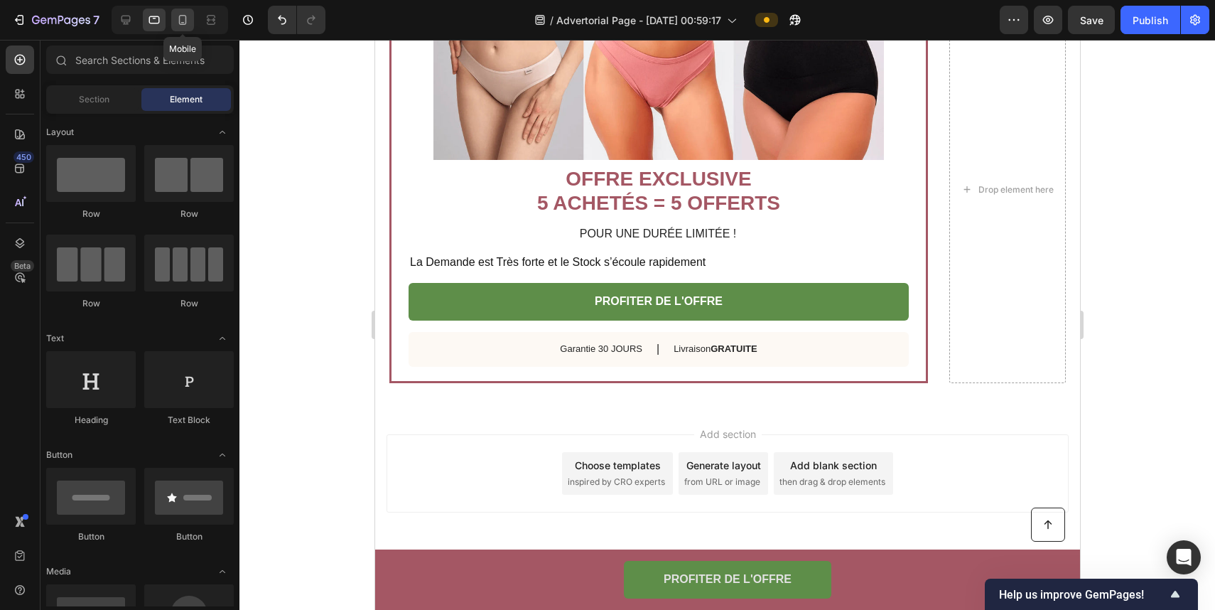
click at [180, 20] on icon at bounding box center [183, 20] width 8 height 10
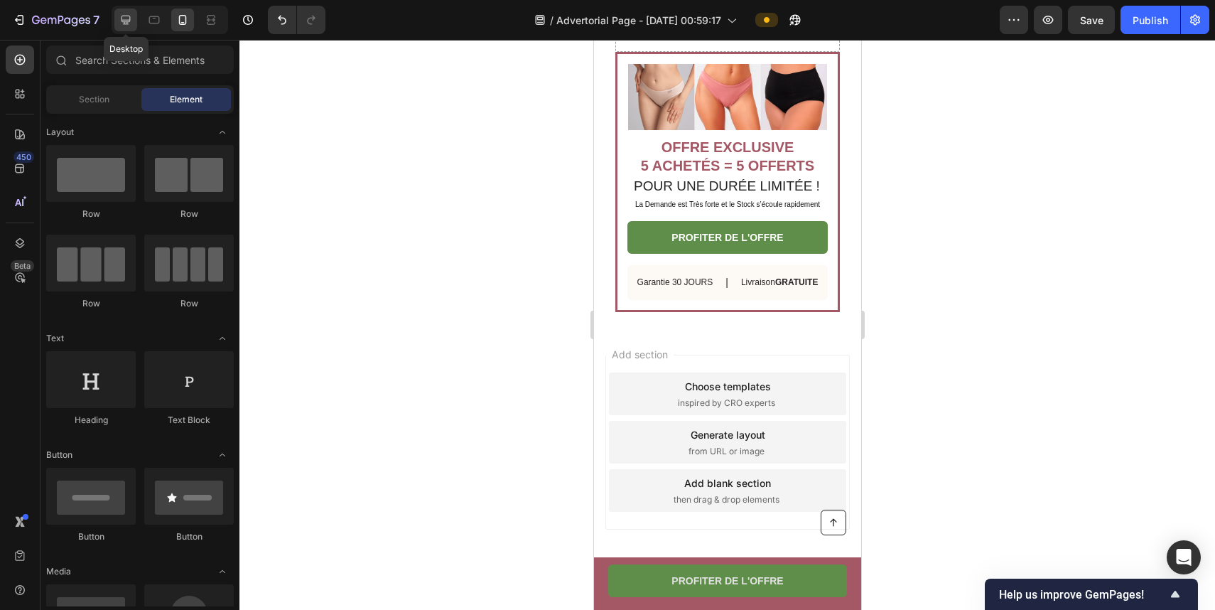
click at [126, 21] on icon at bounding box center [126, 20] width 14 height 14
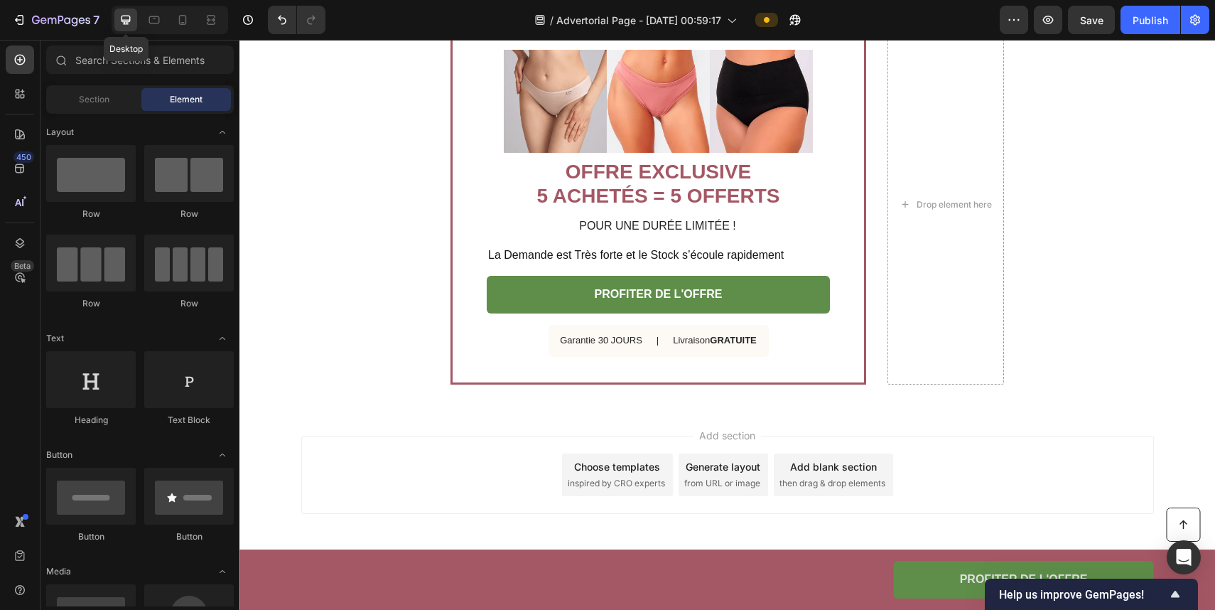
scroll to position [2787, 0]
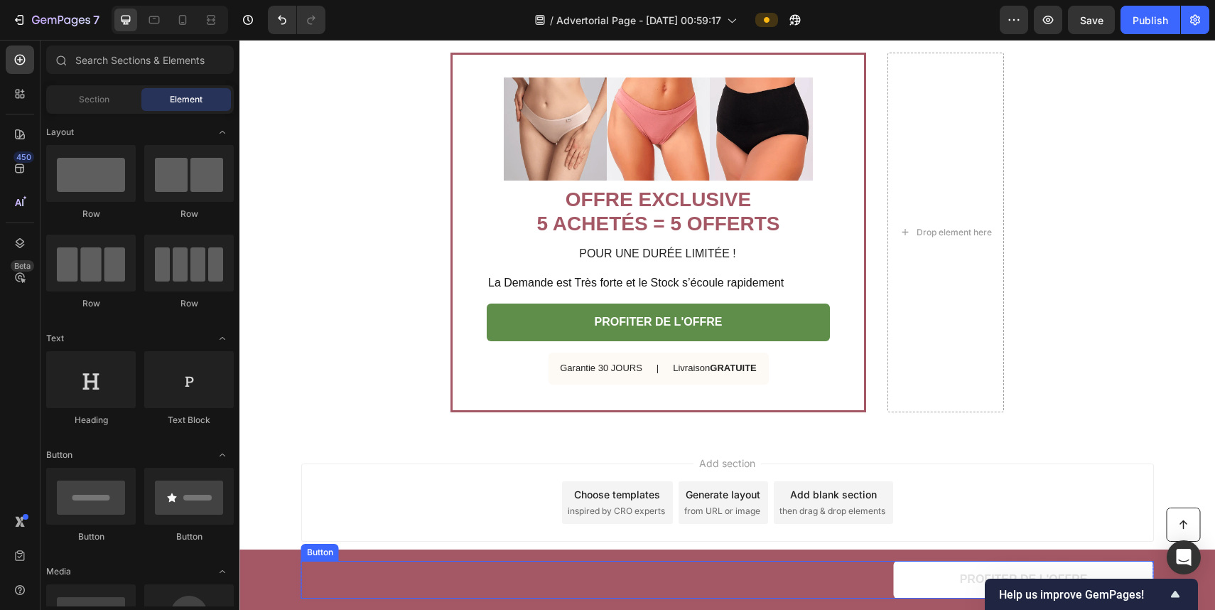
click at [908, 576] on link "PROFITER DE L'OFFRE" at bounding box center [1024, 580] width 260 height 38
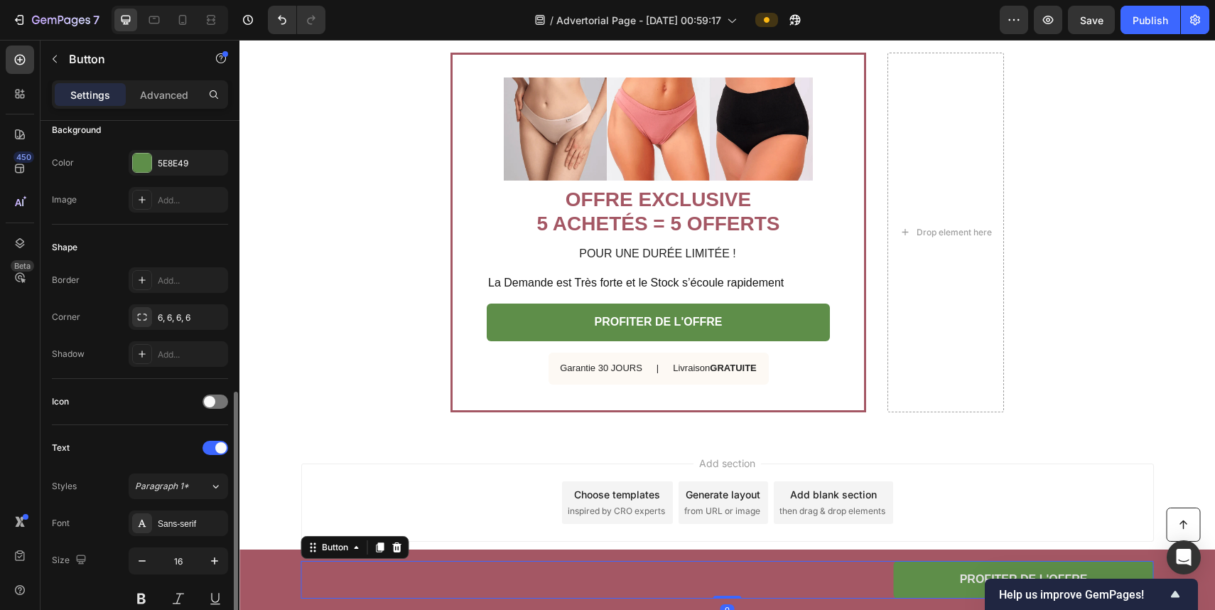
scroll to position [599, 0]
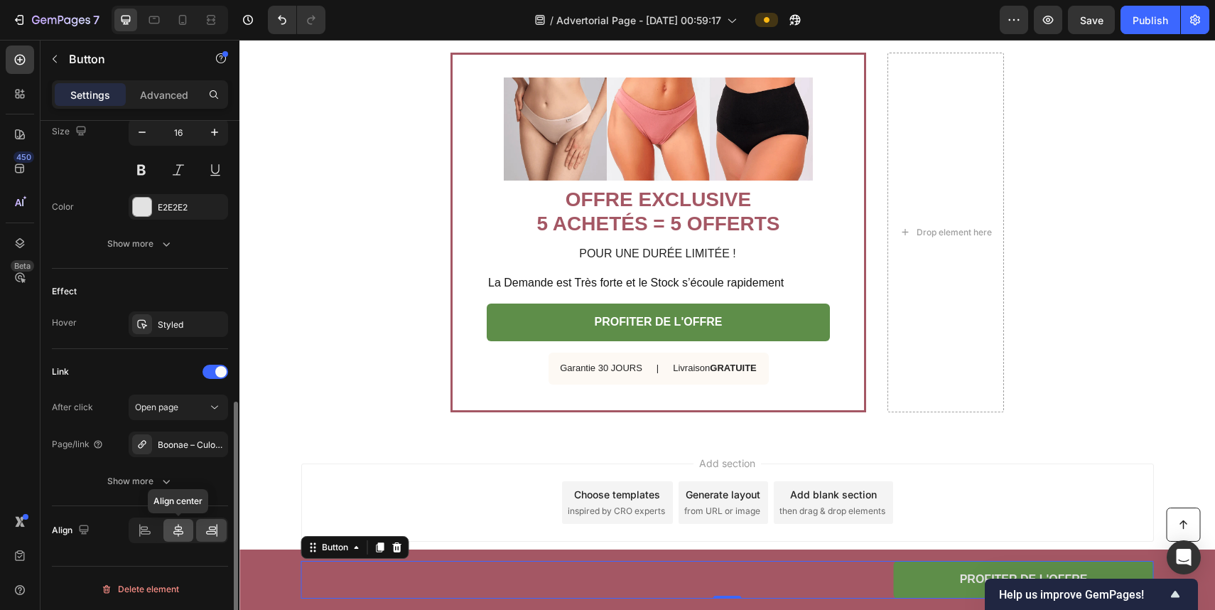
click at [183, 537] on icon at bounding box center [178, 530] width 14 height 14
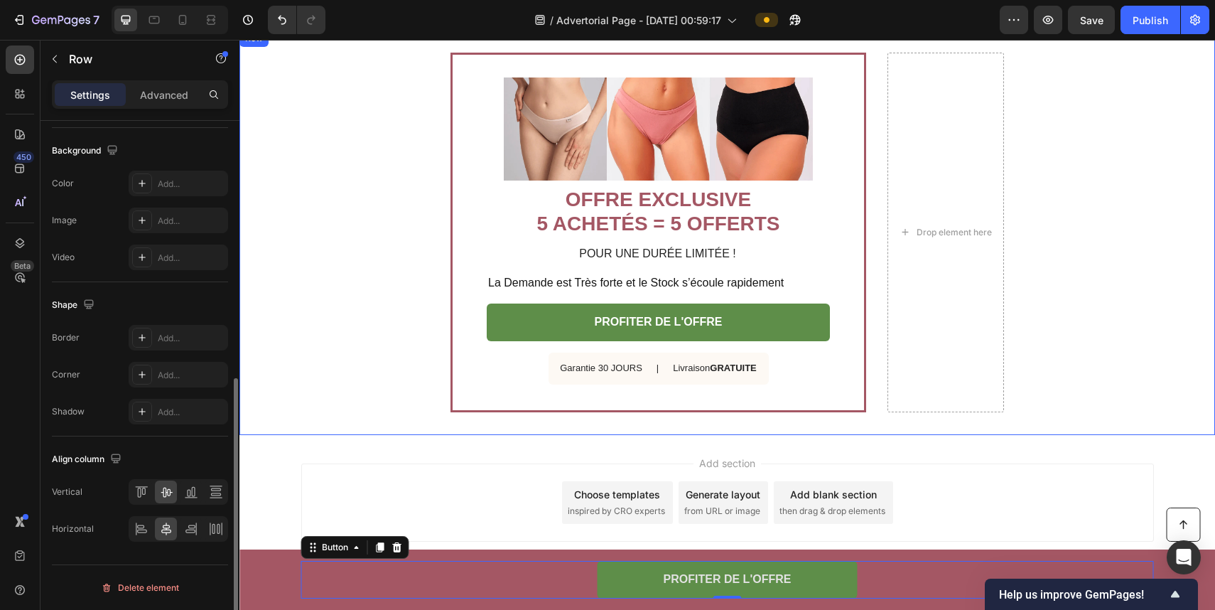
click at [377, 399] on div "Image OFFRE EXCLUSIVE 5 ACHETÉS = 5 OFFERTS Heading POUR UNE DURÉE LIMITÉE ! Te…" at bounding box center [728, 232] width 976 height 404
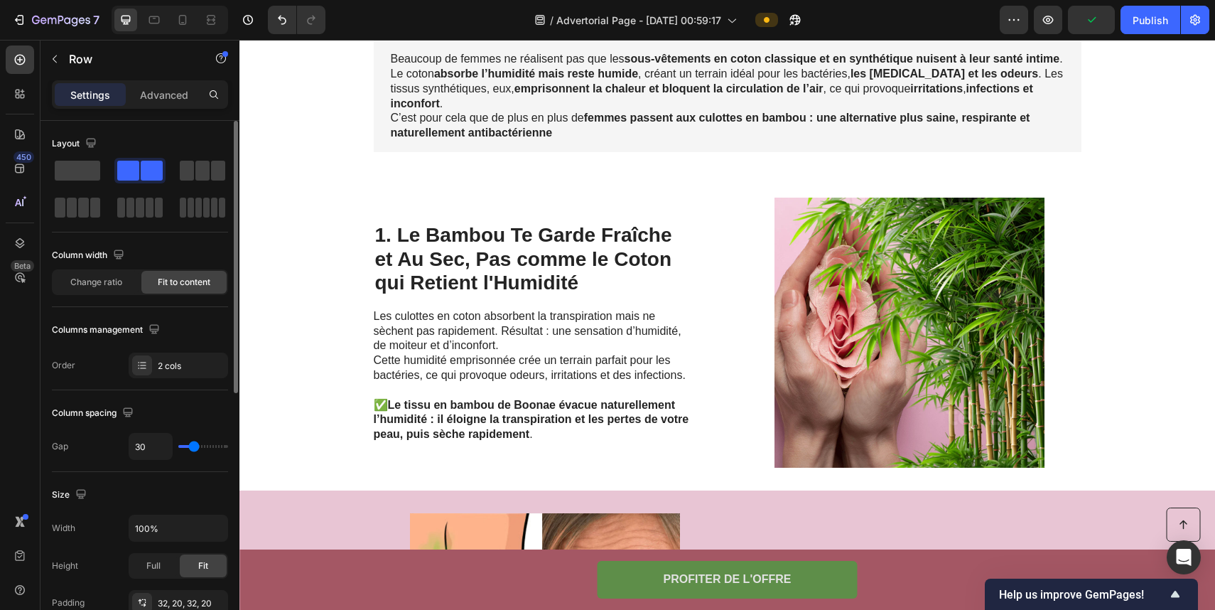
scroll to position [0, 0]
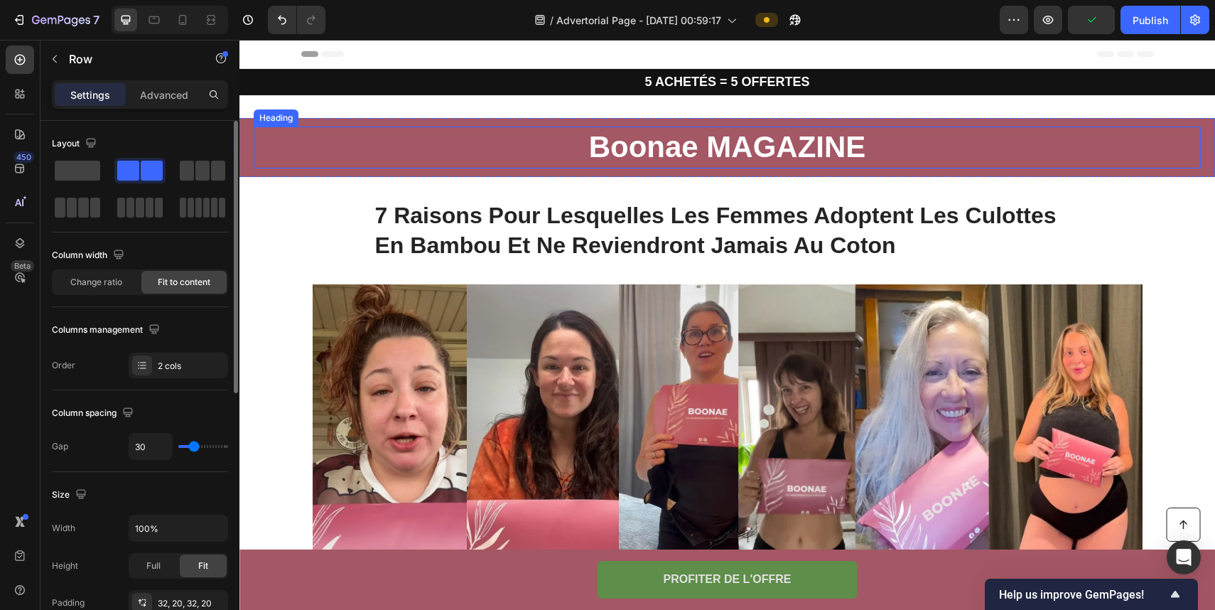
click at [593, 144] on h2 "Boonae MAGAZINE" at bounding box center [727, 148] width 947 height 42
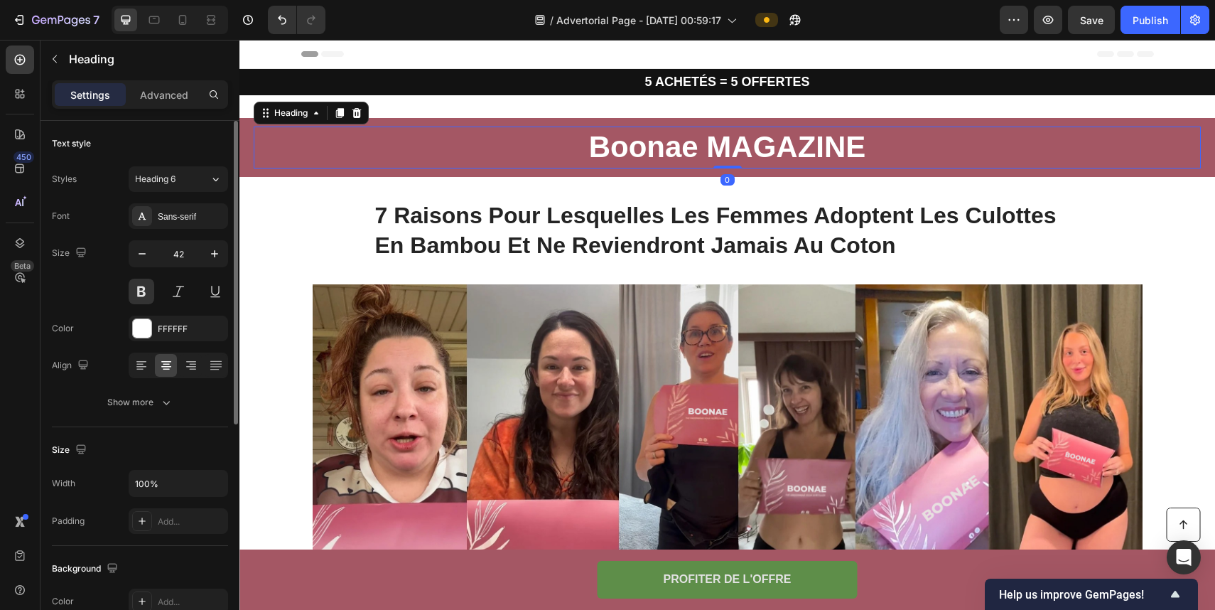
click at [619, 142] on h2 "Boonae MAGAZINE" at bounding box center [727, 148] width 947 height 42
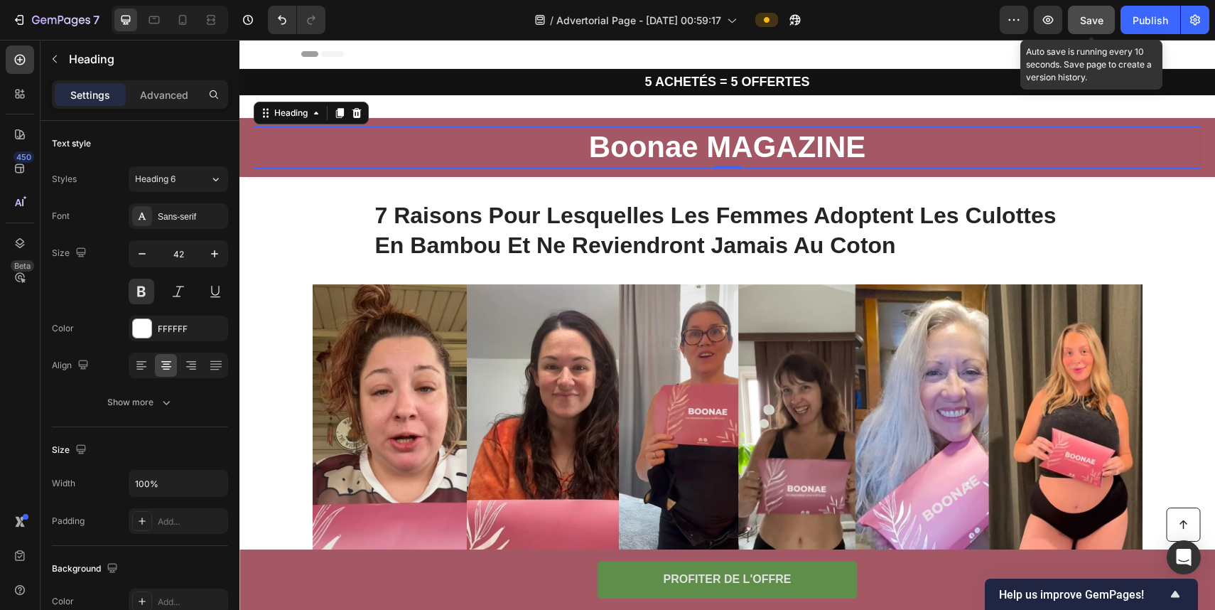
click at [1085, 20] on span "Save" at bounding box center [1091, 20] width 23 height 12
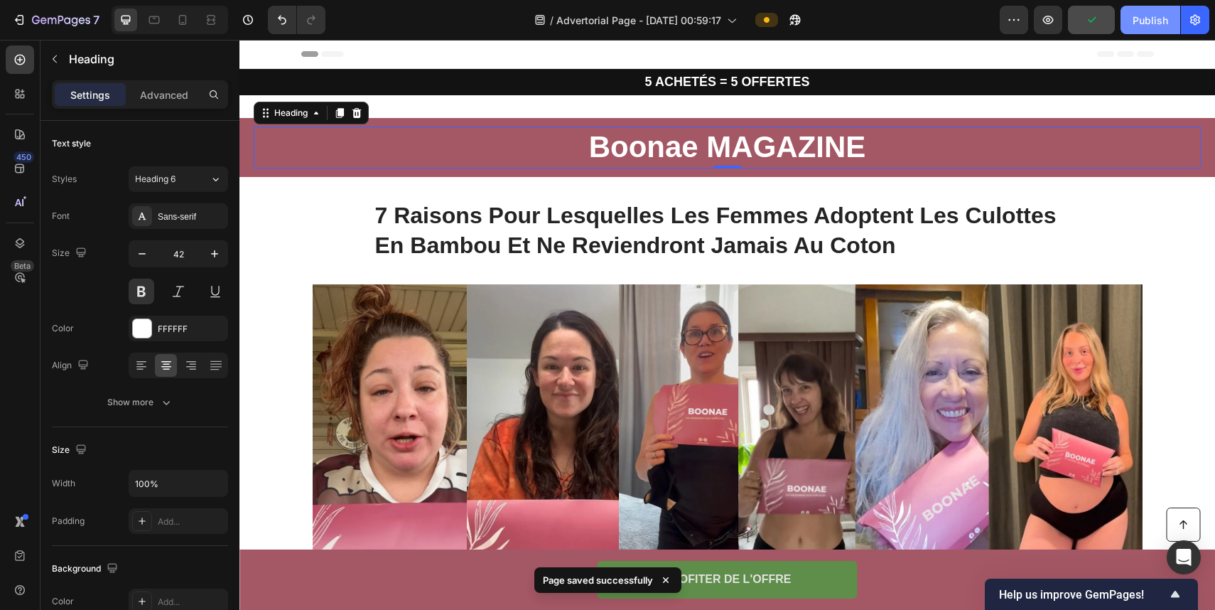
click at [1154, 18] on div "Publish" at bounding box center [1151, 20] width 36 height 15
